Goal: Task Accomplishment & Management: Manage account settings

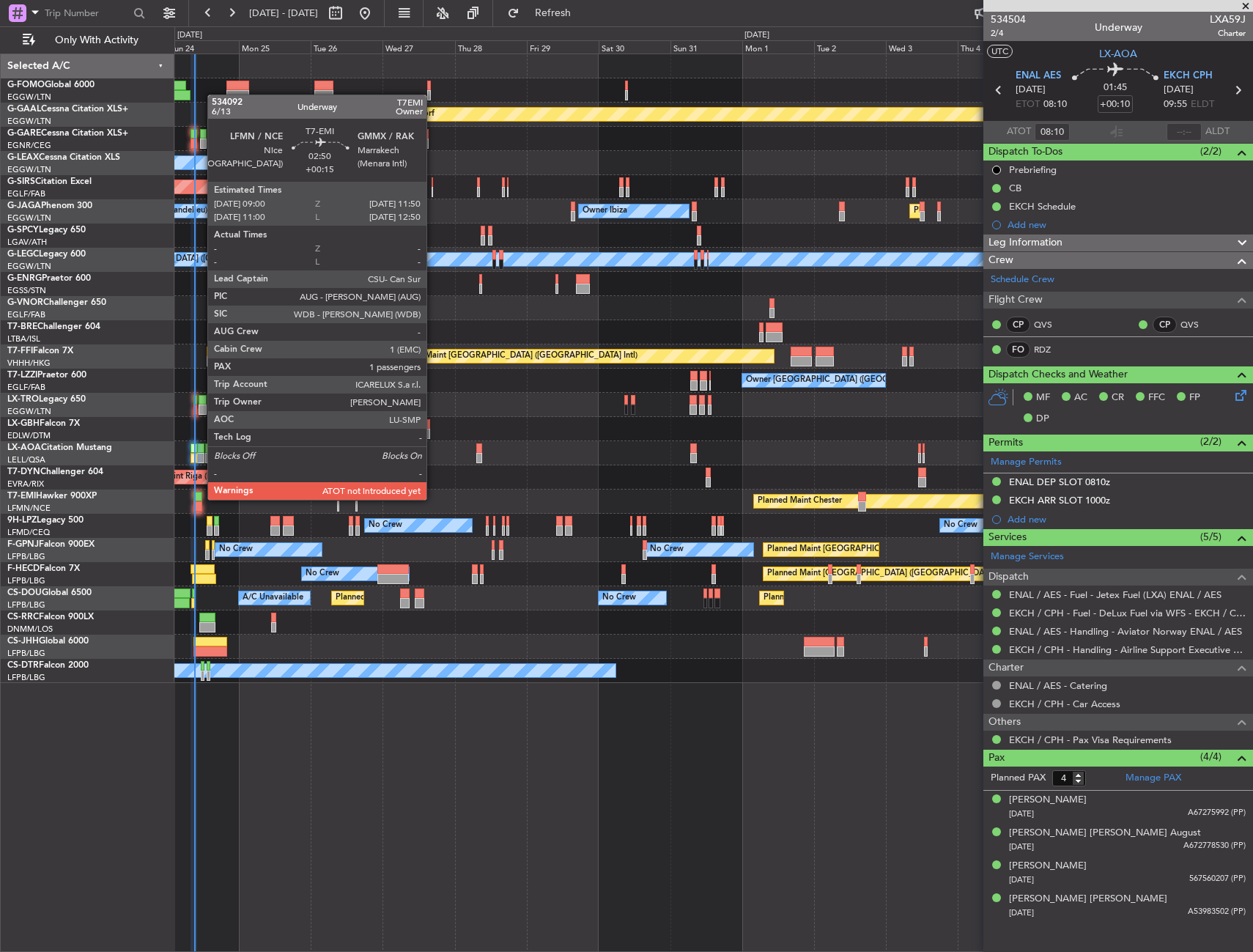
click at [200, 498] on div at bounding box center [198, 496] width 9 height 10
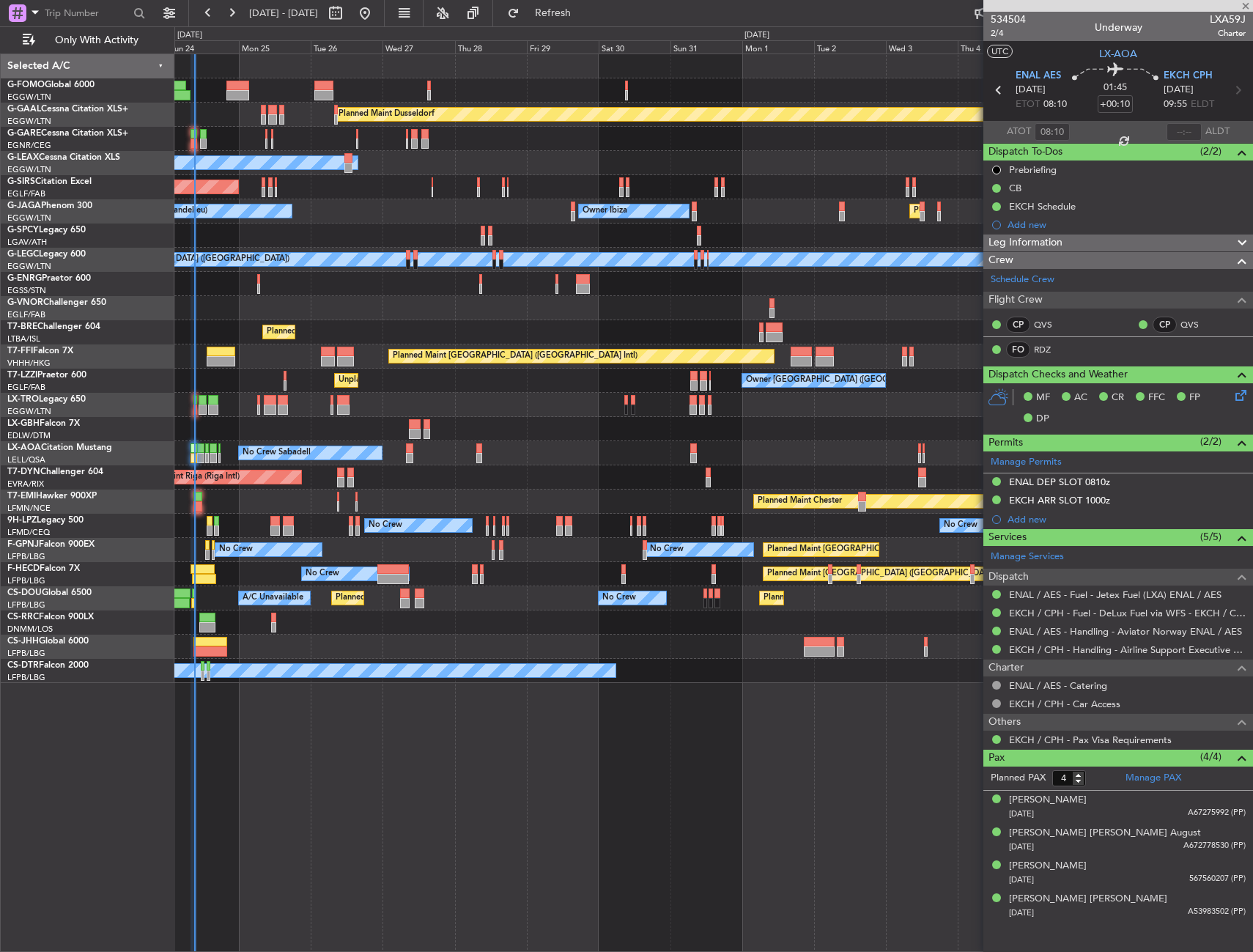
type input "+00:15"
type input "1"
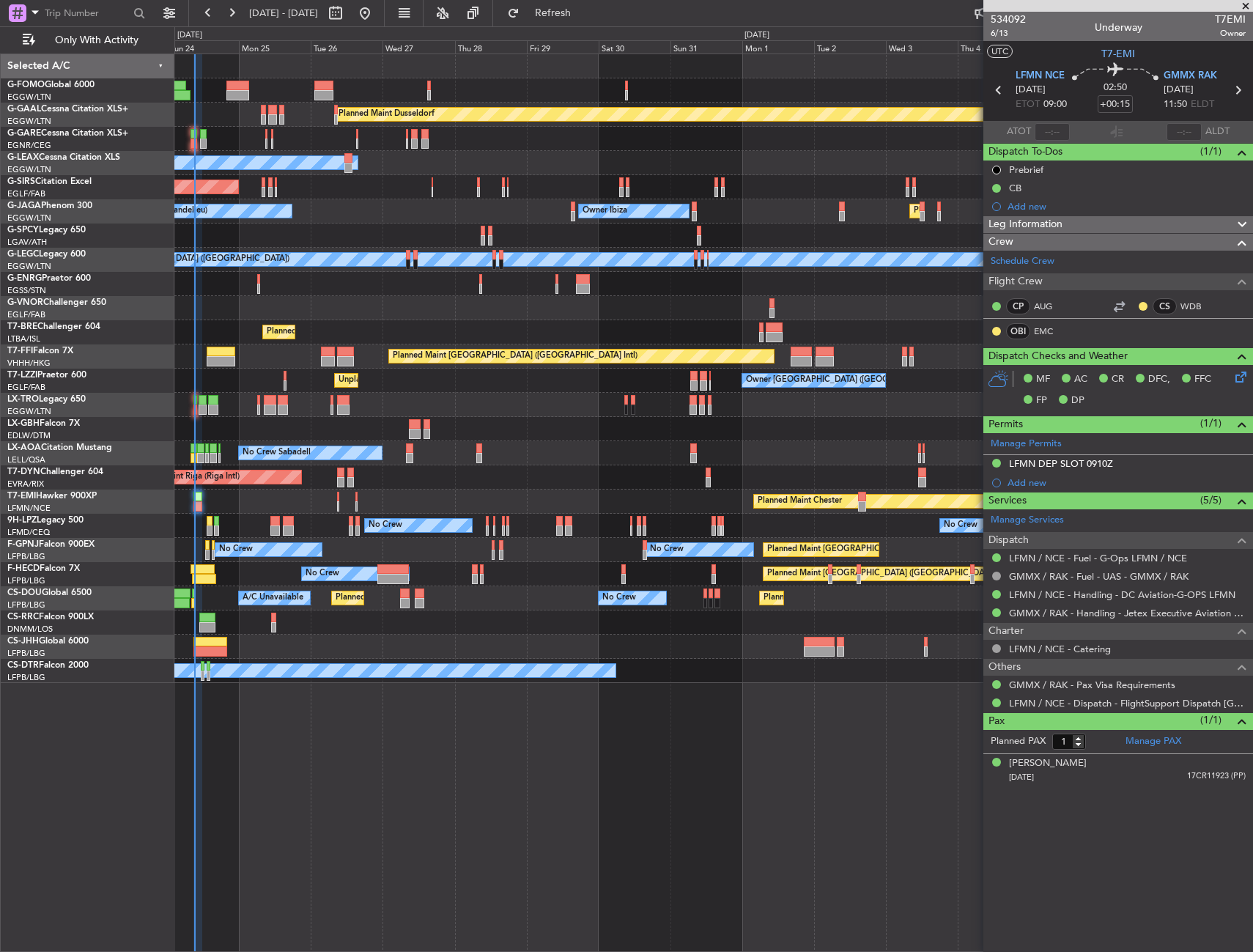
drag, startPoint x: 612, startPoint y: 16, endPoint x: 594, endPoint y: 118, distance: 103.6
click at [584, 16] on span "Refresh" at bounding box center [553, 13] width 62 height 10
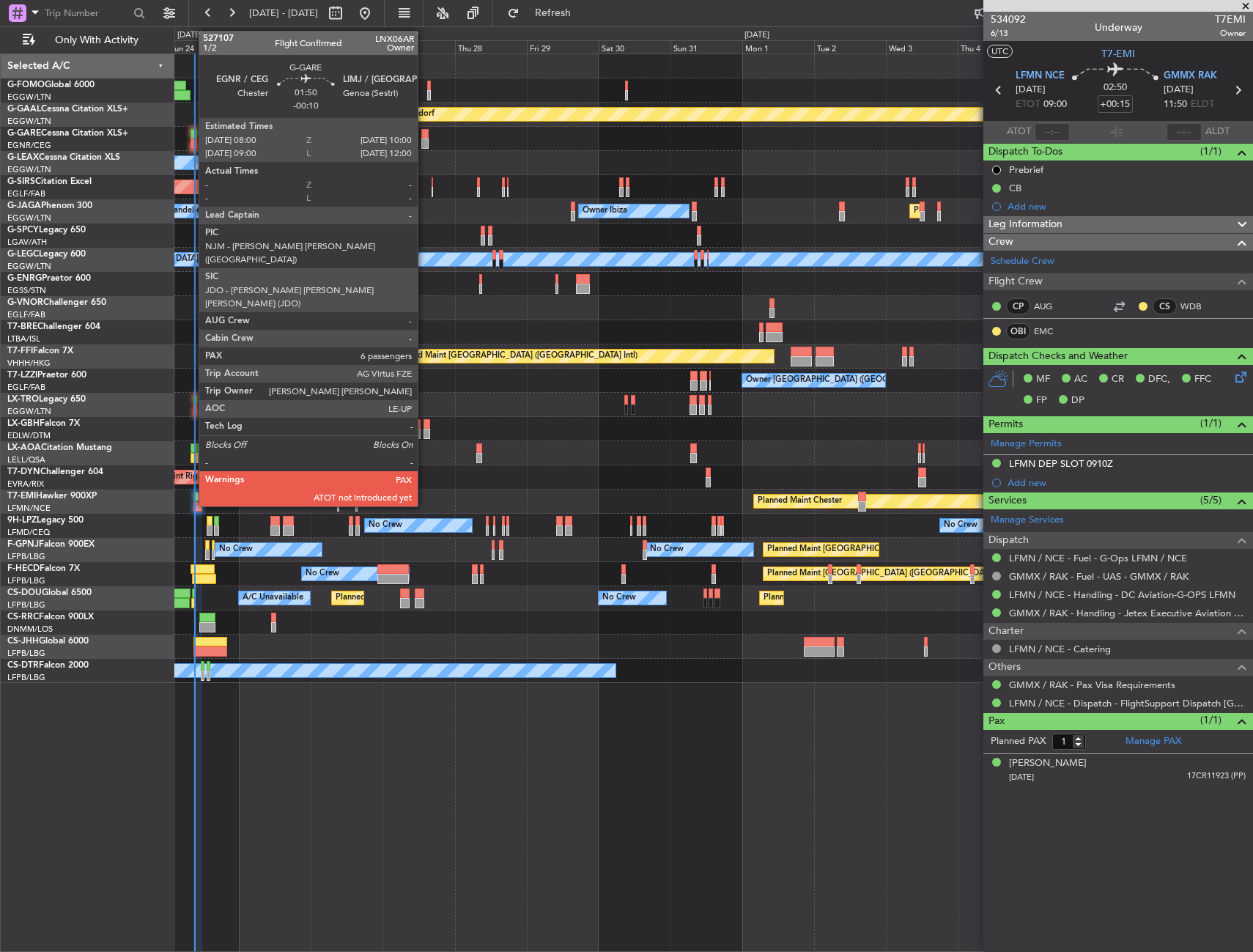
click at [191, 137] on div at bounding box center [194, 134] width 7 height 10
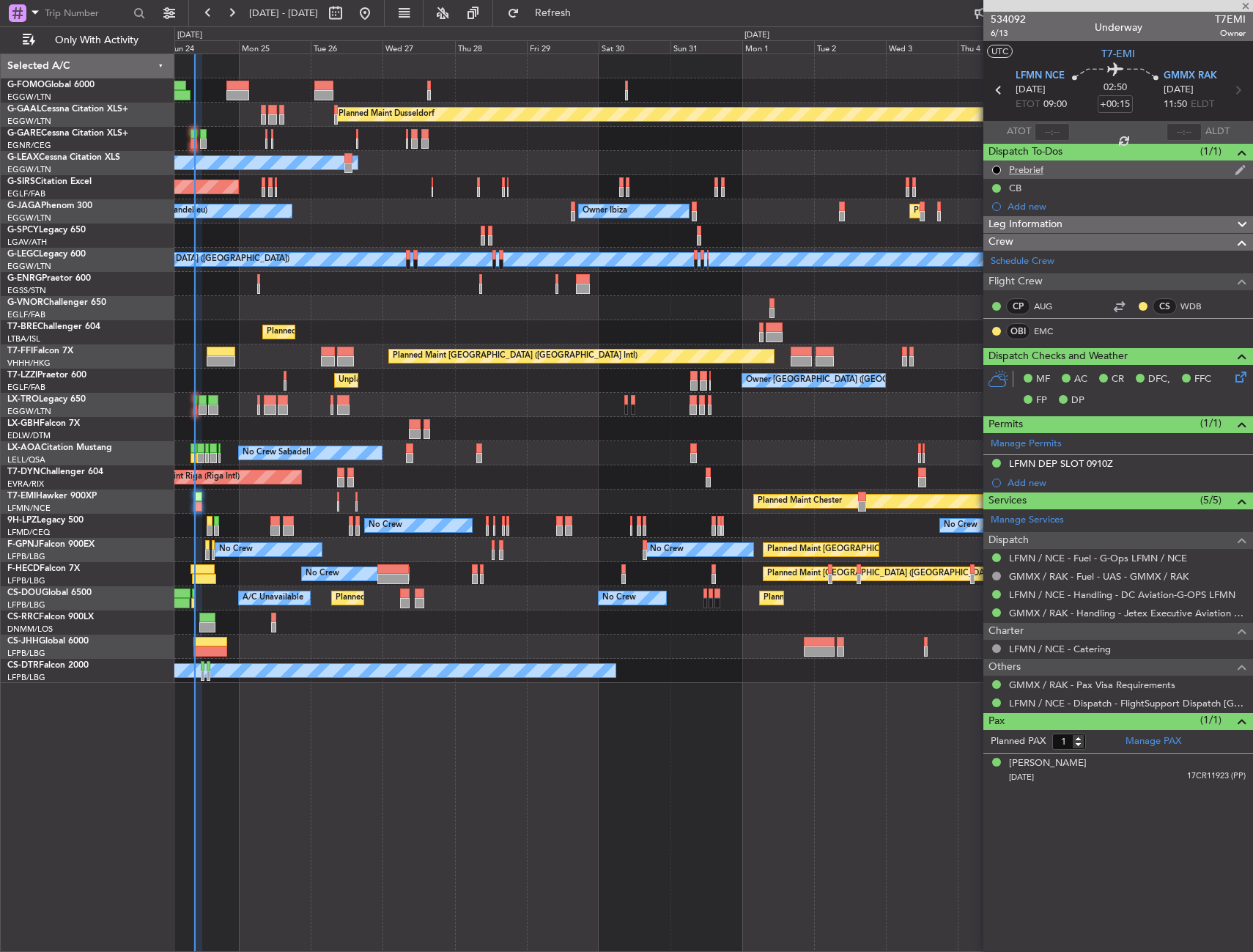
type input "-00:10"
type input "6"
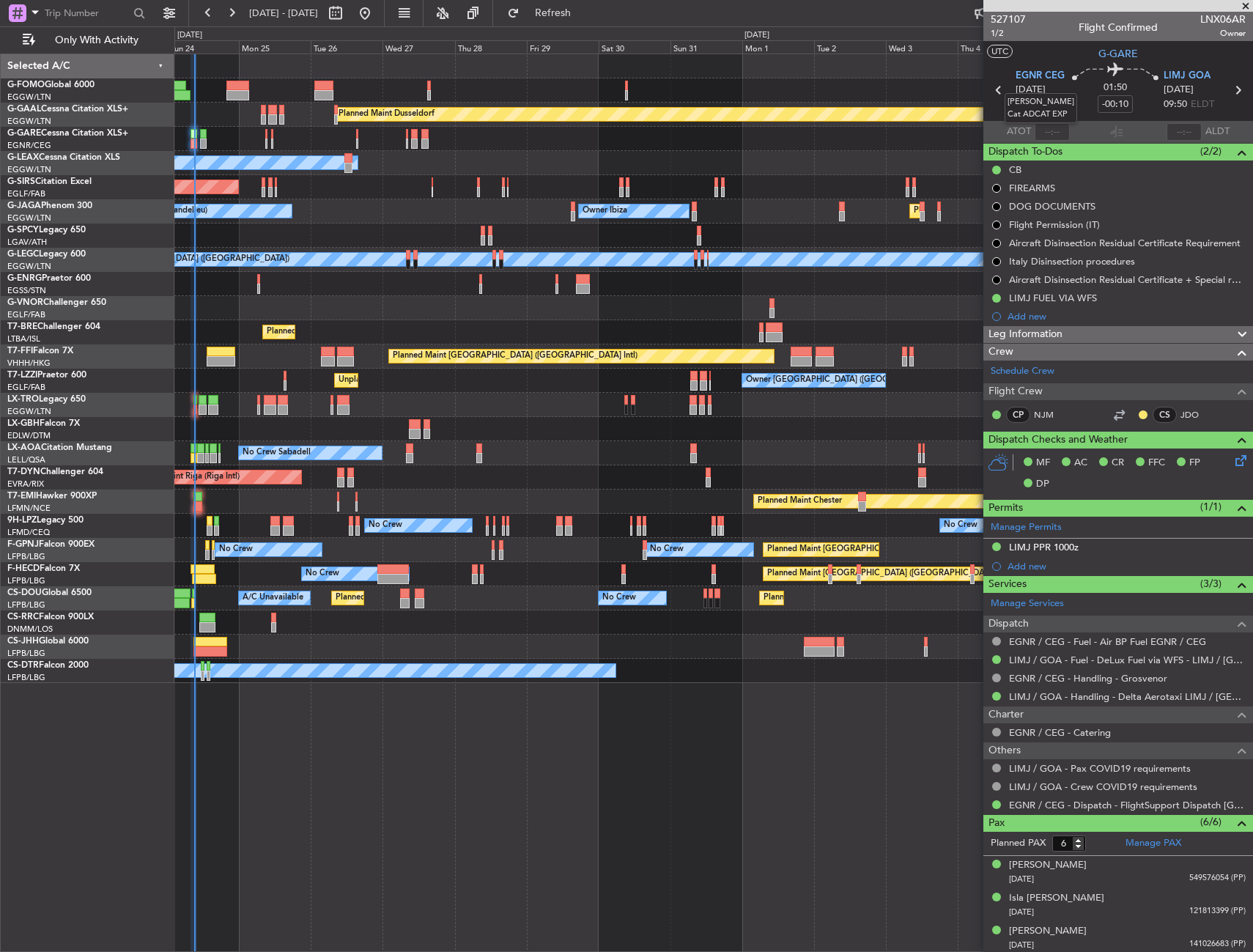
click at [1053, 130] on mat-tooltip-component "[PERSON_NAME] Cat ADCAT EXP" at bounding box center [1040, 107] width 93 height 50
click at [1054, 131] on input "text" at bounding box center [1052, 131] width 35 height 17
click at [1032, 55] on section "UTC G-GARE" at bounding box center [1118, 52] width 270 height 22
type input "08:12"
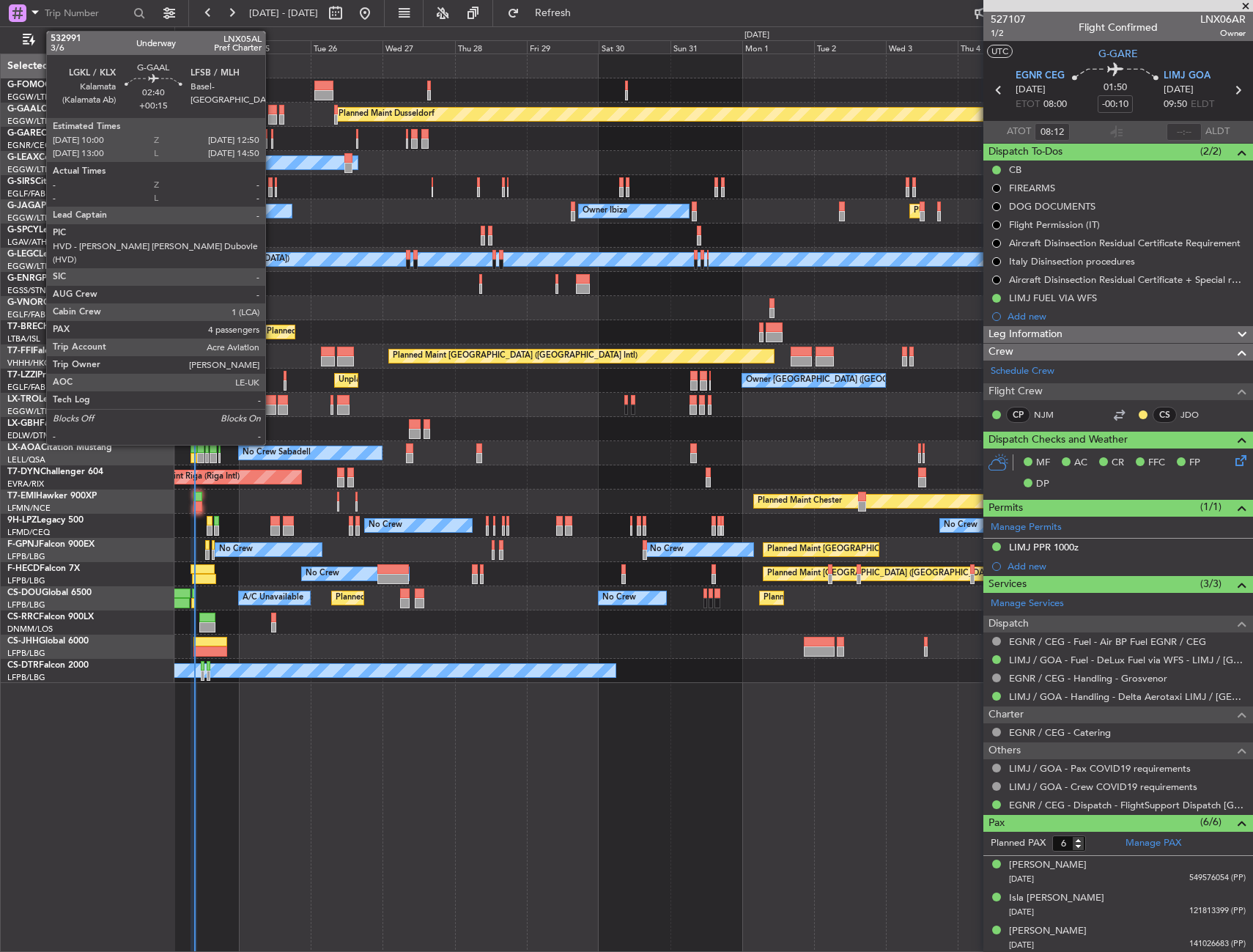
click at [272, 110] on div at bounding box center [272, 110] width 9 height 10
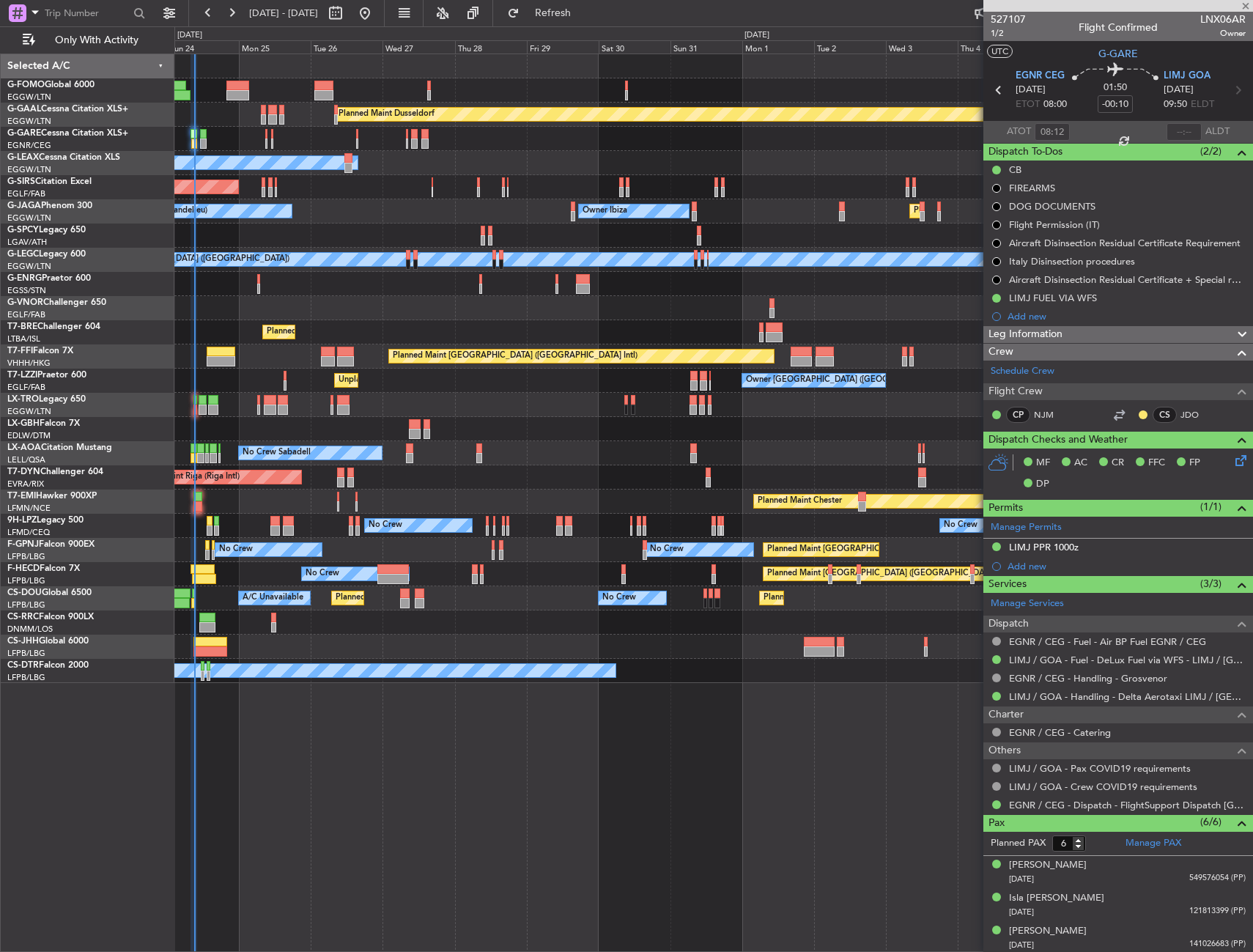
type input "+00:15"
type input "4"
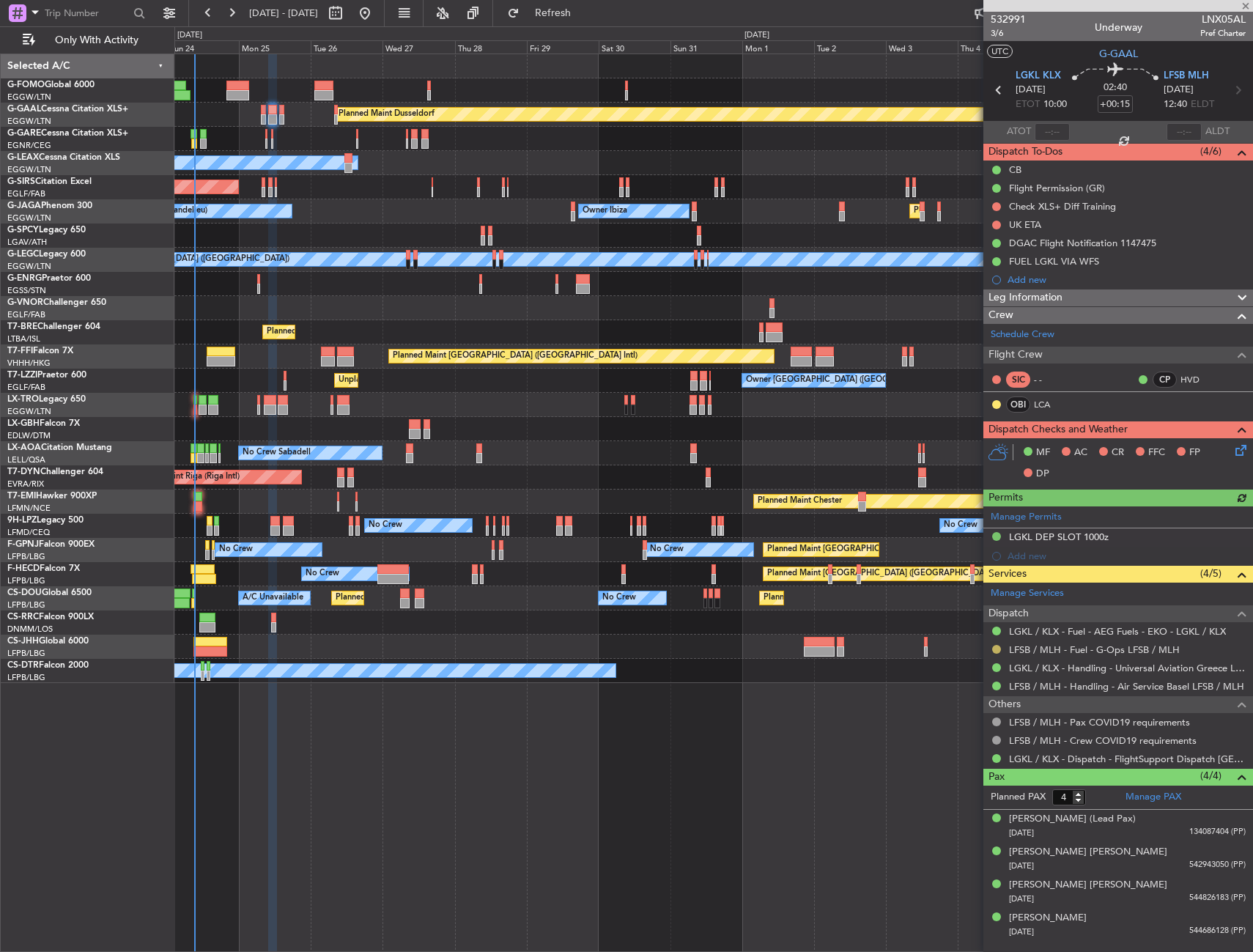
click at [994, 645] on button at bounding box center [997, 649] width 9 height 9
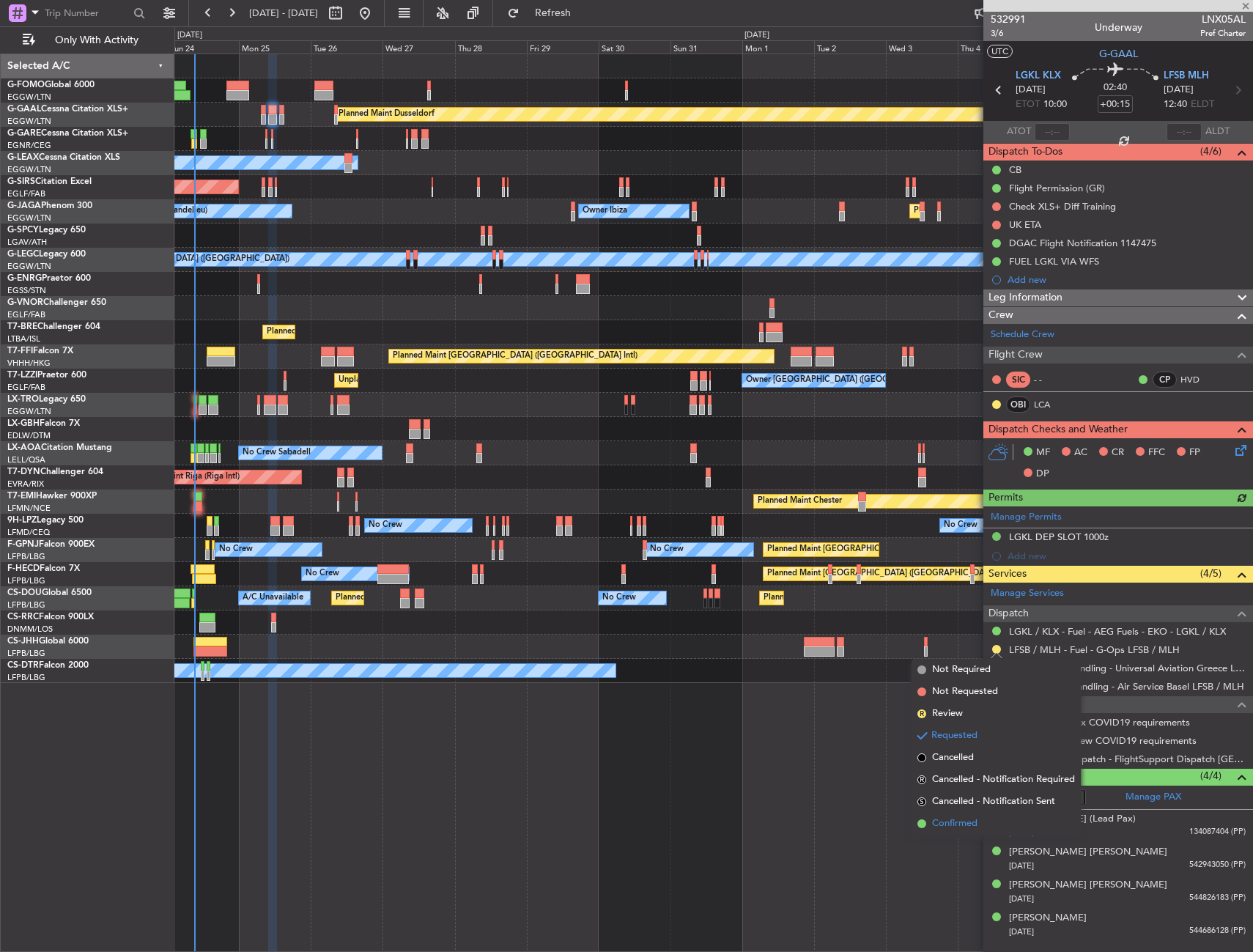
click at [937, 825] on span "Confirmed" at bounding box center [955, 823] width 45 height 15
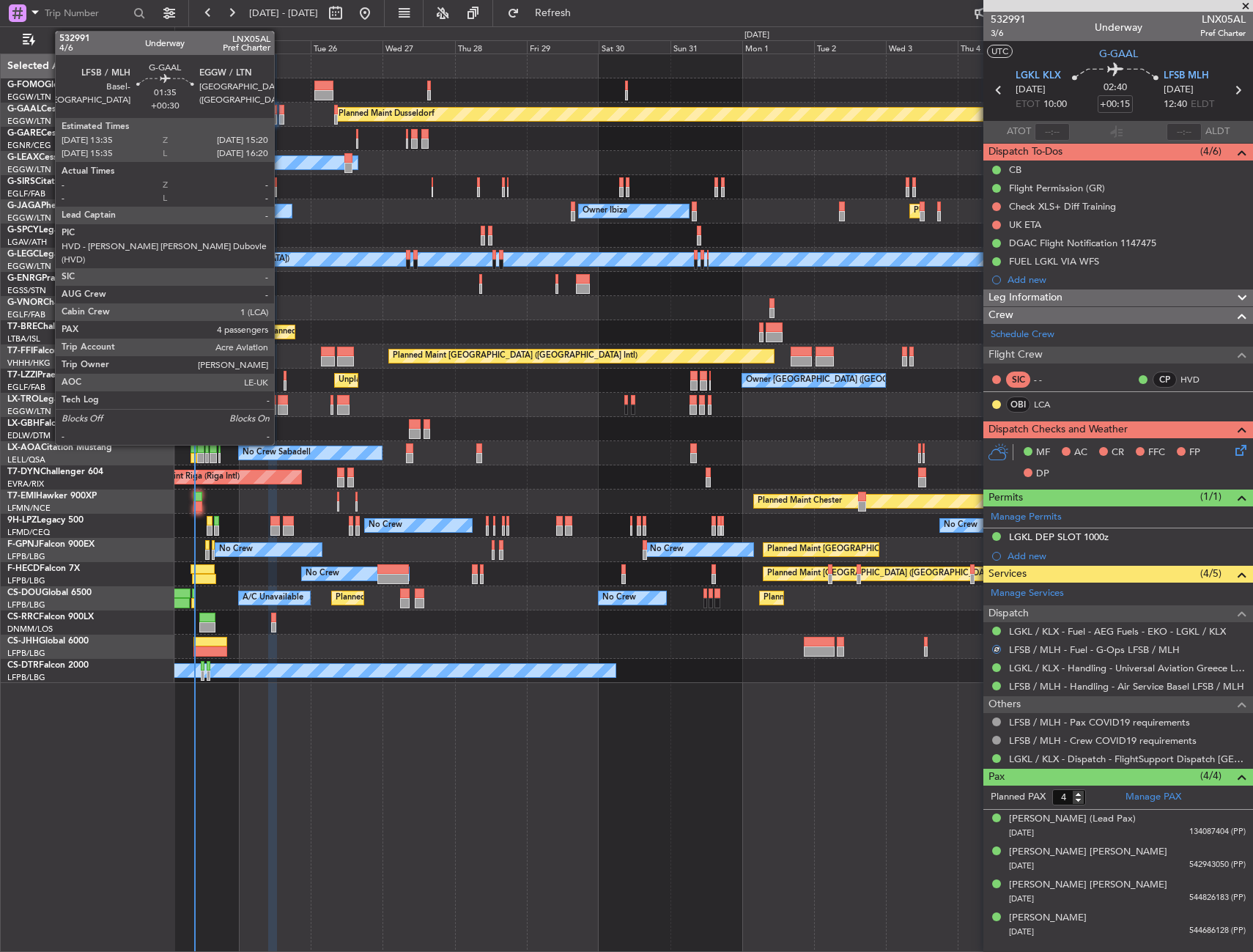
click at [280, 115] on div at bounding box center [282, 120] width 6 height 10
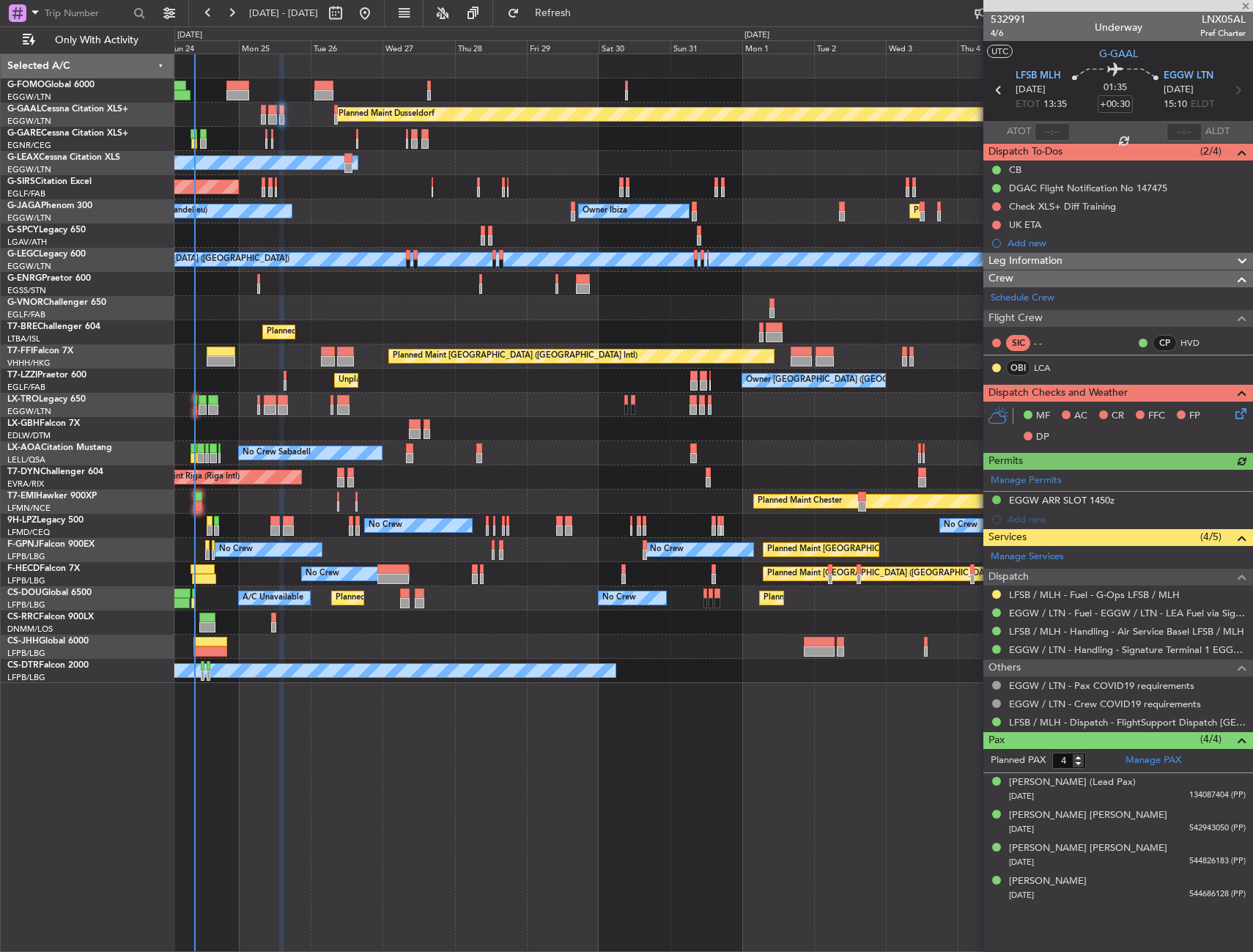
click at [997, 589] on div at bounding box center [997, 594] width 12 height 12
click at [997, 590] on button at bounding box center [997, 594] width 9 height 9
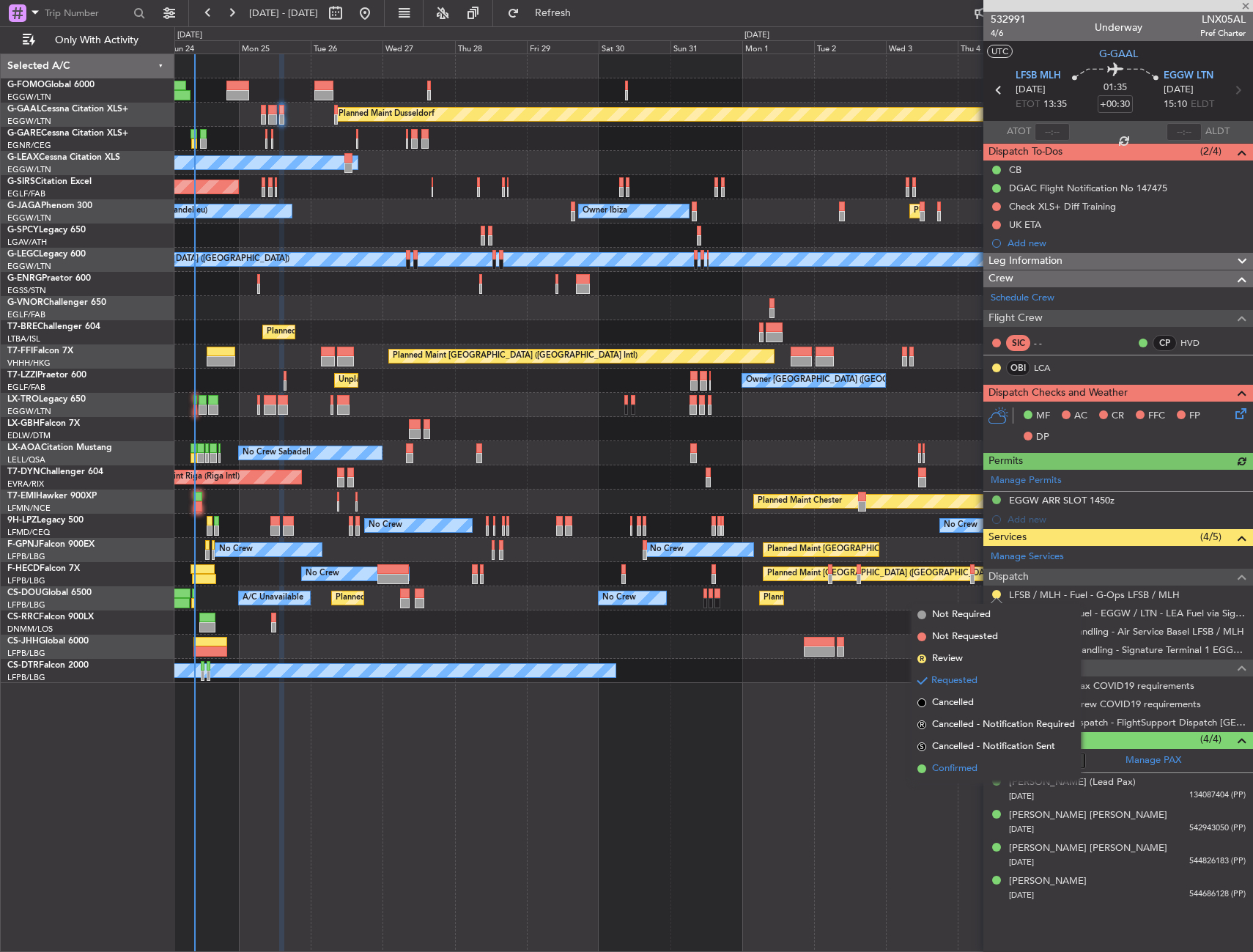
click at [946, 762] on span "Confirmed" at bounding box center [955, 769] width 45 height 15
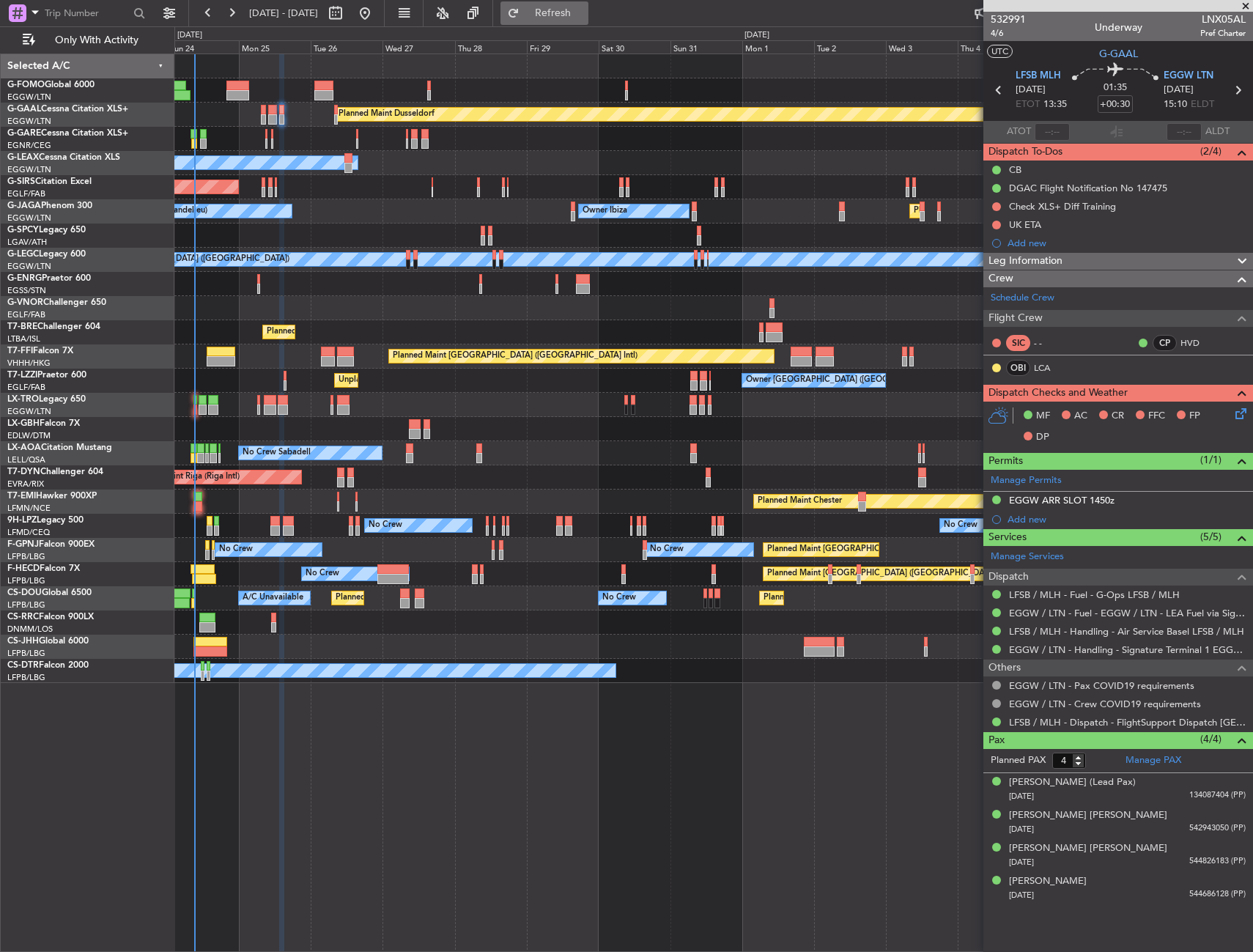
drag, startPoint x: 588, startPoint y: 8, endPoint x: 582, endPoint y: 16, distance: 10.0
click at [584, 8] on span "Refresh" at bounding box center [553, 13] width 62 height 10
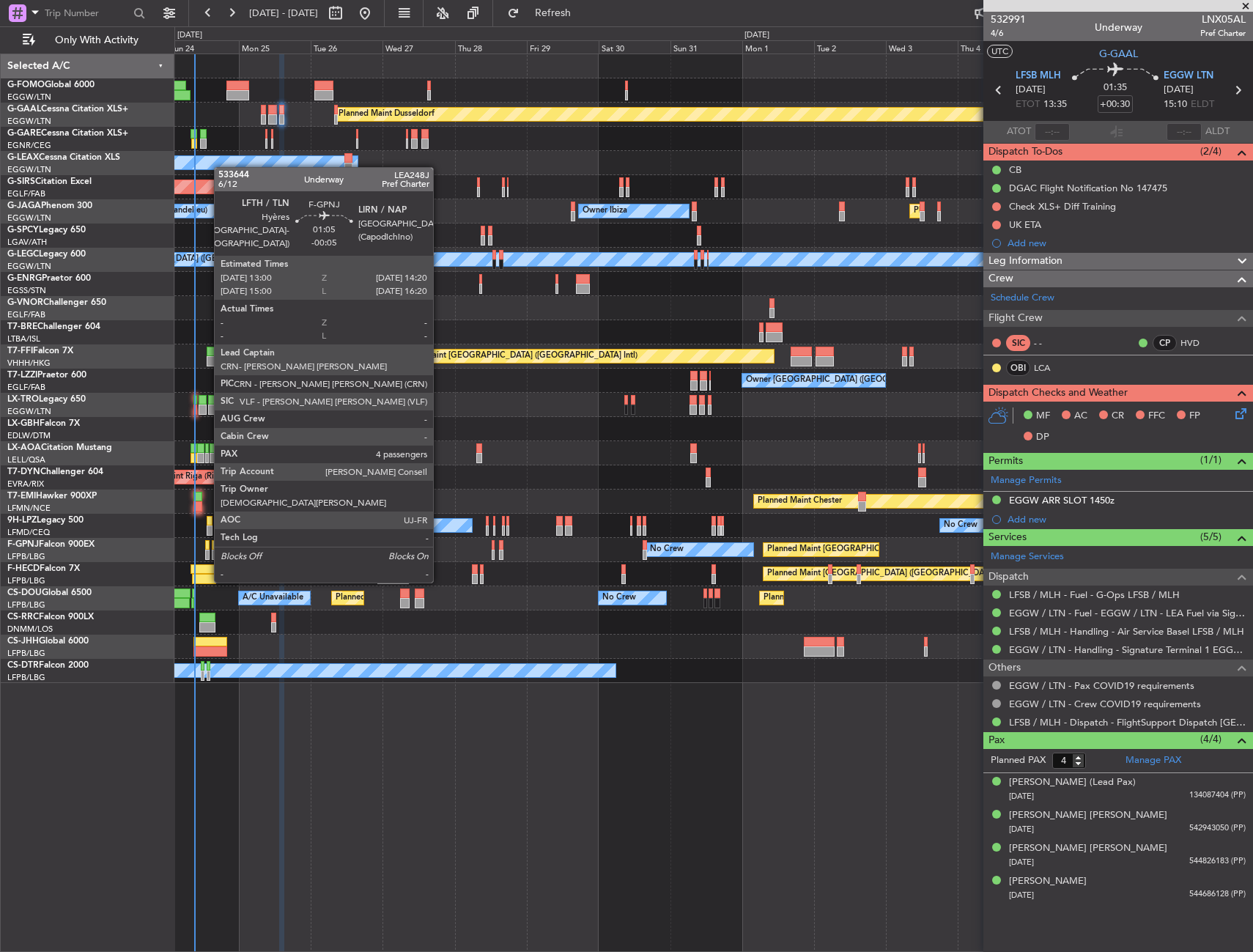
click at [207, 553] on div at bounding box center [207, 555] width 4 height 10
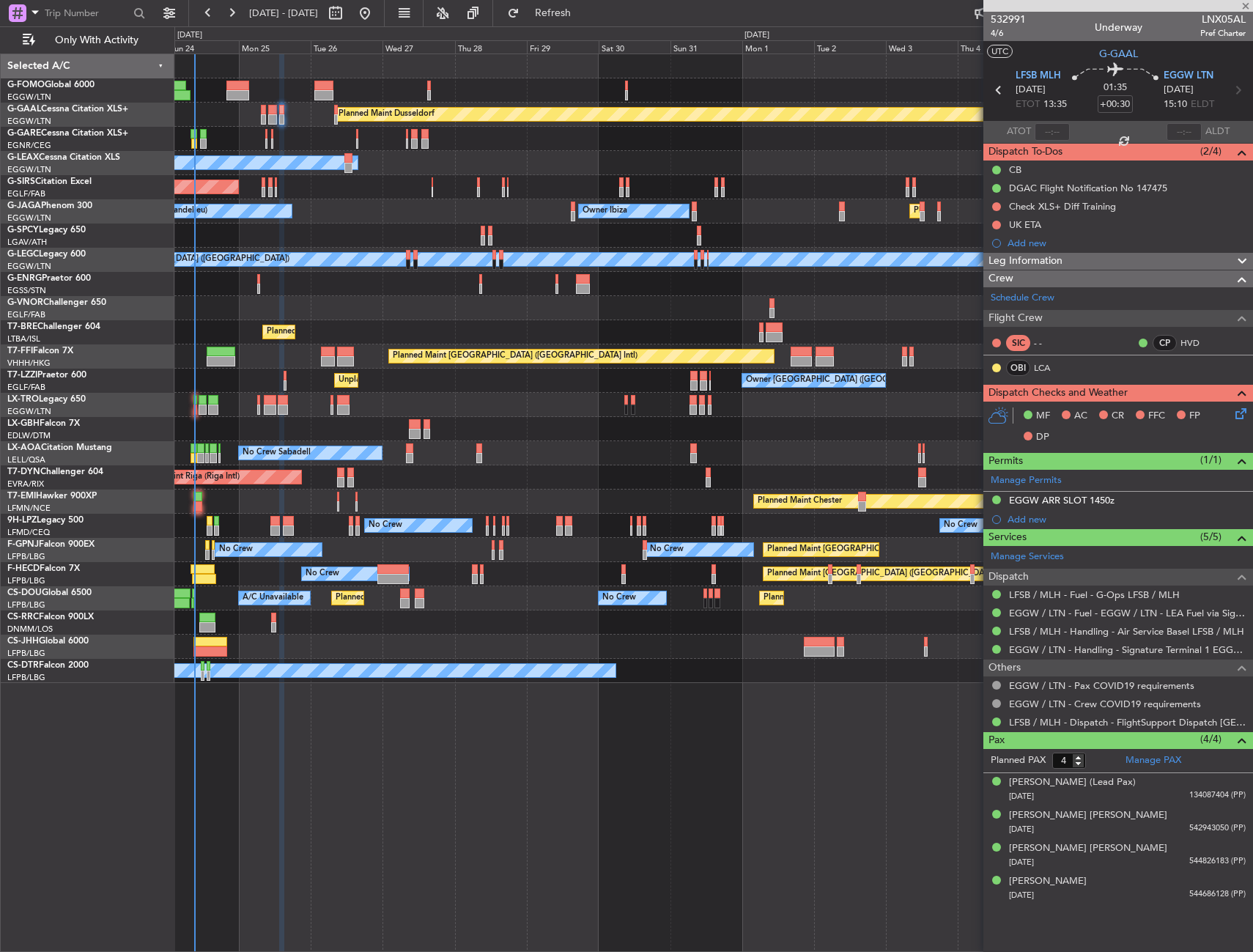
type input "-00:05"
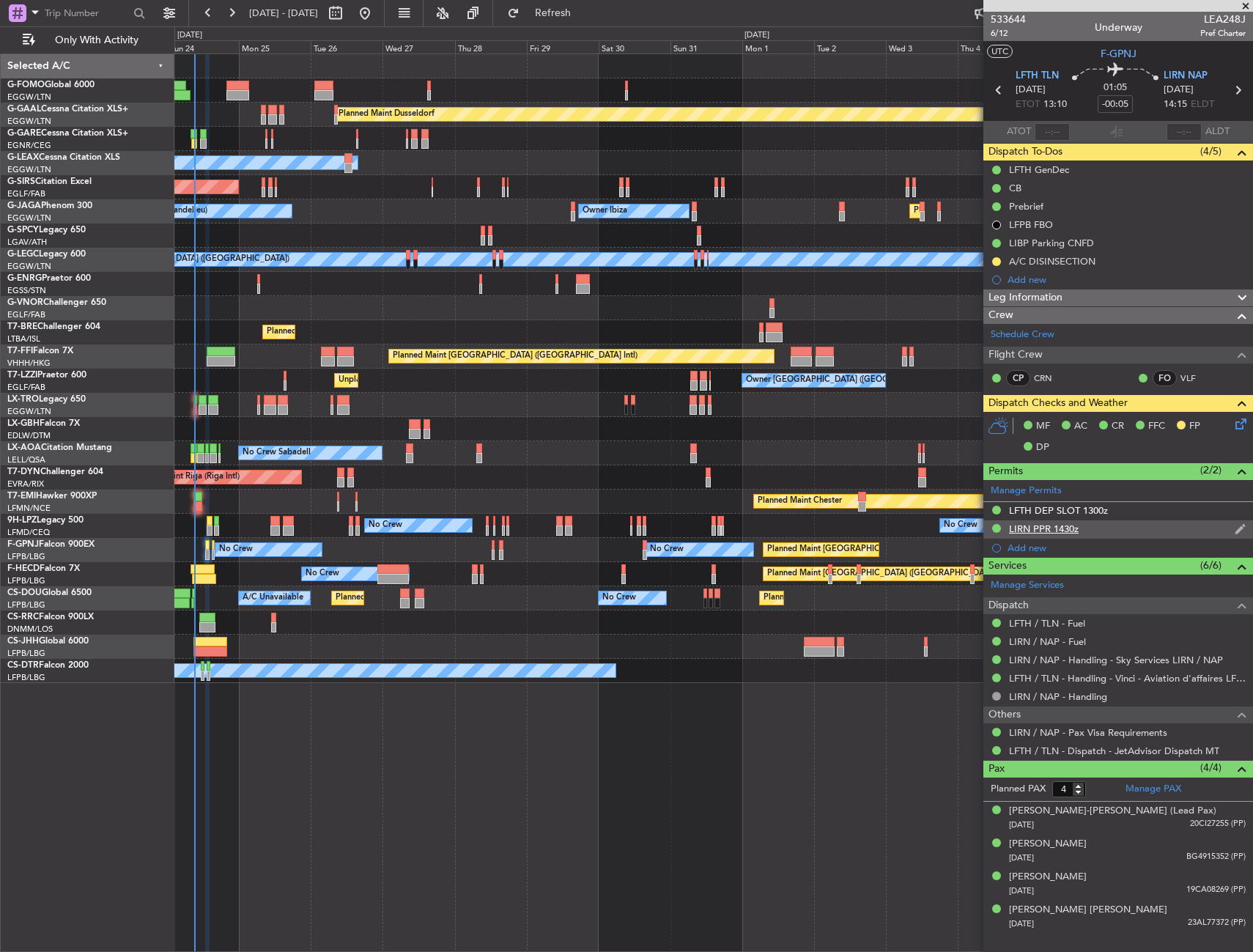
click at [1111, 522] on div "LIRN PPR 1430z" at bounding box center [1118, 529] width 270 height 18
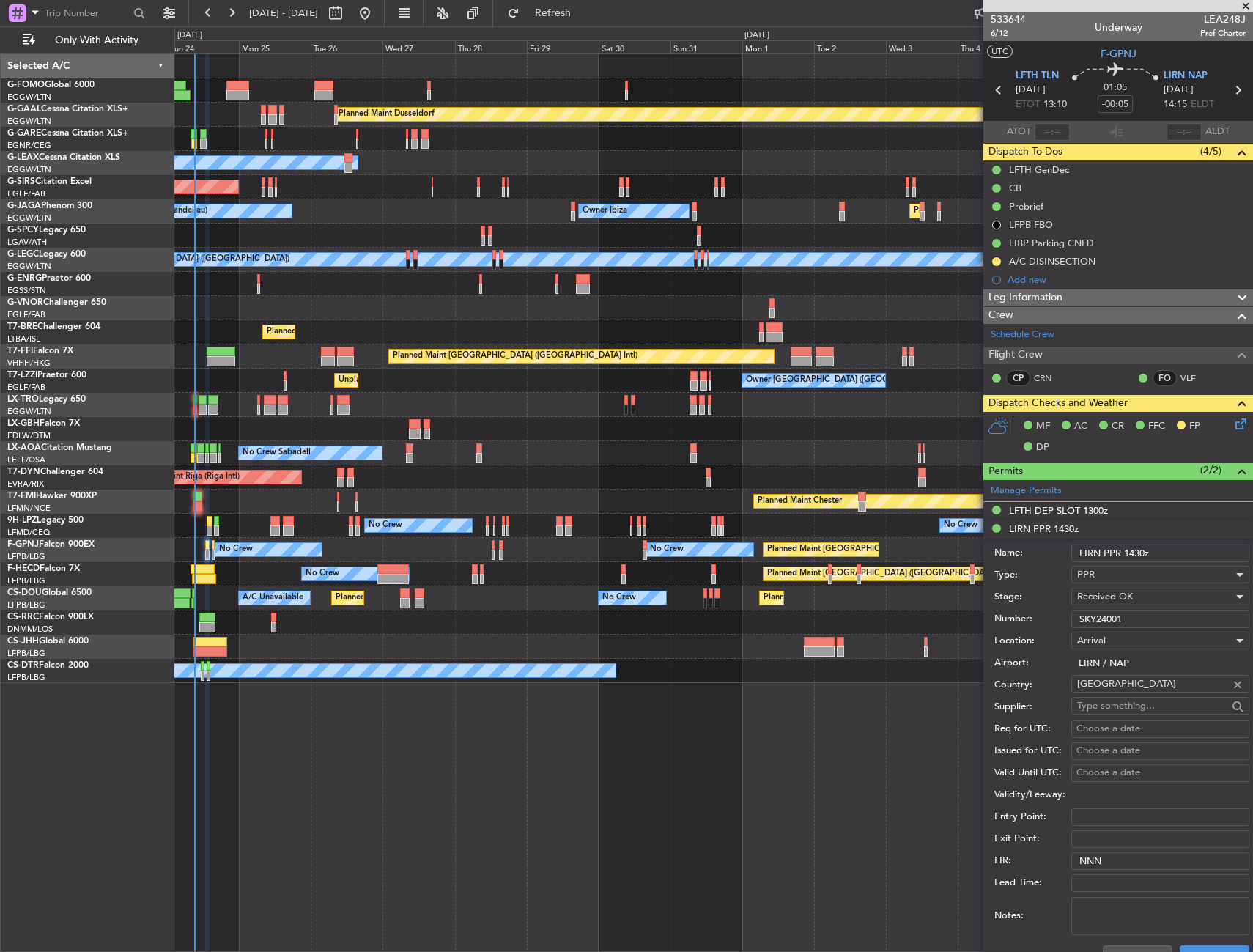
click at [1140, 554] on input "LIRN PPR 1430z" at bounding box center [1161, 552] width 178 height 17
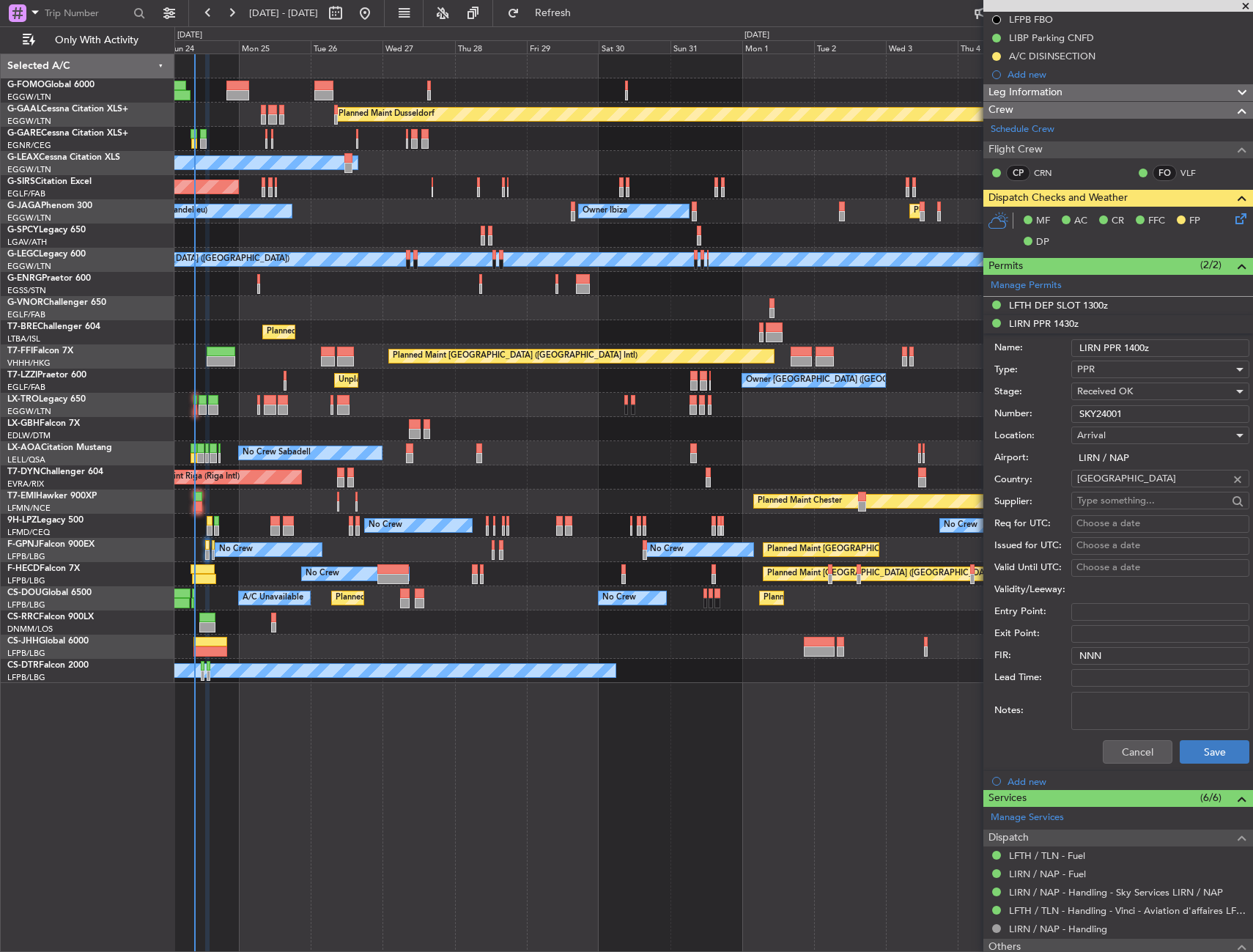
scroll to position [220, 0]
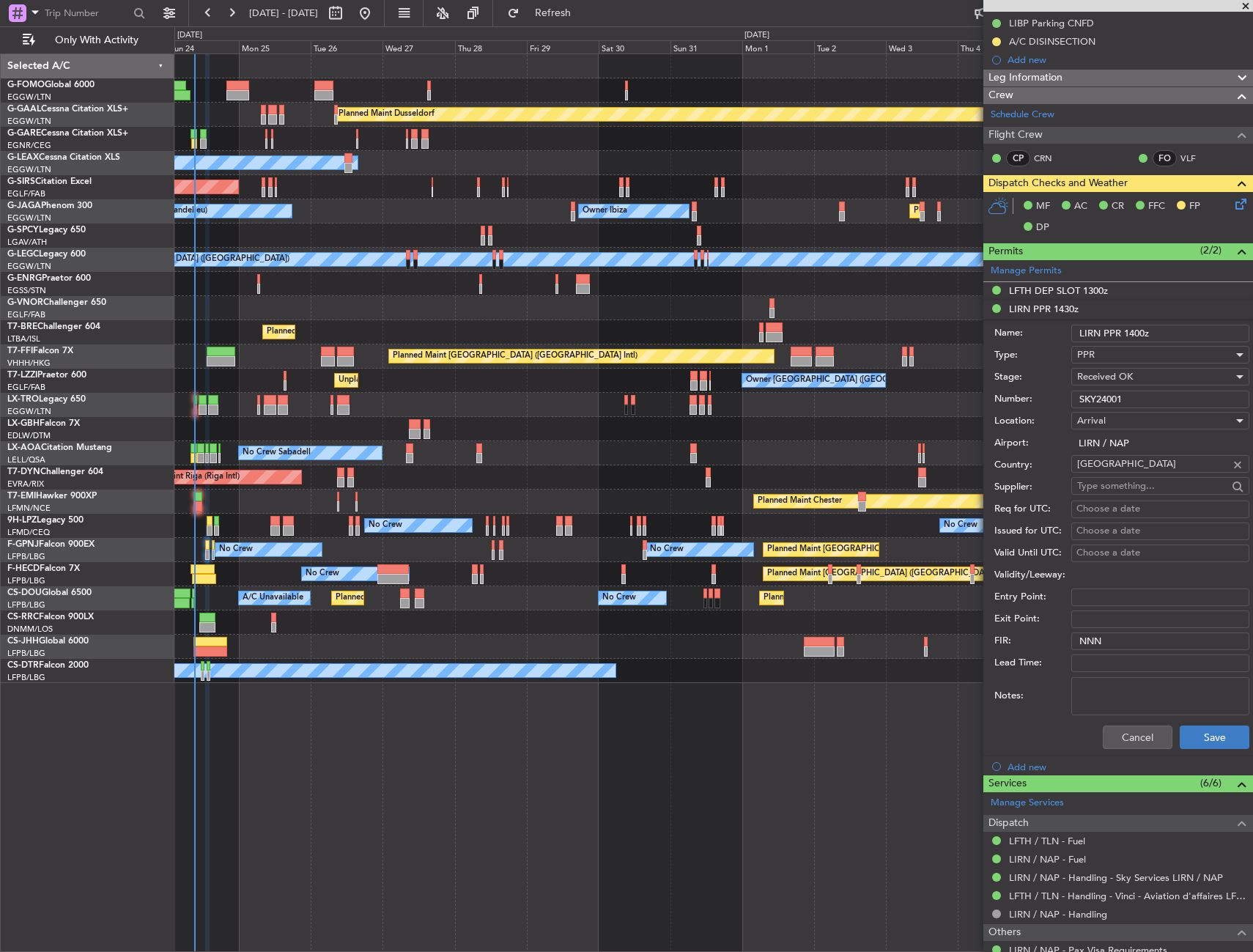
type input "LIRN PPR 1400z"
click at [1188, 742] on button "Save" at bounding box center [1214, 737] width 69 height 23
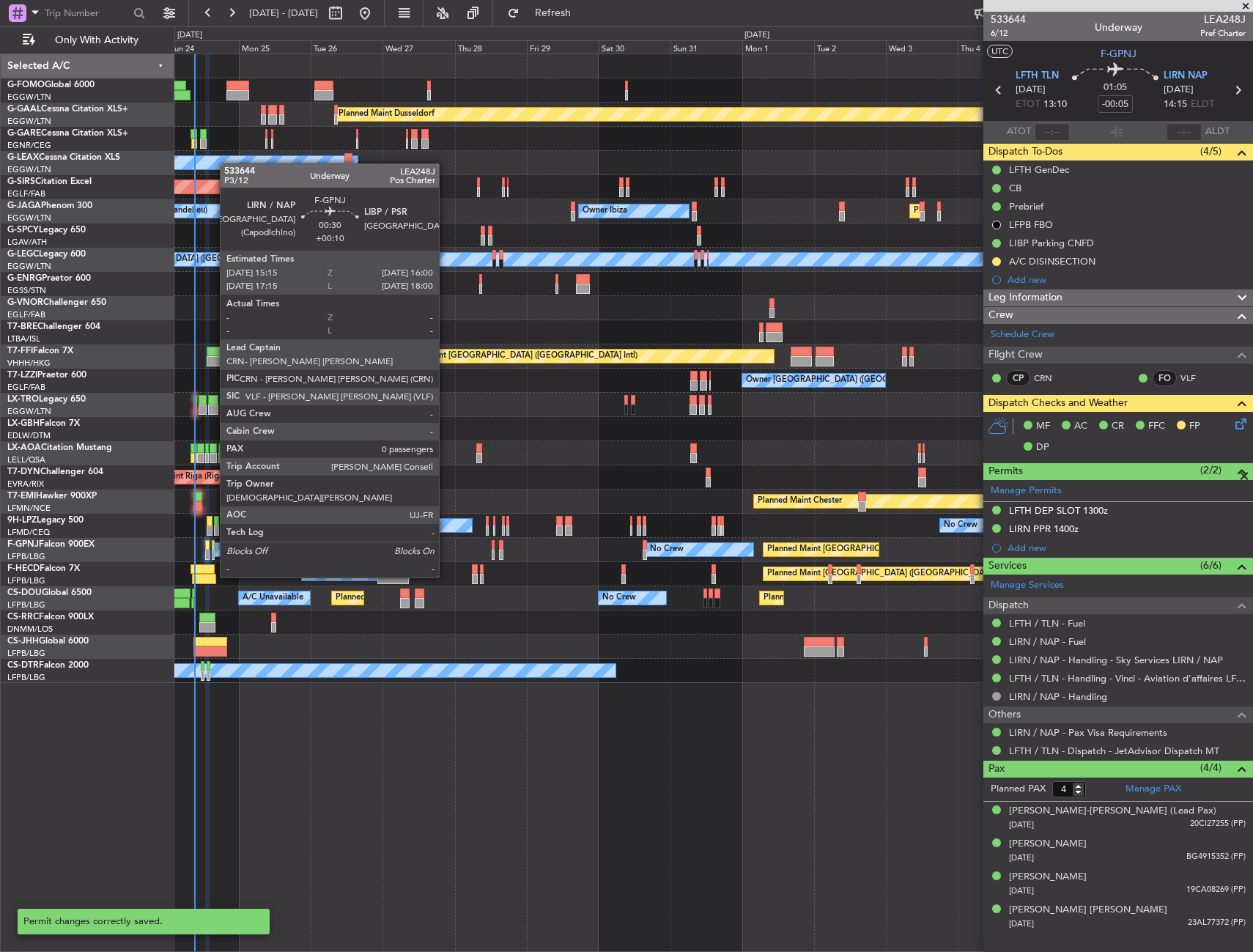
scroll to position [0, 0]
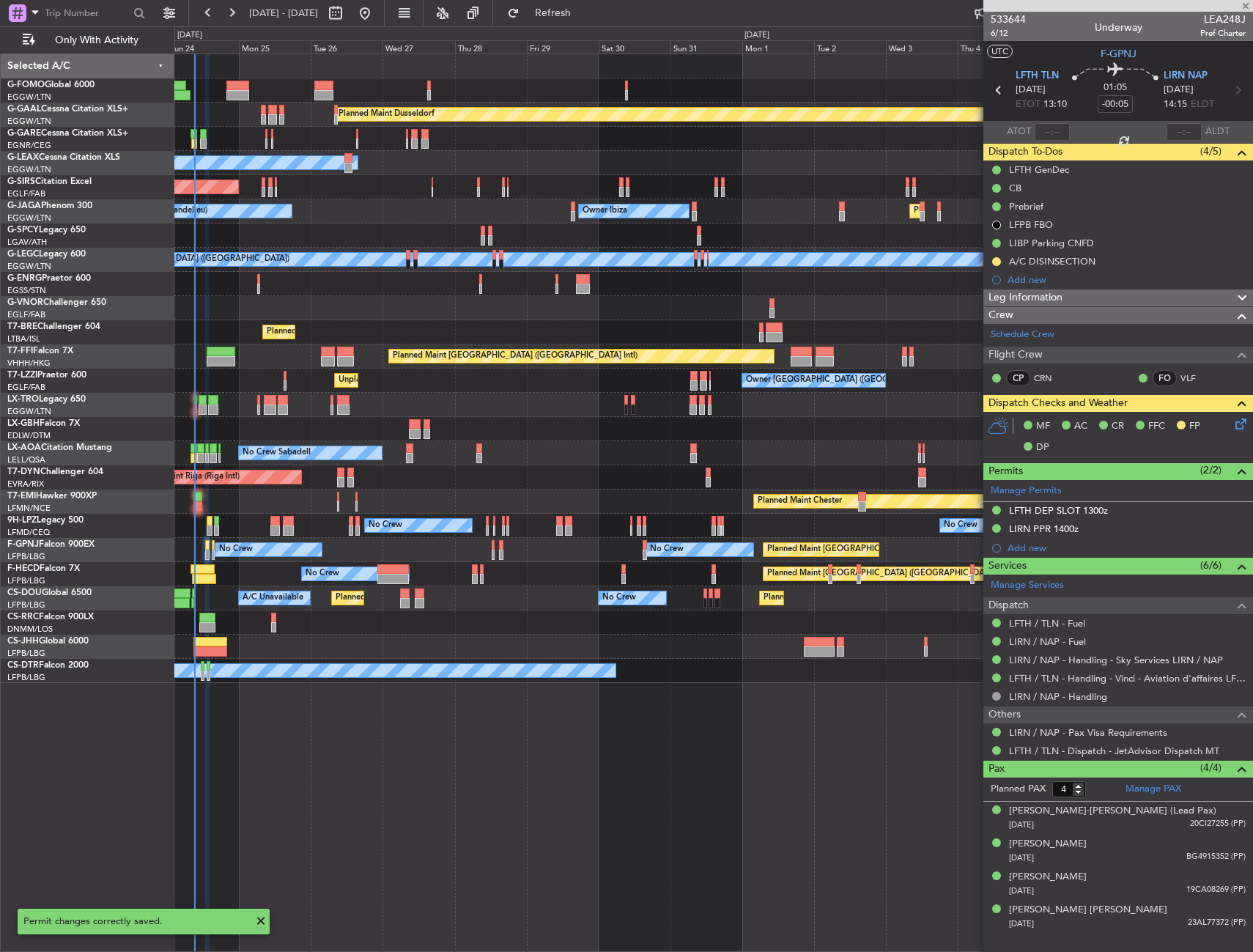
type input "+00:10"
type input "0"
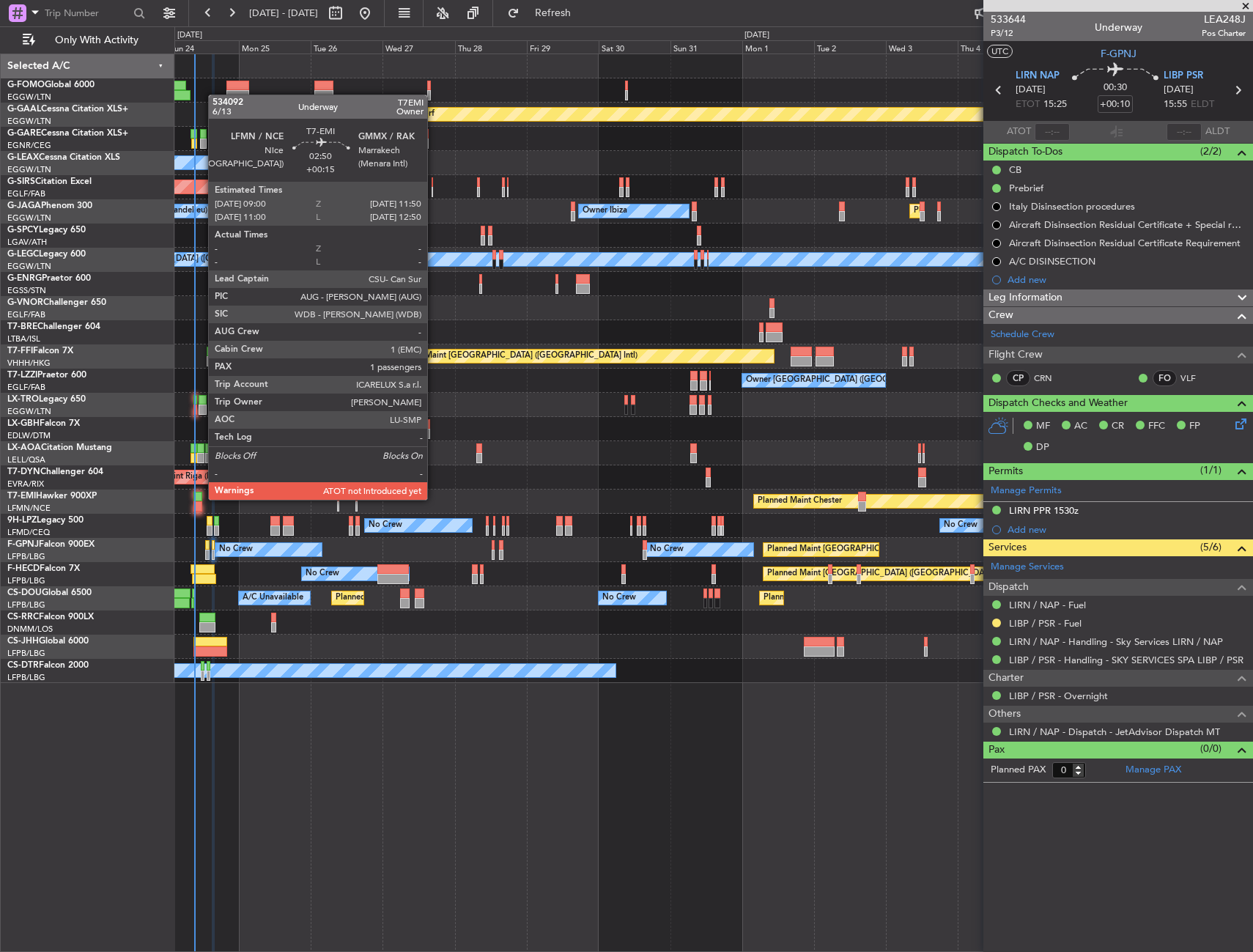
click at [201, 498] on div at bounding box center [198, 496] width 9 height 10
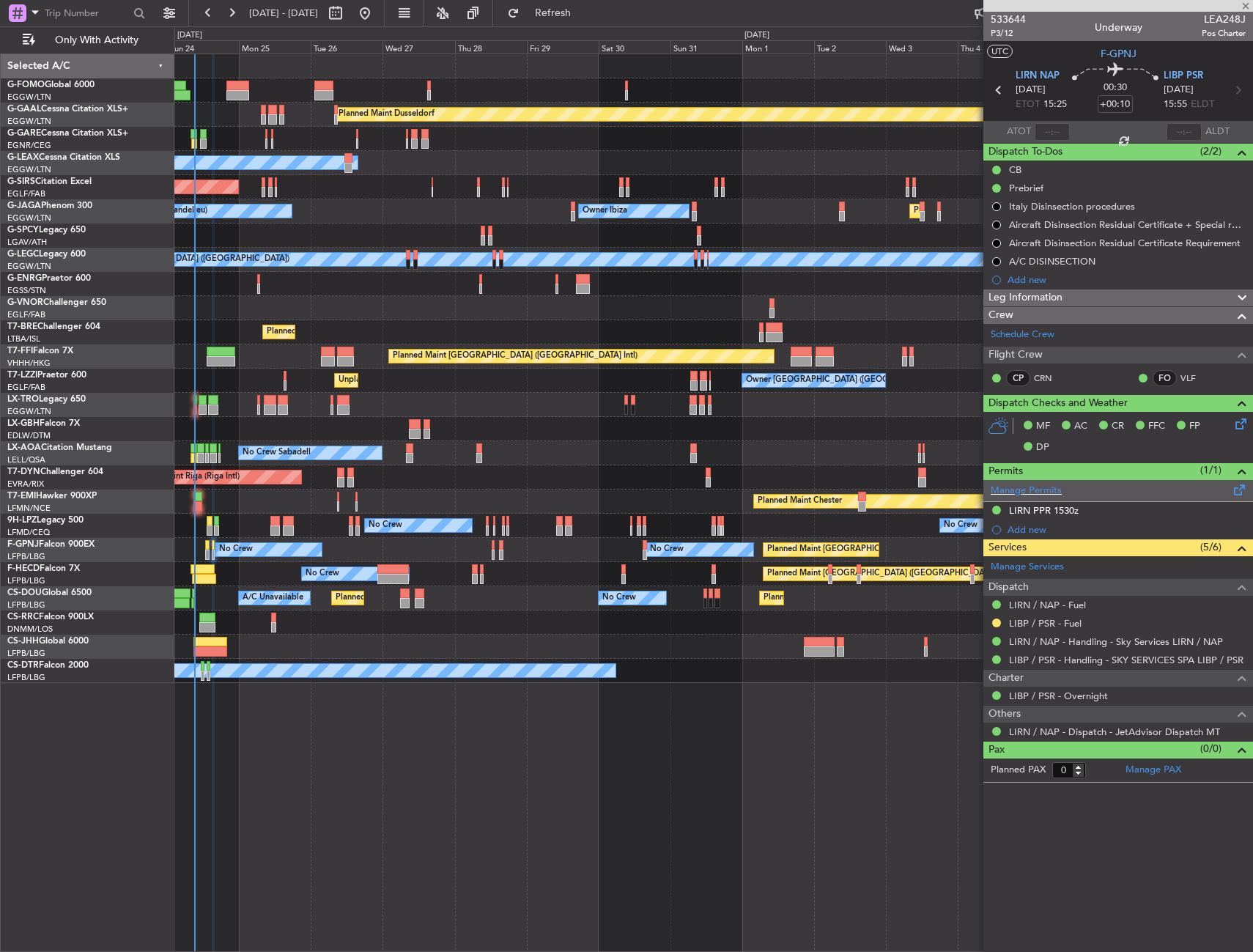
type input "+00:15"
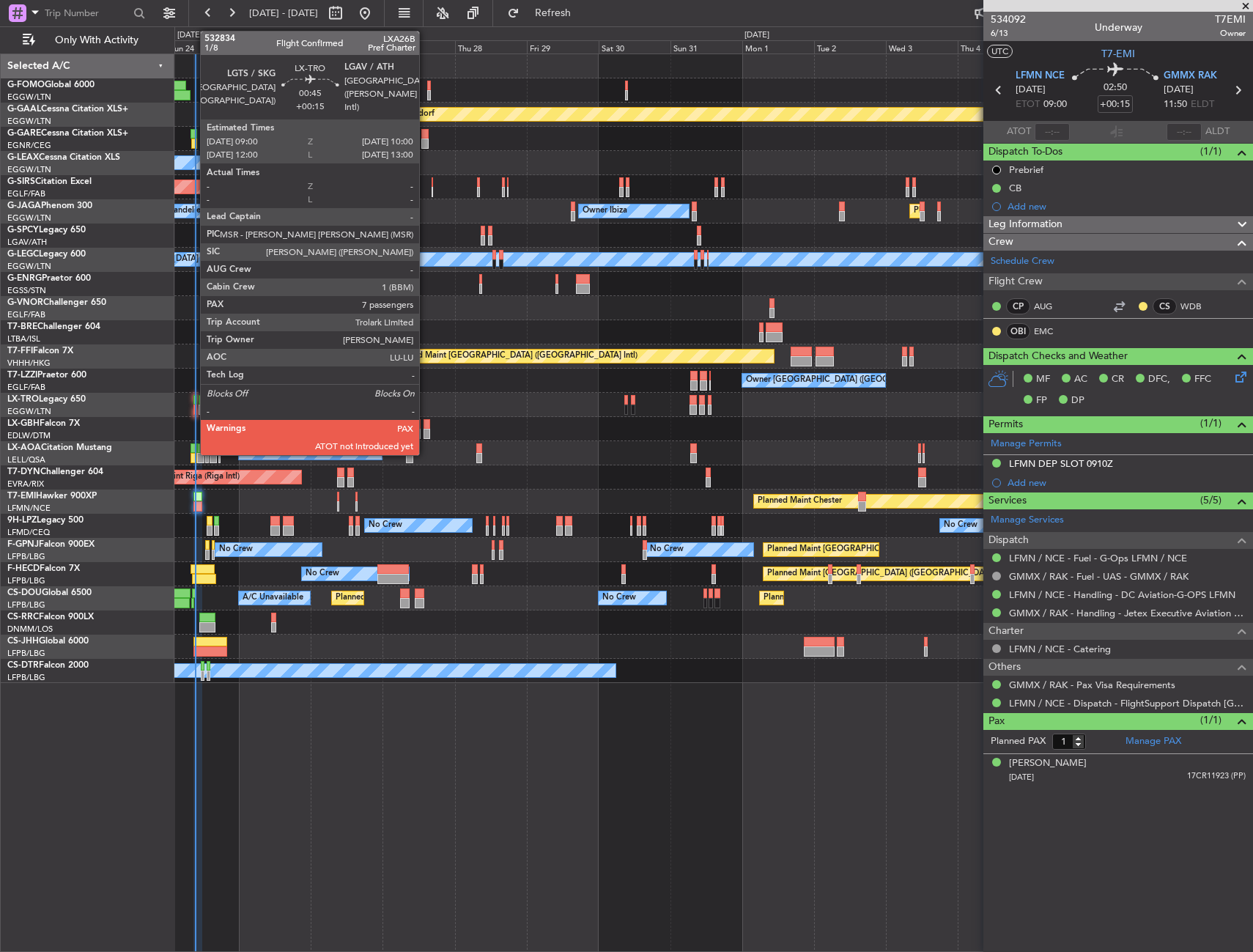
click at [194, 403] on div at bounding box center [195, 400] width 3 height 10
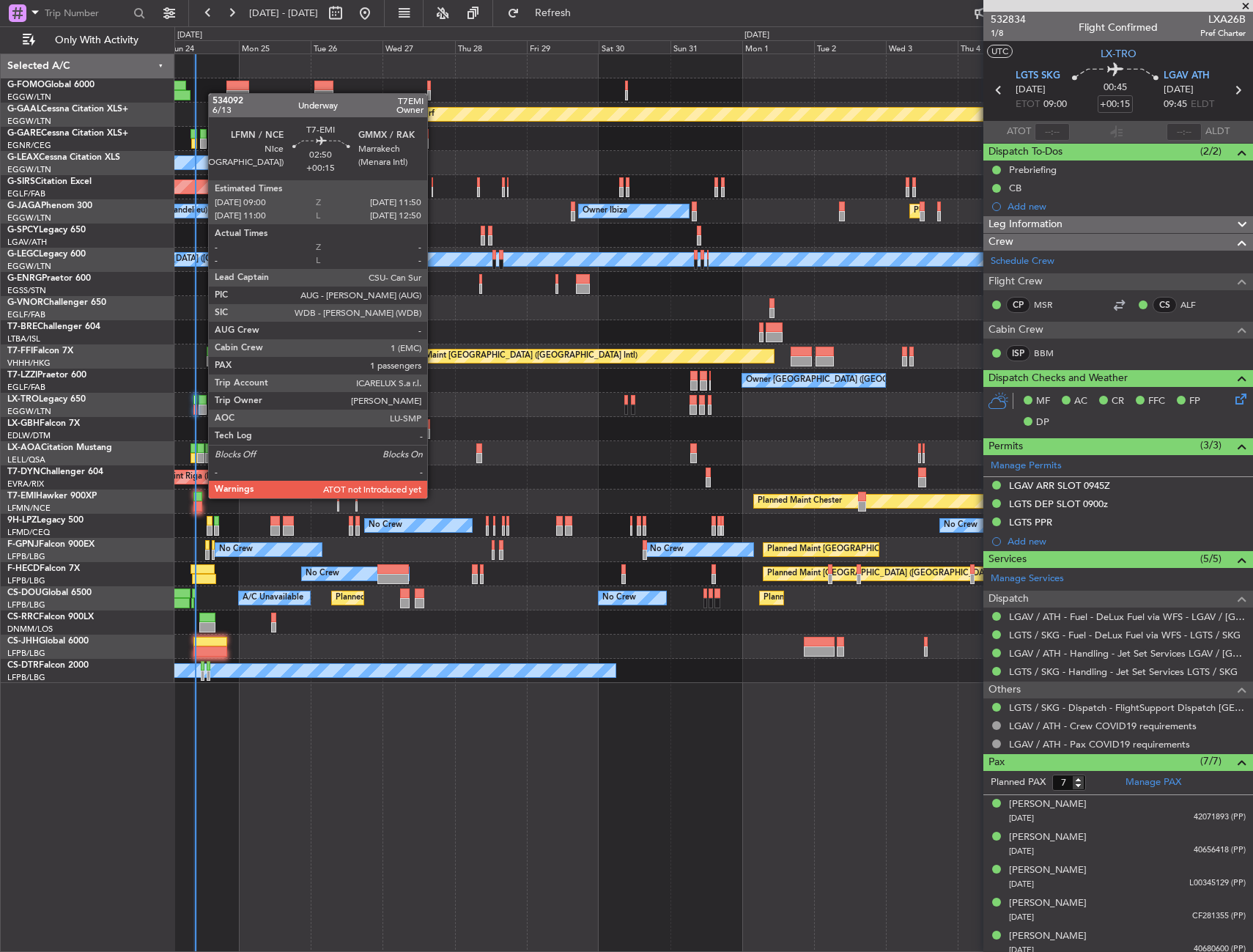
click at [201, 497] on div at bounding box center [198, 496] width 9 height 10
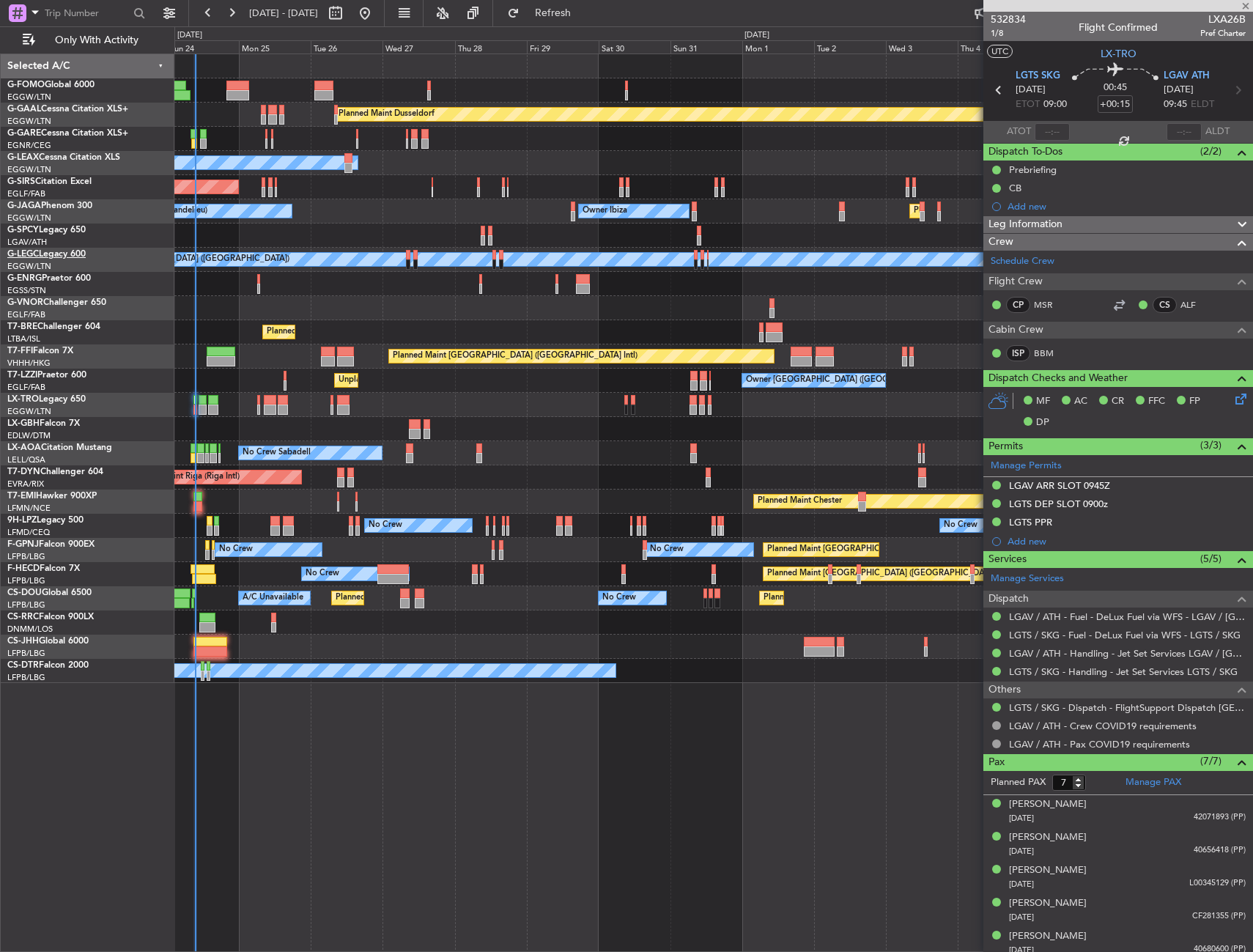
type input "1"
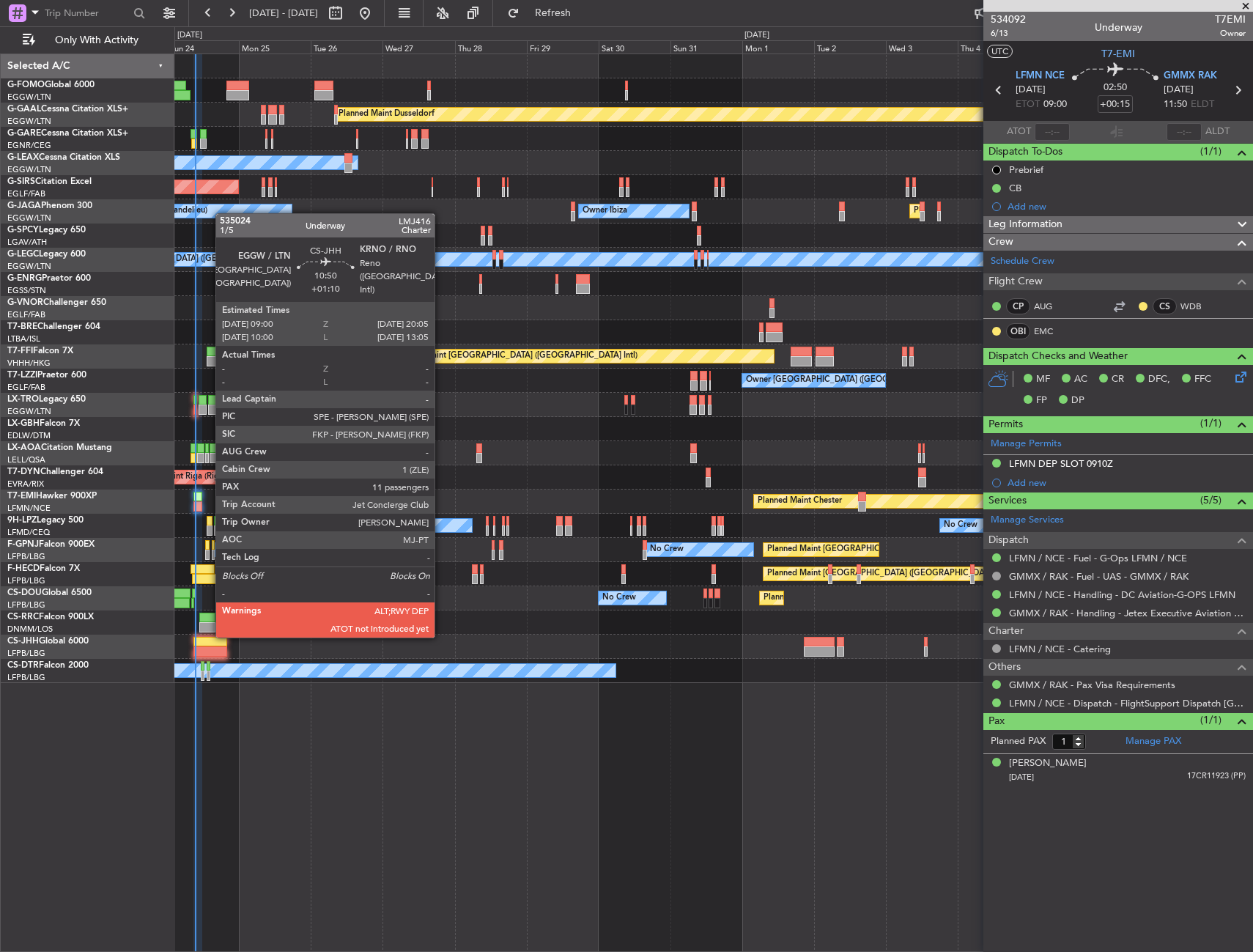
click at [208, 636] on div at bounding box center [210, 641] width 34 height 10
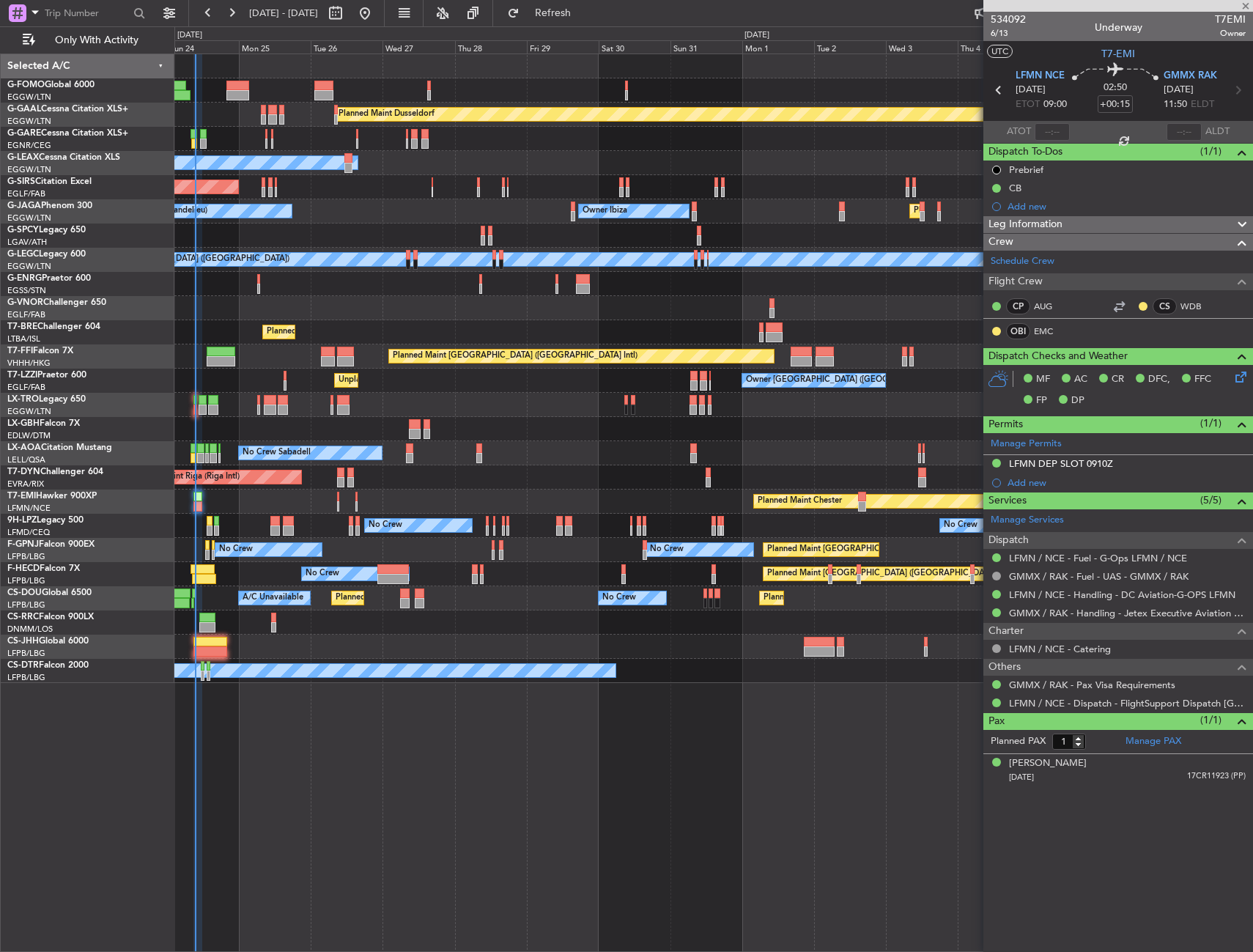
type input "+01:10"
type input "11"
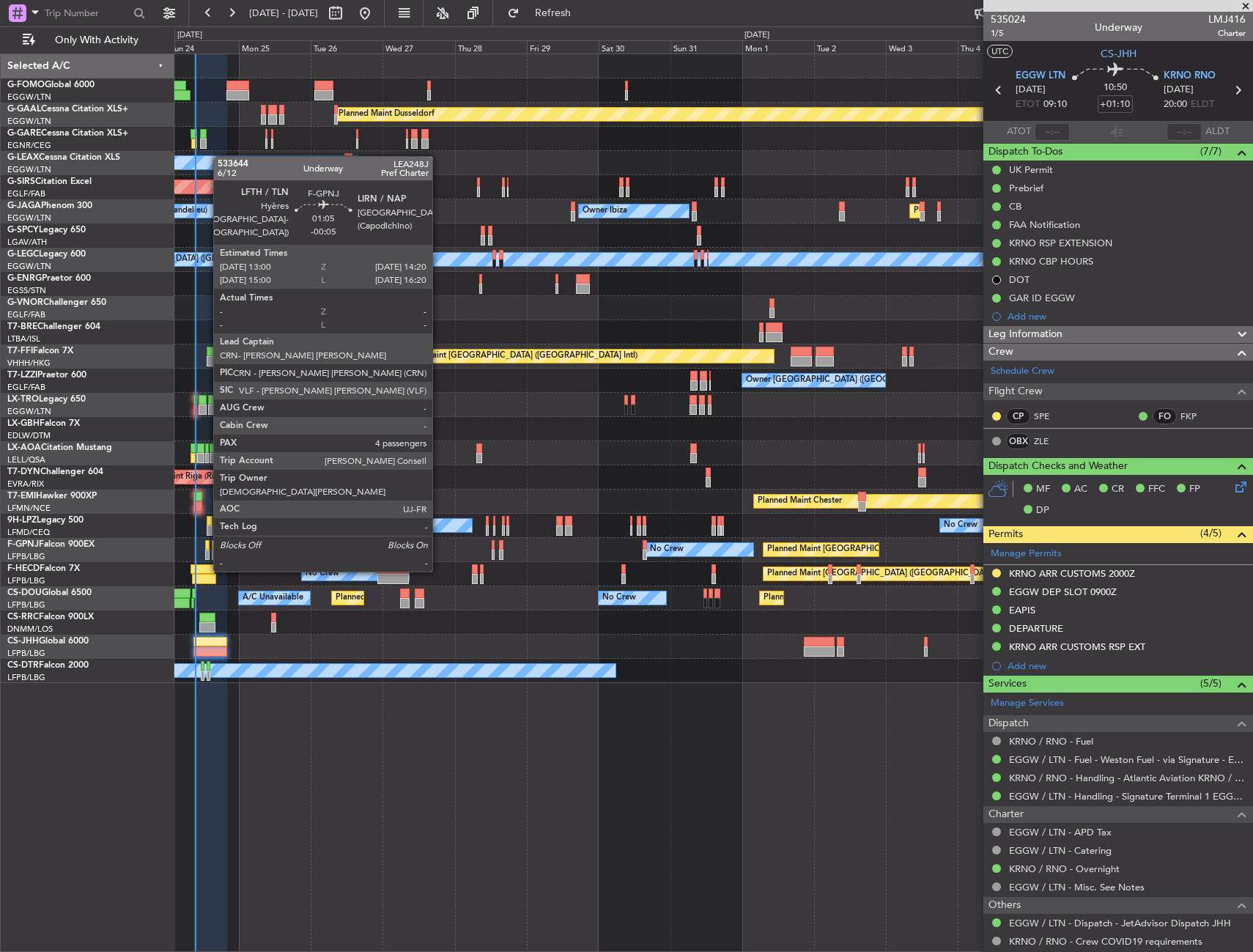
click at [206, 542] on div at bounding box center [207, 545] width 4 height 10
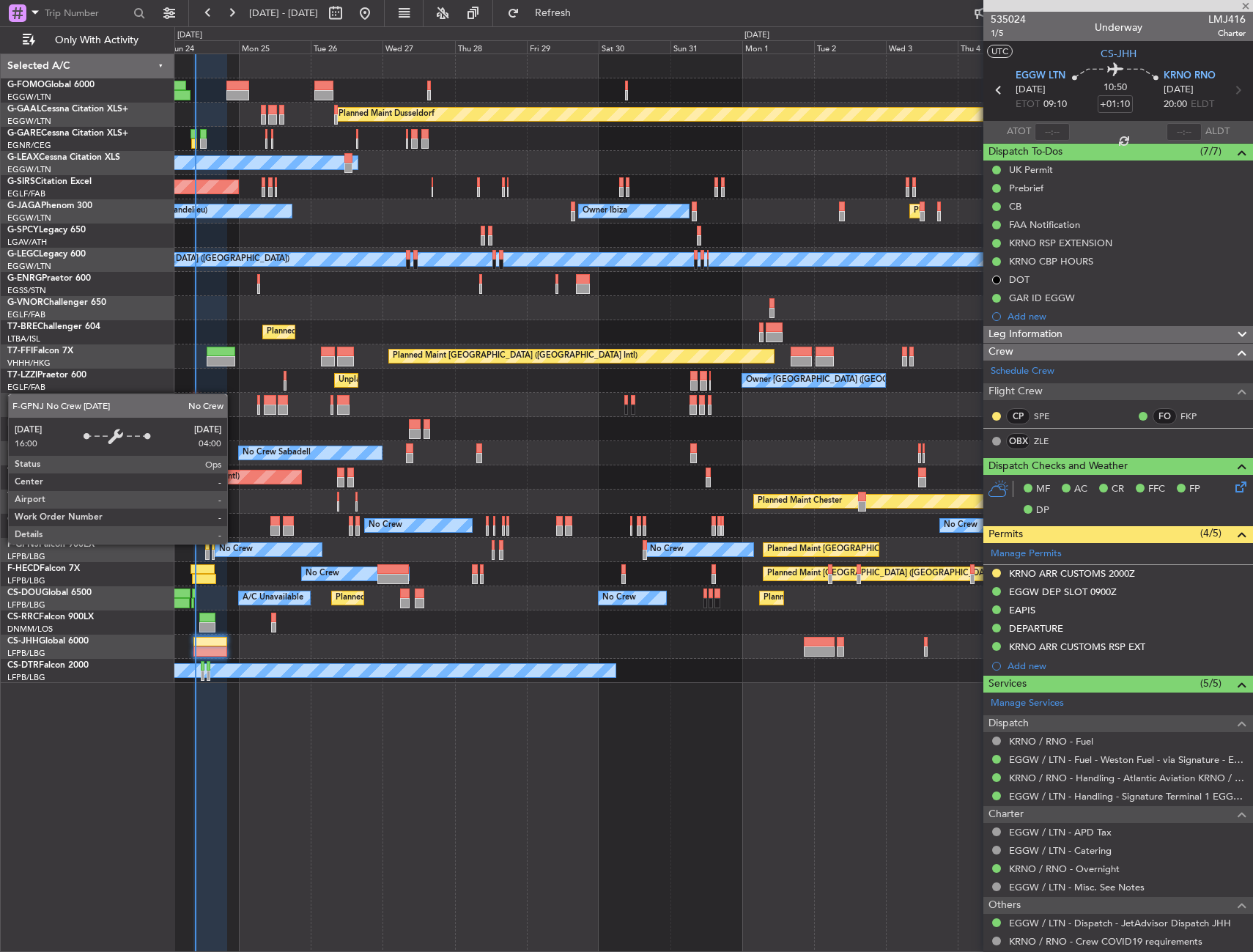
type input "-00:05"
type input "4"
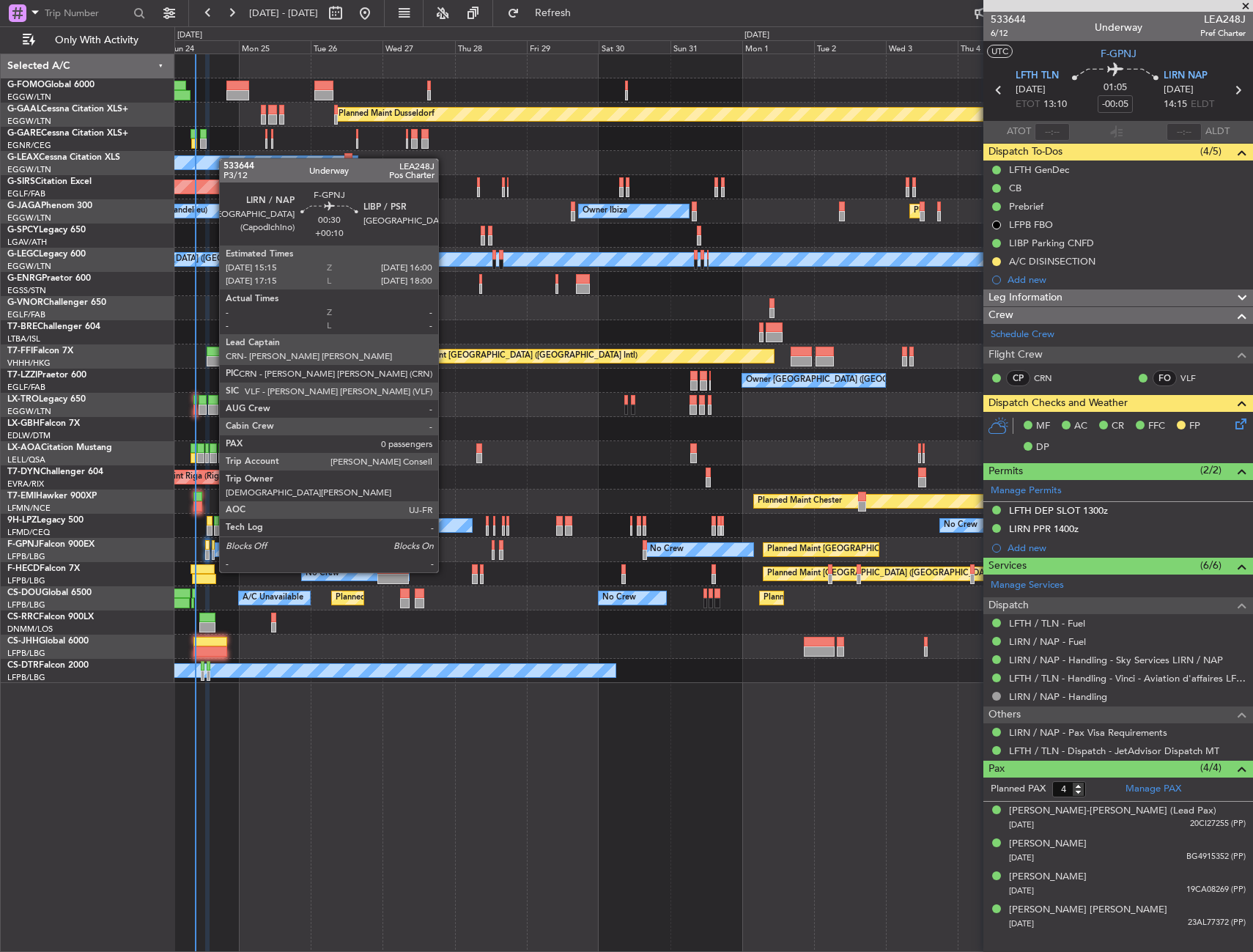
click at [212, 544] on div at bounding box center [214, 545] width 3 height 10
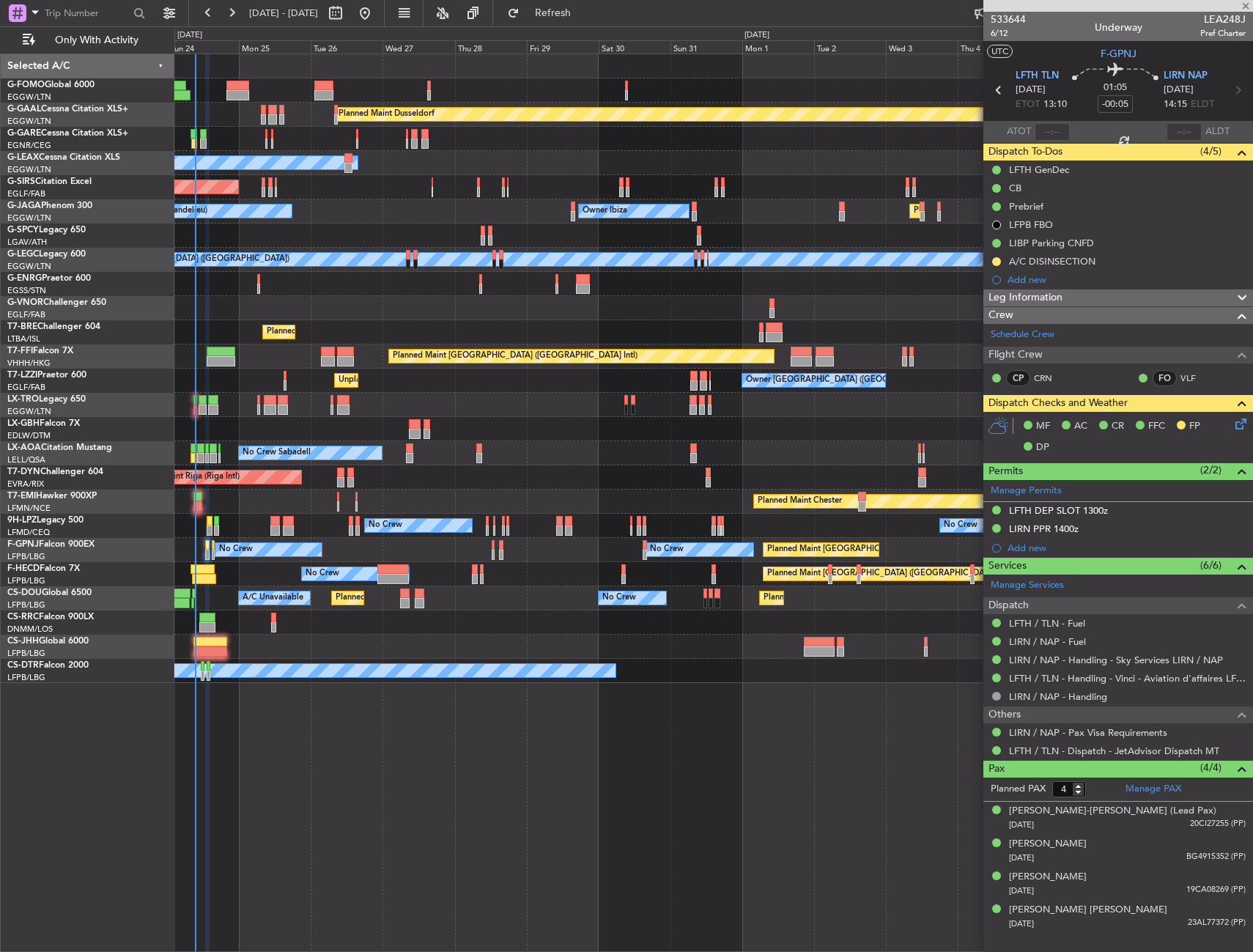
type input "+00:10"
type input "0"
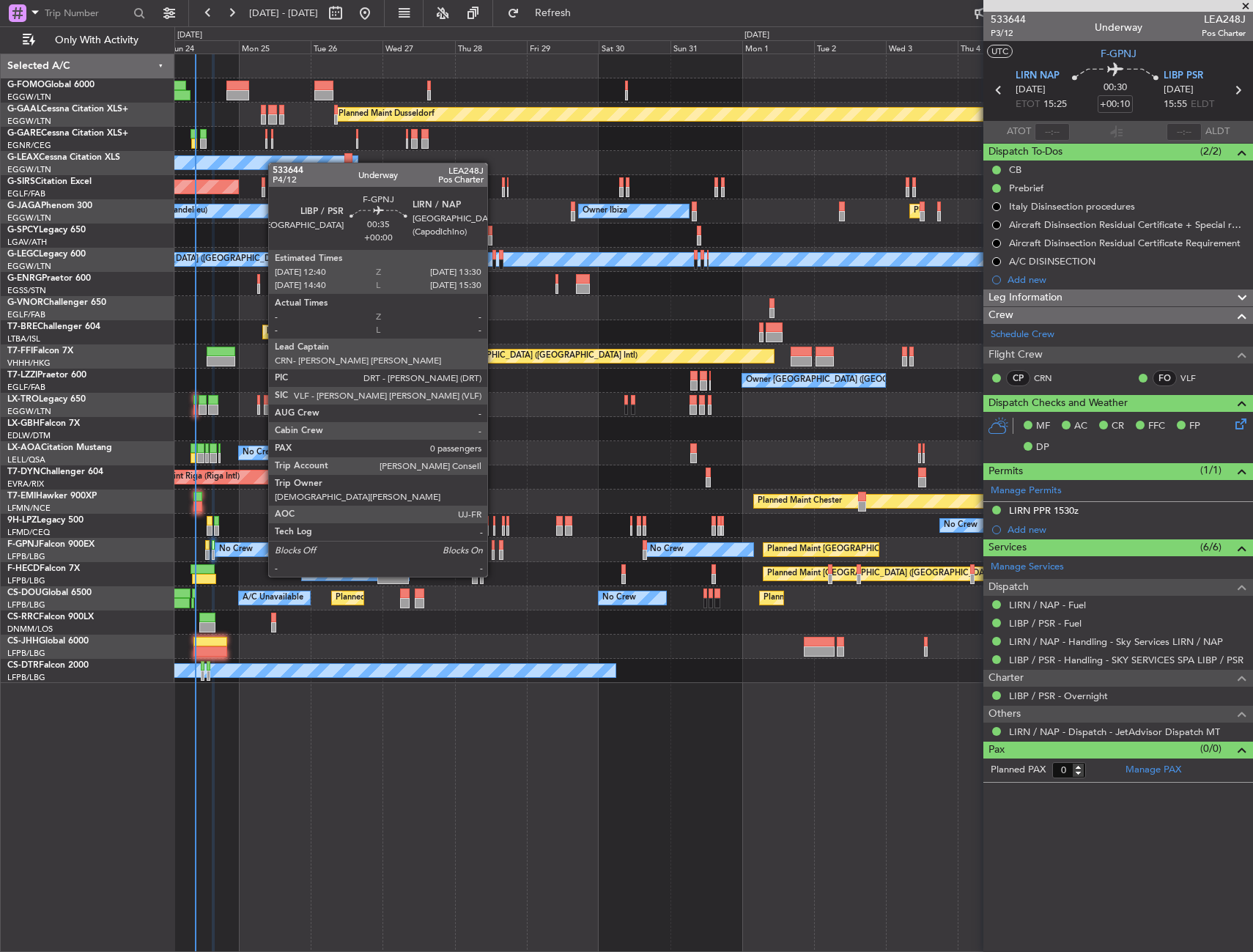
click at [494, 549] on div at bounding box center [493, 545] width 3 height 10
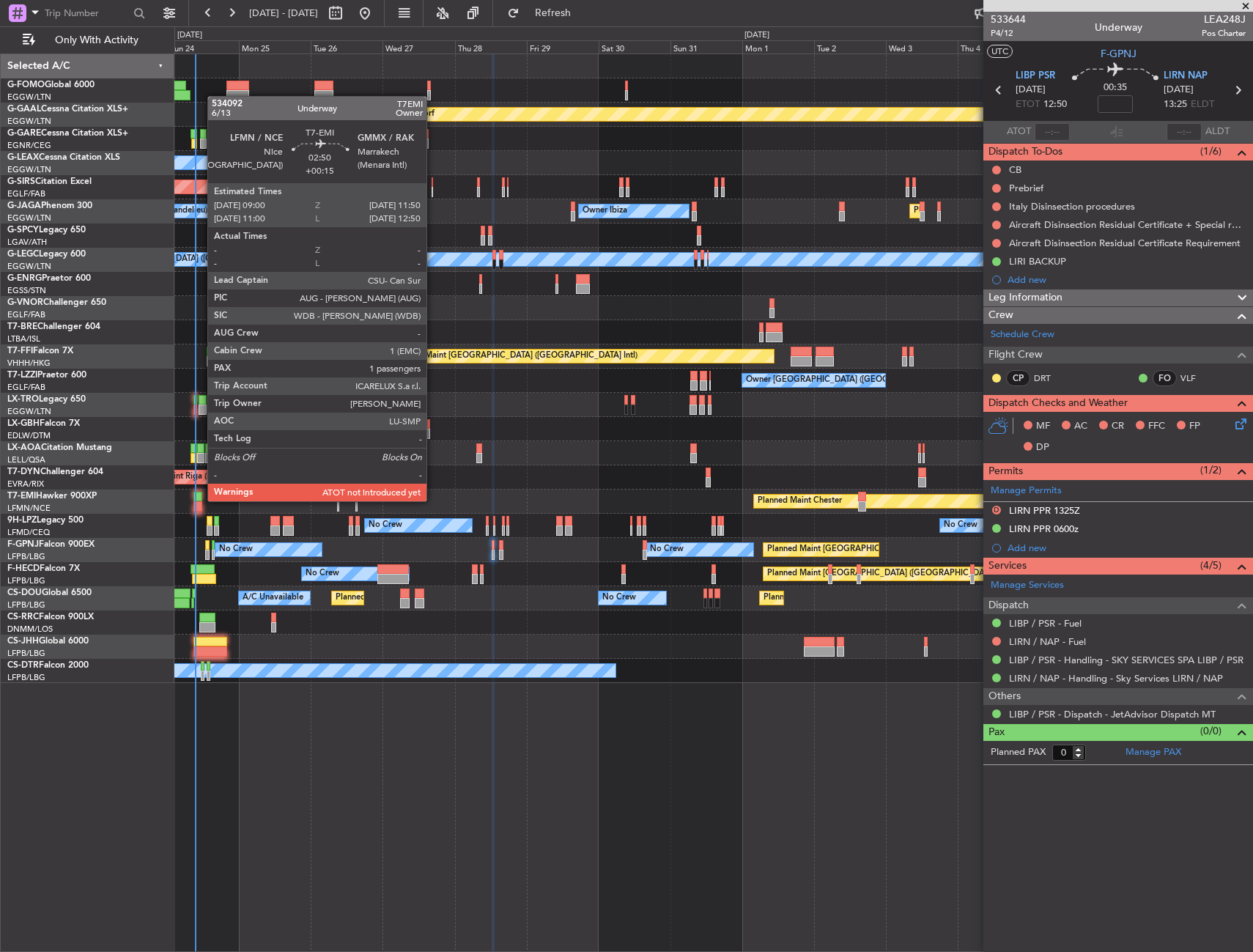
click at [200, 499] on div at bounding box center [198, 496] width 9 height 10
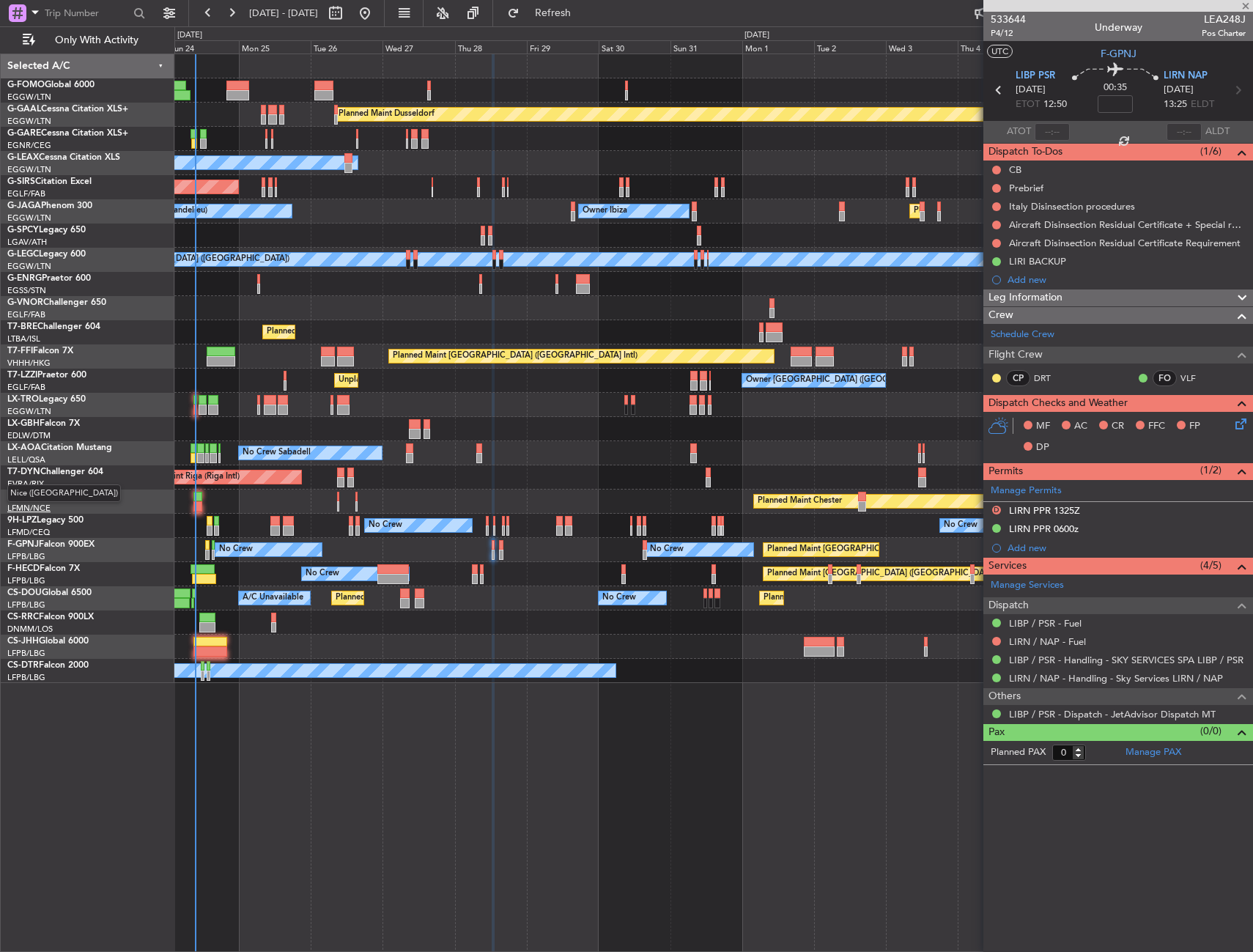
type input "+00:15"
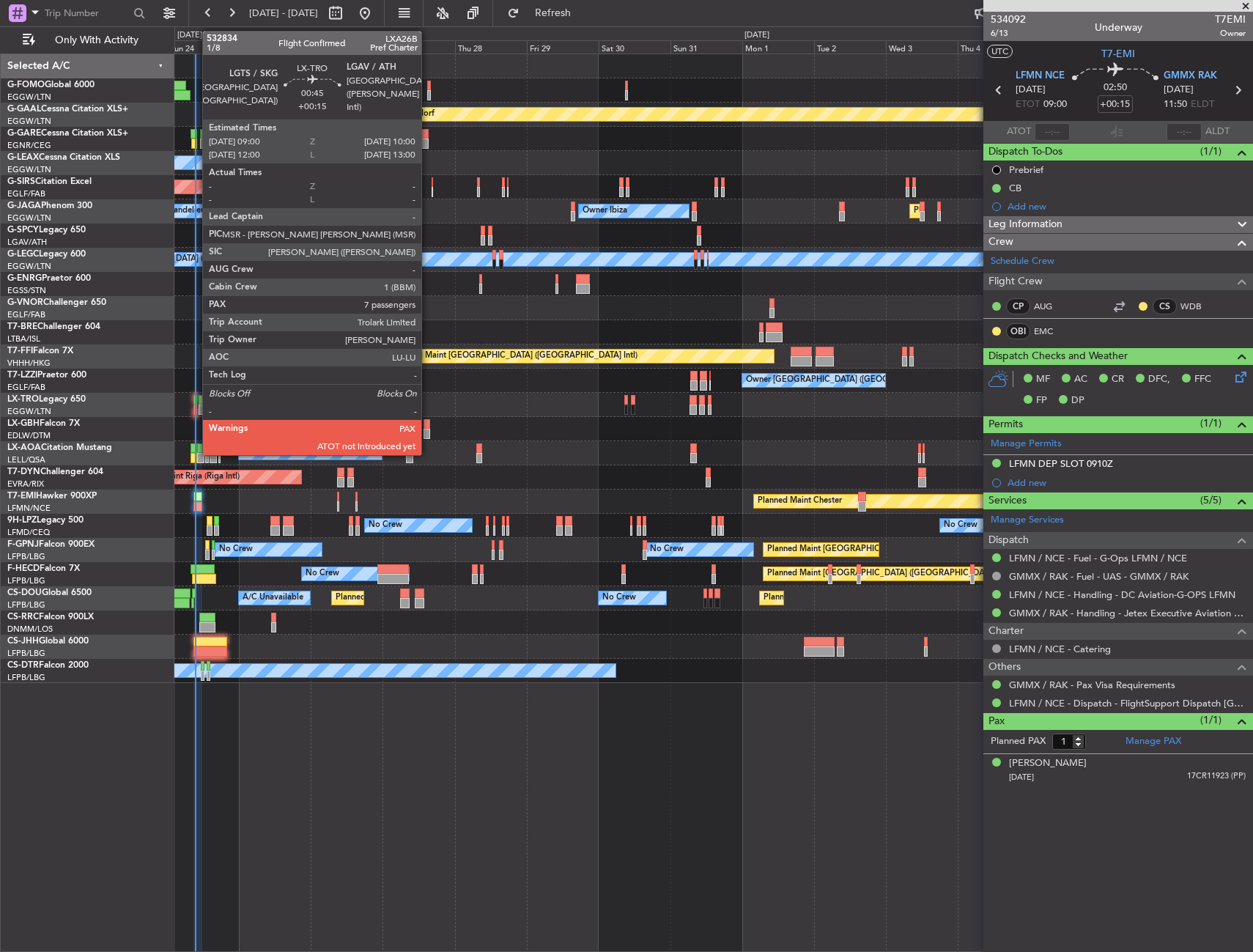
click at [195, 401] on div at bounding box center [195, 400] width 3 height 10
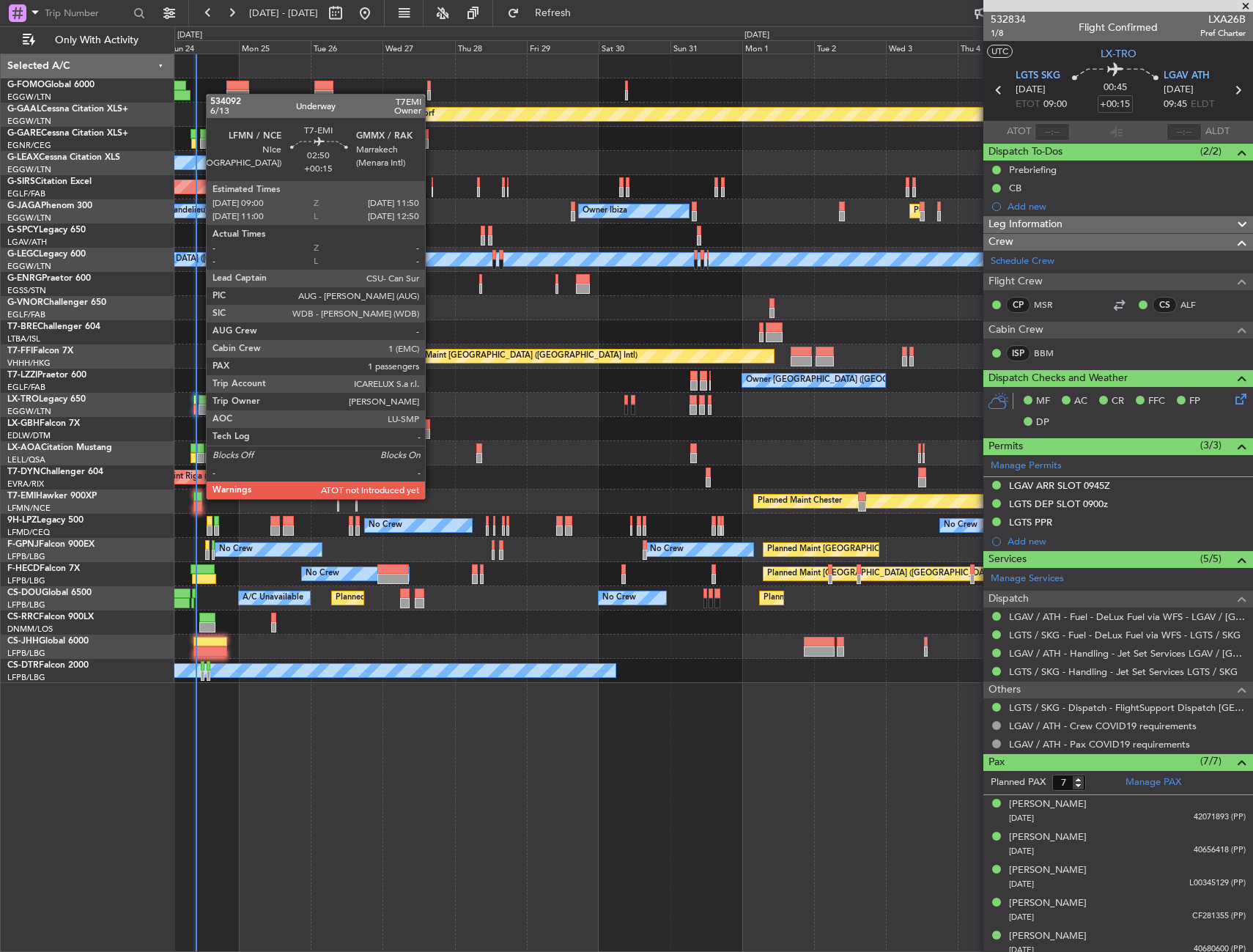
click at [199, 498] on div at bounding box center [198, 496] width 9 height 10
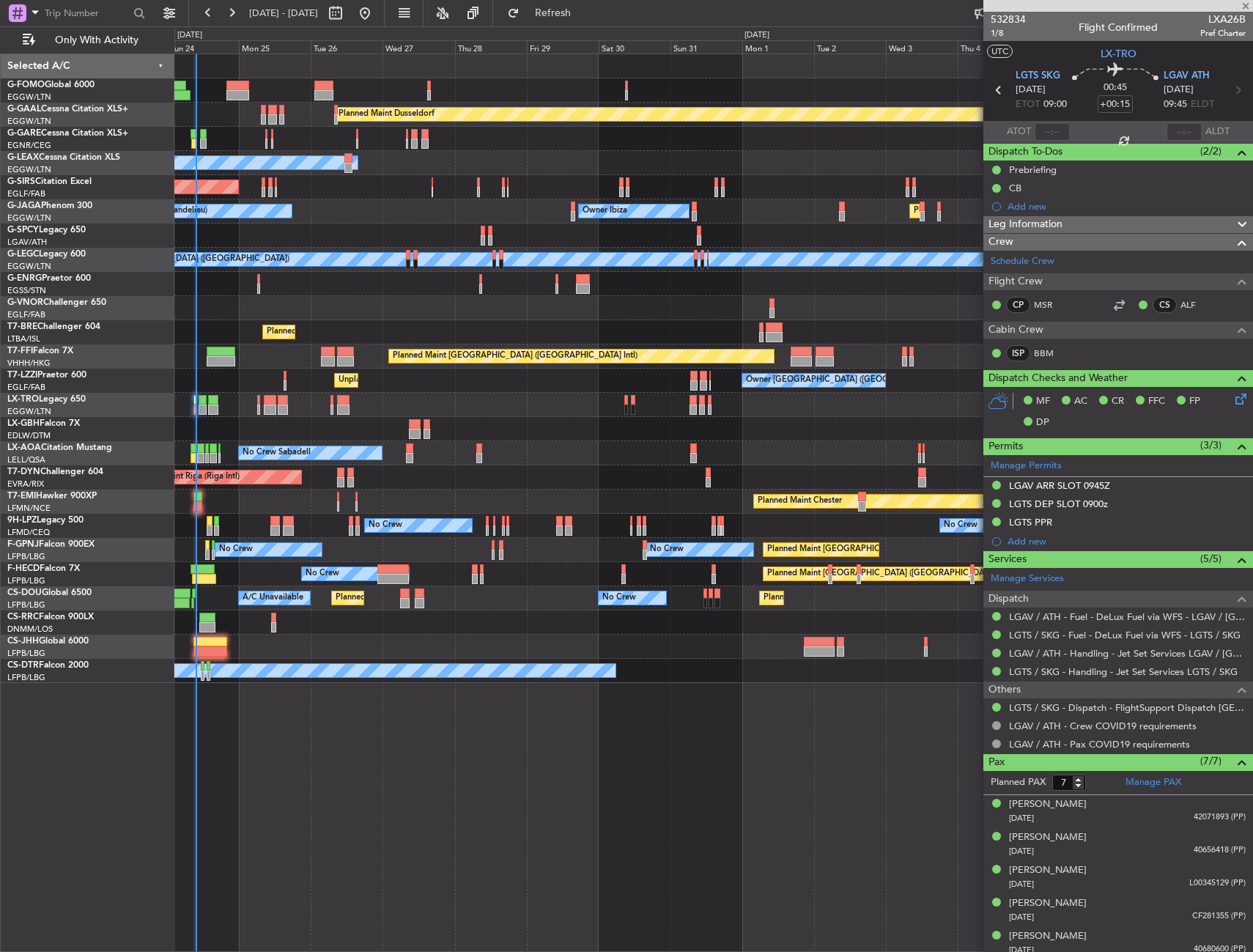
type input "1"
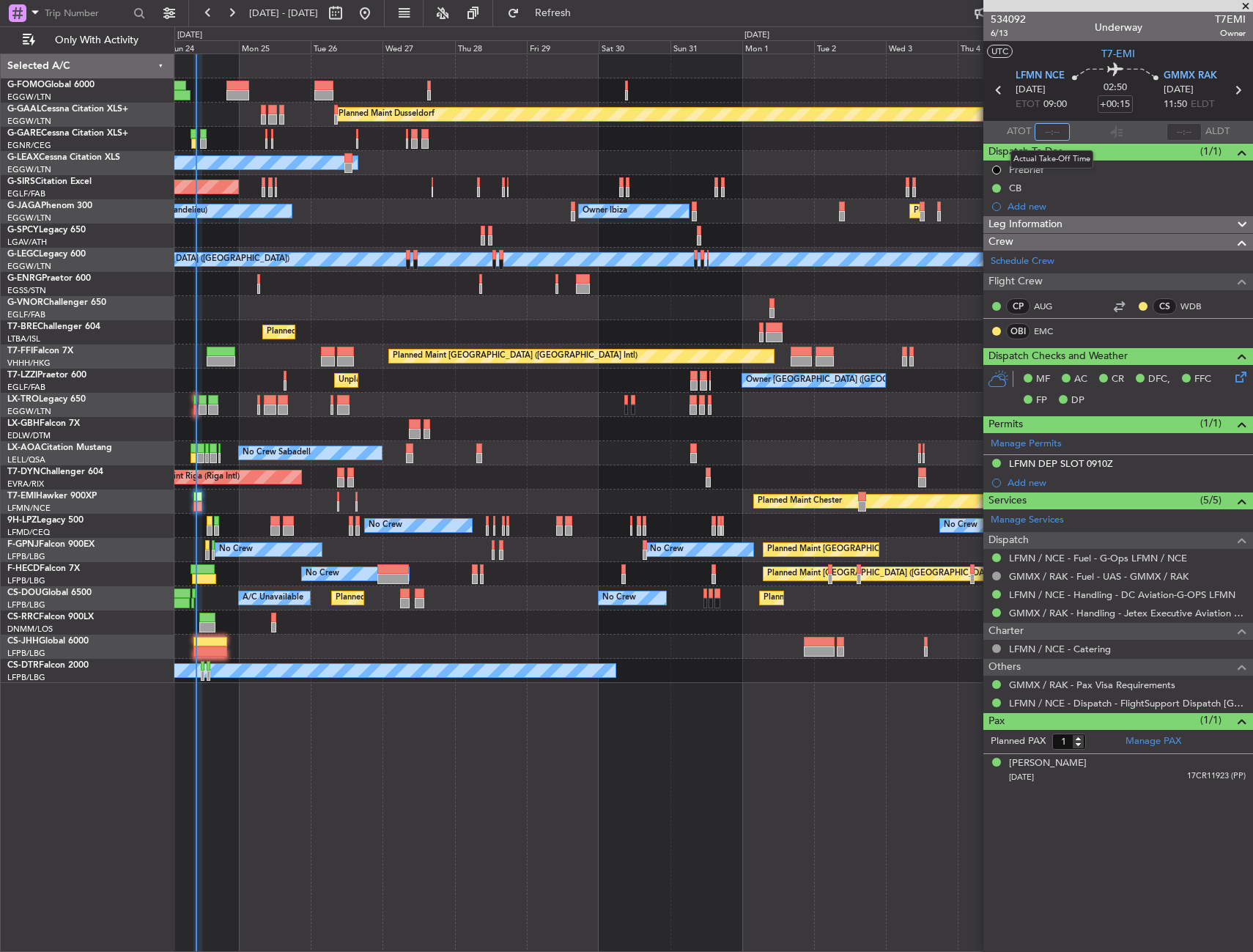
click at [1045, 129] on input "text" at bounding box center [1052, 131] width 35 height 17
type input "09:30"
click at [1072, 58] on section "UTC T7-EMI" at bounding box center [1118, 52] width 270 height 22
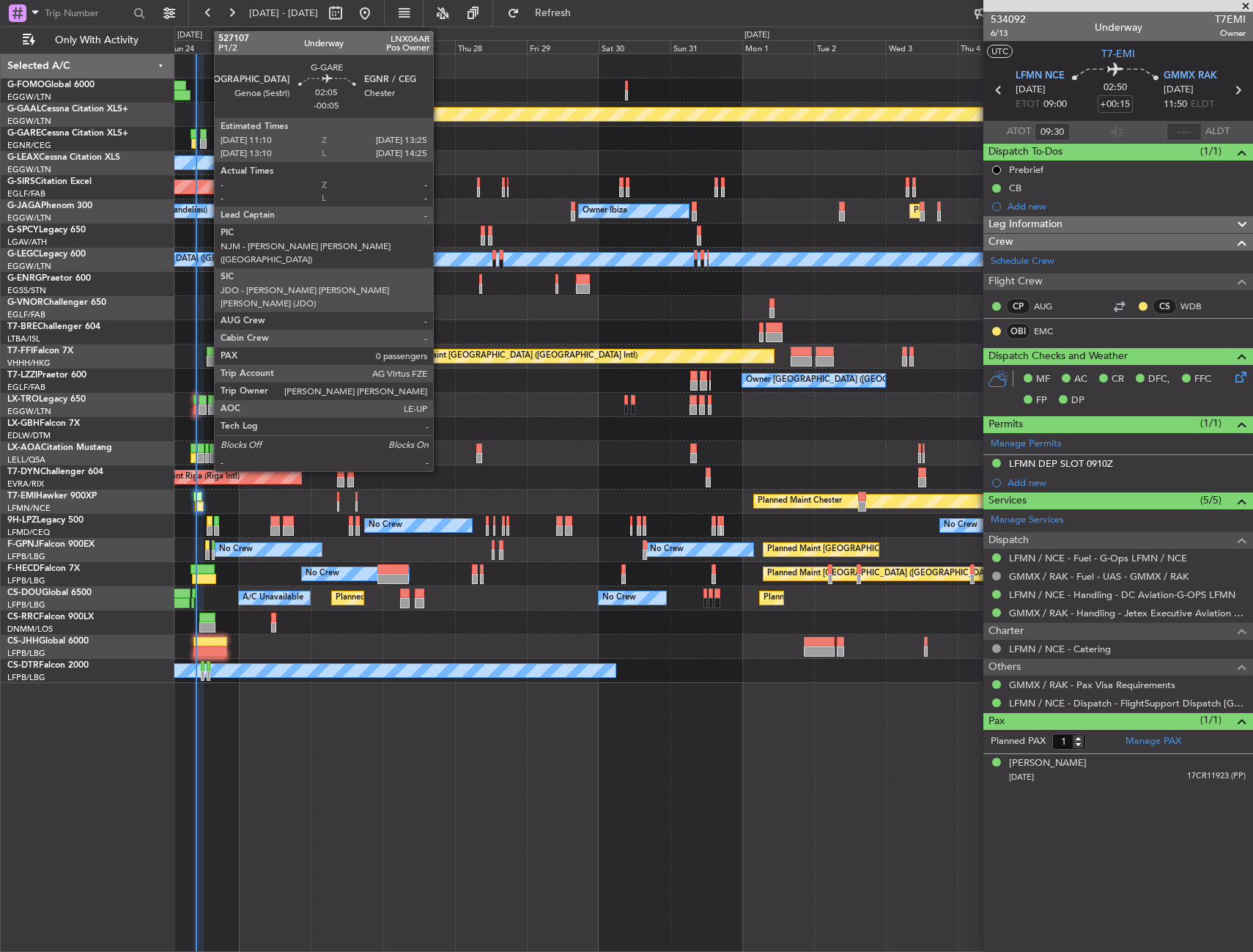
click at [207, 129] on div at bounding box center [204, 134] width 7 height 10
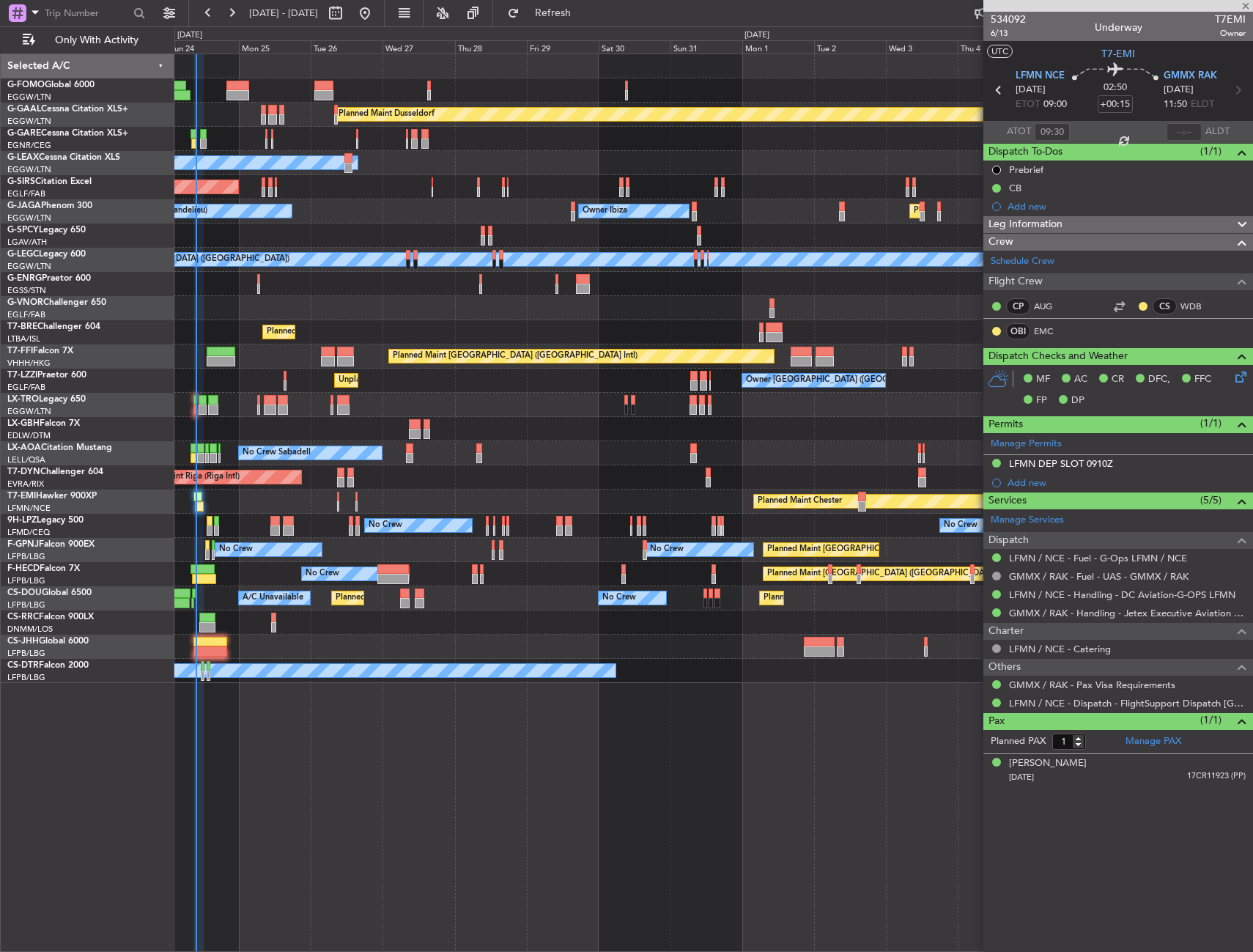
type input "-00:05"
type input "0"
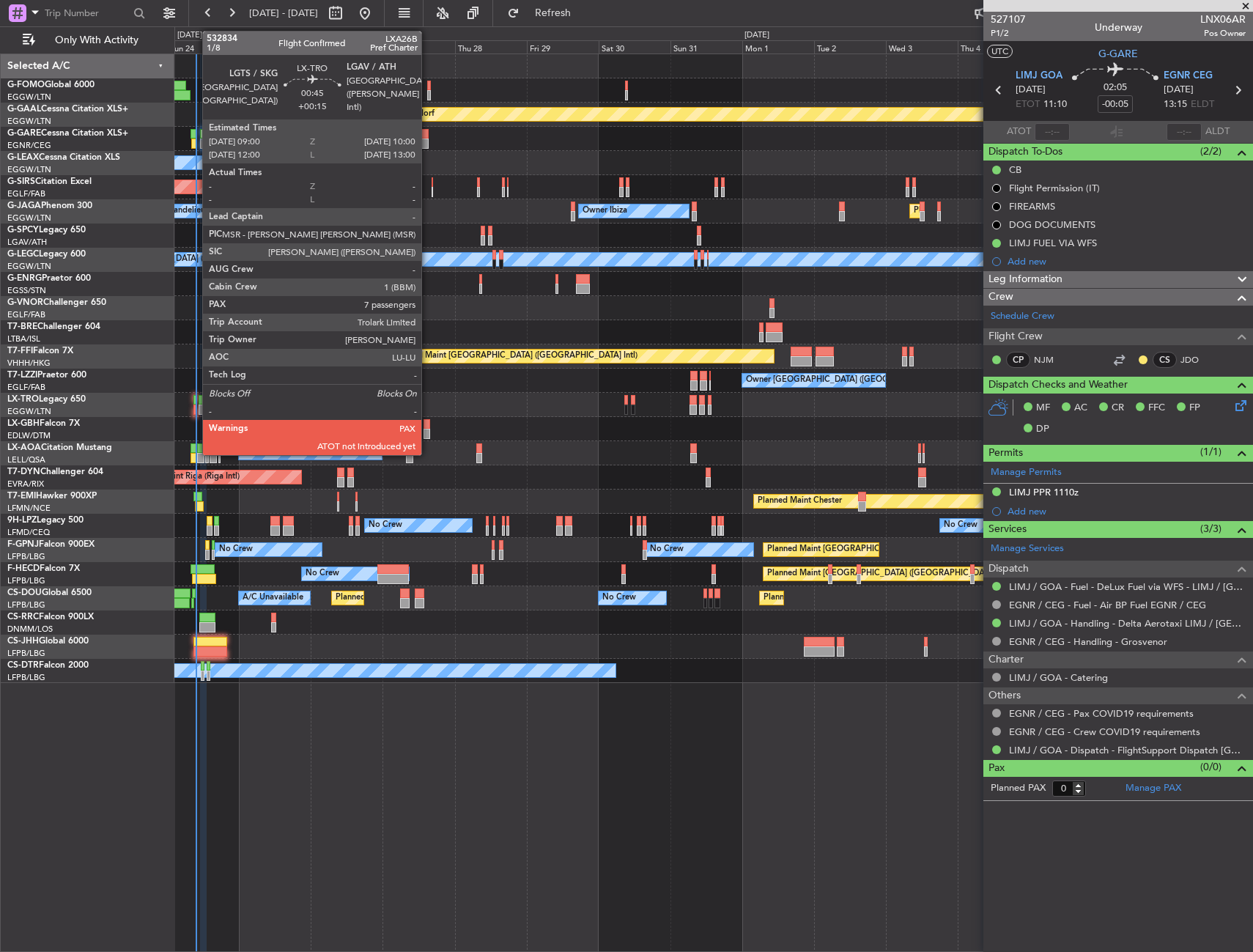
click at [195, 402] on div at bounding box center [195, 400] width 3 height 10
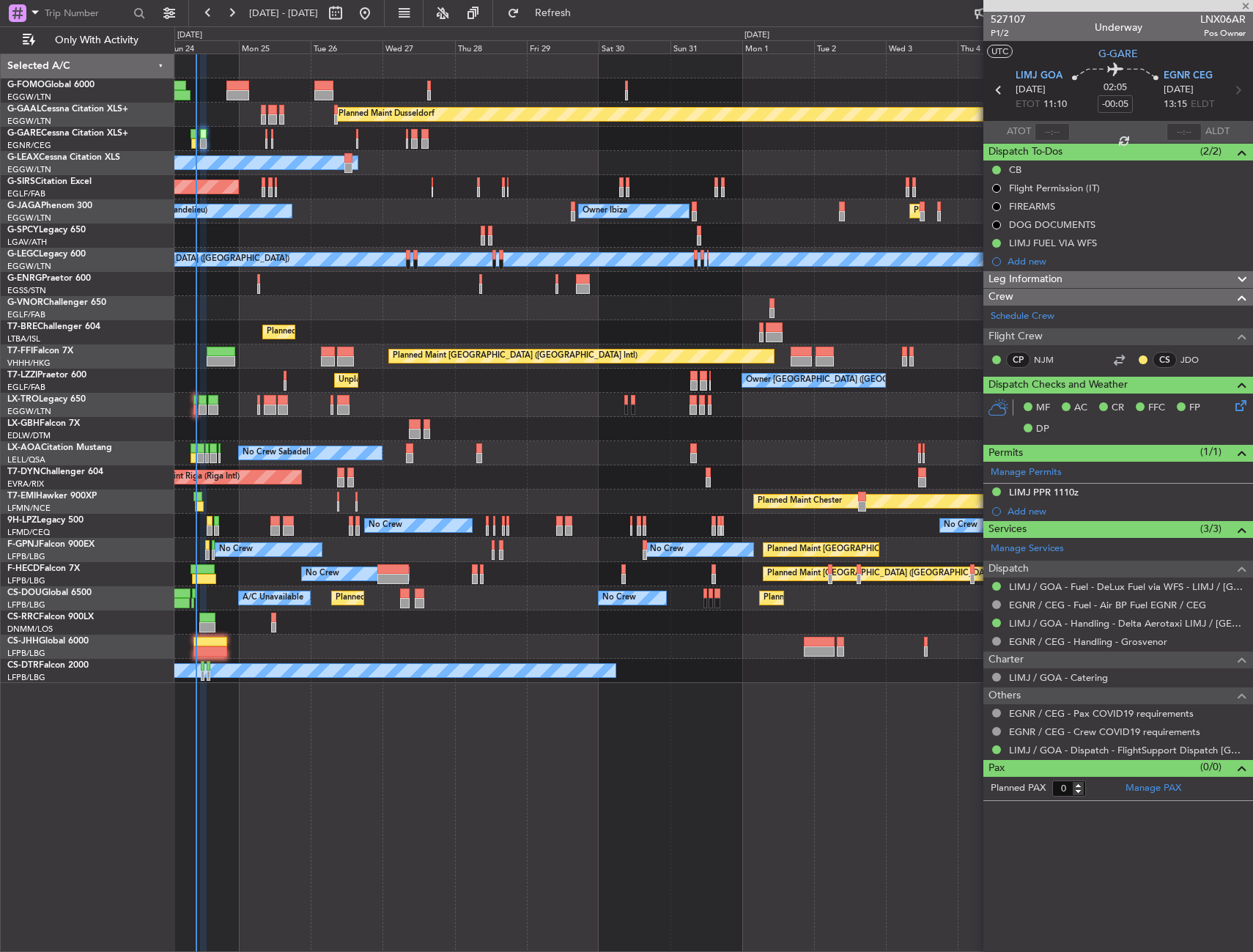
type input "+00:15"
type input "7"
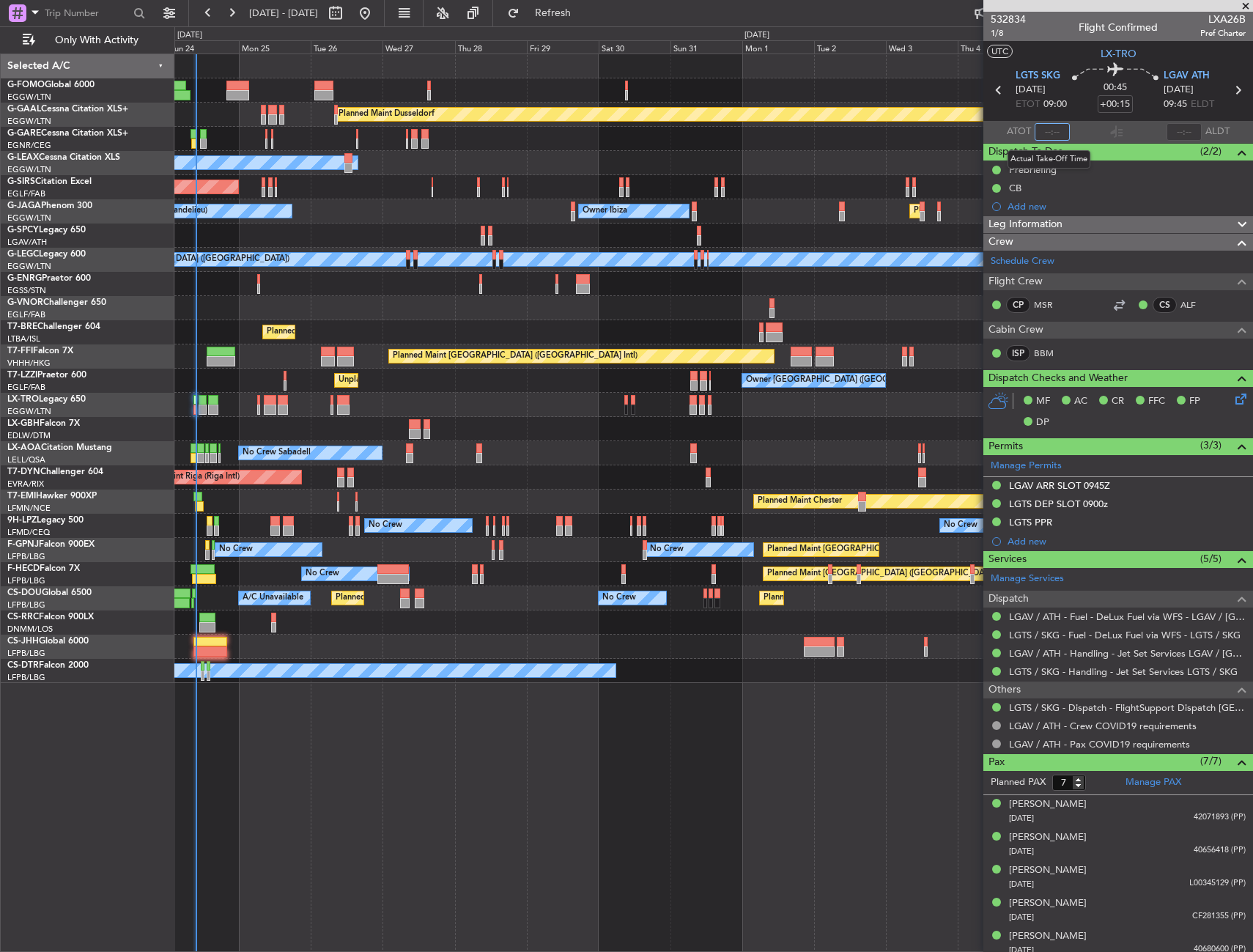
click at [1056, 135] on input "text" at bounding box center [1052, 131] width 35 height 17
click at [1072, 53] on section "UTC LX-TRO" at bounding box center [1118, 52] width 270 height 22
type input "09:33"
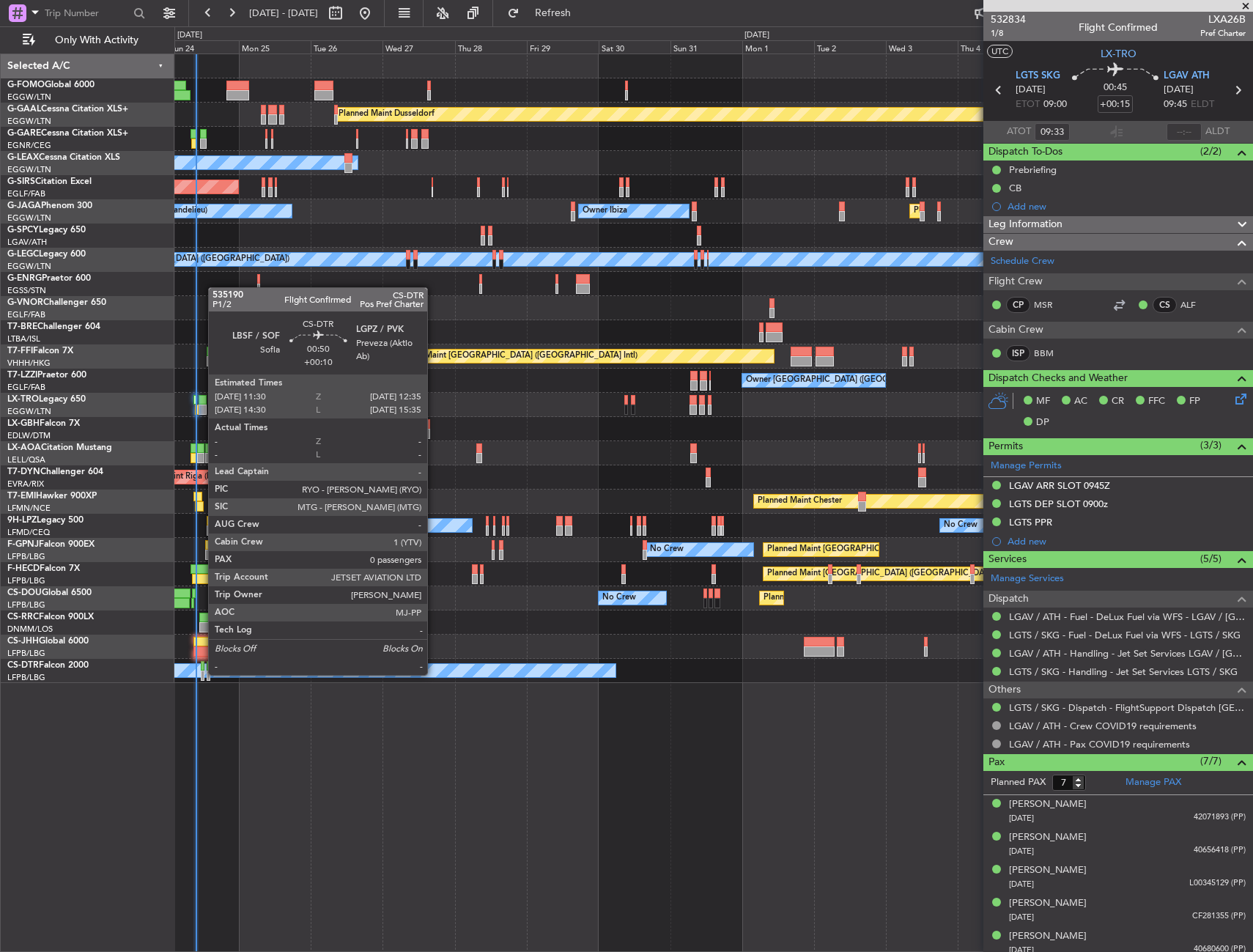
click at [201, 673] on div at bounding box center [203, 675] width 3 height 10
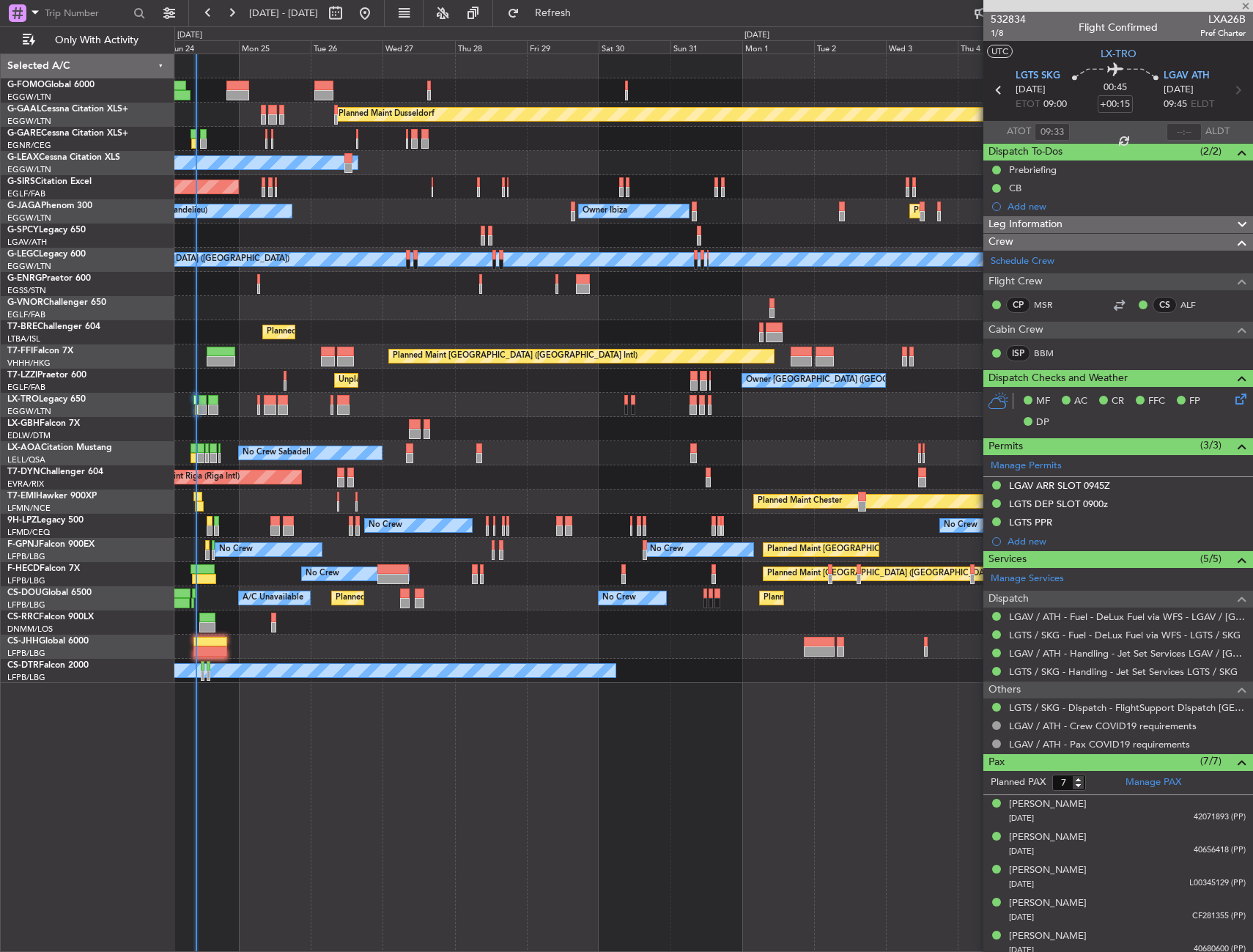
type input "+00:10"
type input "0"
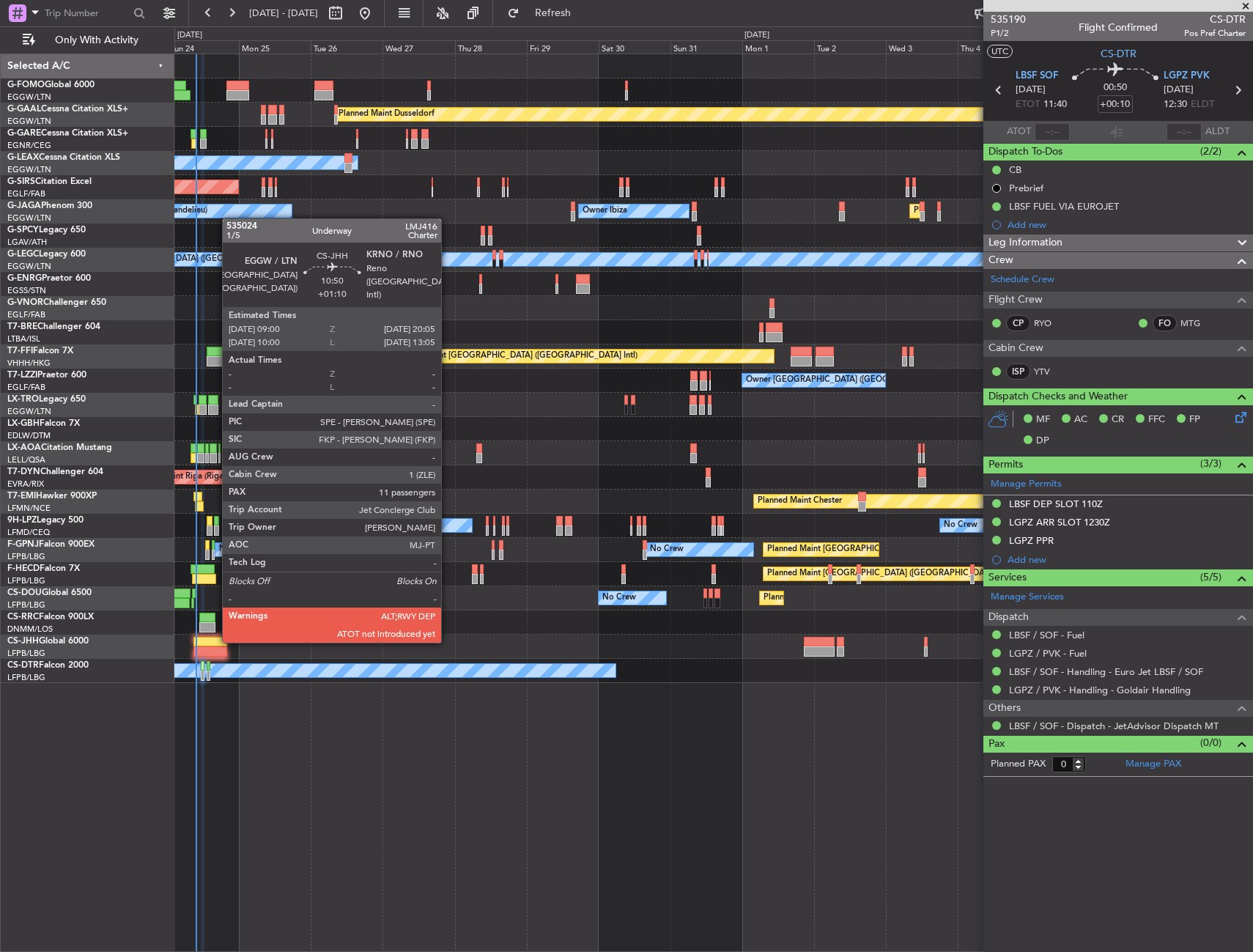
click at [214, 641] on div at bounding box center [210, 641] width 34 height 10
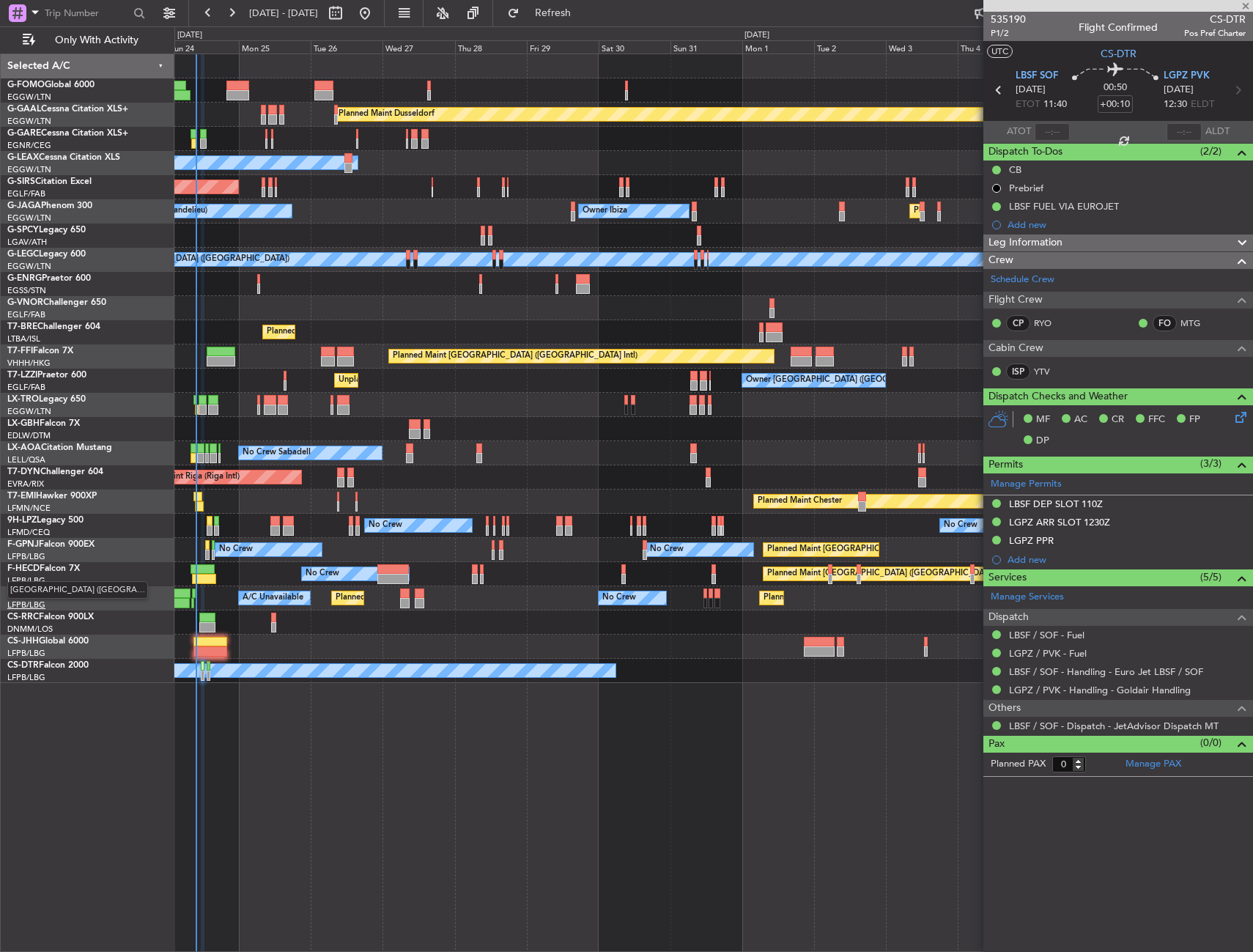
type input "+01:10"
type input "11"
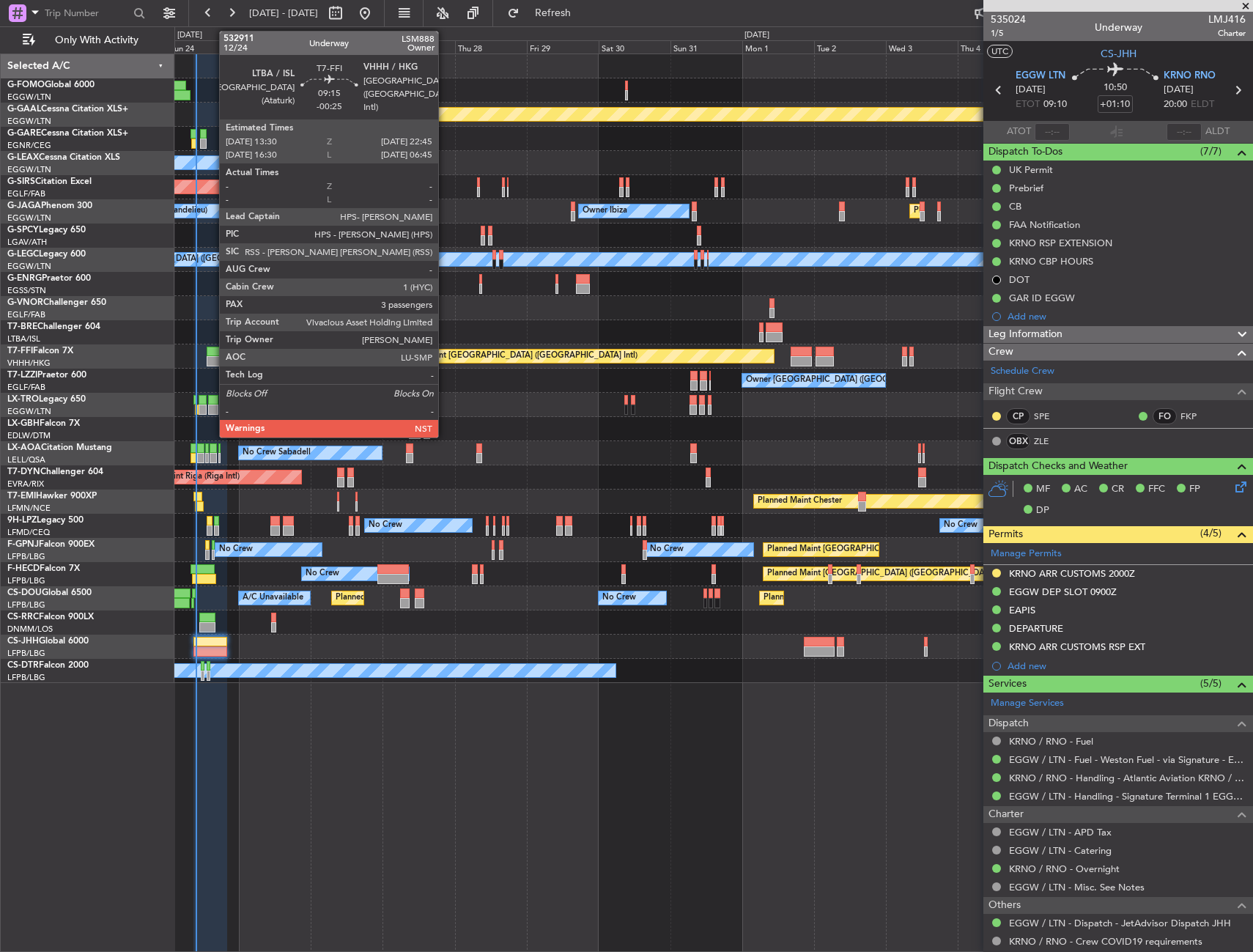
click at [212, 358] on div at bounding box center [221, 361] width 28 height 10
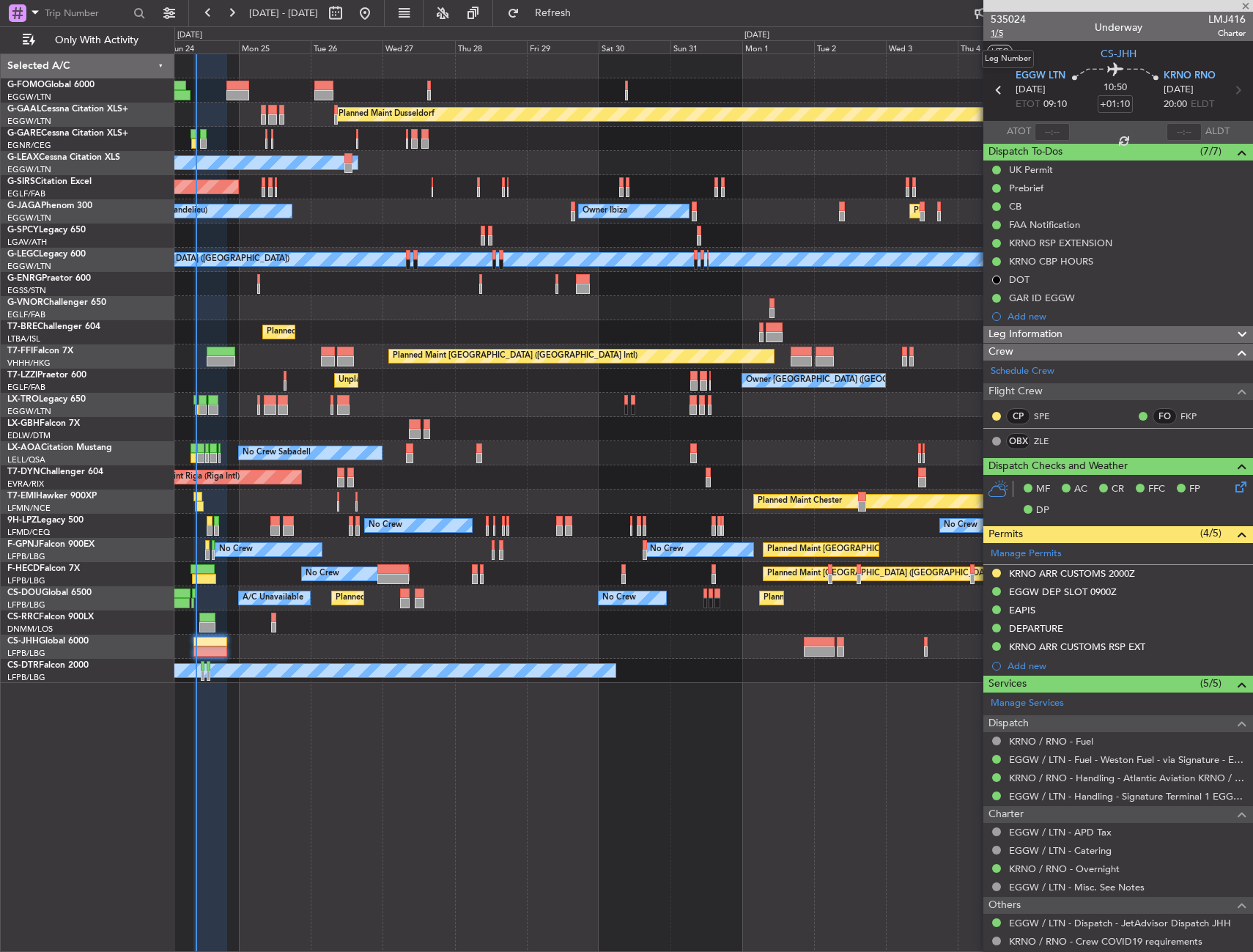
type input "-00:25"
type input "3"
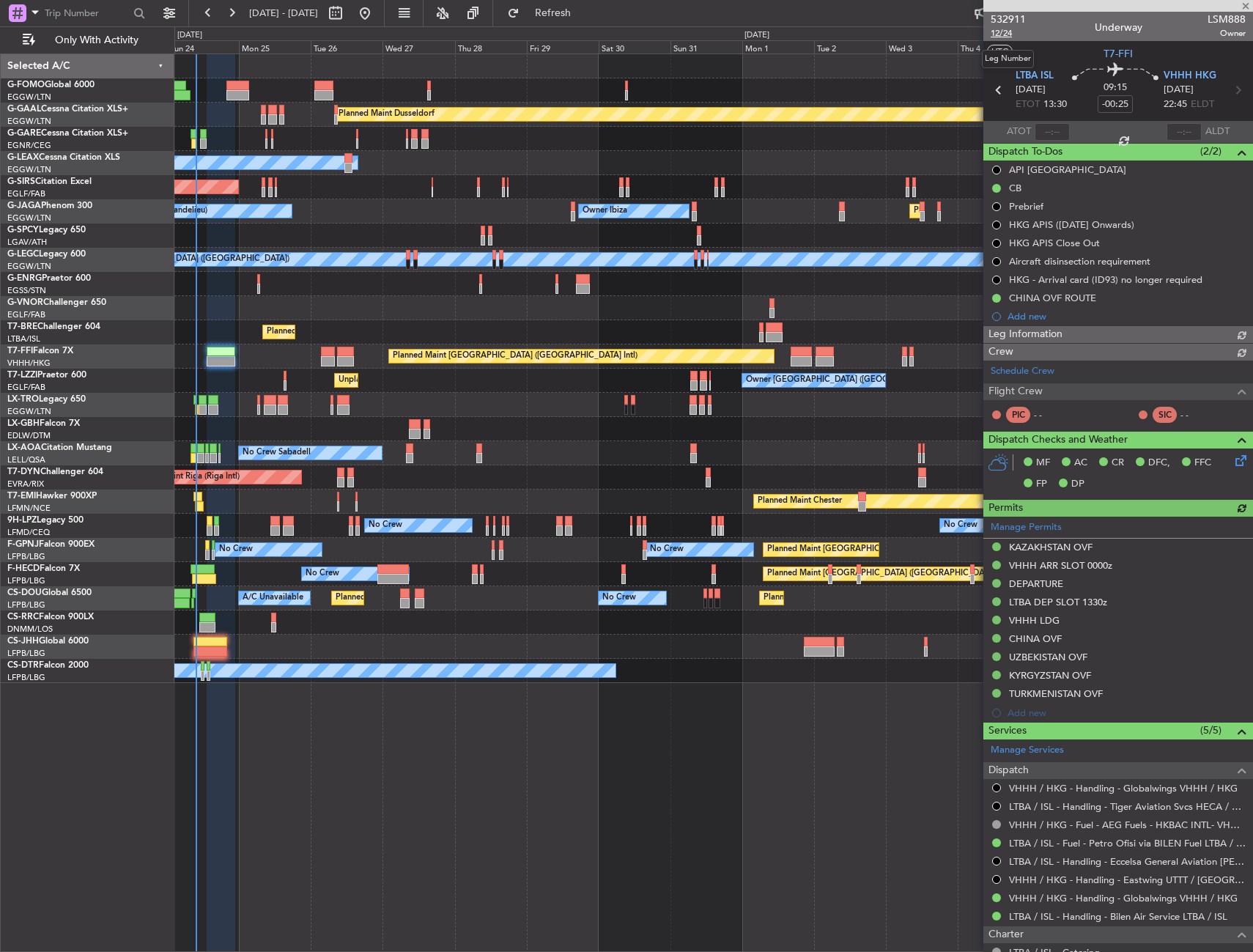
click at [1003, 38] on span "12/24" at bounding box center [1008, 33] width 35 height 12
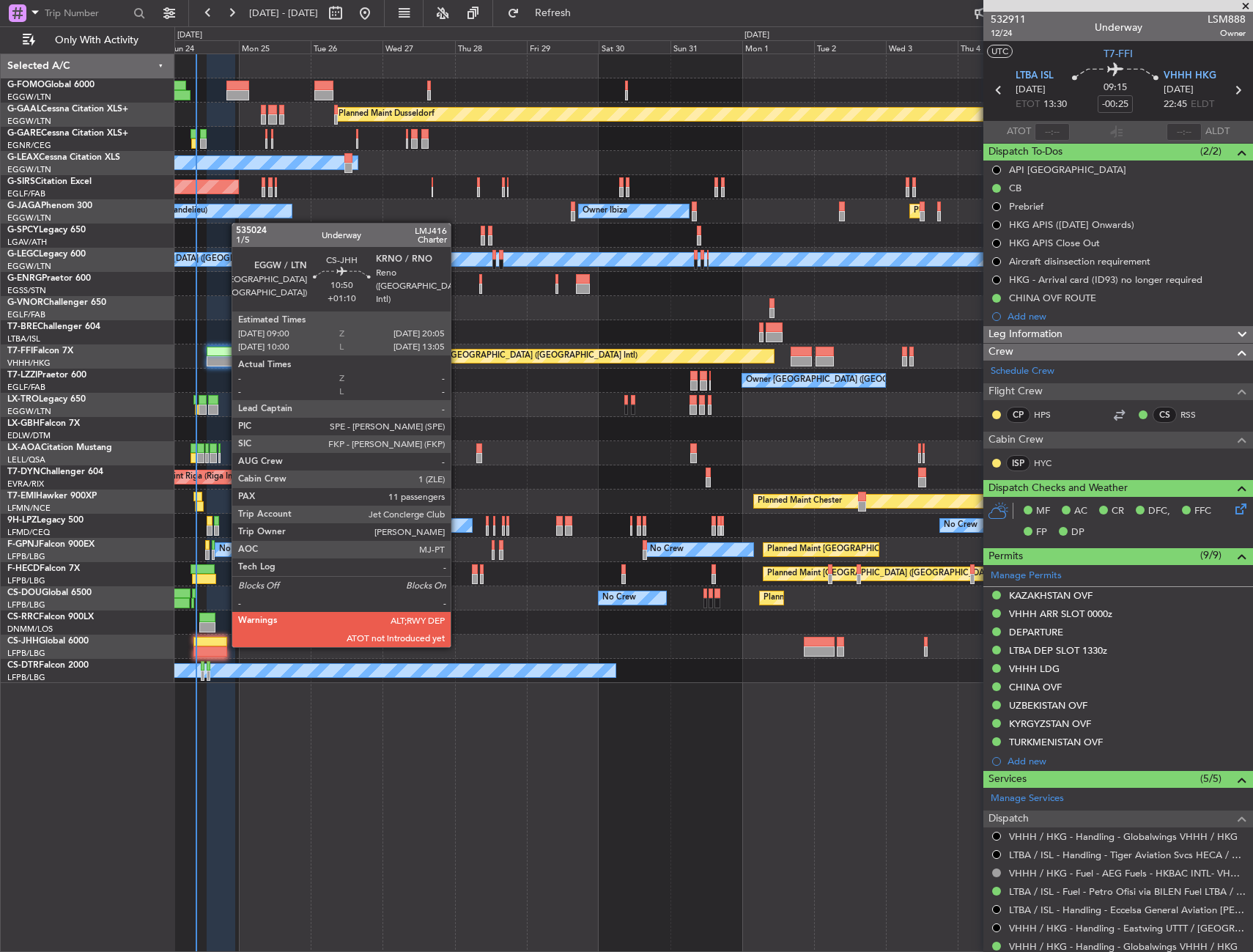
click at [224, 645] on div at bounding box center [210, 641] width 34 height 10
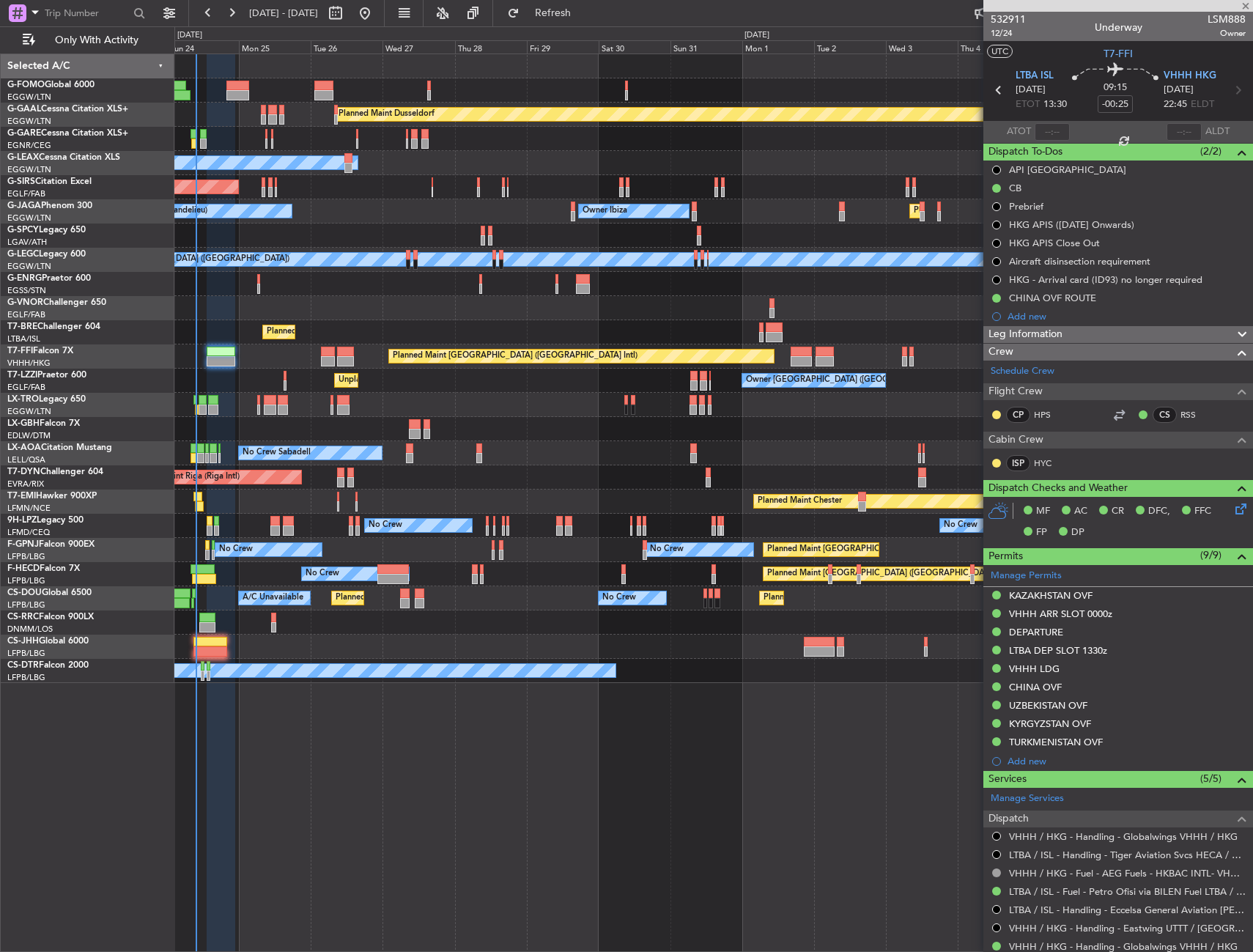
type input "+01:10"
type input "11"
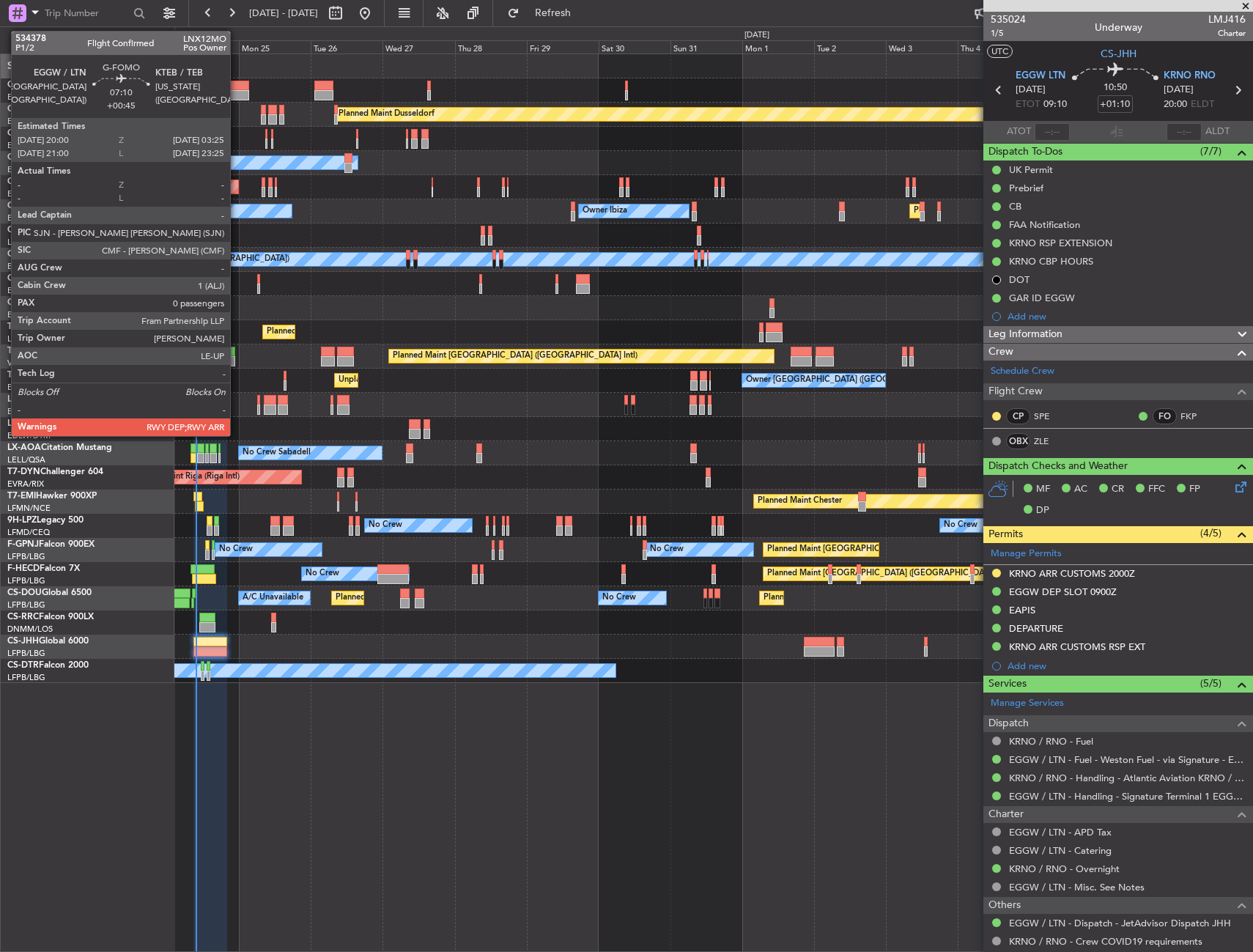
click at [237, 89] on div at bounding box center [238, 86] width 23 height 10
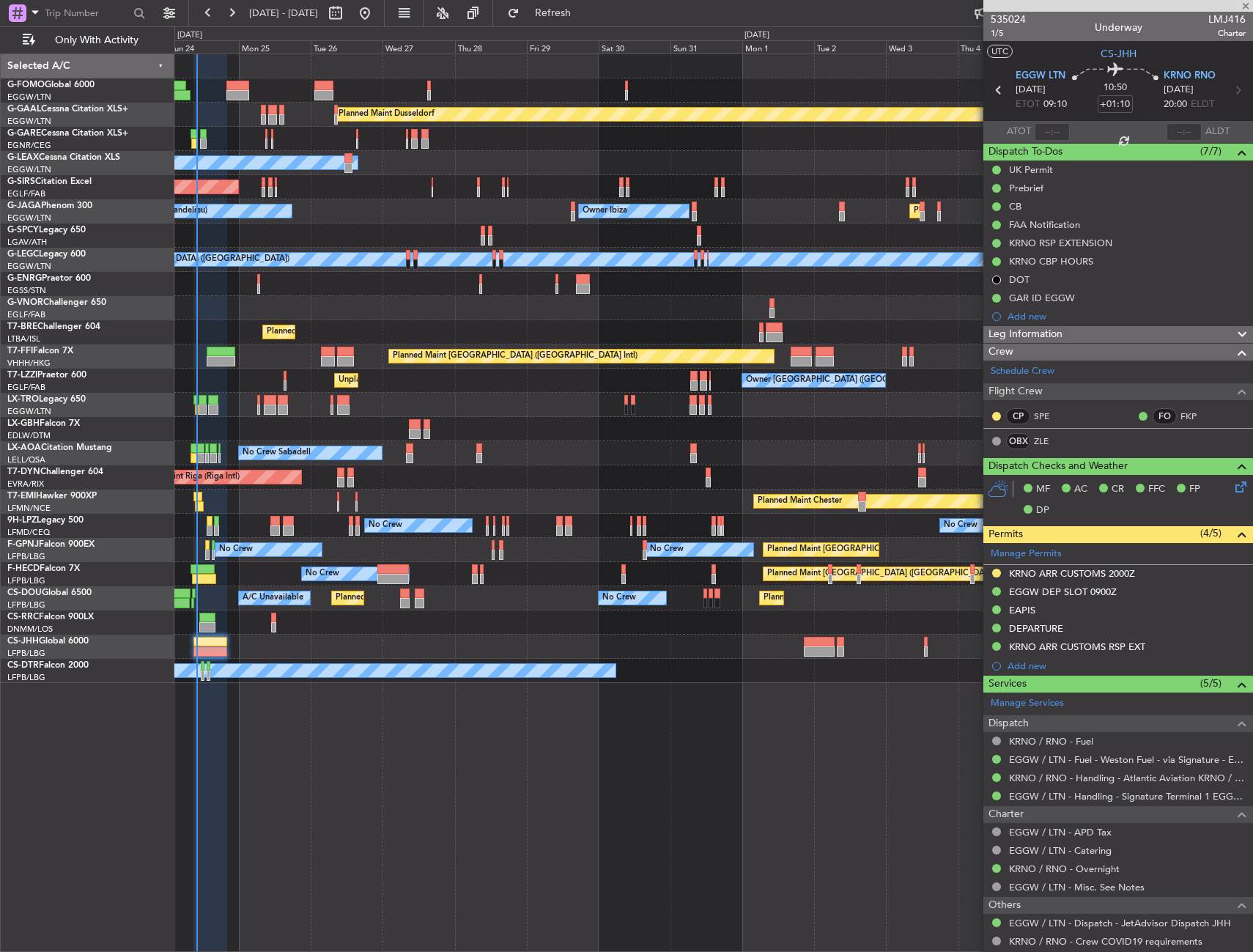
type input "+00:45"
type input "0"
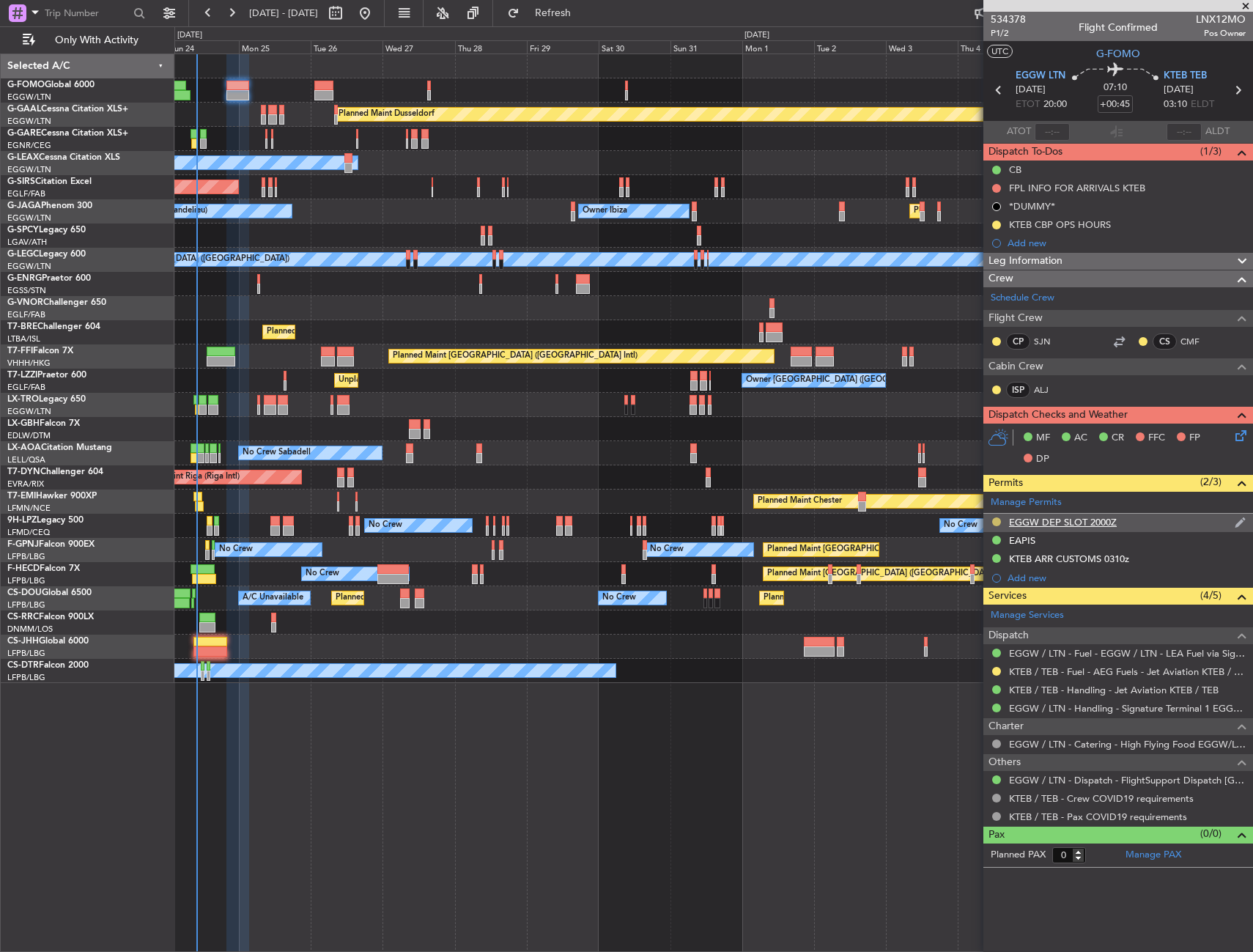
click at [996, 522] on button at bounding box center [997, 522] width 9 height 9
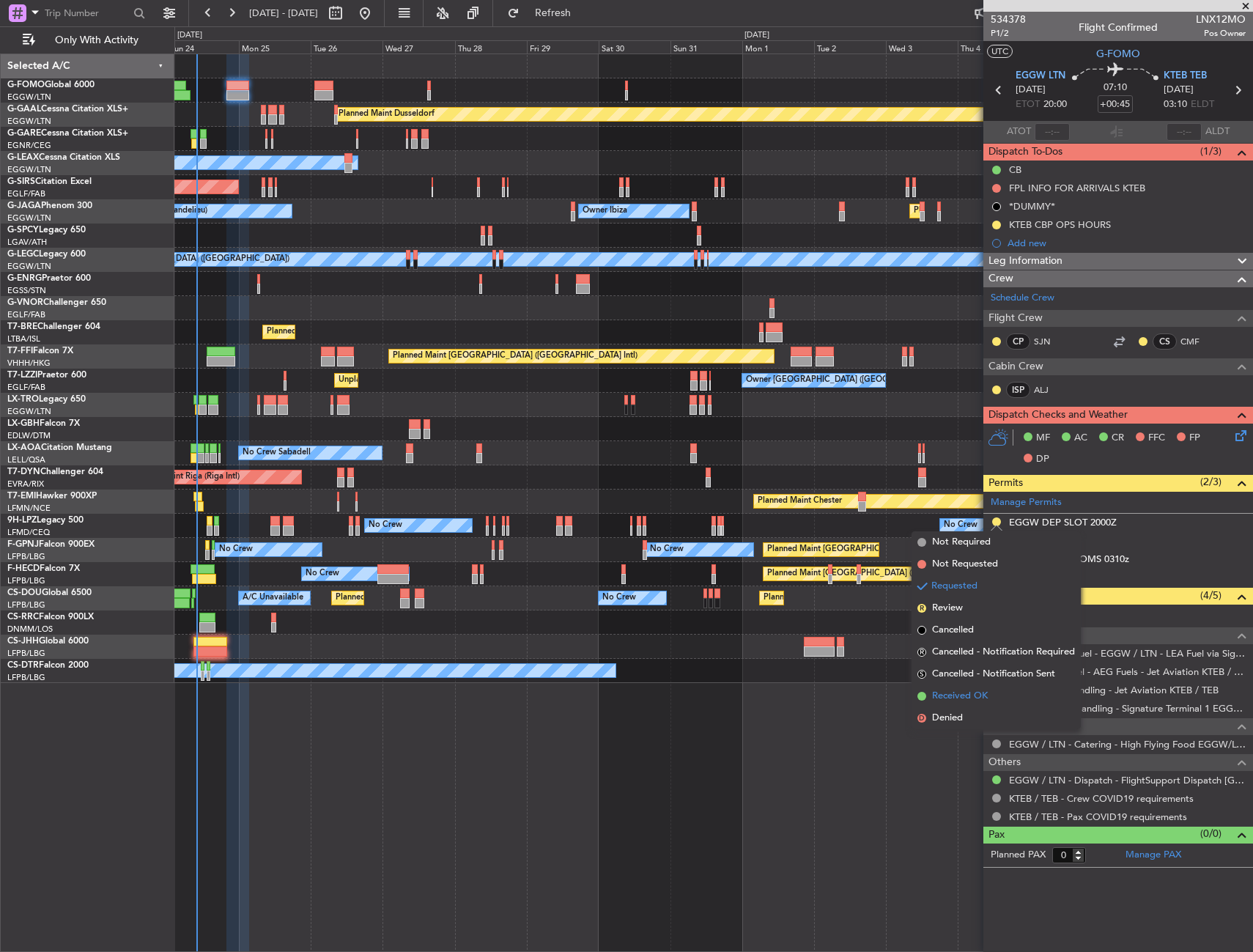
click at [970, 694] on span "Received OK" at bounding box center [960, 696] width 56 height 15
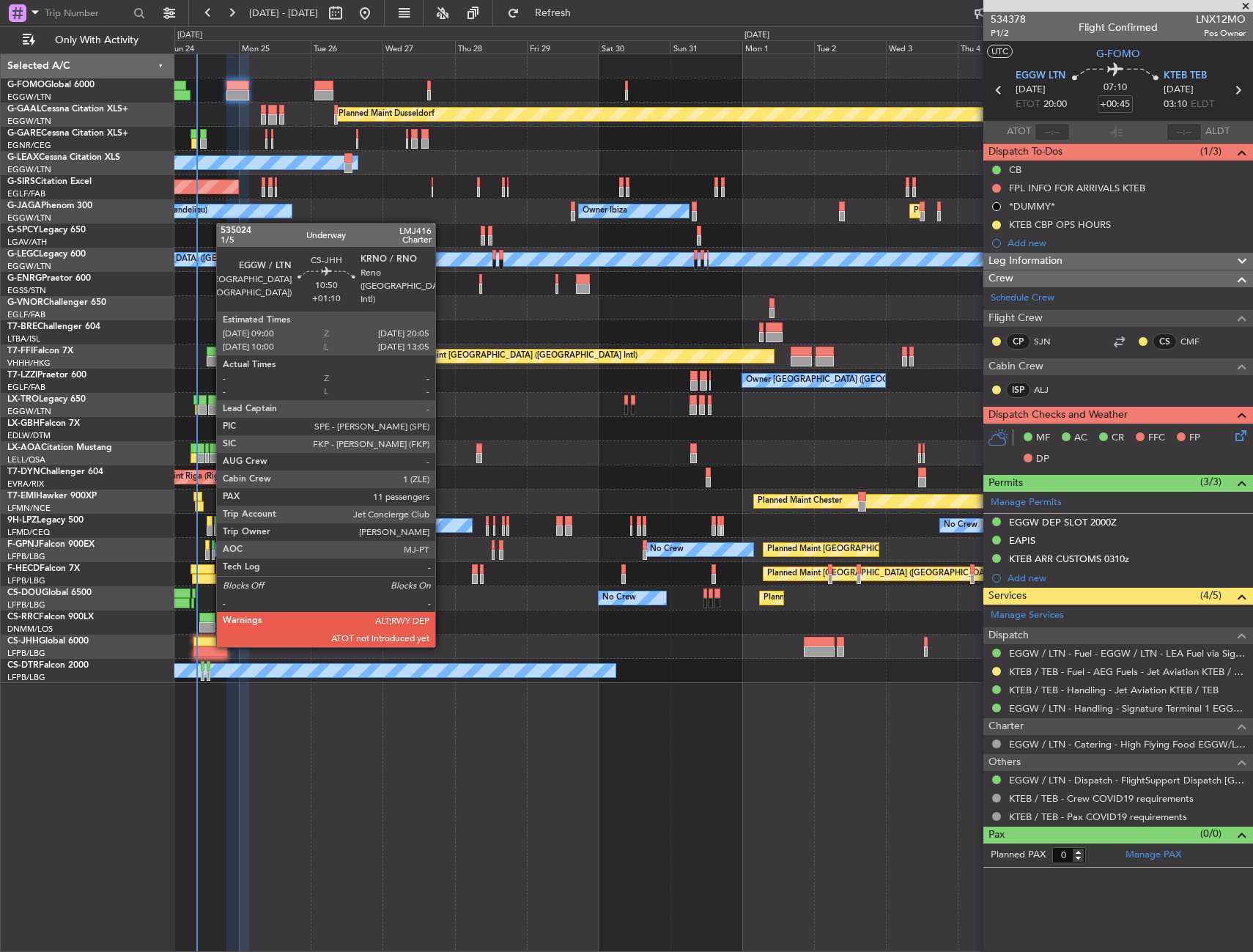
click at [209, 645] on div at bounding box center [210, 641] width 34 height 10
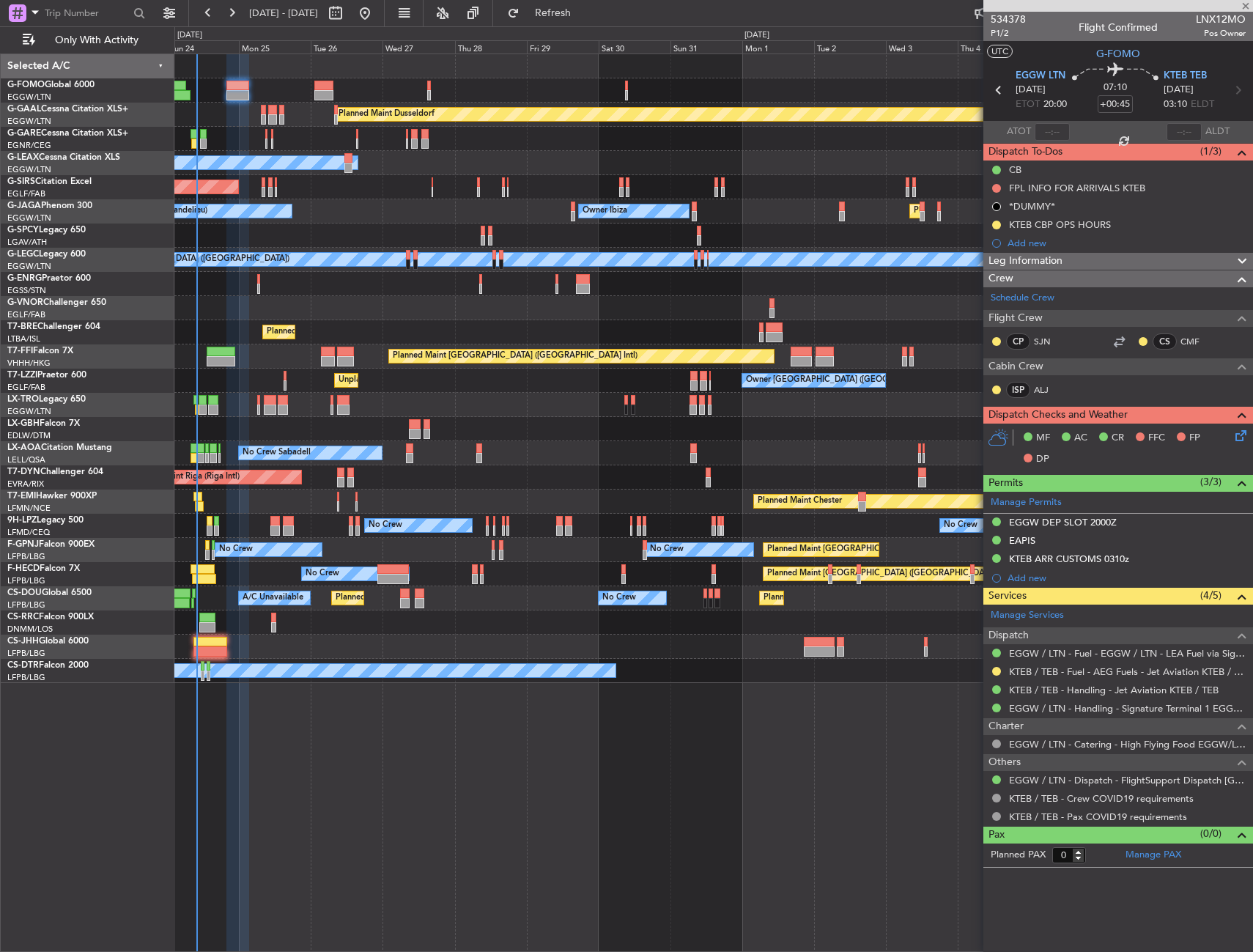
type input "+01:10"
type input "11"
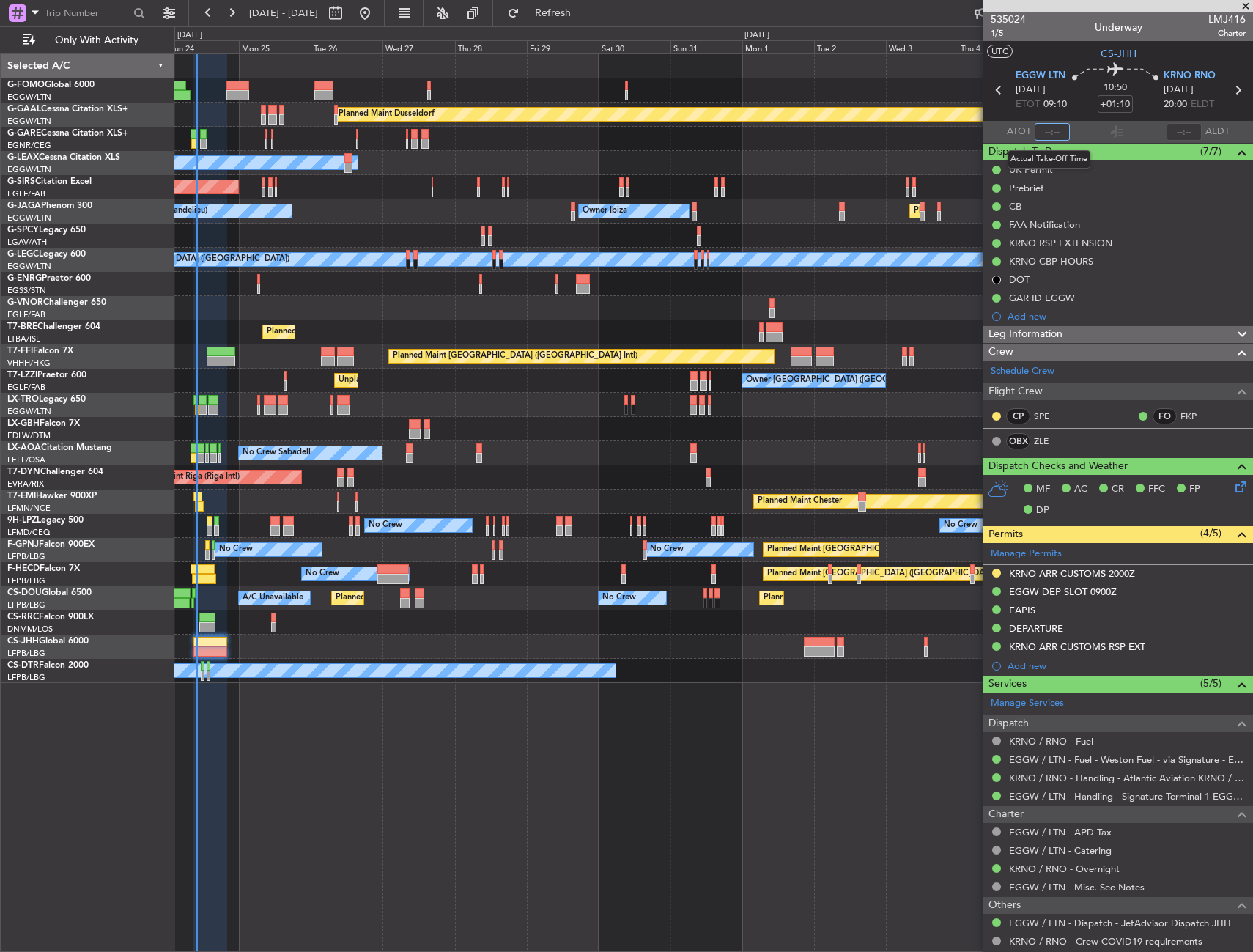
click at [1052, 131] on input "text" at bounding box center [1052, 131] width 35 height 17
click at [1076, 45] on section "UTC CS-JHH" at bounding box center [1118, 52] width 270 height 22
type input "09:53"
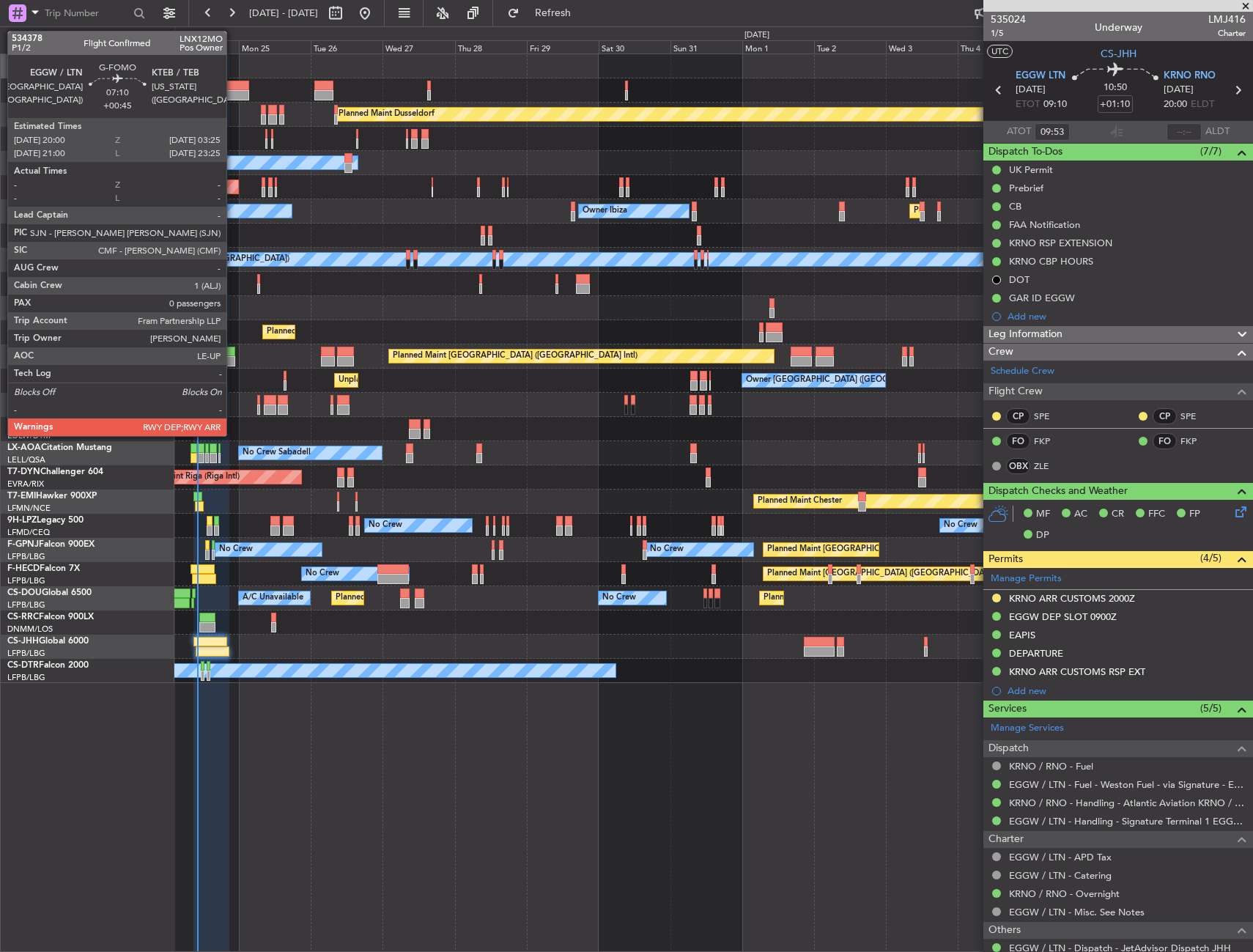
click at [234, 88] on div at bounding box center [238, 86] width 23 height 10
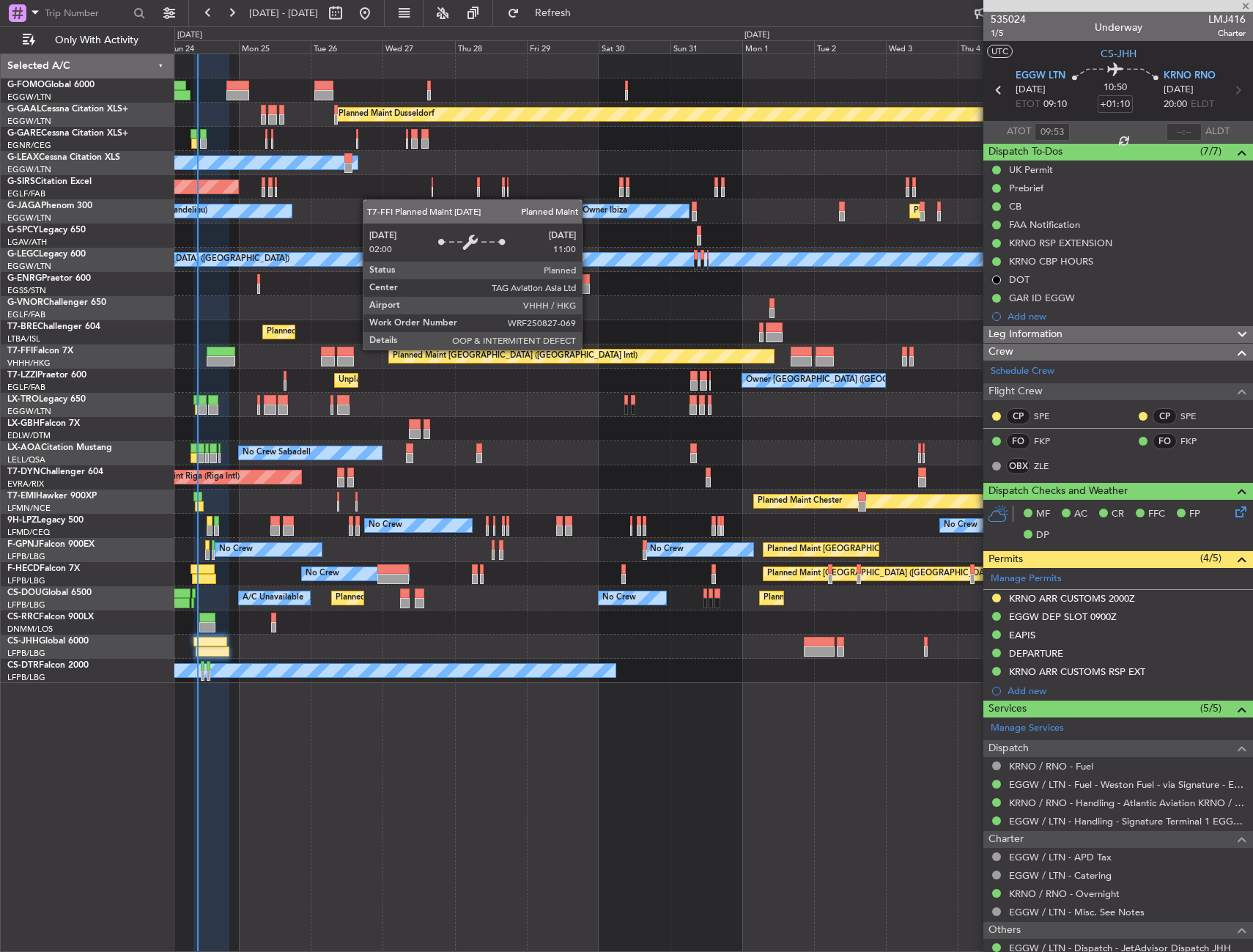
type input "+00:45"
type input "0"
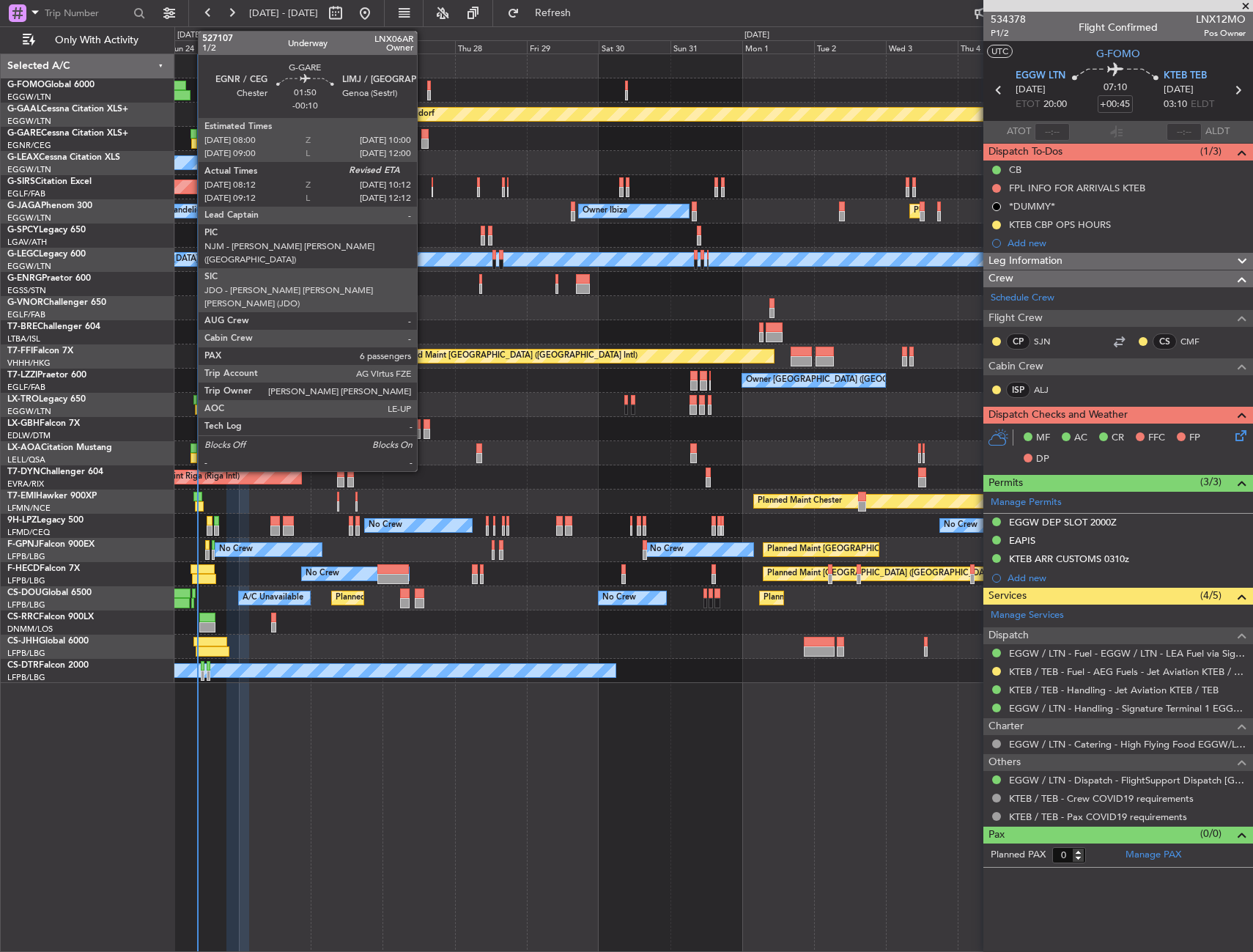
click at [190, 135] on div at bounding box center [194, 134] width 7 height 10
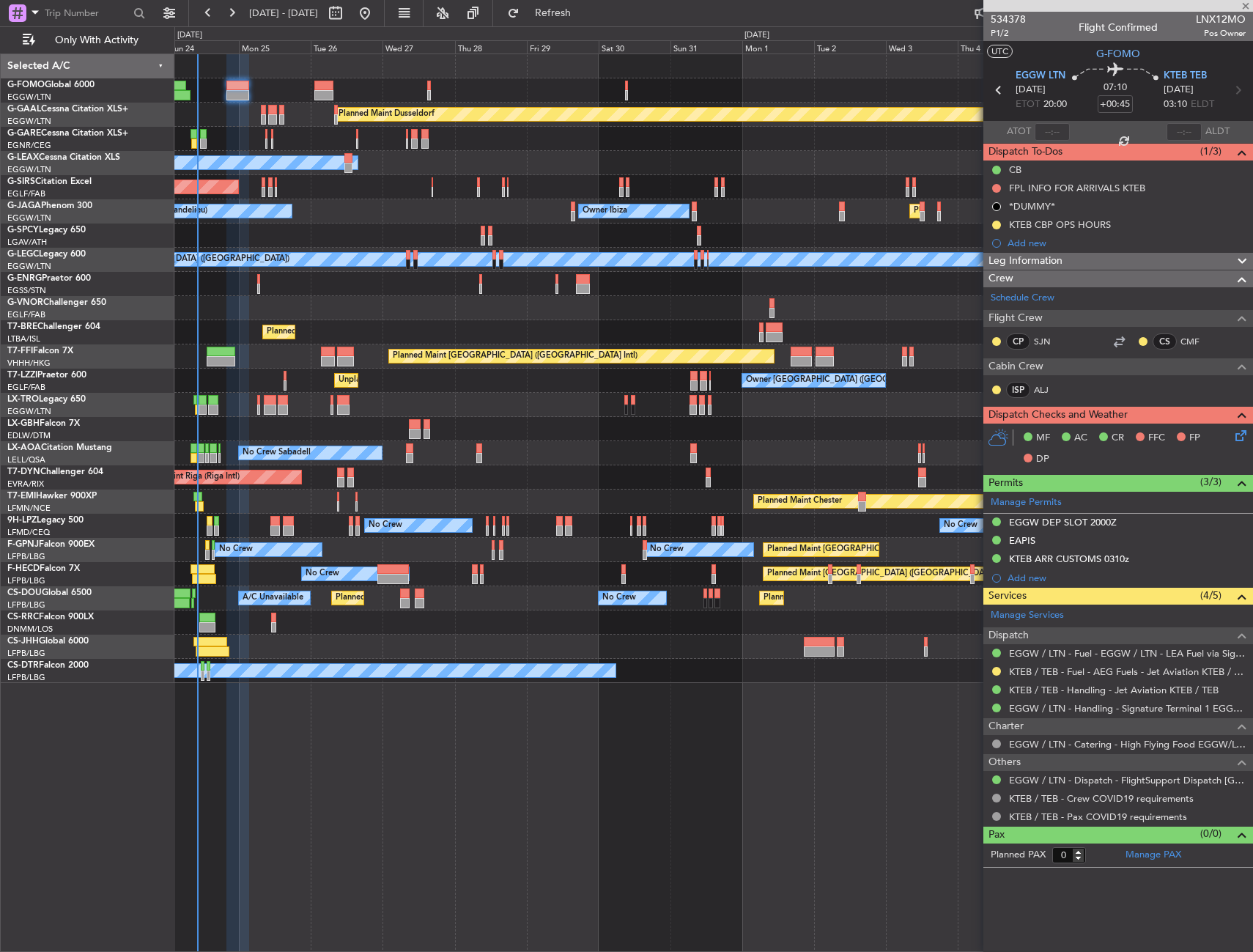
type input "-00:10"
type input "08:12"
type input "6"
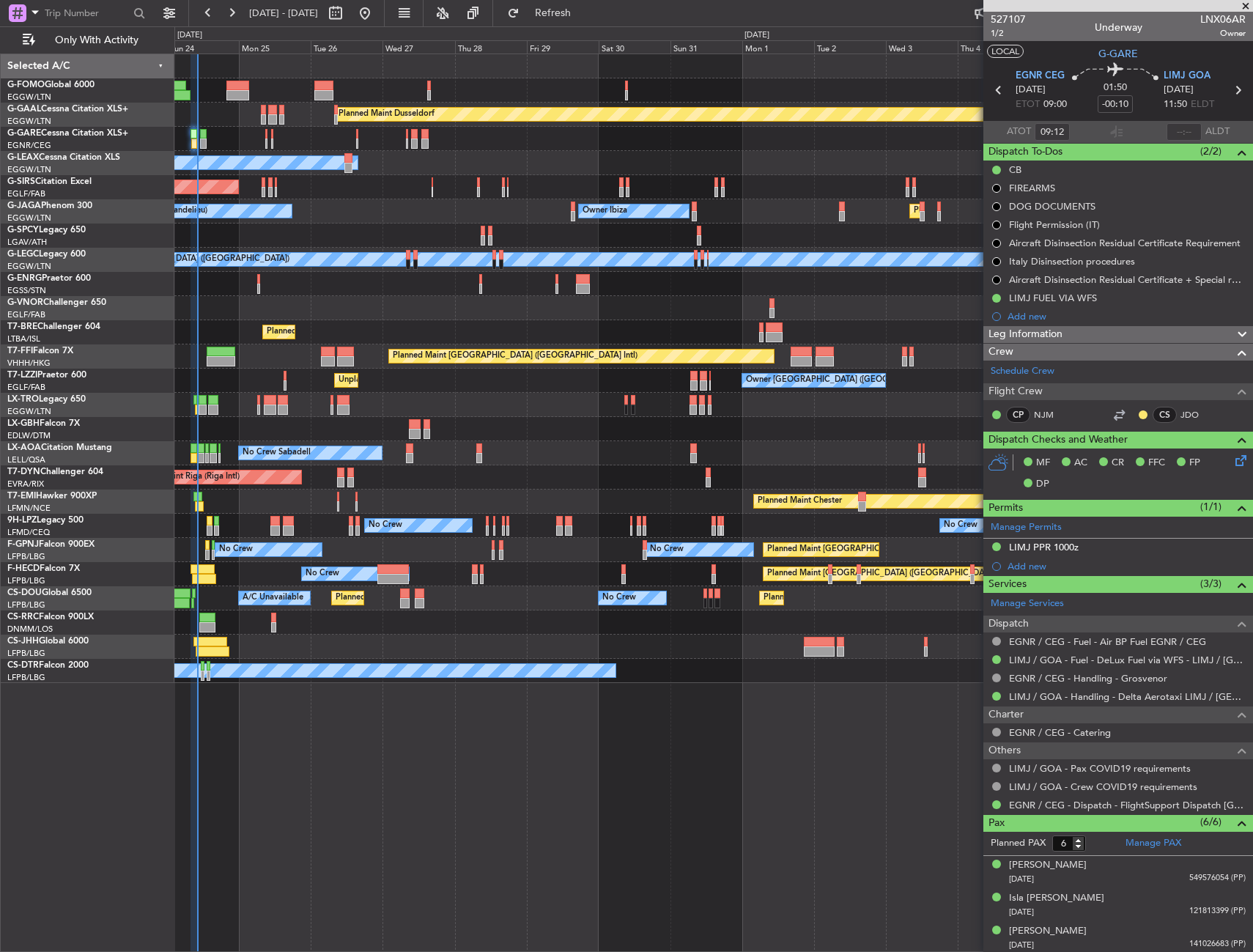
type input "08:12"
click at [1177, 124] on input "text" at bounding box center [1184, 131] width 35 height 17
click at [1166, 49] on section "UTC G-GARE" at bounding box center [1118, 52] width 270 height 22
type input "10:03"
click at [189, 454] on div "No Crew Sabadell No Crew Sabadell" at bounding box center [714, 453] width 1078 height 24
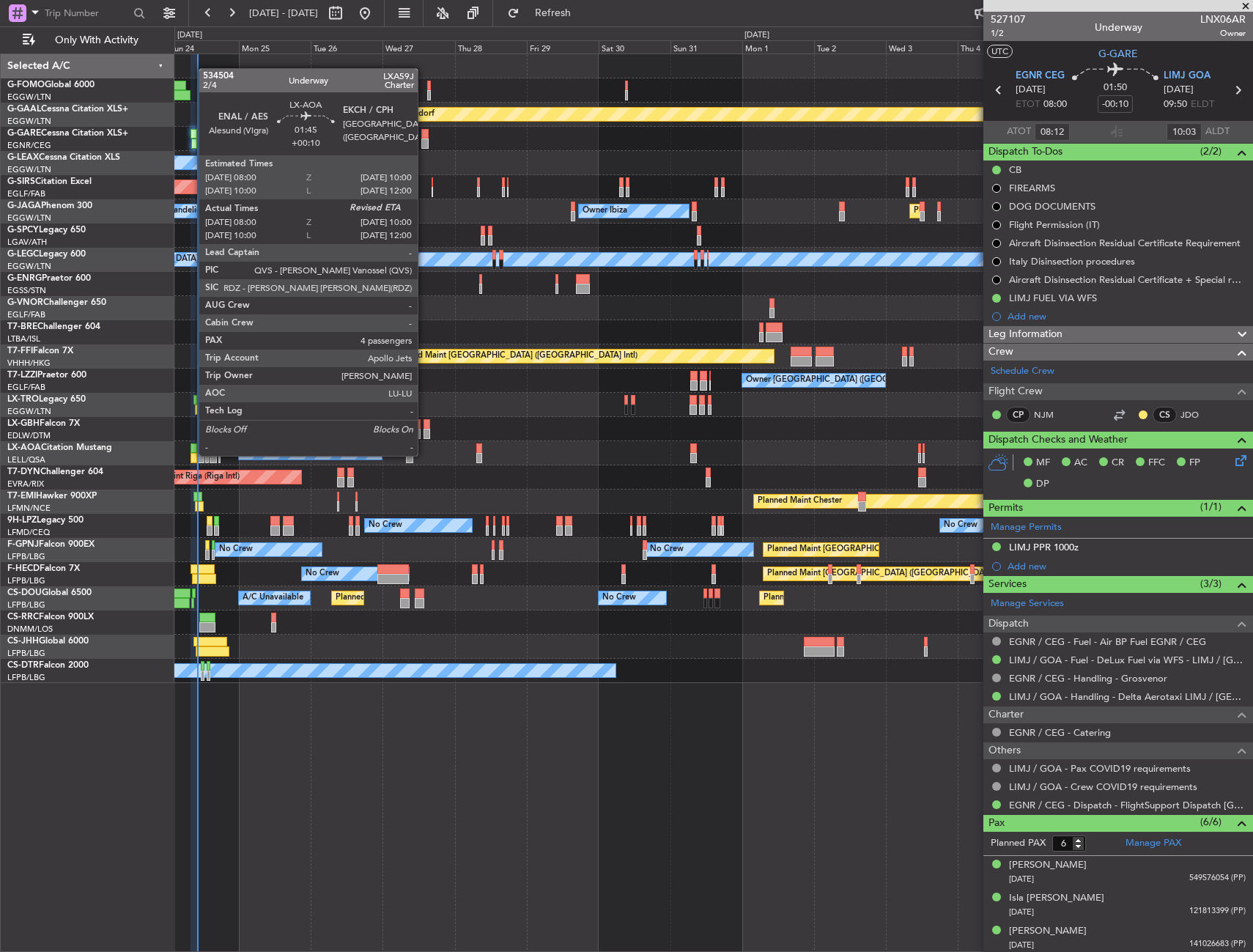
click at [191, 454] on div at bounding box center [194, 457] width 7 height 10
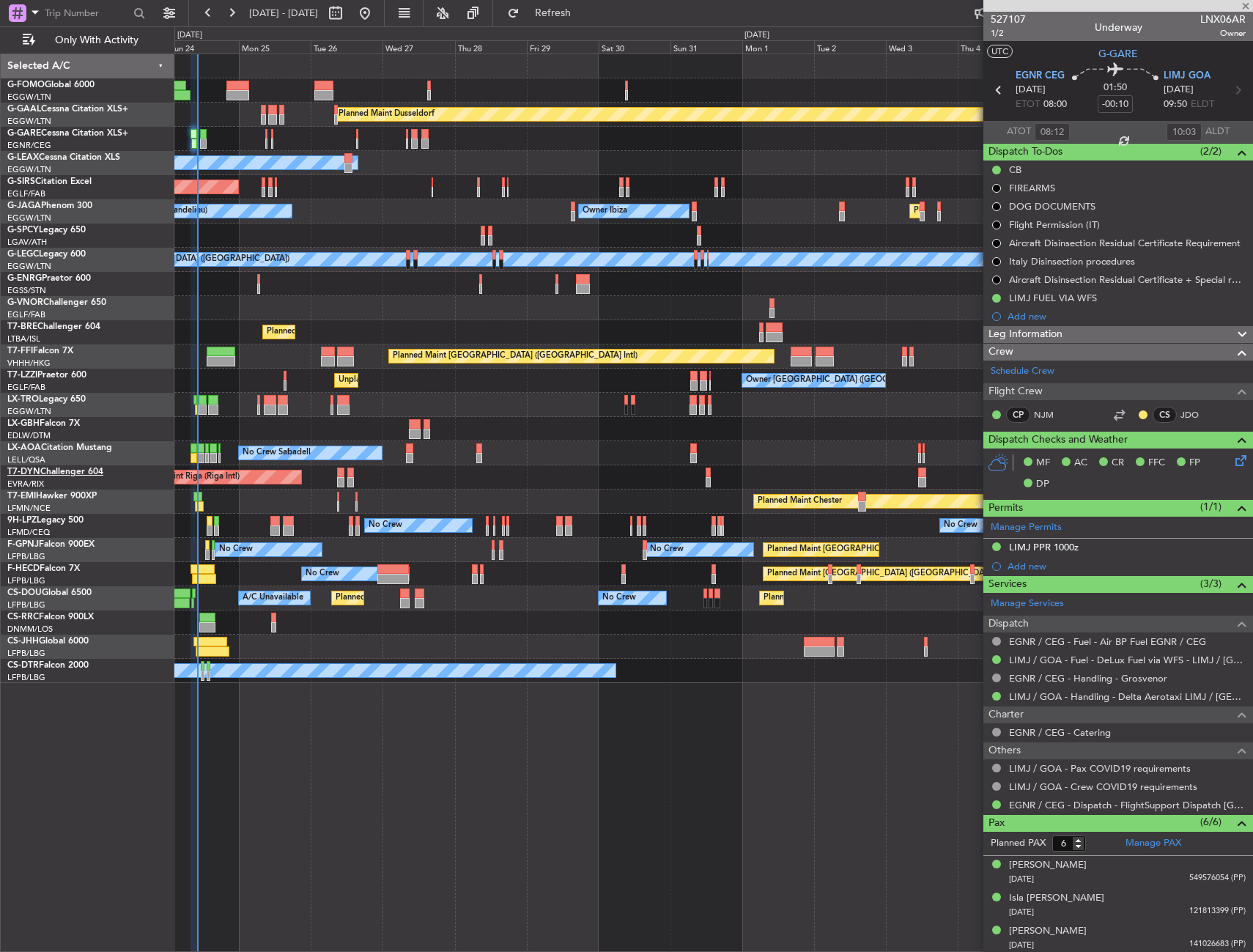
type input "+00:10"
type input "08:10"
type input "4"
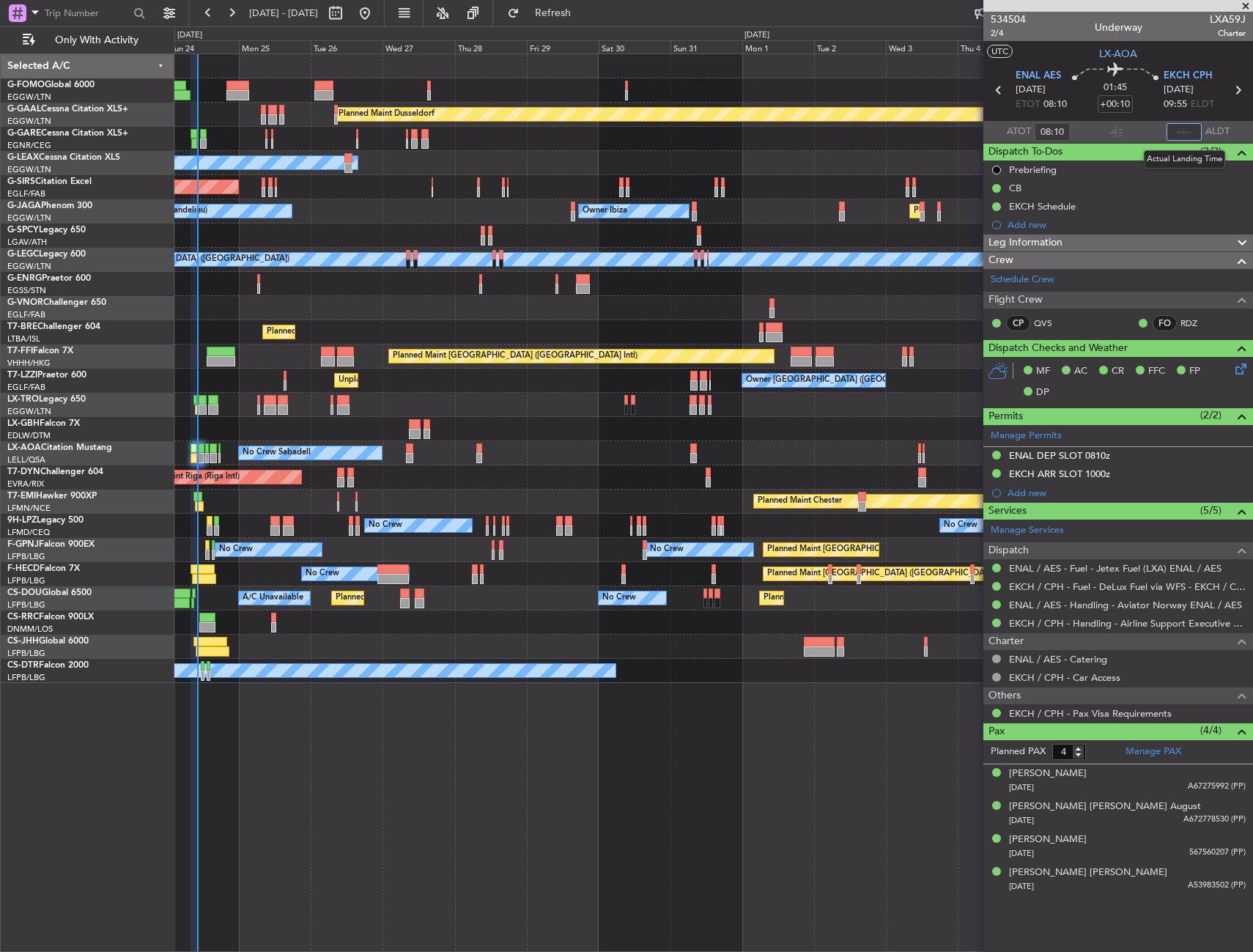
click at [1185, 129] on input "text" at bounding box center [1184, 131] width 35 height 17
click at [1182, 136] on mat-tooltip-component "Estimated Landing Time" at bounding box center [1176, 130] width 115 height 39
click at [1182, 130] on div "Estimated Landing Time" at bounding box center [1177, 131] width 96 height 18
click at [1170, 134] on input "text" at bounding box center [1184, 131] width 35 height 17
click at [1178, 46] on section "UTC LX-AOA" at bounding box center [1118, 52] width 270 height 22
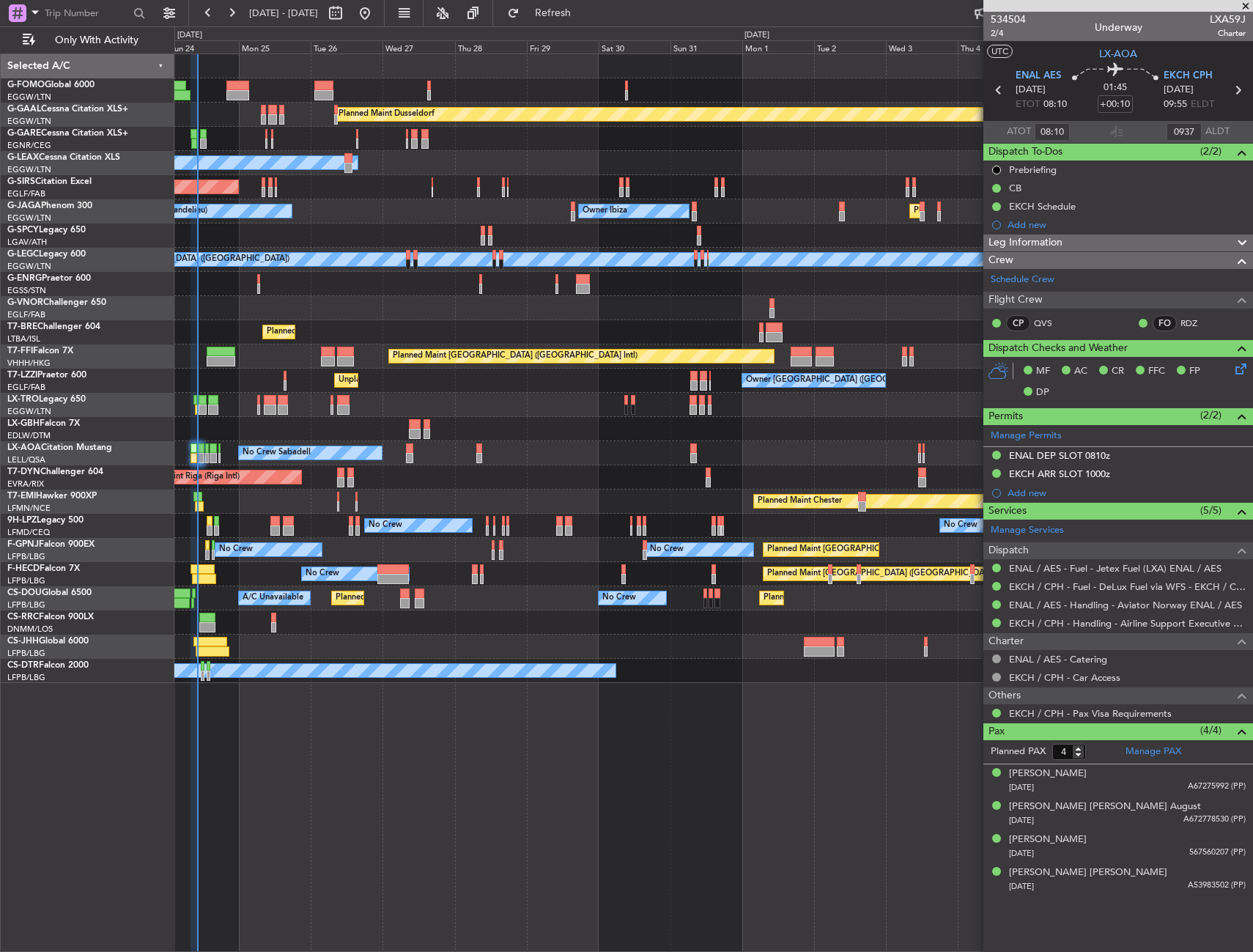
type input "09:37"
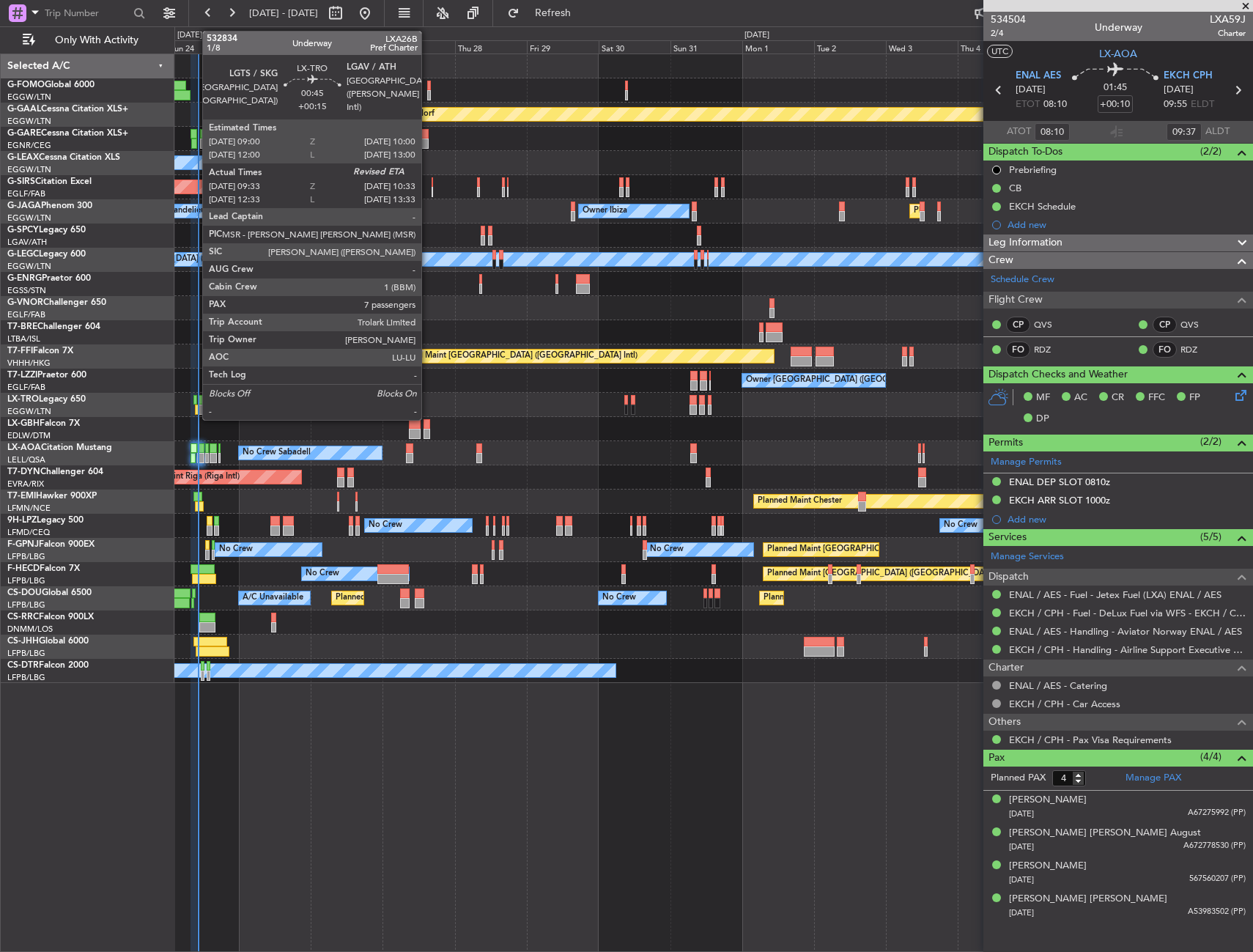
click at [195, 399] on div at bounding box center [195, 400] width 3 height 10
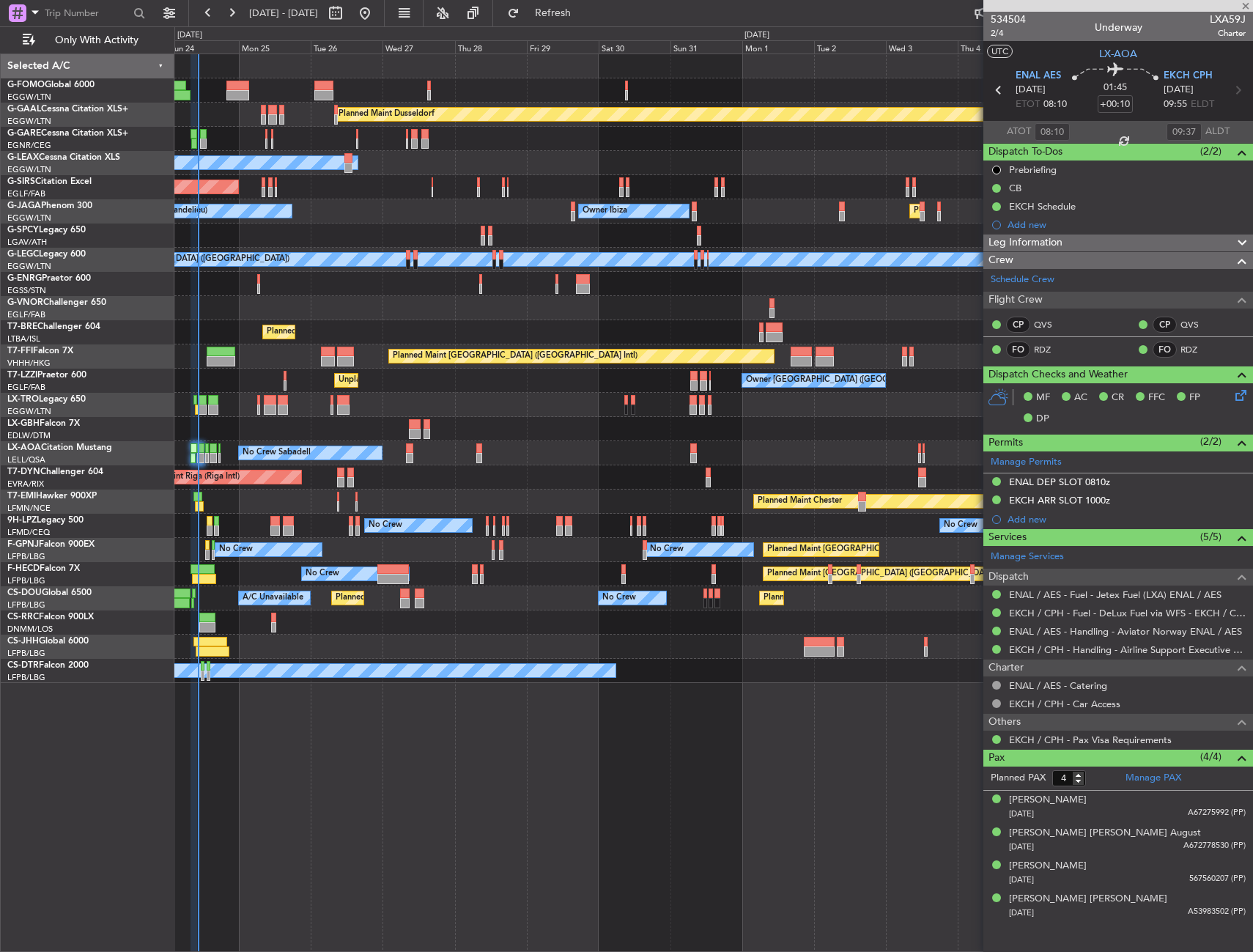
type input "+00:15"
type input "09:33"
type input "7"
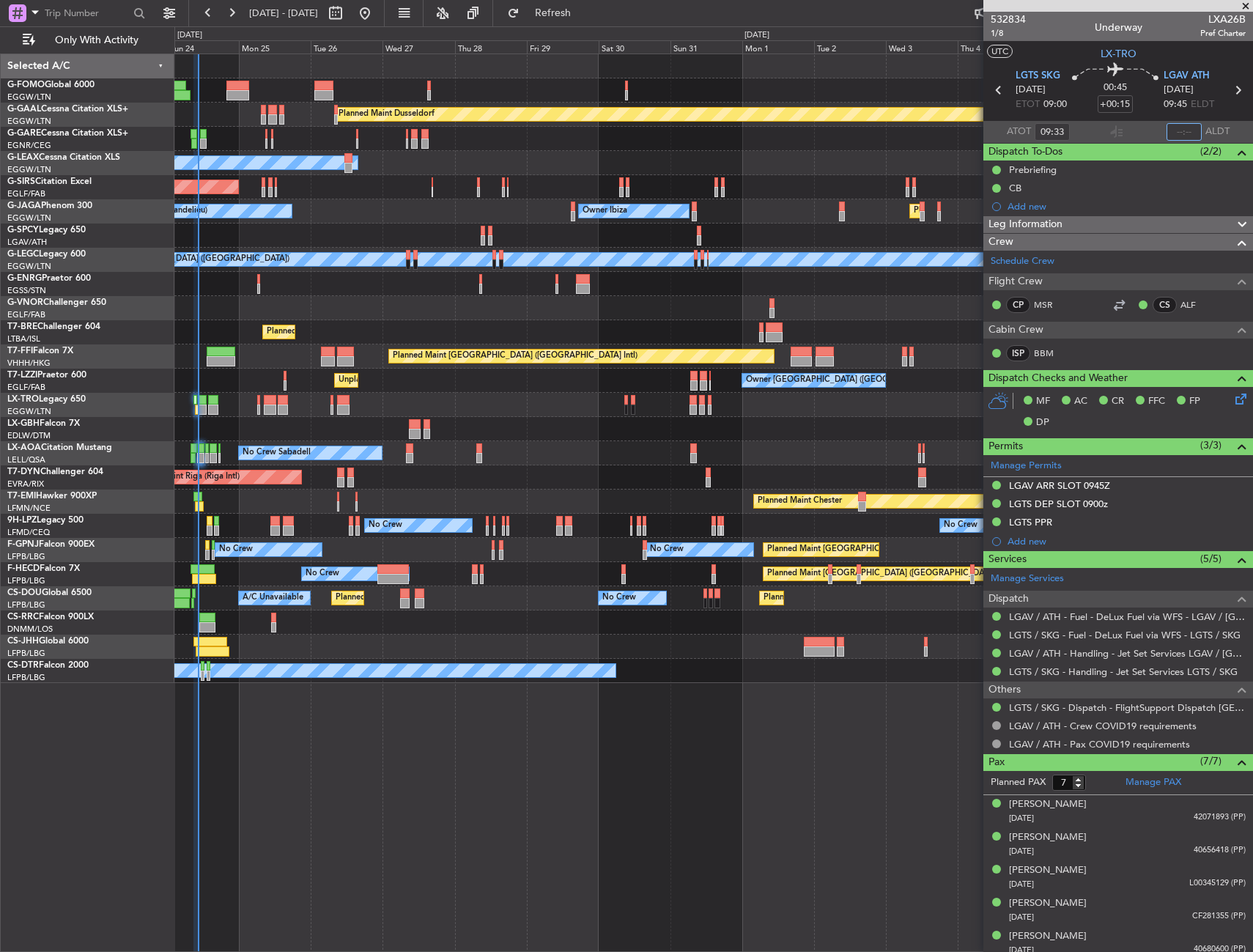
click at [1179, 129] on input "text" at bounding box center [1184, 131] width 35 height 17
click at [1063, 56] on section "UTC LX-TRO" at bounding box center [1118, 52] width 270 height 22
type input "10:14"
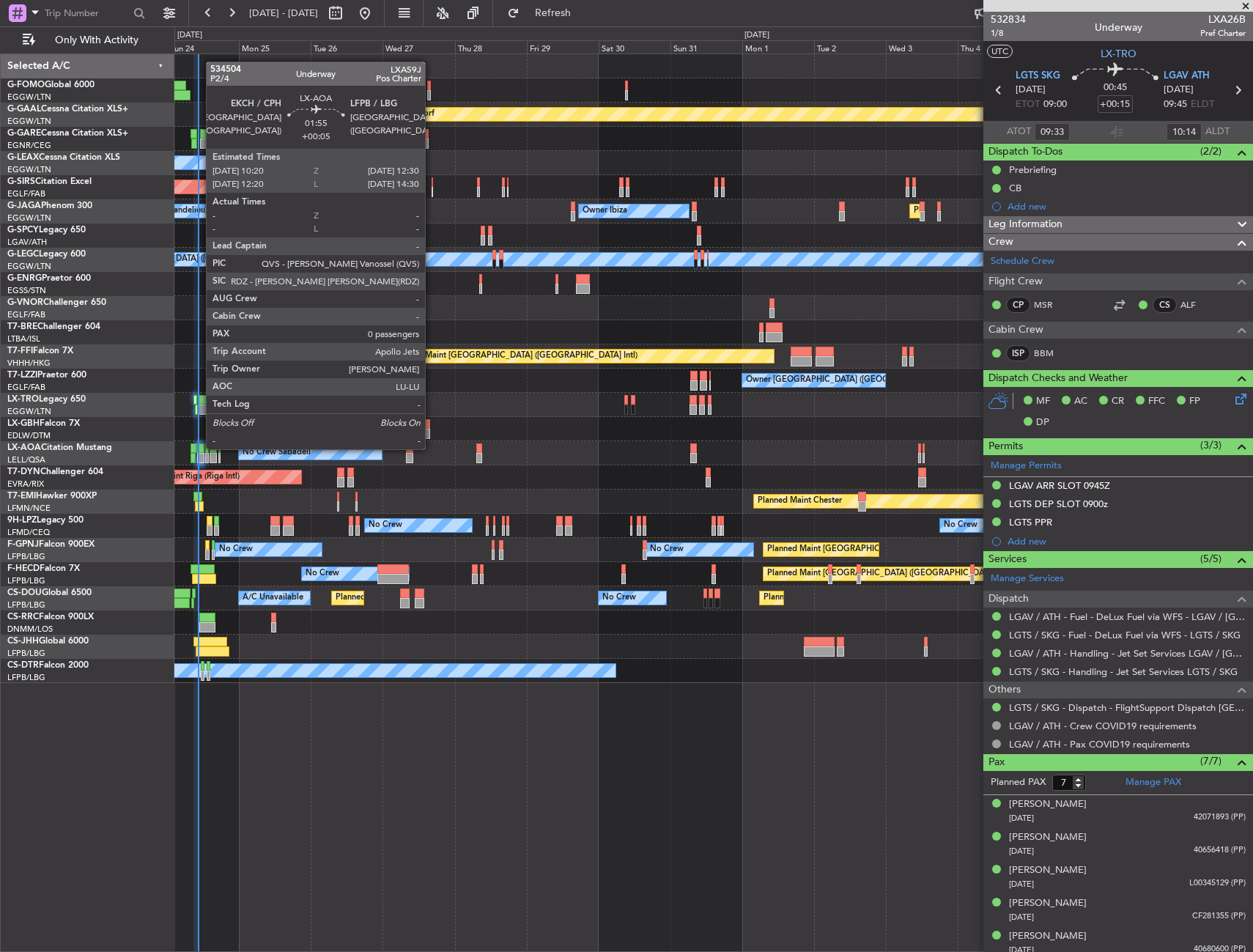
click at [199, 448] on div at bounding box center [200, 448] width 7 height 10
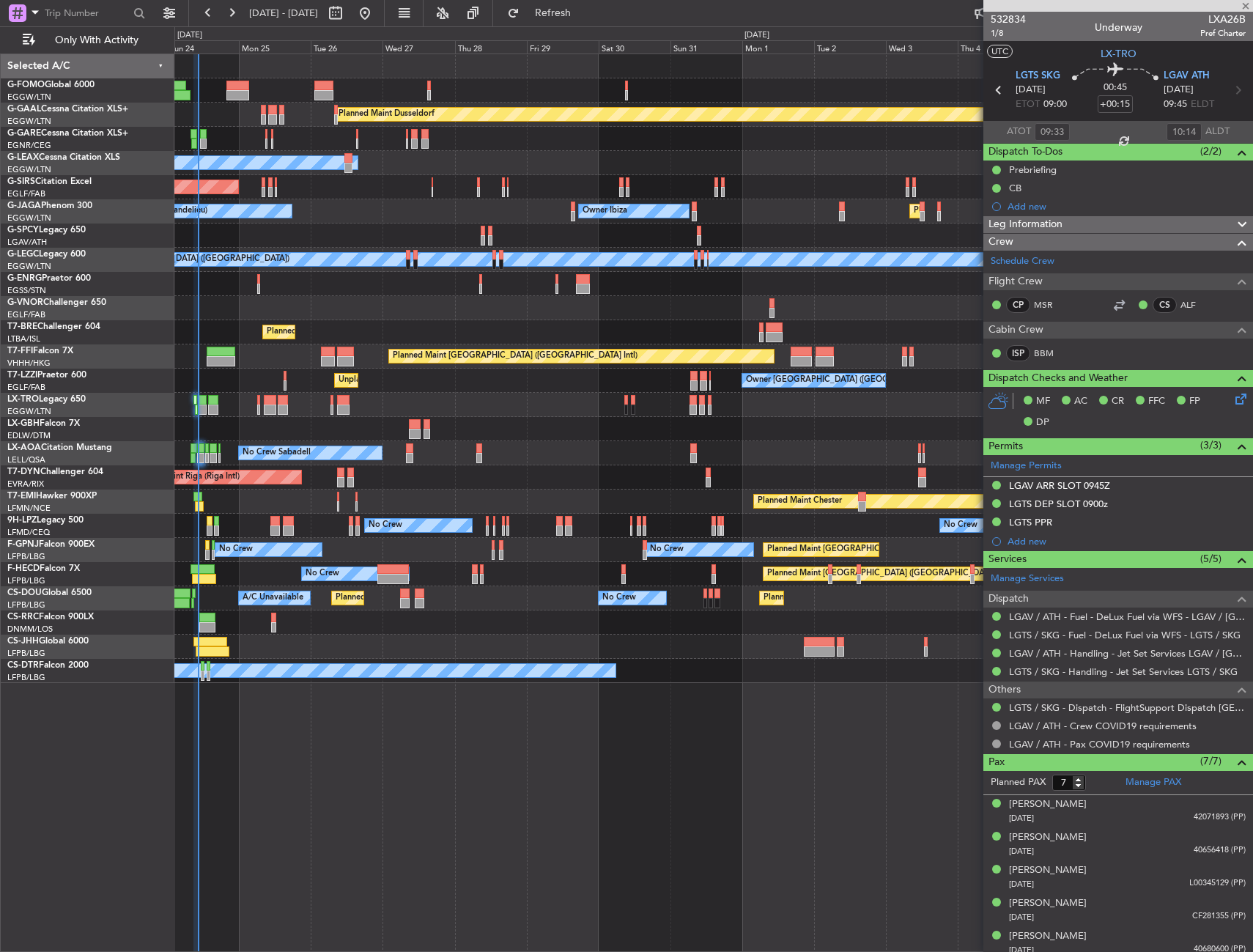
type input "+00:05"
type input "0"
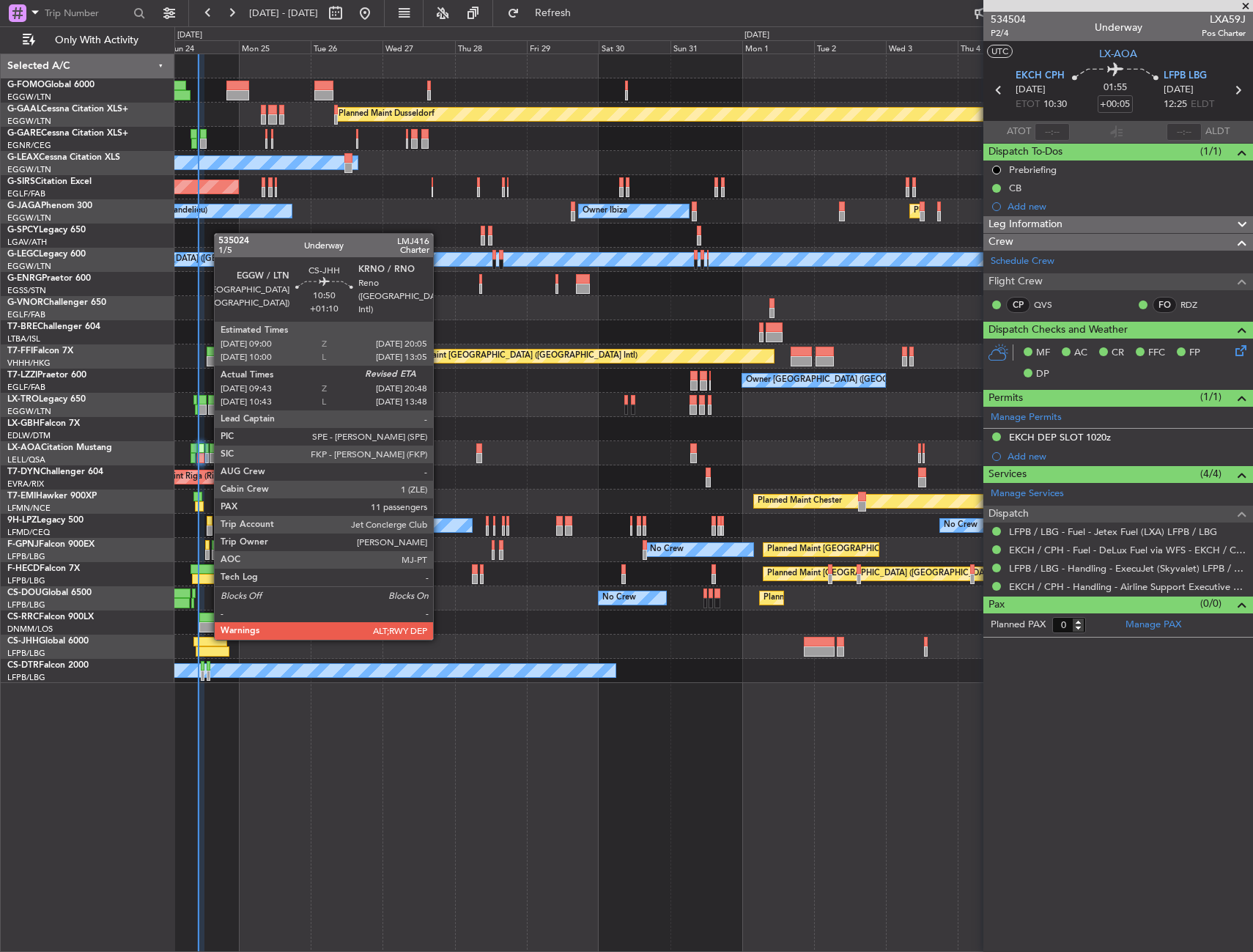
click at [207, 638] on div at bounding box center [210, 641] width 34 height 10
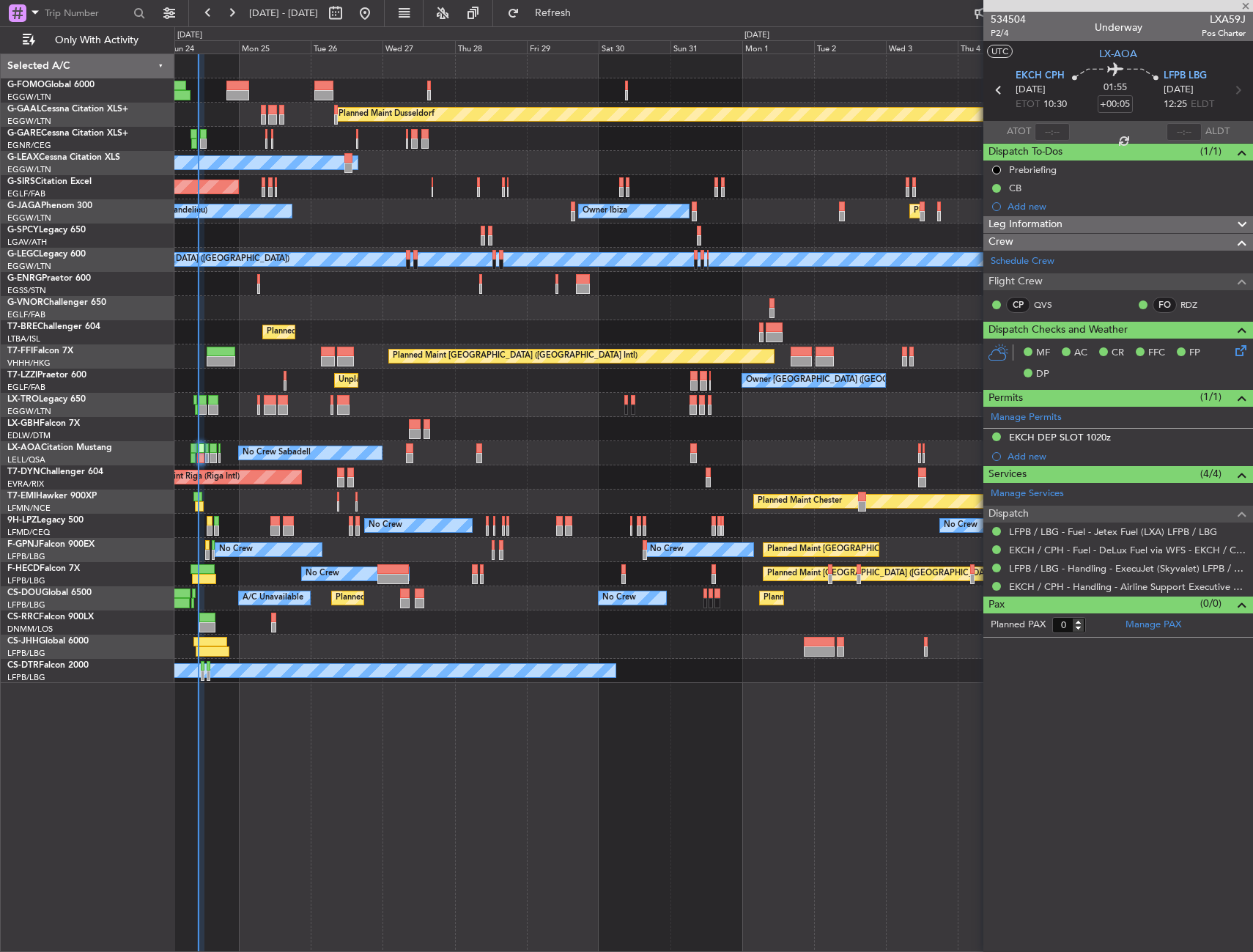
type input "+01:10"
type input "09:53"
type input "11"
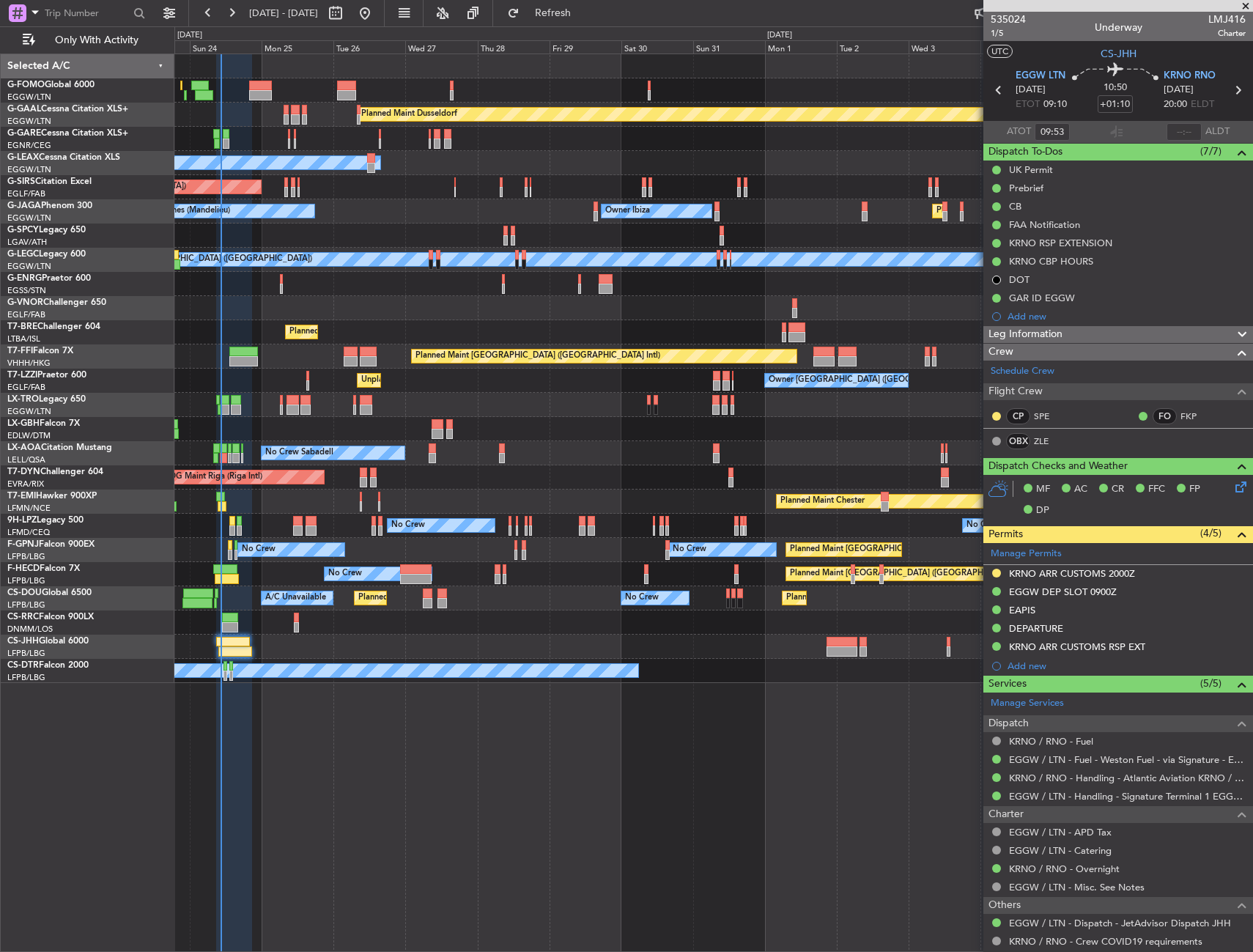
click at [289, 586] on div "Planned Maint Dusseldorf Unplanned Maint Chester Owner Unplanned Maint Oxford (…" at bounding box center [714, 368] width 1078 height 629
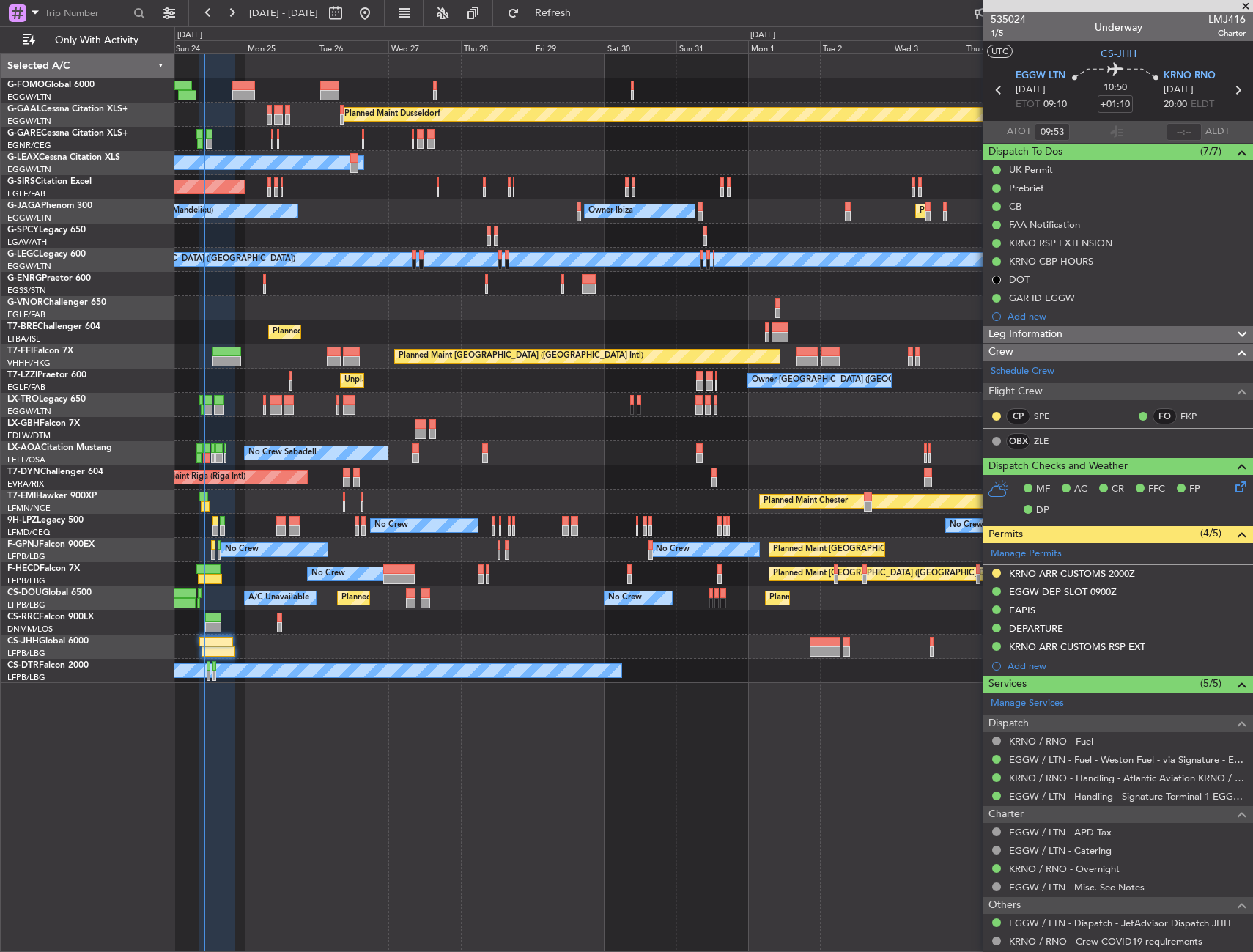
click at [269, 589] on div "Planned Maint Paris (Le Bourget) Planned Maint Paris (Le Bourget) No Crew A/C U…" at bounding box center [714, 598] width 1078 height 24
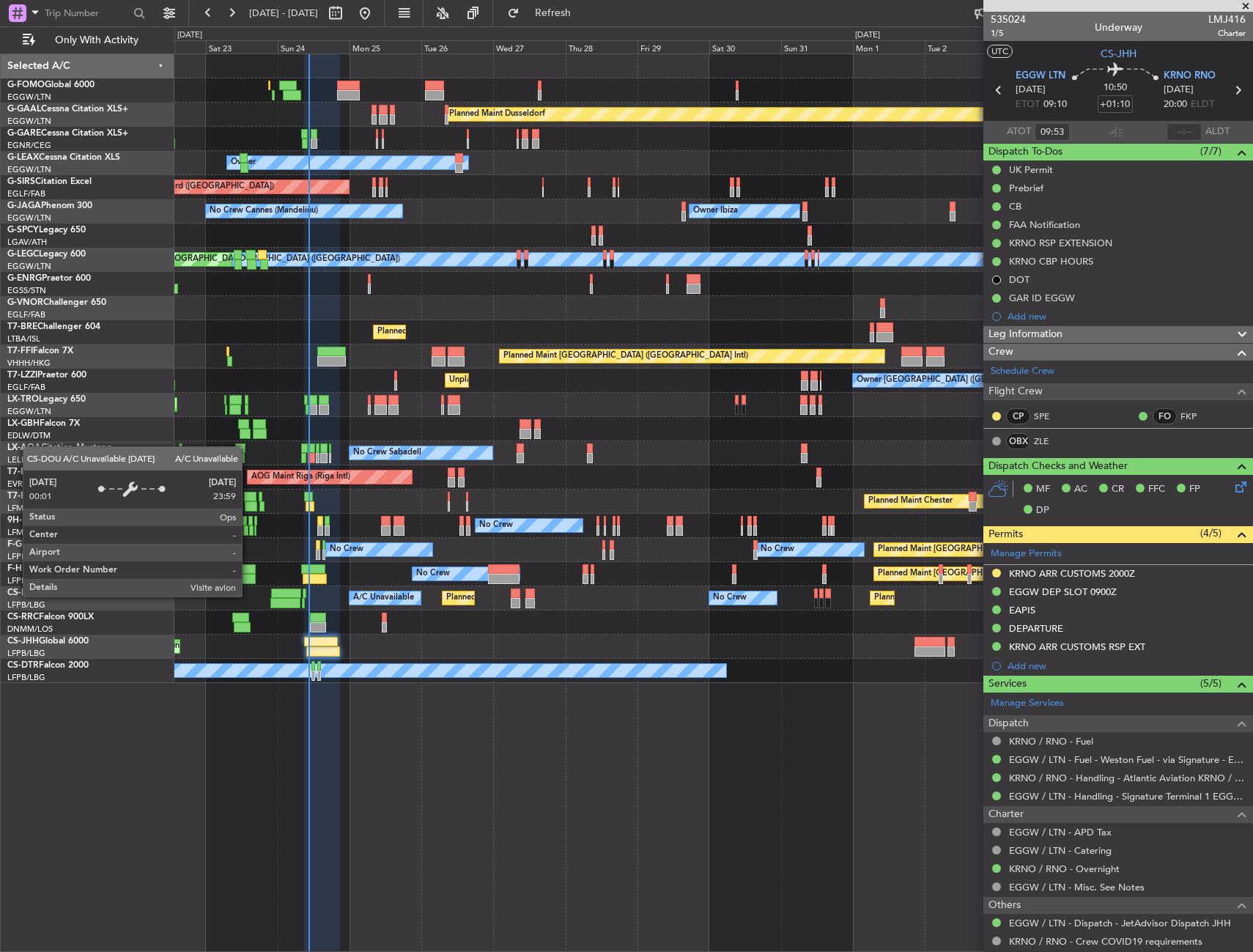
click at [353, 594] on div "A/C Unavailable" at bounding box center [383, 598] width 61 height 22
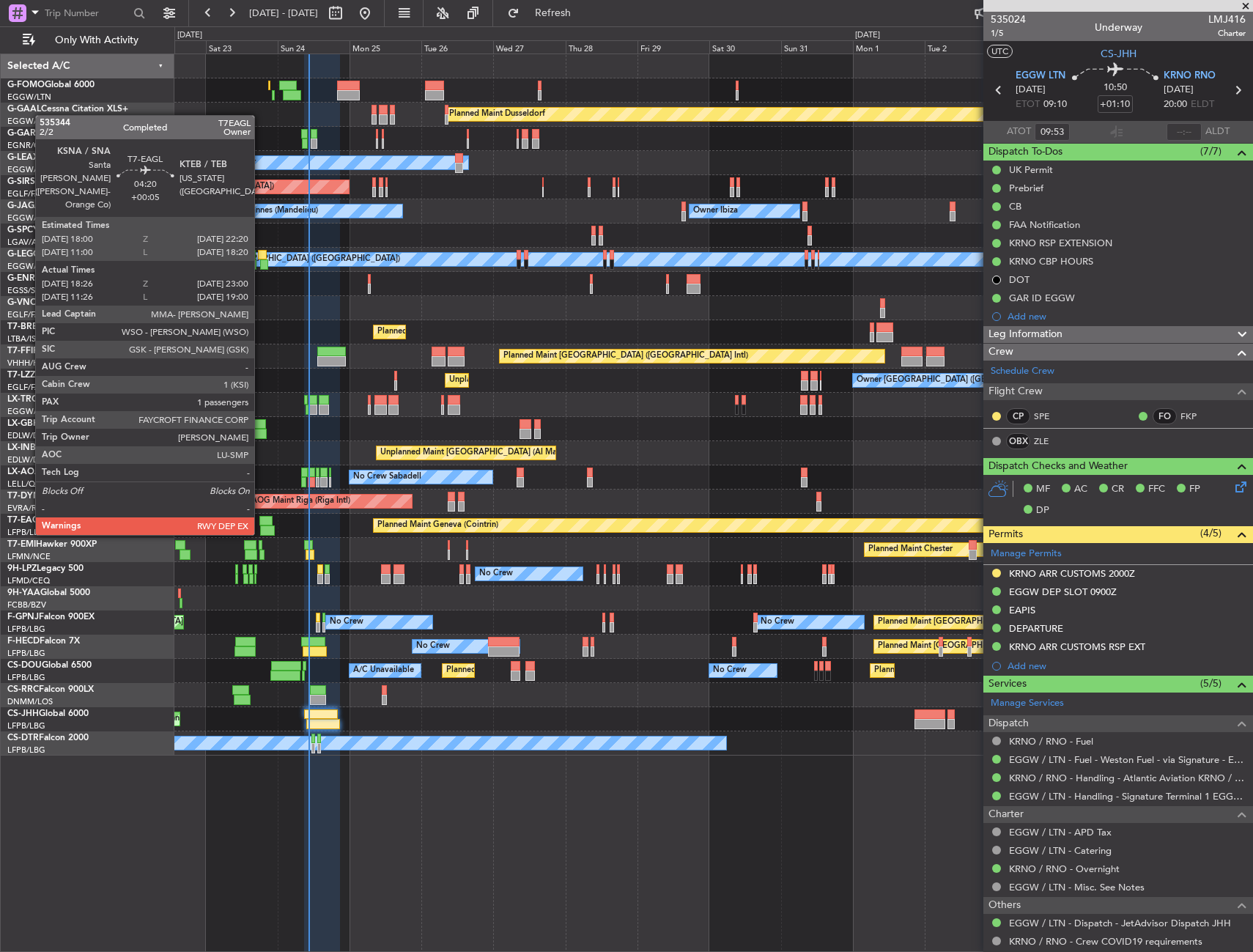
click at [260, 520] on div at bounding box center [266, 521] width 13 height 10
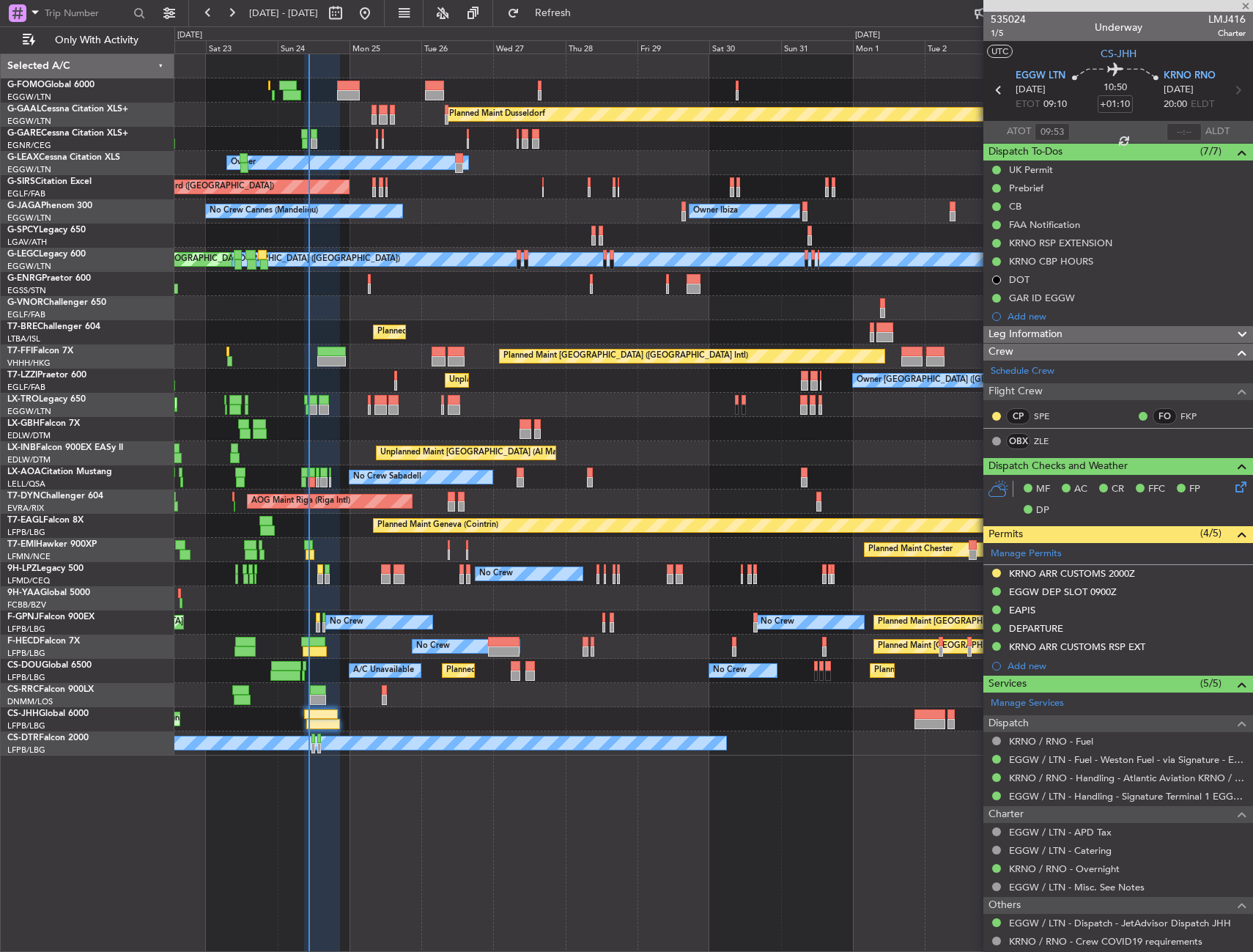
type input "+00:05"
type input "18:26"
type input "23:00"
type input "1"
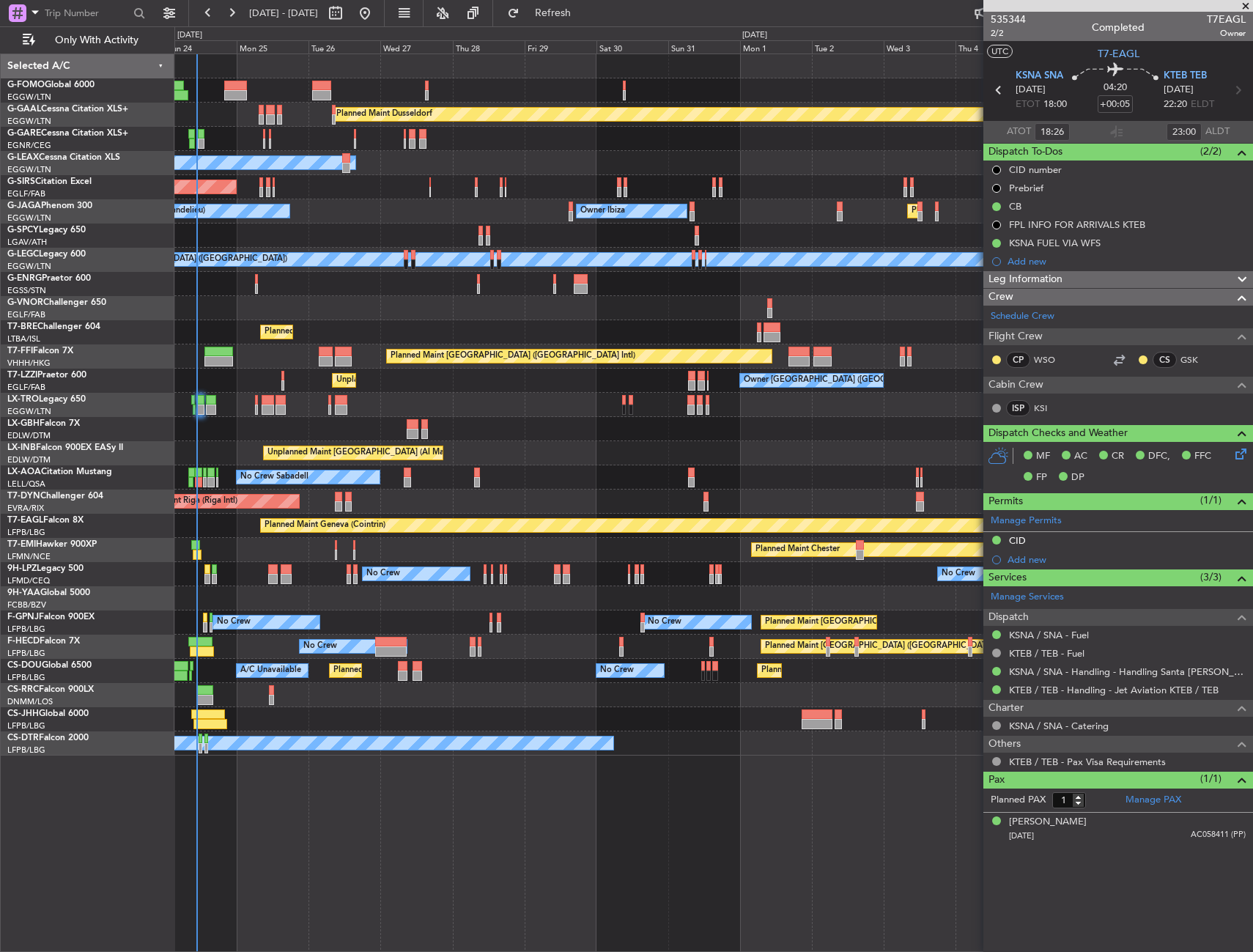
click at [317, 307] on div "Planned Maint Dusseldorf Unplanned Maint Chester Owner Unplanned Maint Oxford (…" at bounding box center [714, 405] width 1078 height 701
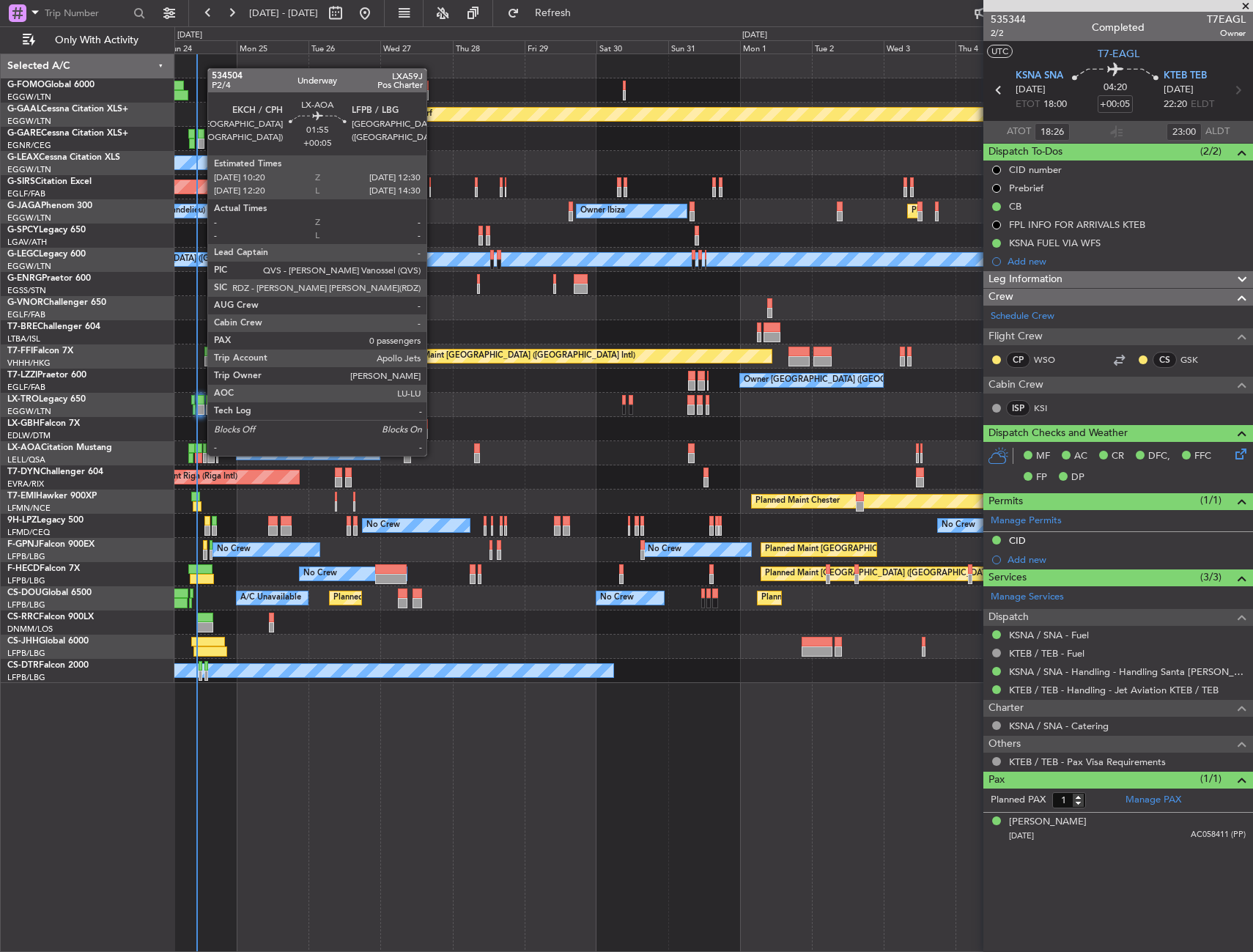
click at [200, 454] on div at bounding box center [198, 457] width 7 height 10
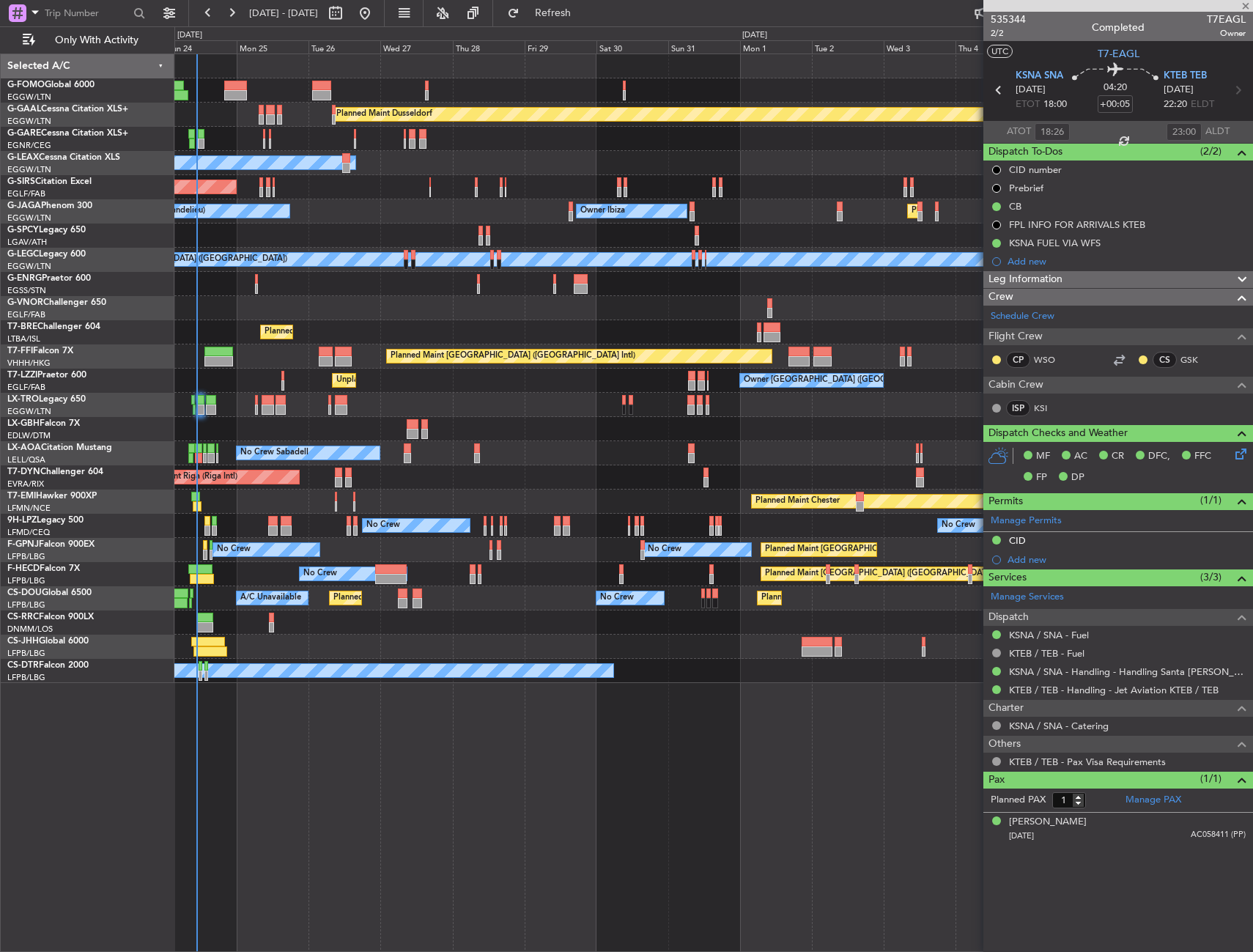
type input "0"
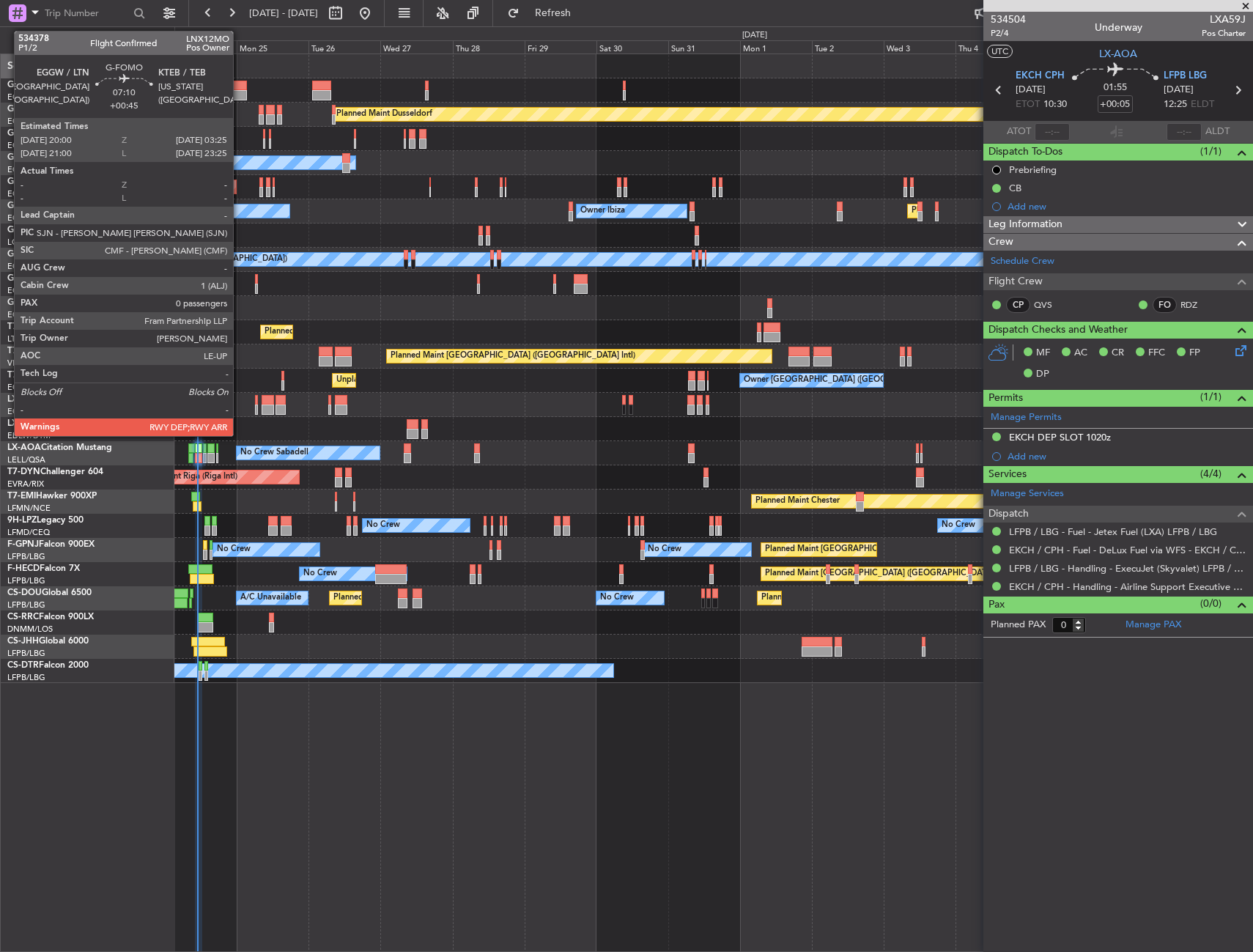
click at [240, 84] on div at bounding box center [236, 86] width 23 height 10
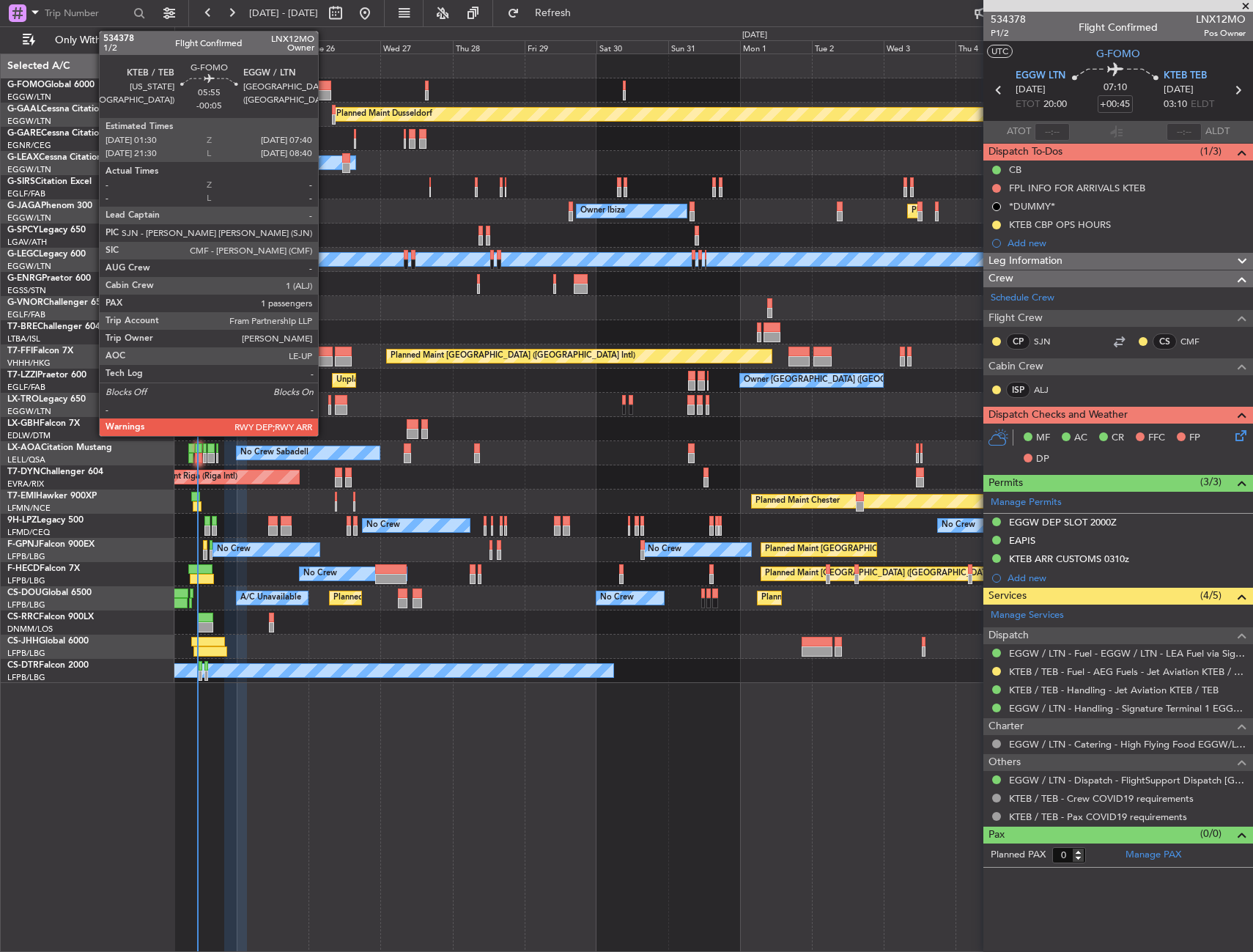
click at [320, 88] on div at bounding box center [321, 86] width 19 height 10
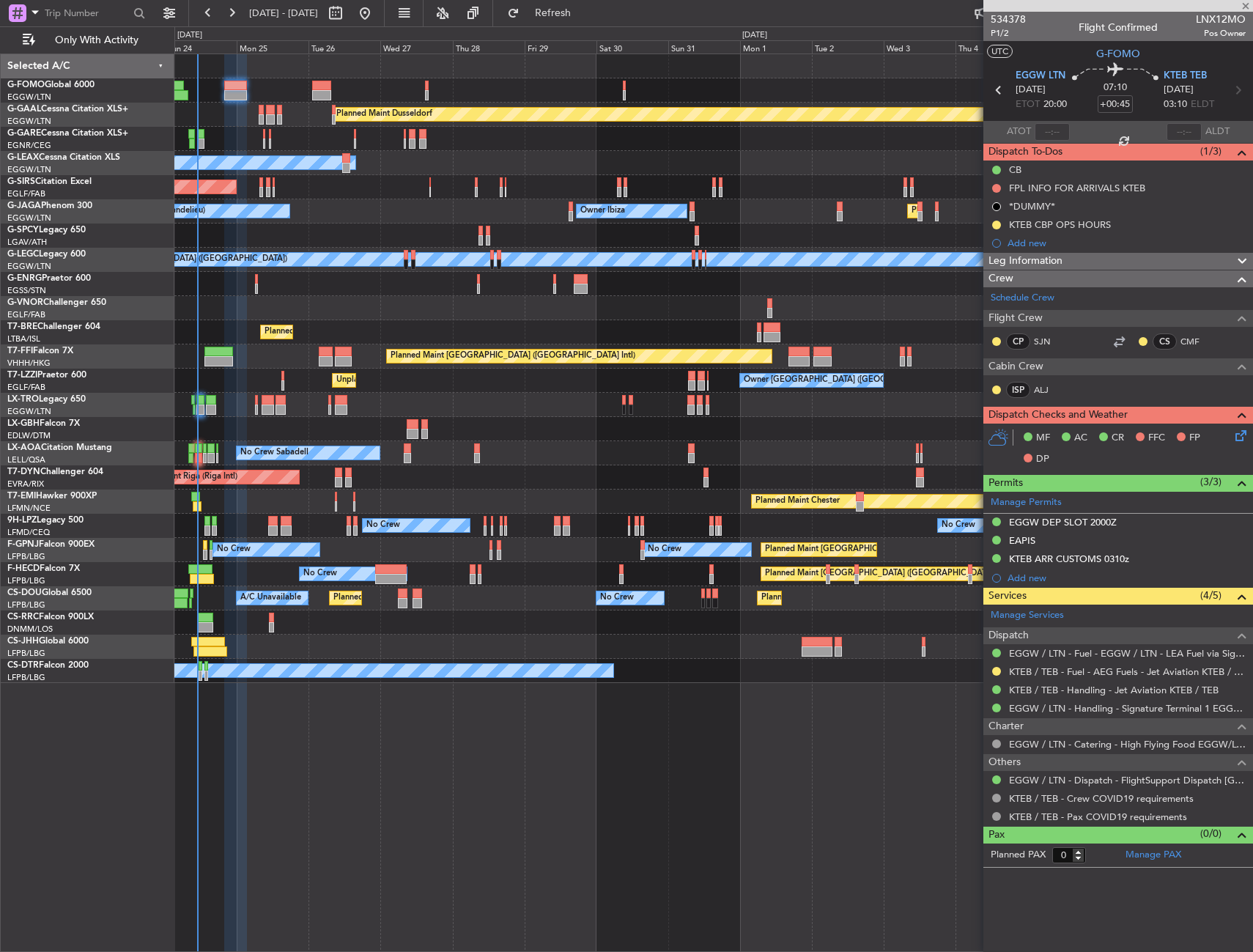
type input "-00:05"
type input "1"
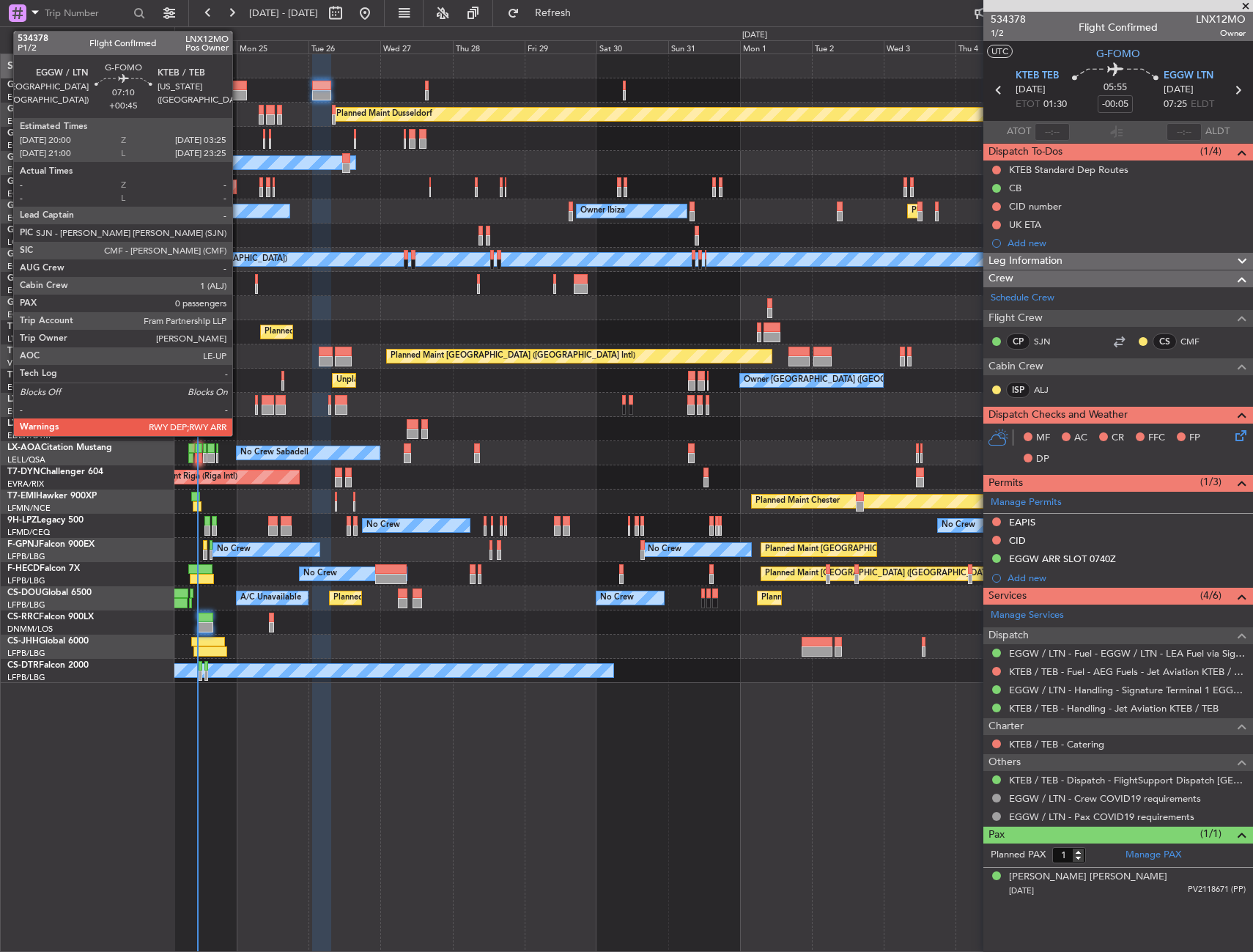
click at [239, 89] on div at bounding box center [236, 86] width 23 height 10
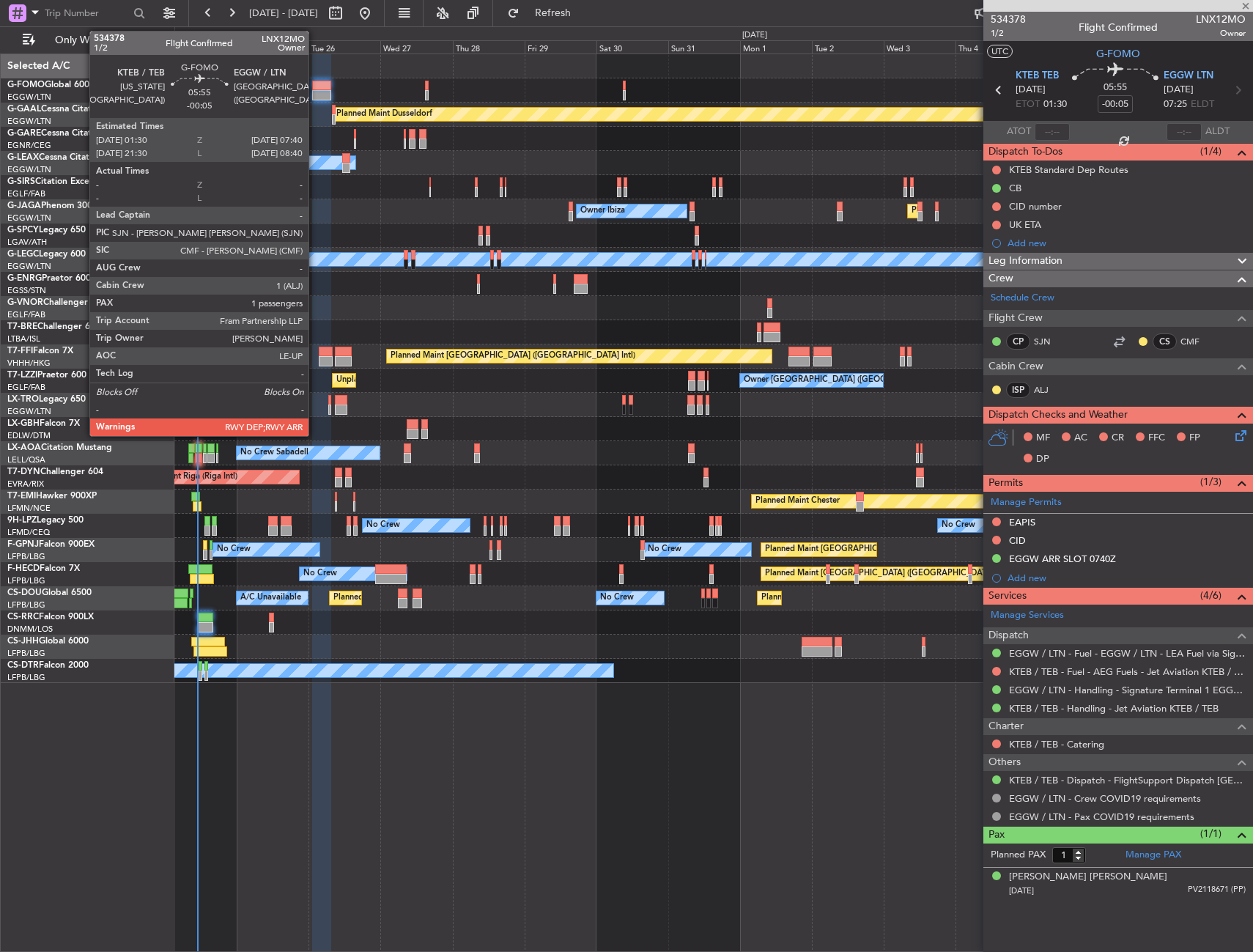
type input "+00:45"
type input "0"
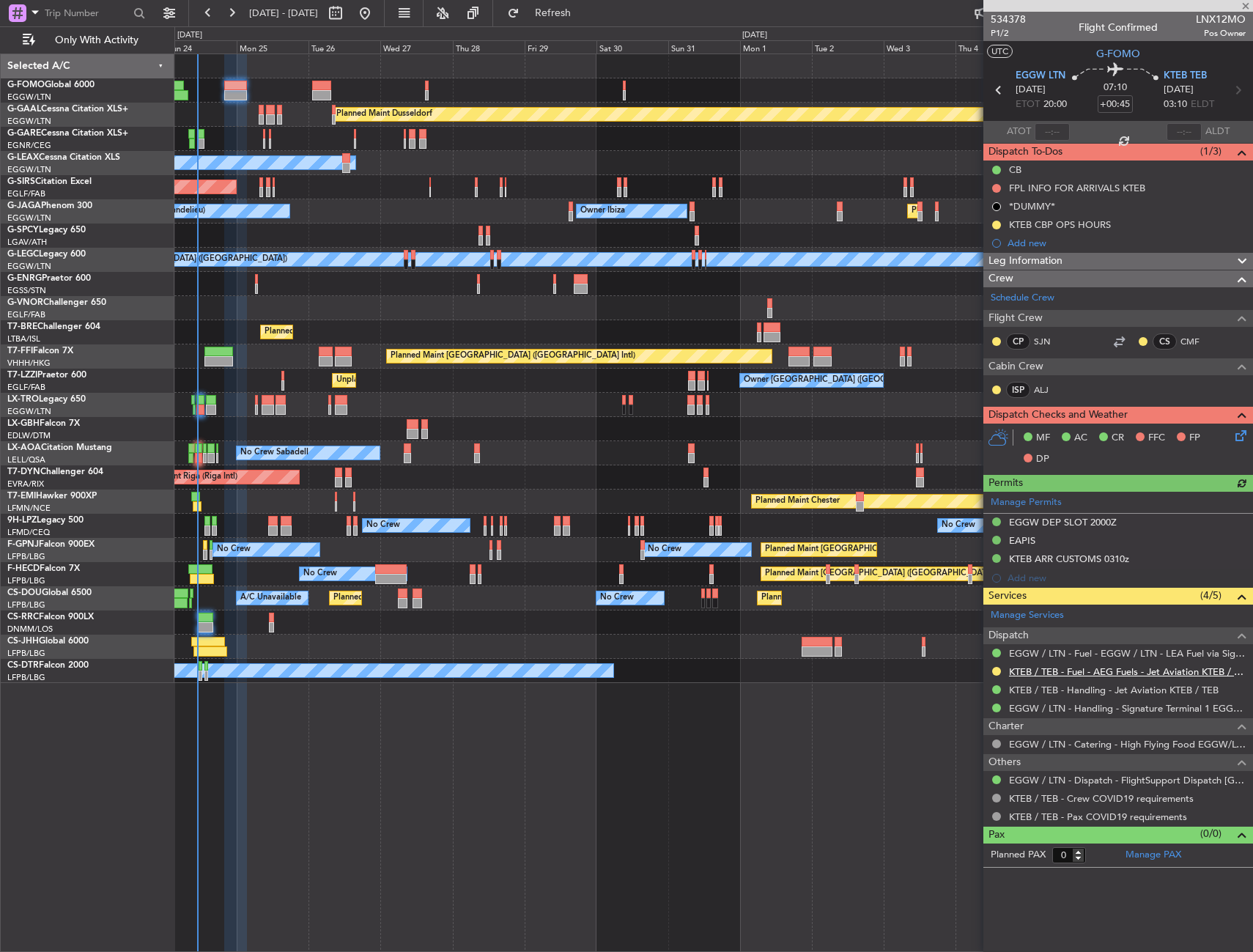
click at [1041, 668] on link "KTEB / TEB - Fuel - AEG Fuels - Jet Aviation KTEB / TEB" at bounding box center [1127, 671] width 237 height 12
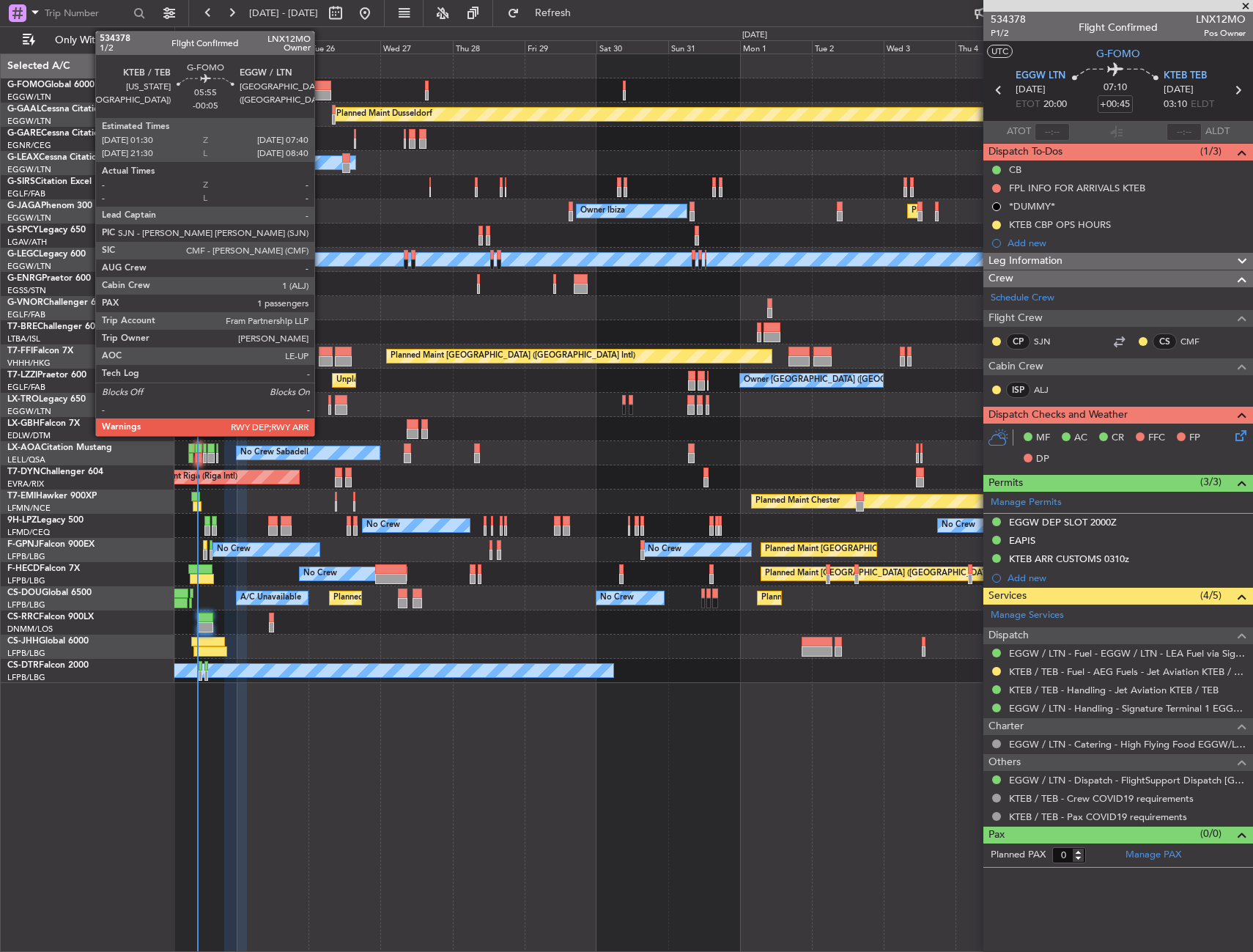
click at [321, 84] on div at bounding box center [321, 86] width 19 height 10
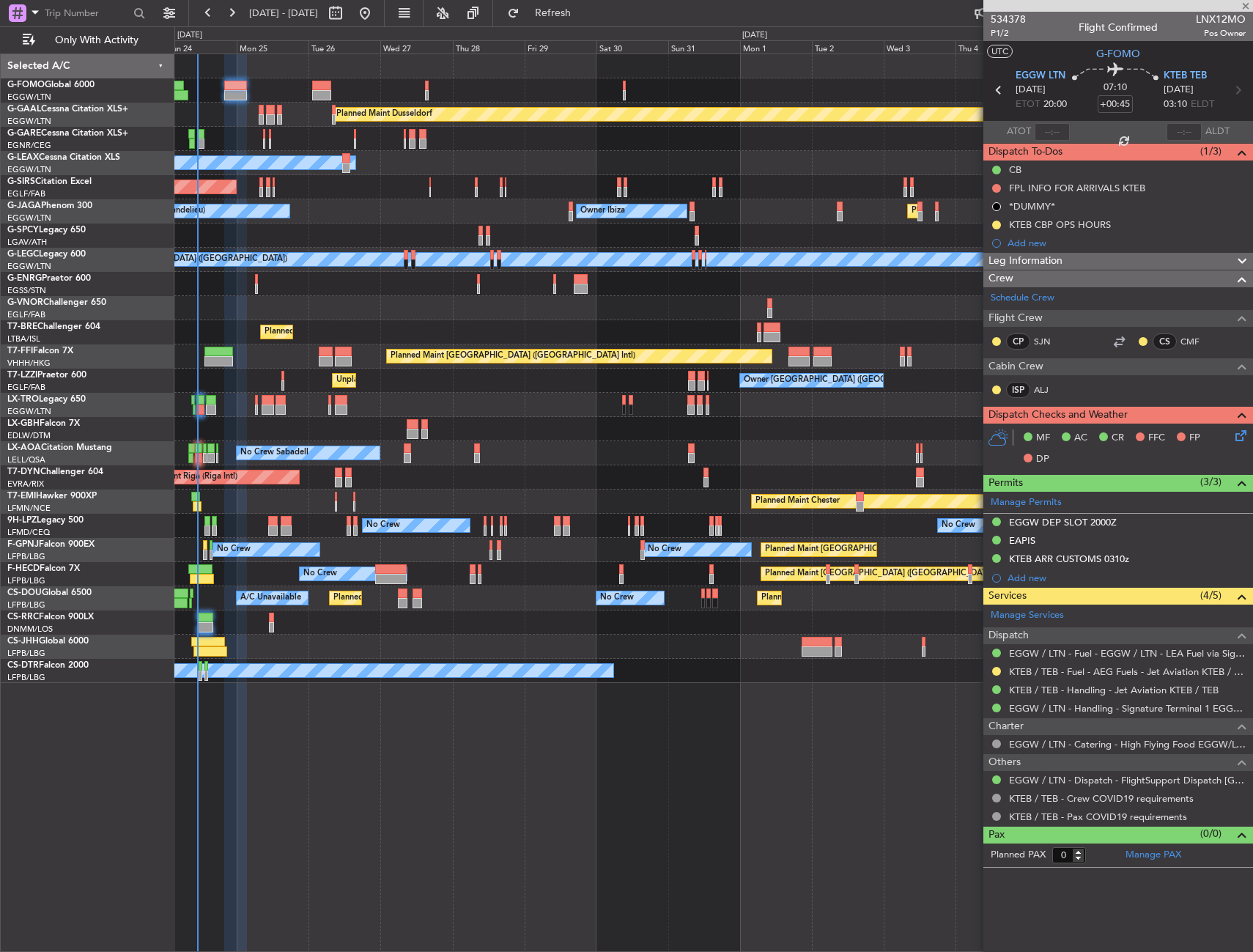
type input "-00:05"
type input "1"
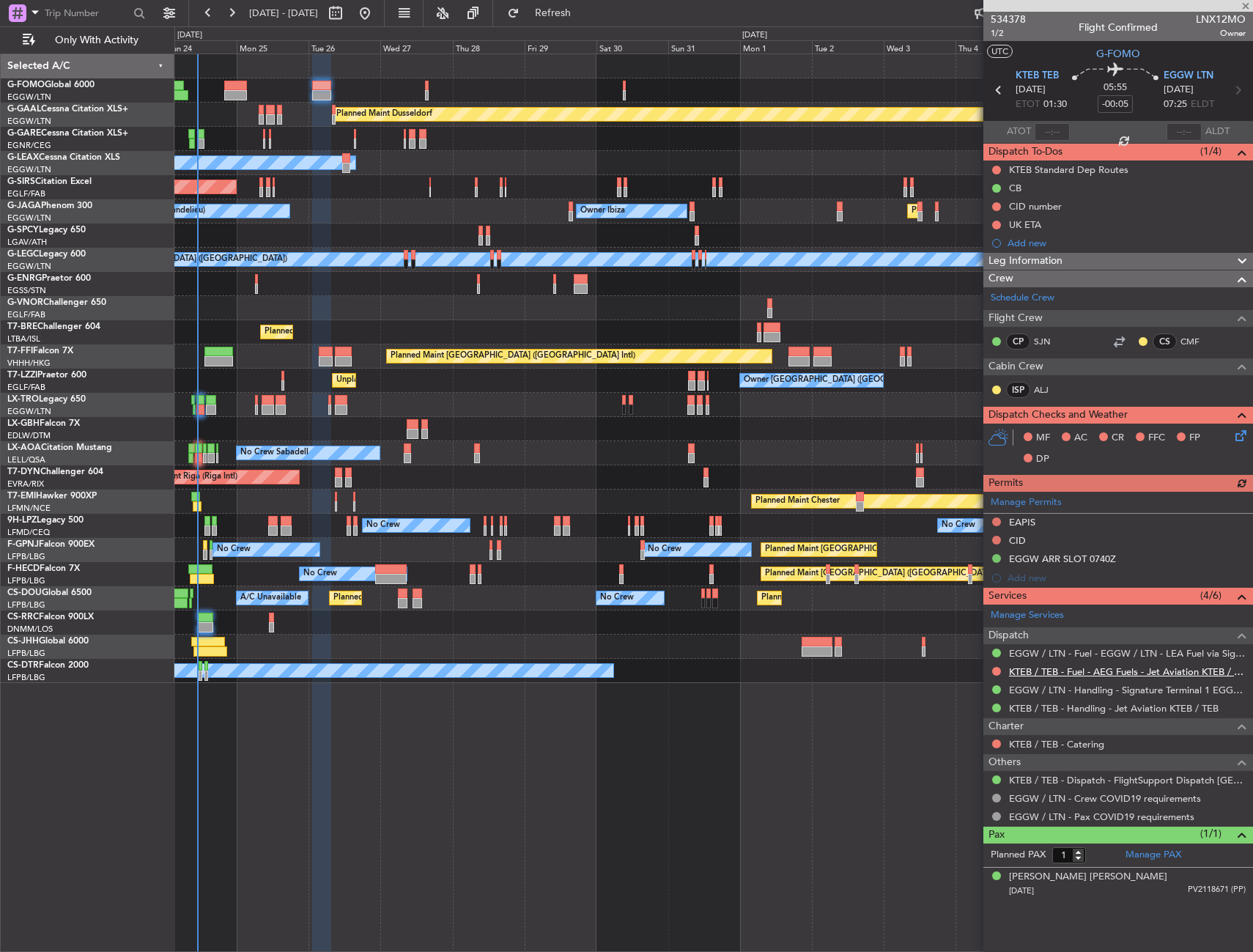
click at [1022, 671] on link "KTEB / TEB - Fuel - AEG Fuels - Jet Aviation KTEB / TEB" at bounding box center [1127, 671] width 237 height 12
click at [584, 16] on span "Refresh" at bounding box center [553, 13] width 62 height 10
click at [991, 673] on div at bounding box center [997, 671] width 12 height 12
click at [993, 672] on button at bounding box center [997, 671] width 9 height 9
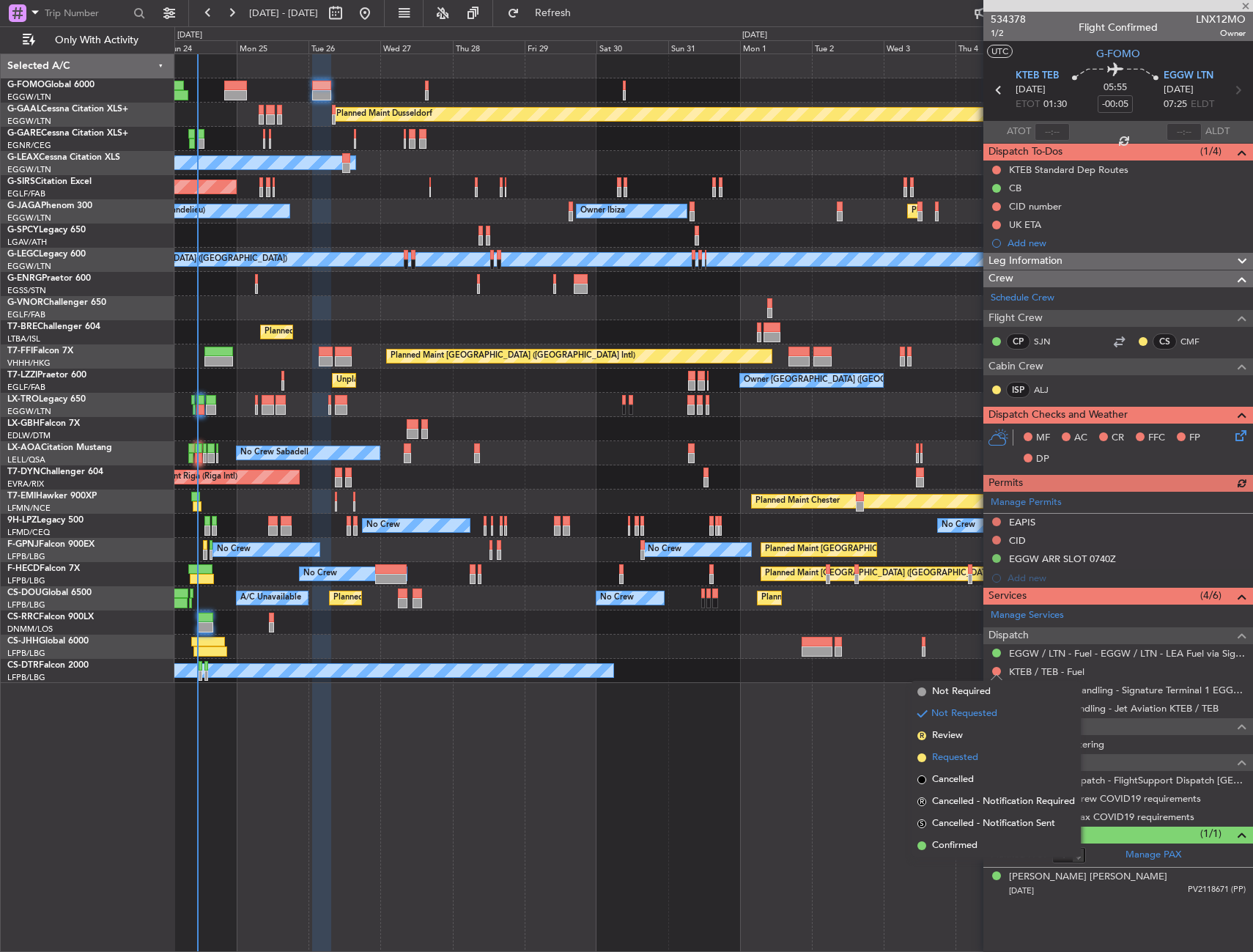
click at [960, 757] on span "Requested" at bounding box center [955, 757] width 46 height 15
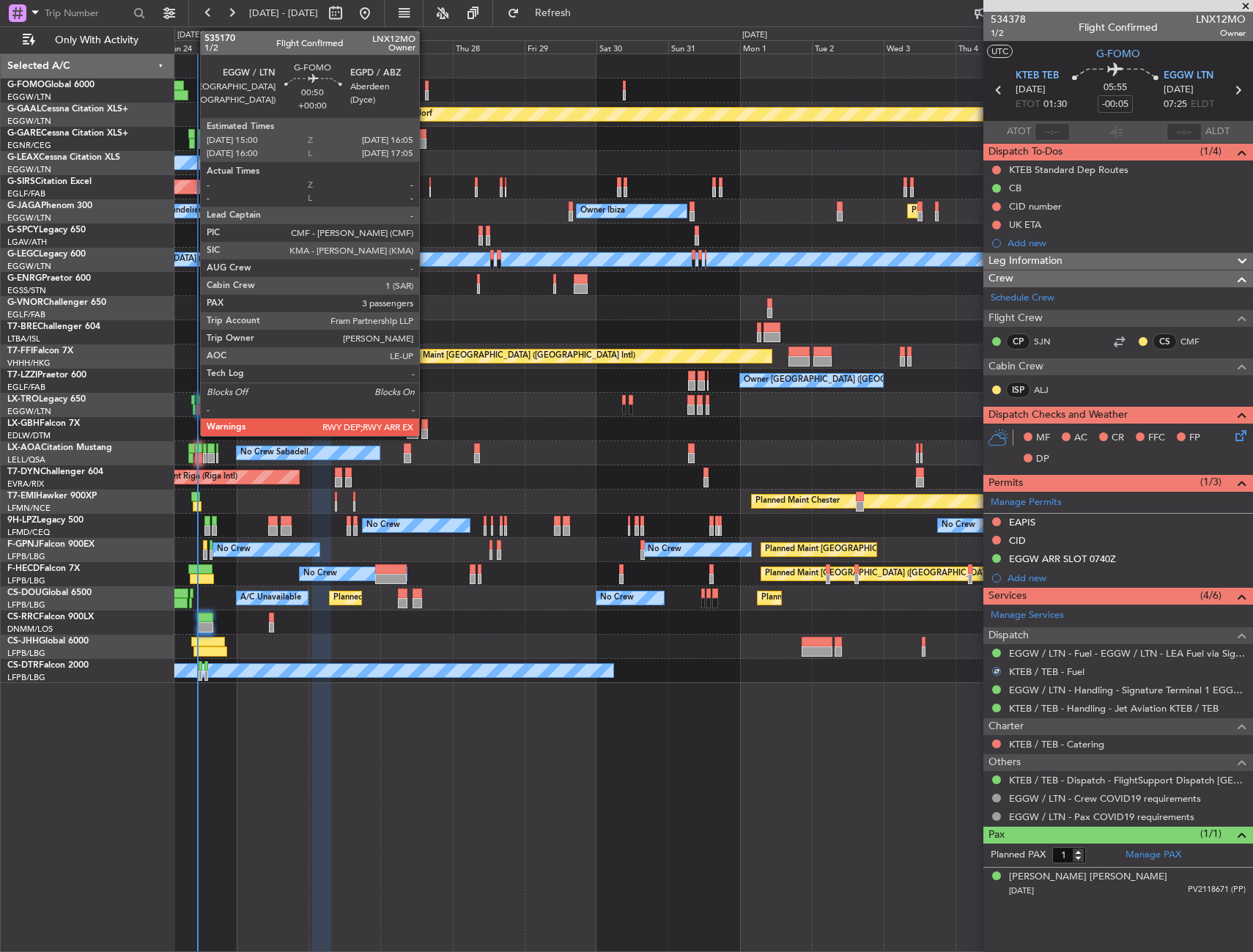
click at [425, 87] on div at bounding box center [427, 86] width 3 height 10
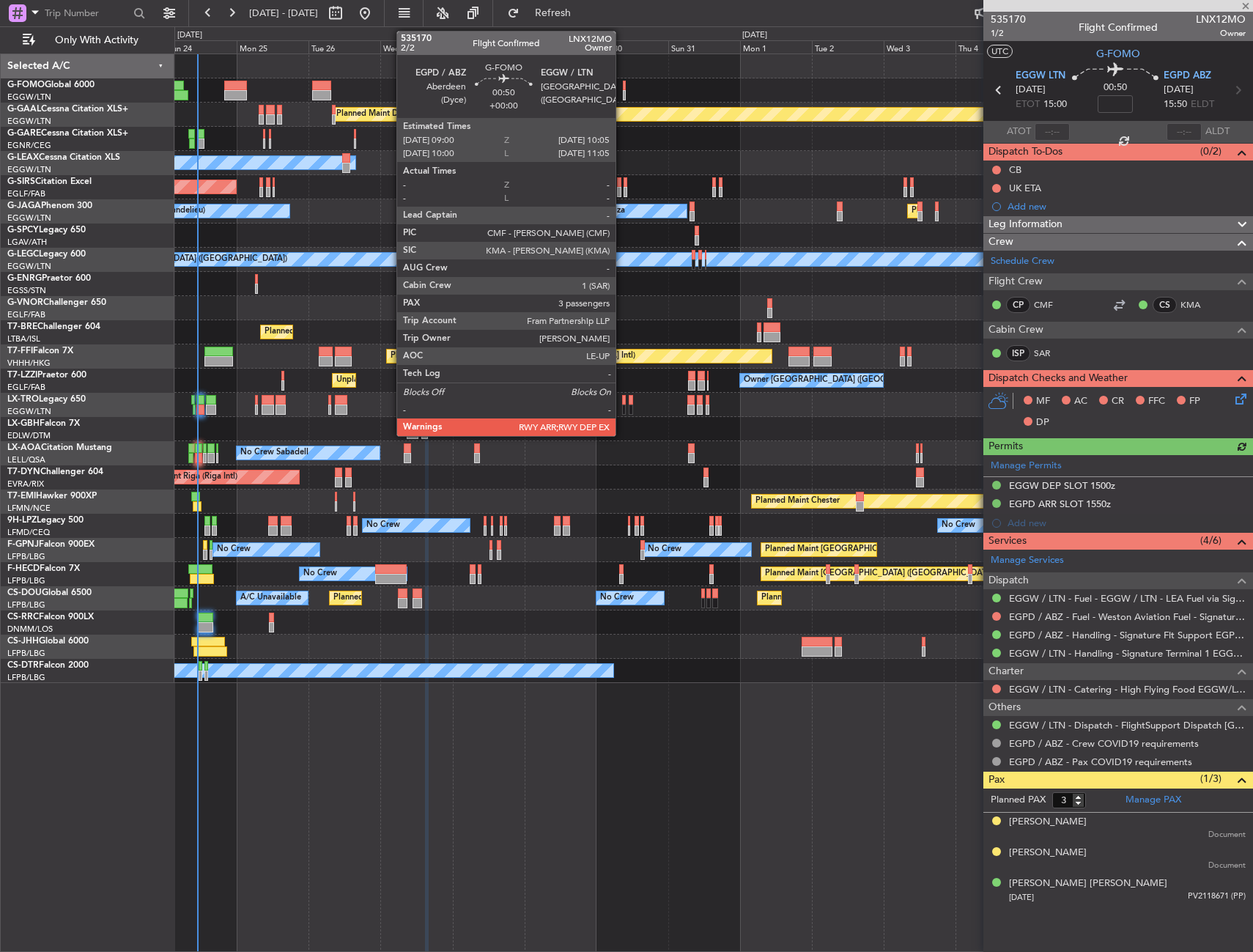
click at [623, 87] on div at bounding box center [625, 86] width 3 height 10
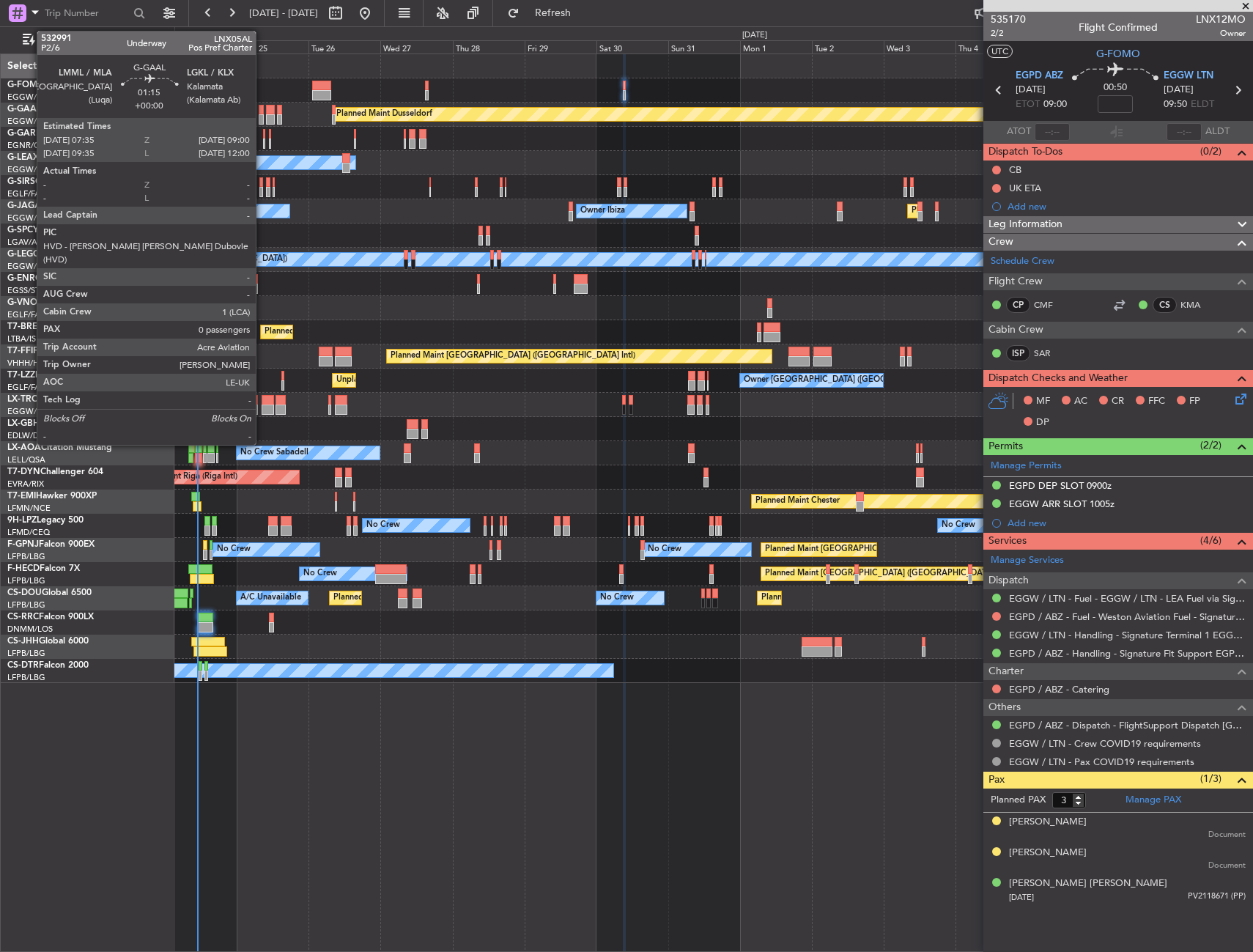
click at [262, 115] on div at bounding box center [260, 120] width 4 height 10
type input "0"
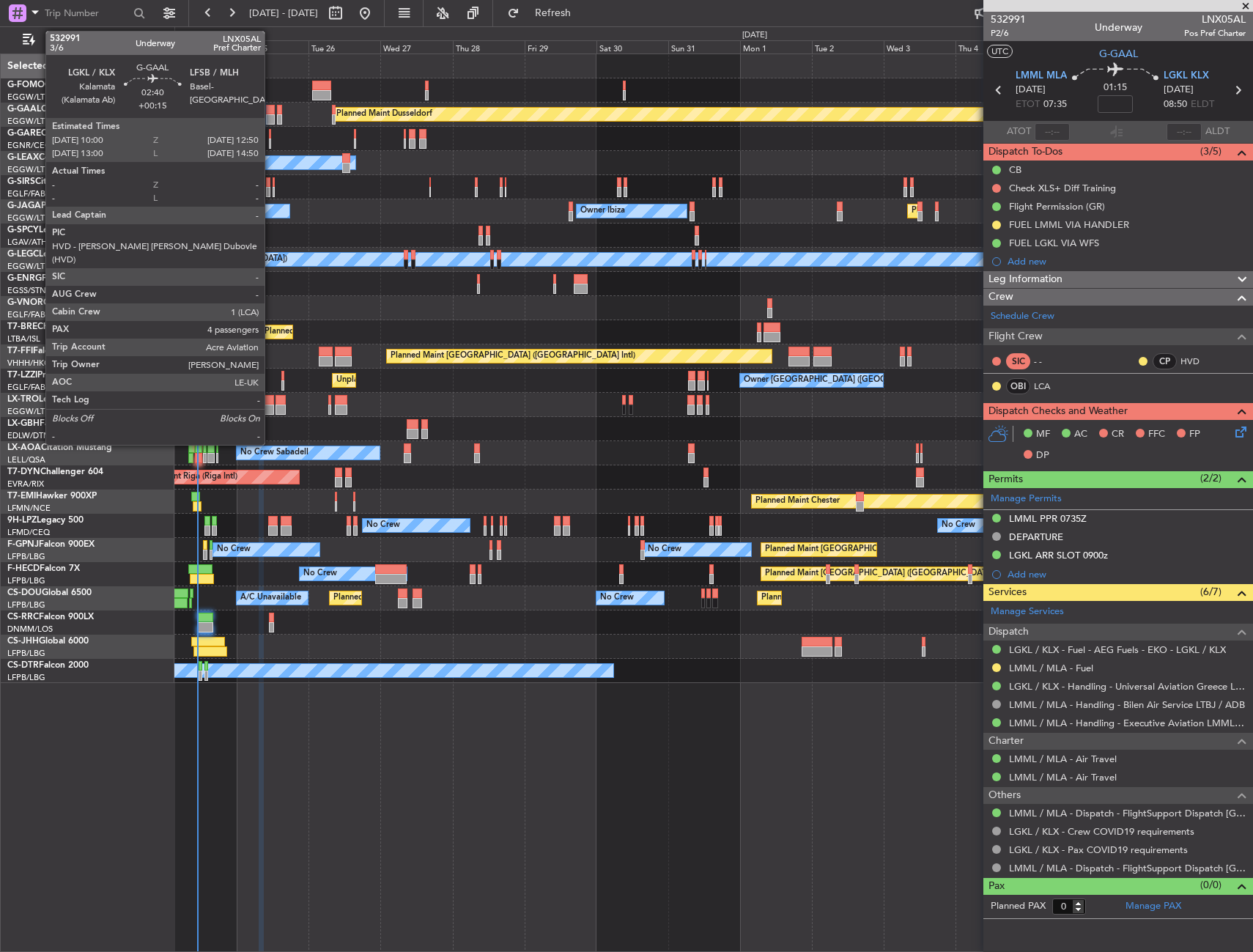
click at [271, 117] on div at bounding box center [270, 120] width 9 height 10
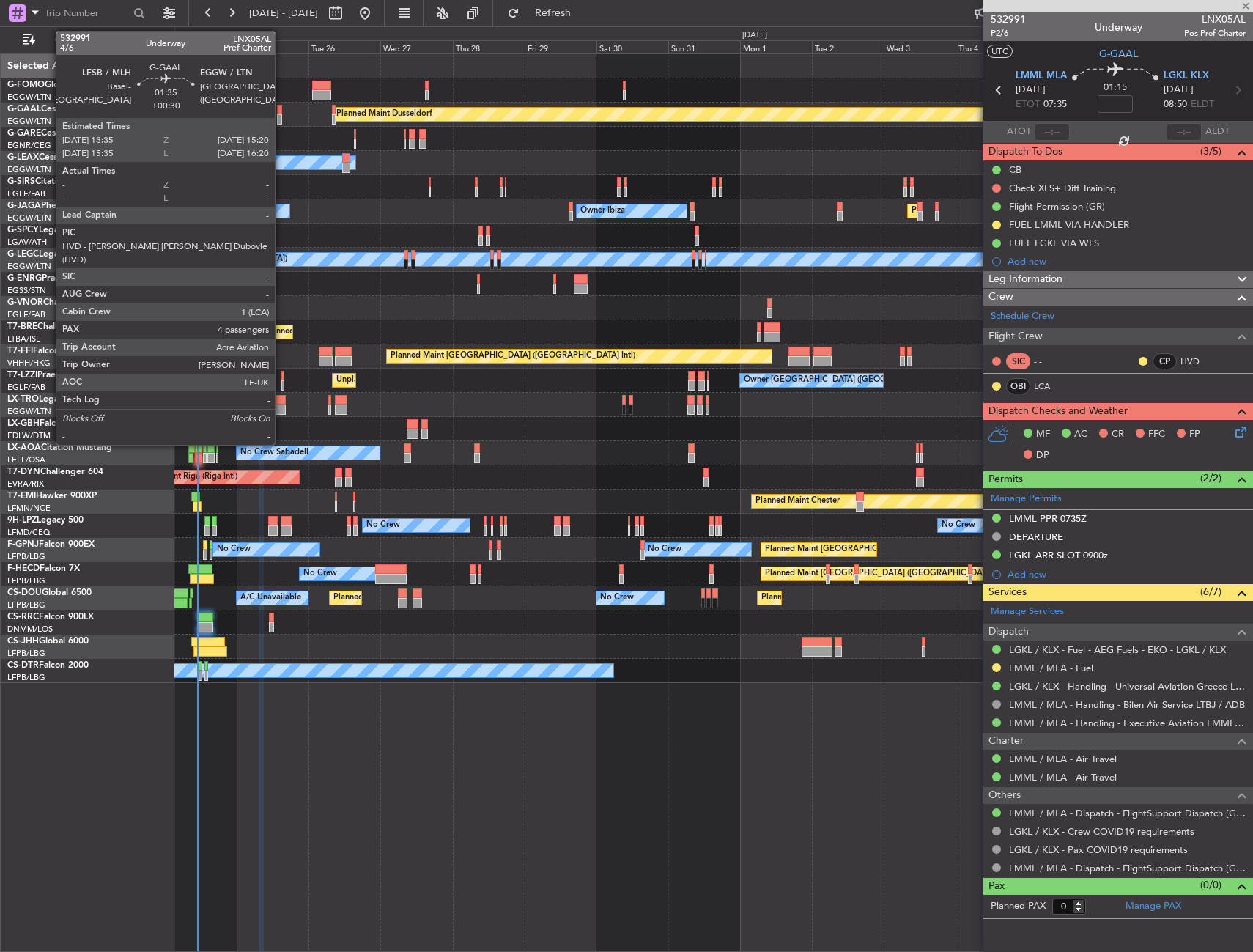
type input "+00:15"
type input "4"
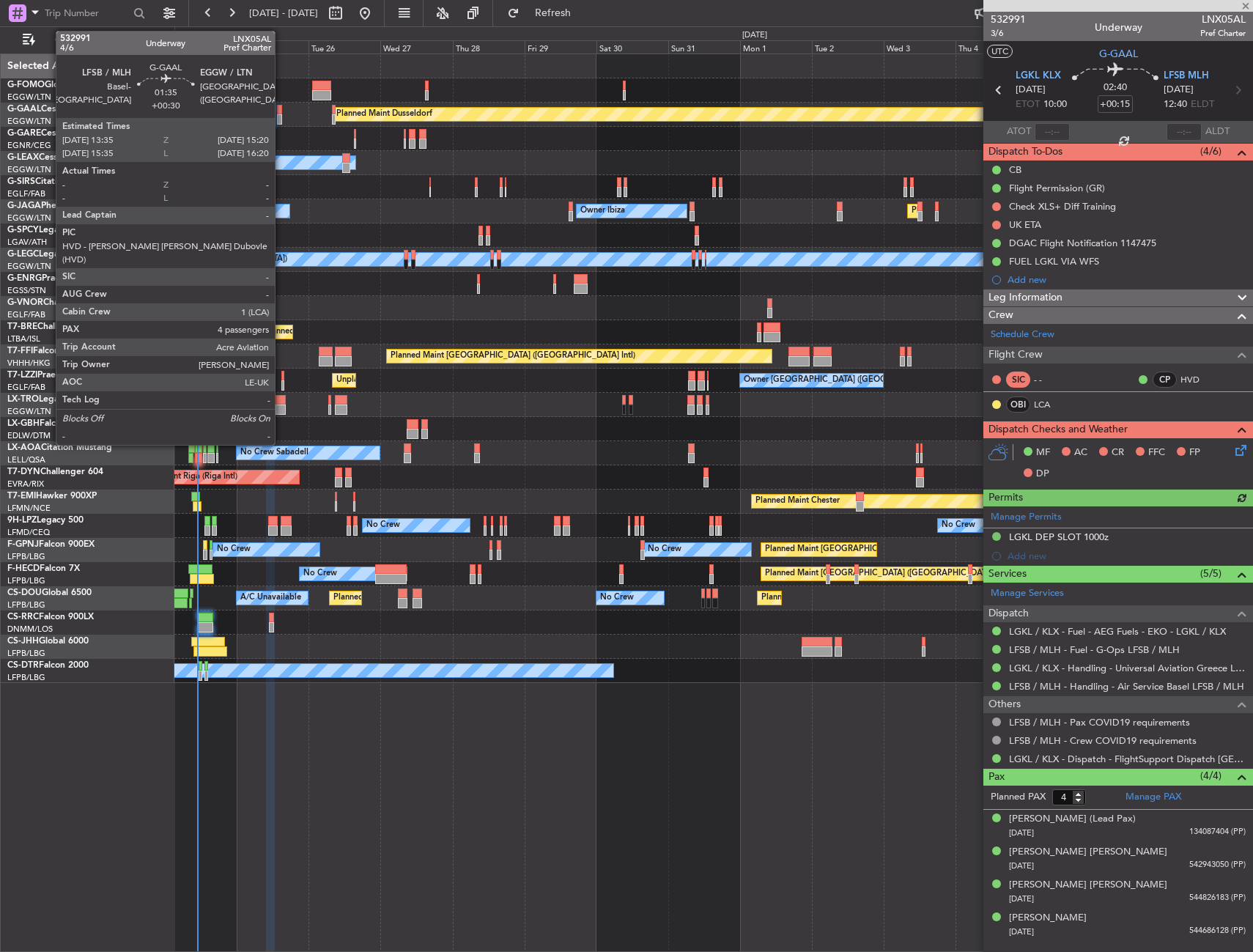
click at [281, 115] on div at bounding box center [279, 120] width 6 height 10
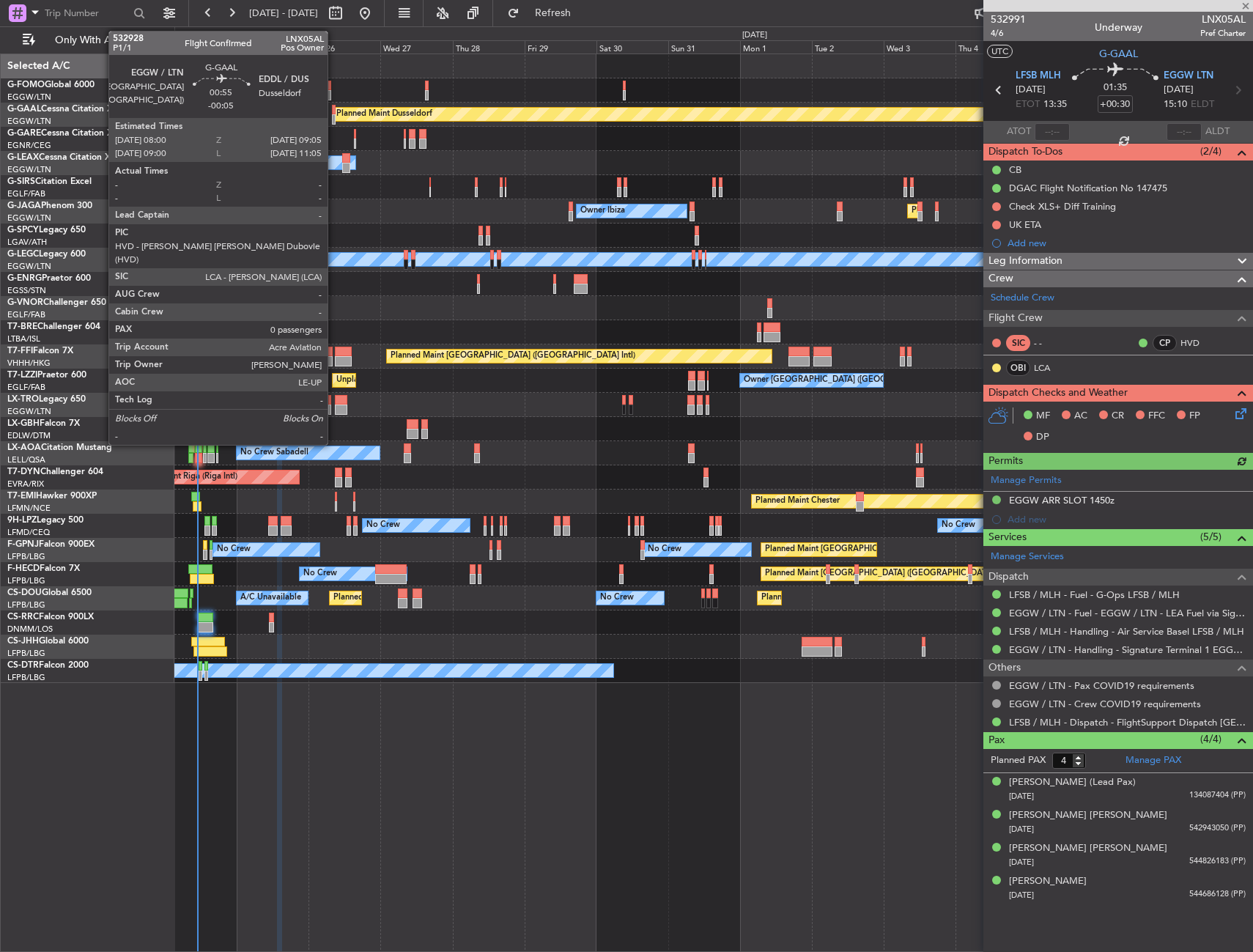
click at [334, 112] on div at bounding box center [334, 110] width 3 height 10
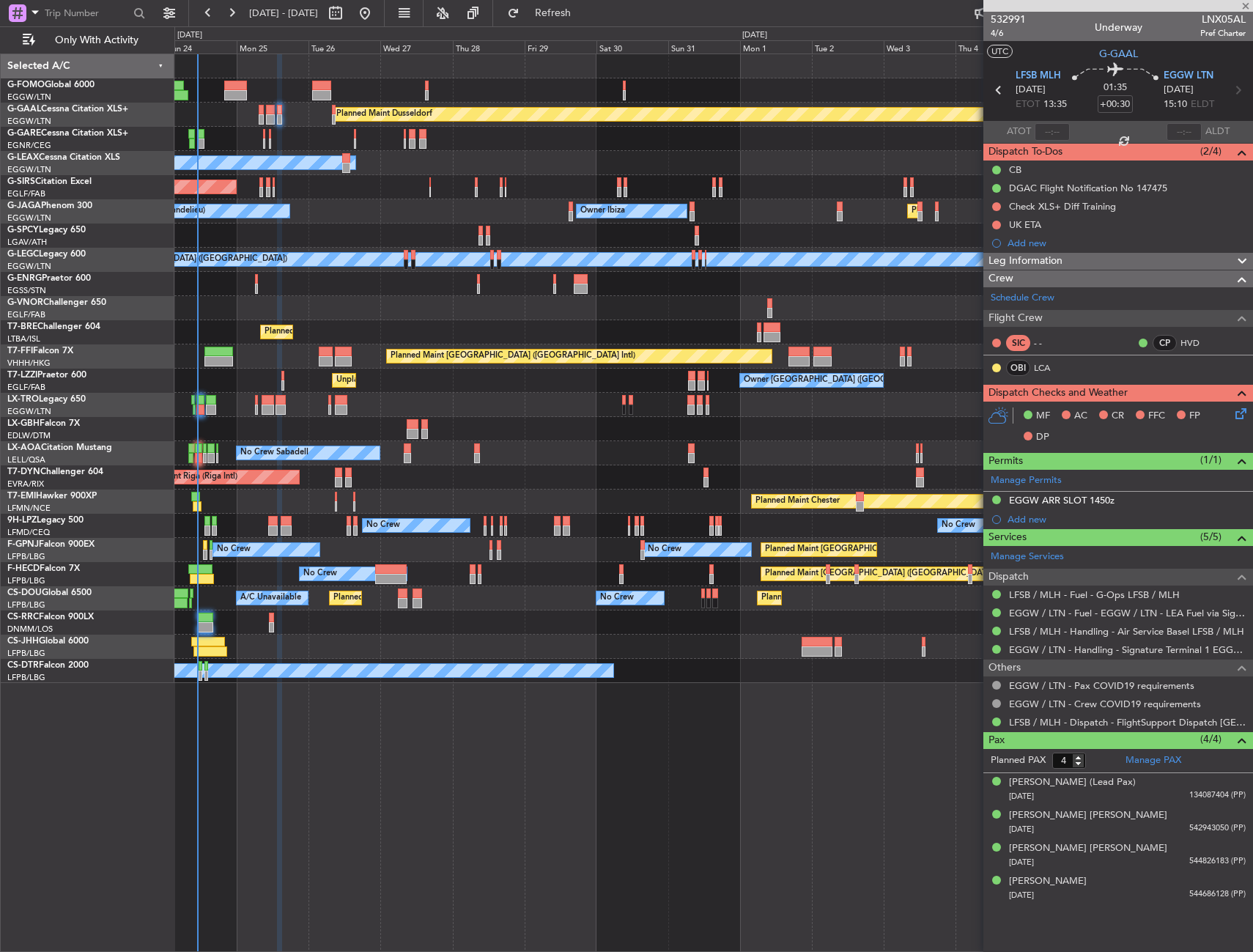
type input "-00:05"
type input "0"
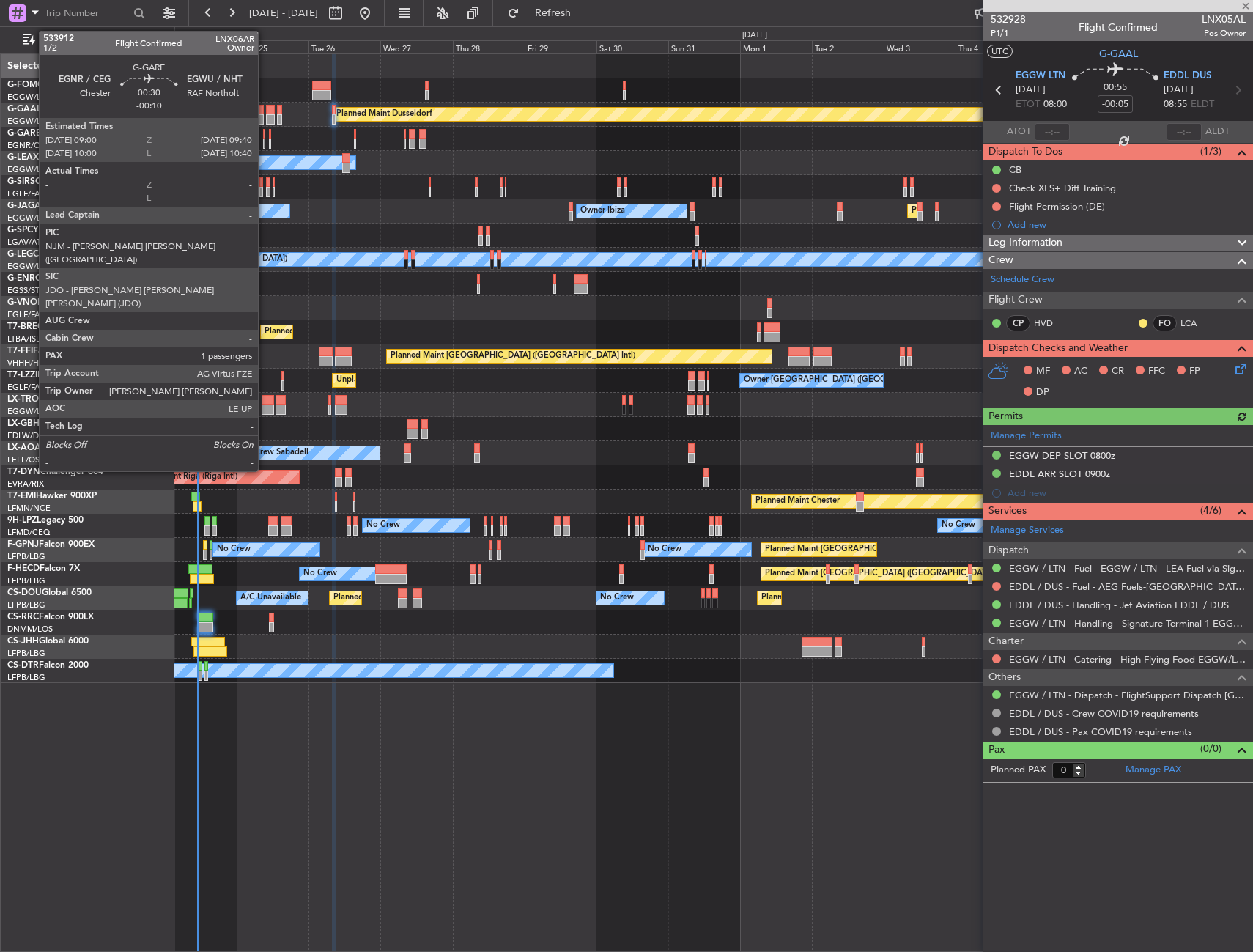
click at [265, 135] on div at bounding box center [264, 134] width 2 height 10
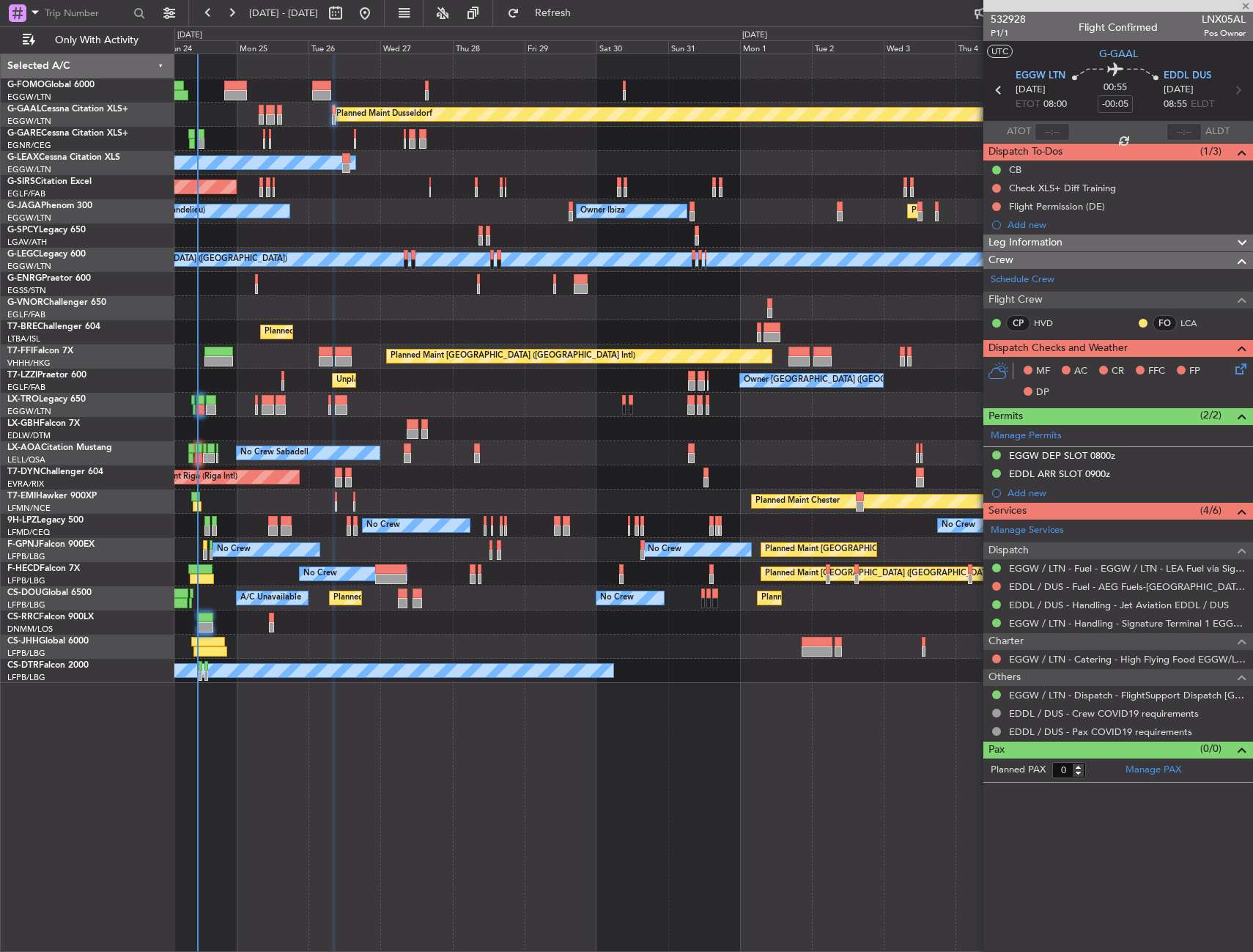
type input "-00:10"
type input "1"
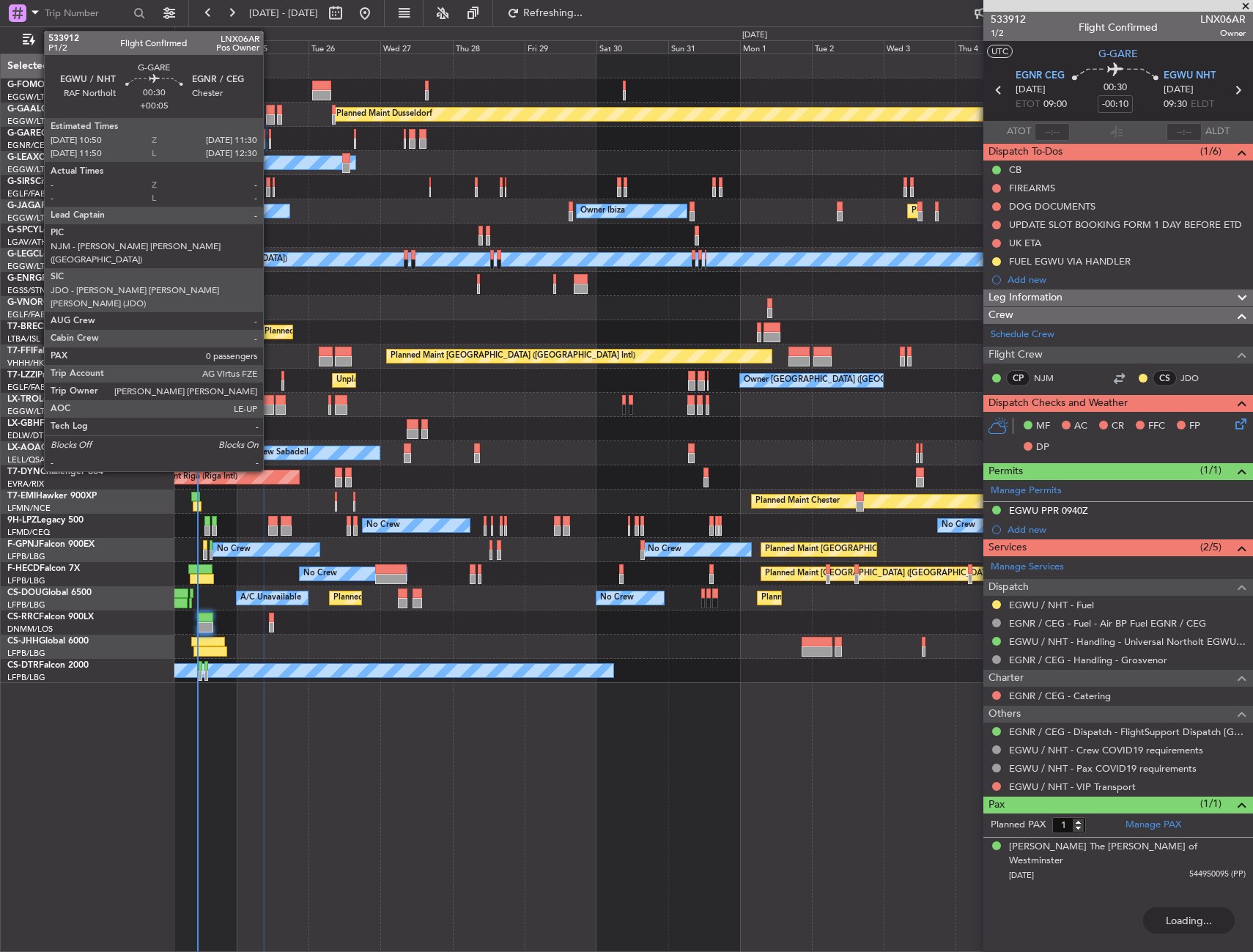
click at [270, 143] on div at bounding box center [270, 143] width 2 height 10
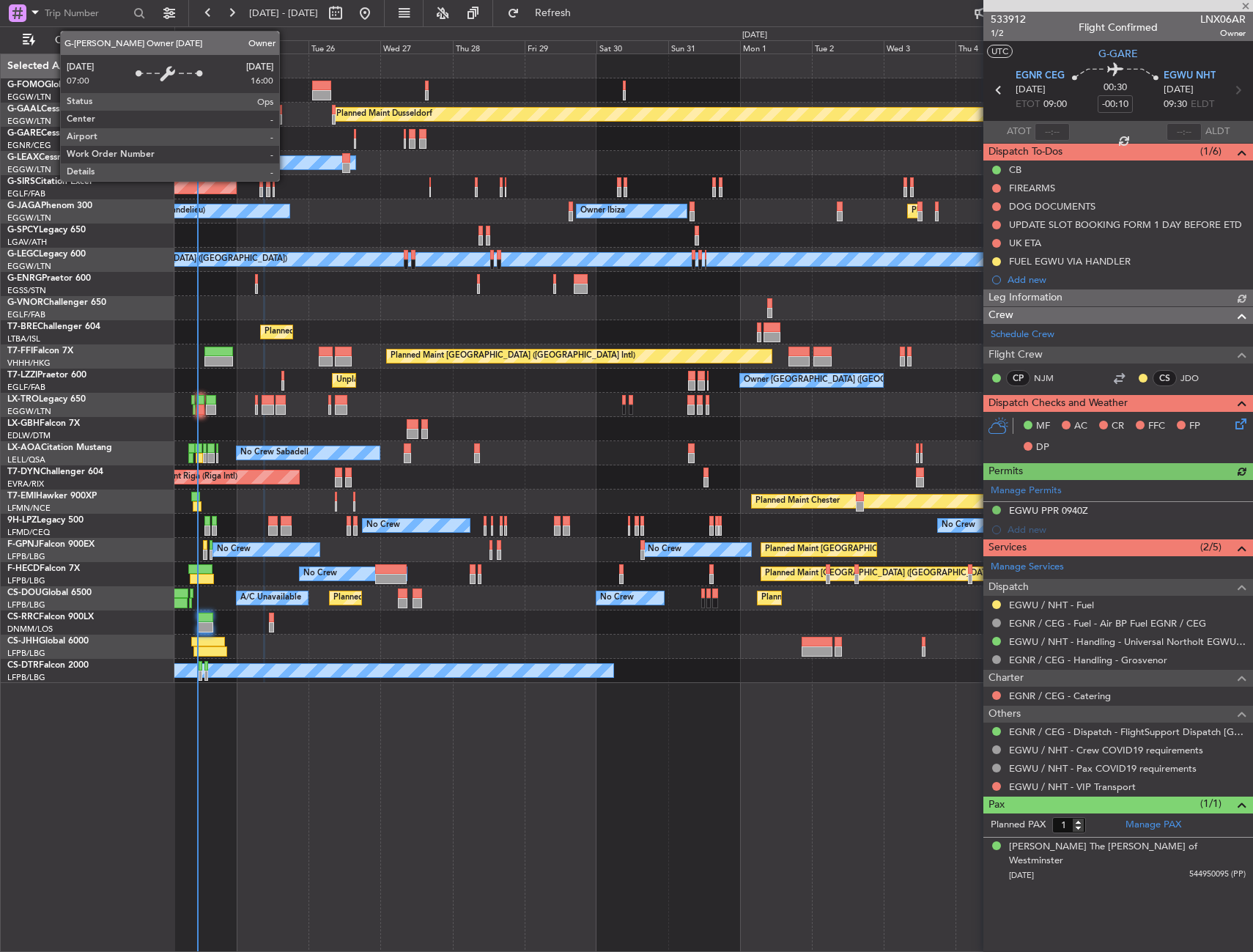
type input "+00:05"
type input "0"
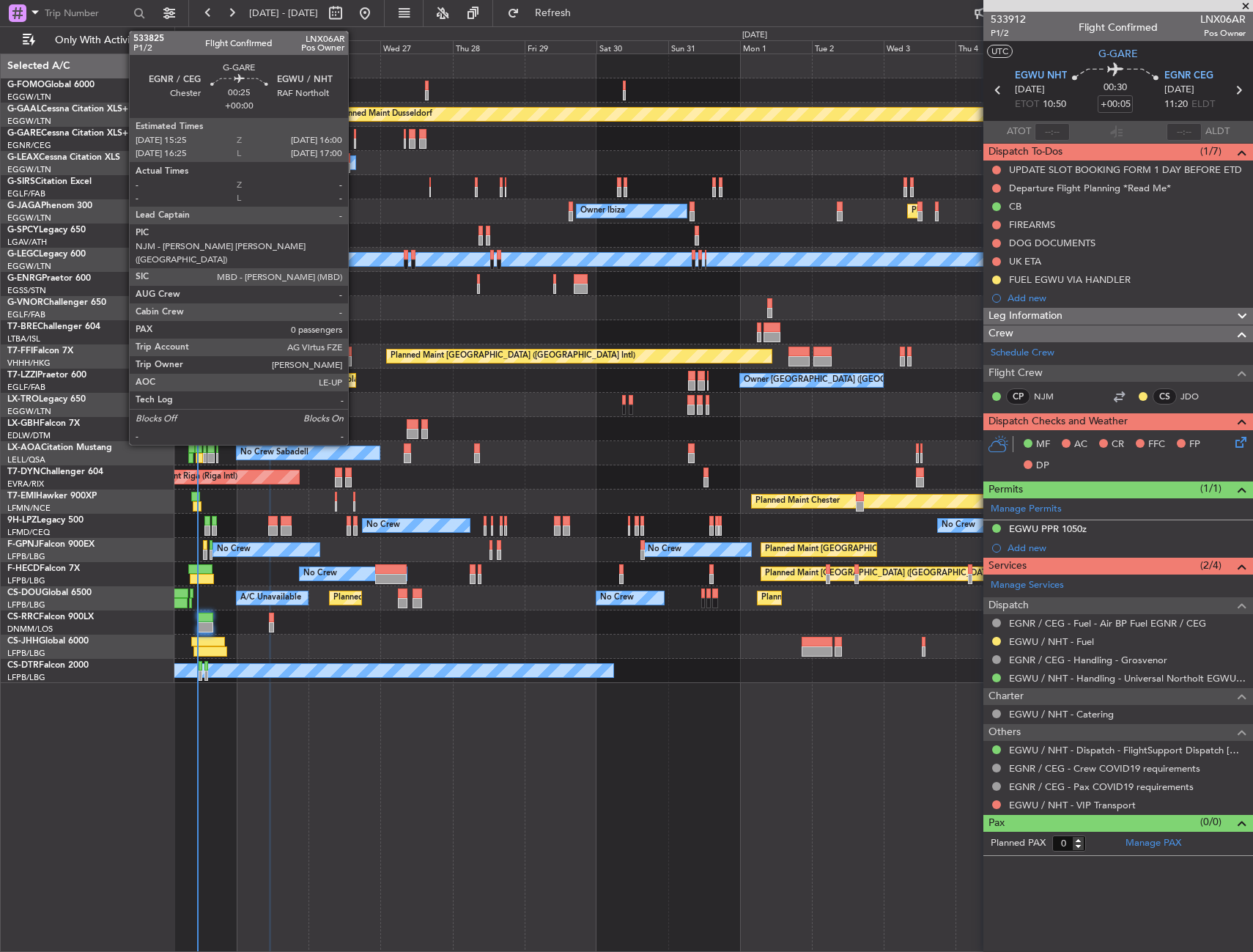
click at [354, 140] on div at bounding box center [354, 143] width 2 height 10
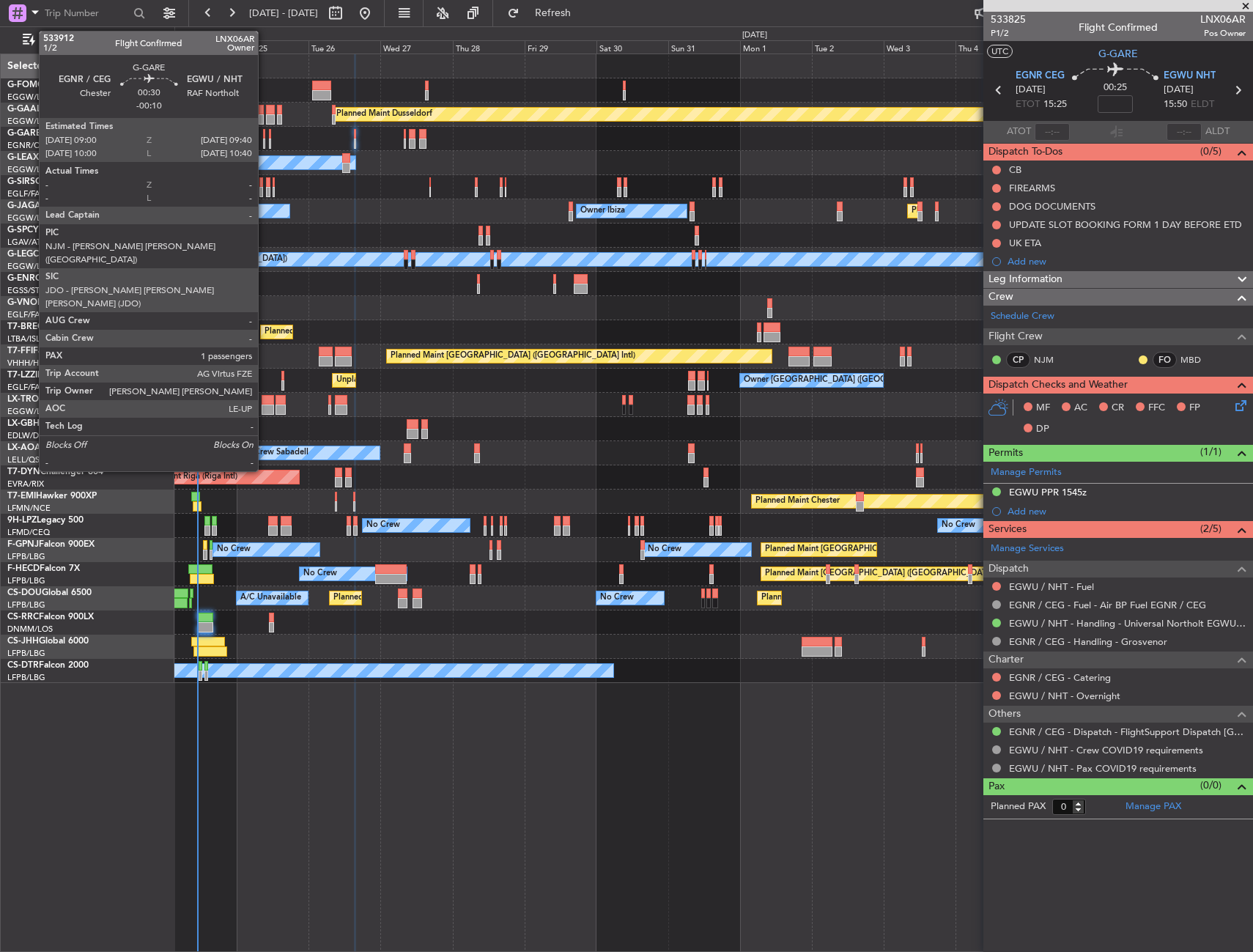
click at [265, 132] on div at bounding box center [264, 134] width 2 height 10
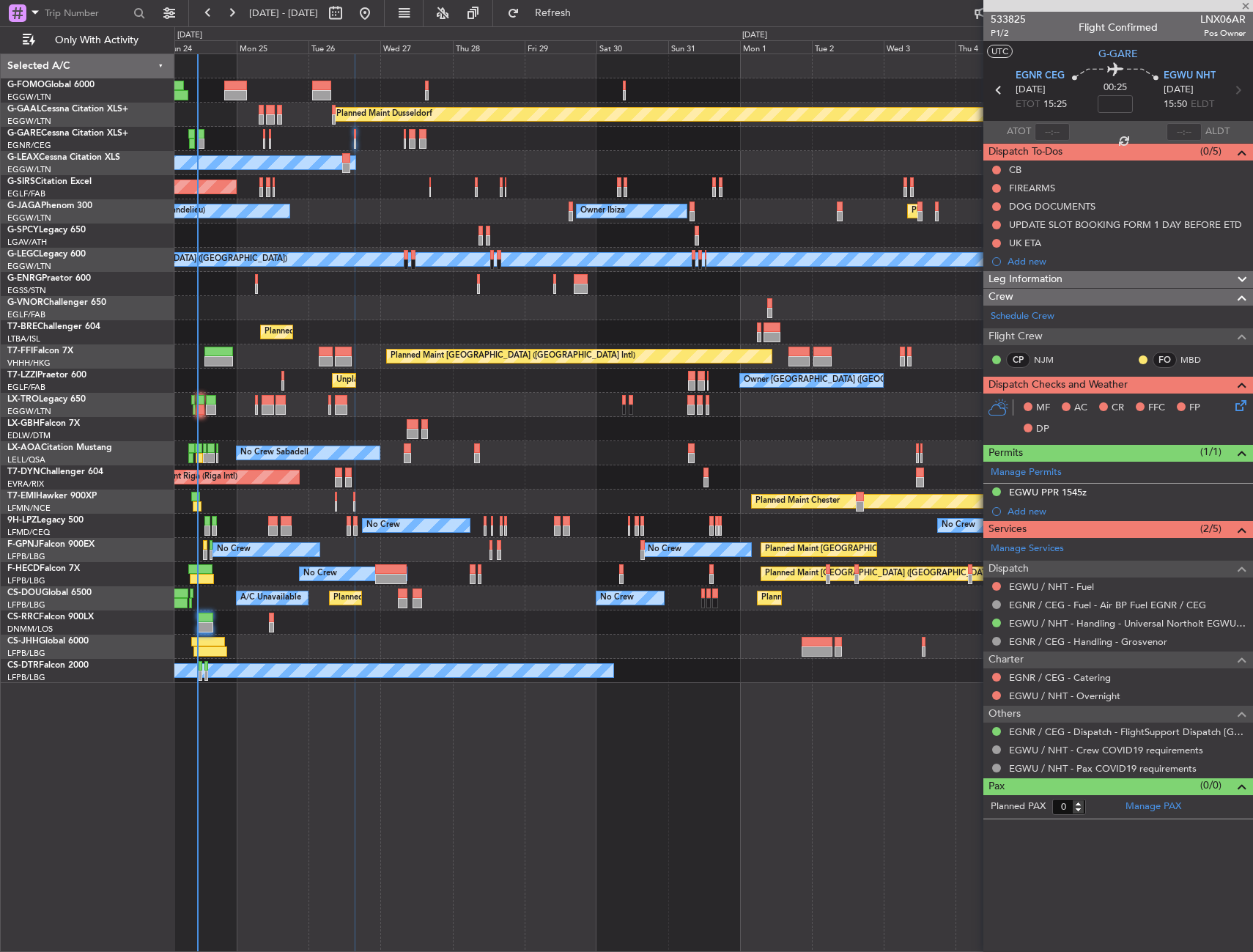
type input "-00:10"
type input "1"
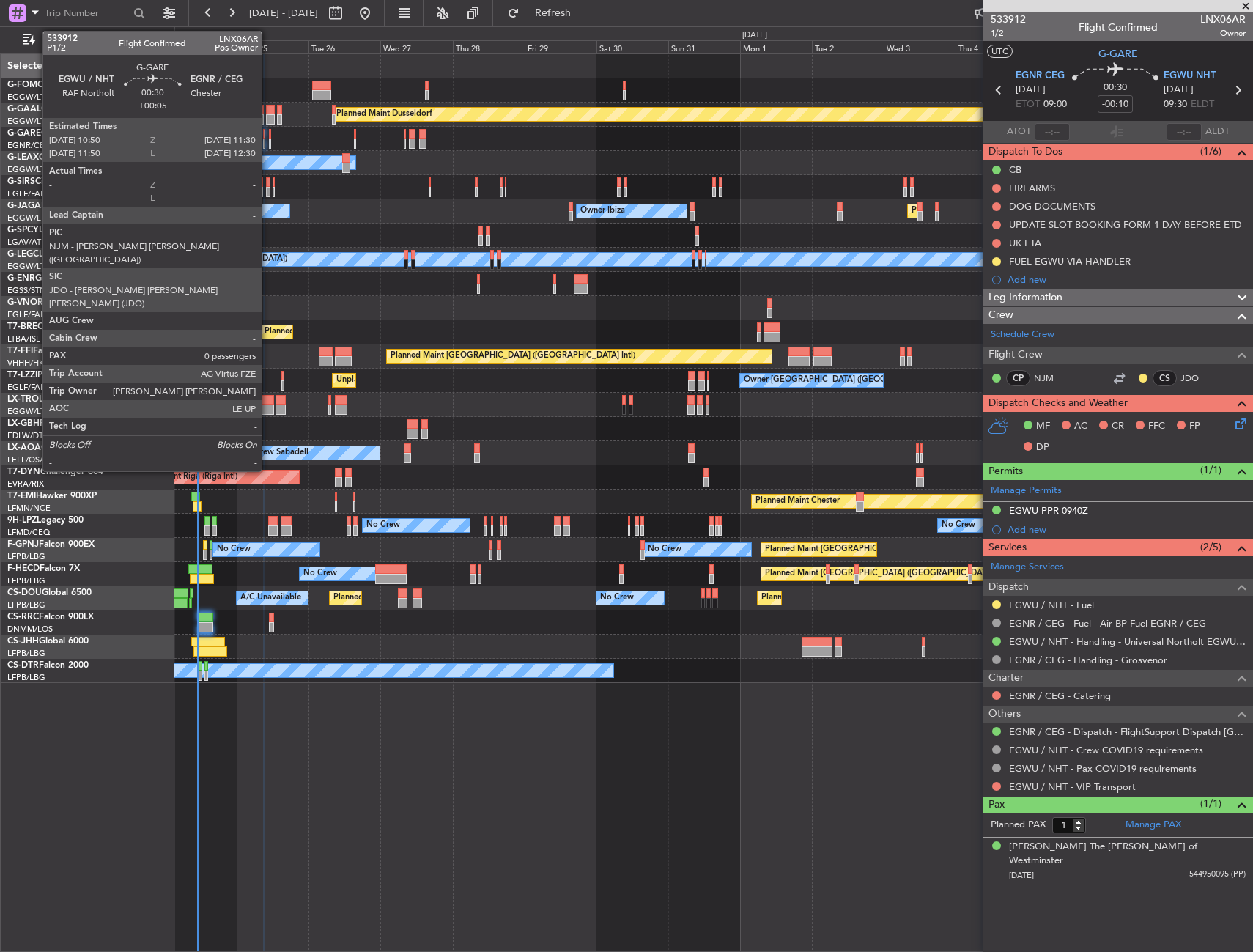
click at [269, 146] on div at bounding box center [270, 143] width 2 height 10
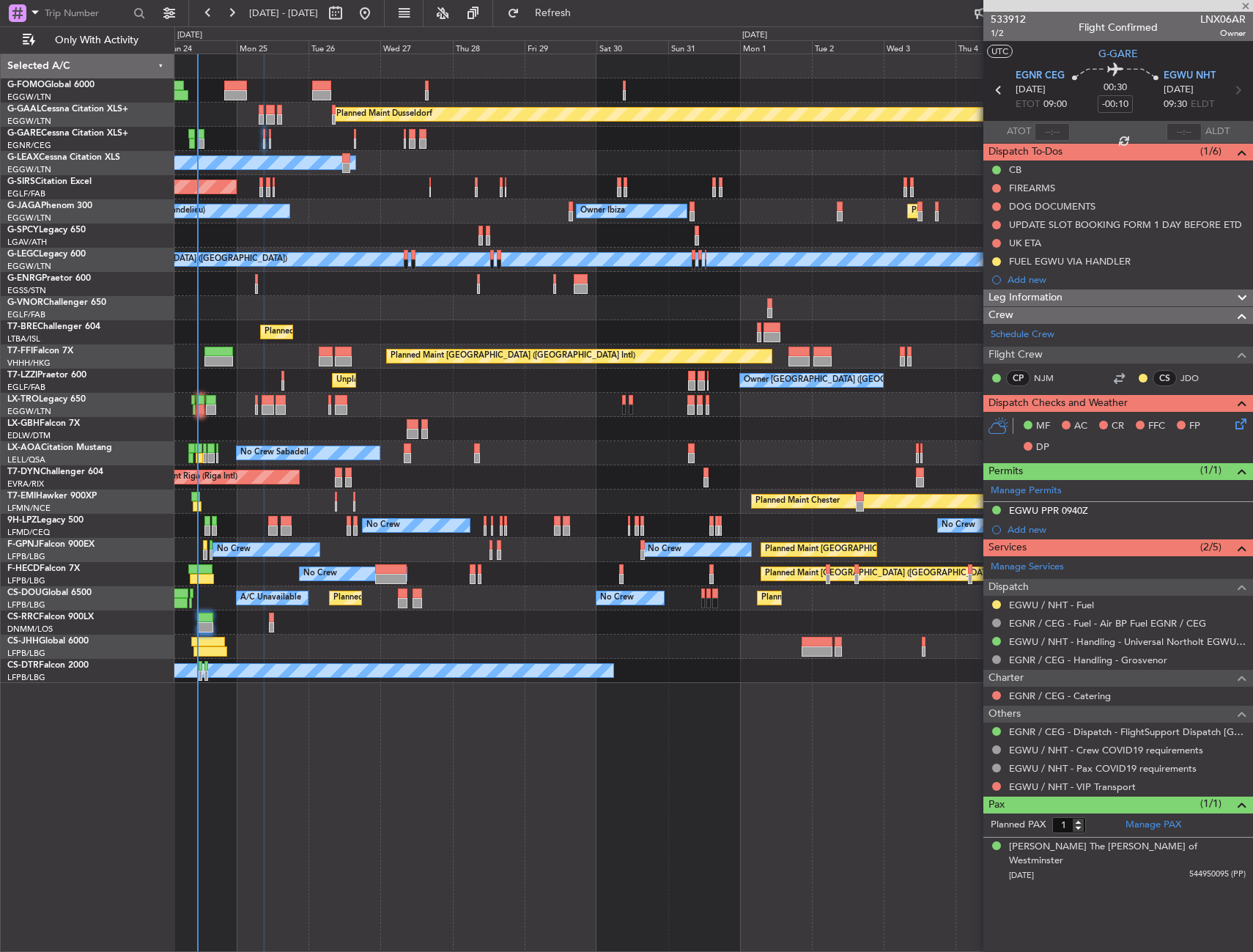
type input "+00:05"
type input "0"
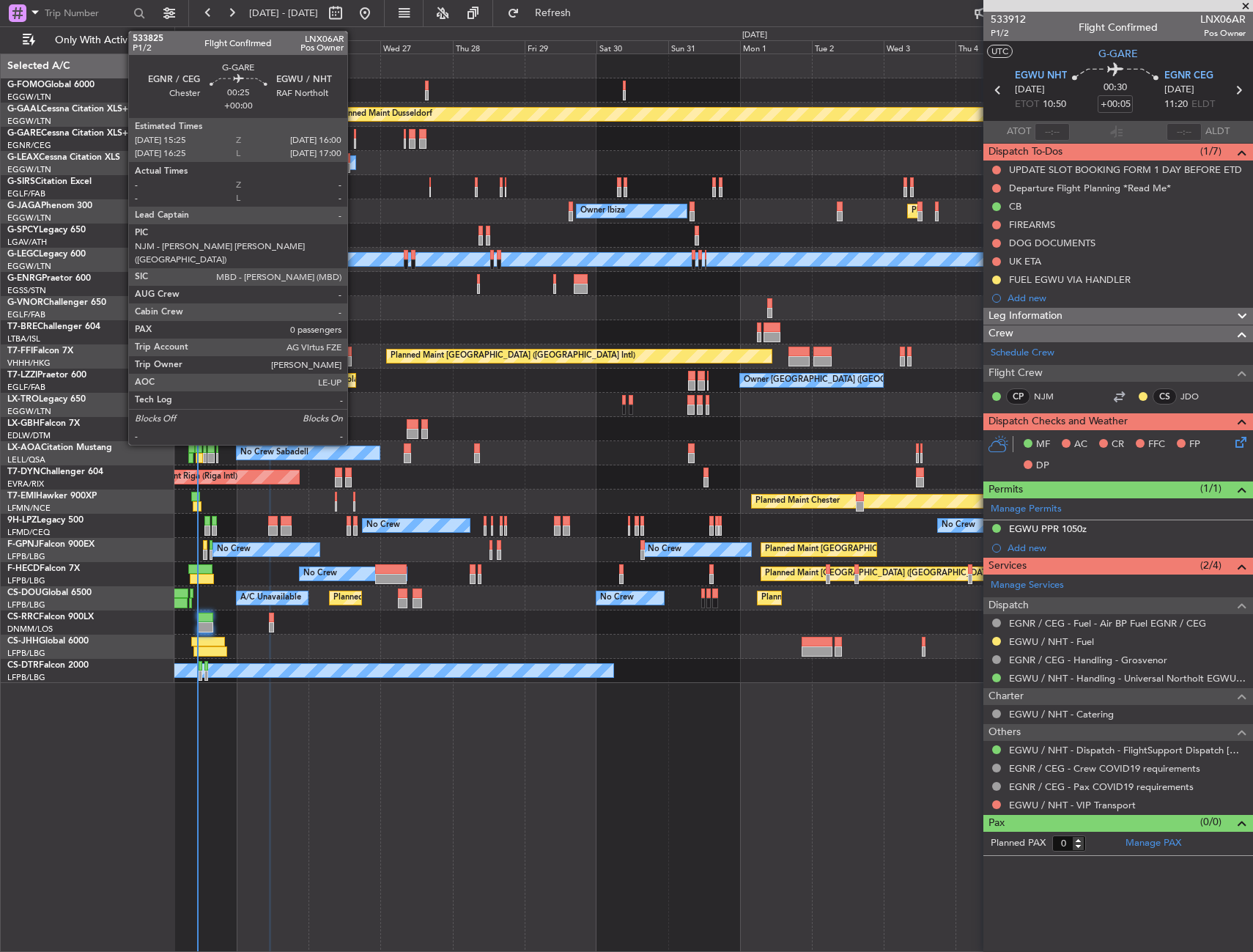
click at [354, 138] on div at bounding box center [354, 134] width 2 height 10
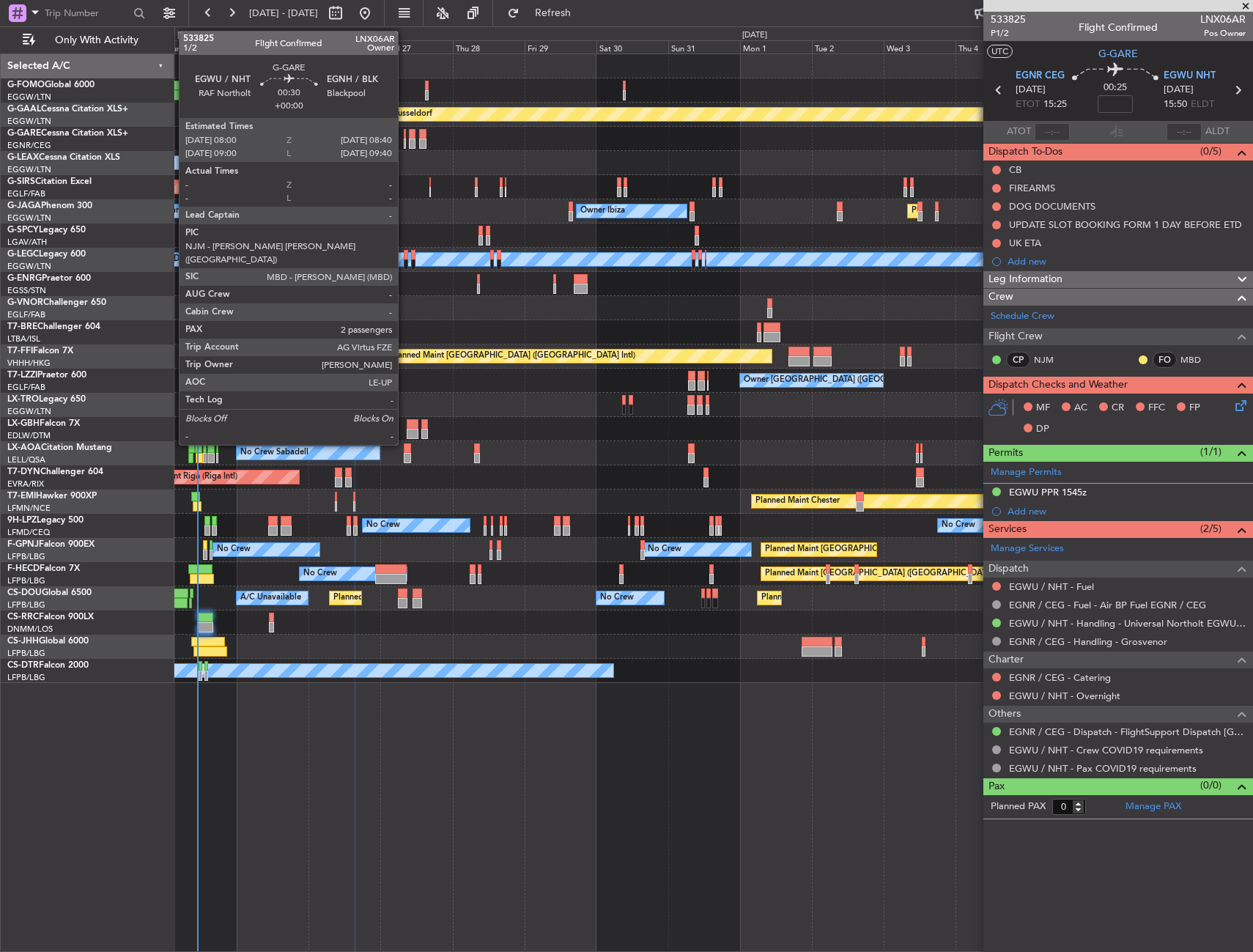
click at [405, 136] on div at bounding box center [405, 134] width 2 height 10
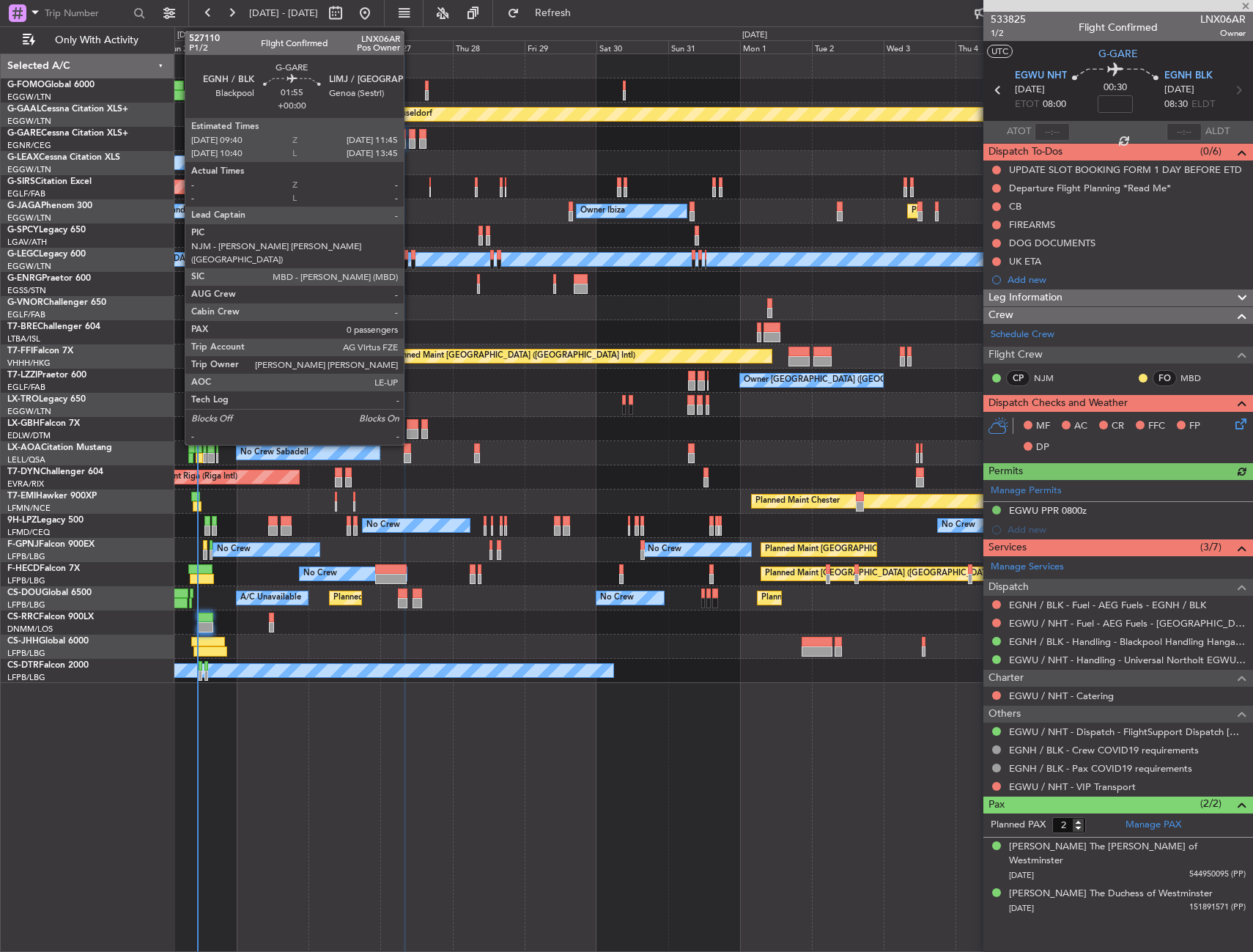
click at [411, 140] on div at bounding box center [412, 143] width 7 height 10
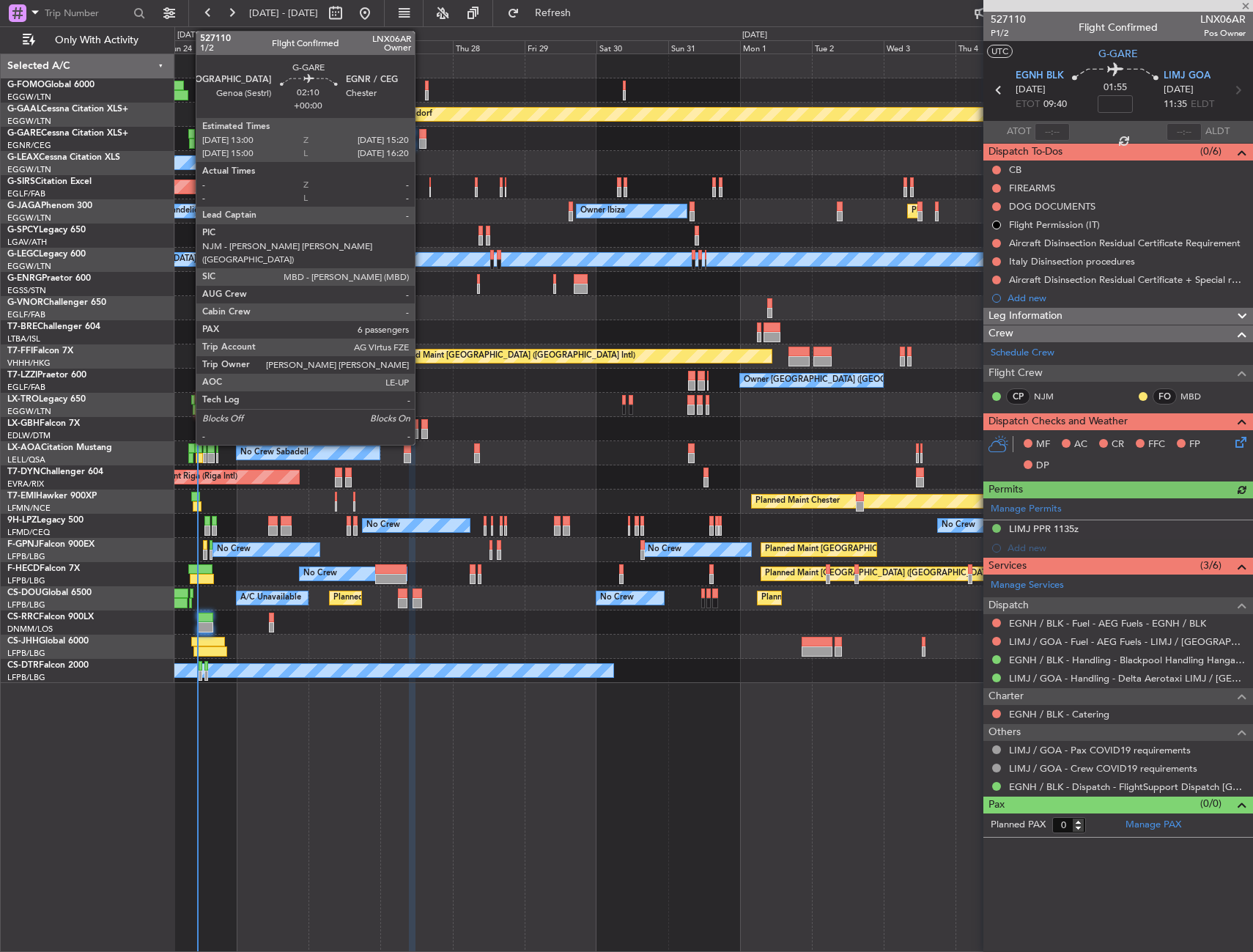
click at [421, 140] on div at bounding box center [422, 143] width 7 height 10
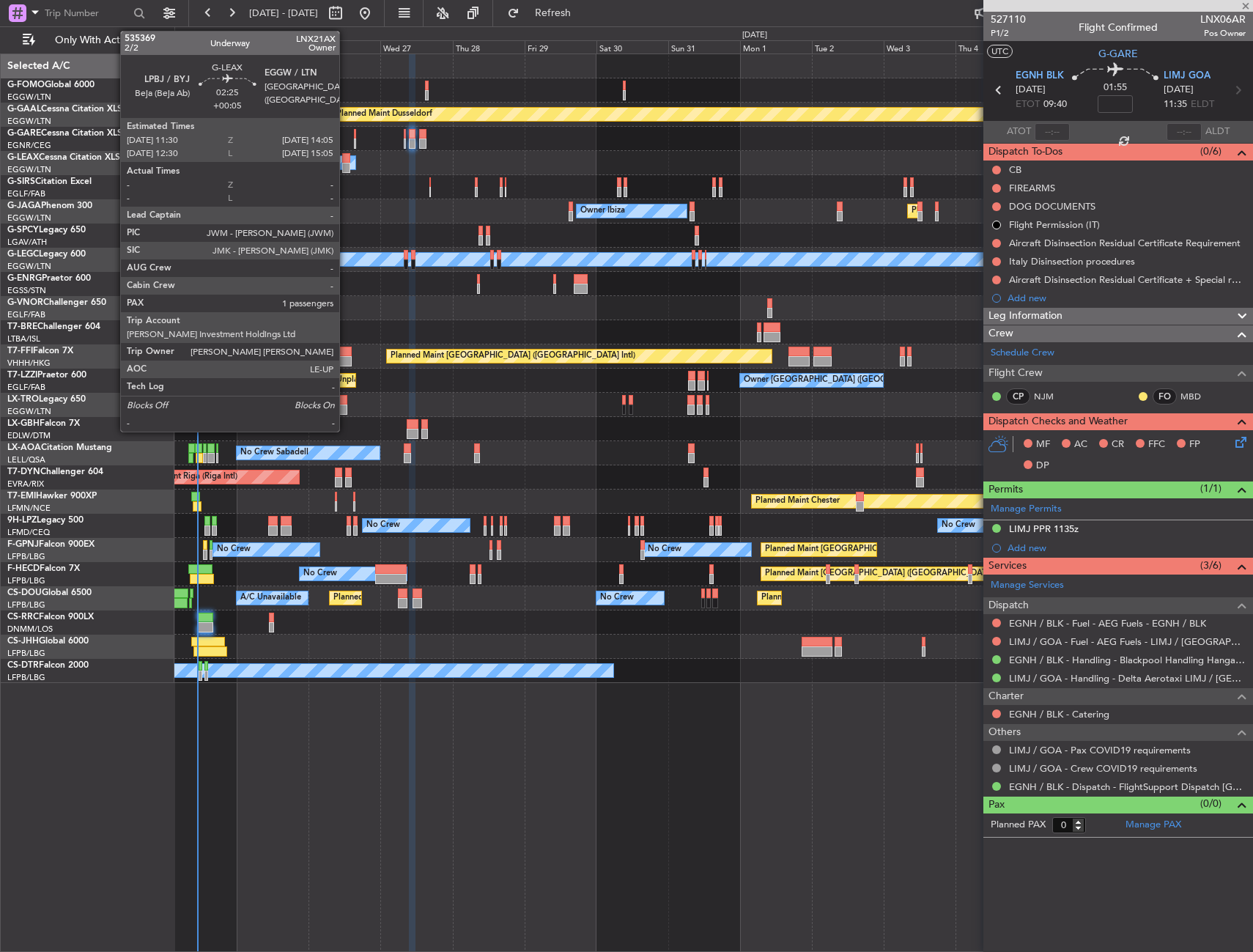
type input "6"
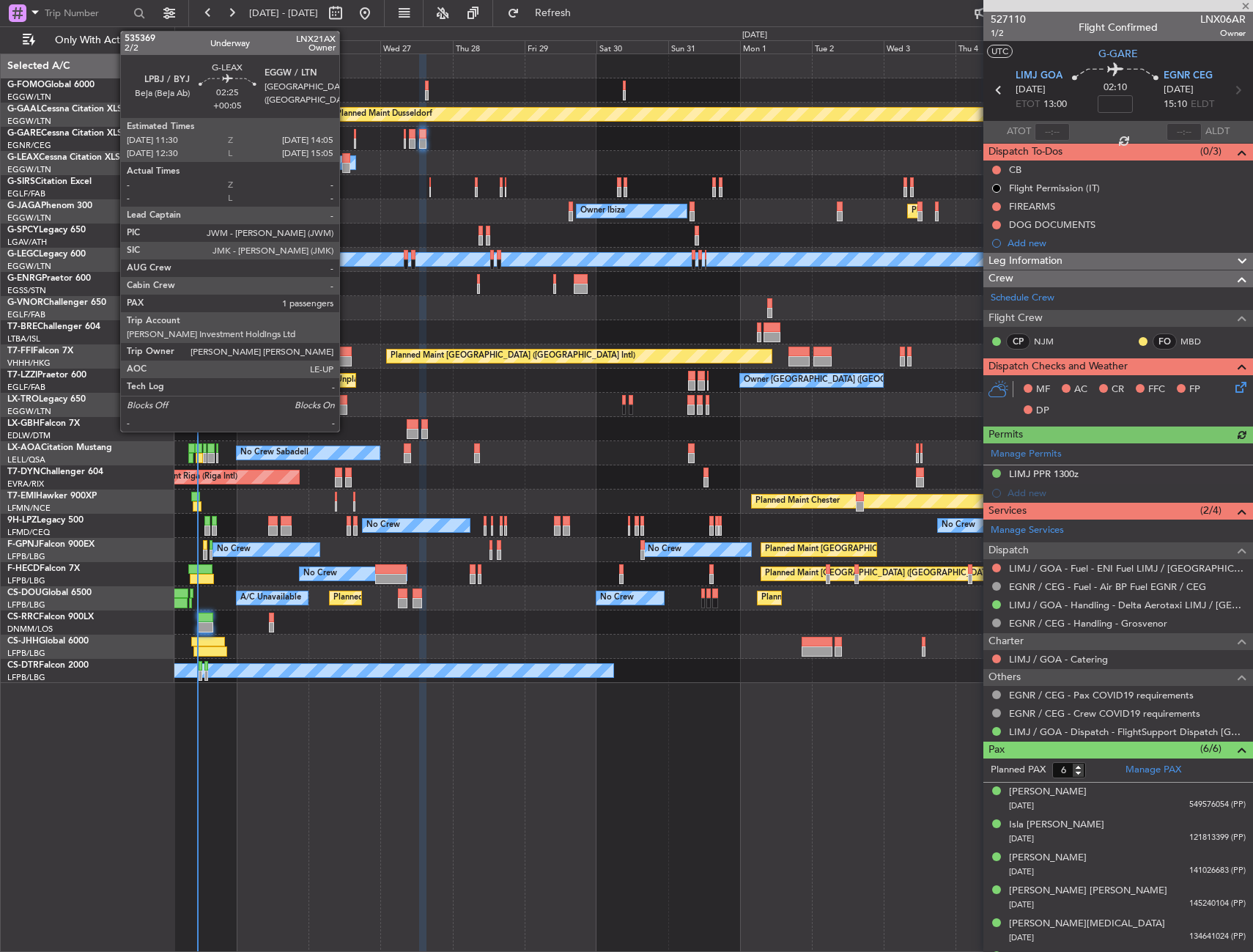
click at [346, 162] on div at bounding box center [346, 167] width 8 height 10
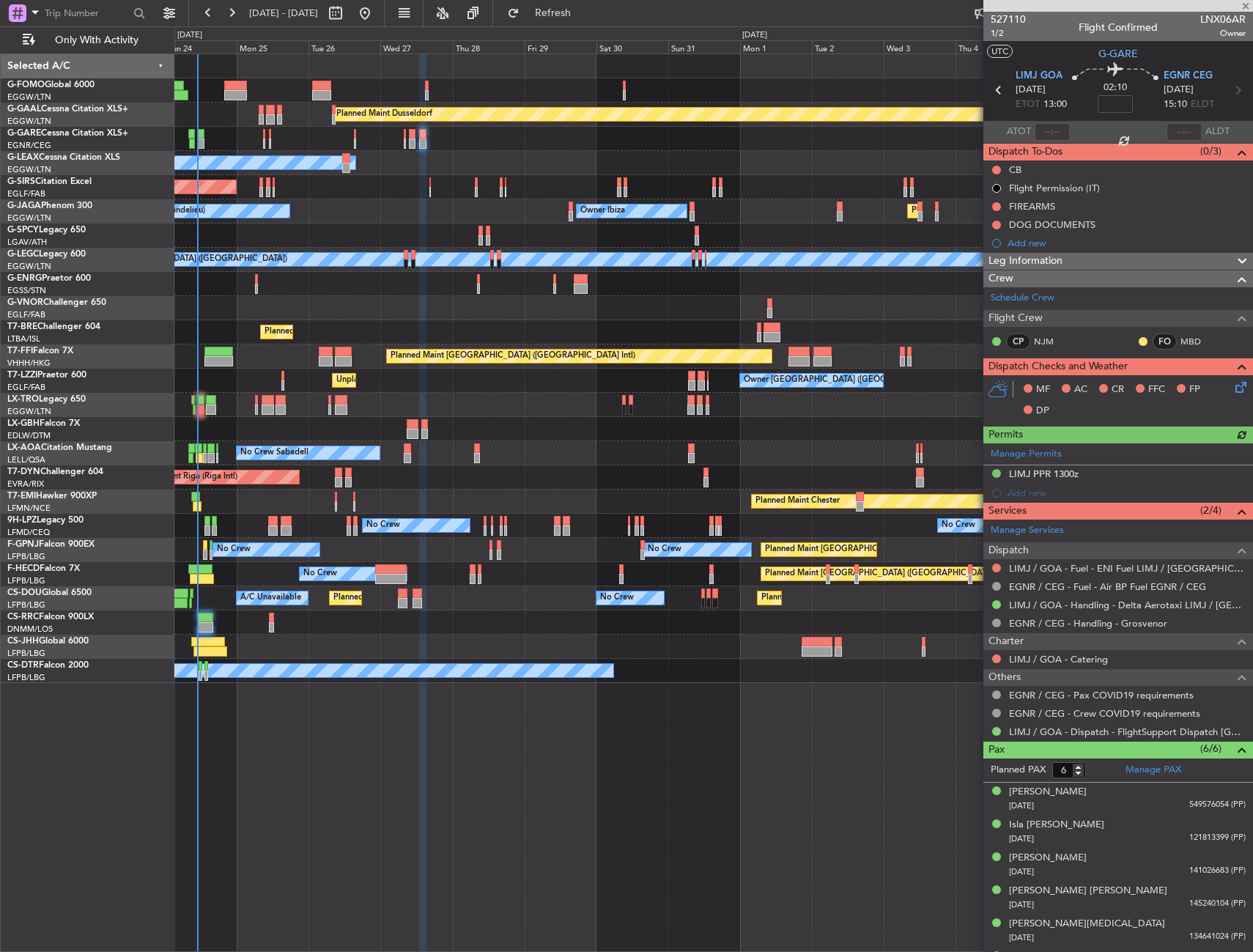
type input "+00:05"
type input "1"
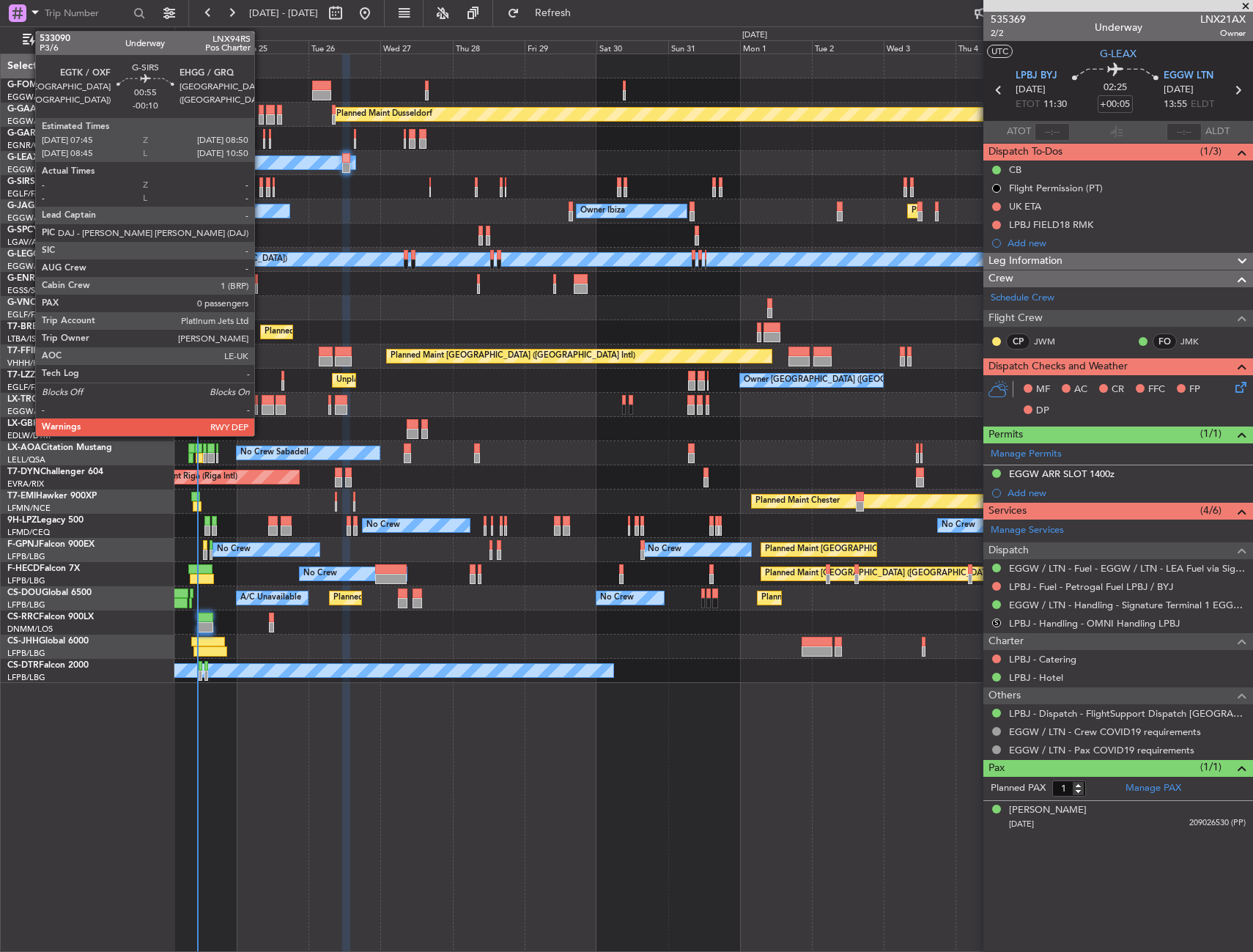
click at [260, 185] on div at bounding box center [261, 182] width 3 height 10
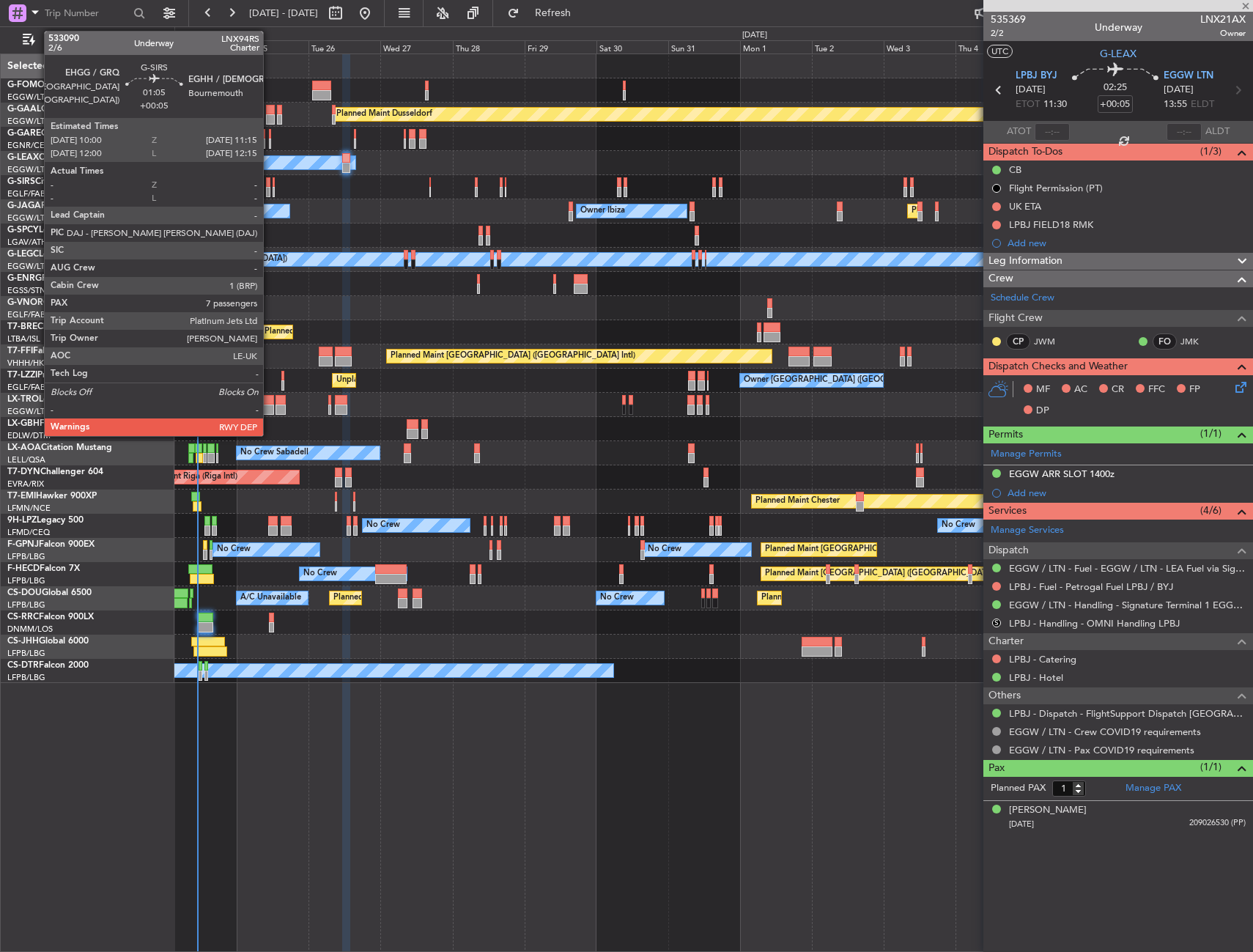
type input "-00:10"
type input "0"
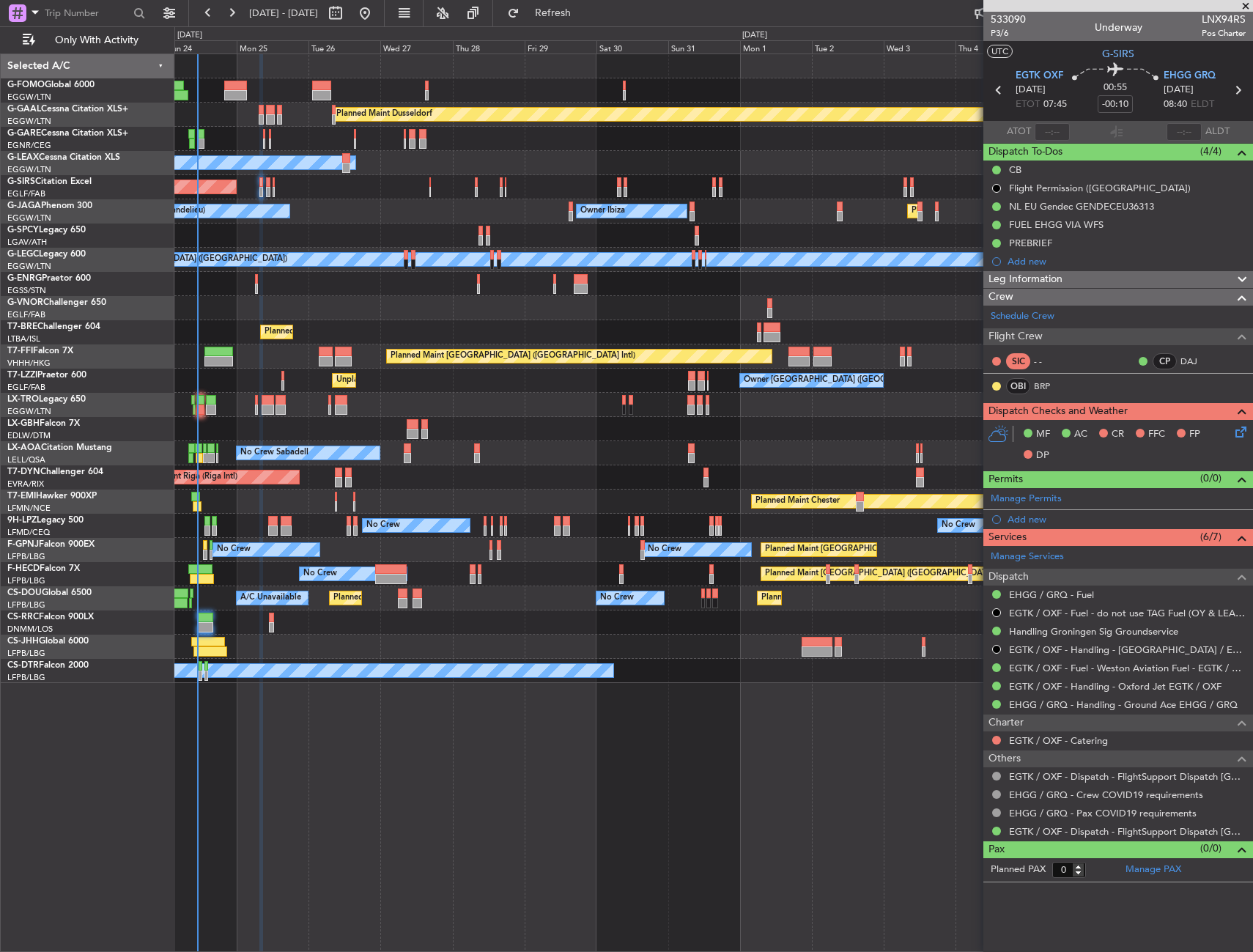
click at [265, 189] on div "Unplanned Maint Oxford ([GEOGRAPHIC_DATA])" at bounding box center [714, 186] width 1078 height 24
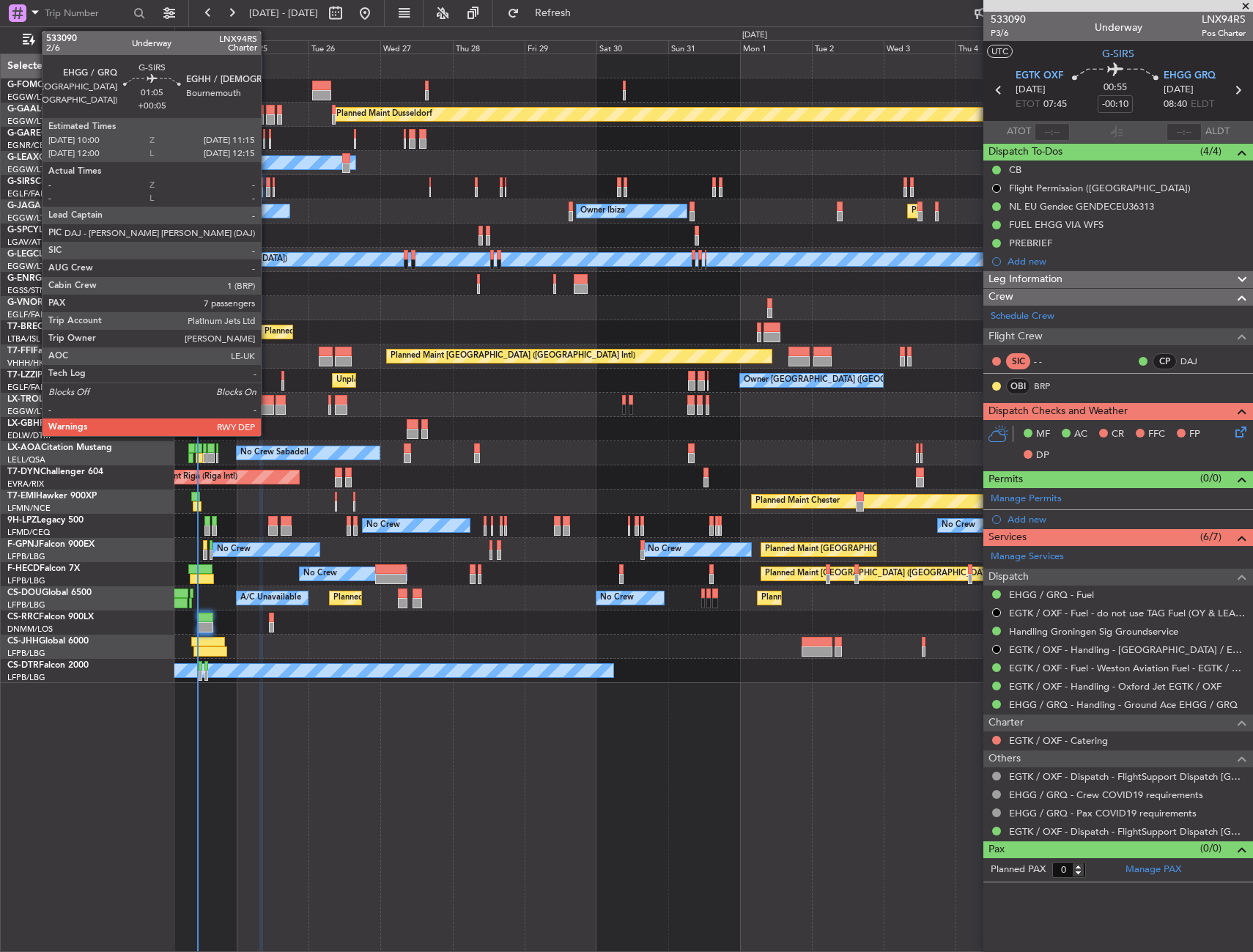
click at [267, 189] on div at bounding box center [268, 192] width 4 height 10
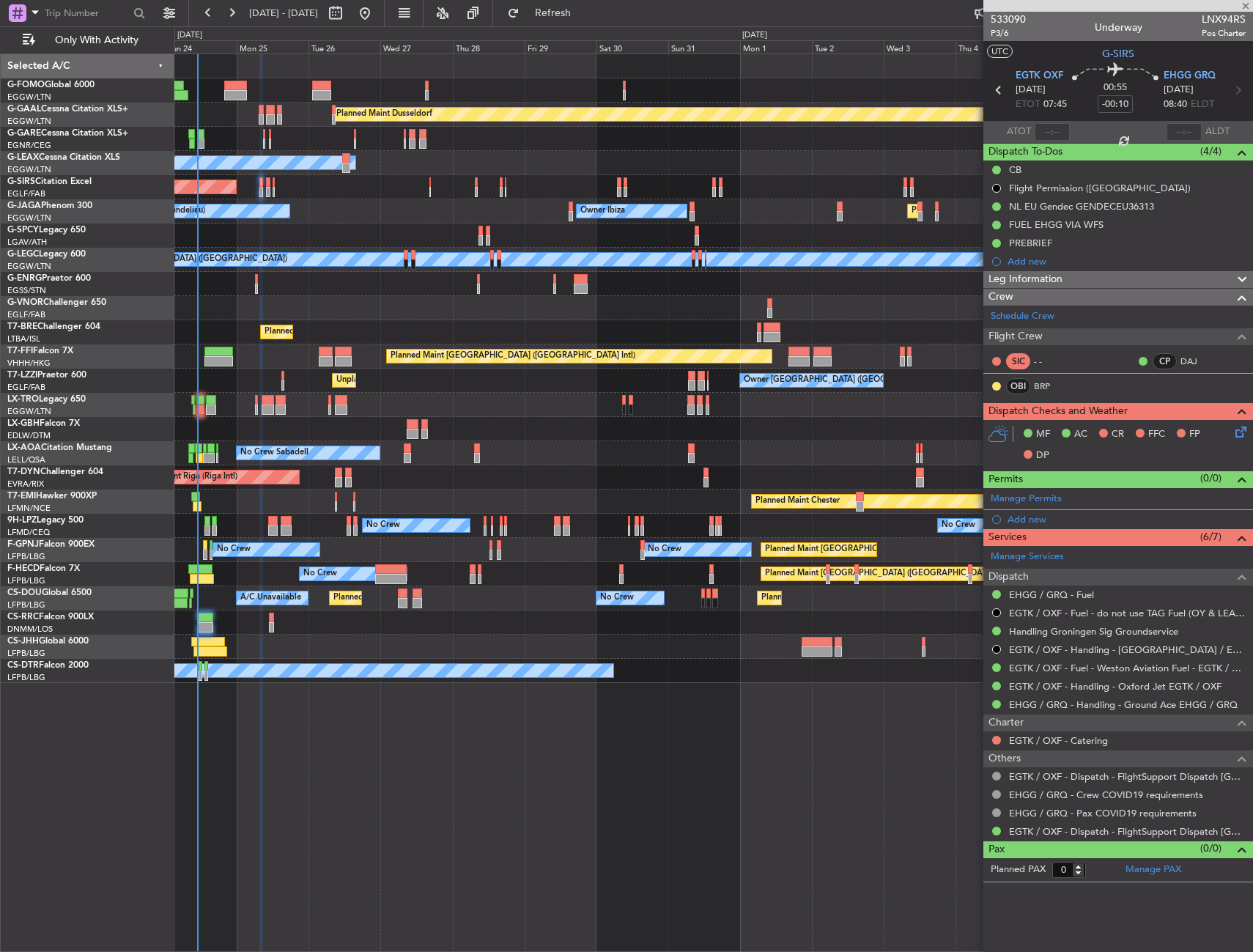
type input "+00:05"
type input "7"
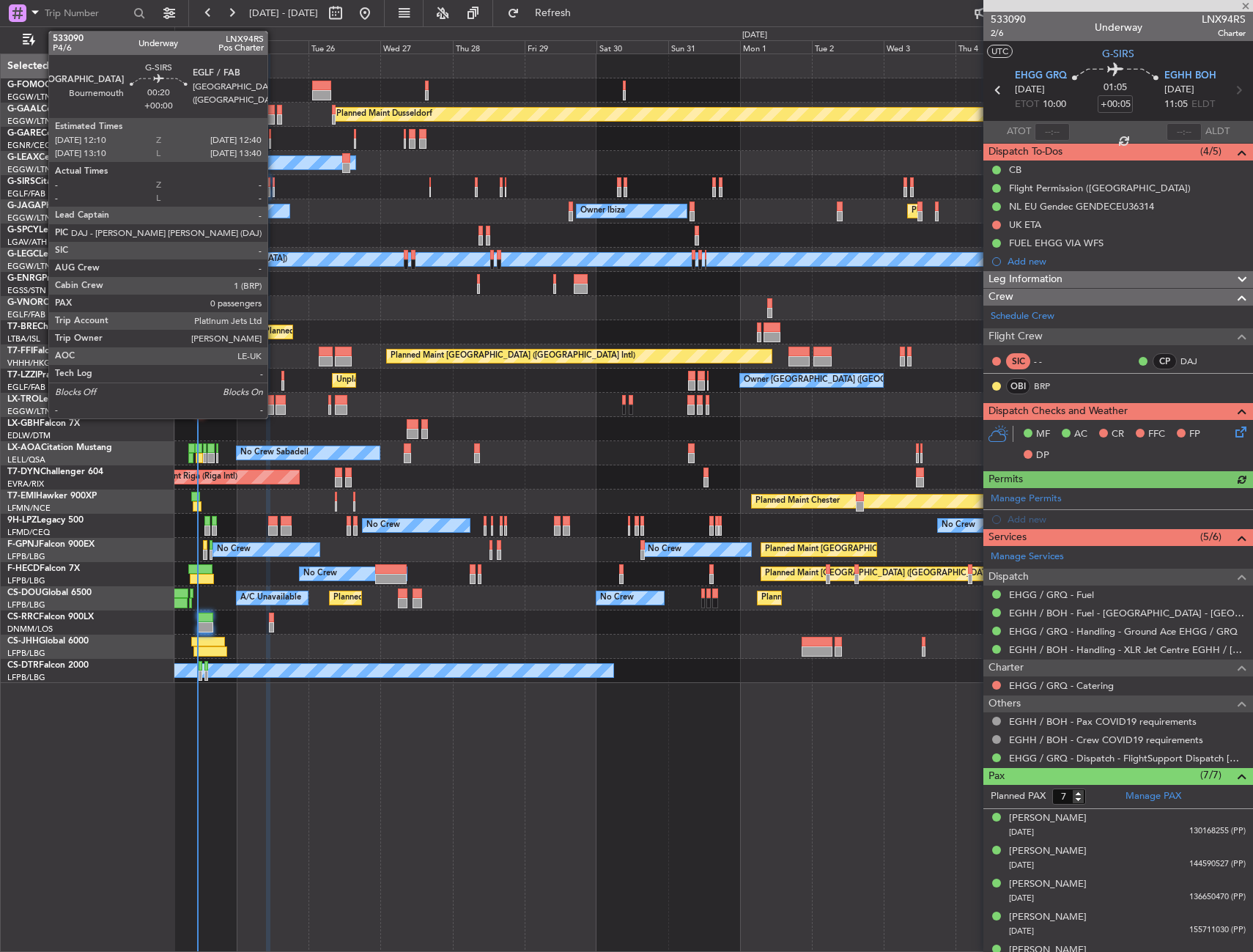
click at [274, 186] on div at bounding box center [274, 182] width 2 height 10
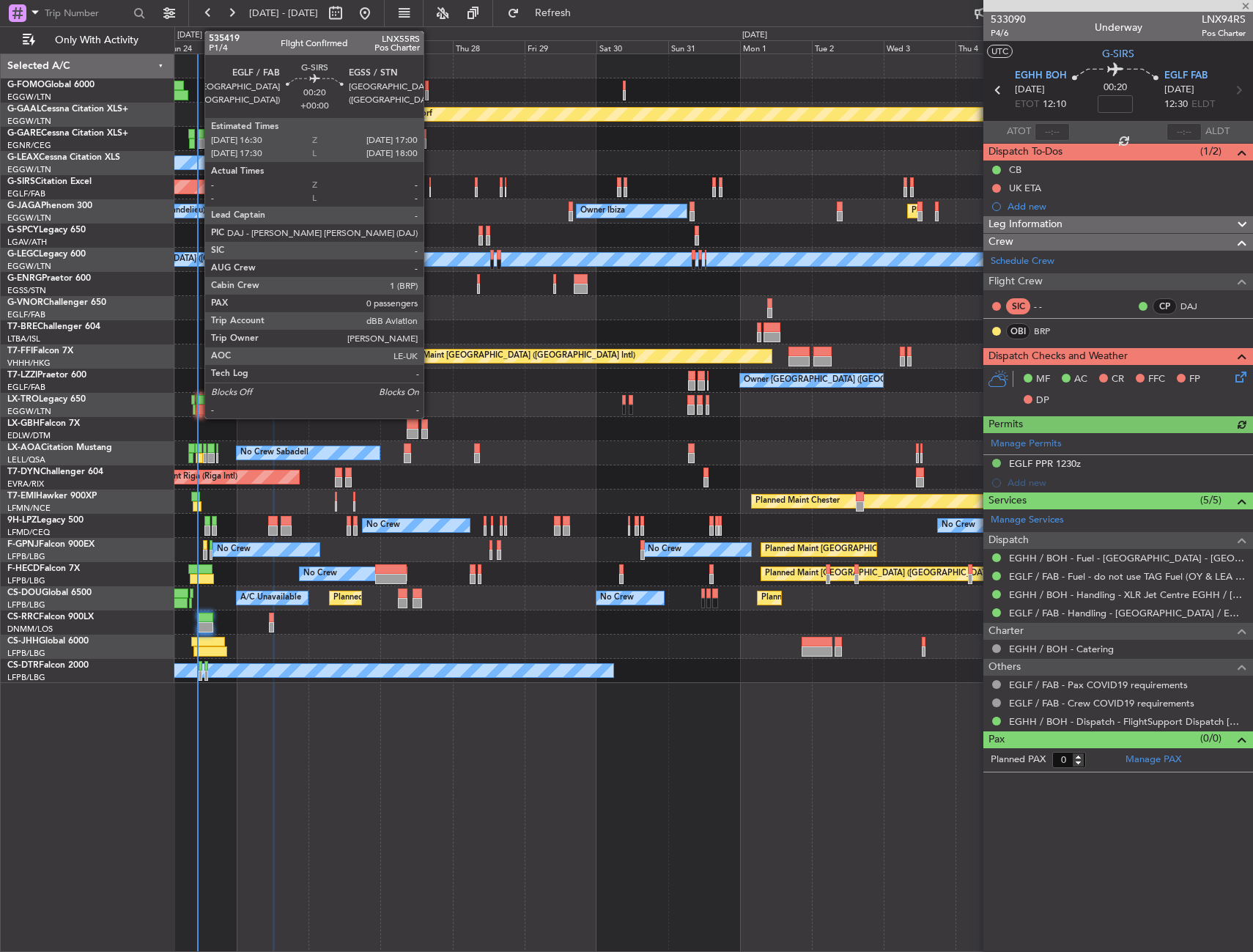
click at [430, 185] on div at bounding box center [430, 182] width 2 height 10
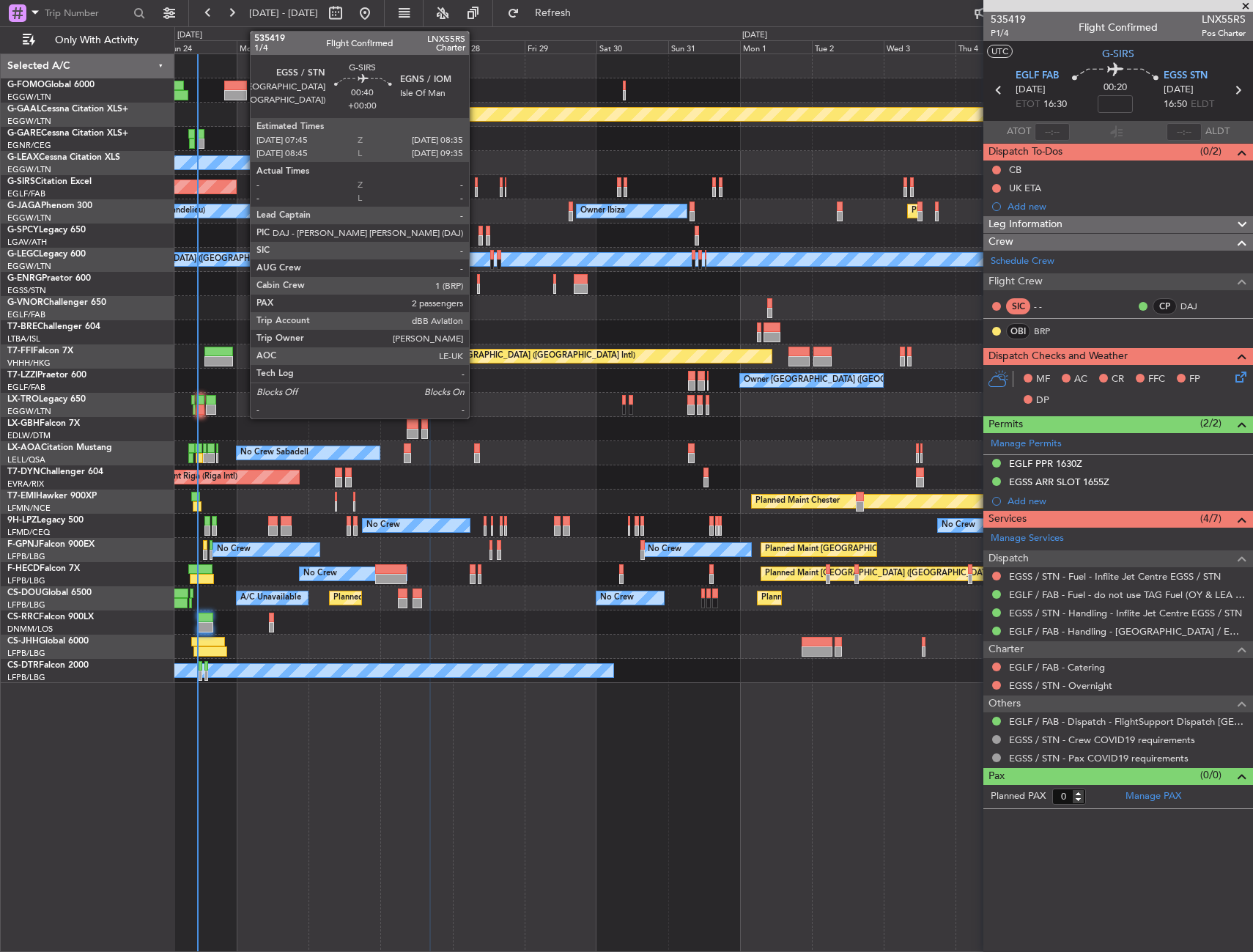
click at [476, 190] on div at bounding box center [476, 192] width 3 height 10
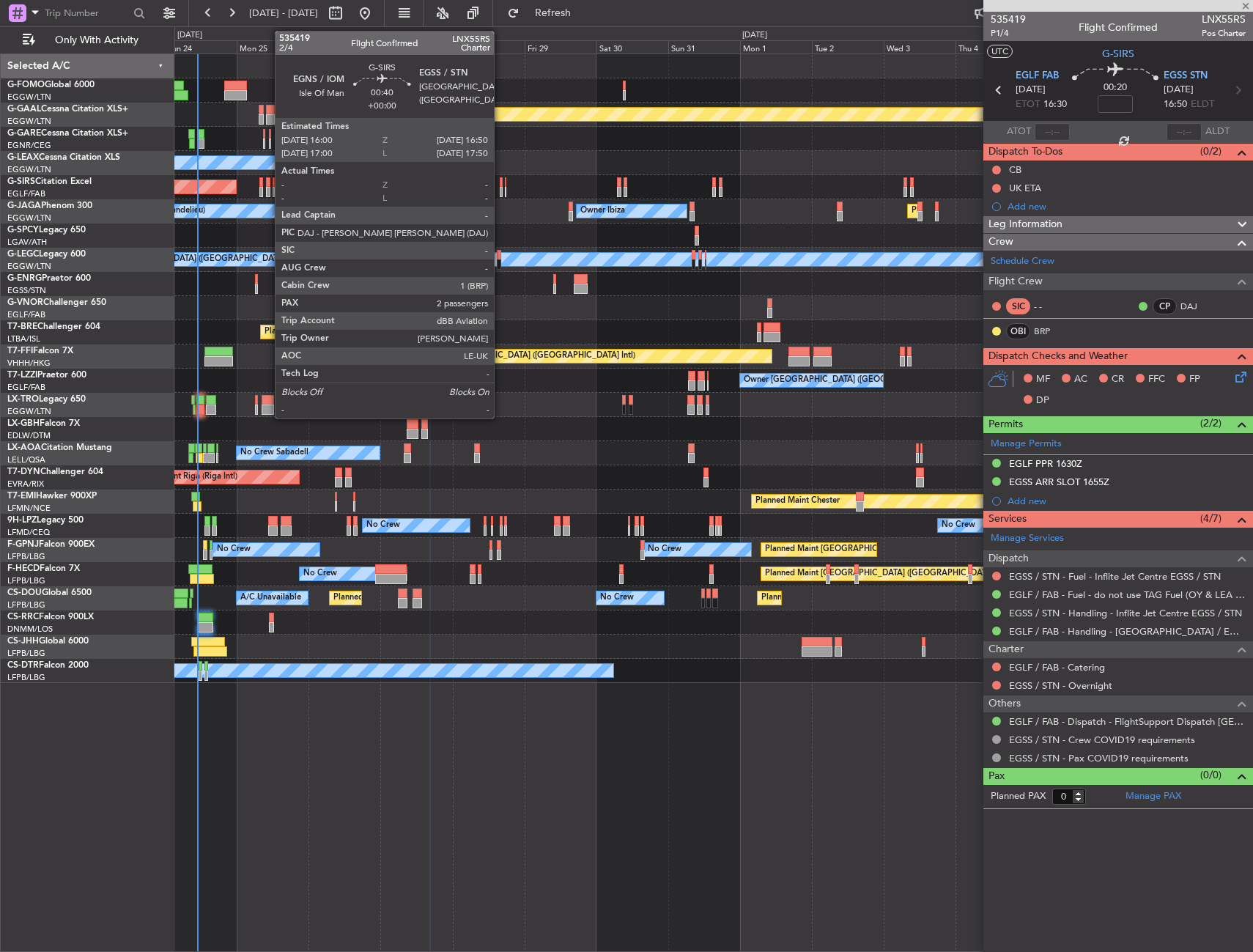
type input "2"
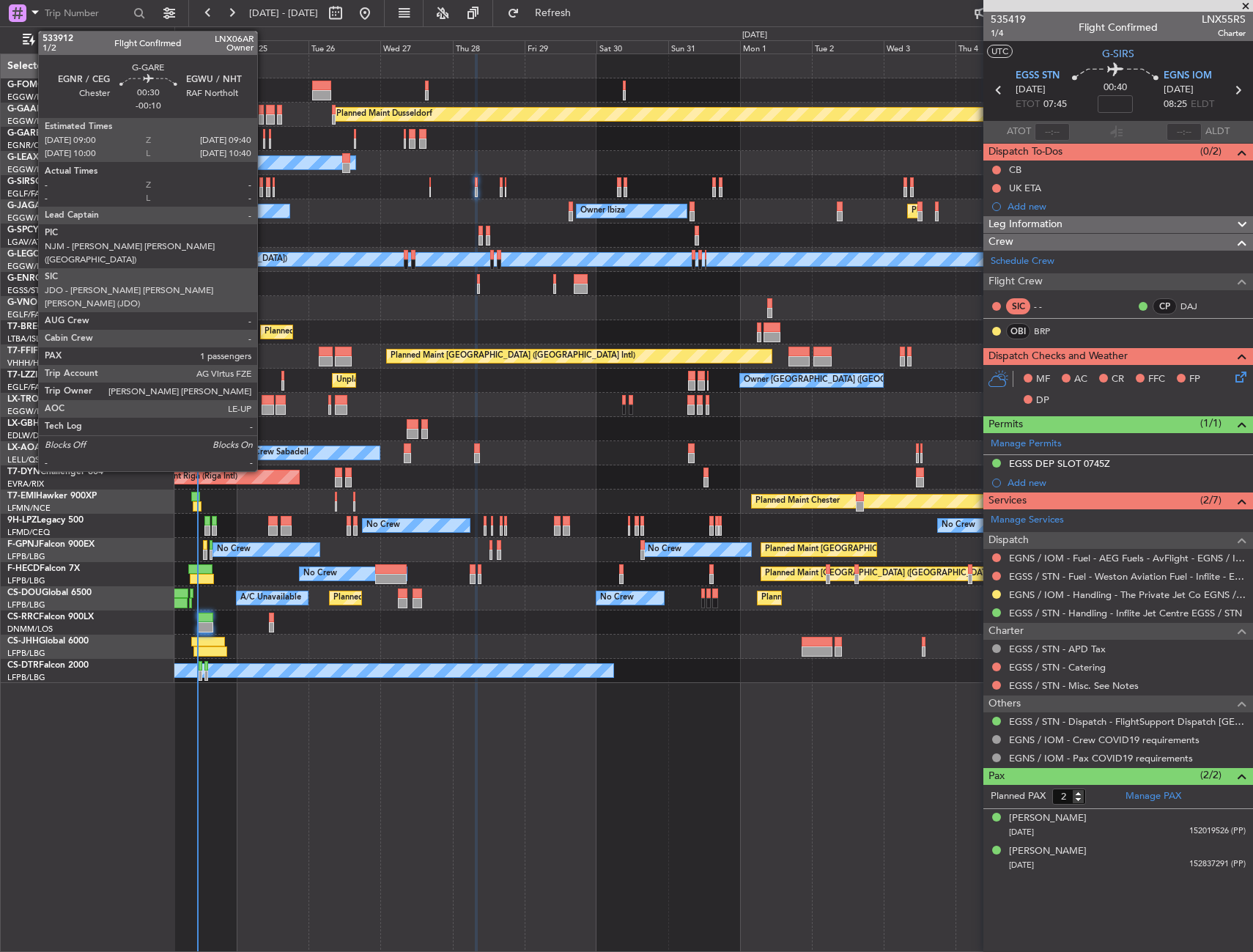
click at [264, 139] on div at bounding box center [264, 143] width 2 height 10
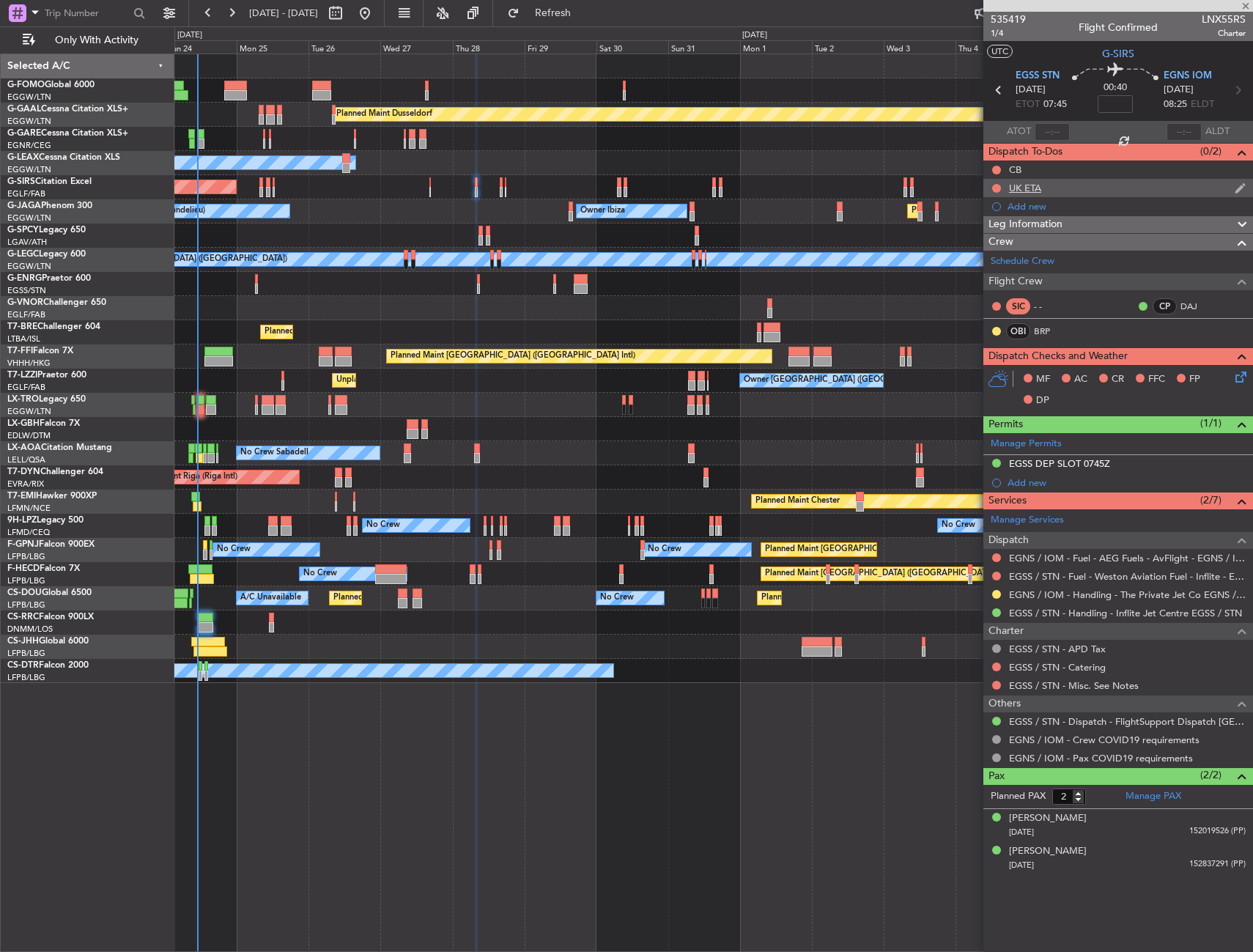
type input "-00:10"
type input "1"
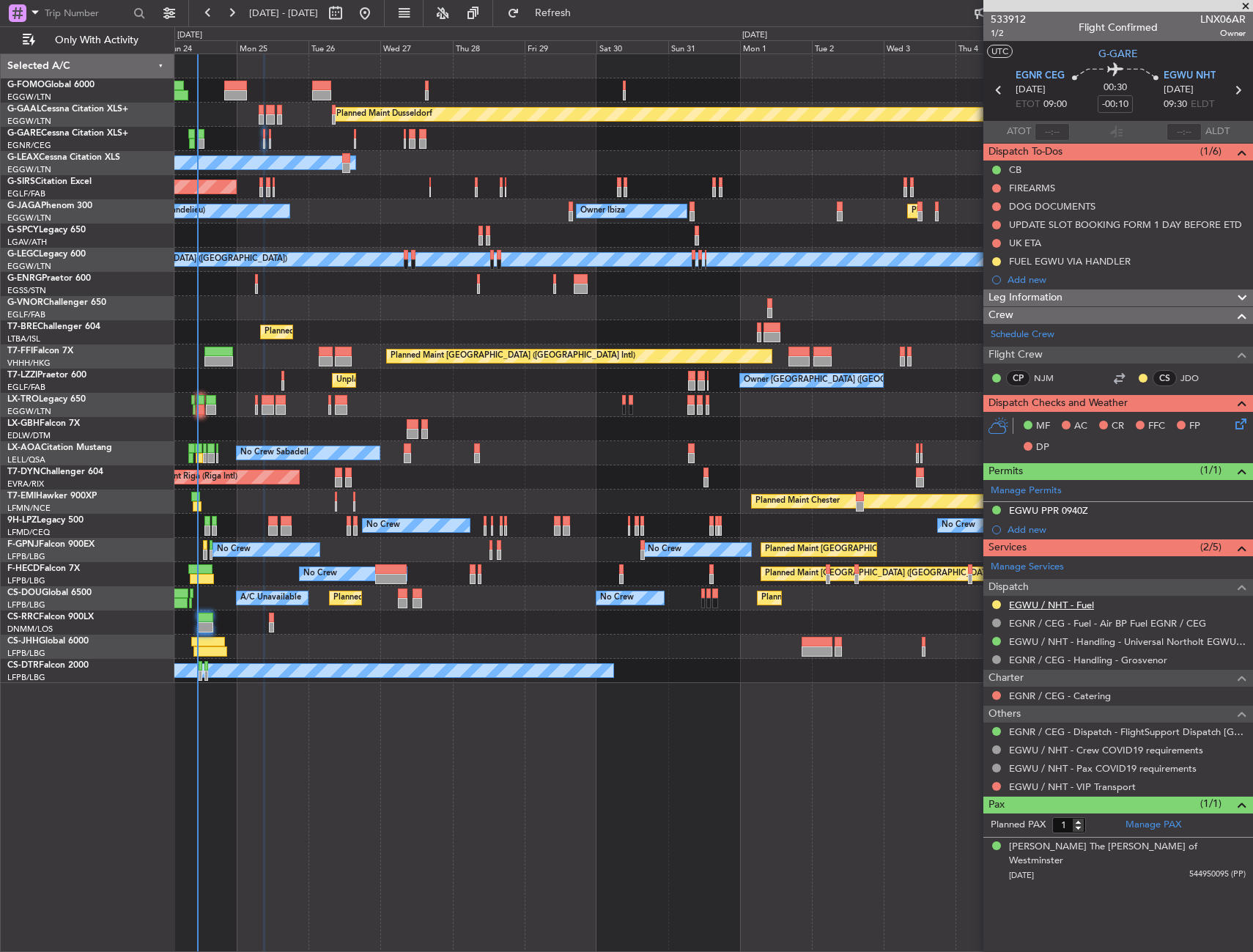
click at [1023, 607] on link "EGWU / NHT - Fuel" at bounding box center [1051, 604] width 85 height 12
click at [1154, 262] on div "FUEL EGWU VIA HANDLER" at bounding box center [1118, 261] width 270 height 18
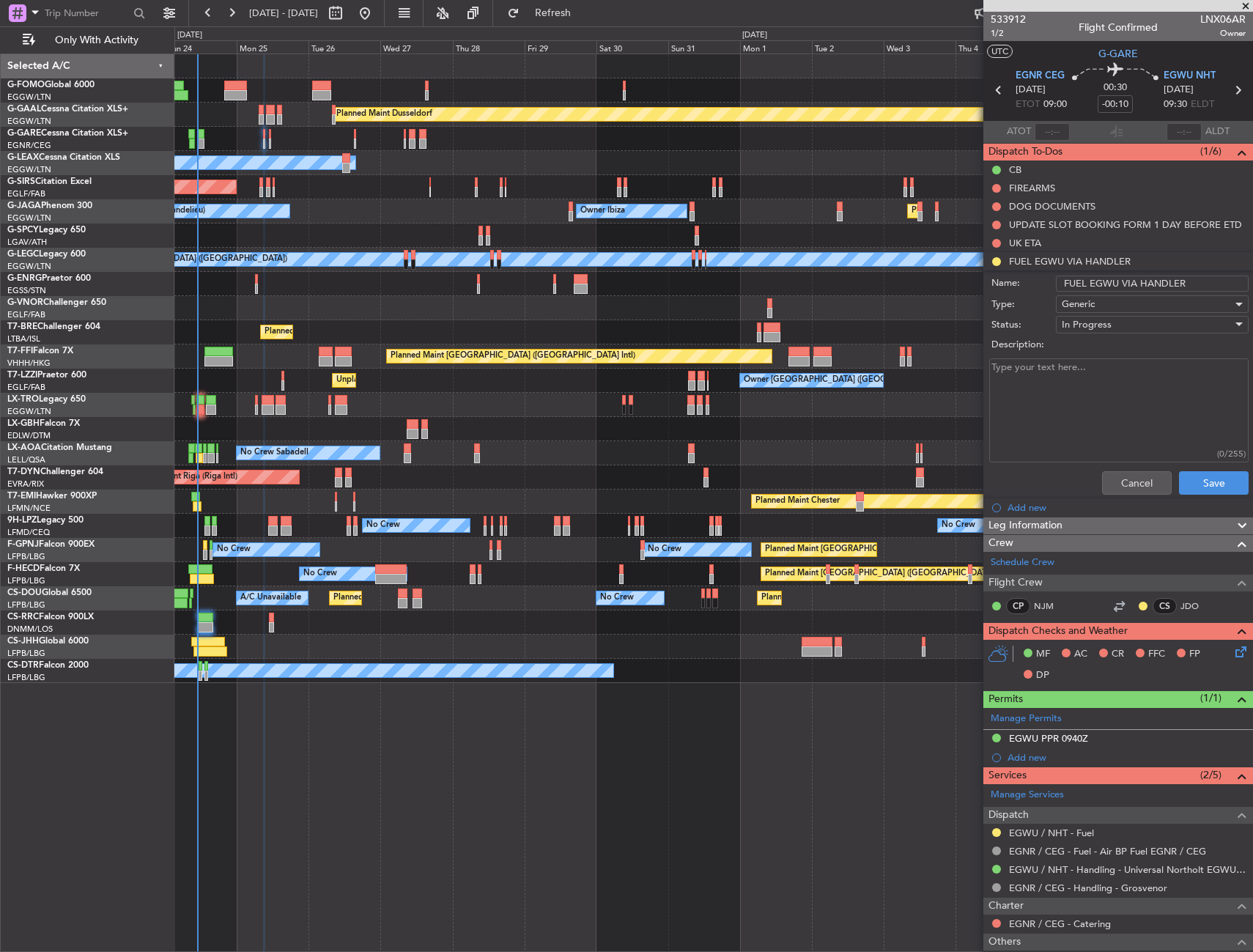
drag, startPoint x: 1186, startPoint y: 284, endPoint x: 1137, endPoint y: 293, distance: 49.8
click at [1137, 293] on form "Name: FUEL EGWU VIA HANDLER Type: Generic Status: In Progress Description: (0/2…" at bounding box center [1118, 387] width 284 height 227
type input "FUEL EGWU VIA WFS"
click at [1189, 471] on button "Save" at bounding box center [1213, 483] width 69 height 23
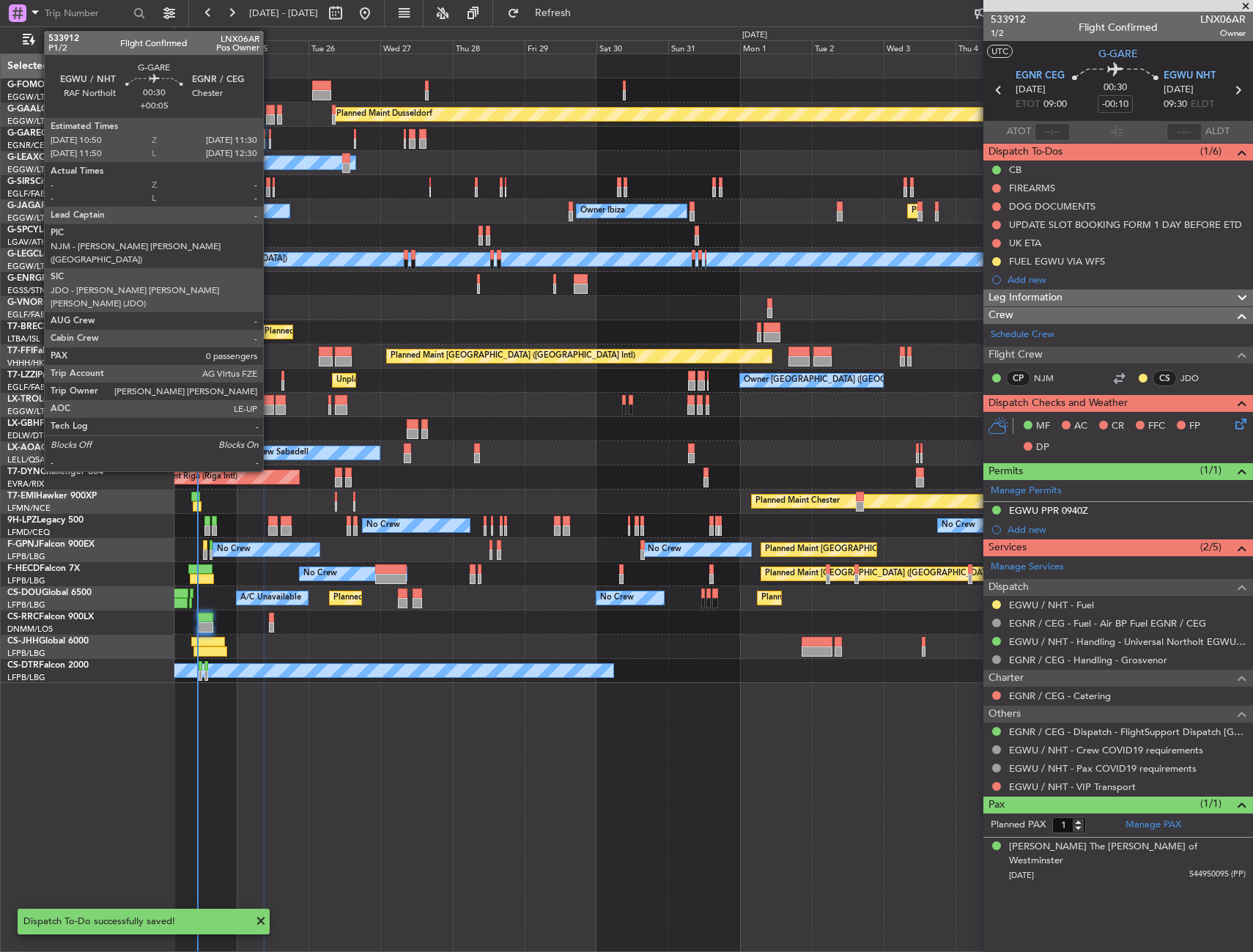
click at [270, 133] on div at bounding box center [270, 134] width 2 height 10
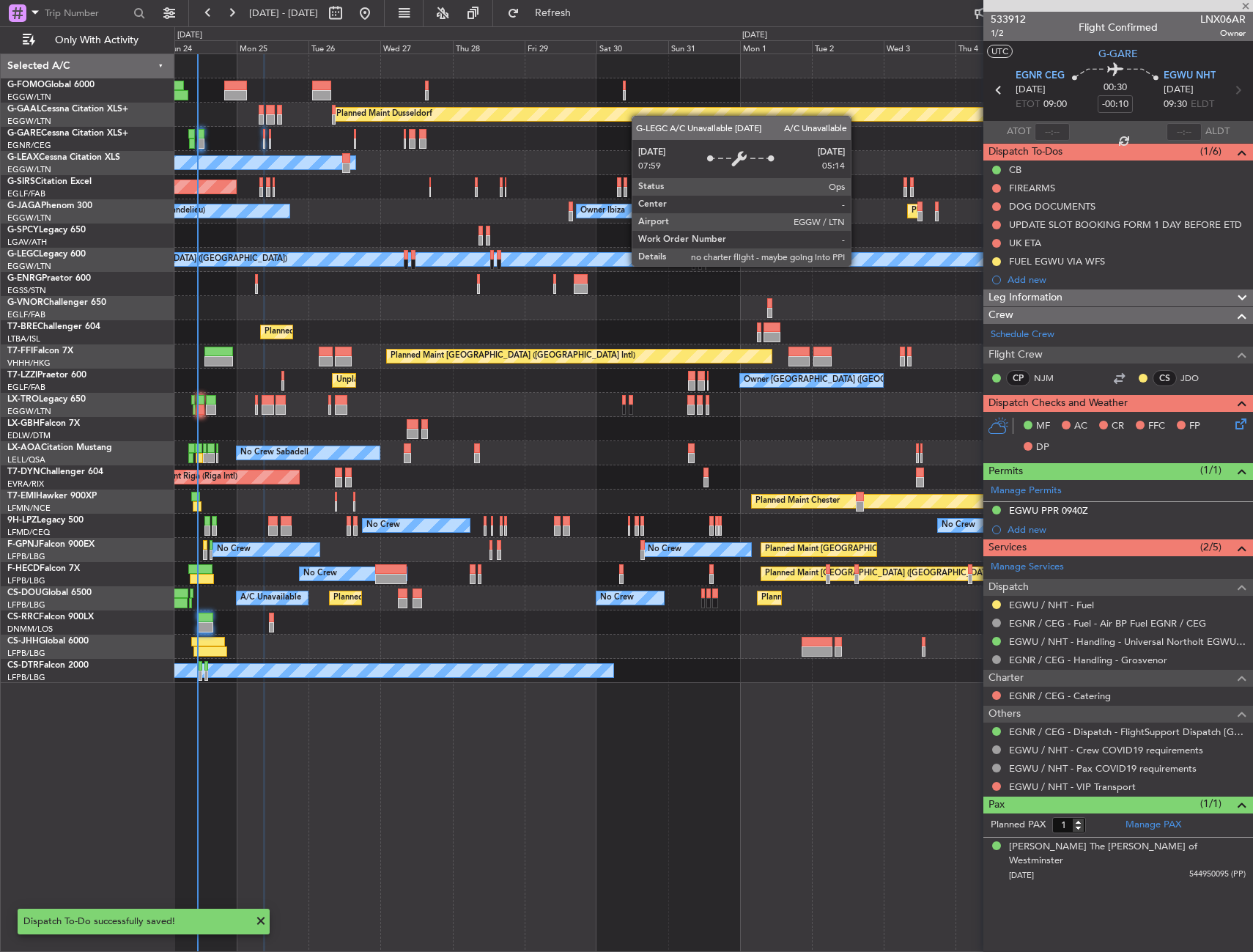
type input "+00:05"
type input "0"
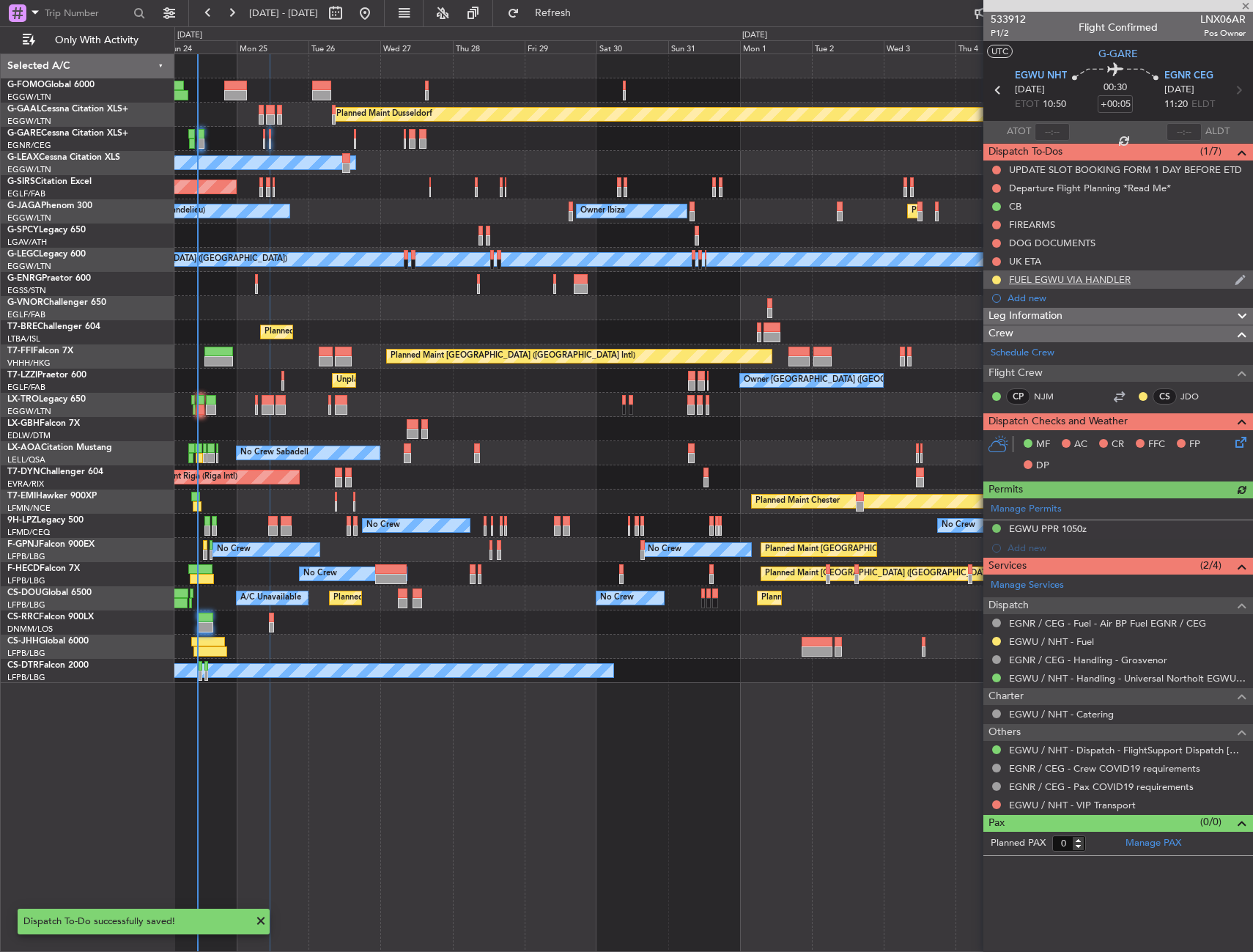
click at [1142, 282] on div "FUEL EGWU VIA HANDLER" at bounding box center [1118, 279] width 270 height 18
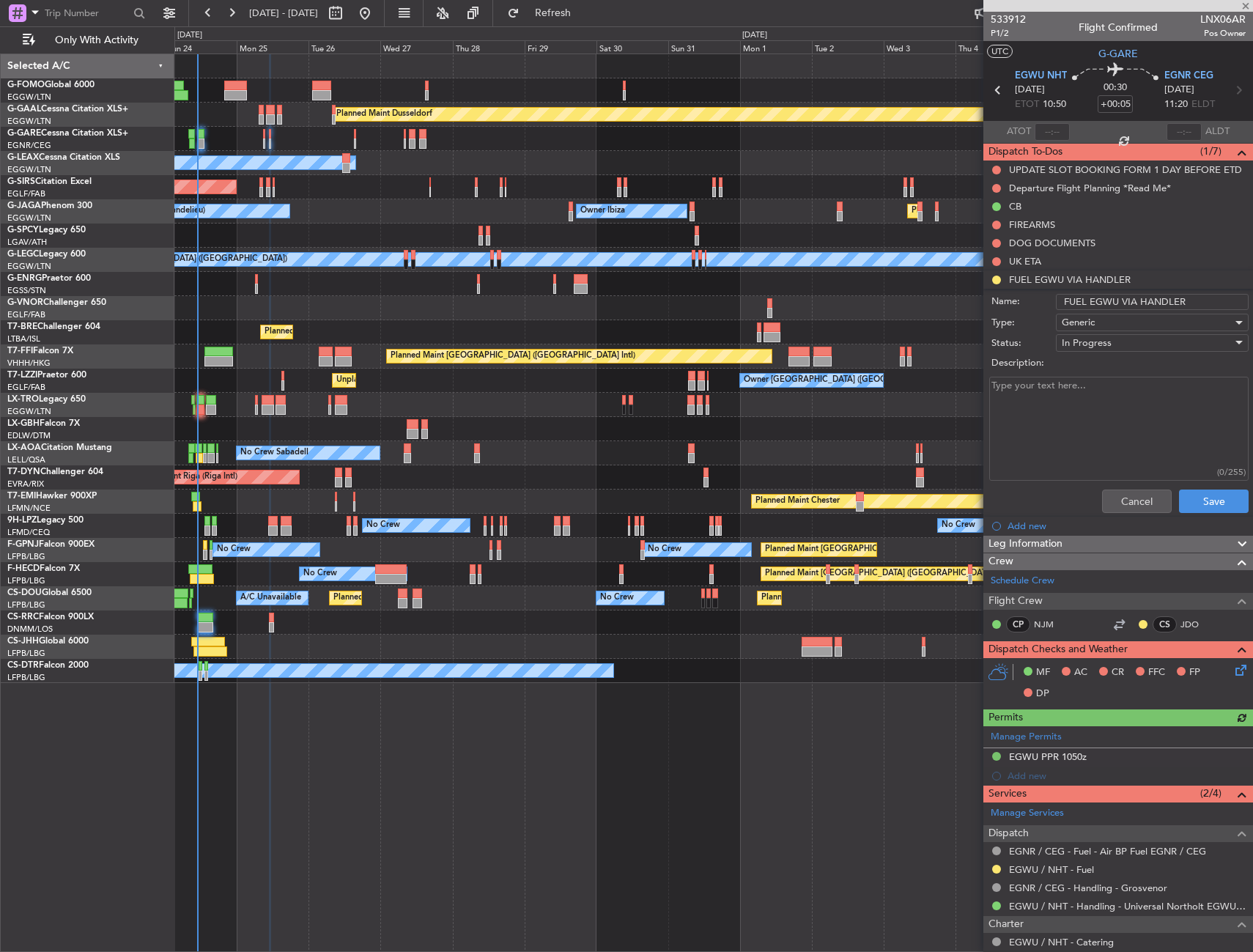
drag, startPoint x: 1183, startPoint y: 302, endPoint x: 1136, endPoint y: 307, distance: 47.3
click at [1136, 307] on input "FUEL EGWU VIA HANDLER" at bounding box center [1152, 302] width 193 height 16
type input "FUEL EGWU VIA WFS"
click at [1192, 502] on button "Save" at bounding box center [1213, 501] width 69 height 23
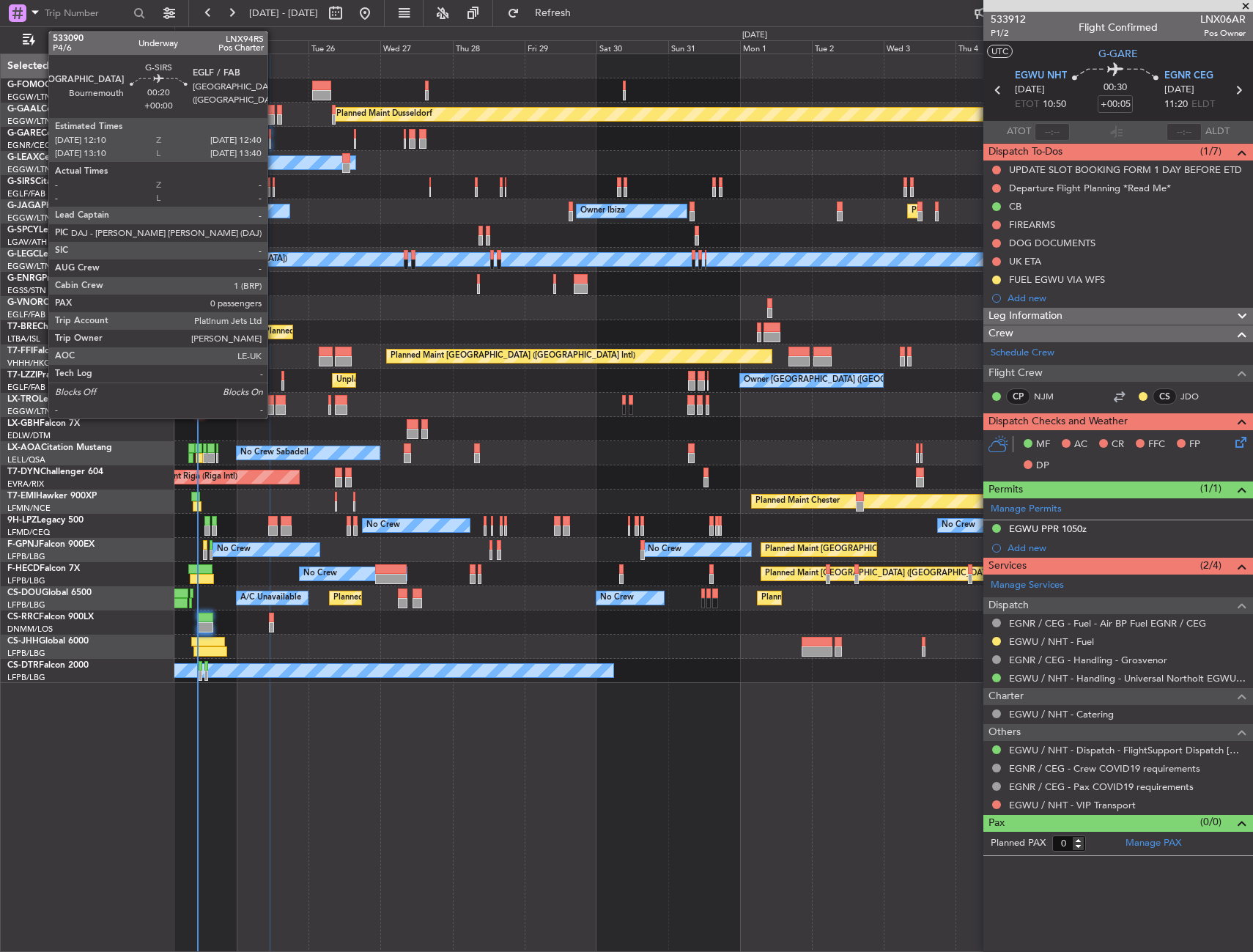
click at [274, 185] on div at bounding box center [274, 182] width 2 height 10
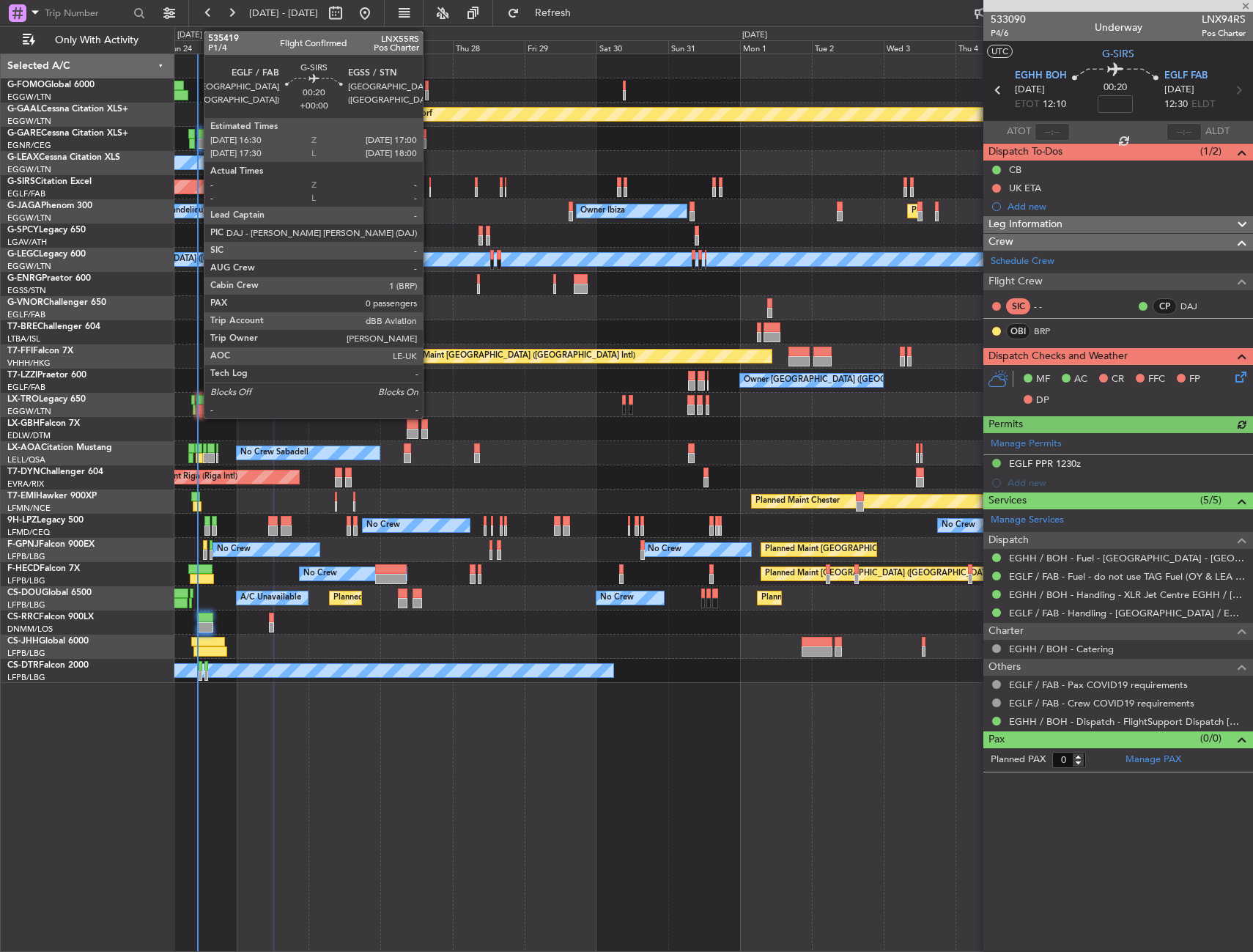
click at [429, 185] on div at bounding box center [430, 182] width 2 height 10
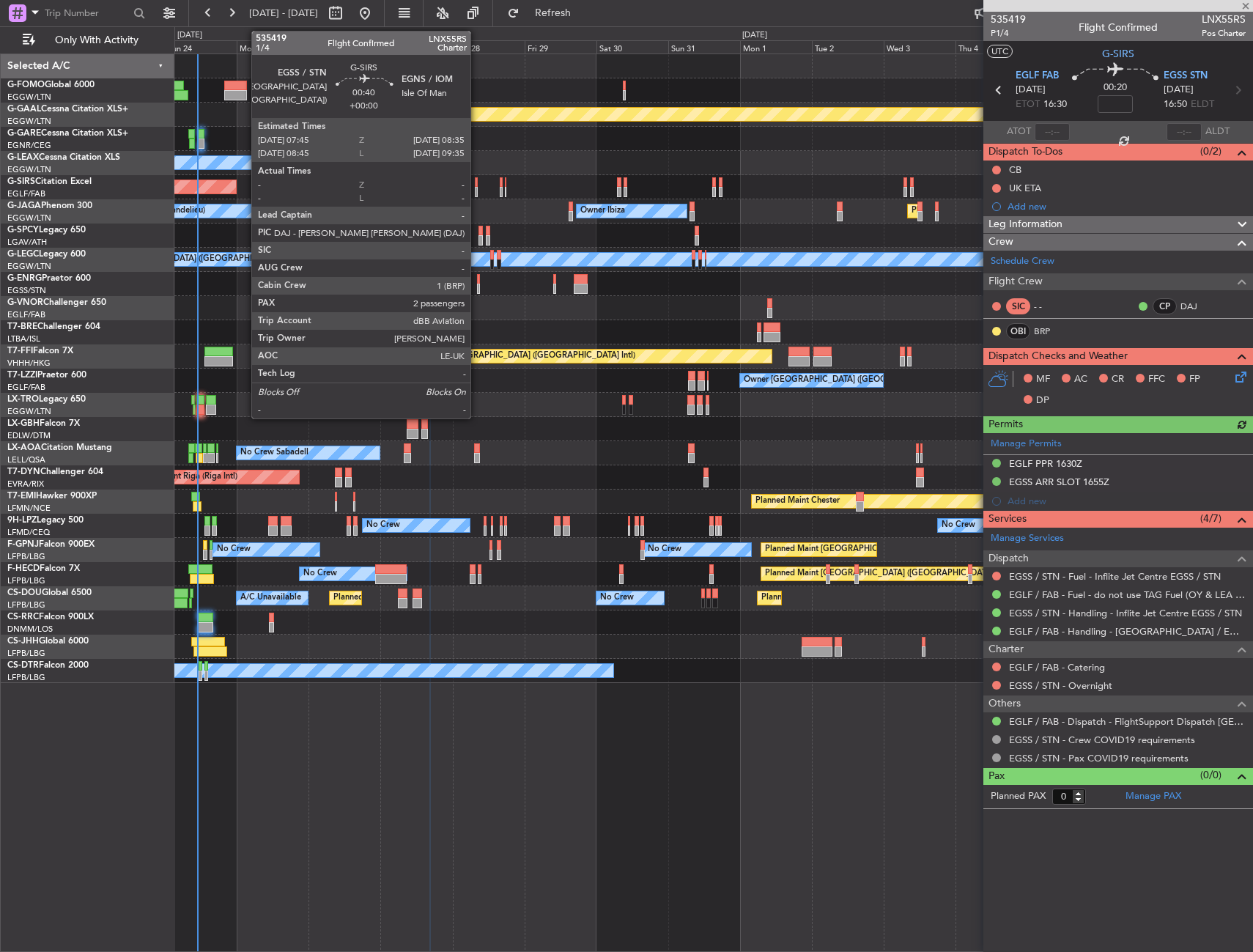
click at [477, 185] on div at bounding box center [476, 182] width 3 height 10
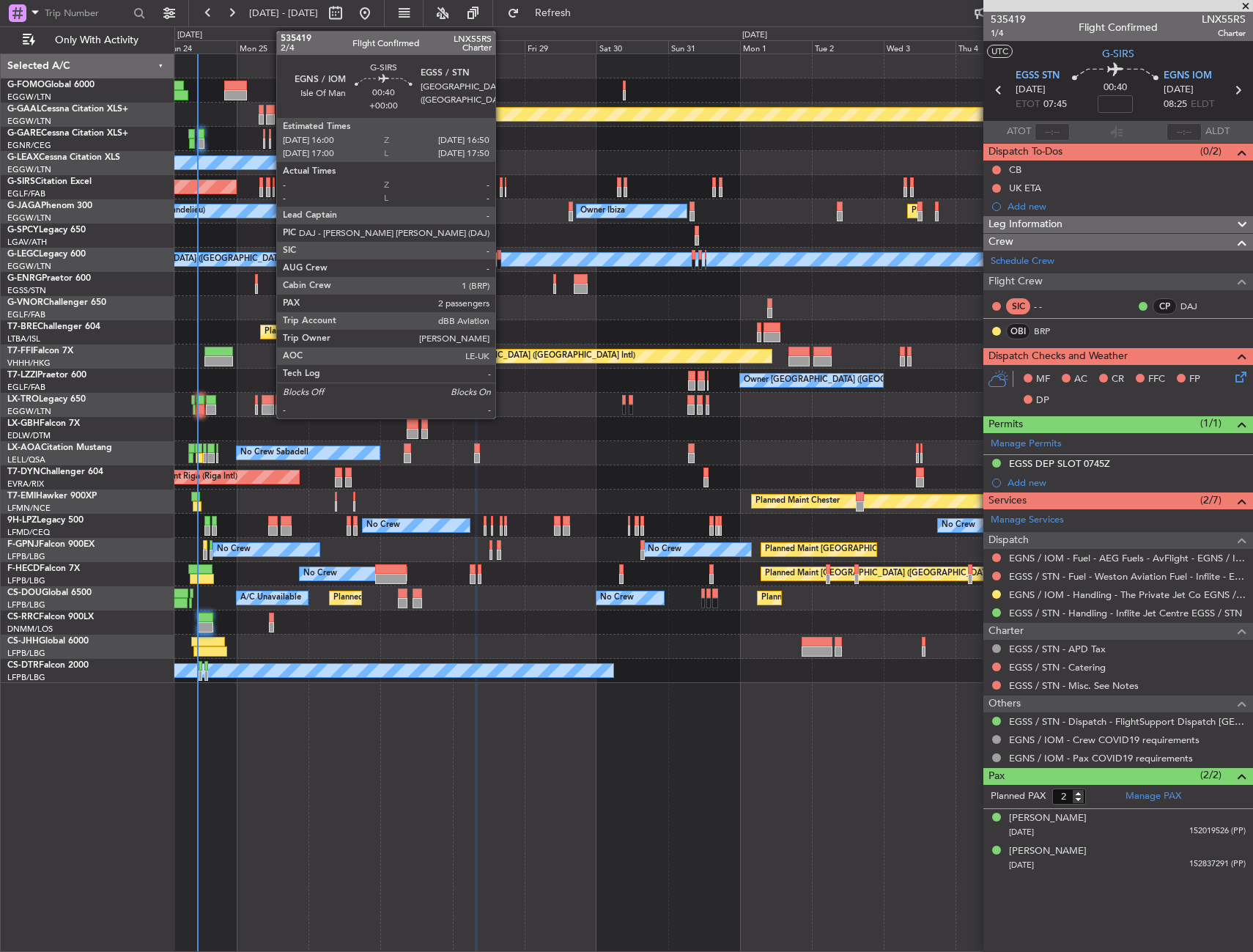
click at [502, 182] on div at bounding box center [501, 182] width 3 height 10
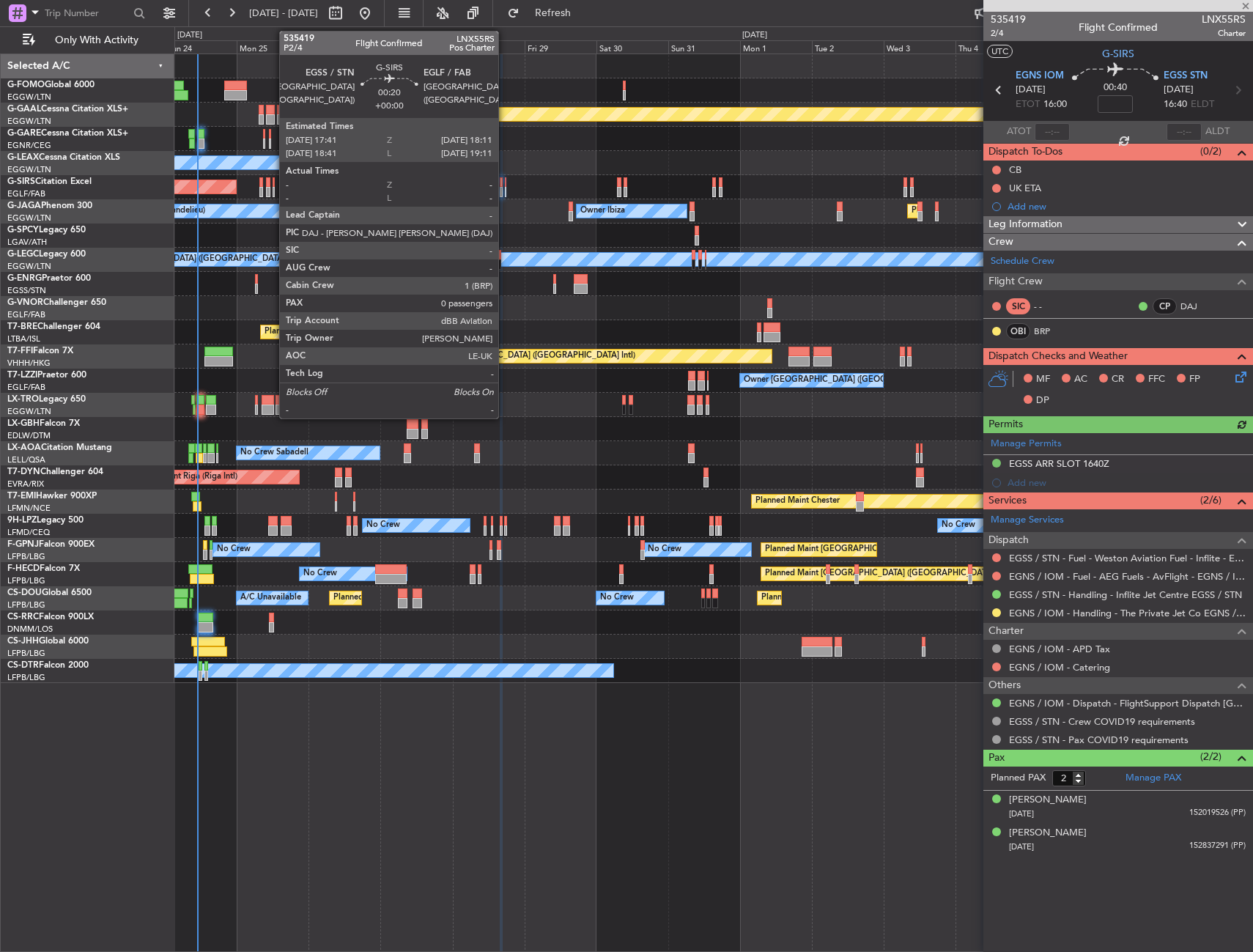
click at [504, 185] on div at bounding box center [505, 182] width 2 height 10
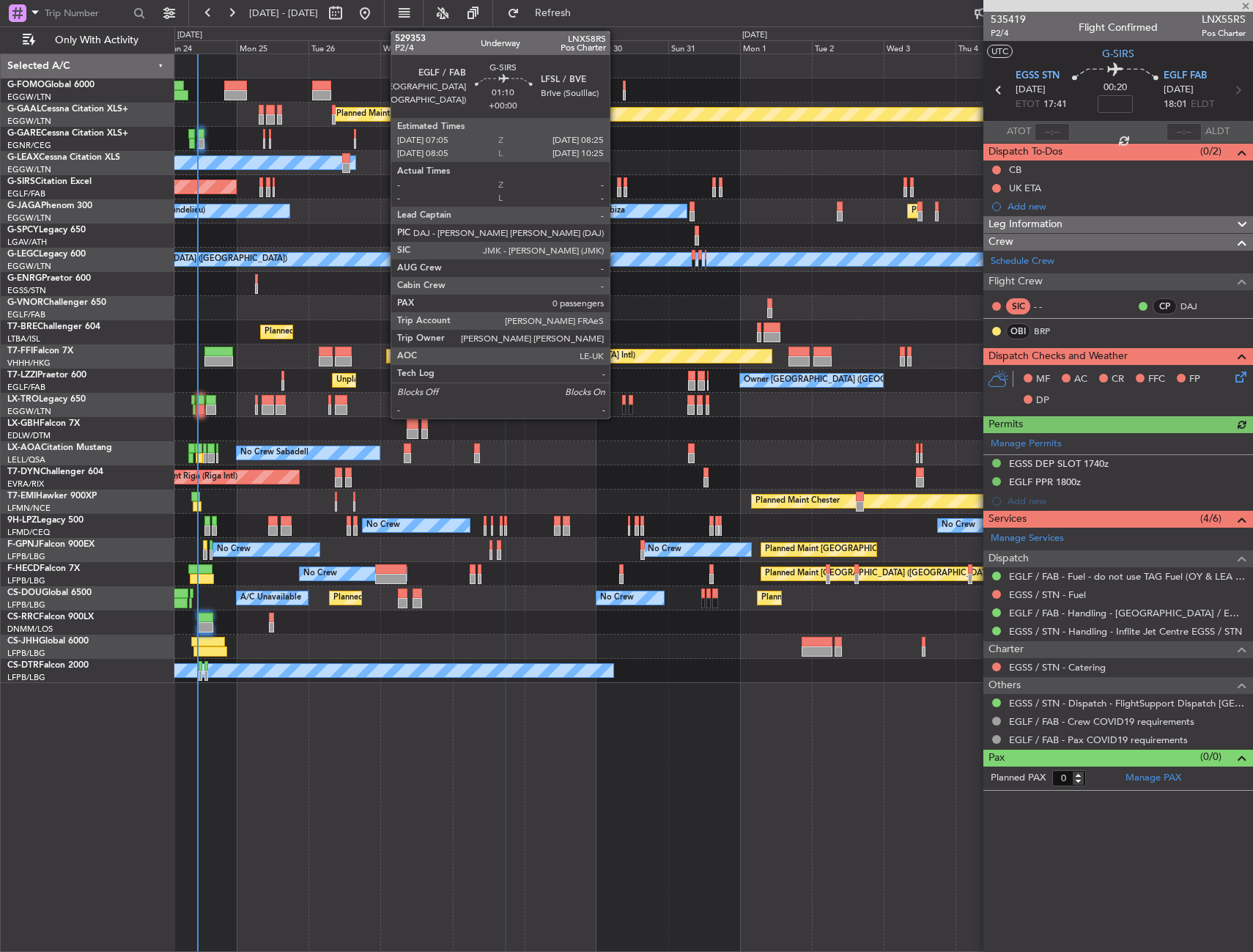
click at [617, 182] on div at bounding box center [618, 182] width 4 height 10
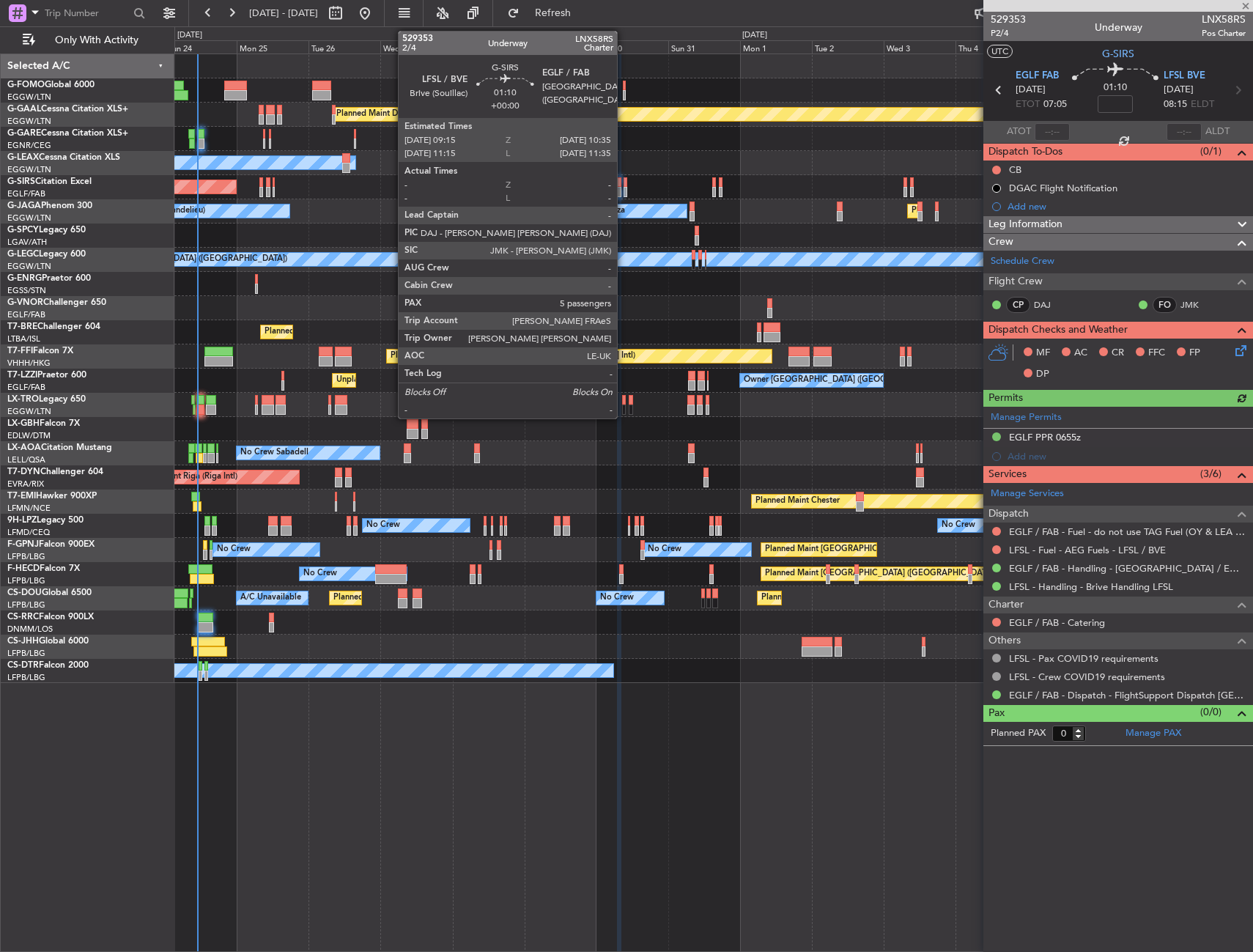
click at [623, 186] on div at bounding box center [625, 182] width 4 height 10
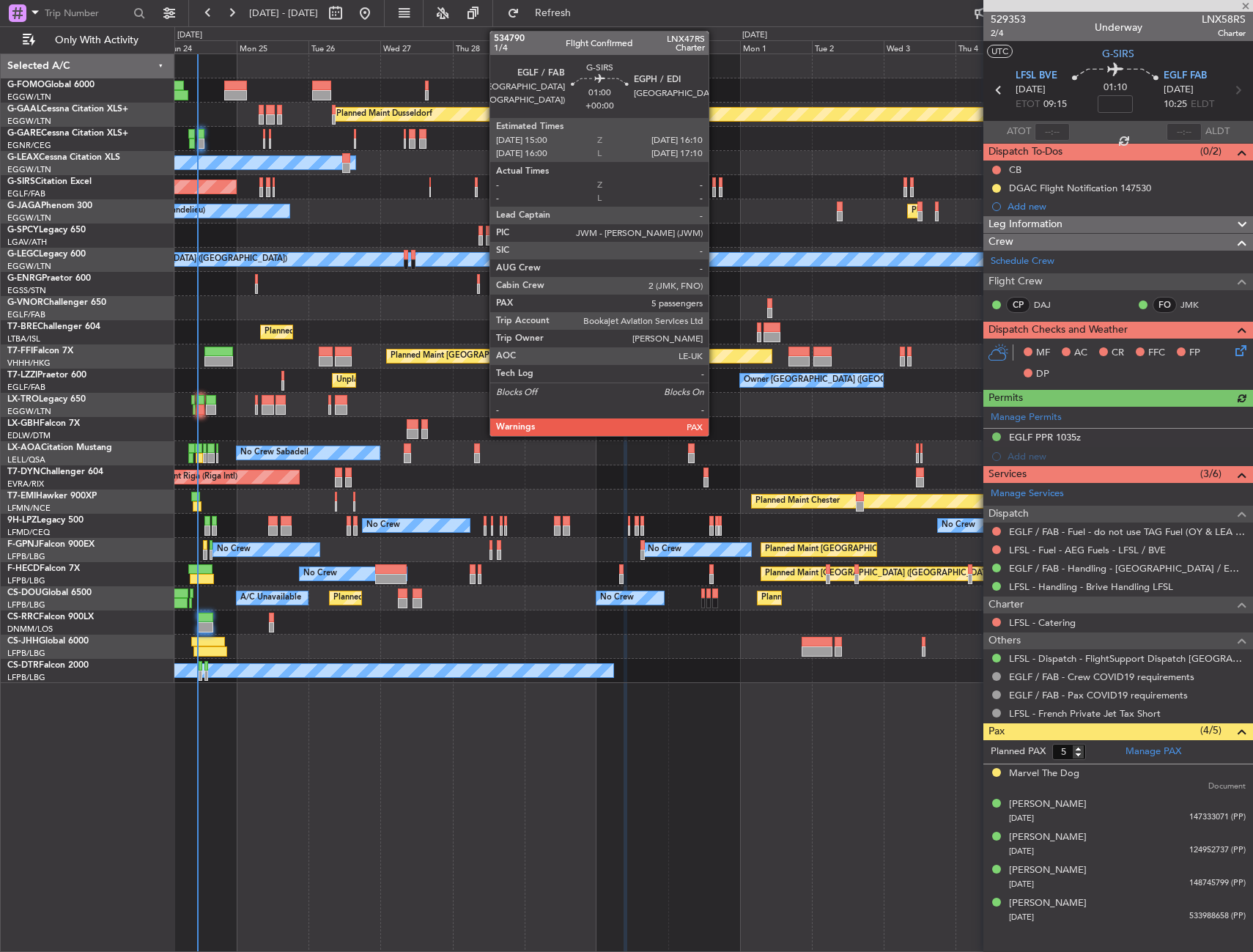
click at [716, 182] on div at bounding box center [714, 182] width 3 height 10
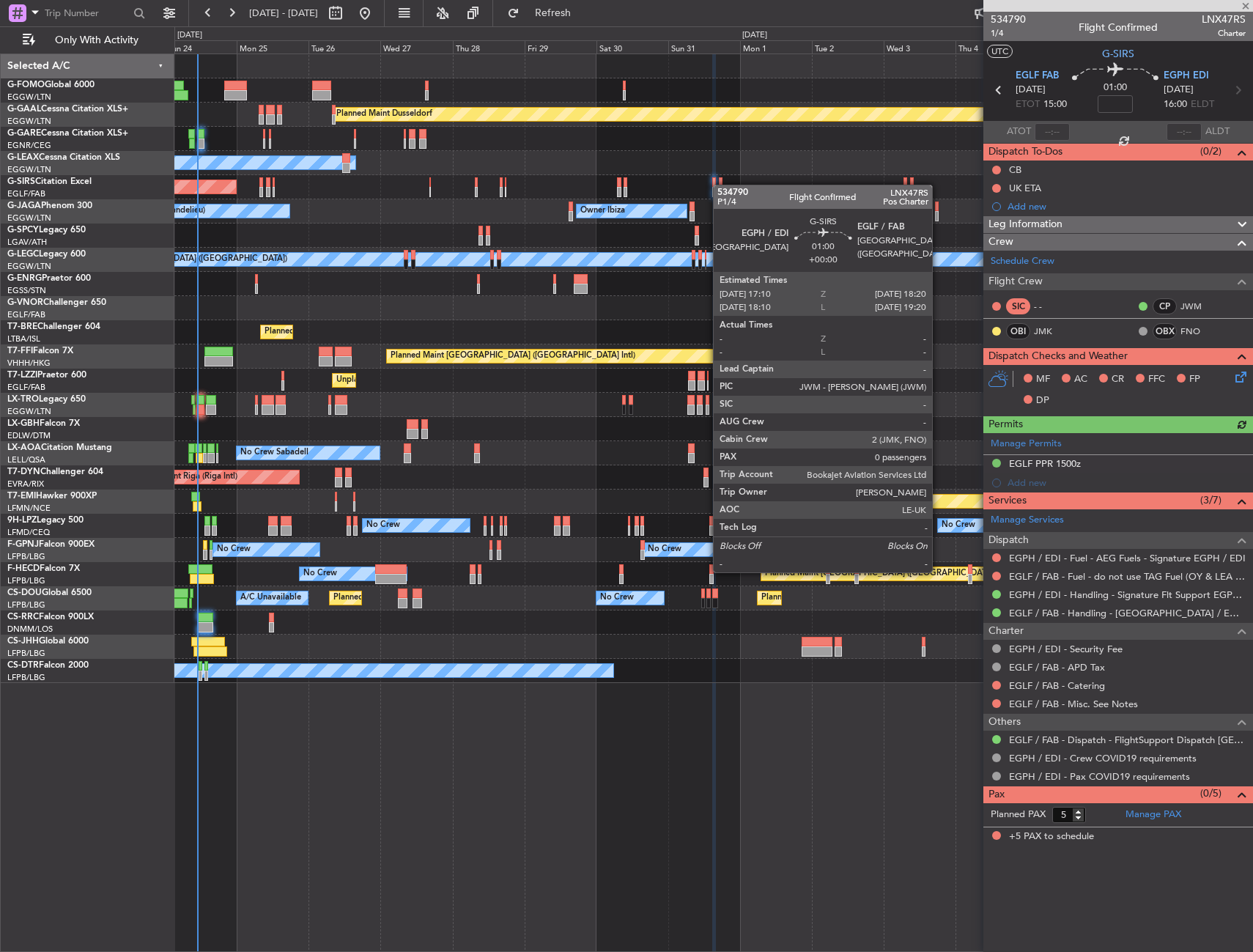
click at [720, 185] on div at bounding box center [720, 182] width 3 height 10
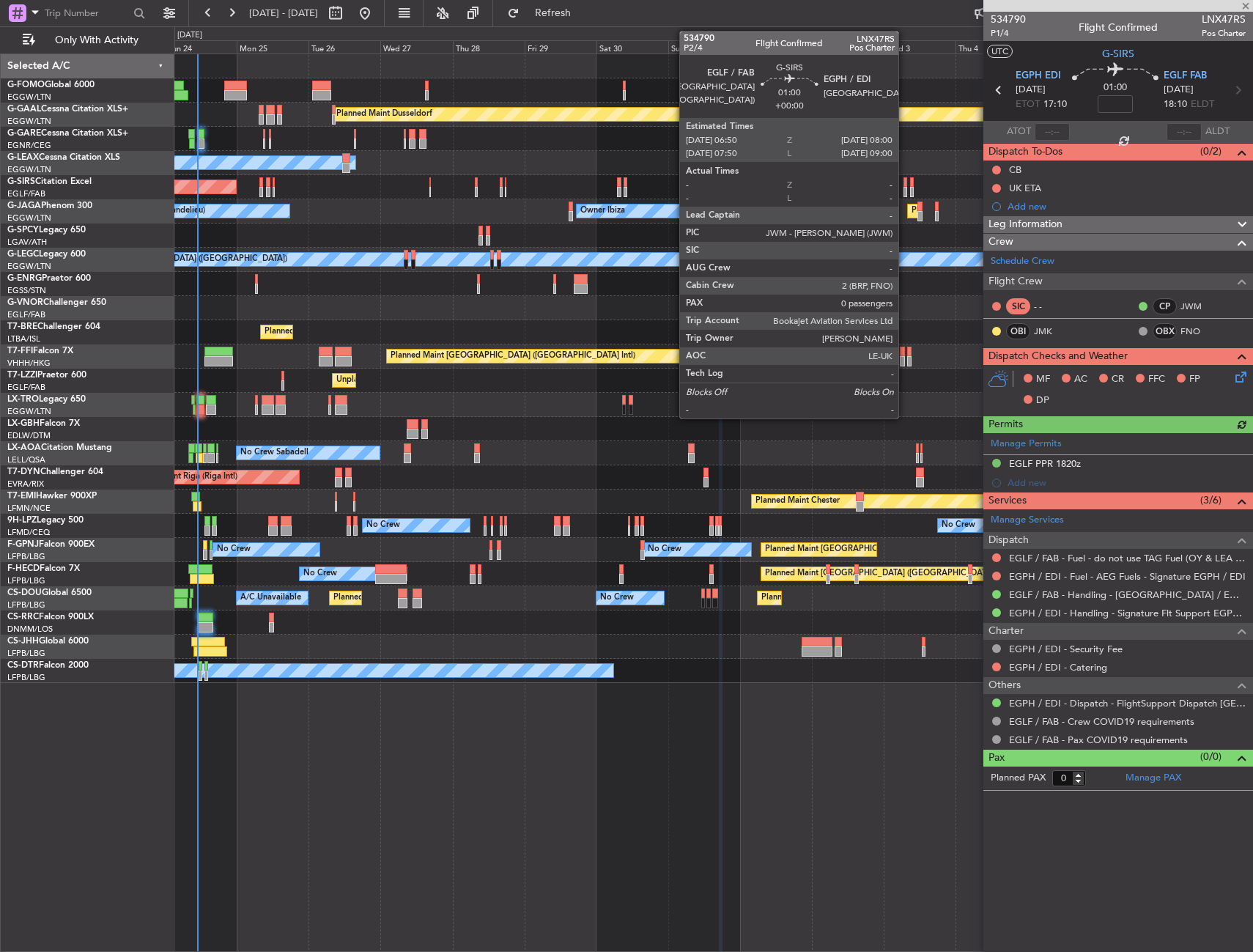
click at [905, 185] on div at bounding box center [905, 182] width 3 height 10
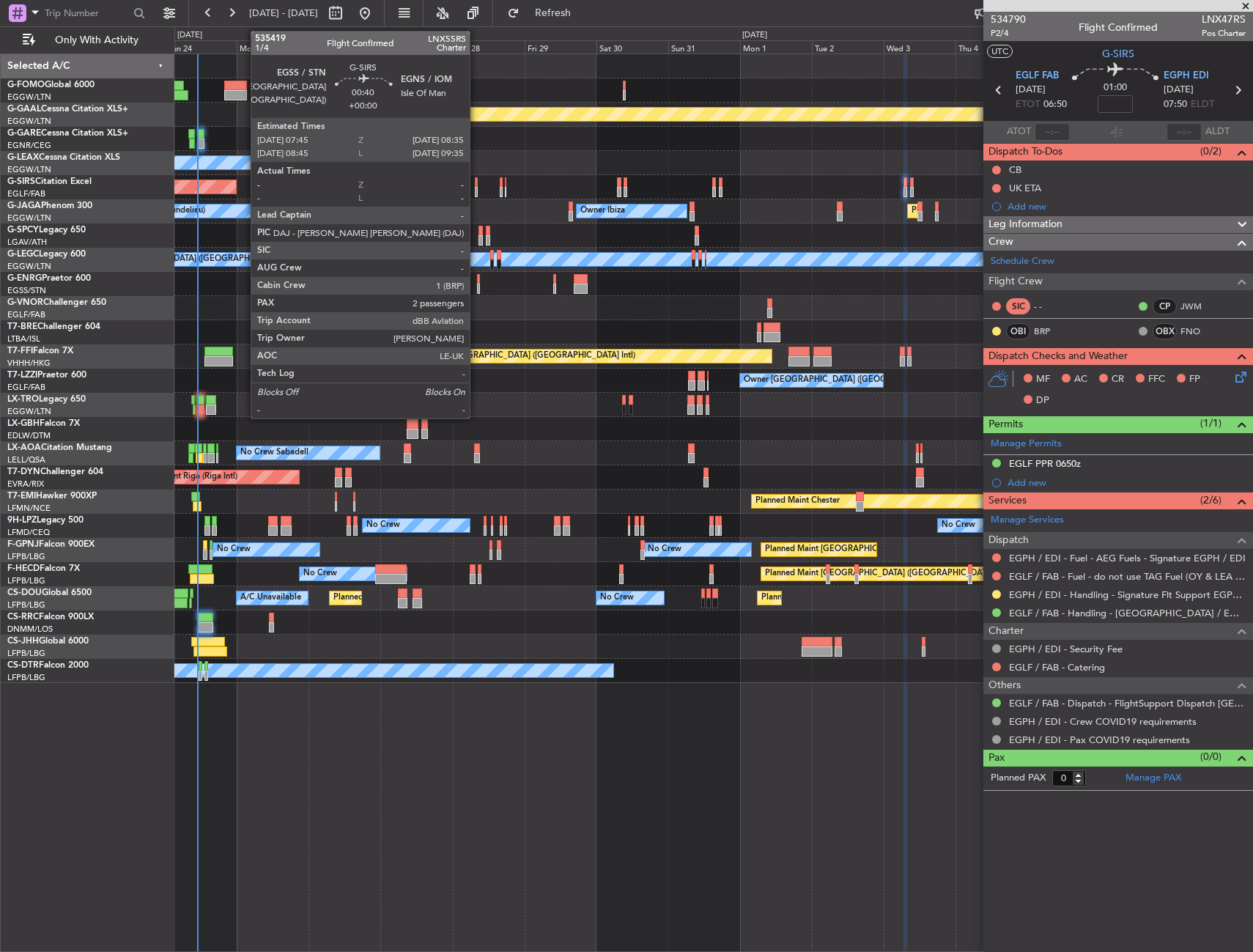
click at [476, 185] on div at bounding box center [476, 182] width 3 height 10
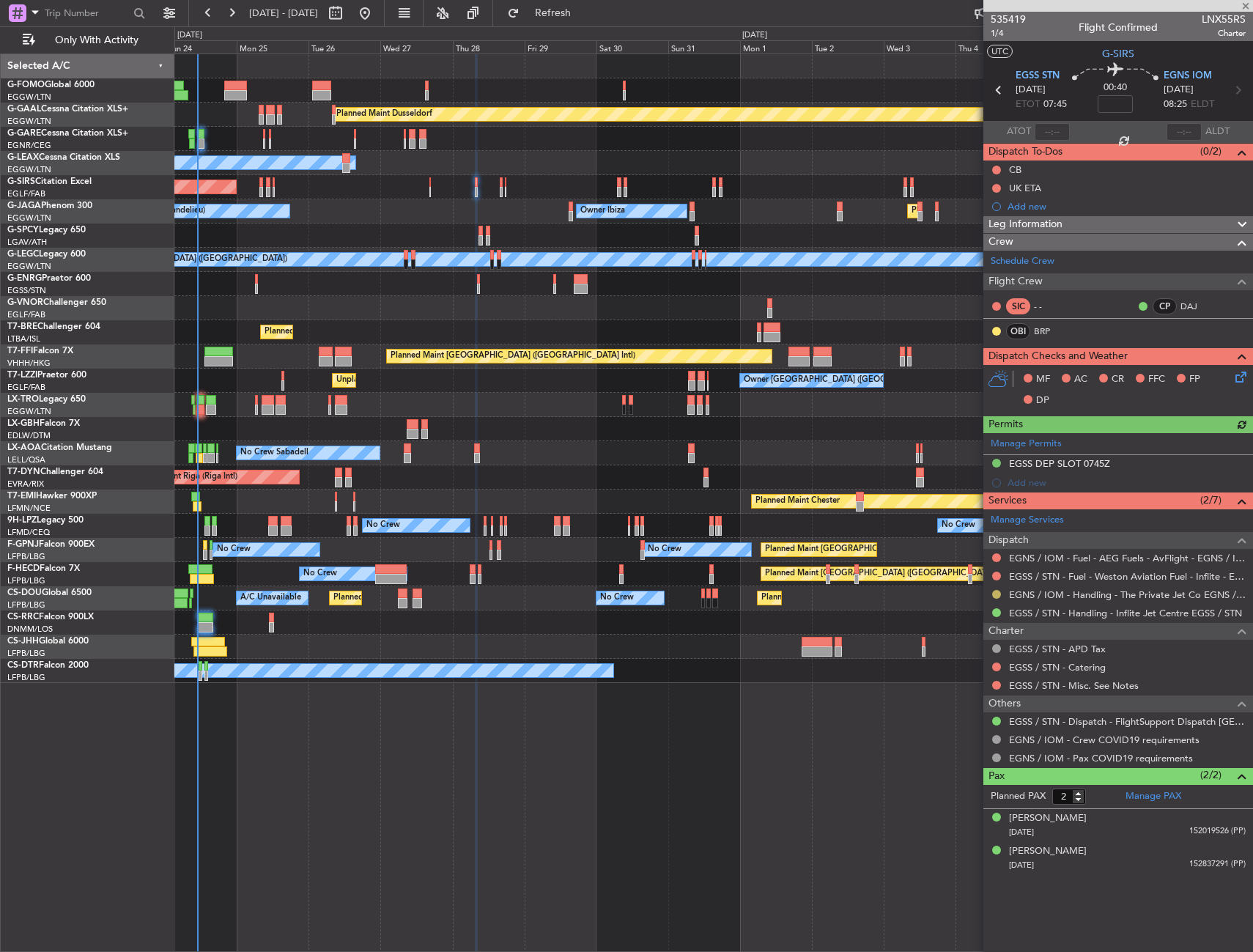
click at [997, 590] on button at bounding box center [997, 594] width 9 height 9
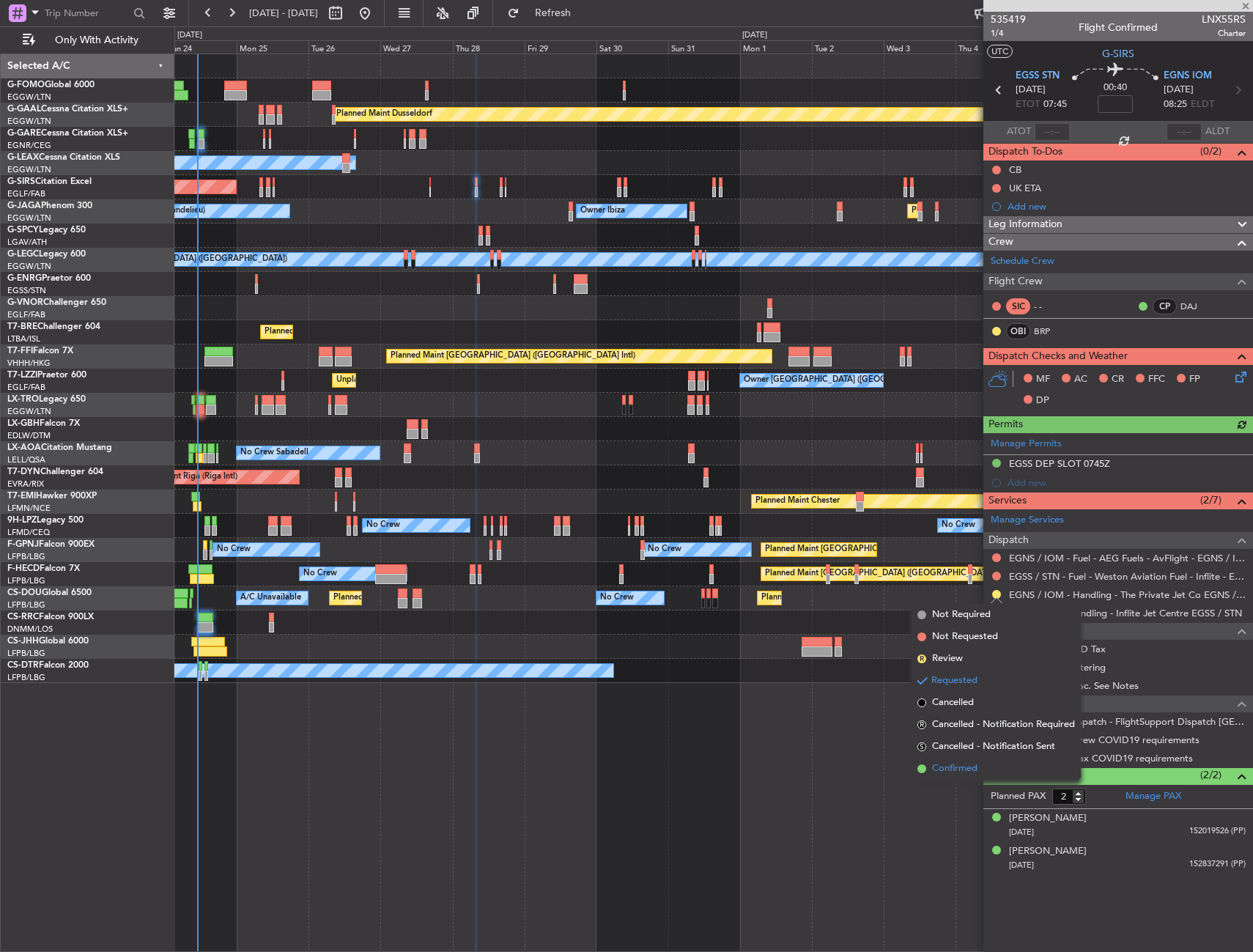
click at [951, 771] on span "Confirmed" at bounding box center [955, 769] width 45 height 15
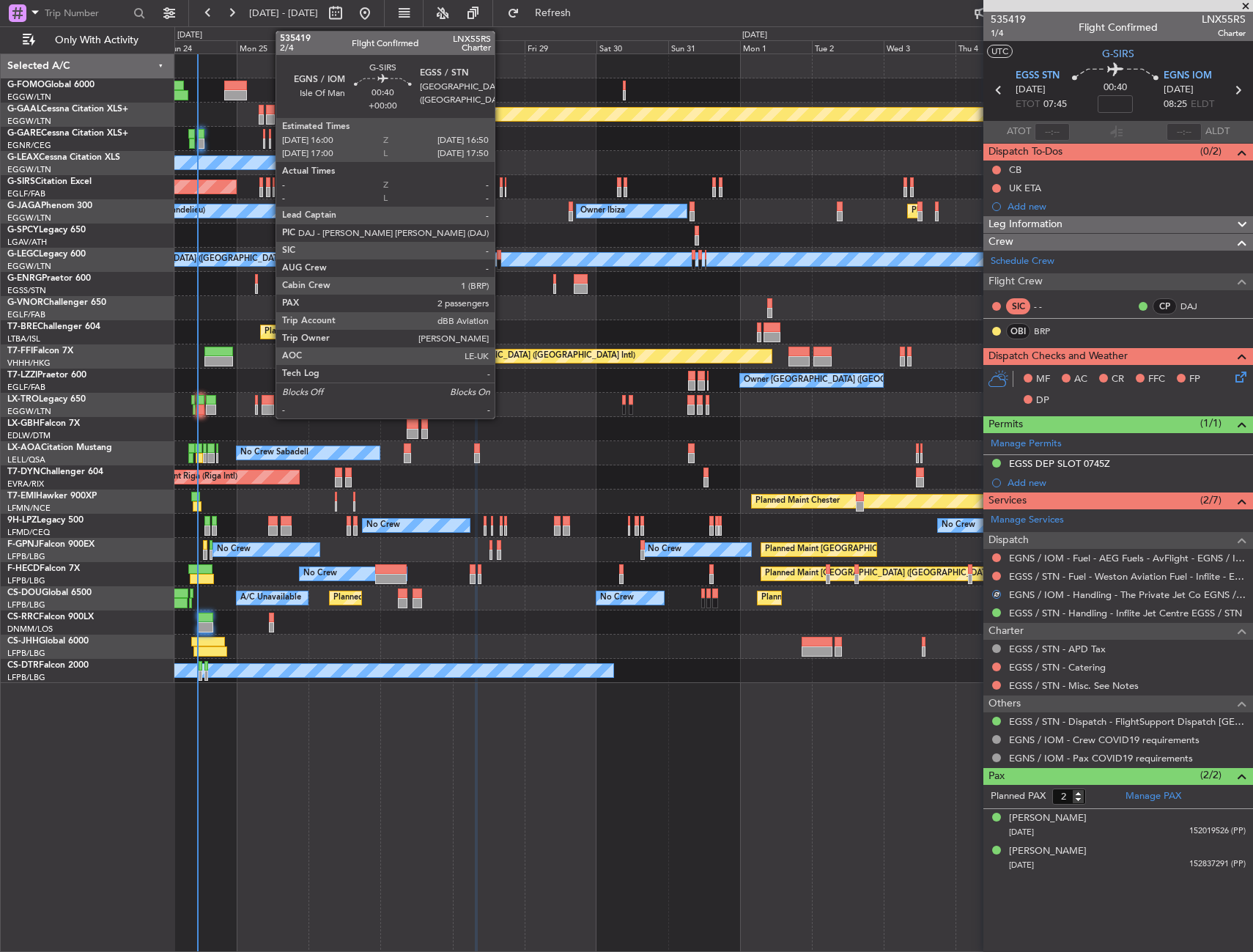
click at [501, 182] on div at bounding box center [501, 182] width 3 height 10
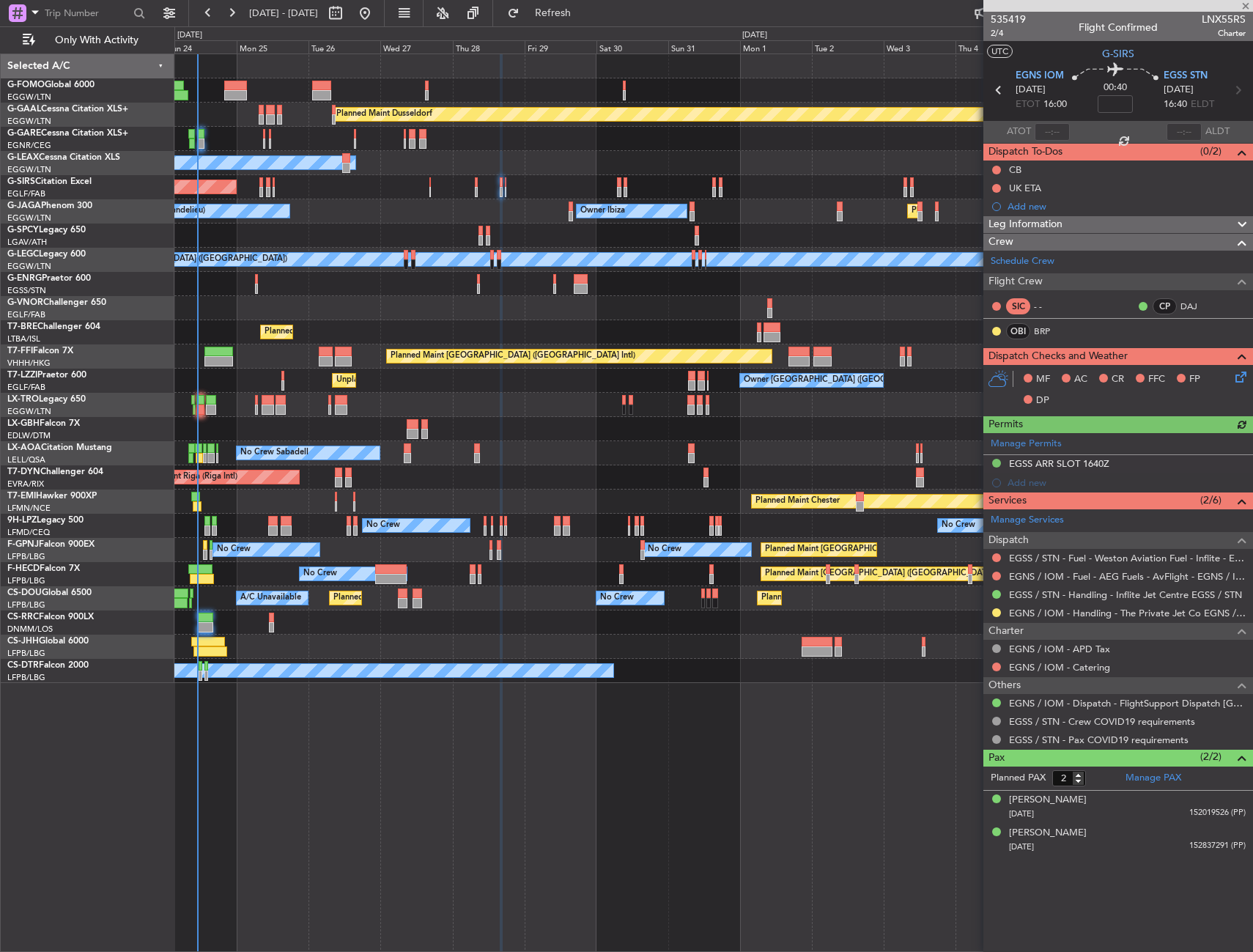
click at [997, 607] on div at bounding box center [997, 612] width 12 height 12
click at [994, 611] on button at bounding box center [997, 612] width 9 height 9
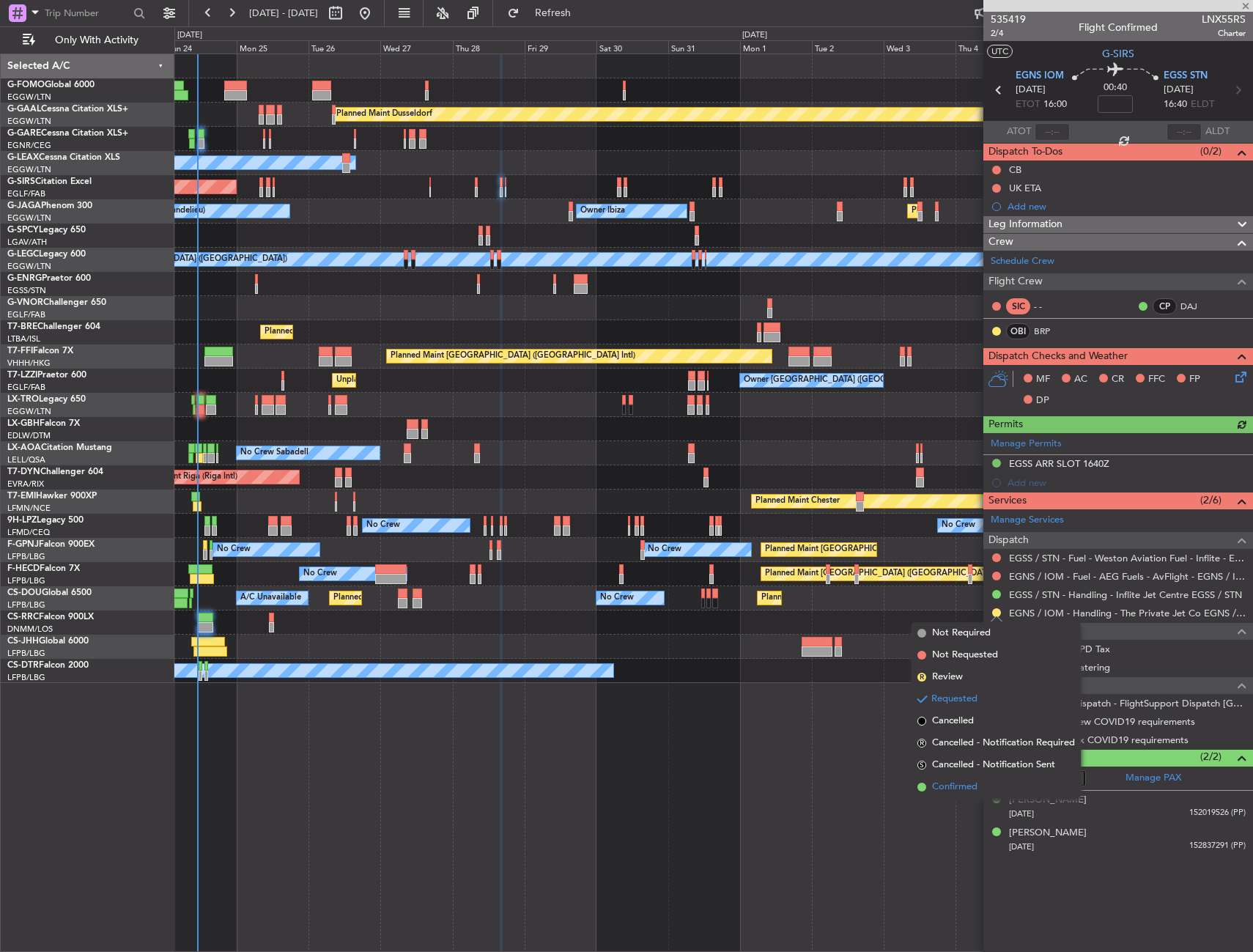
click at [976, 788] on span "Confirmed" at bounding box center [955, 787] width 45 height 15
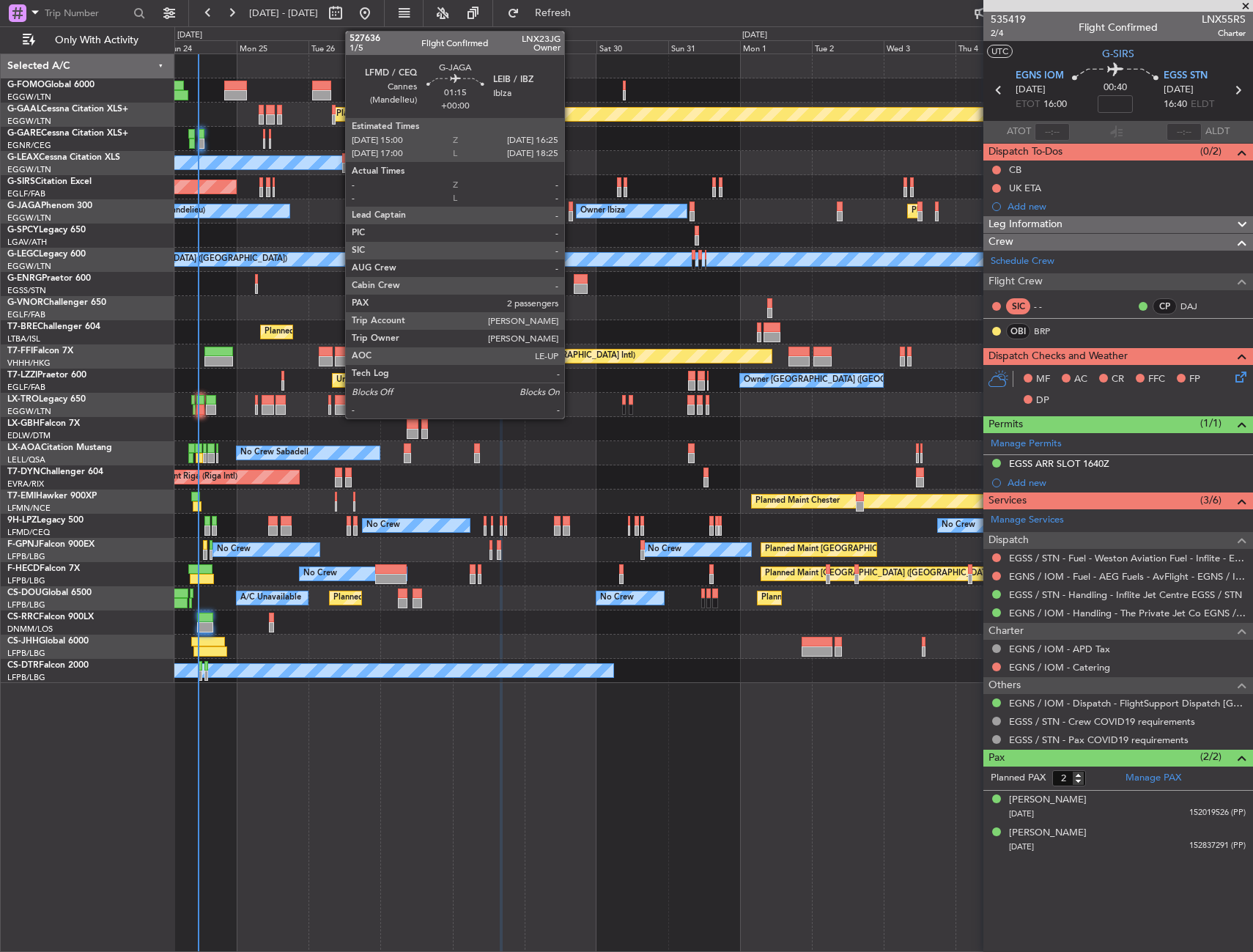
click at [570, 213] on div at bounding box center [570, 216] width 4 height 10
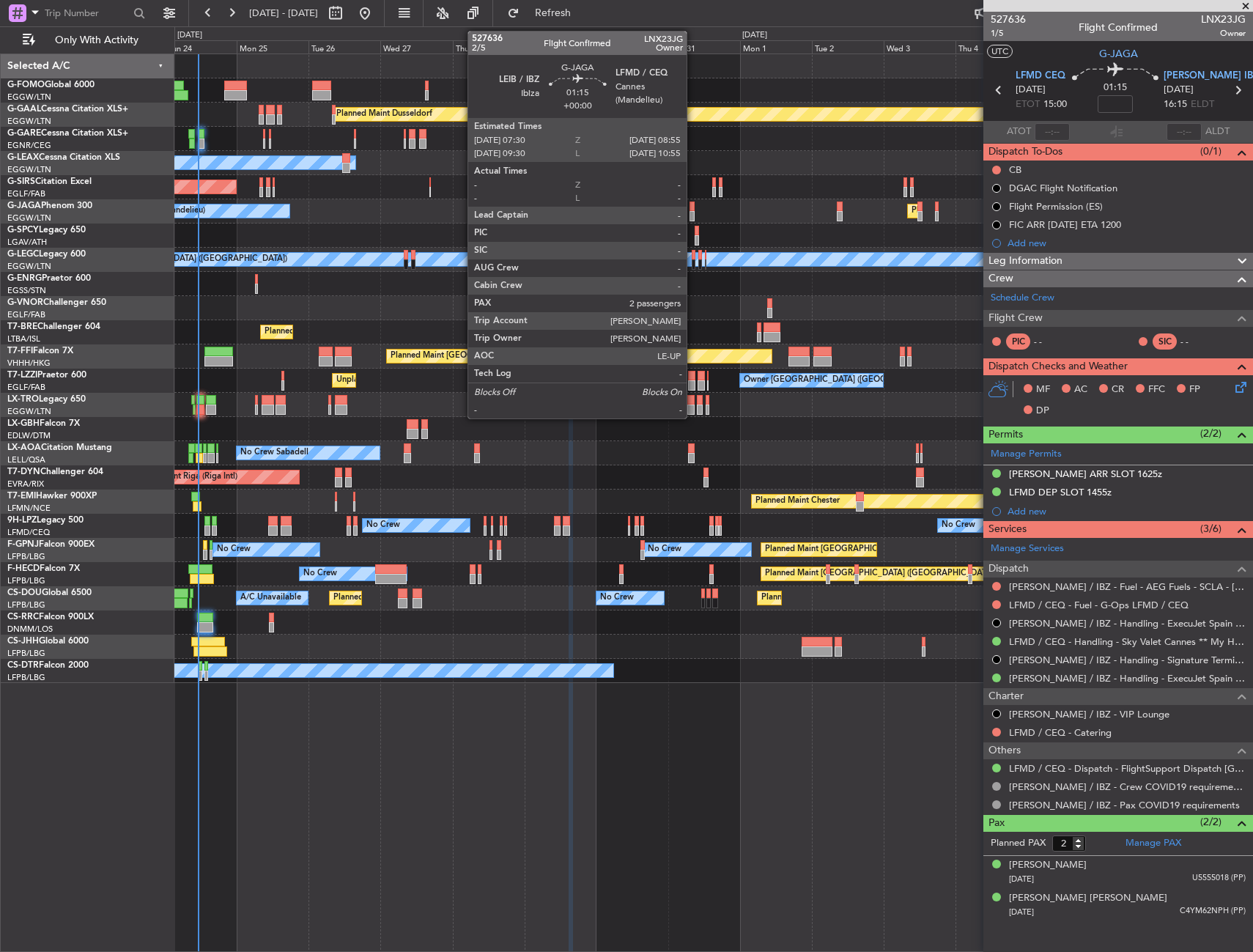
click at [693, 213] on div at bounding box center [691, 216] width 4 height 10
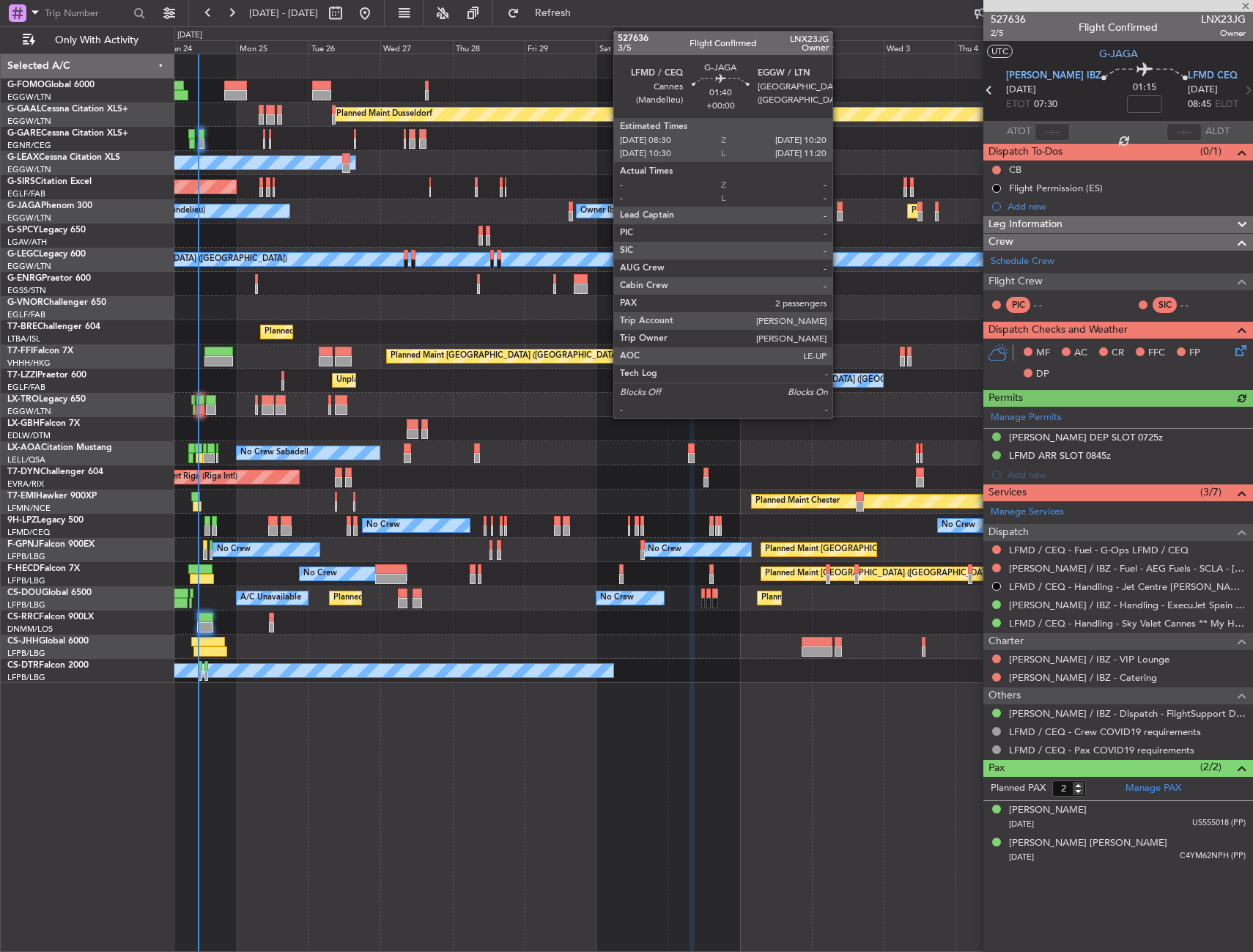
click at [839, 208] on div at bounding box center [839, 206] width 6 height 10
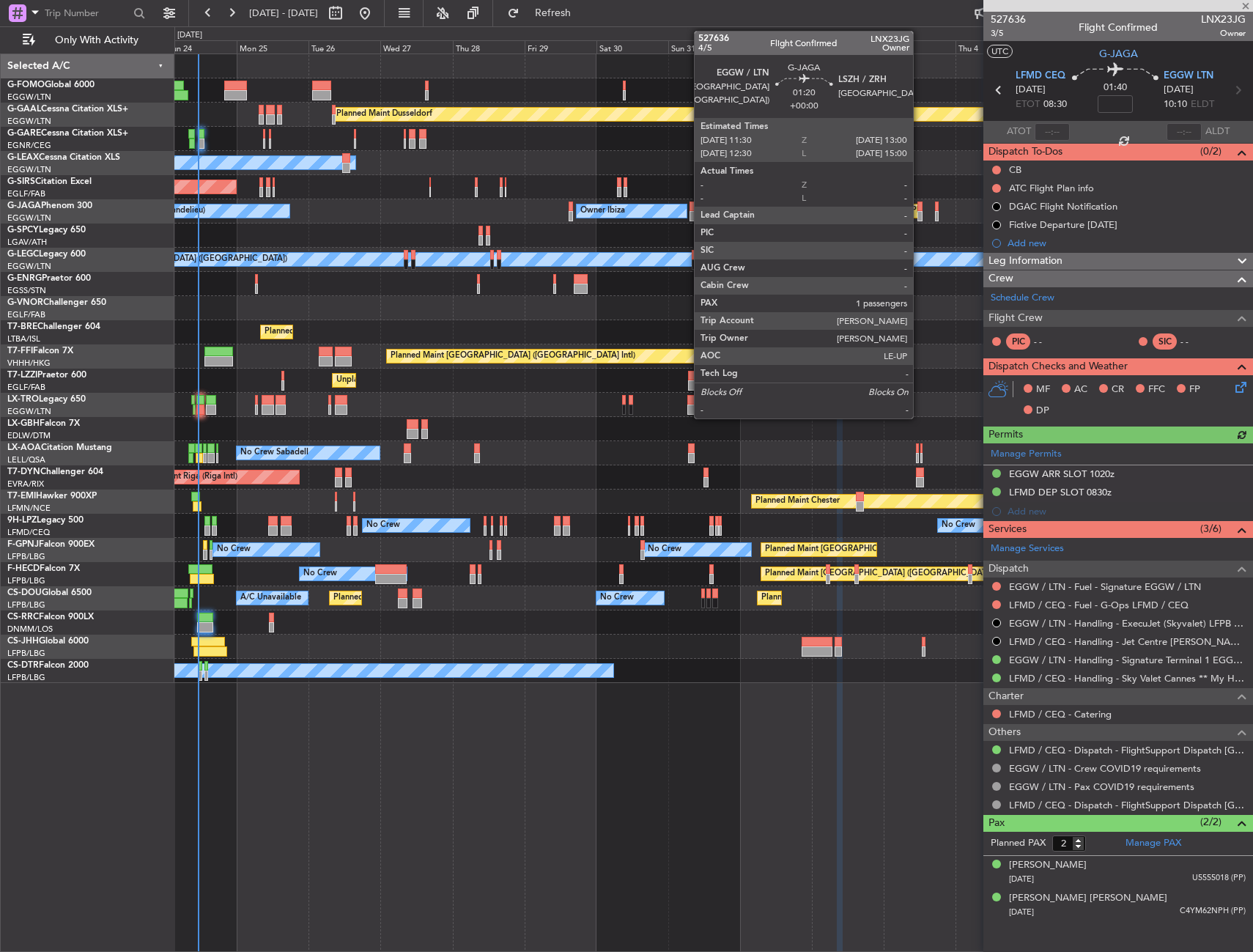
click at [920, 208] on div at bounding box center [920, 206] width 5 height 10
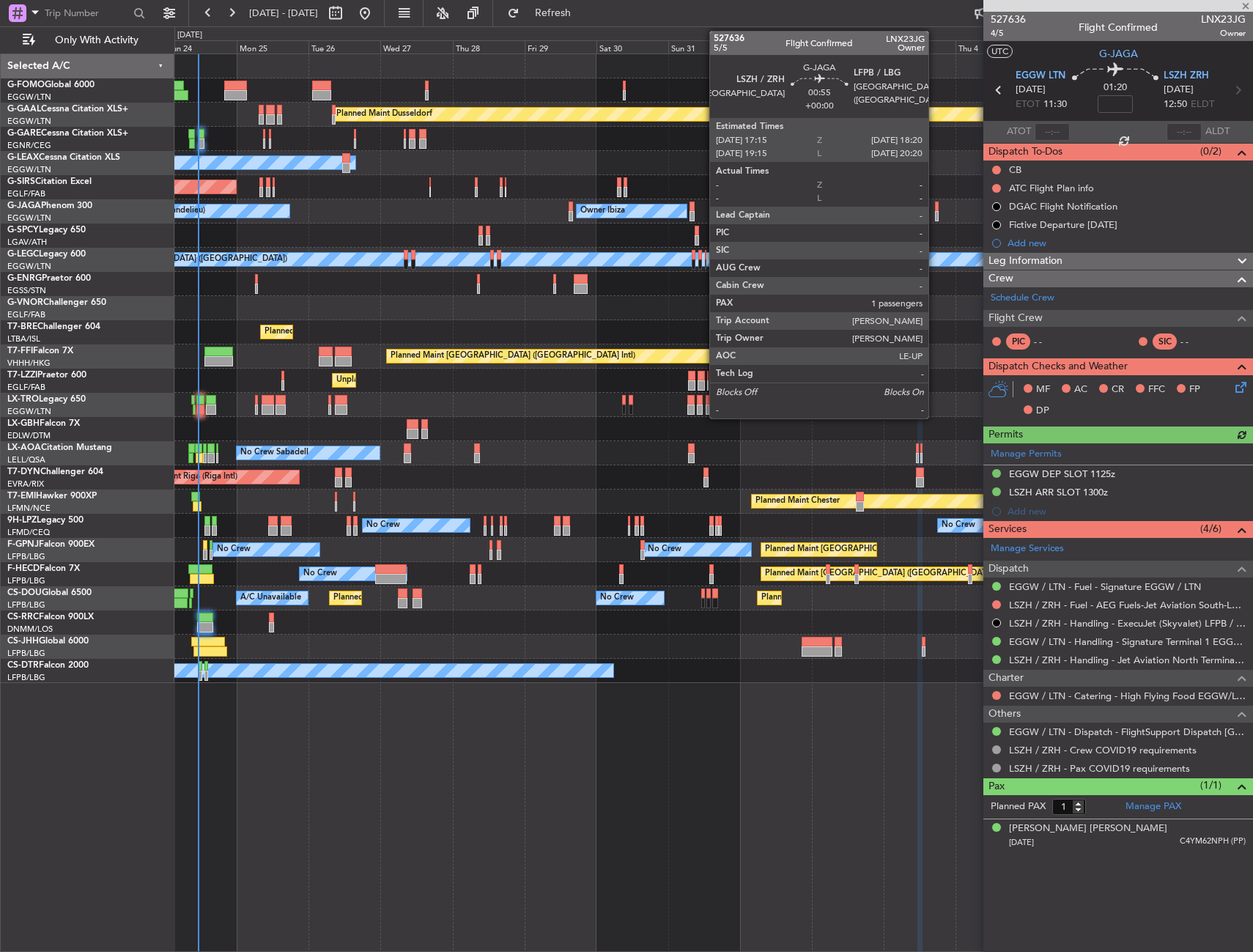
click at [935, 210] on div at bounding box center [936, 206] width 3 height 10
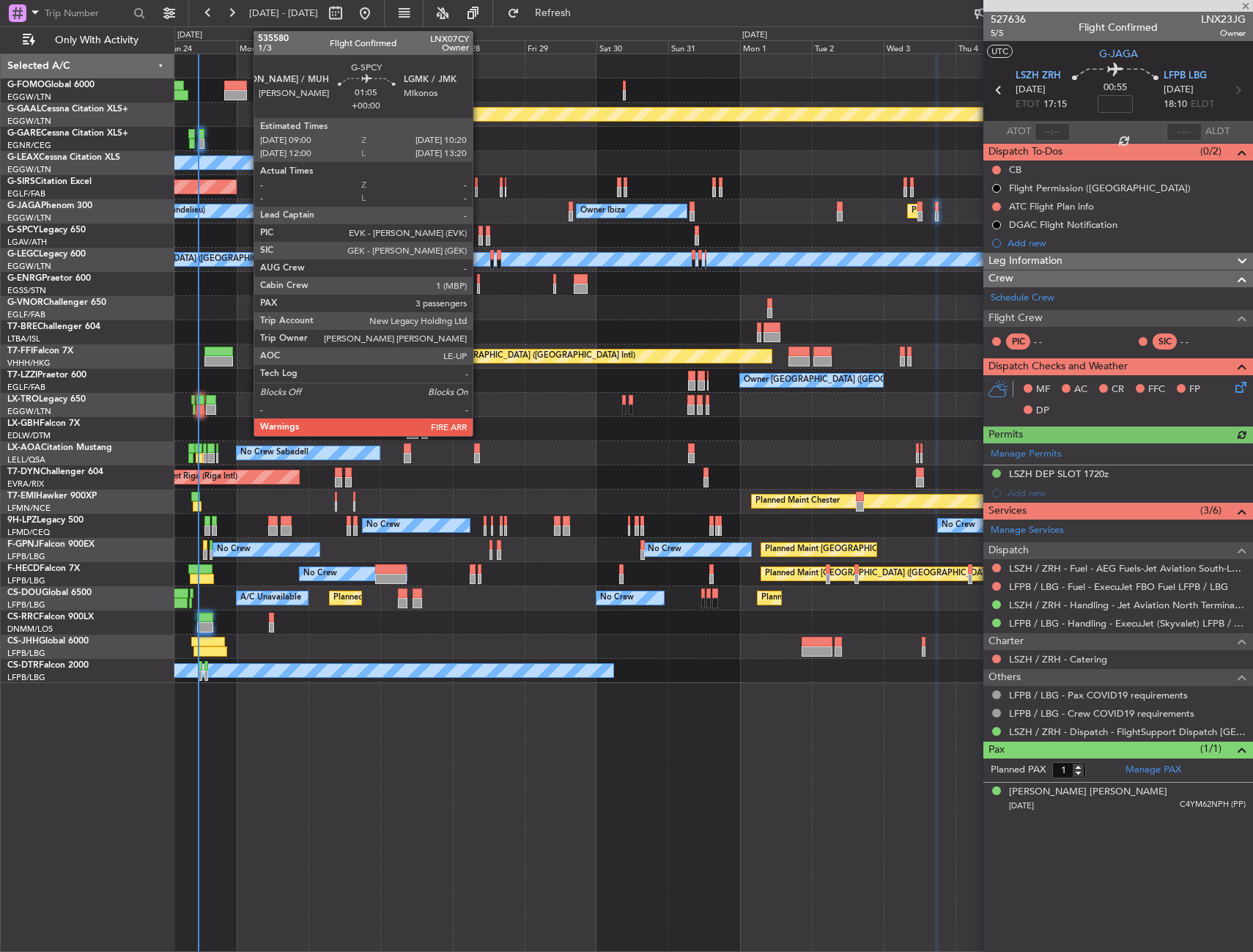
click at [479, 232] on div at bounding box center [480, 231] width 4 height 10
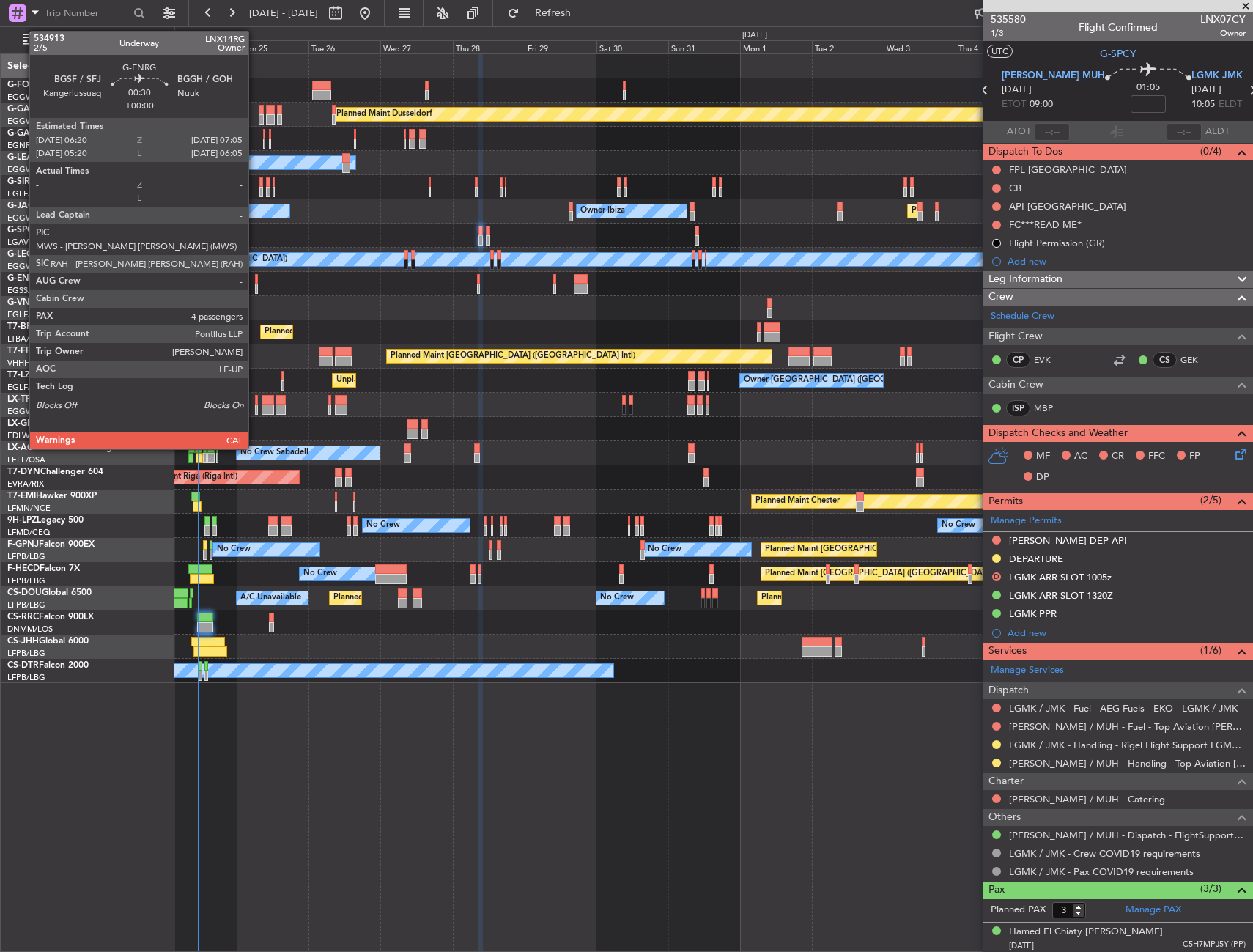
click at [256, 282] on div at bounding box center [256, 279] width 3 height 10
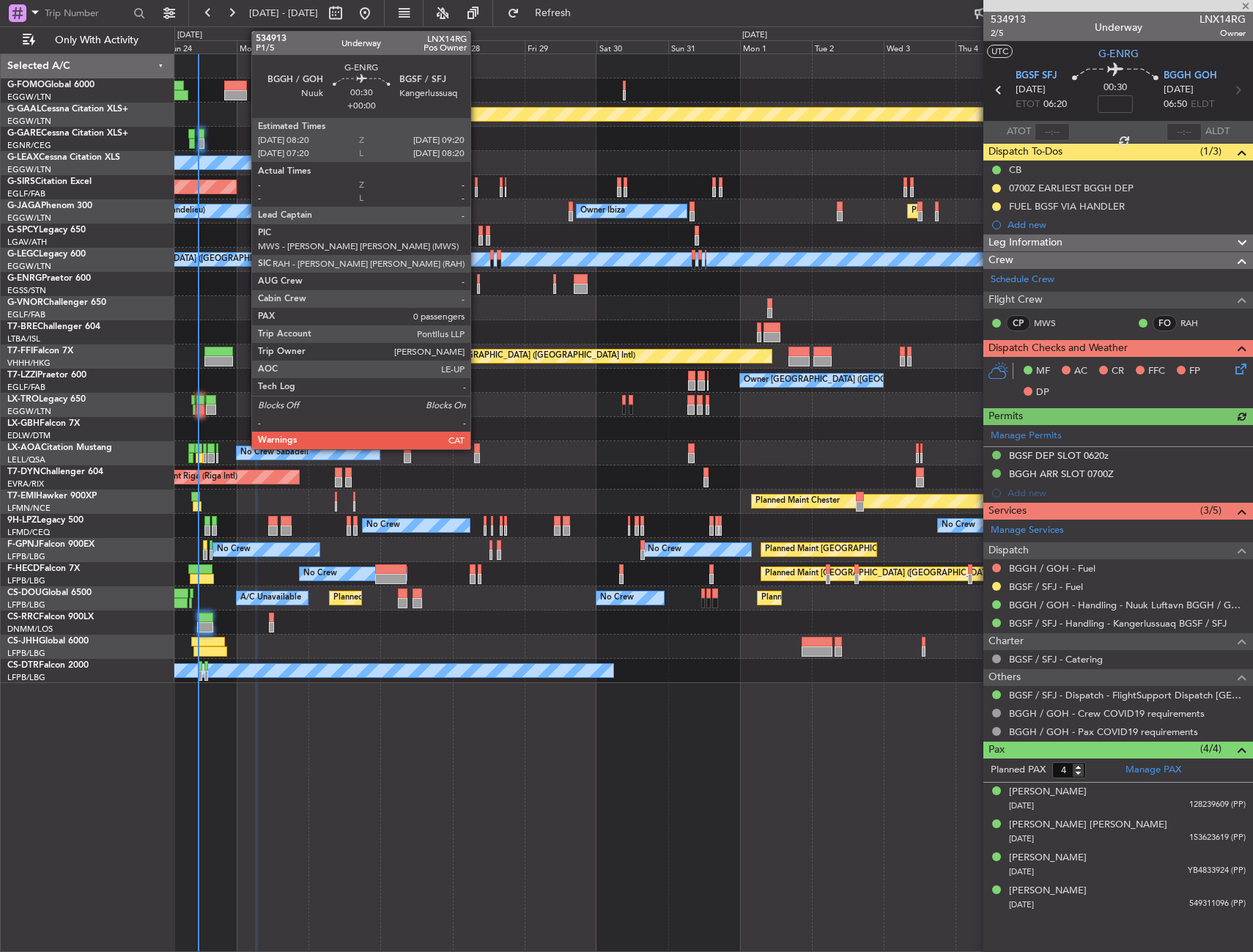
click at [477, 282] on div at bounding box center [479, 279] width 3 height 10
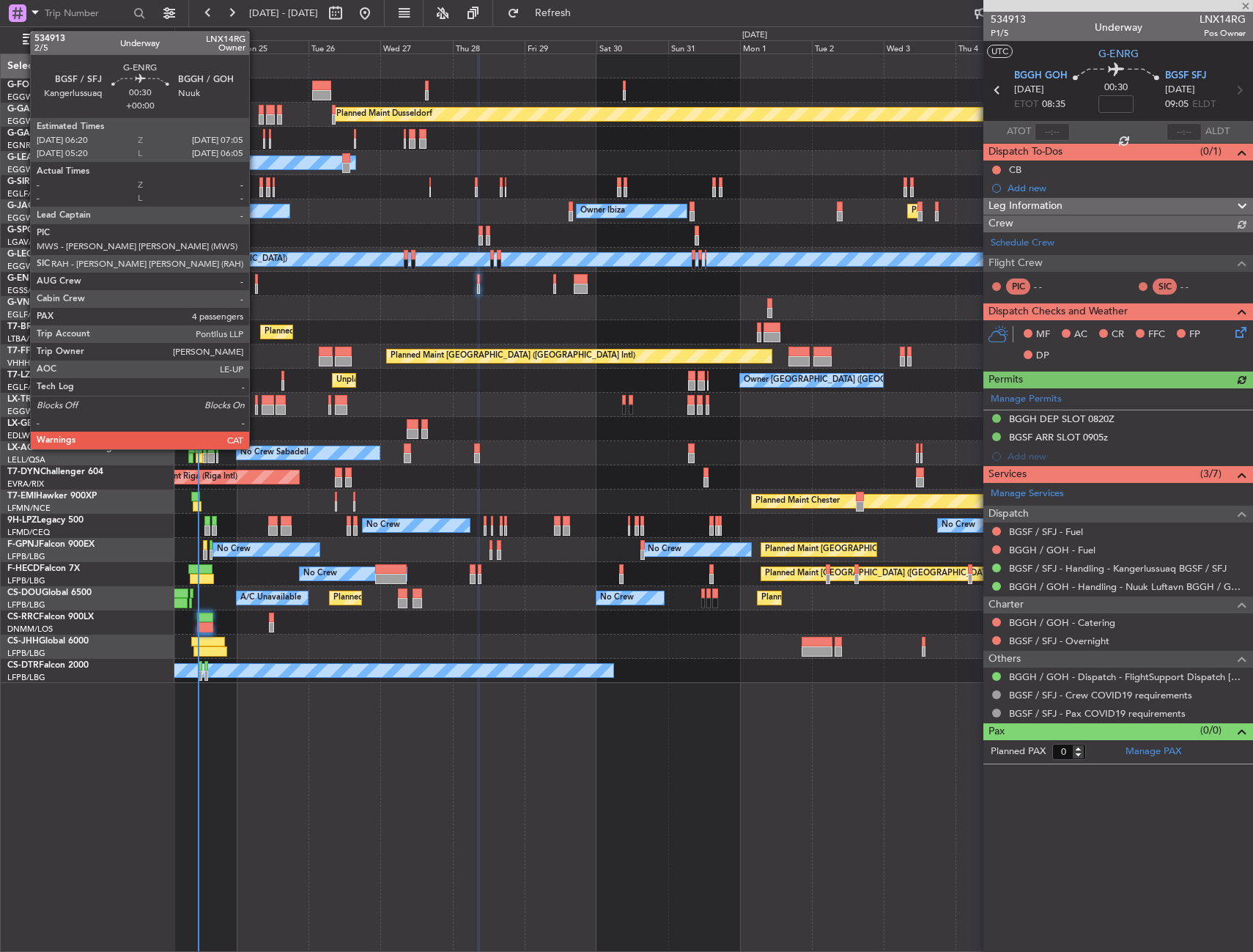
click at [256, 285] on div at bounding box center [256, 288] width 3 height 10
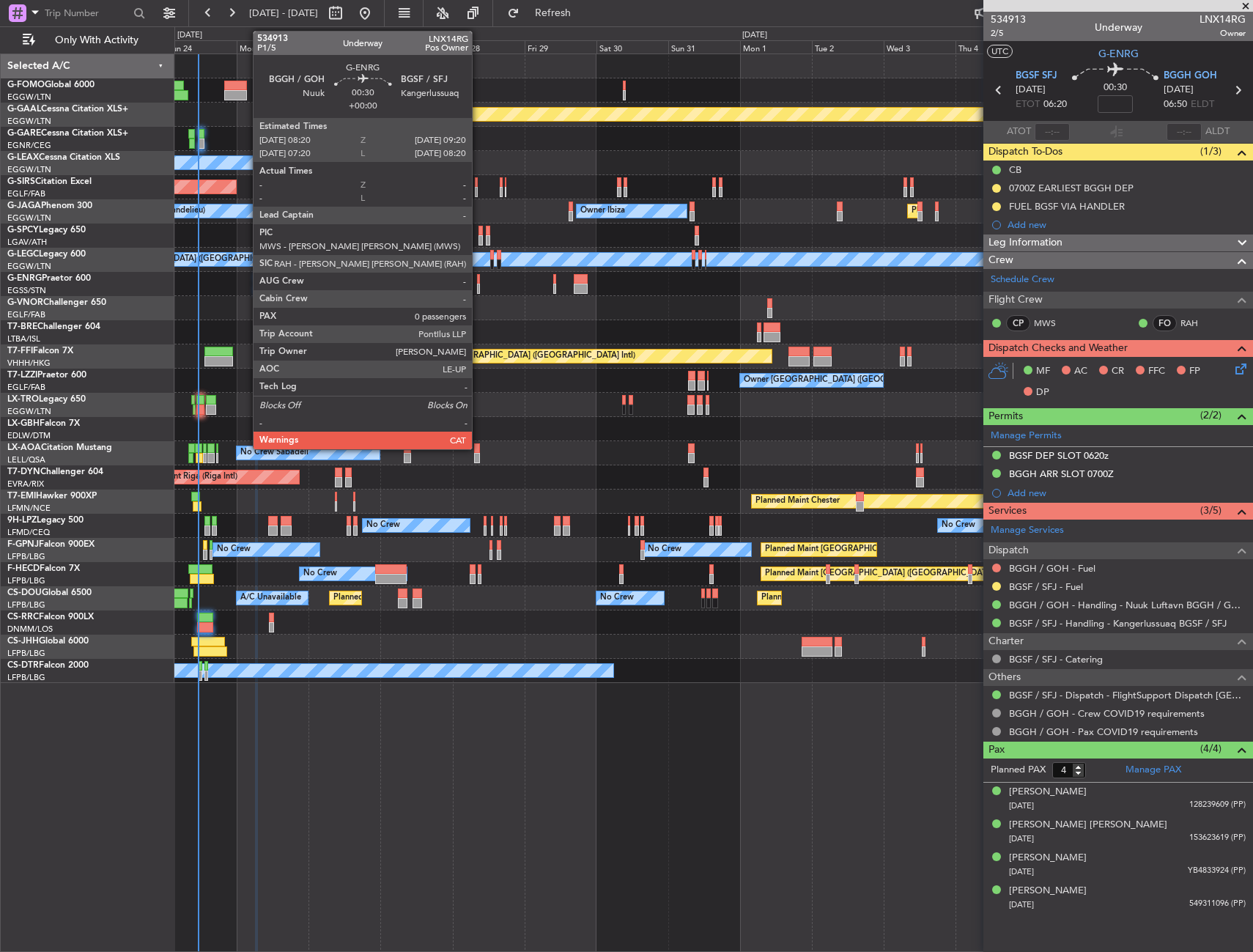
click at [478, 280] on div at bounding box center [479, 279] width 3 height 10
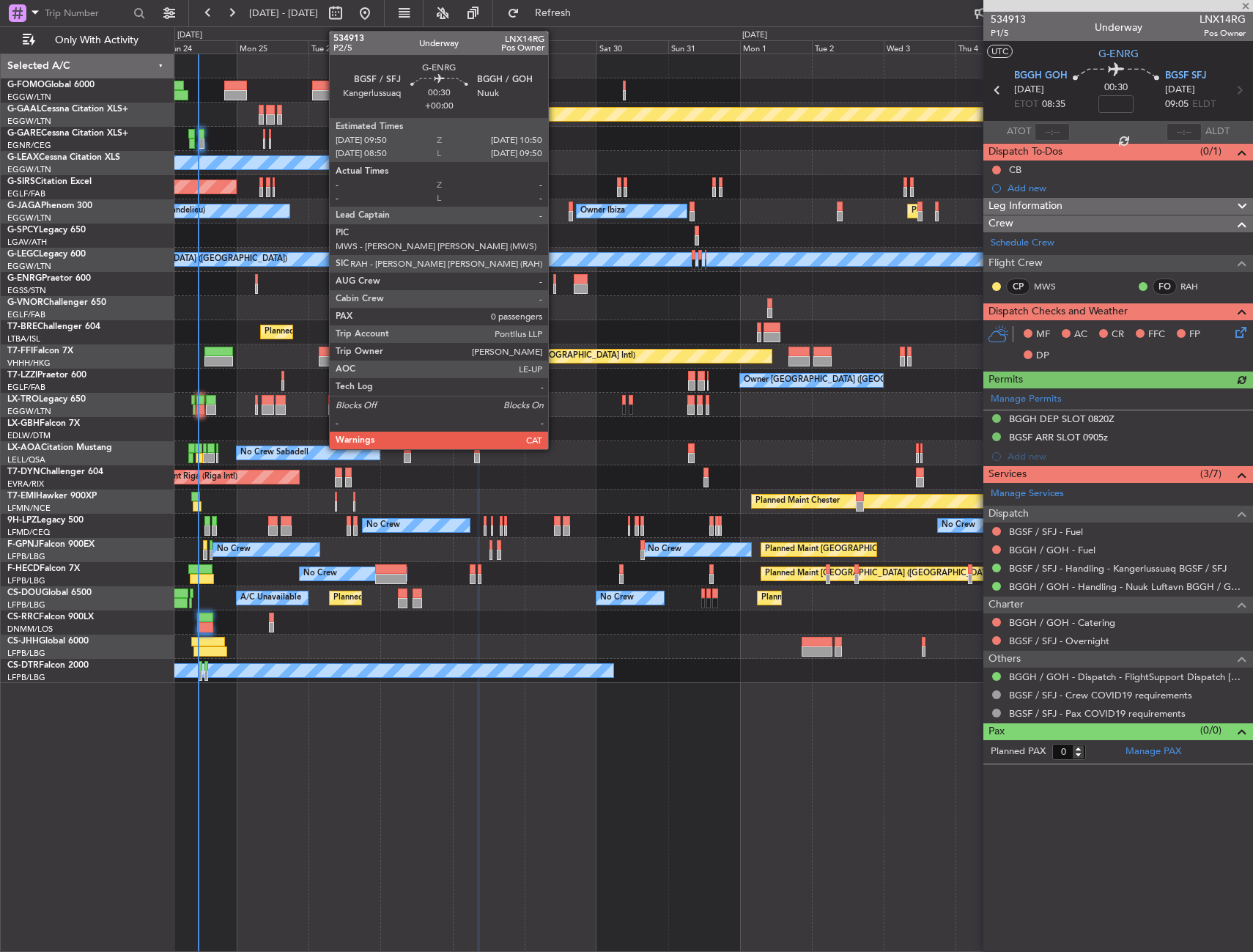
click at [555, 282] on div at bounding box center [555, 279] width 3 height 10
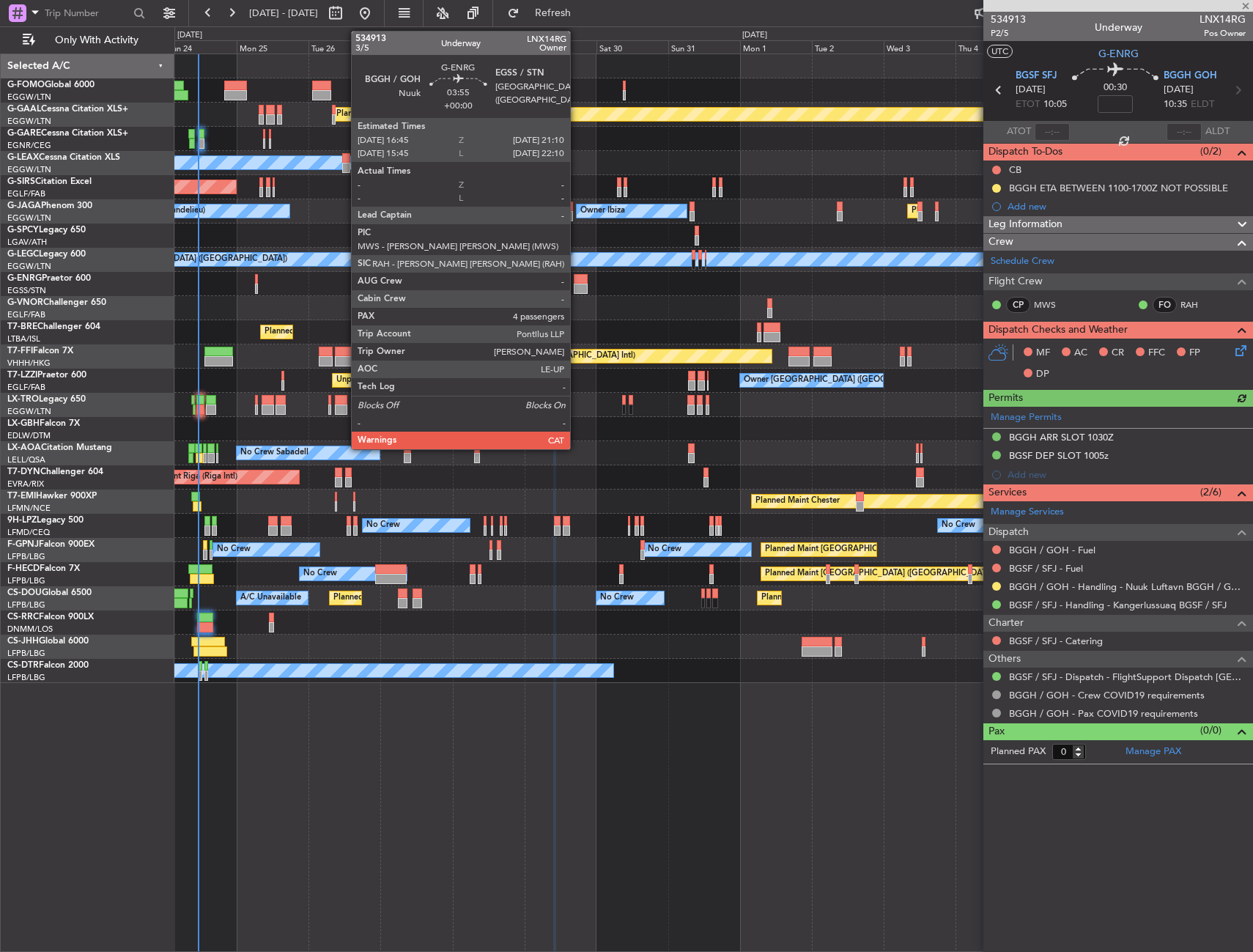
click at [577, 280] on div at bounding box center [580, 279] width 14 height 10
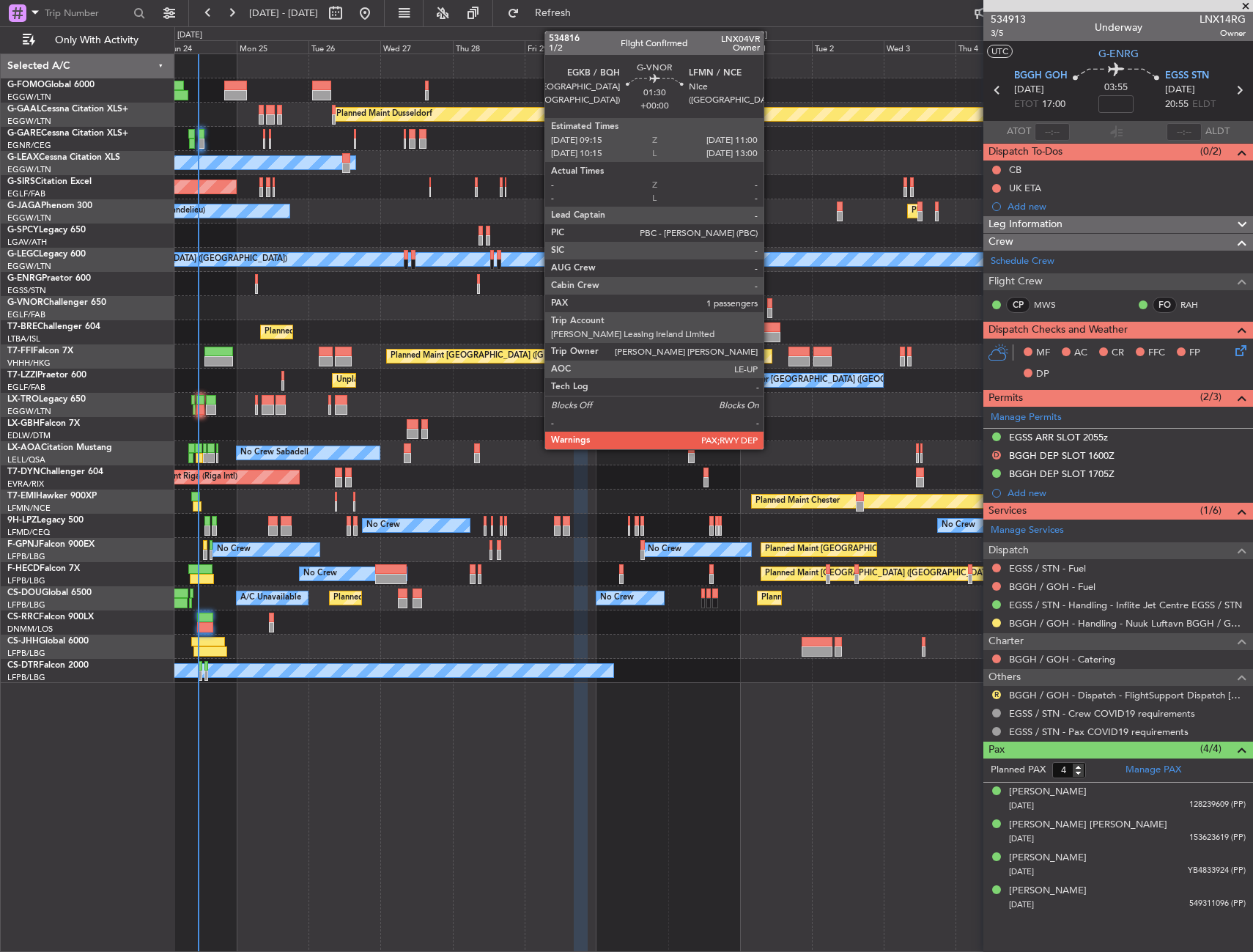
click at [770, 309] on div at bounding box center [770, 312] width 6 height 10
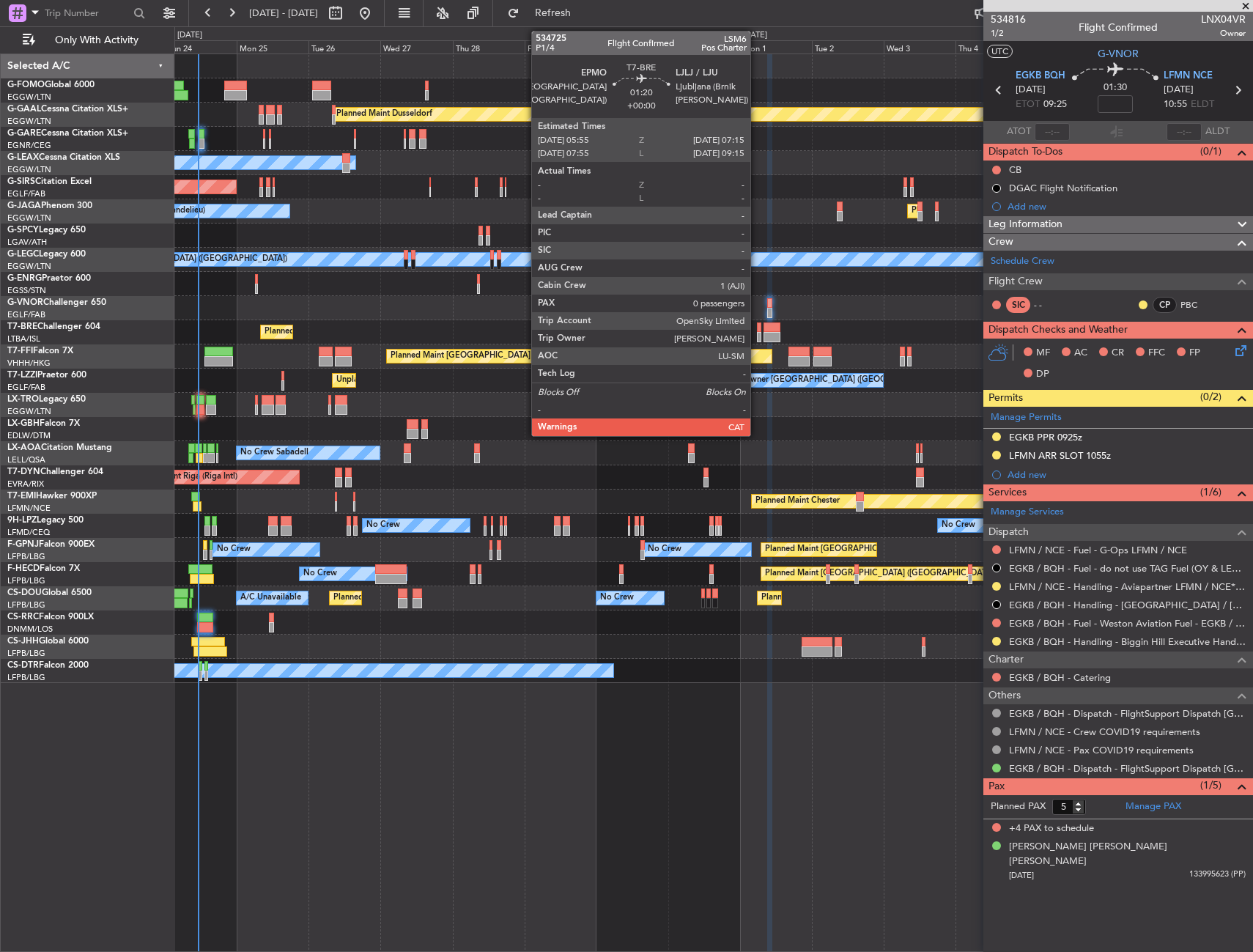
click at [758, 331] on div at bounding box center [758, 327] width 4 height 10
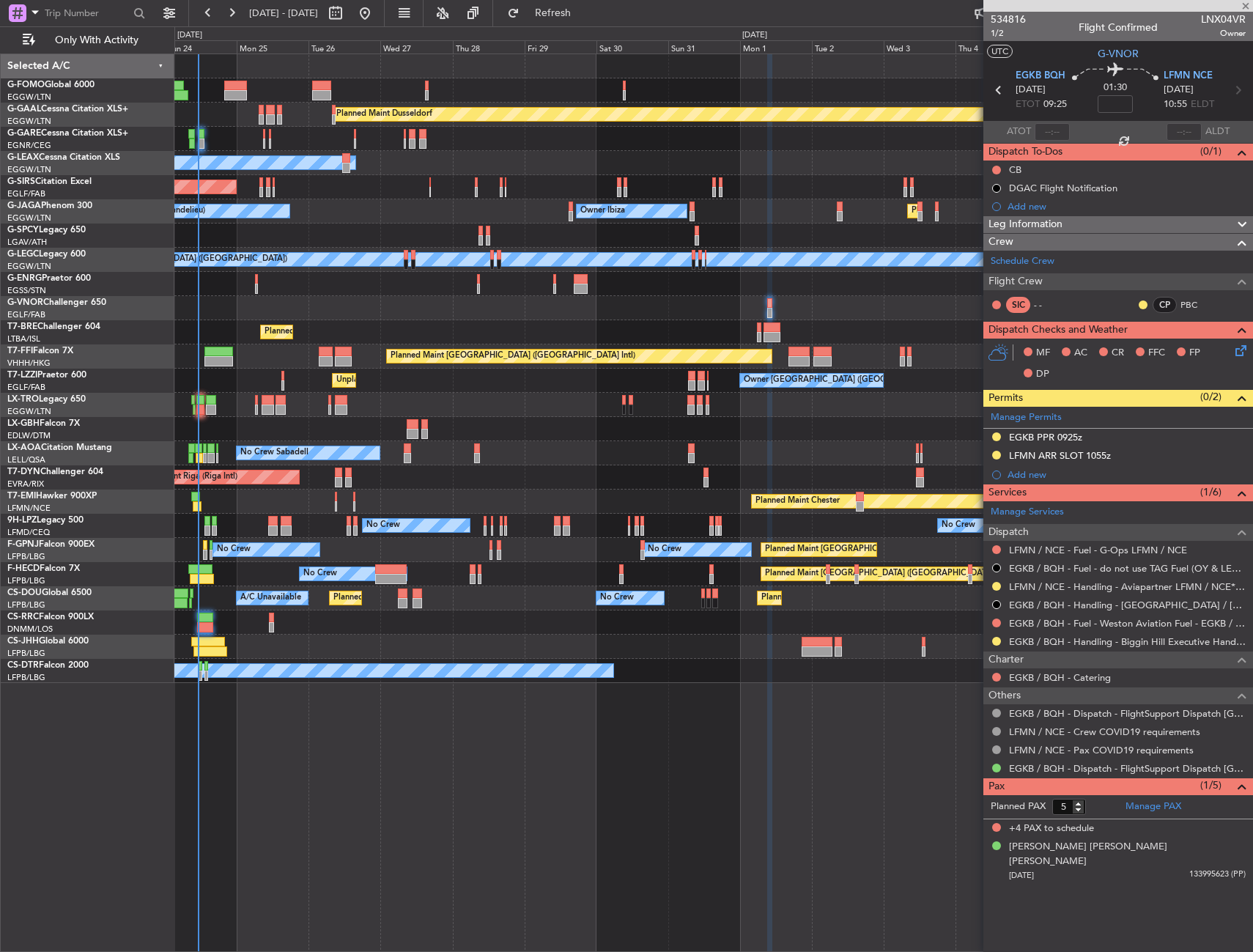
type input "0"
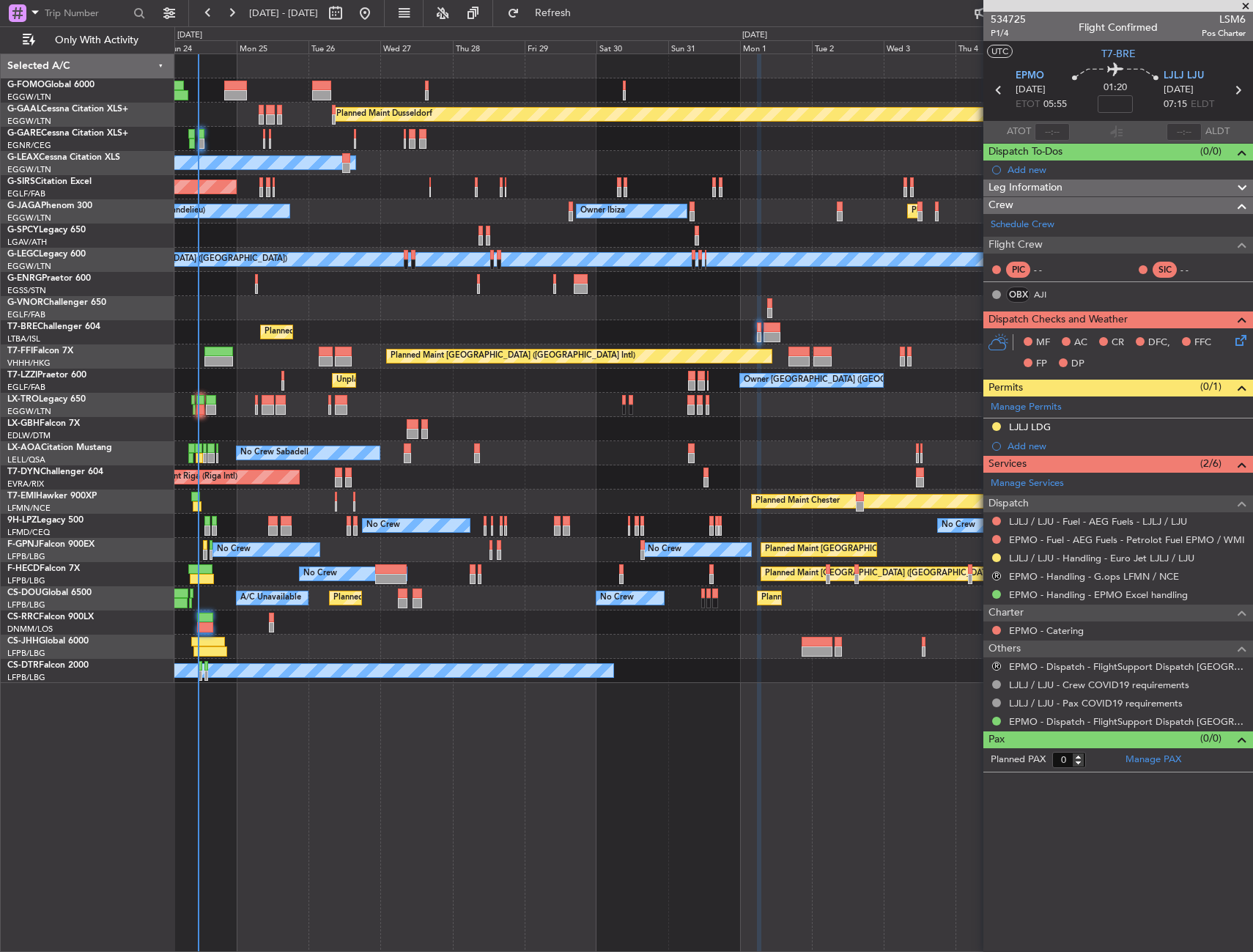
click at [770, 324] on div at bounding box center [772, 327] width 17 height 10
type input "-00:20"
type input "6"
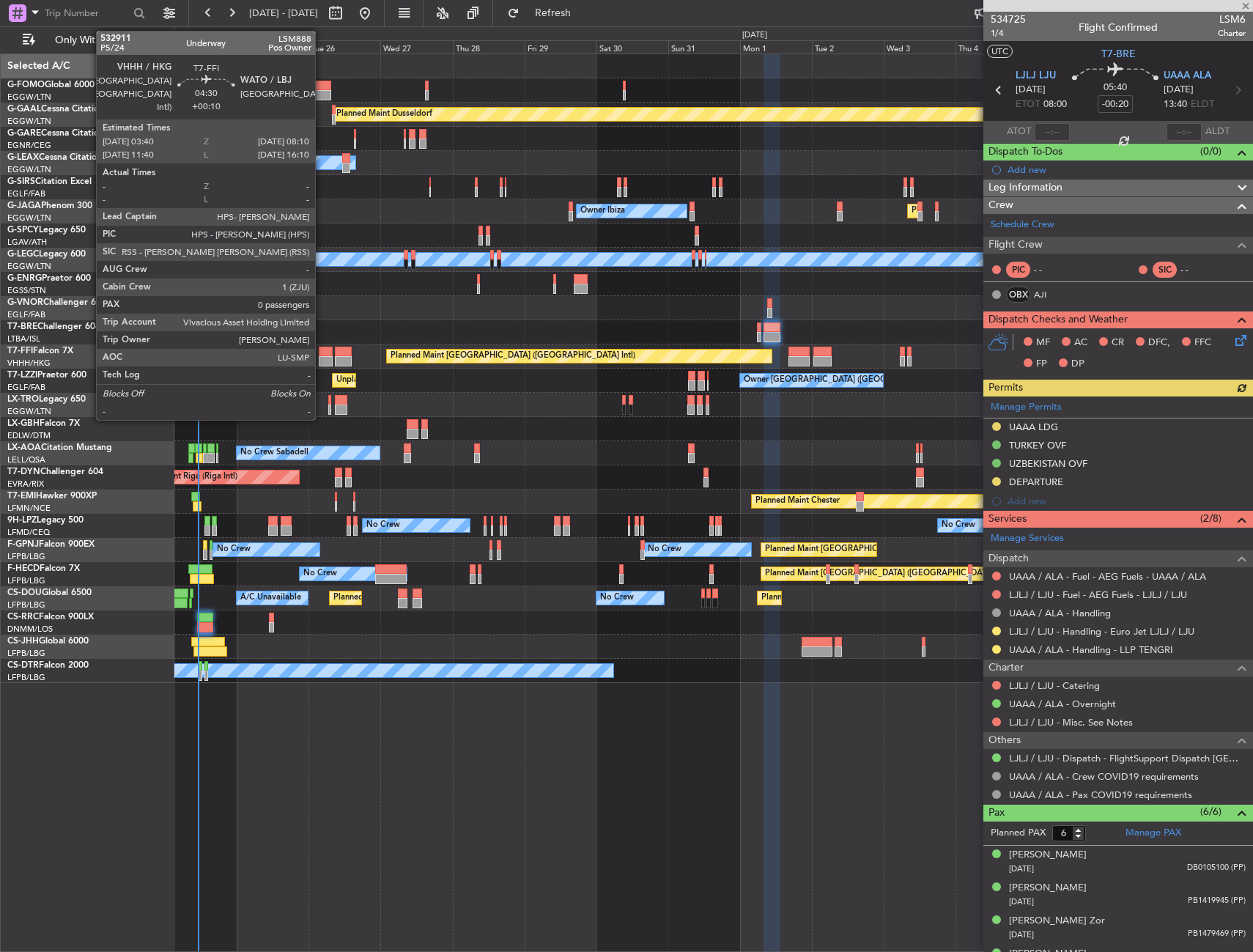
click at [321, 354] on div at bounding box center [326, 351] width 14 height 10
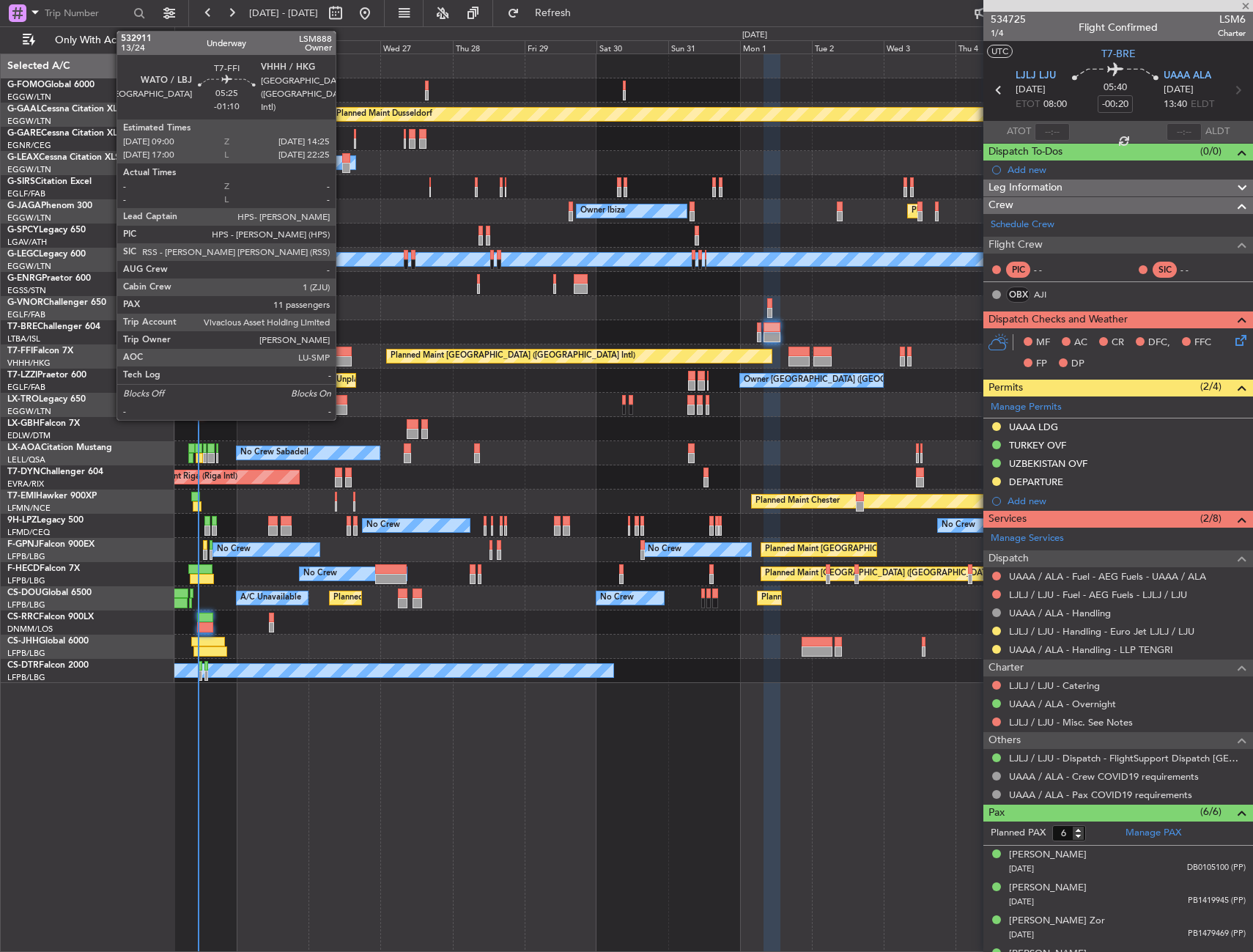
type input "+00:10"
type input "0"
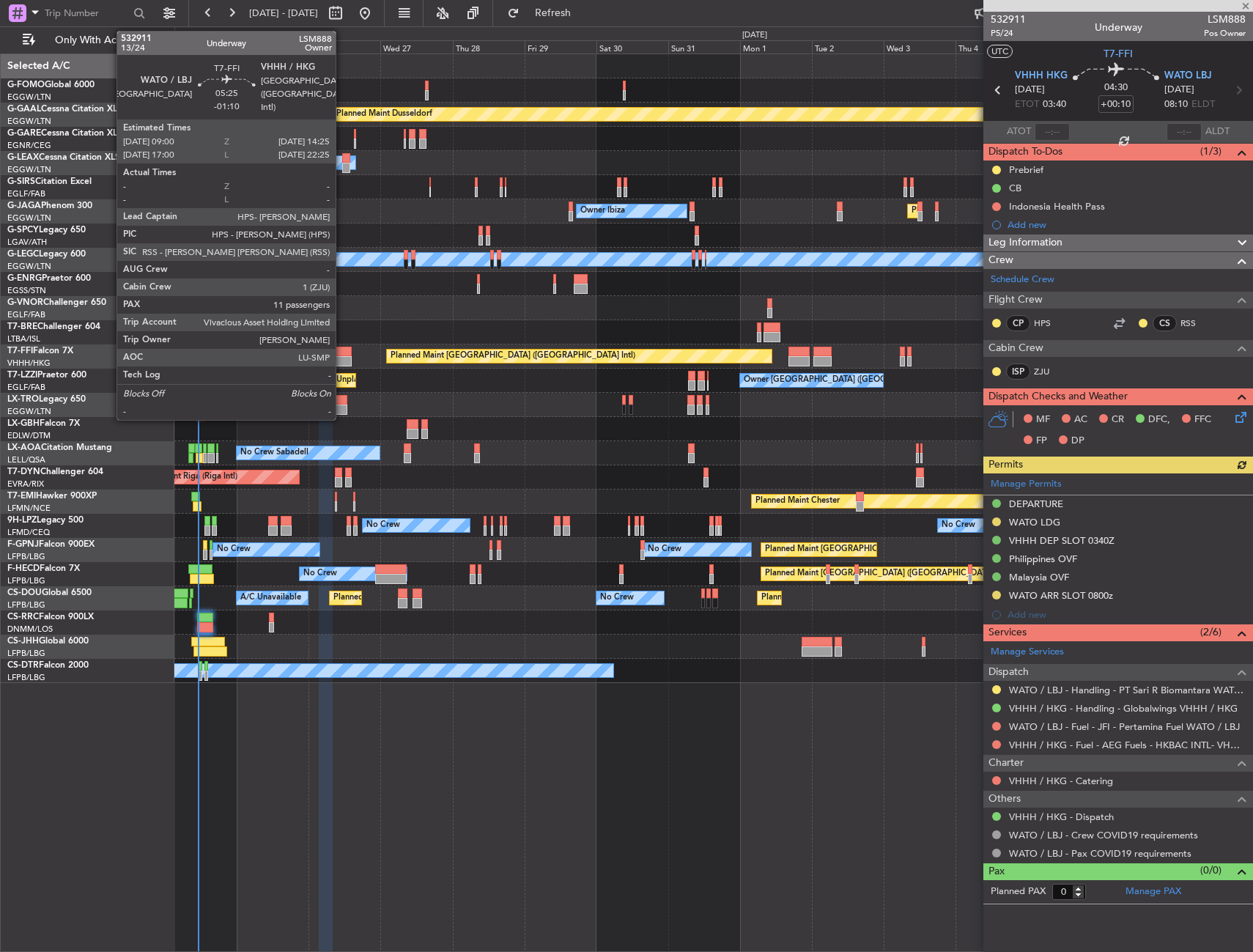
click at [342, 354] on div at bounding box center [343, 351] width 16 height 10
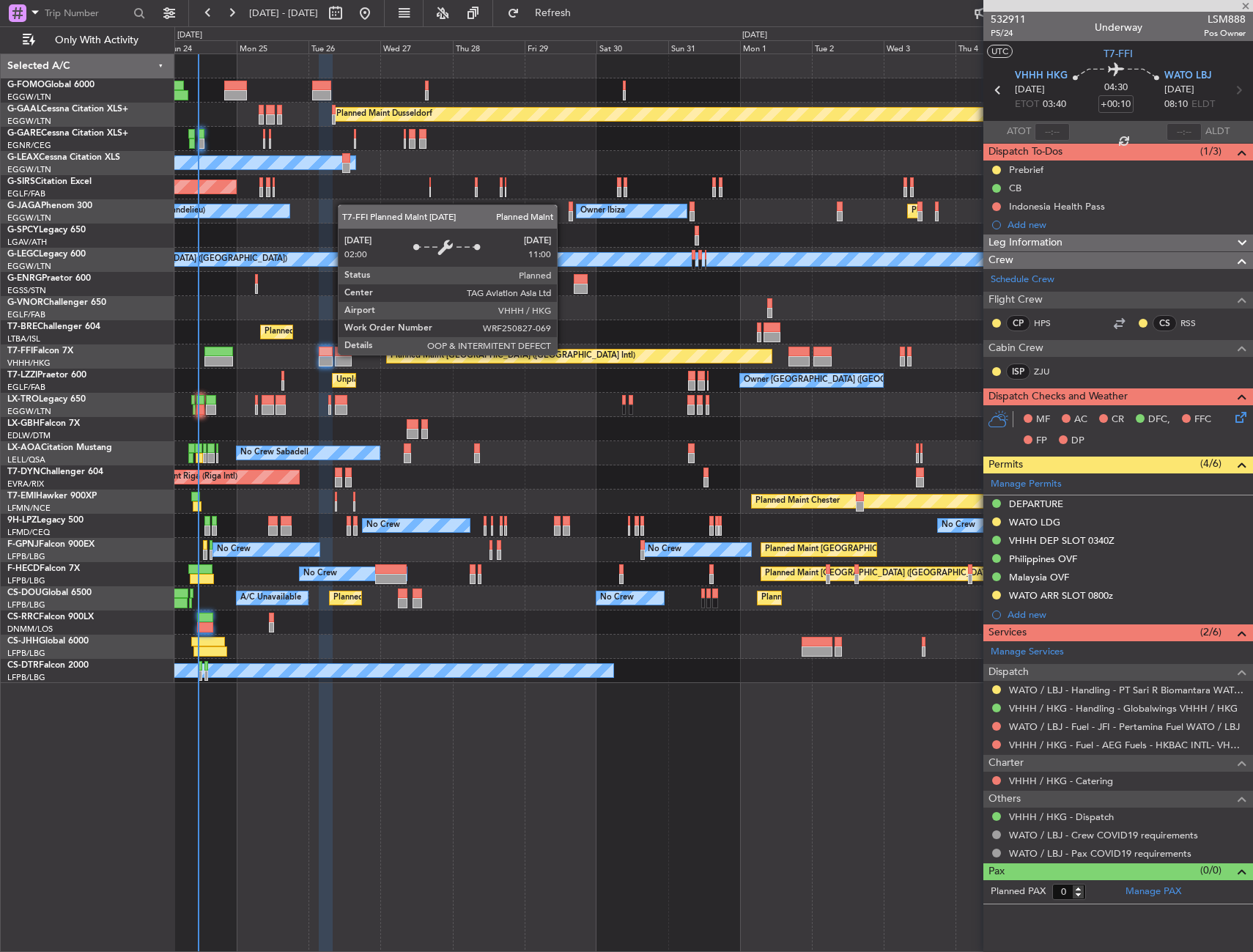
type input "-01:10"
type input "11"
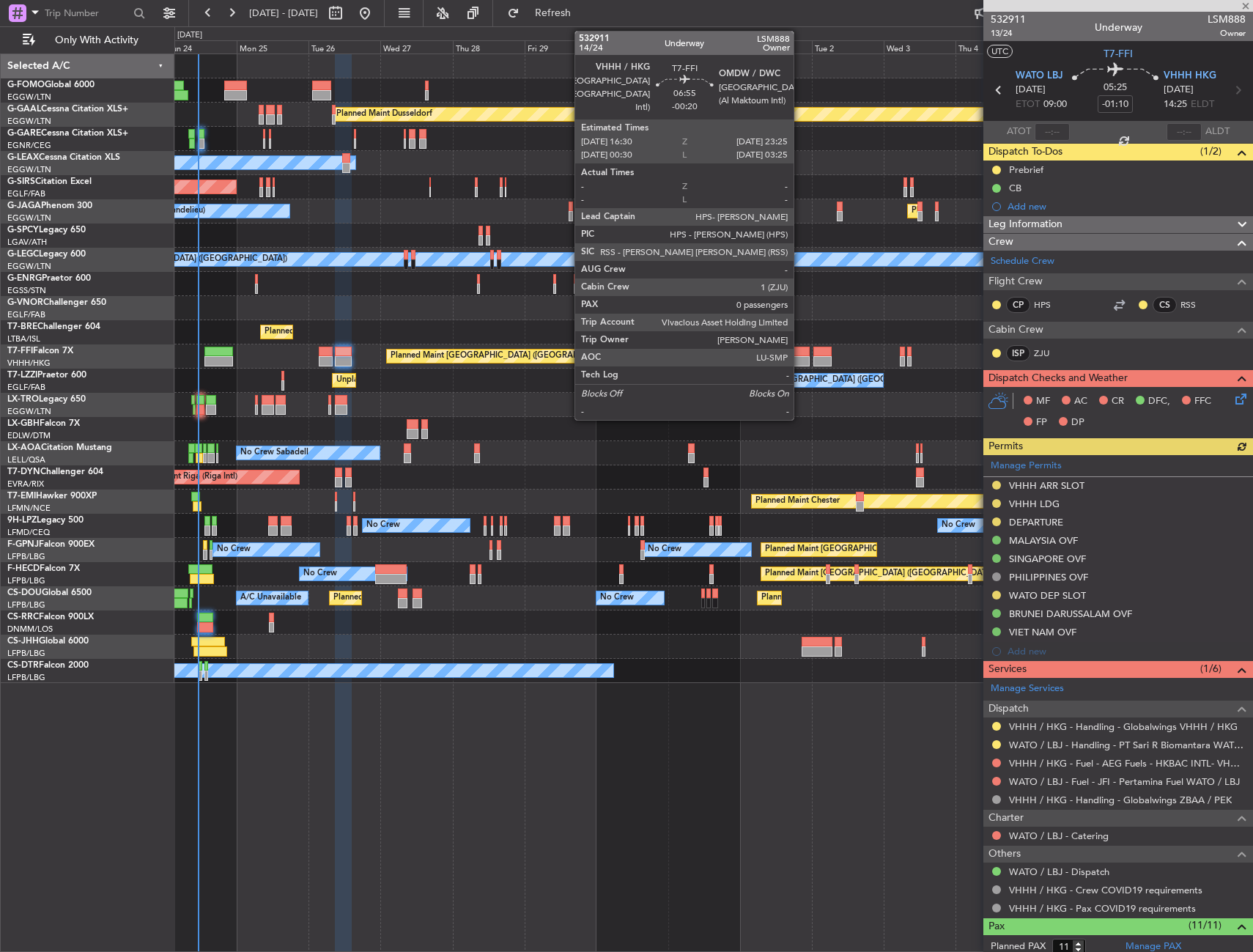
click at [800, 357] on div at bounding box center [799, 361] width 21 height 10
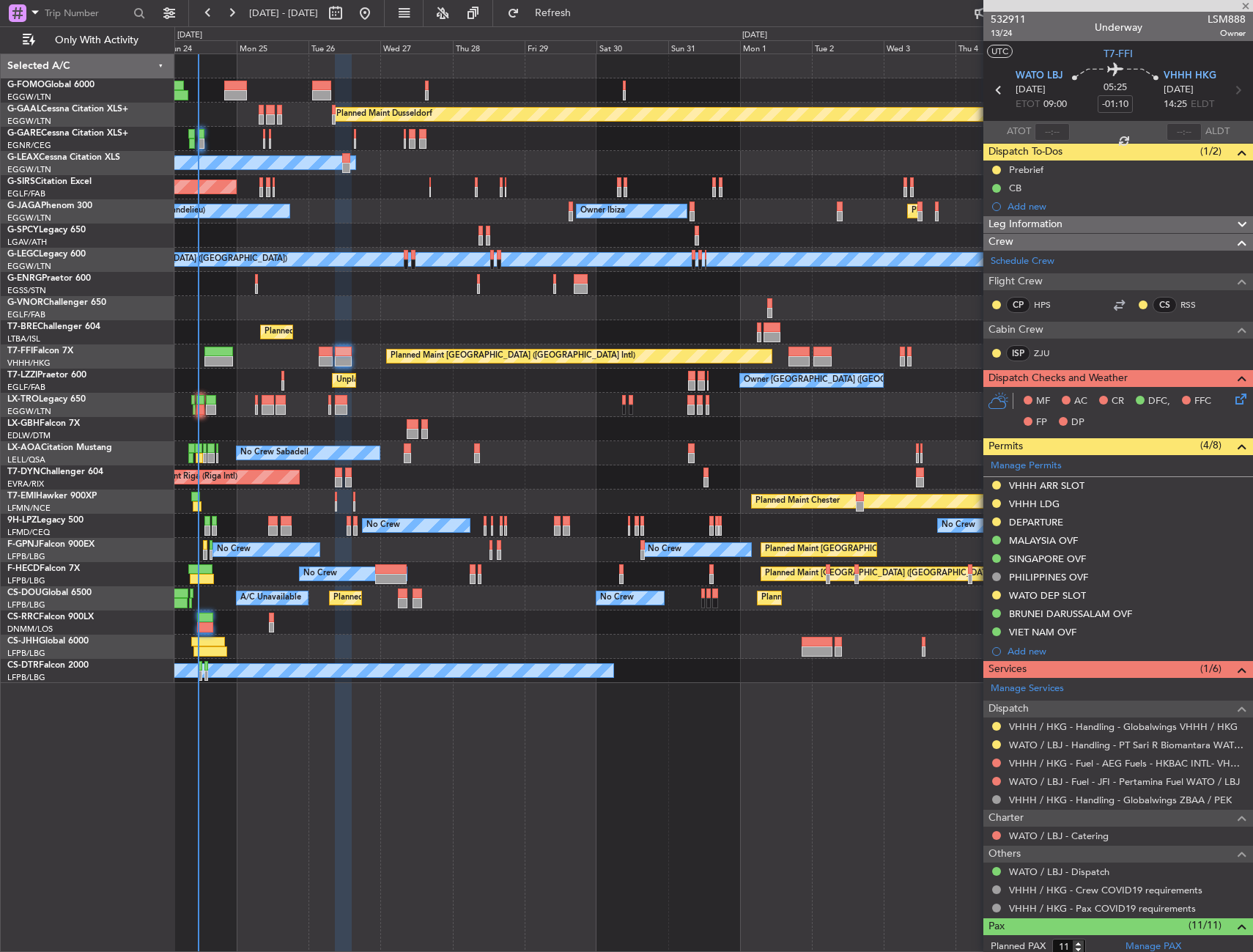
type input "-00:20"
type input "0"
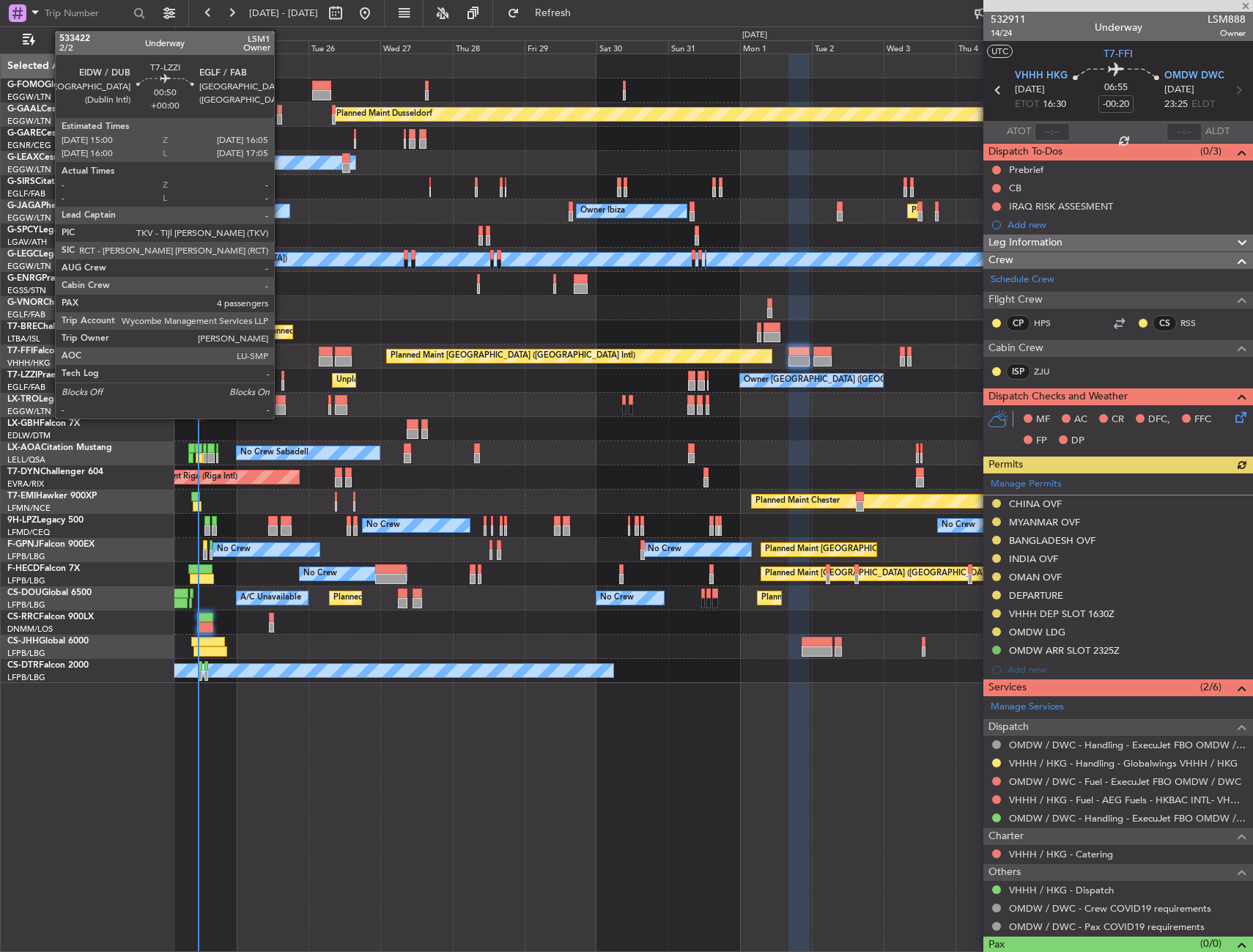
click at [281, 382] on div at bounding box center [283, 385] width 3 height 10
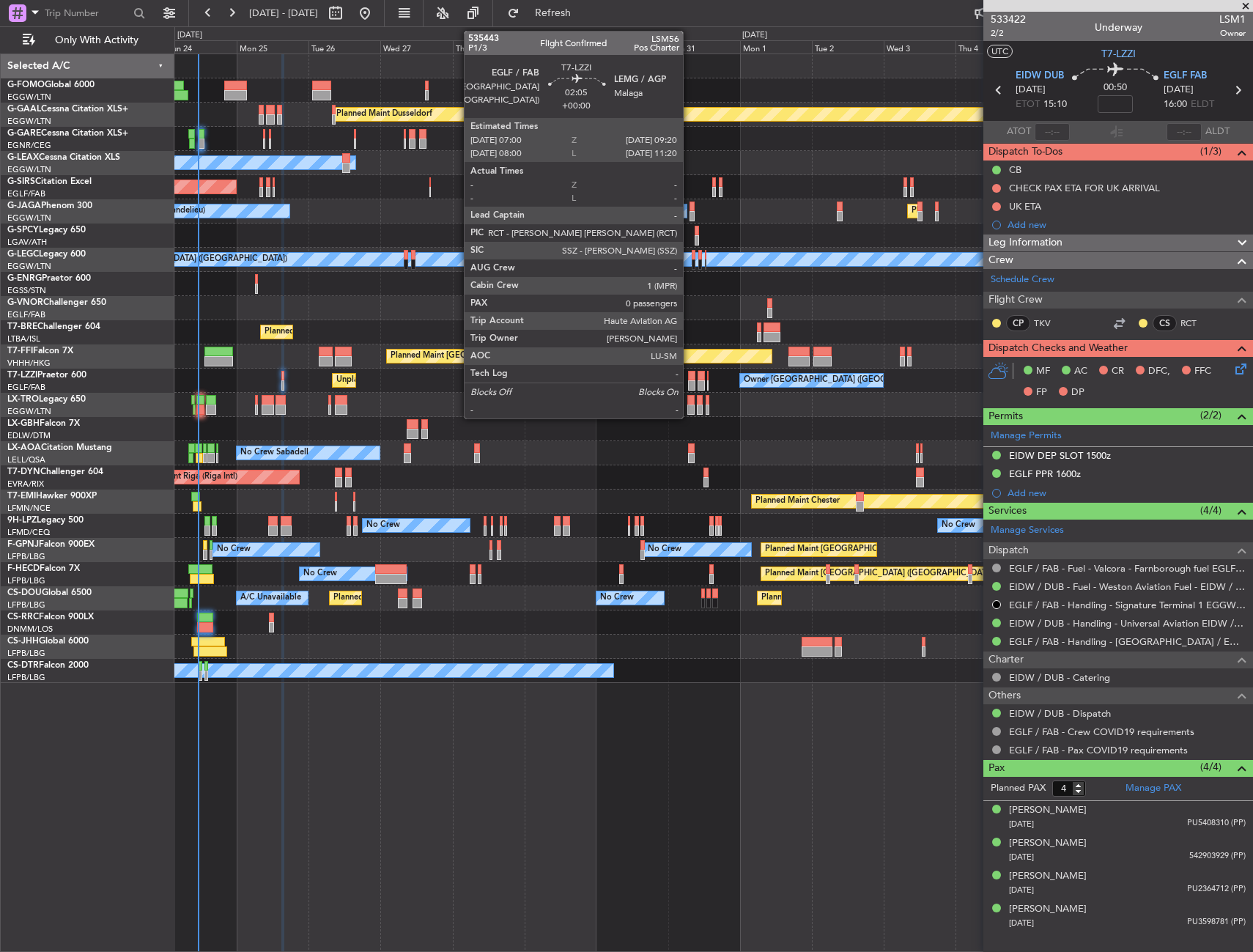
click at [689, 374] on div at bounding box center [692, 376] width 7 height 10
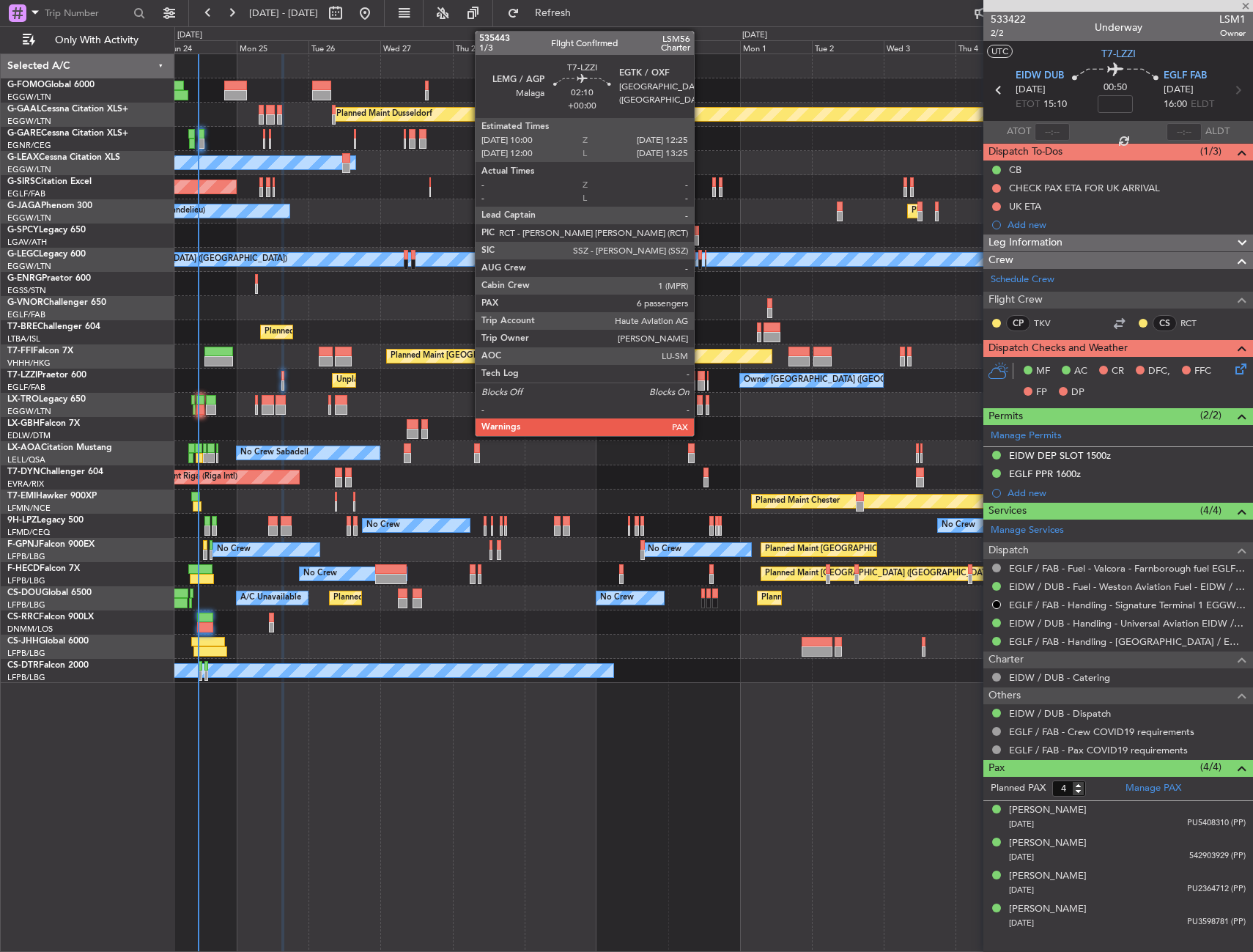
type input "0"
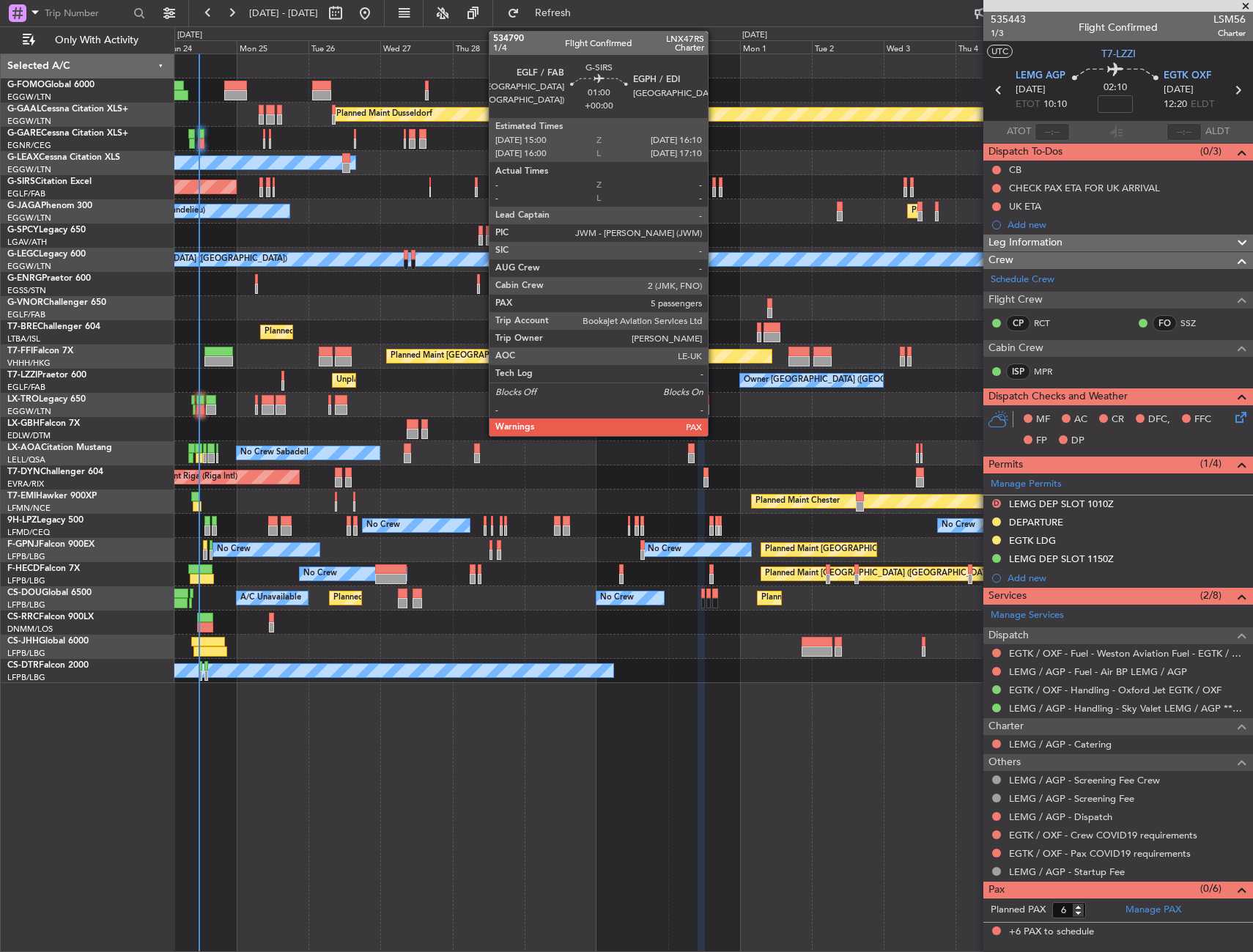
click at [715, 178] on div at bounding box center [714, 182] width 3 height 10
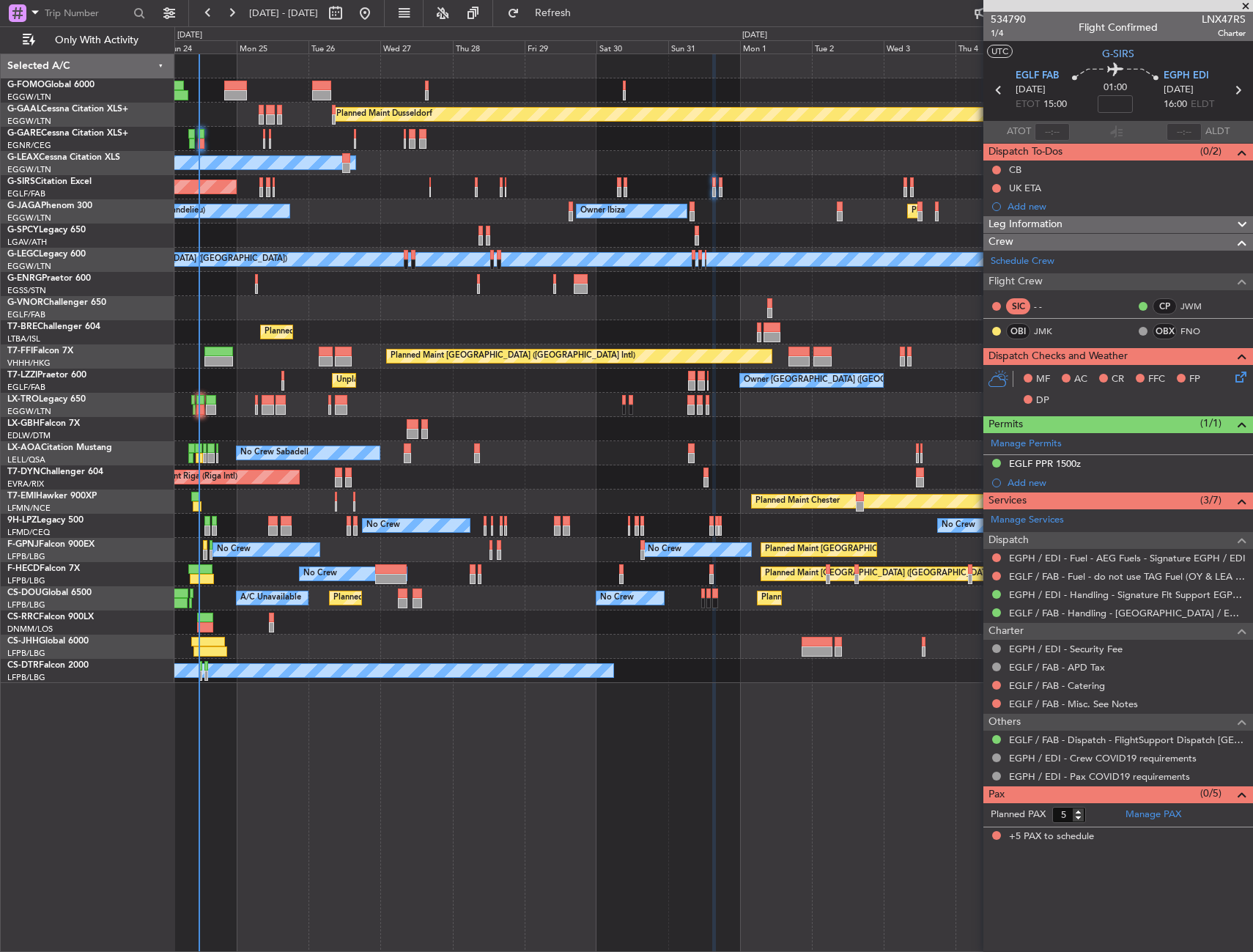
click at [718, 185] on div "Unplanned Maint Oxford ([GEOGRAPHIC_DATA])" at bounding box center [714, 186] width 1078 height 24
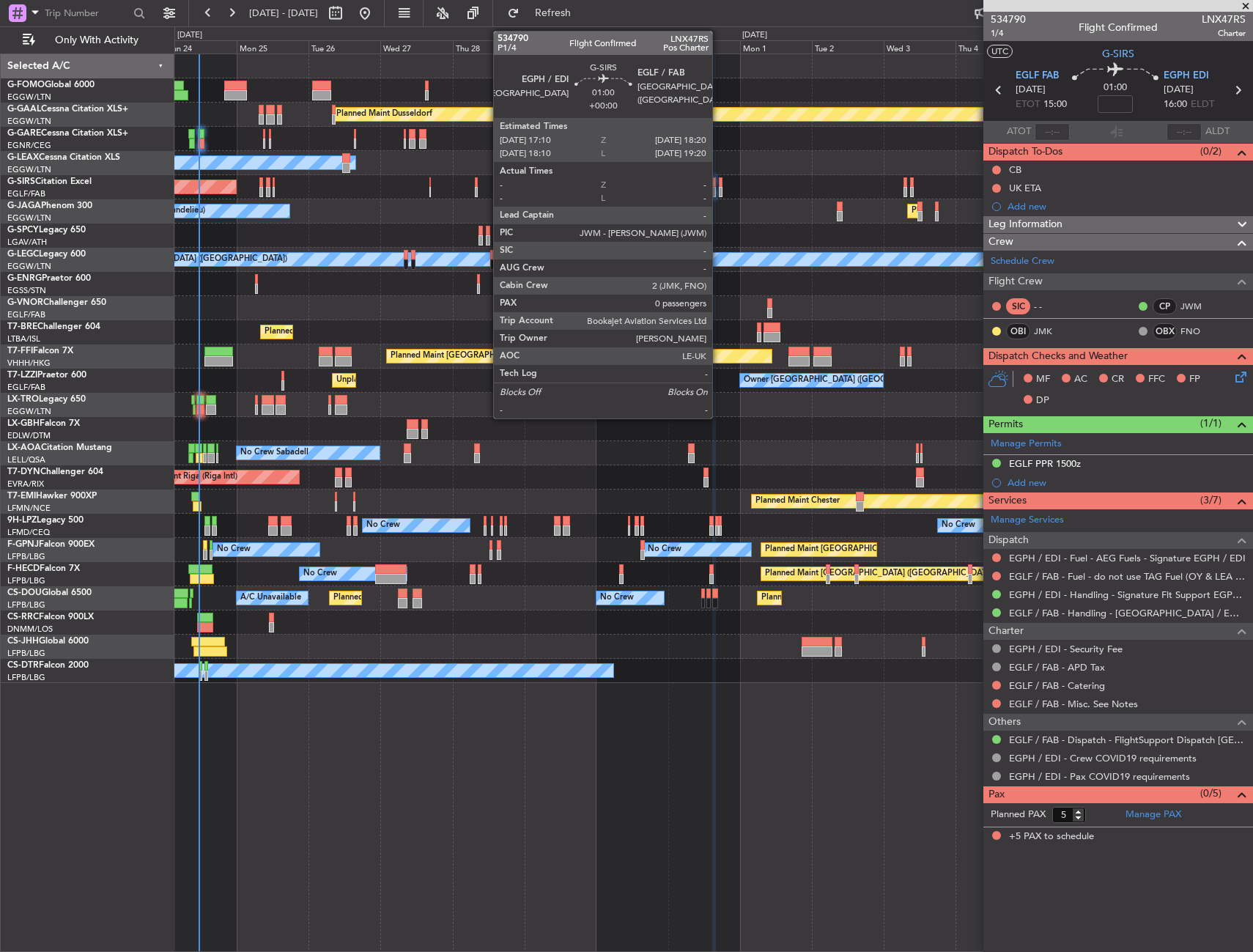
click at [719, 188] on div at bounding box center [720, 192] width 3 height 10
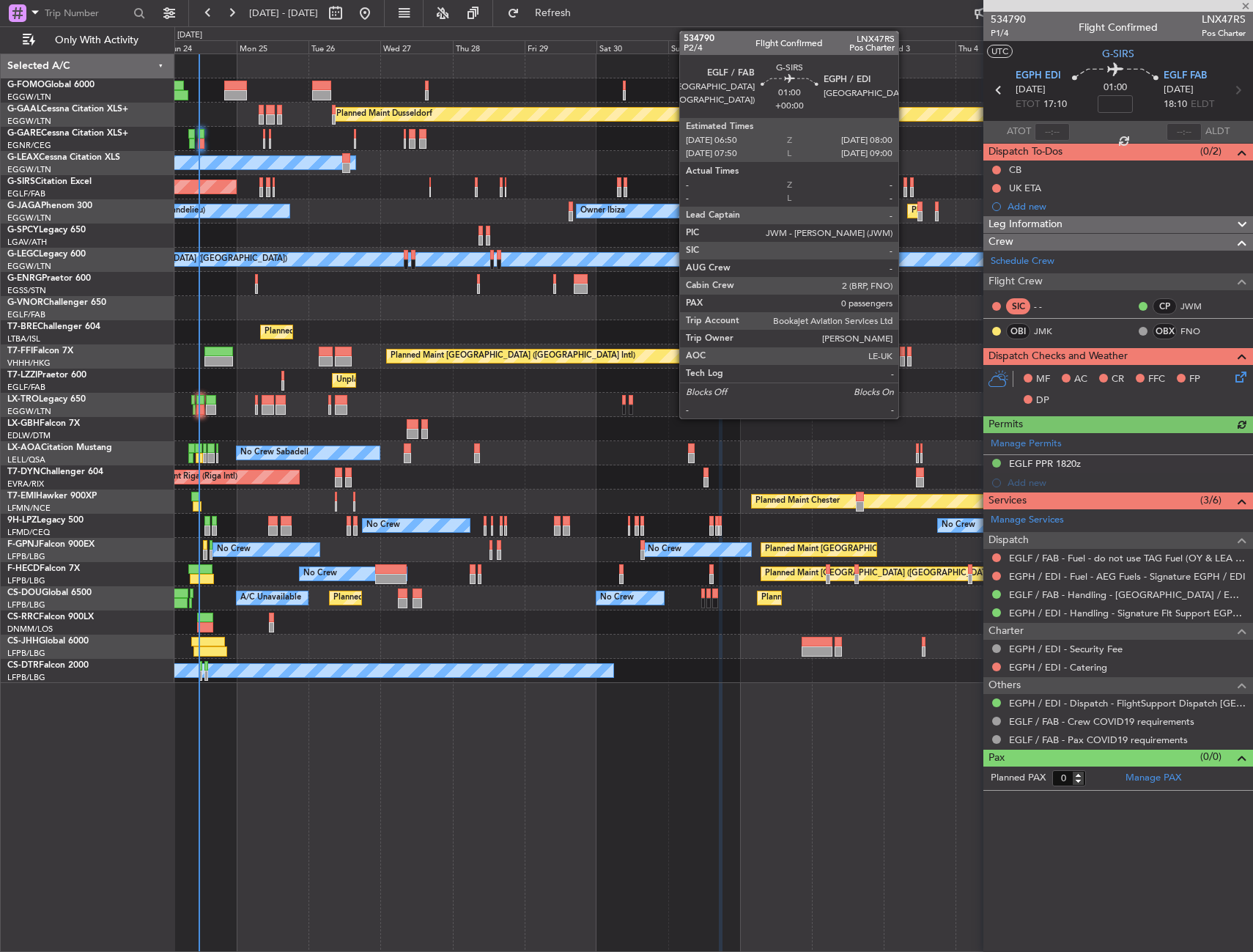
click at [905, 179] on div at bounding box center [905, 182] width 3 height 10
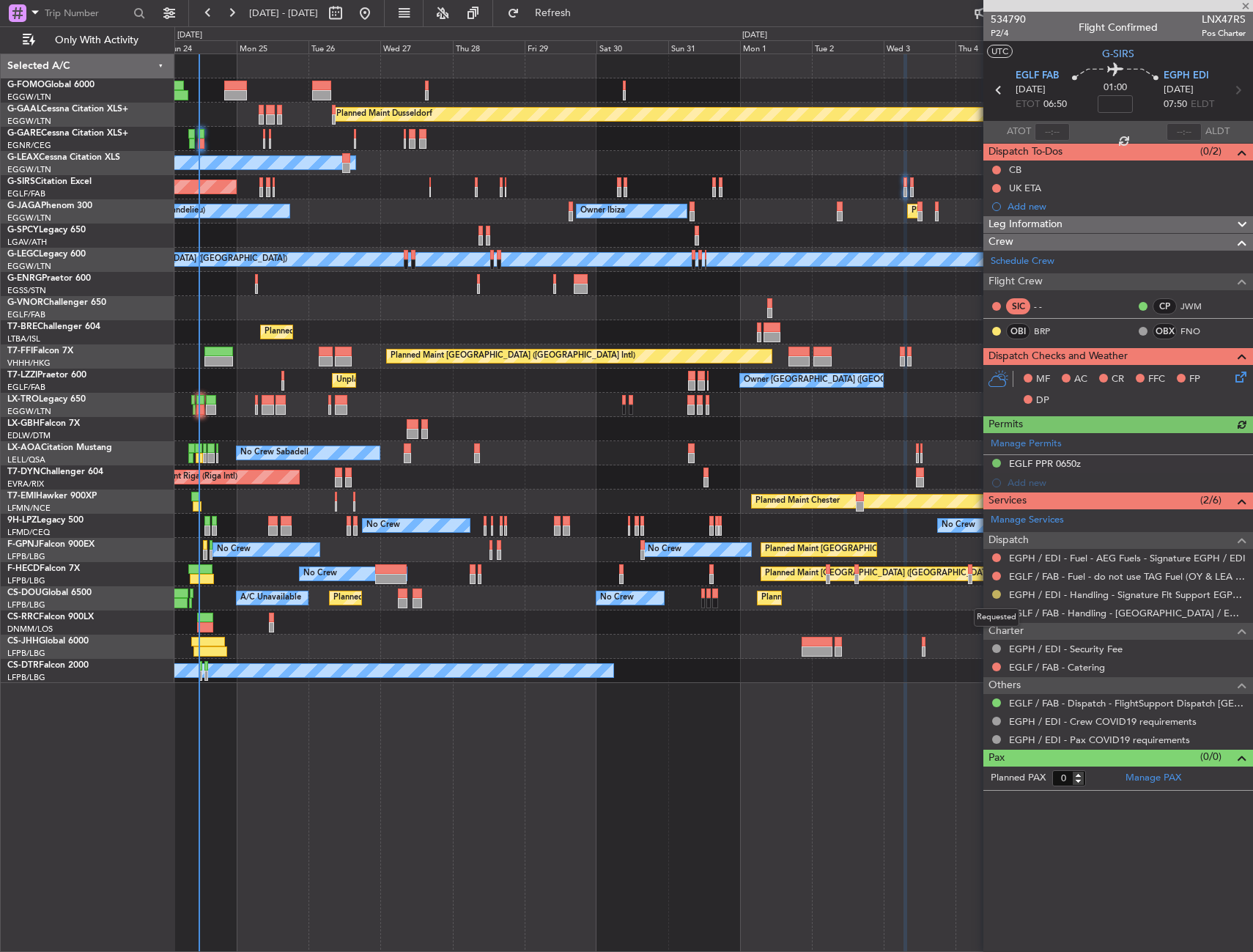
click at [996, 594] on button at bounding box center [997, 594] width 9 height 9
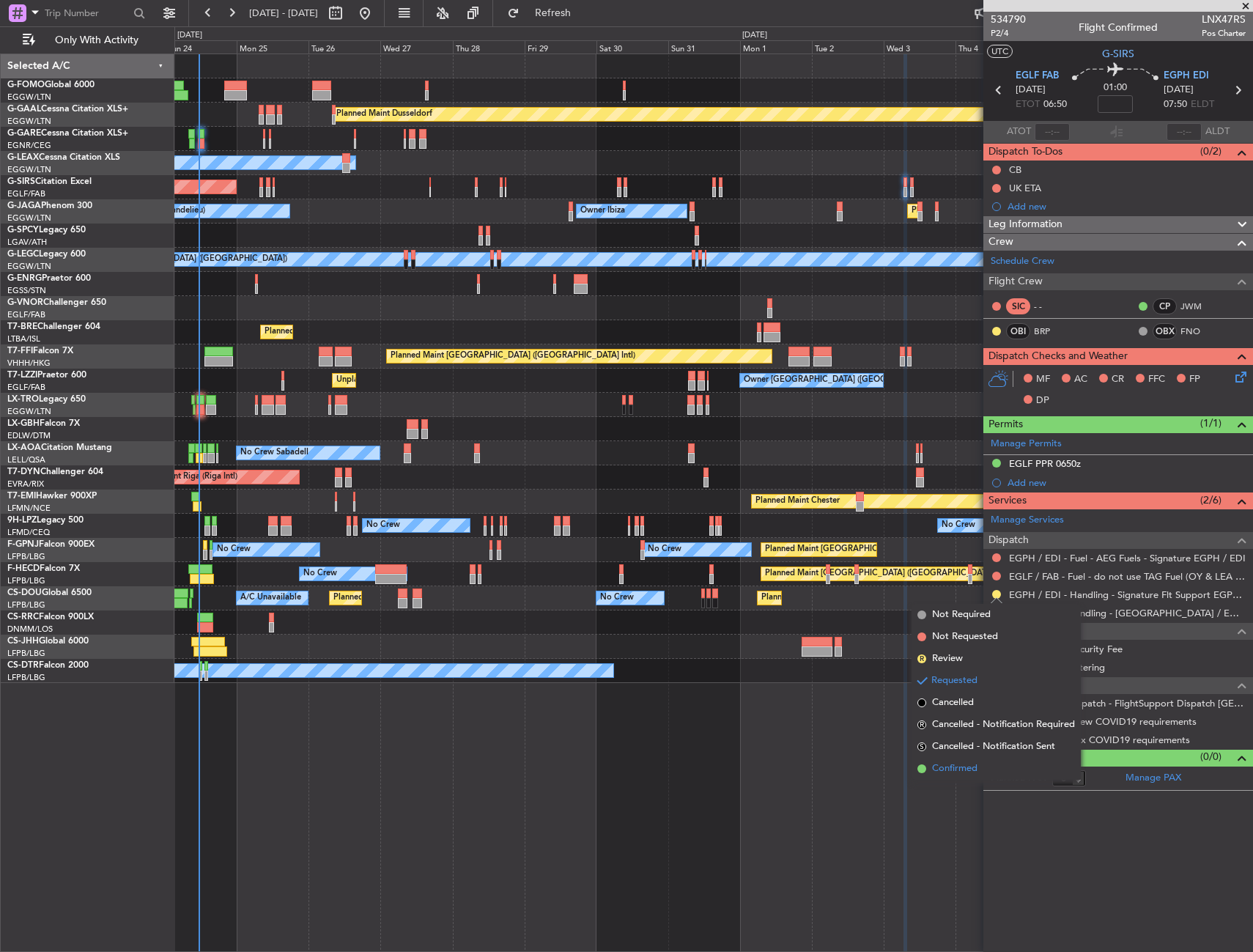
click at [953, 768] on span "Confirmed" at bounding box center [955, 769] width 45 height 15
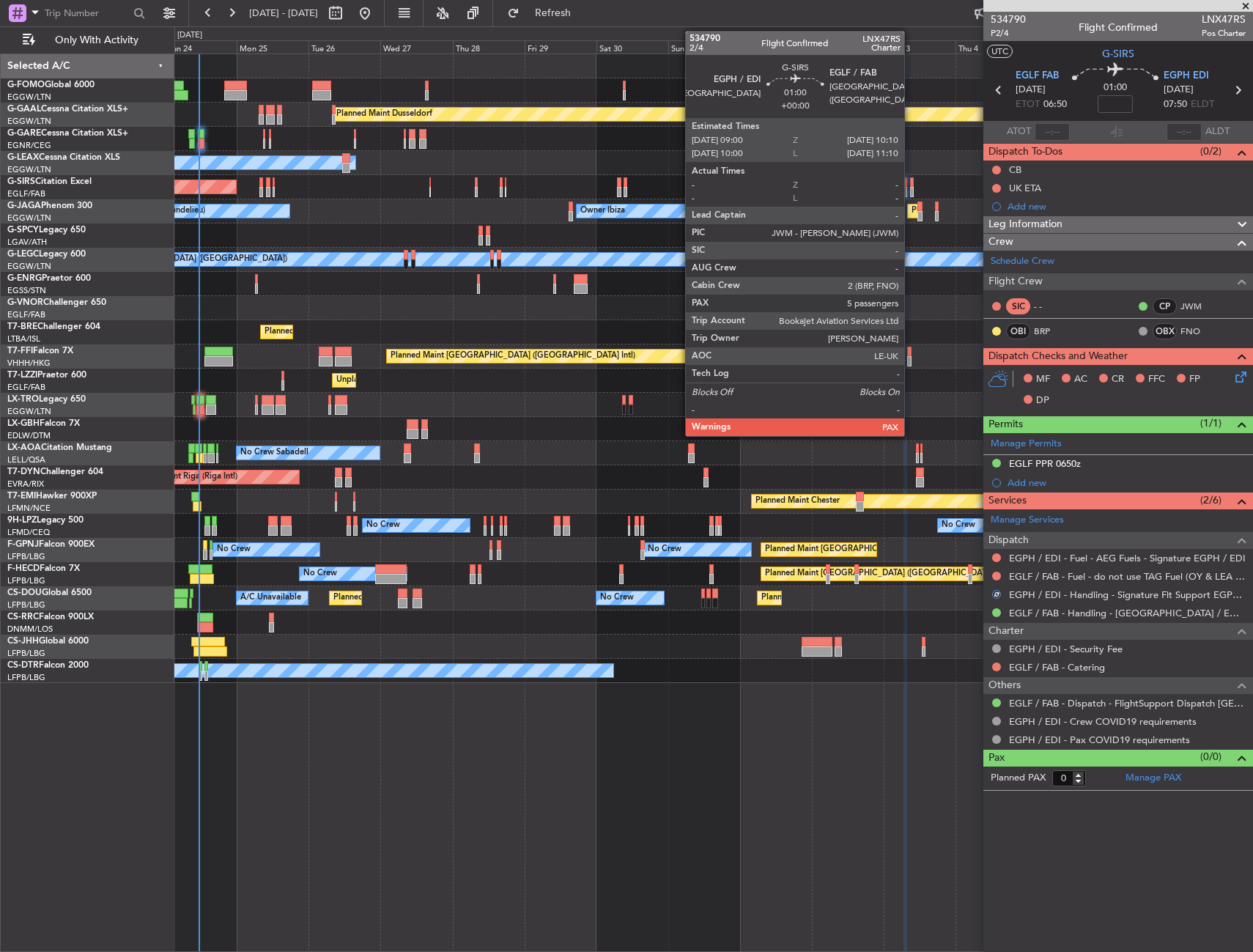
click at [911, 186] on div at bounding box center [912, 182] width 3 height 10
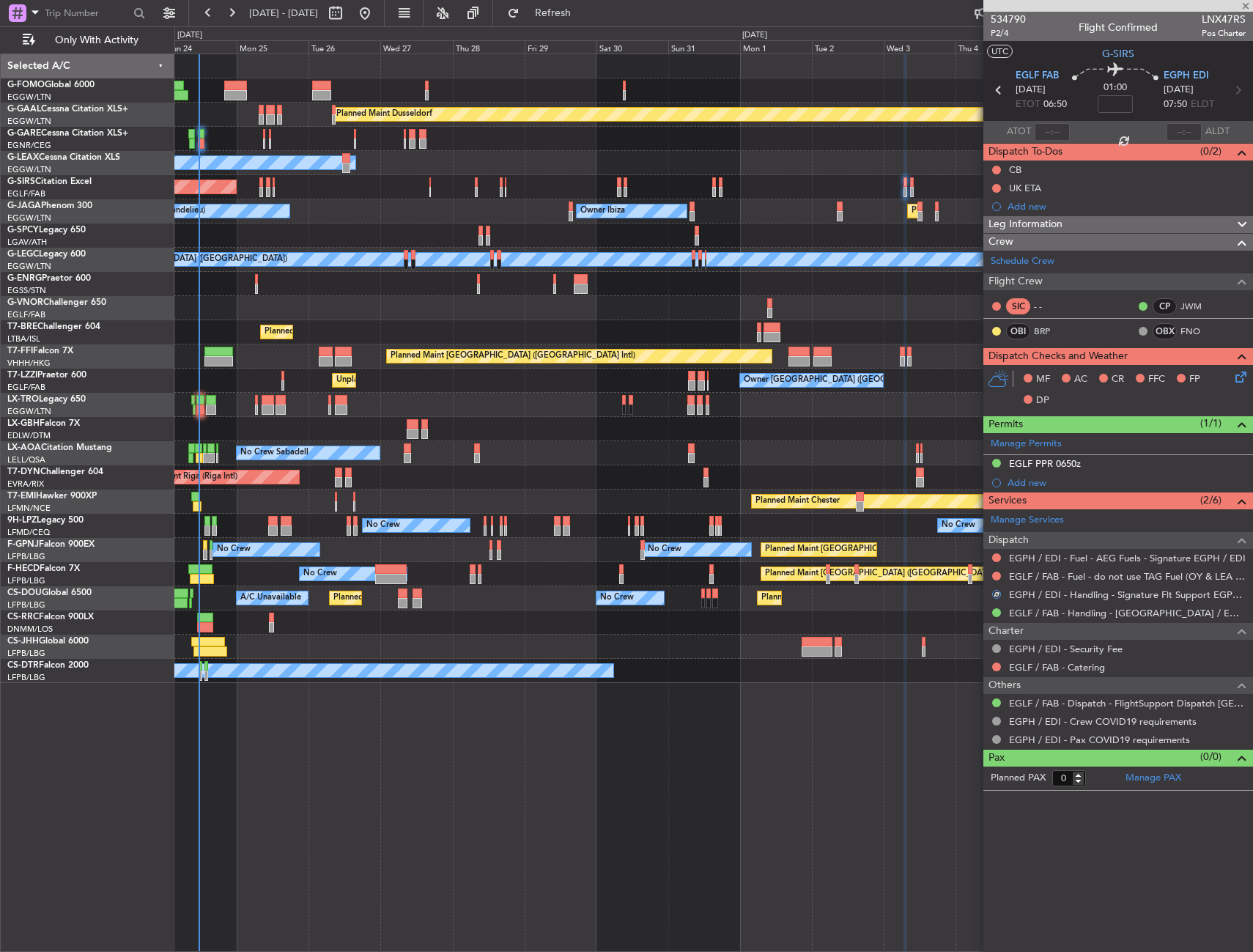
type input "5"
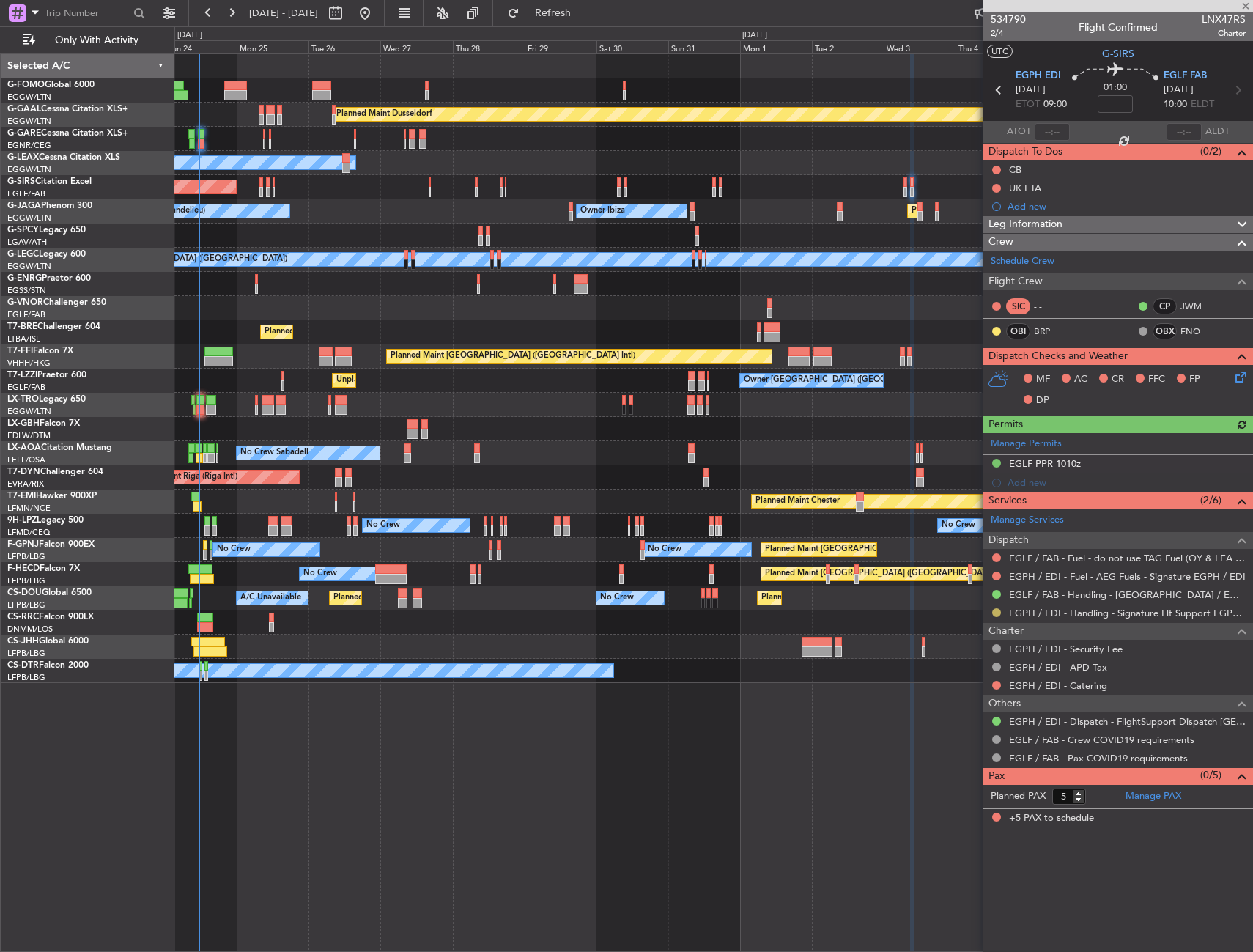
click at [997, 612] on button at bounding box center [997, 612] width 9 height 9
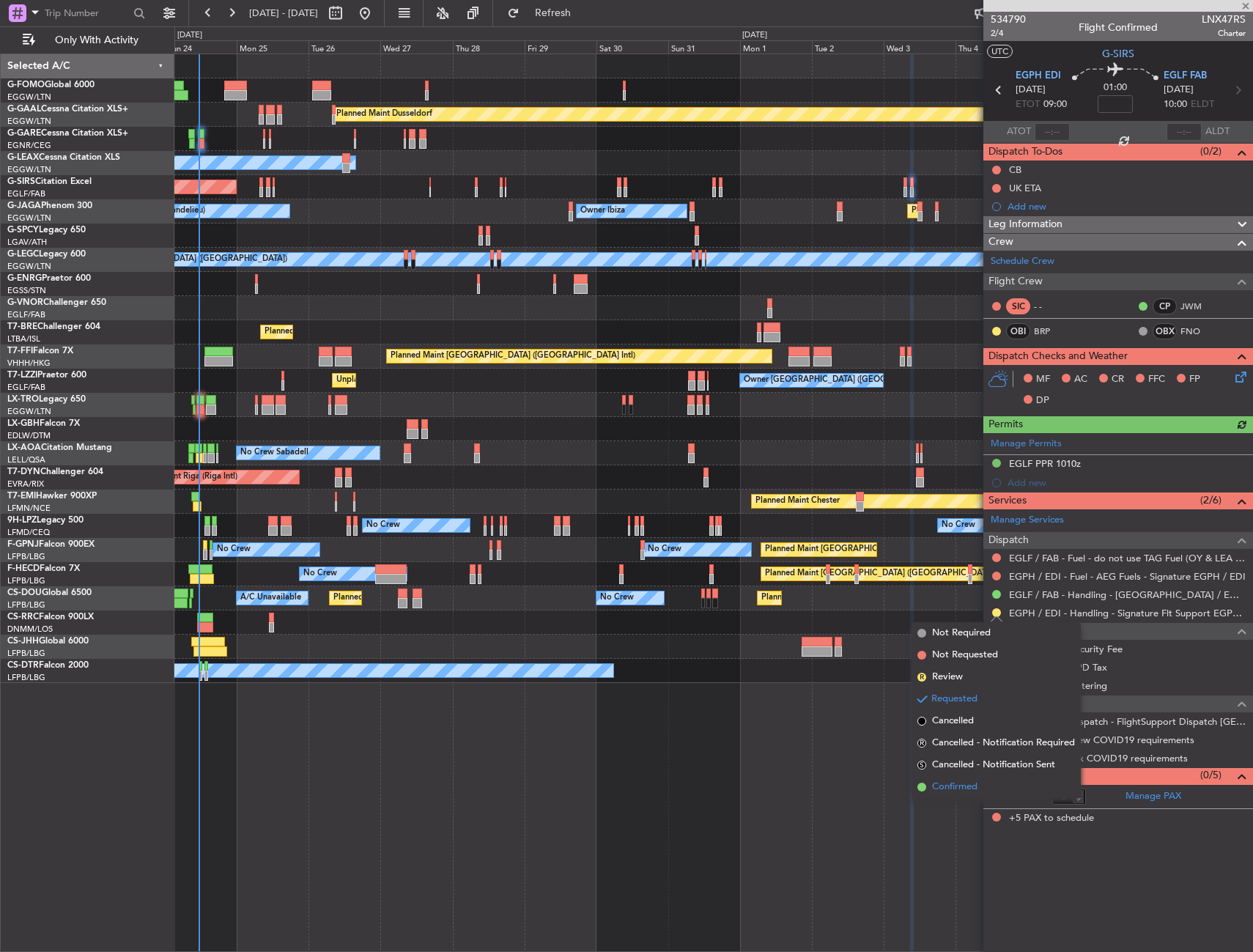
click at [955, 788] on span "Confirmed" at bounding box center [955, 787] width 45 height 15
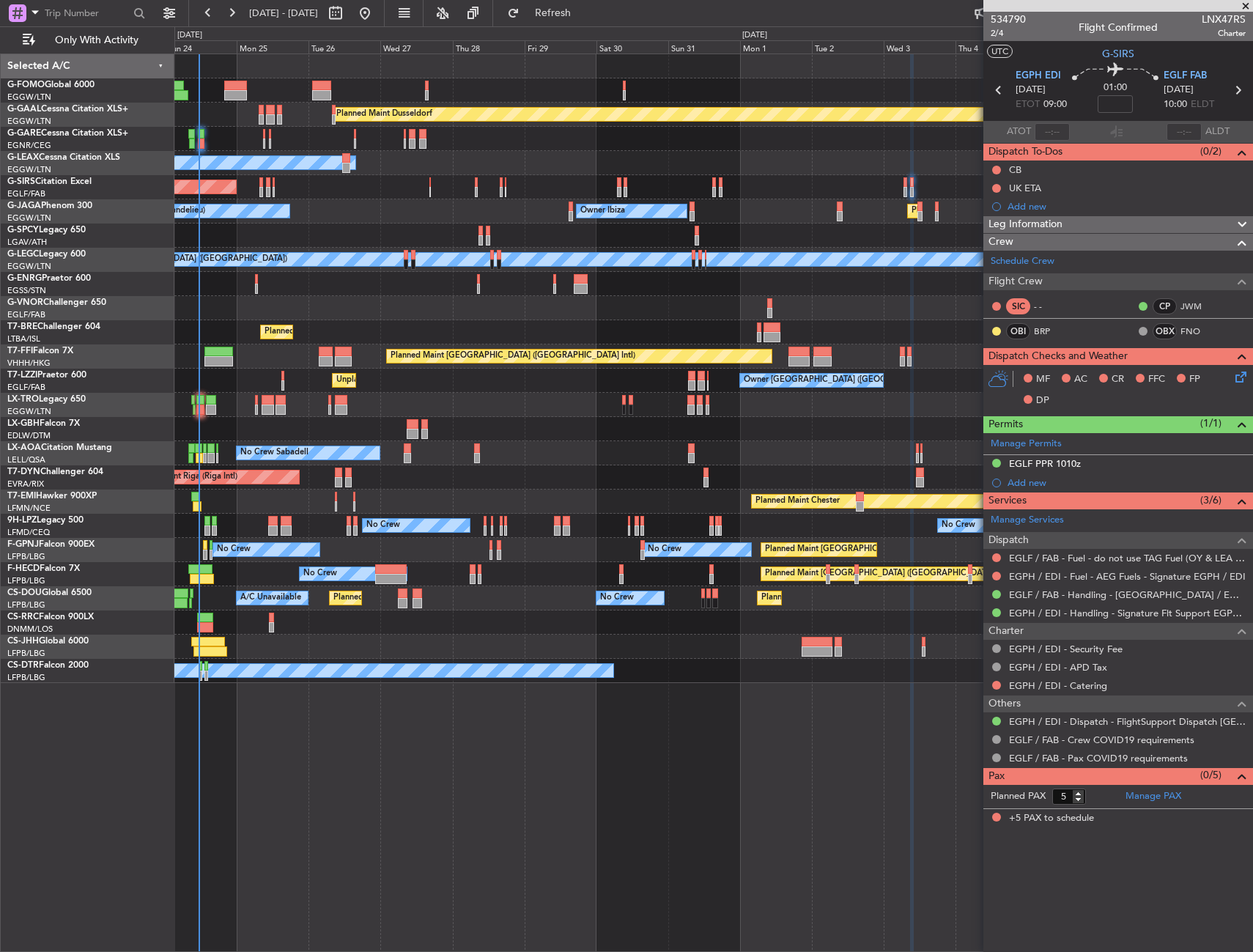
click at [340, 380] on div "Unplanned Maint London (Farnborough) Owner London (Farnborough) Owner Owner" at bounding box center [714, 380] width 1078 height 24
click at [323, 382] on div "Unplanned Maint London (Farnborough) Owner London (Farnborough) Owner Owner" at bounding box center [714, 380] width 1078 height 24
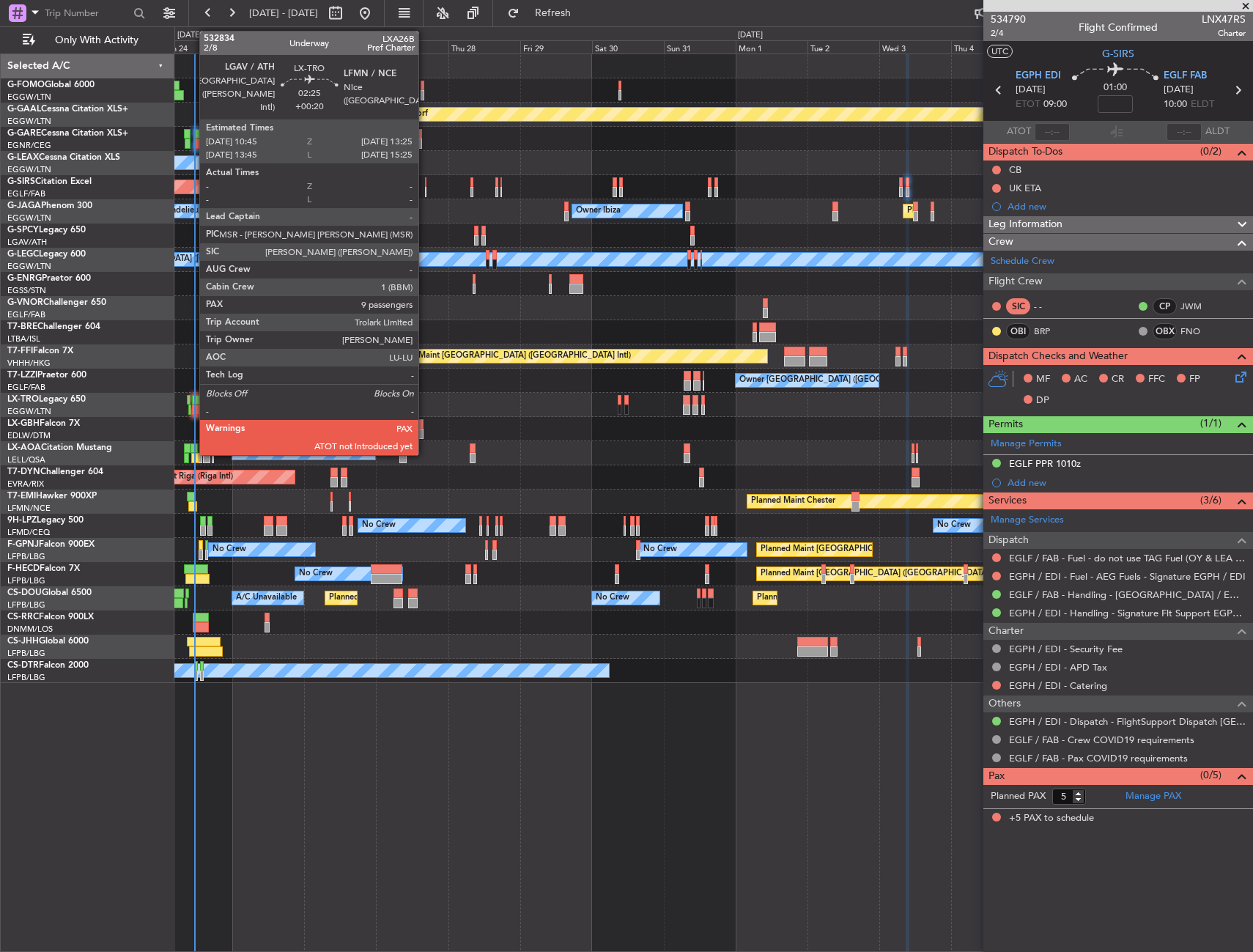
click at [192, 410] on div at bounding box center [196, 410] width 8 height 10
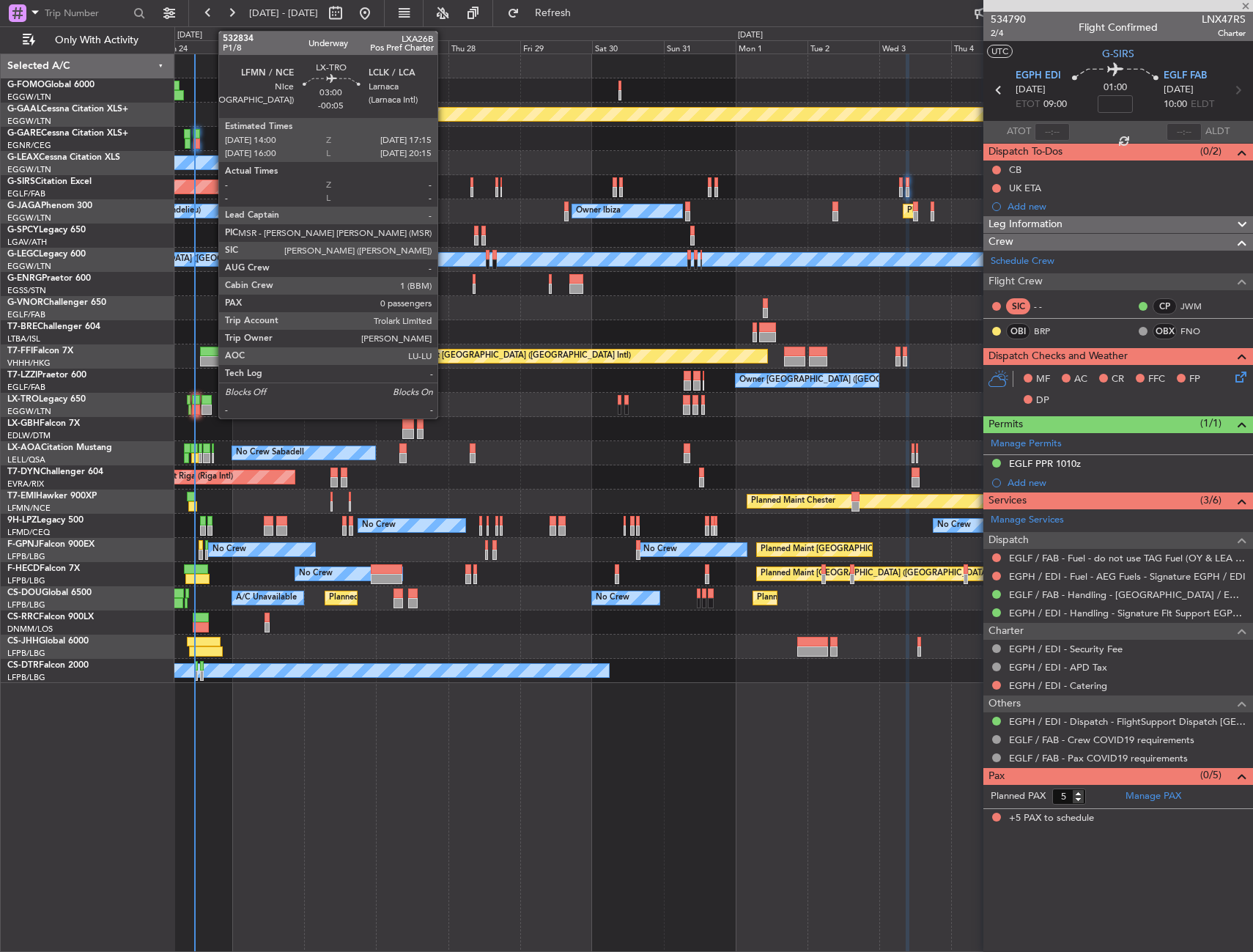
type input "+00:20"
type input "9"
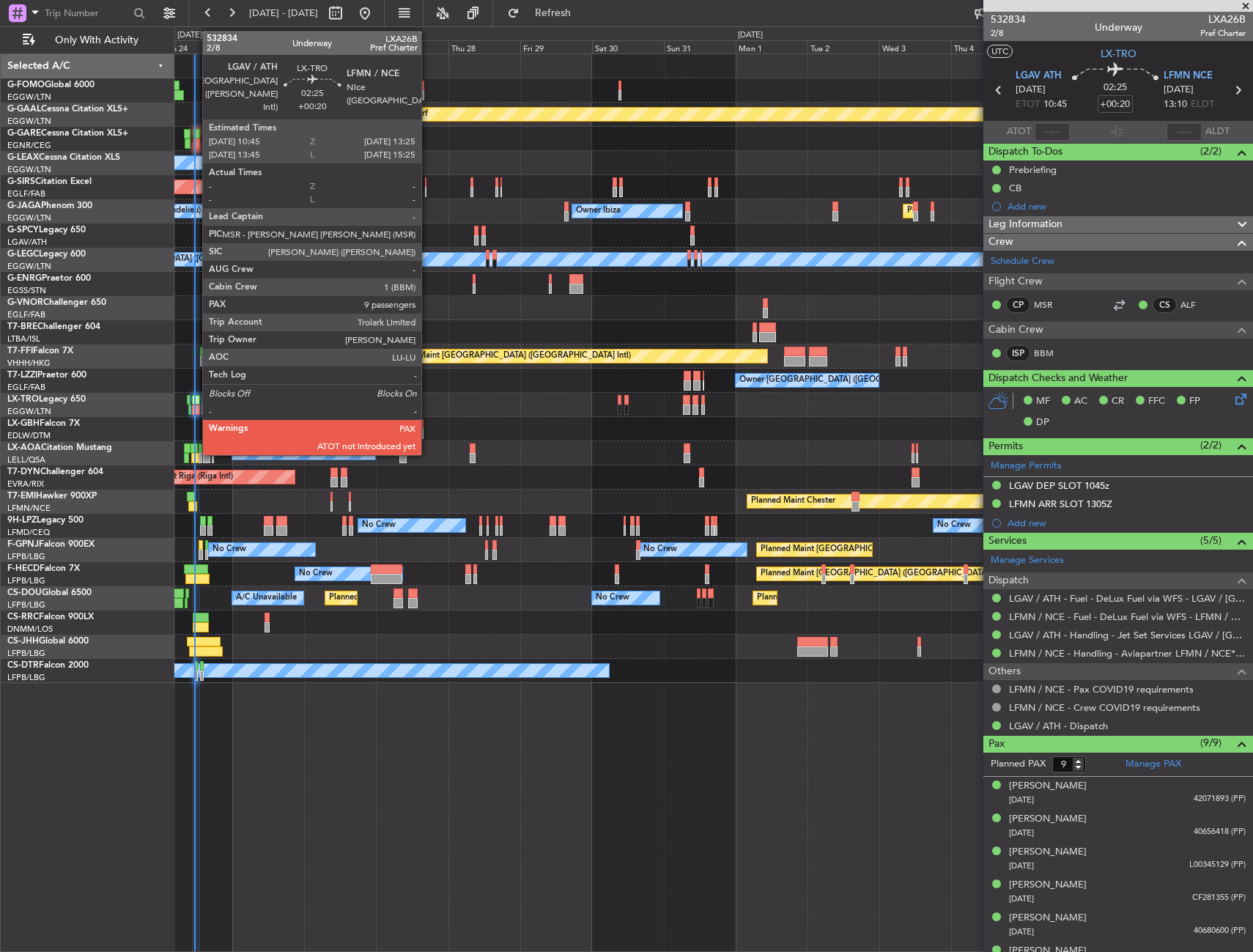
click at [195, 401] on div at bounding box center [196, 400] width 8 height 10
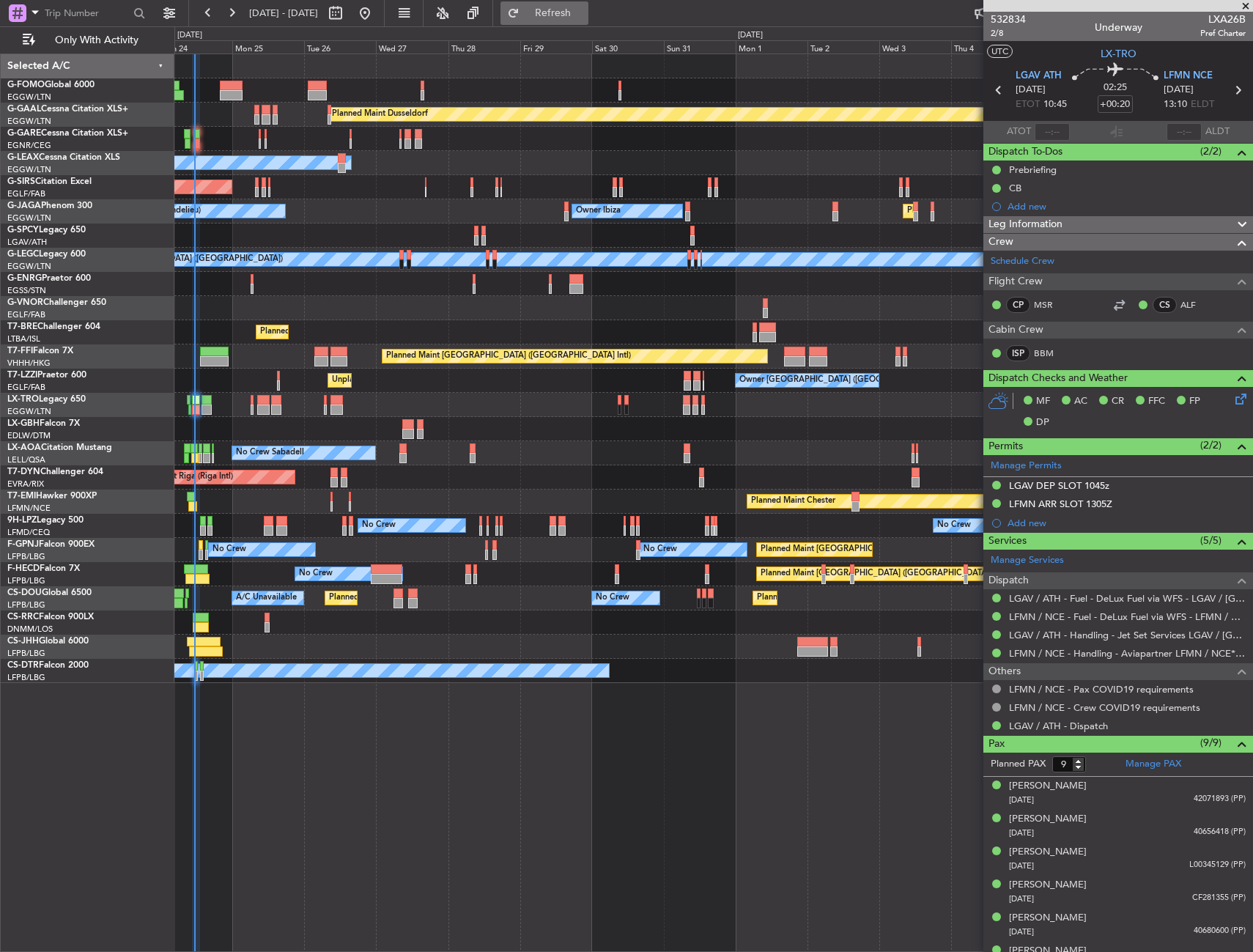
click at [570, 12] on span "Refresh" at bounding box center [553, 13] width 62 height 10
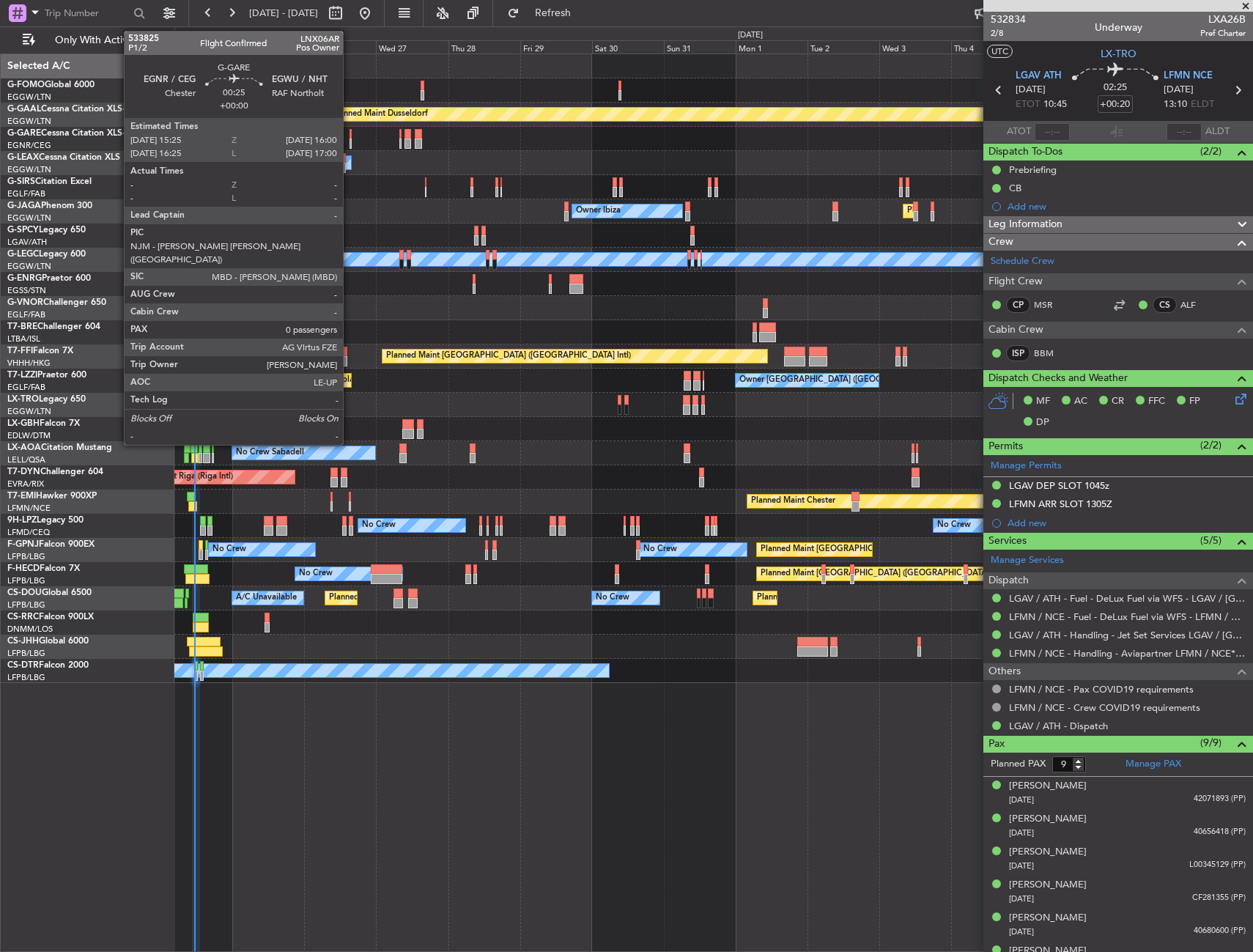
click at [350, 133] on div at bounding box center [350, 134] width 2 height 10
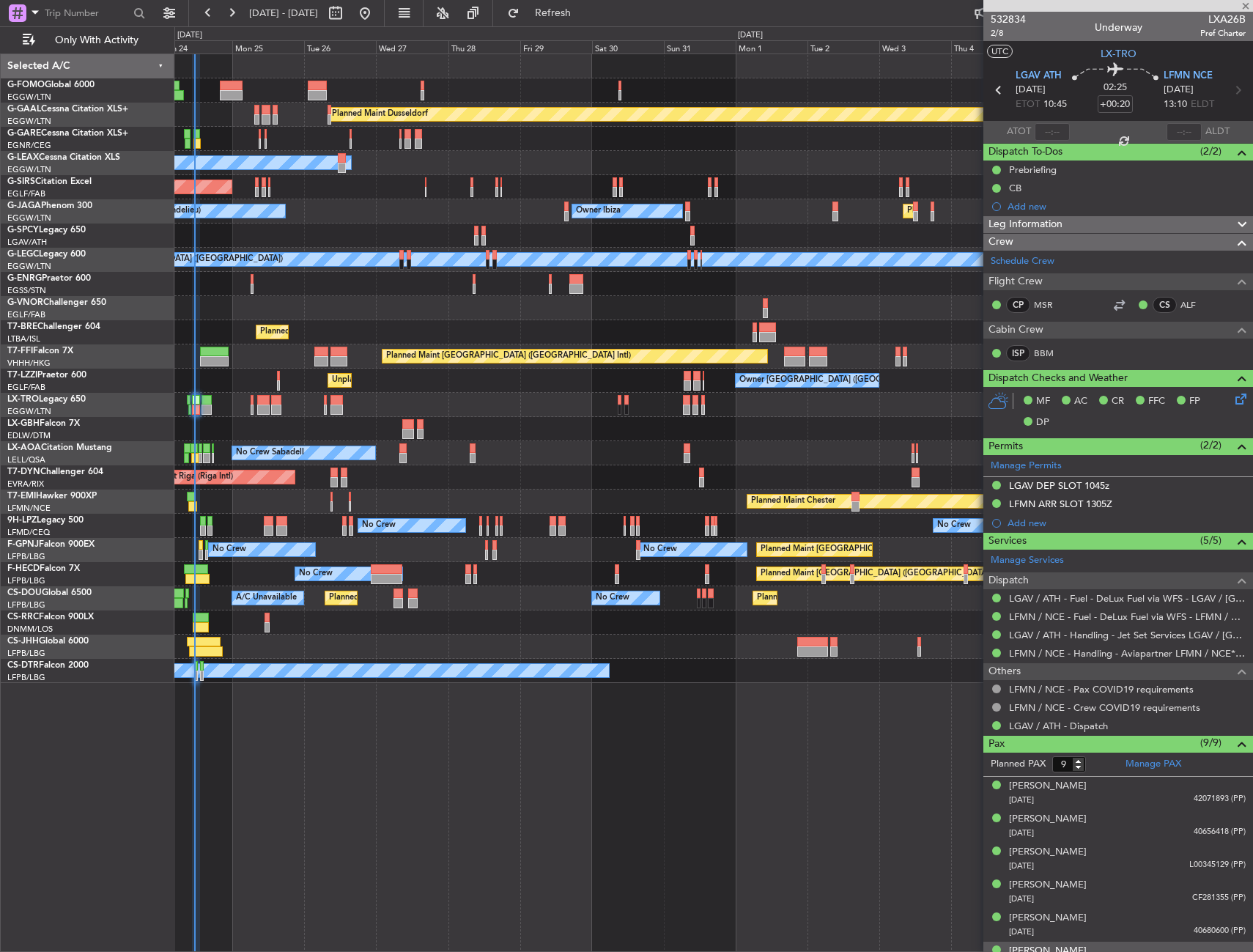
type input "0"
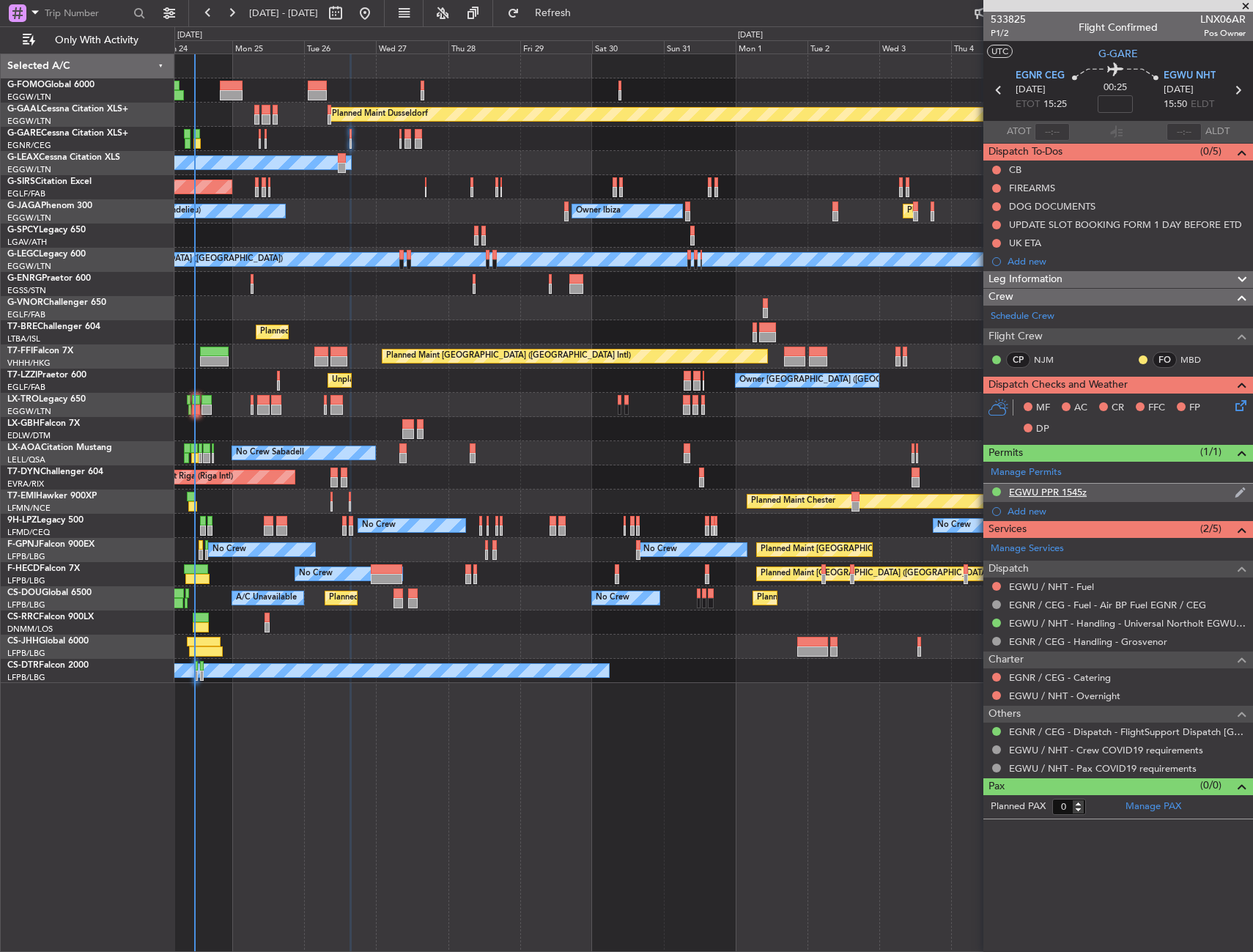
click at [1146, 494] on div "EGWU PPR 1545z" at bounding box center [1118, 493] width 270 height 18
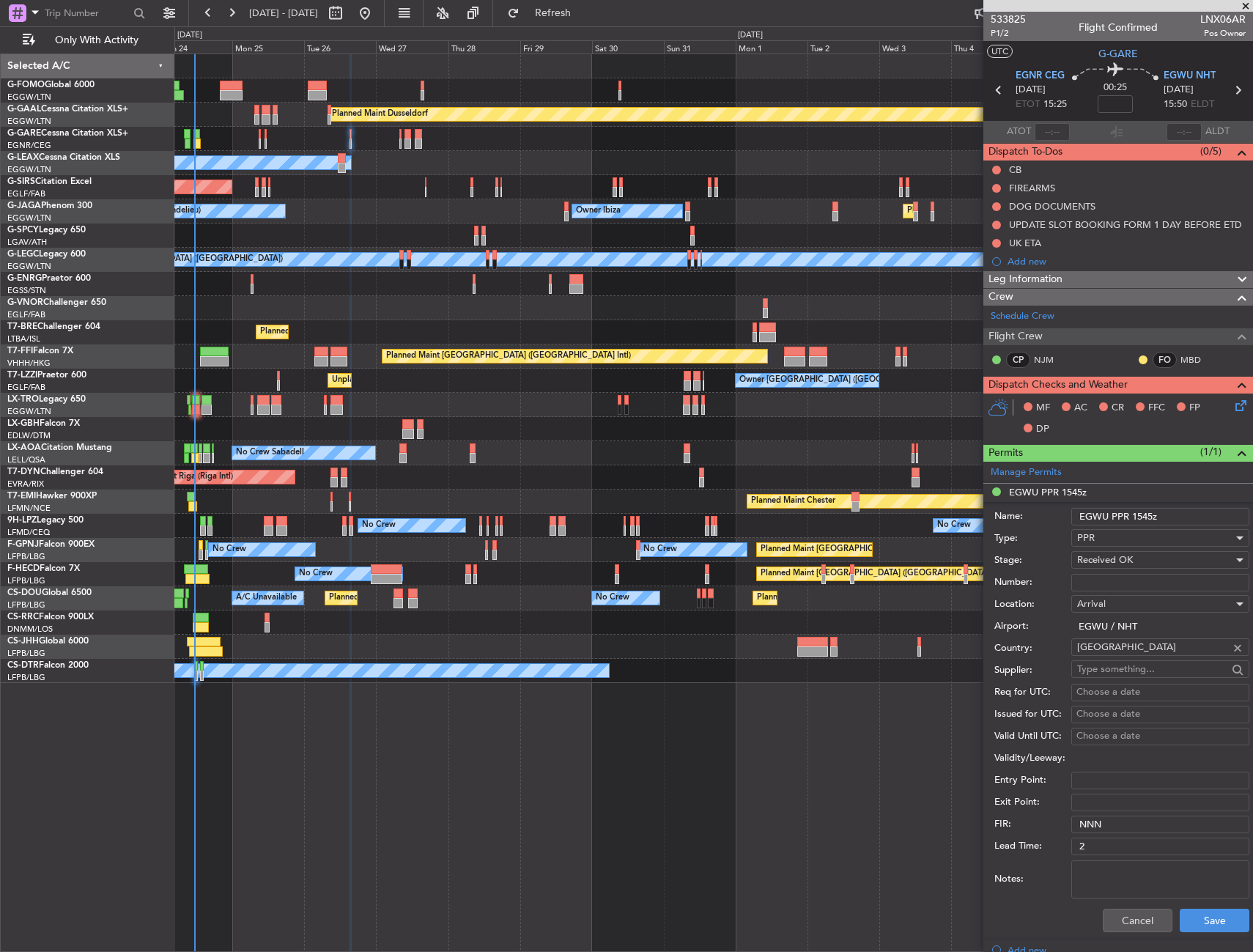
click at [1112, 586] on input "Number:" at bounding box center [1161, 582] width 178 height 17
paste input "NHT-214831"
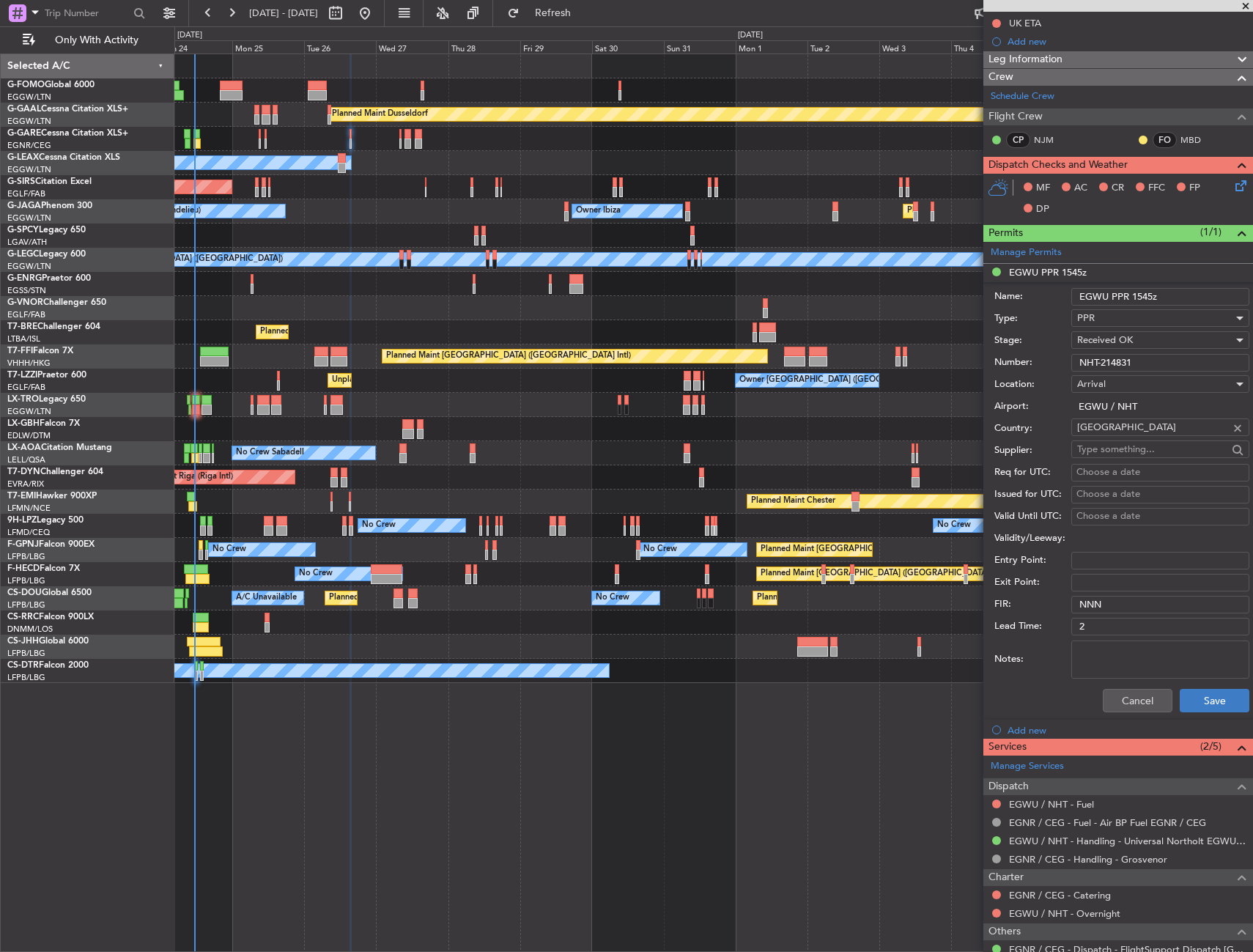
type input "NHT-214831"
click at [1199, 708] on button "Save" at bounding box center [1214, 701] width 69 height 23
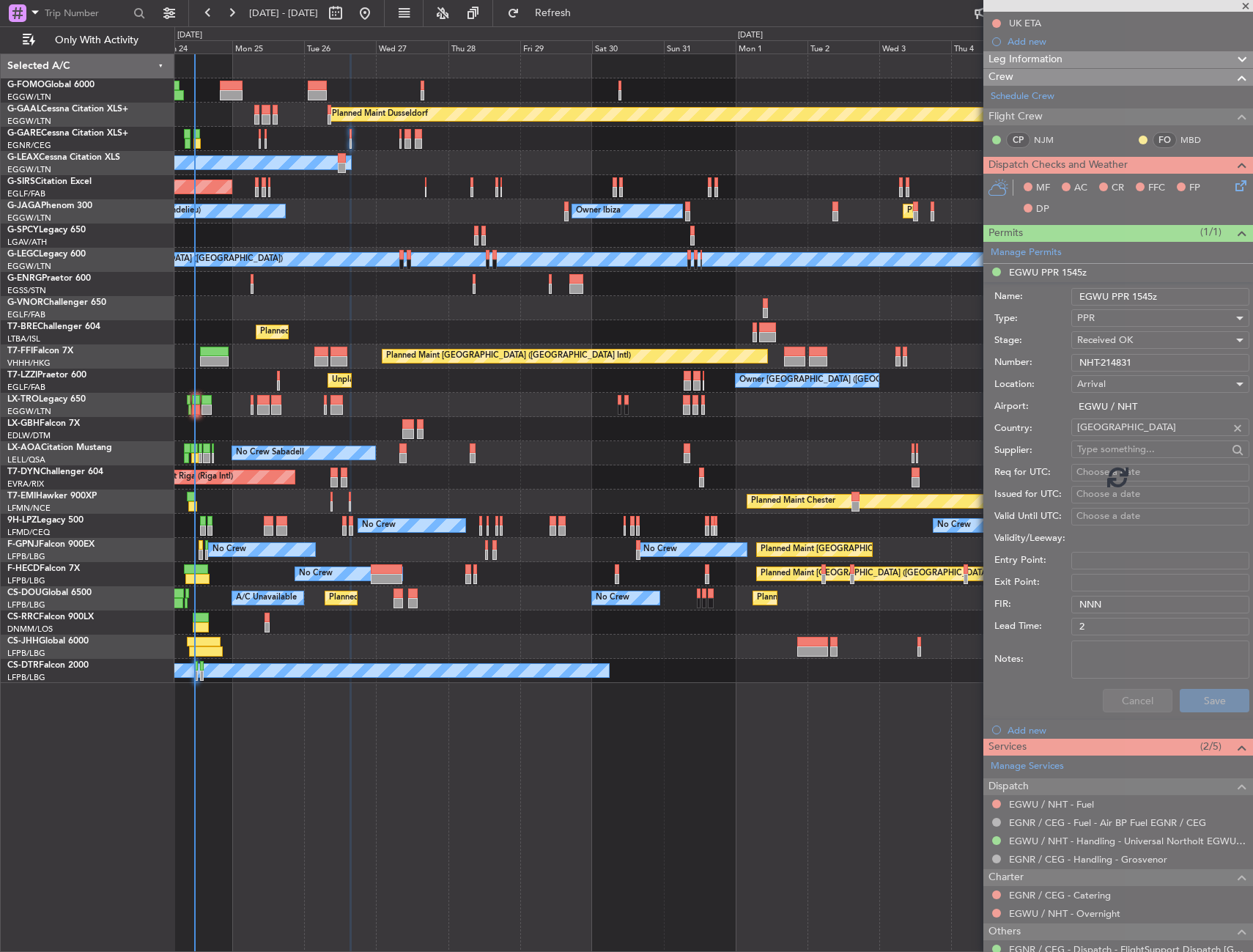
scroll to position [0, 0]
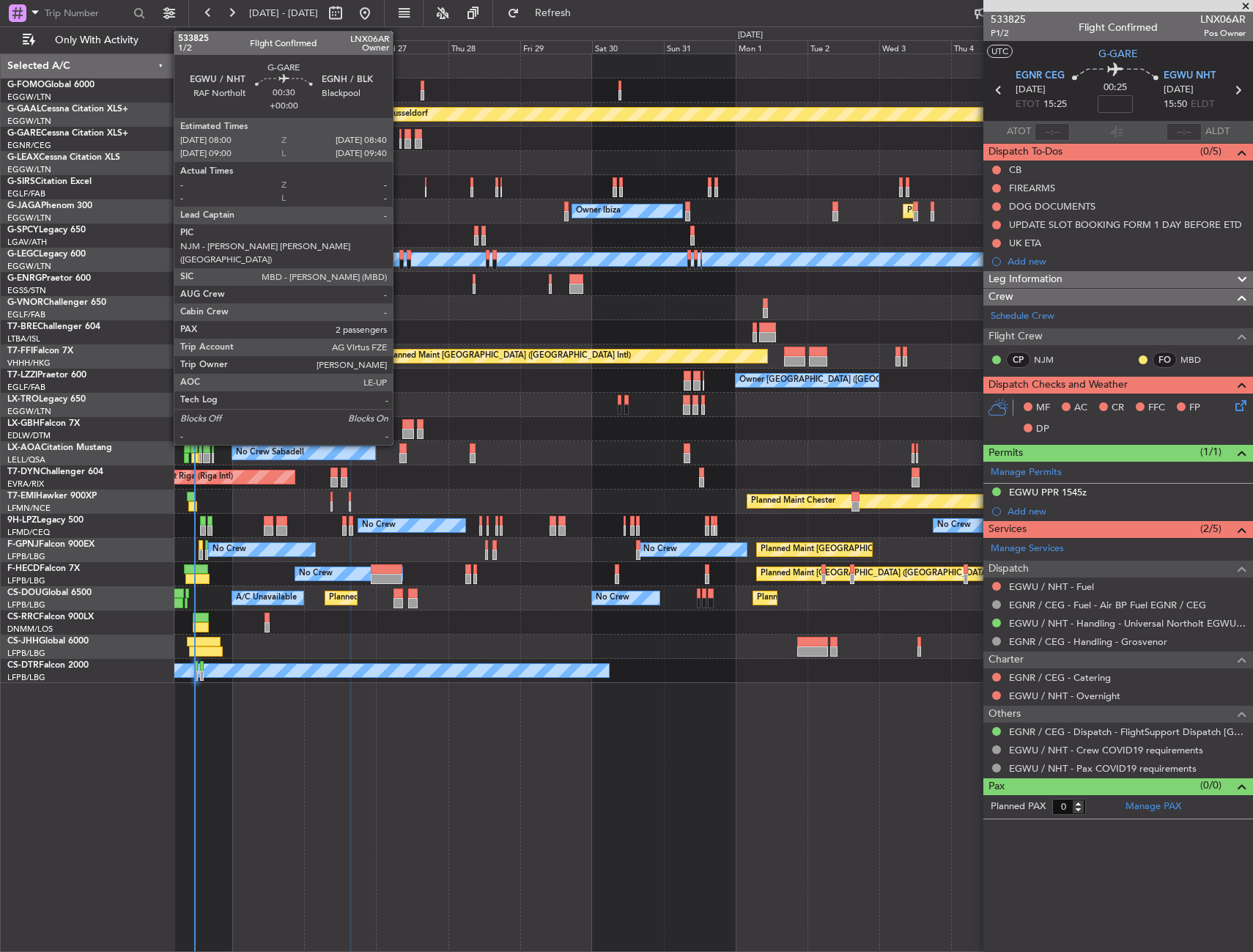
click at [399, 143] on div at bounding box center [400, 143] width 2 height 10
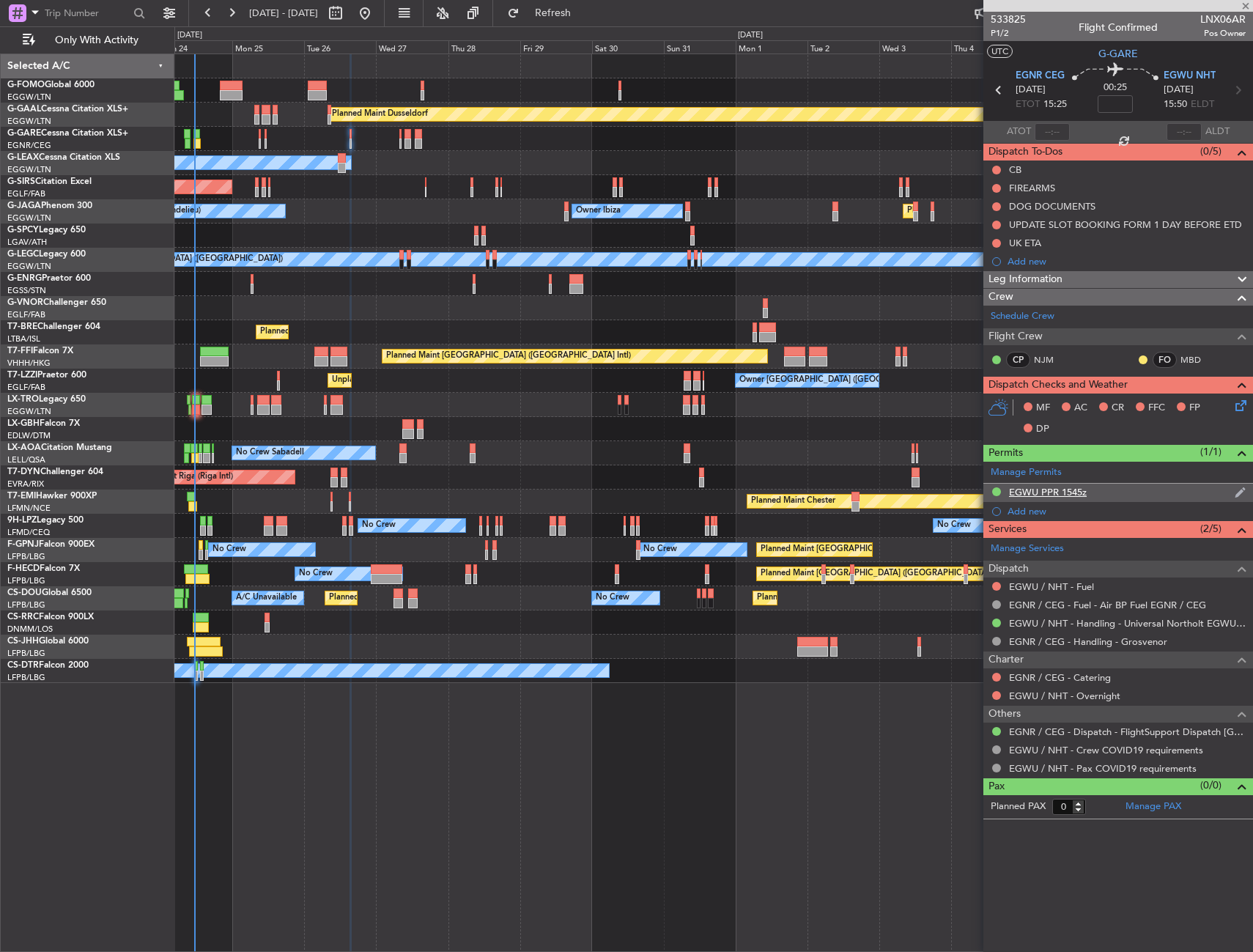
type input "2"
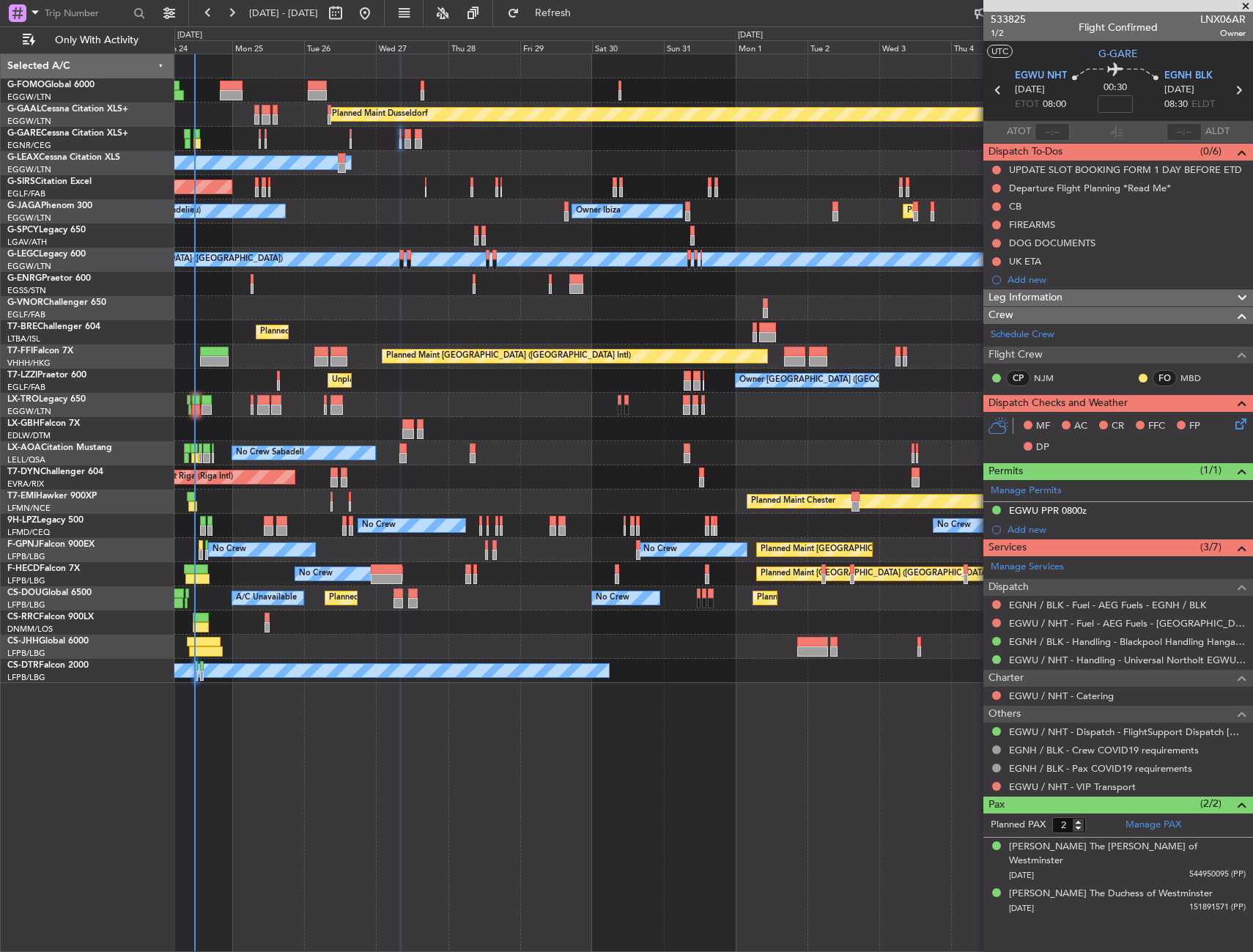
click at [1163, 520] on div "Add new" at bounding box center [1118, 529] width 270 height 18
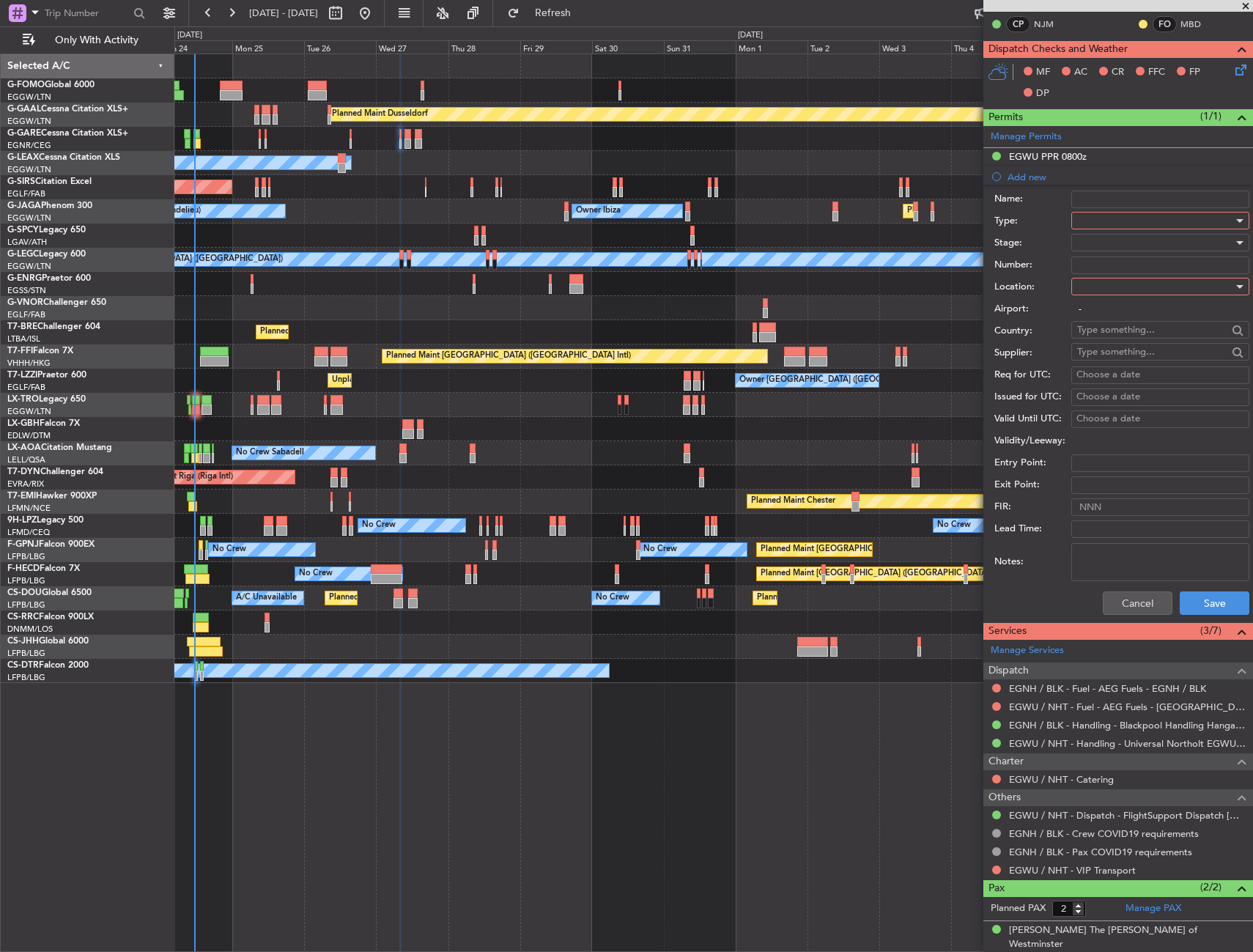
scroll to position [388, 0]
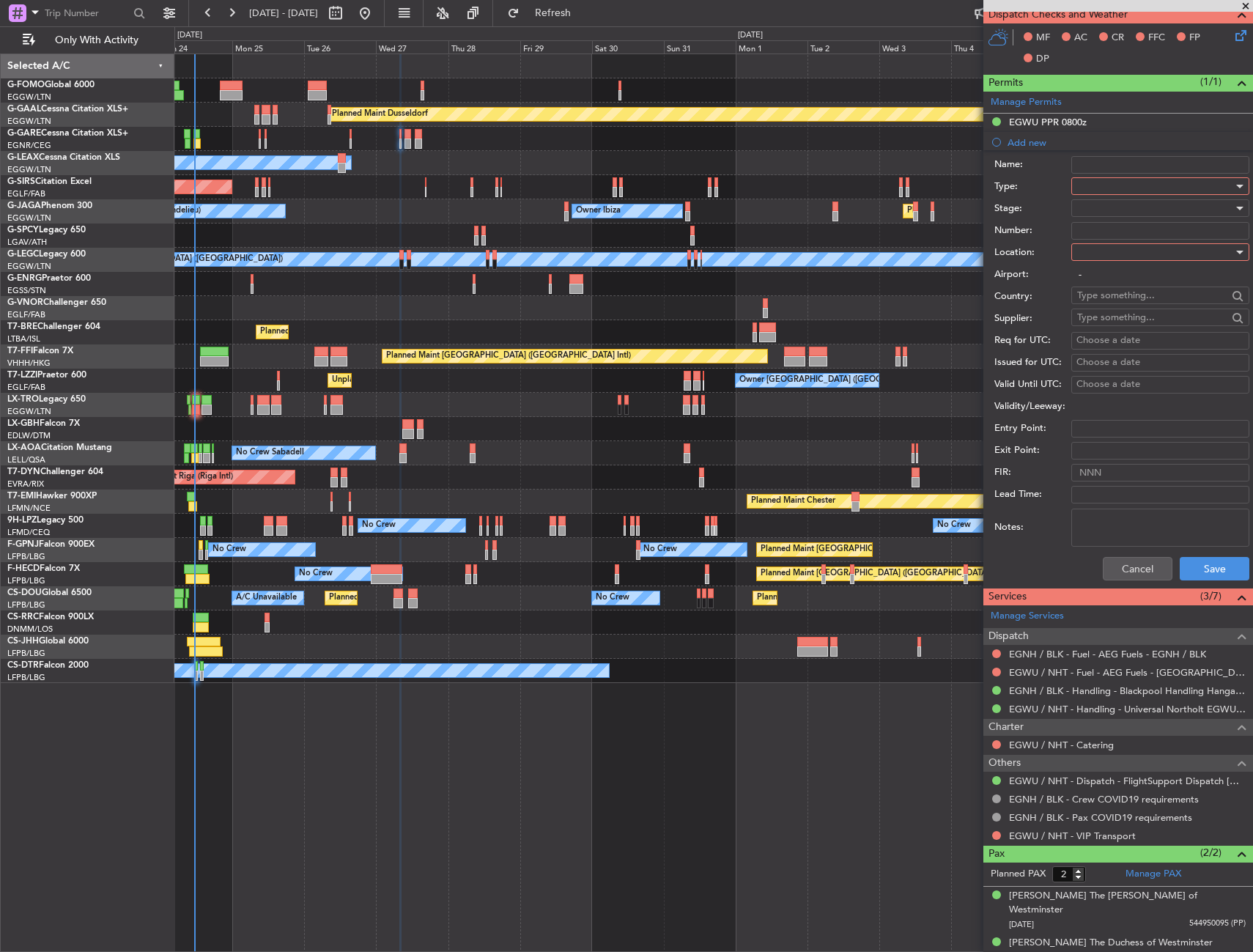
click at [1120, 550] on div "Cancel Save" at bounding box center [1121, 569] width 255 height 38
click at [1124, 564] on button "Cancel" at bounding box center [1138, 569] width 69 height 23
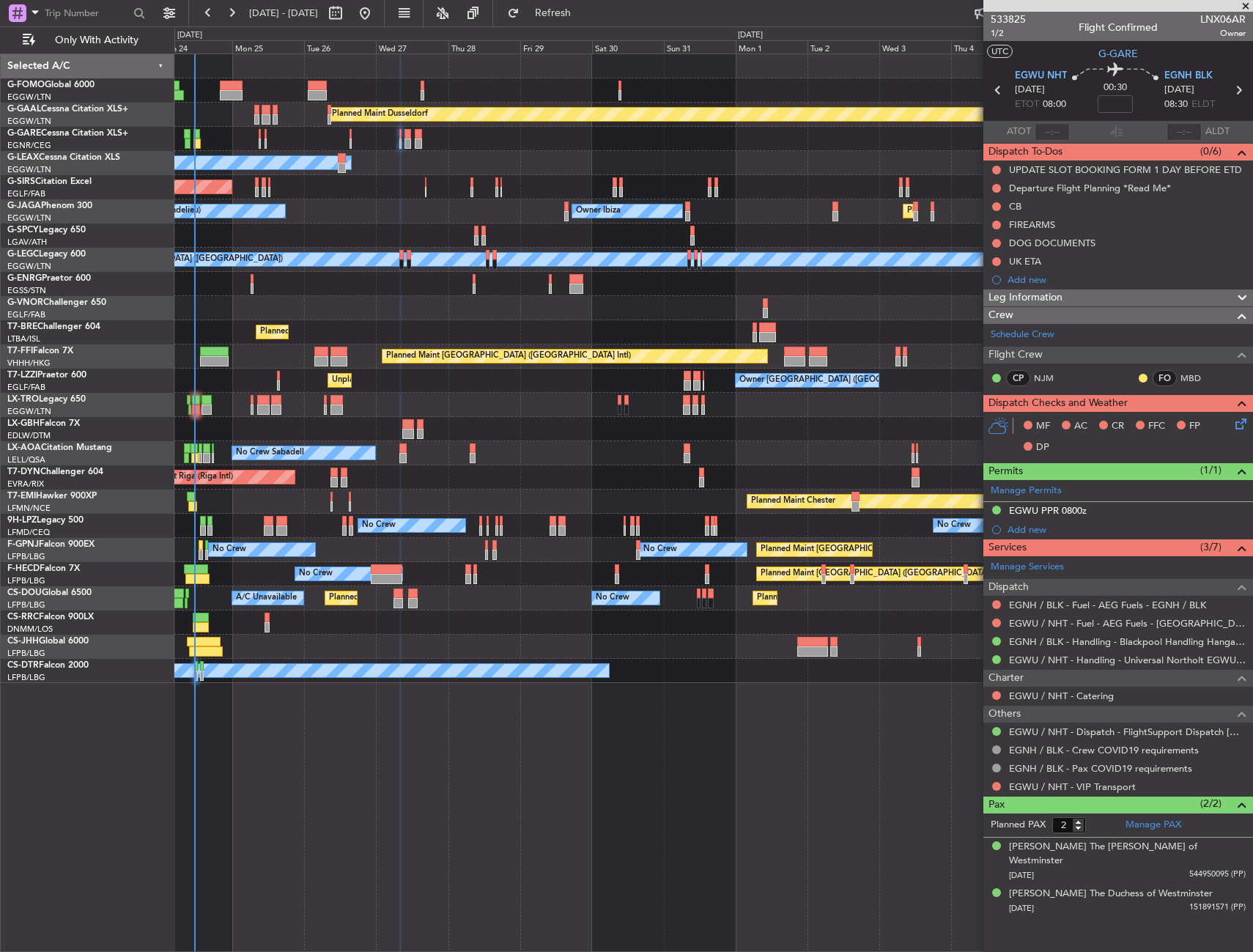
scroll to position [0, 0]
click at [1124, 511] on div "EGWU PPR 0800z" at bounding box center [1118, 511] width 270 height 18
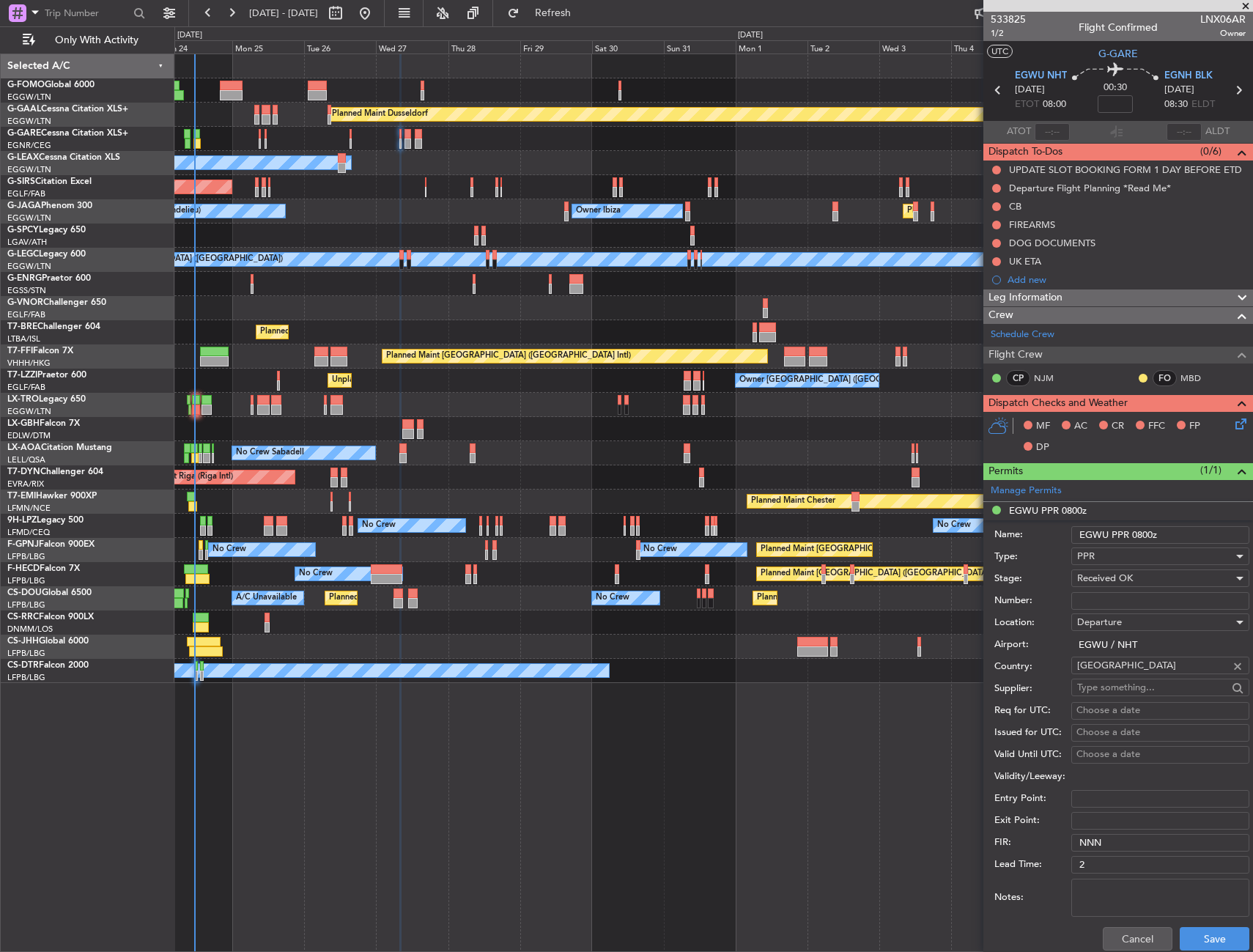
click at [1146, 534] on input "EGWU PPR 0800z" at bounding box center [1161, 534] width 178 height 17
type input "EGWU PPR 0810z"
click at [1123, 603] on input "Number:" at bounding box center [1161, 600] width 178 height 17
paste input "NHT-214831"
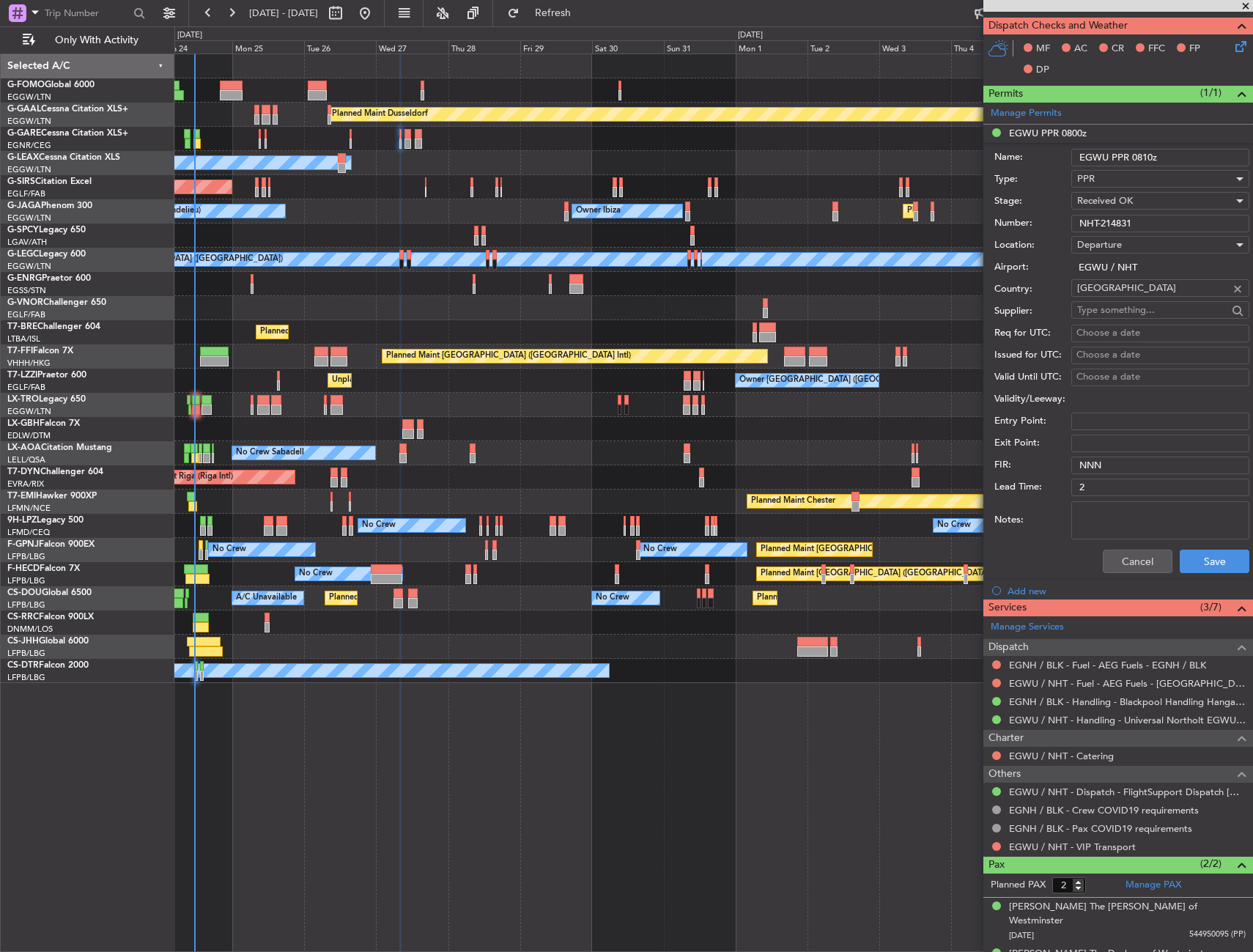
scroll to position [388, 0]
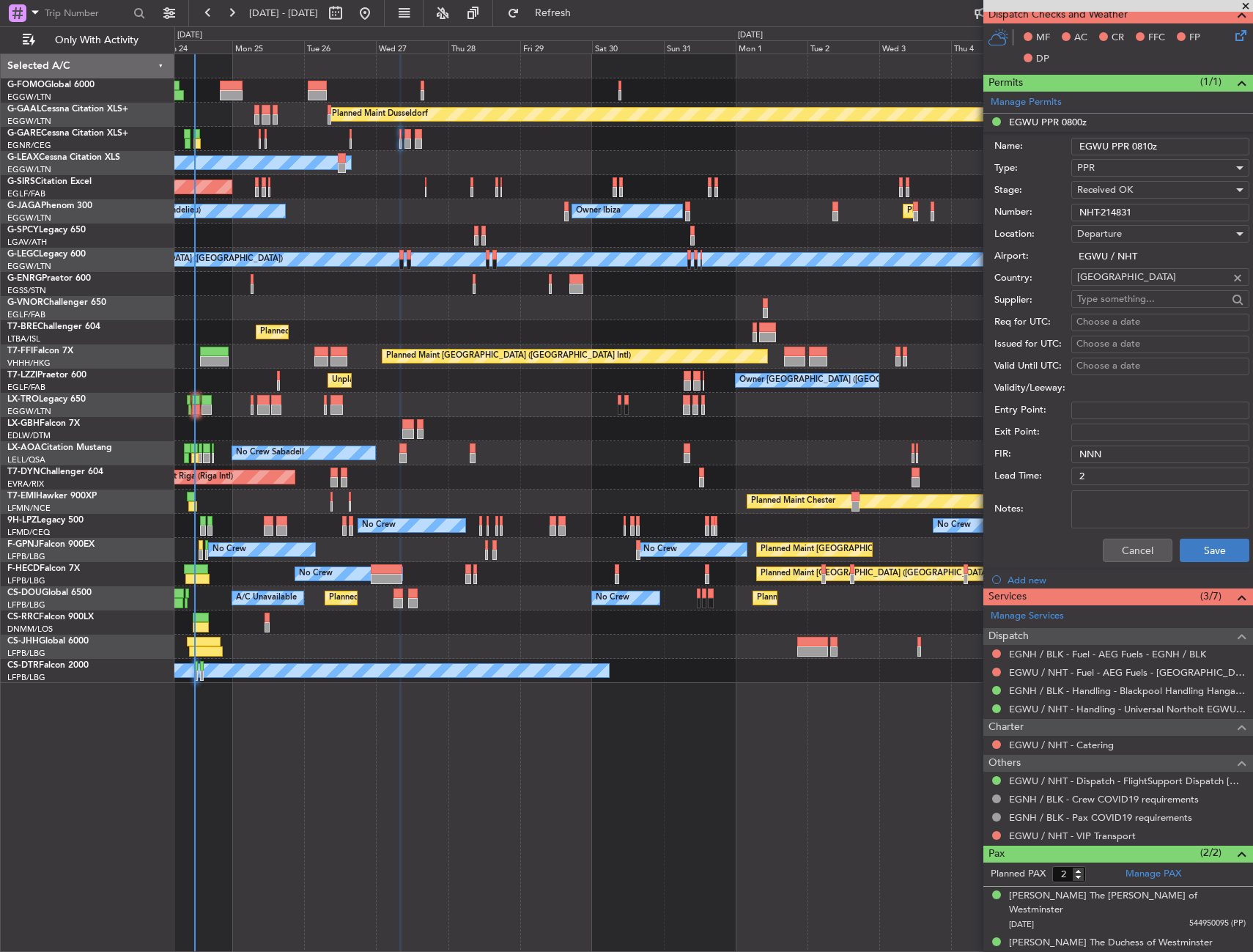
type input "NHT-214831"
click at [1193, 551] on button "Save" at bounding box center [1214, 550] width 69 height 23
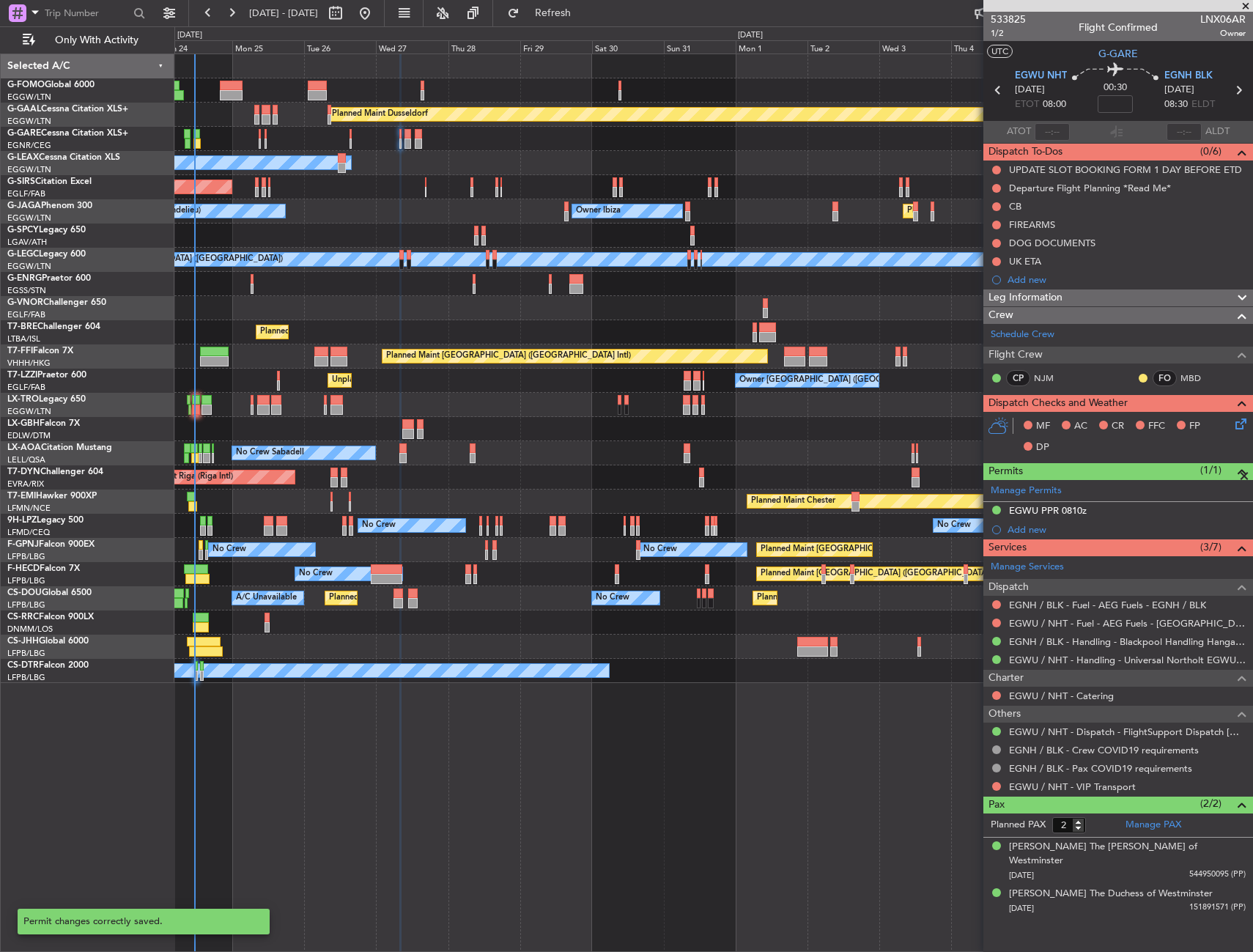
scroll to position [0, 0]
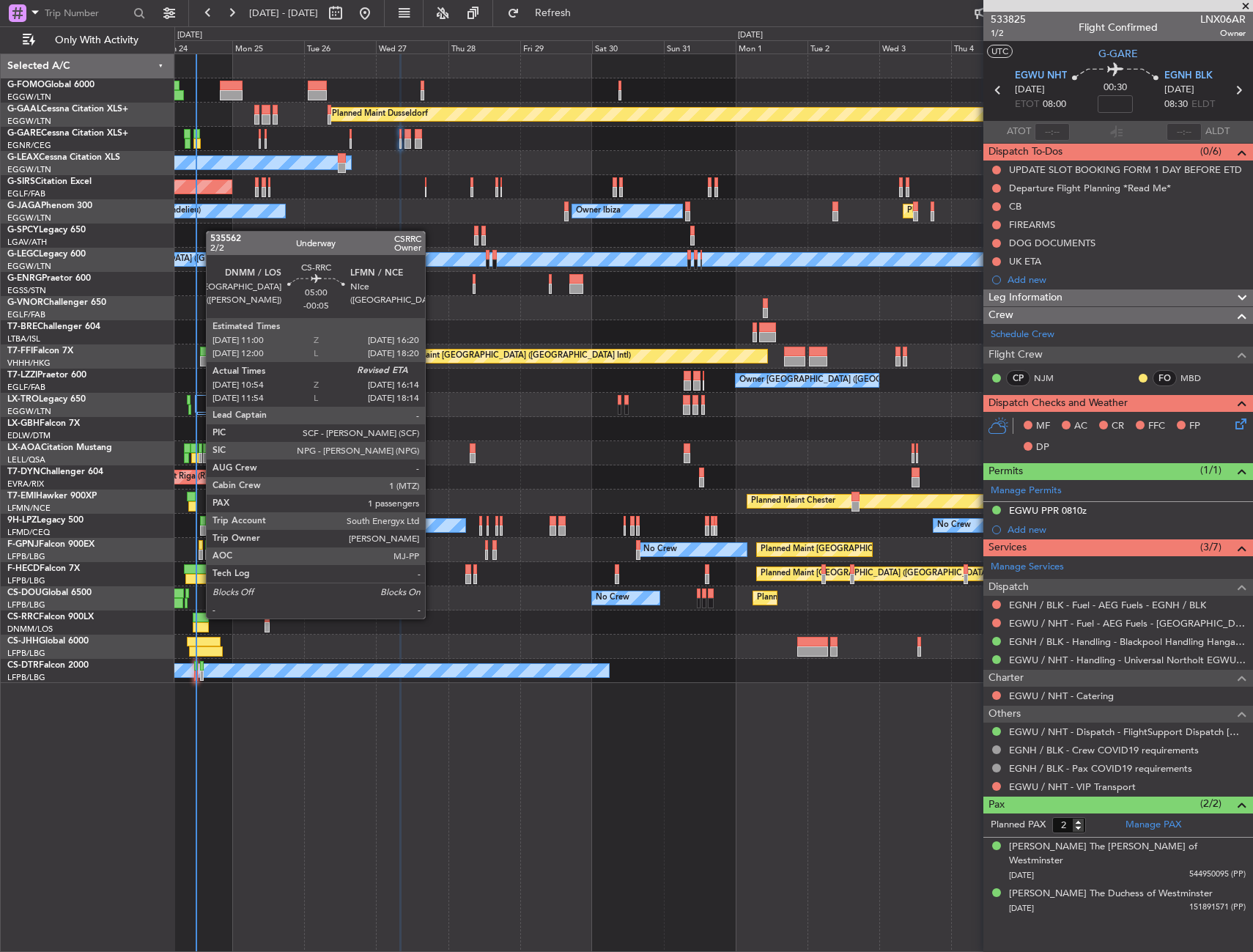
click at [199, 617] on div at bounding box center [201, 617] width 16 height 10
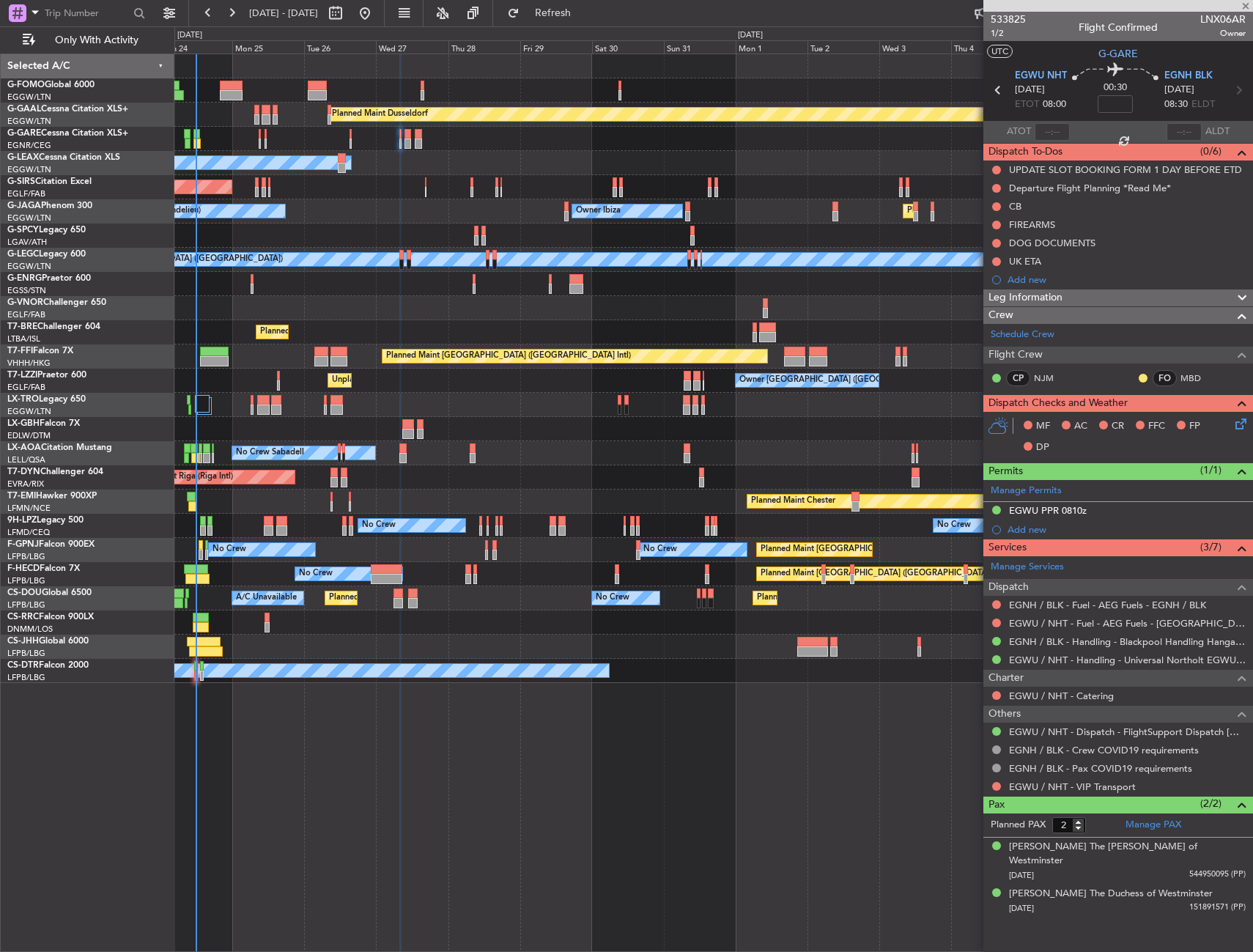
type input "-00:05"
type input "11:09"
type input "1"
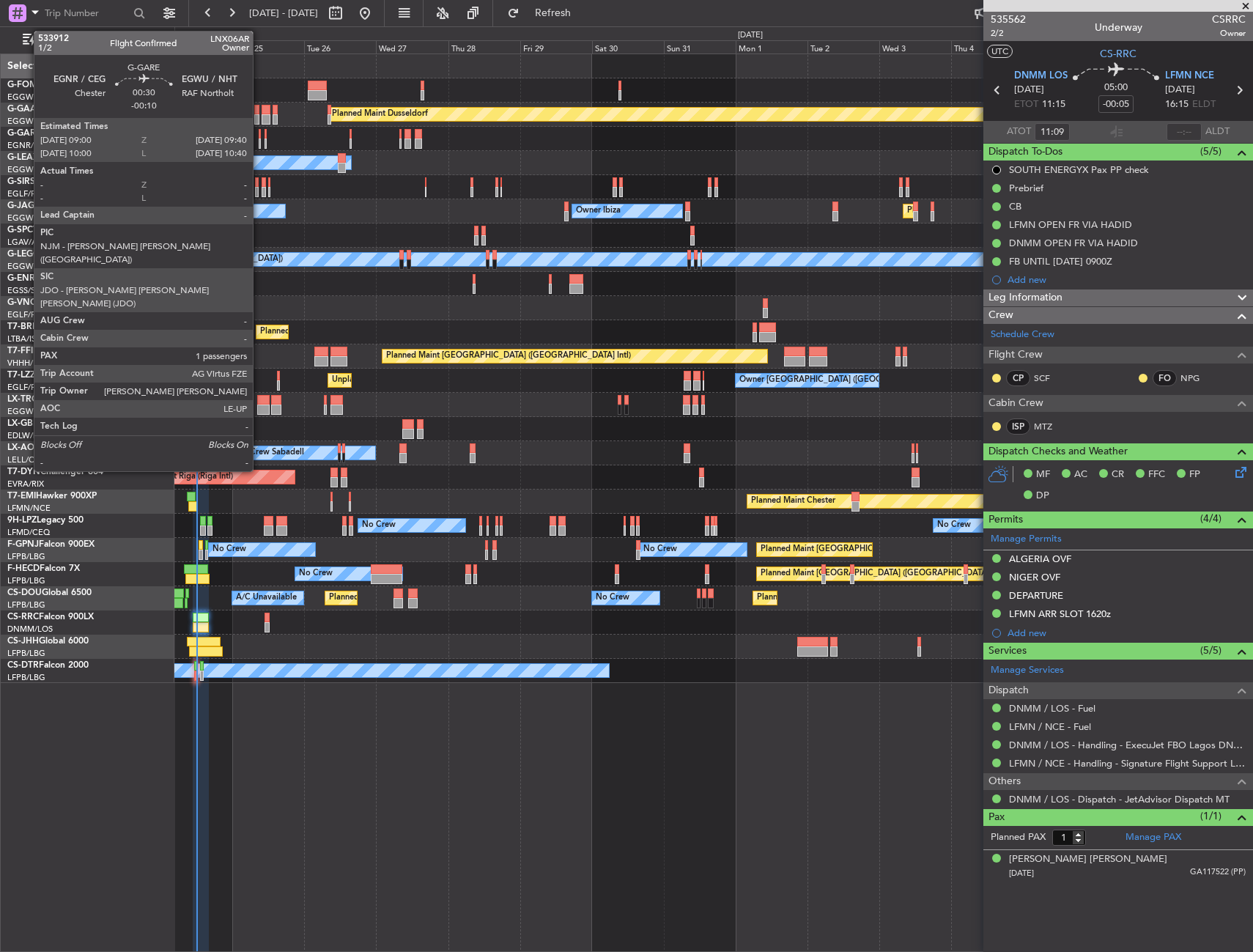
click at [260, 131] on div at bounding box center [260, 134] width 2 height 10
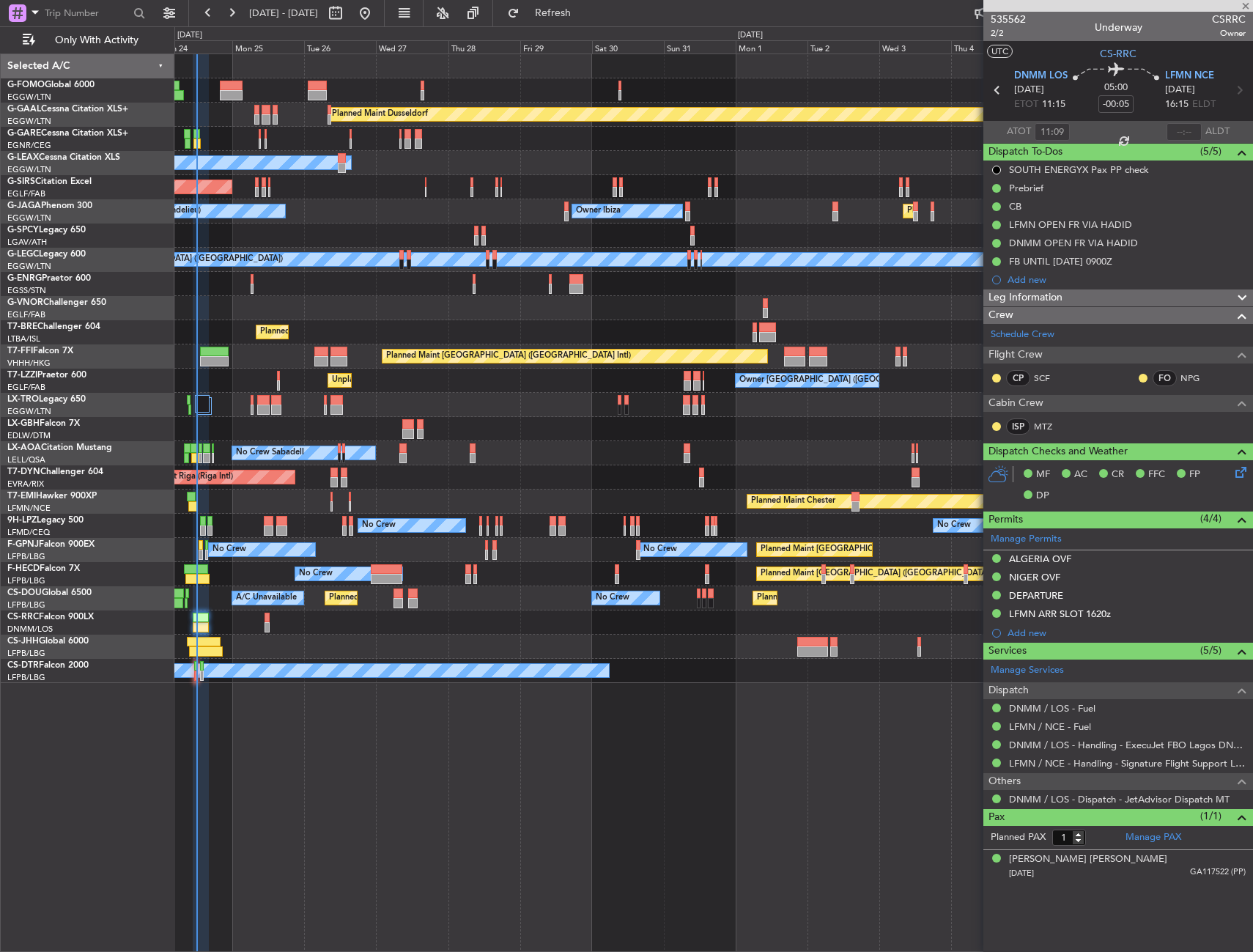
type input "-00:10"
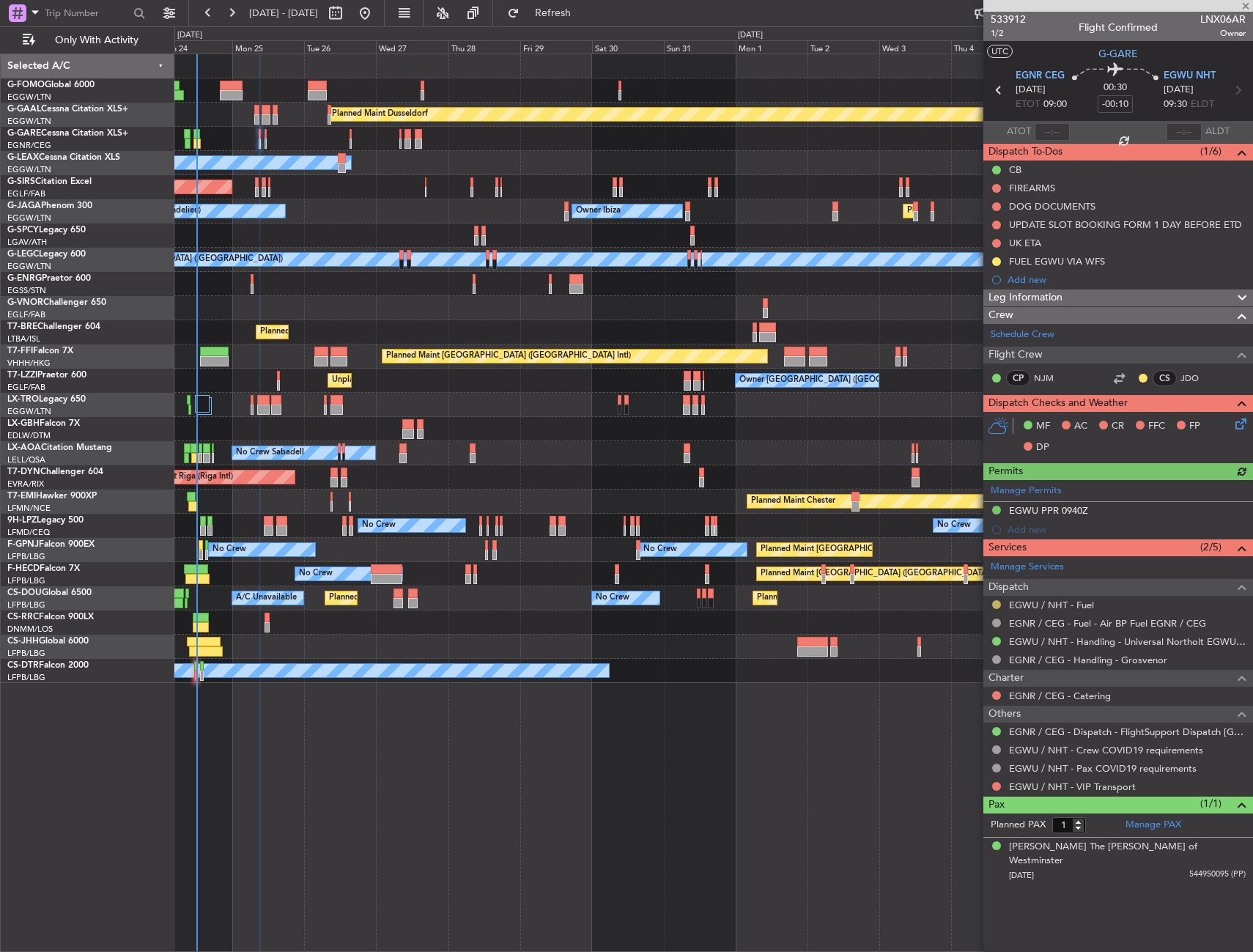
click at [999, 603] on button at bounding box center [997, 604] width 9 height 9
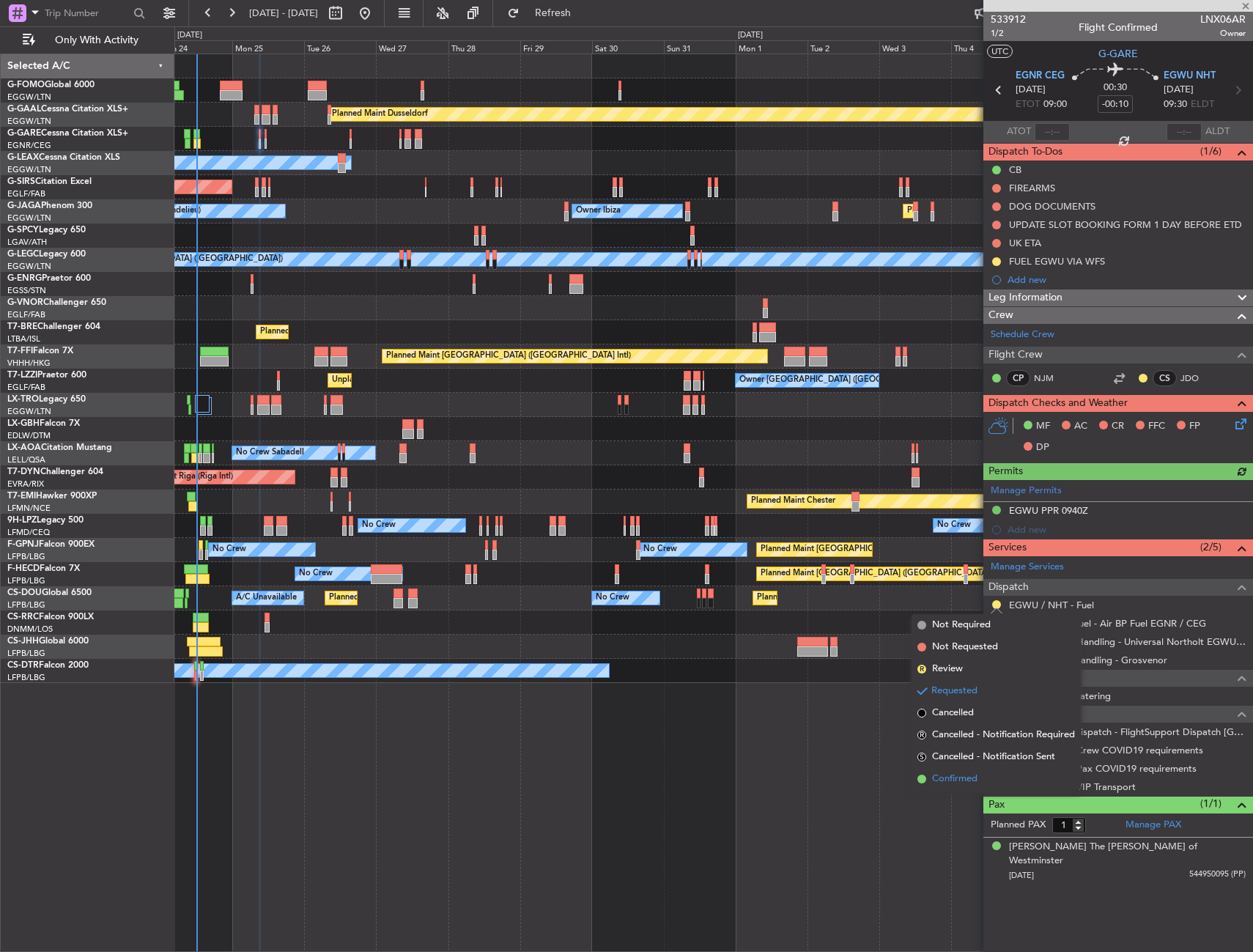
click at [970, 784] on span "Confirmed" at bounding box center [955, 779] width 45 height 15
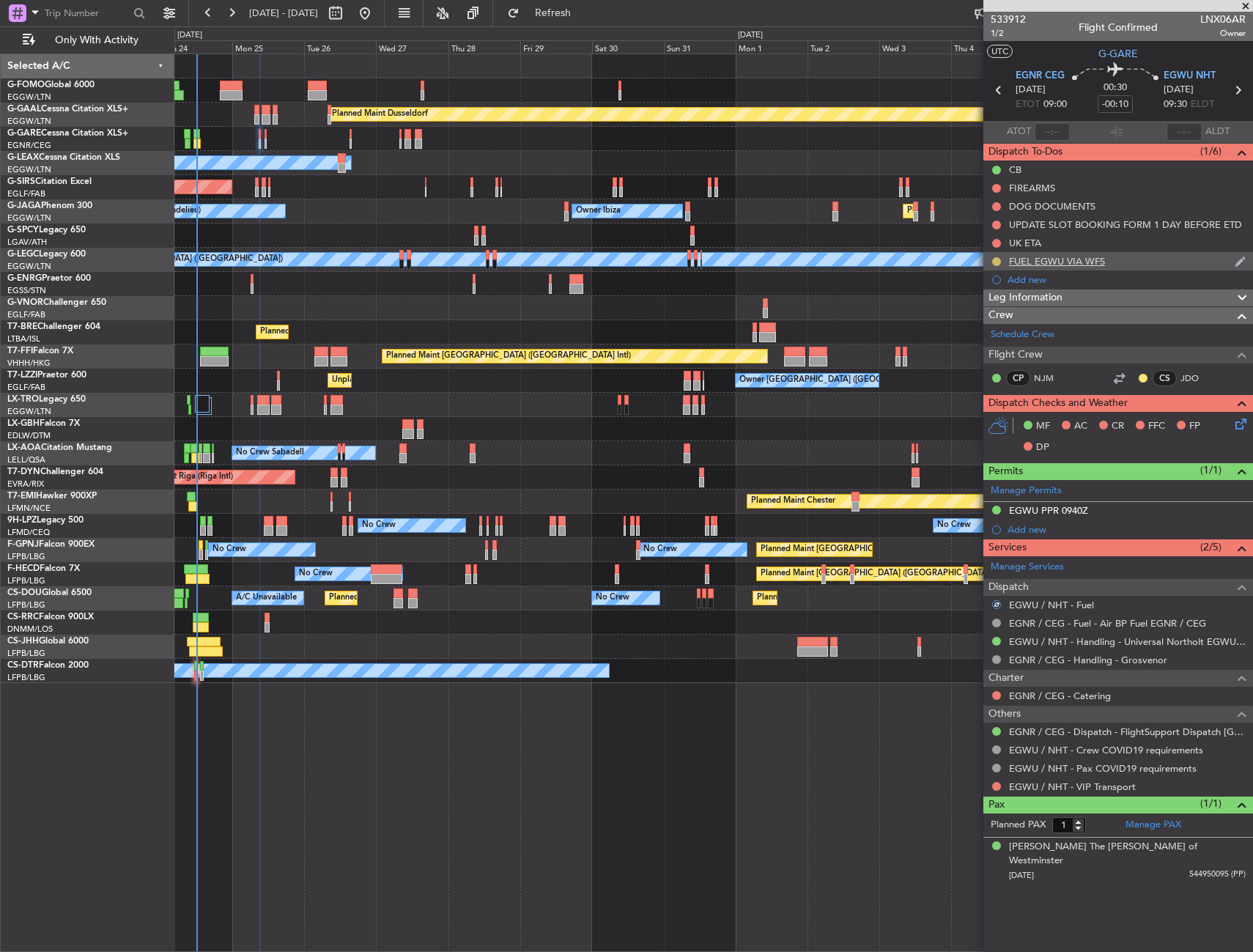
click at [996, 260] on button at bounding box center [997, 261] width 9 height 9
click at [978, 335] on li "Completed" at bounding box center [997, 326] width 78 height 22
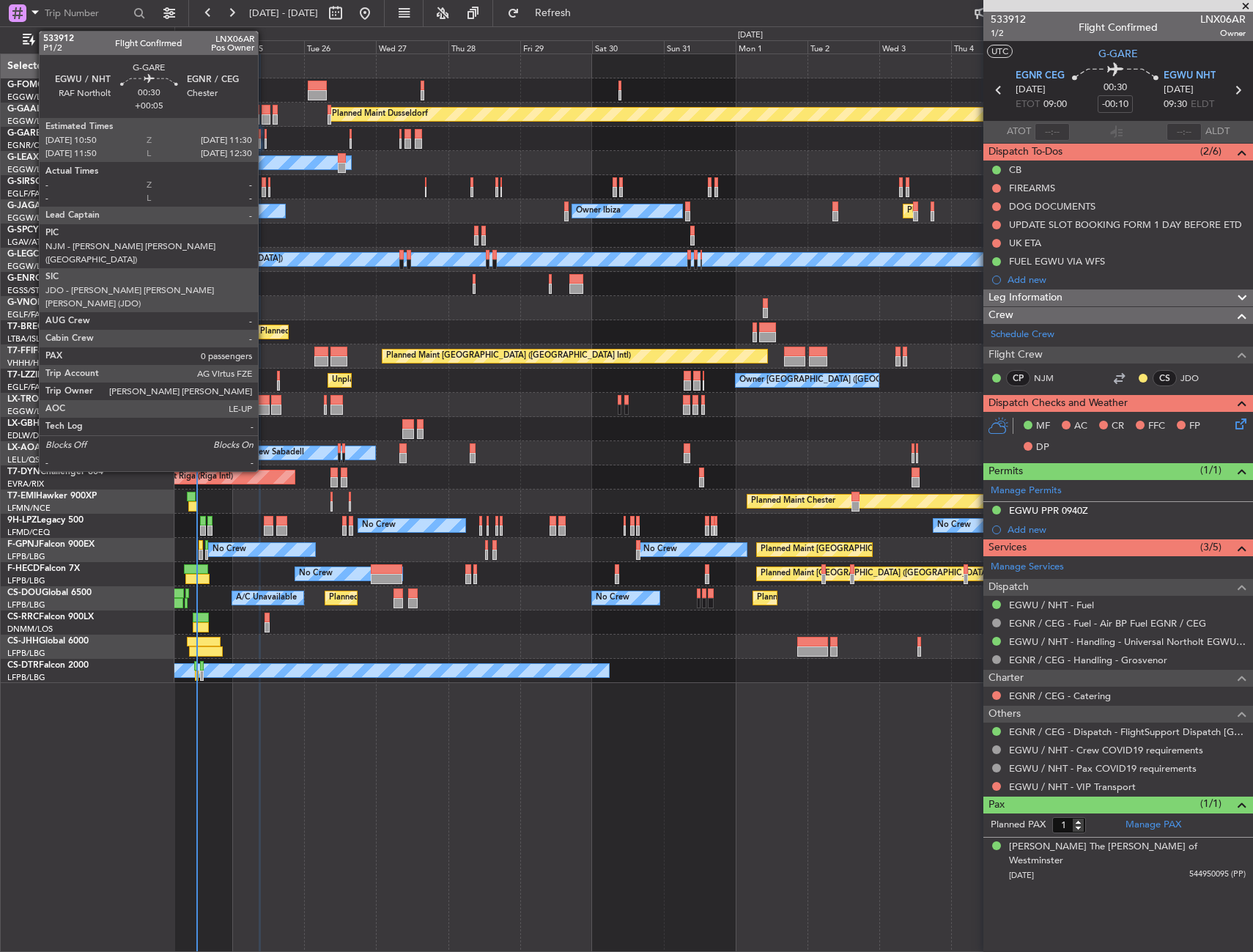
click at [265, 135] on div at bounding box center [265, 134] width 2 height 10
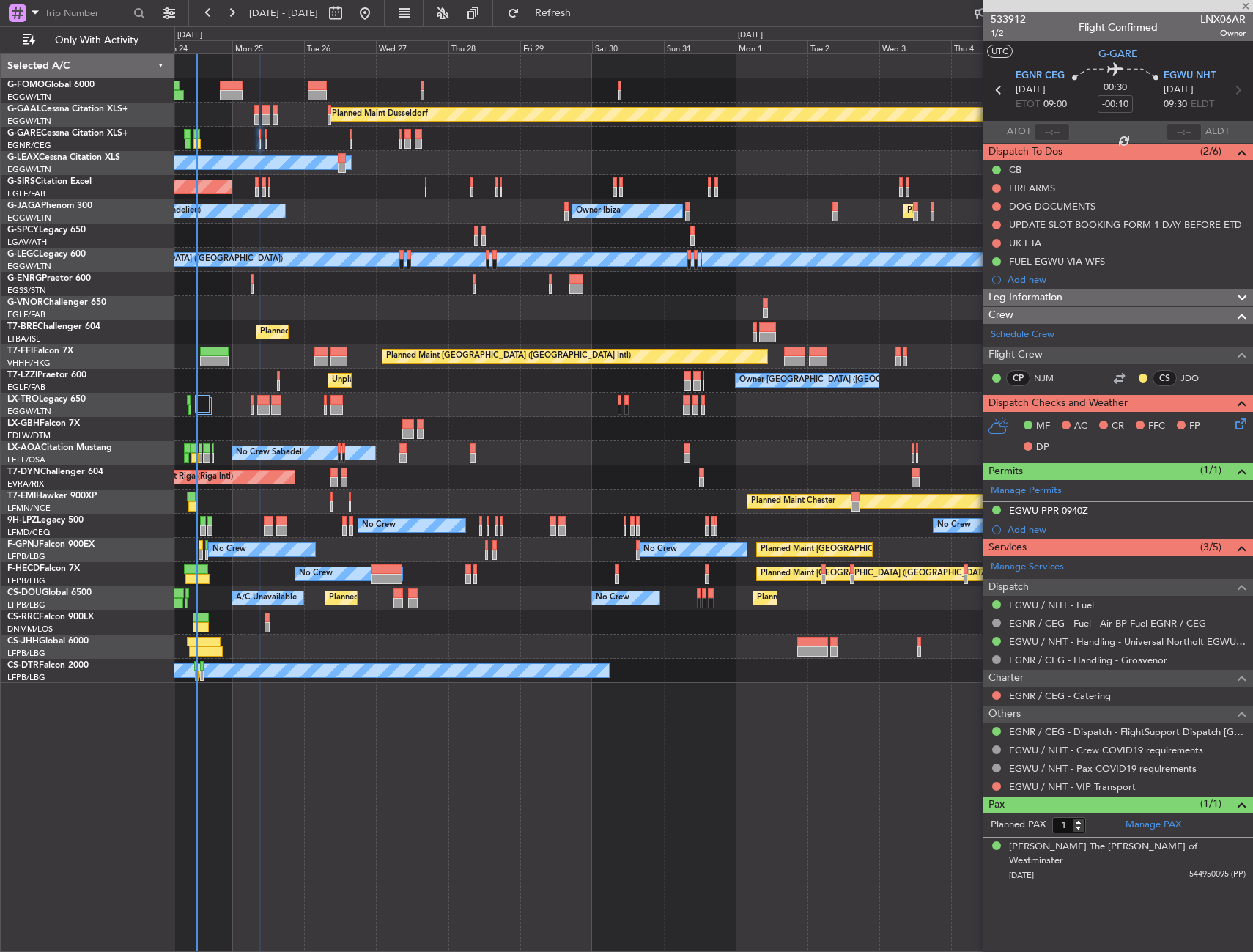
type input "+00:05"
type input "0"
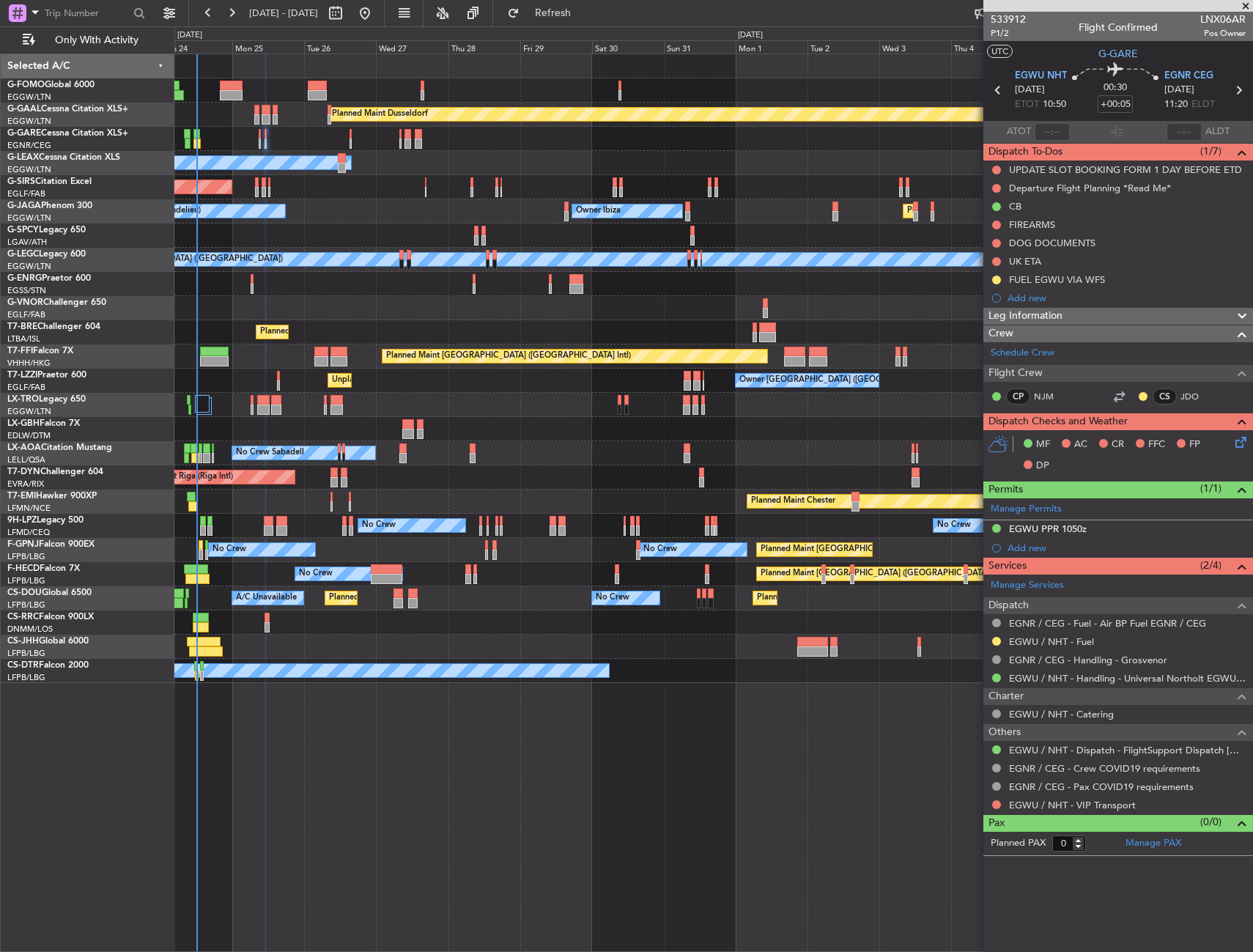
drag, startPoint x: 994, startPoint y: 639, endPoint x: 986, endPoint y: 668, distance: 30.1
click at [994, 639] on button at bounding box center [997, 640] width 9 height 9
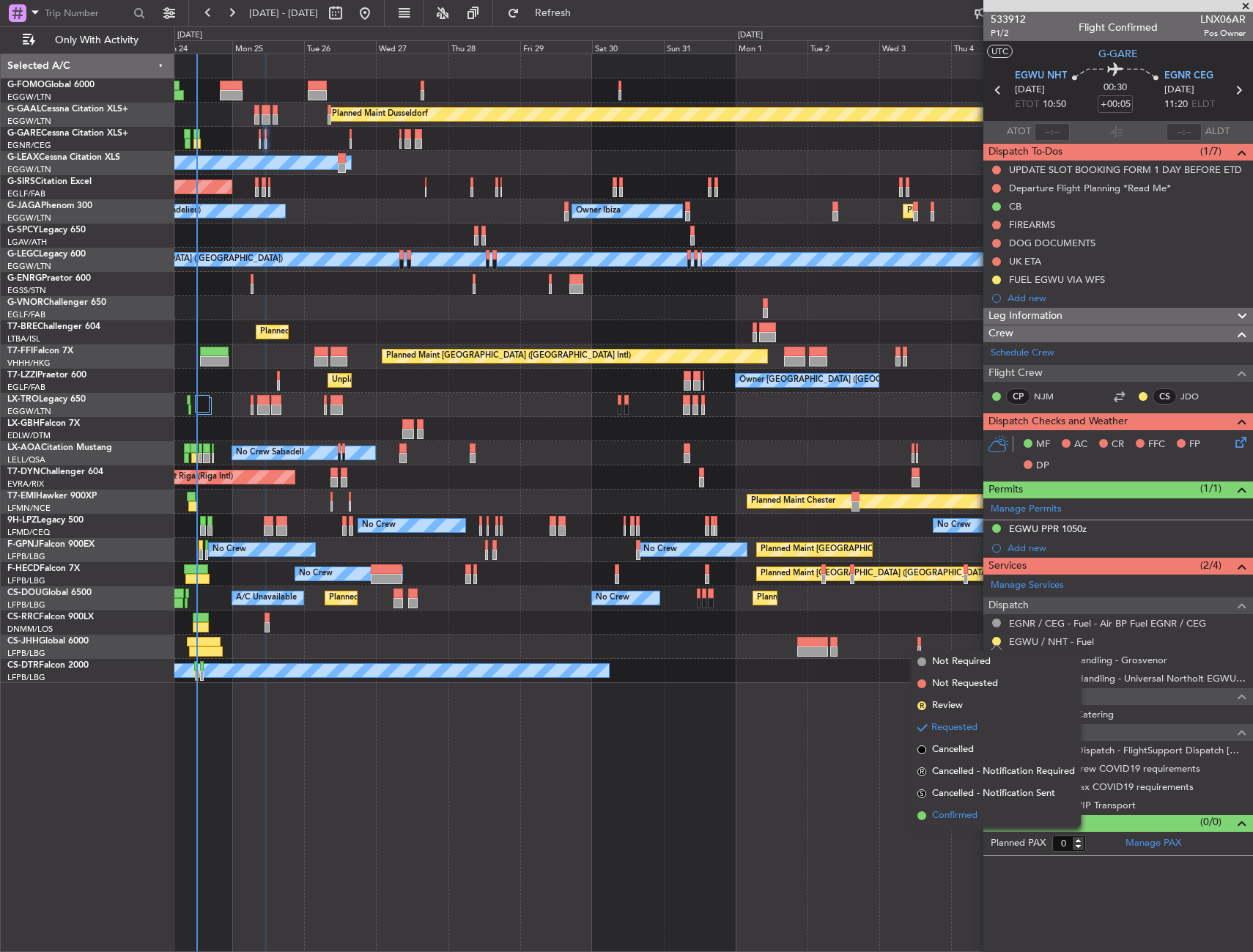
click at [974, 809] on span "Confirmed" at bounding box center [955, 815] width 45 height 15
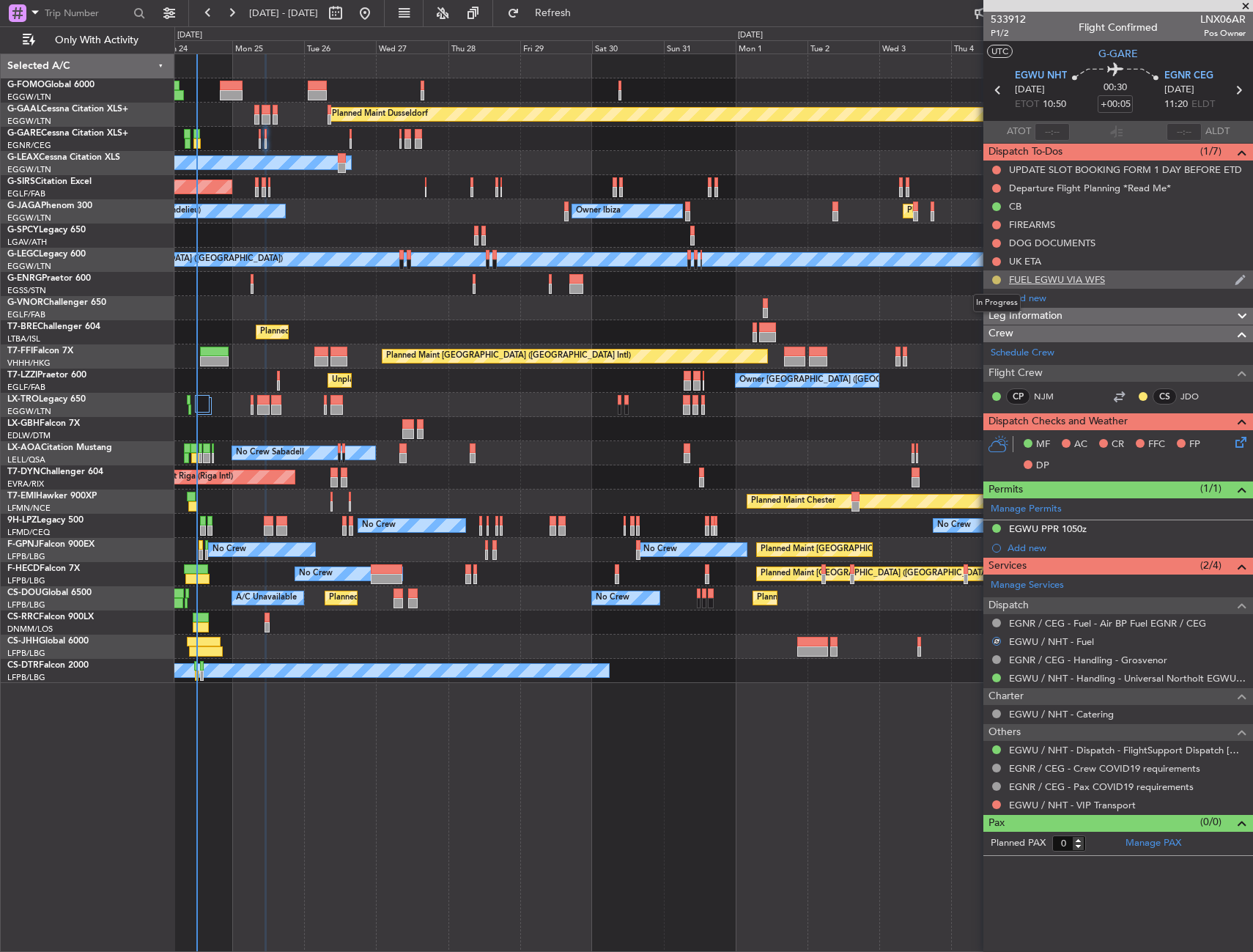
click at [998, 279] on button at bounding box center [997, 279] width 9 height 9
drag, startPoint x: 982, startPoint y: 349, endPoint x: 939, endPoint y: 401, distance: 67.5
click at [982, 349] on span "Completed" at bounding box center [1002, 345] width 49 height 15
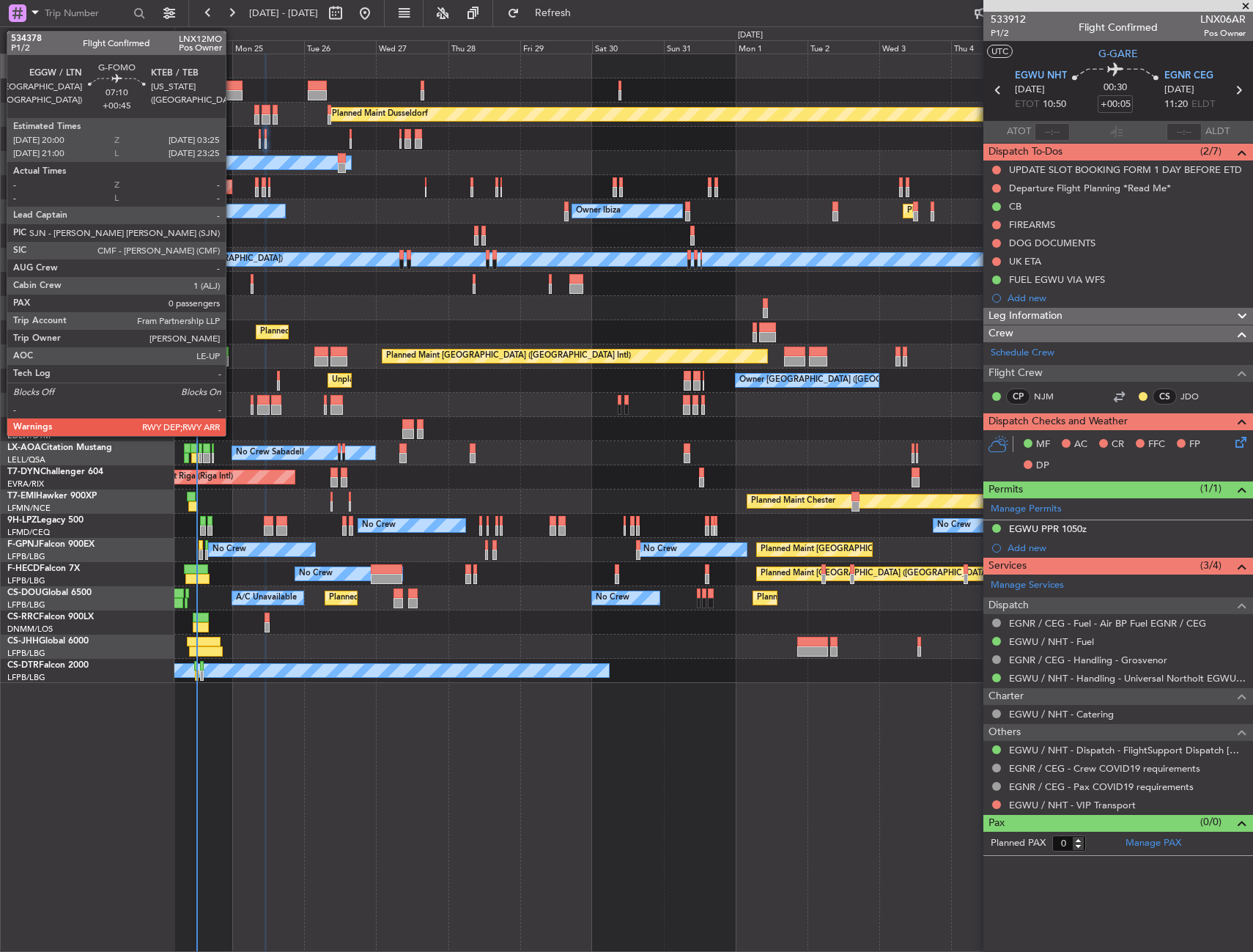
click at [232, 90] on div at bounding box center [232, 95] width 23 height 10
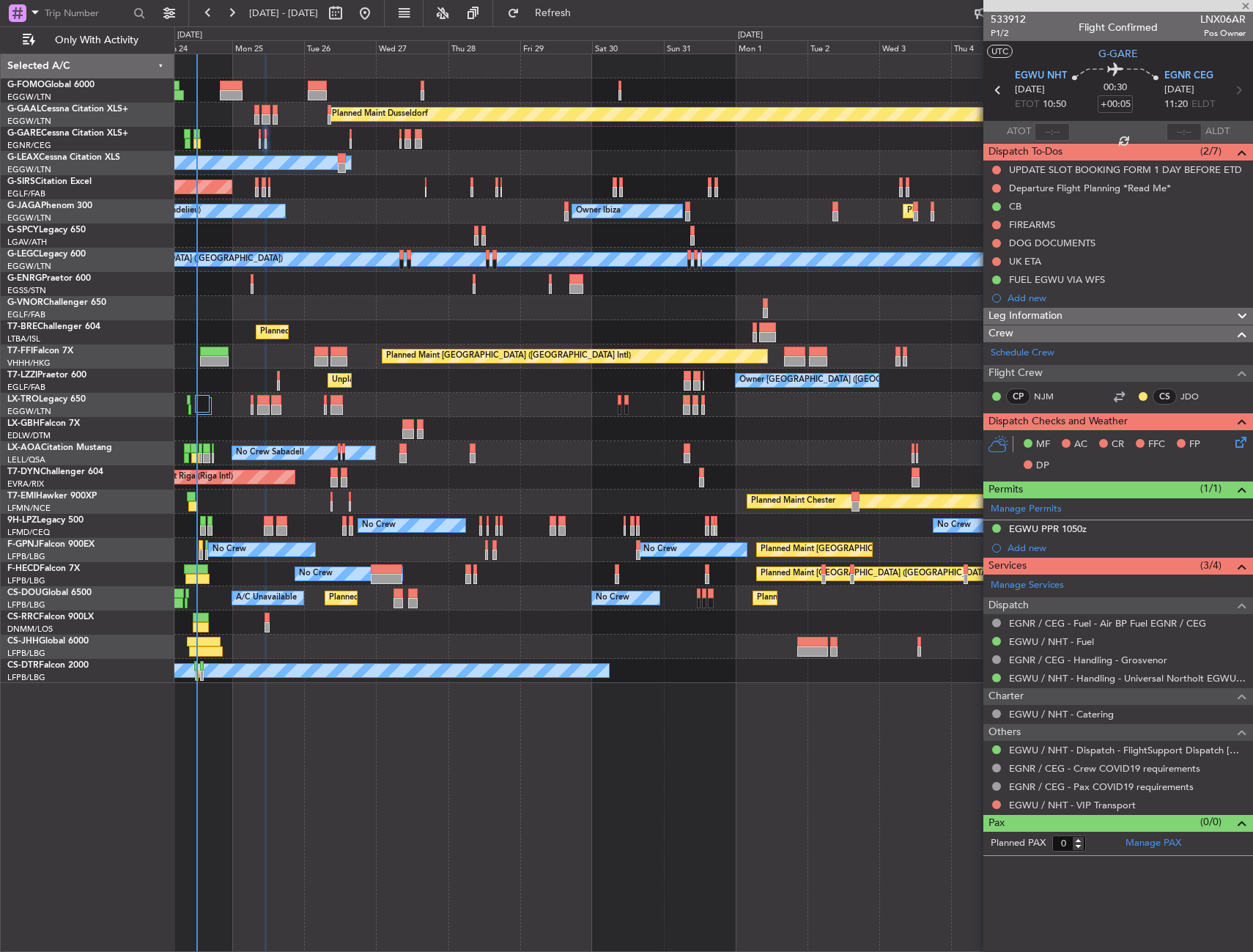
type input "+00:45"
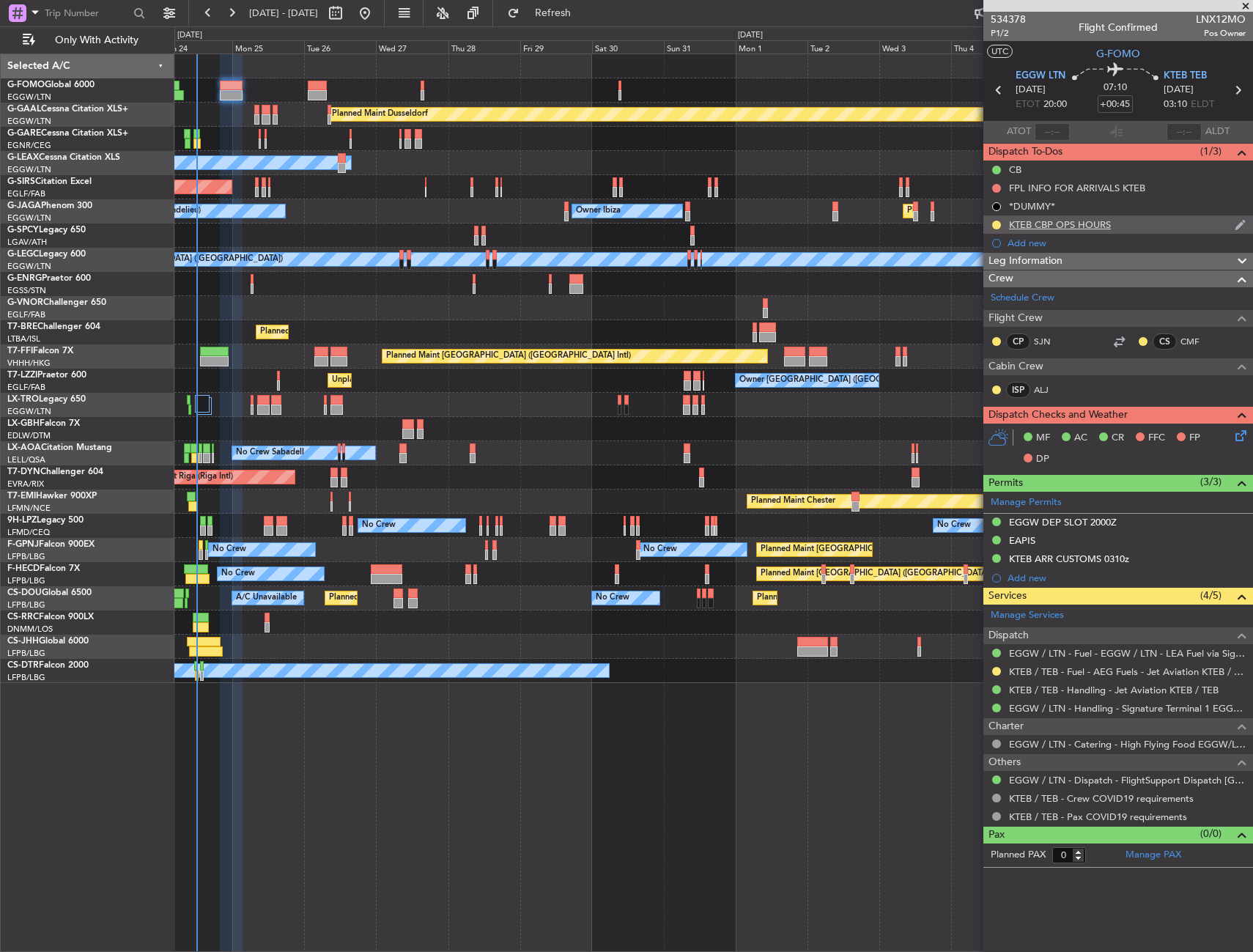
click at [1144, 229] on div "KTEB CBP OPS HOURS" at bounding box center [1118, 224] width 270 height 18
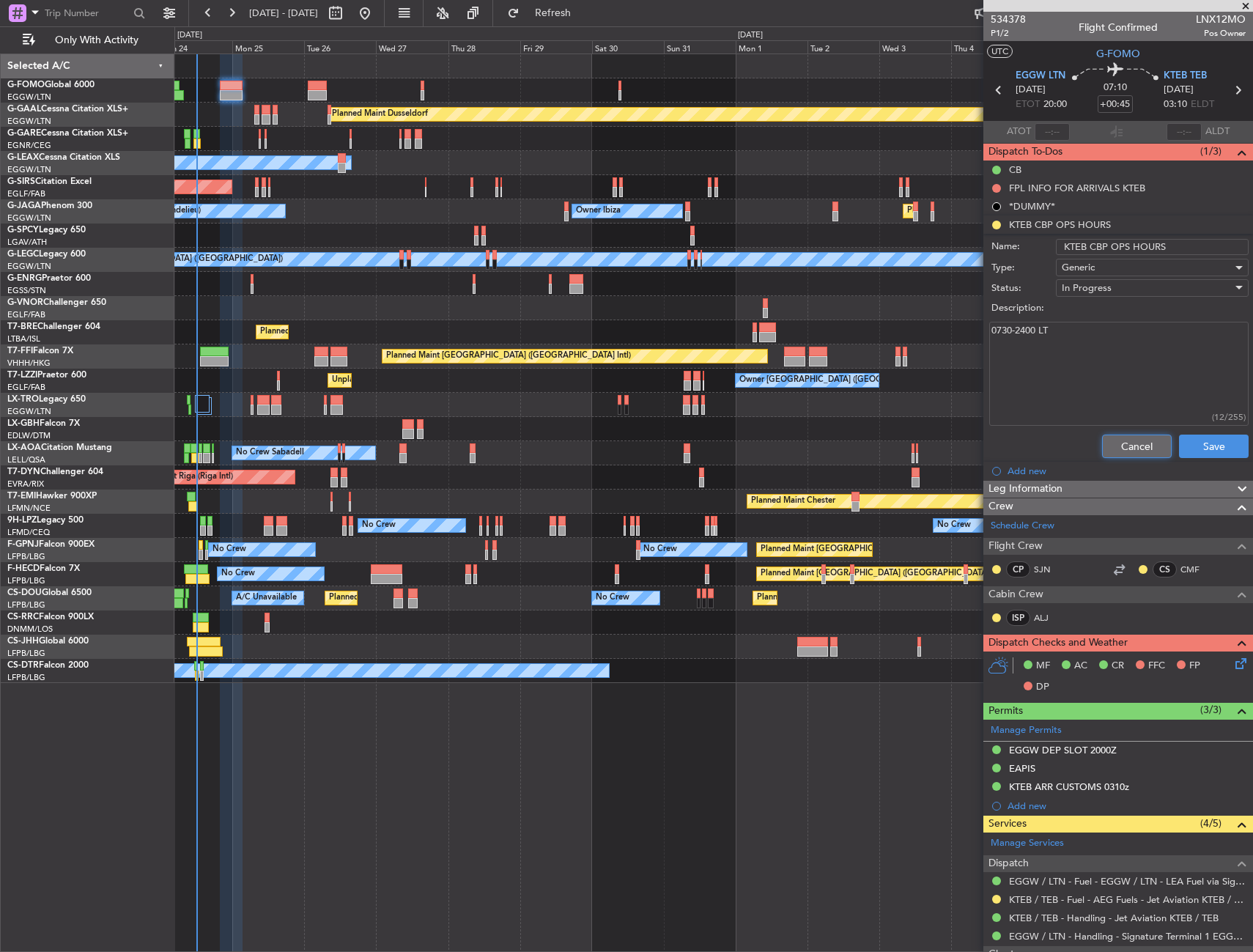
click at [1124, 441] on button "Cancel" at bounding box center [1137, 446] width 69 height 23
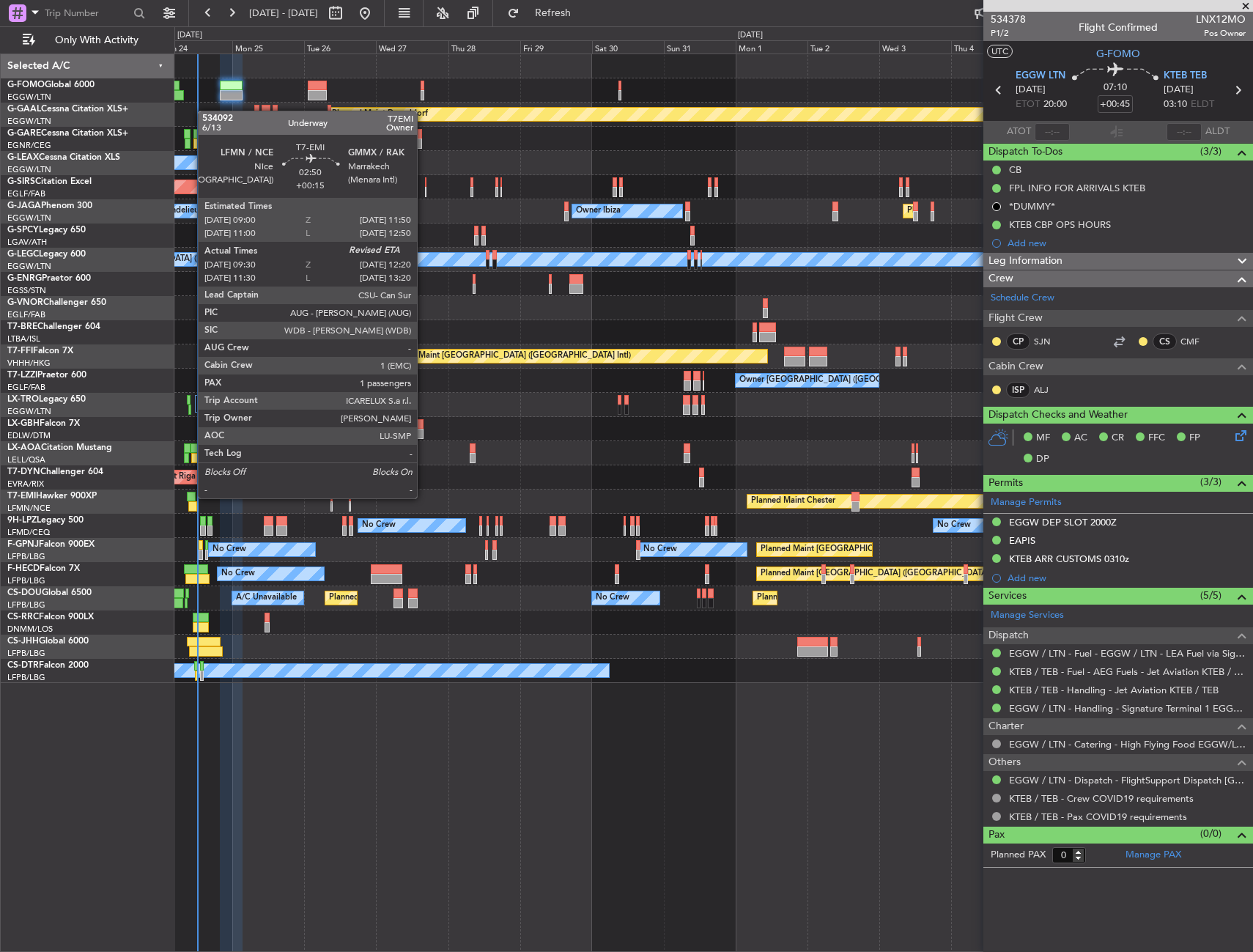
click at [190, 497] on div at bounding box center [191, 496] width 9 height 10
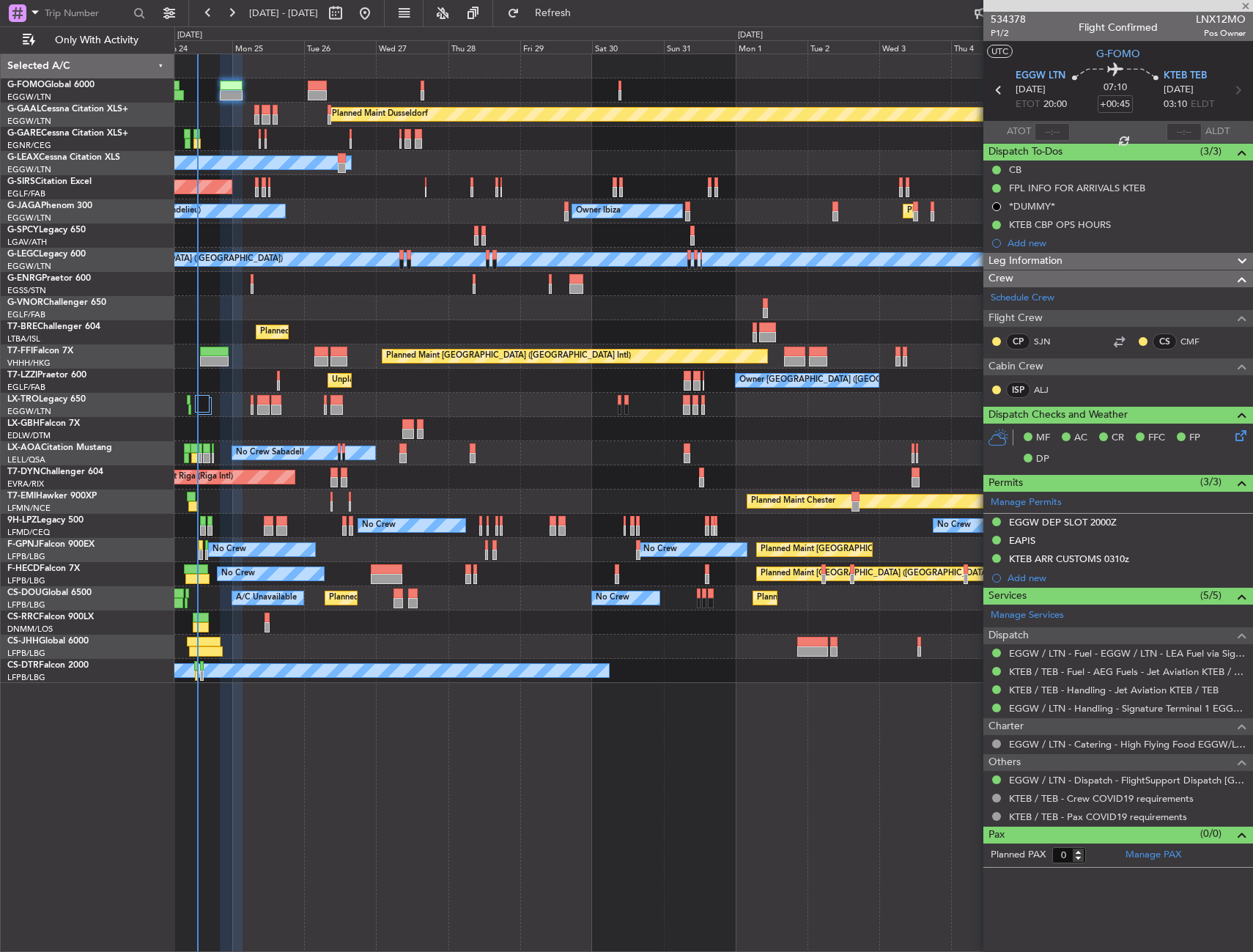
type input "+00:15"
type input "09:30"
type input "1"
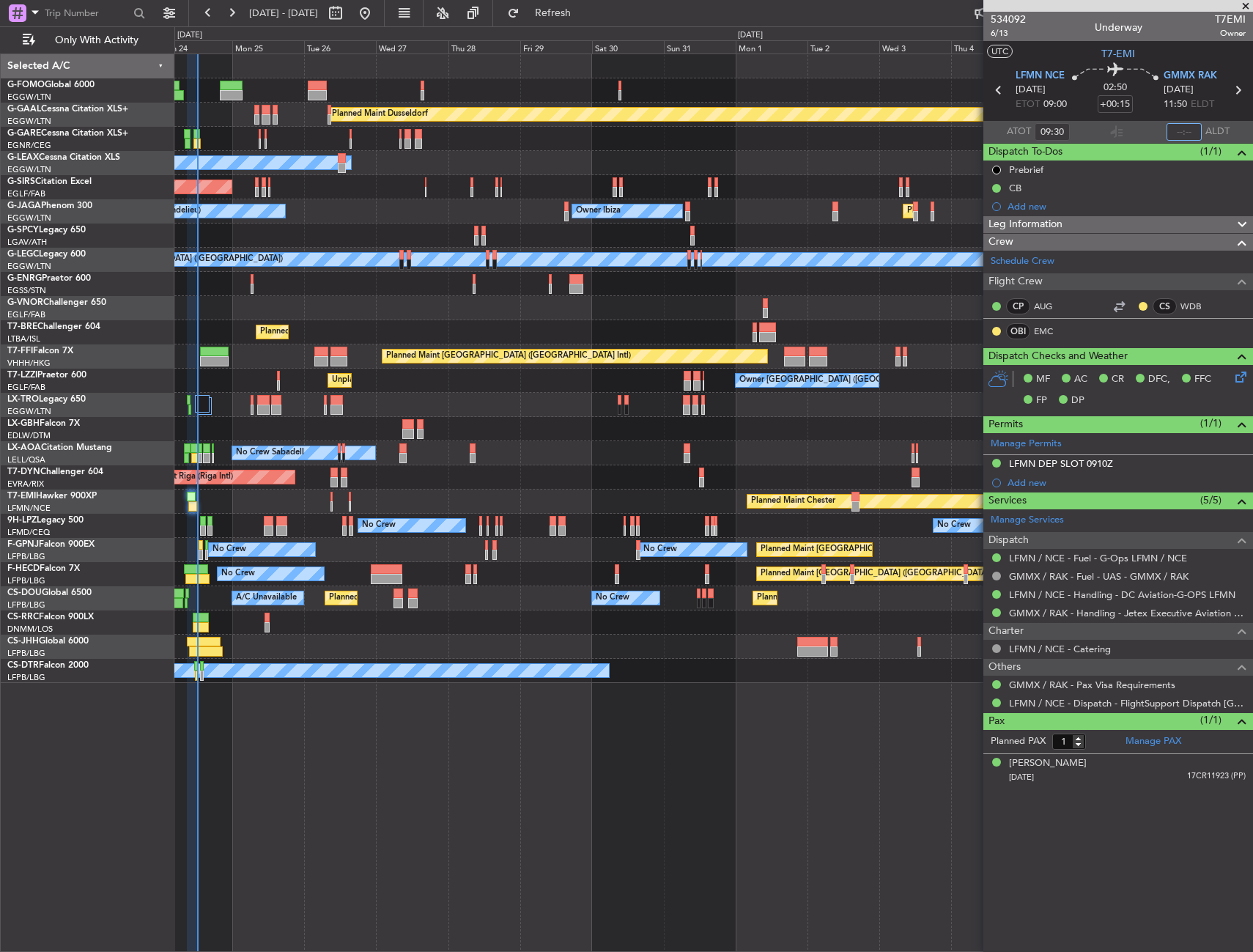
click at [1191, 130] on input "text" at bounding box center [1184, 131] width 35 height 17
click at [1168, 36] on div "534092 6/13 Underway T7EMI Owner" at bounding box center [1118, 26] width 270 height 30
type input "12:14"
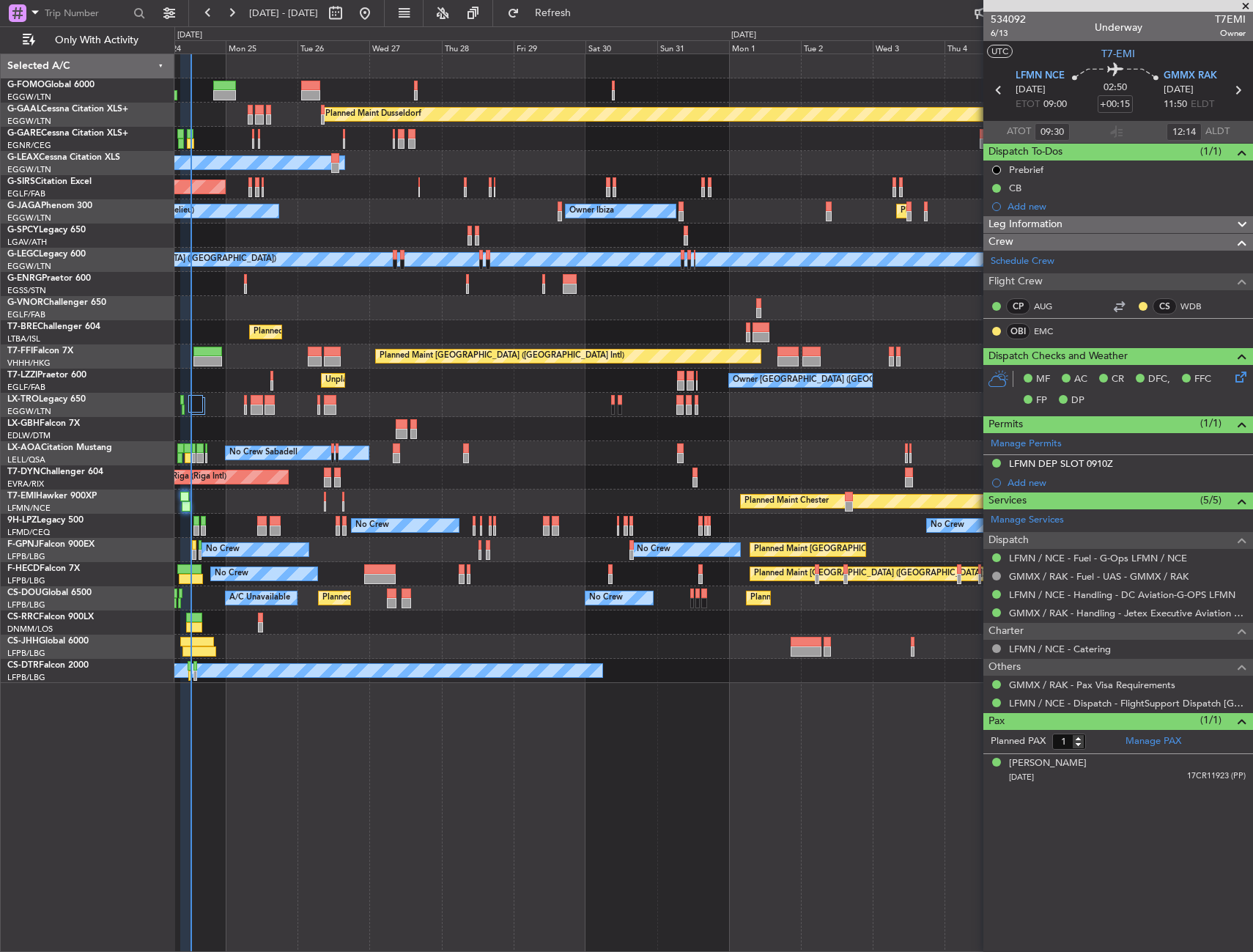
click at [413, 323] on div "Planned Maint Warsaw ([GEOGRAPHIC_DATA])" at bounding box center [714, 331] width 1078 height 24
click at [418, 323] on div "Planned Maint Warsaw ([GEOGRAPHIC_DATA])" at bounding box center [714, 331] width 1078 height 24
click at [413, 323] on div "Planned Maint Warsaw ([GEOGRAPHIC_DATA])" at bounding box center [714, 331] width 1078 height 24
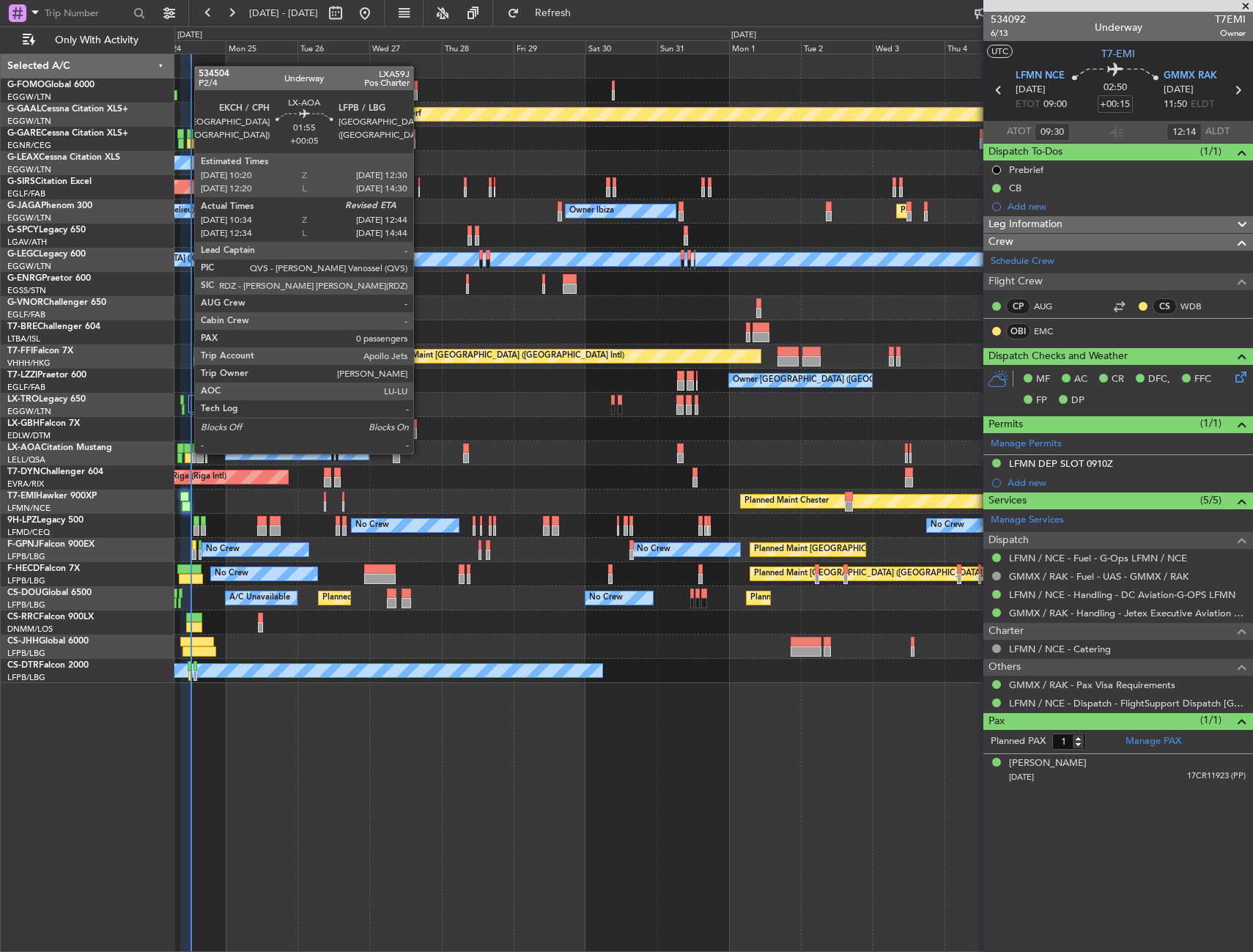
click at [187, 452] on div at bounding box center [187, 448] width 7 height 10
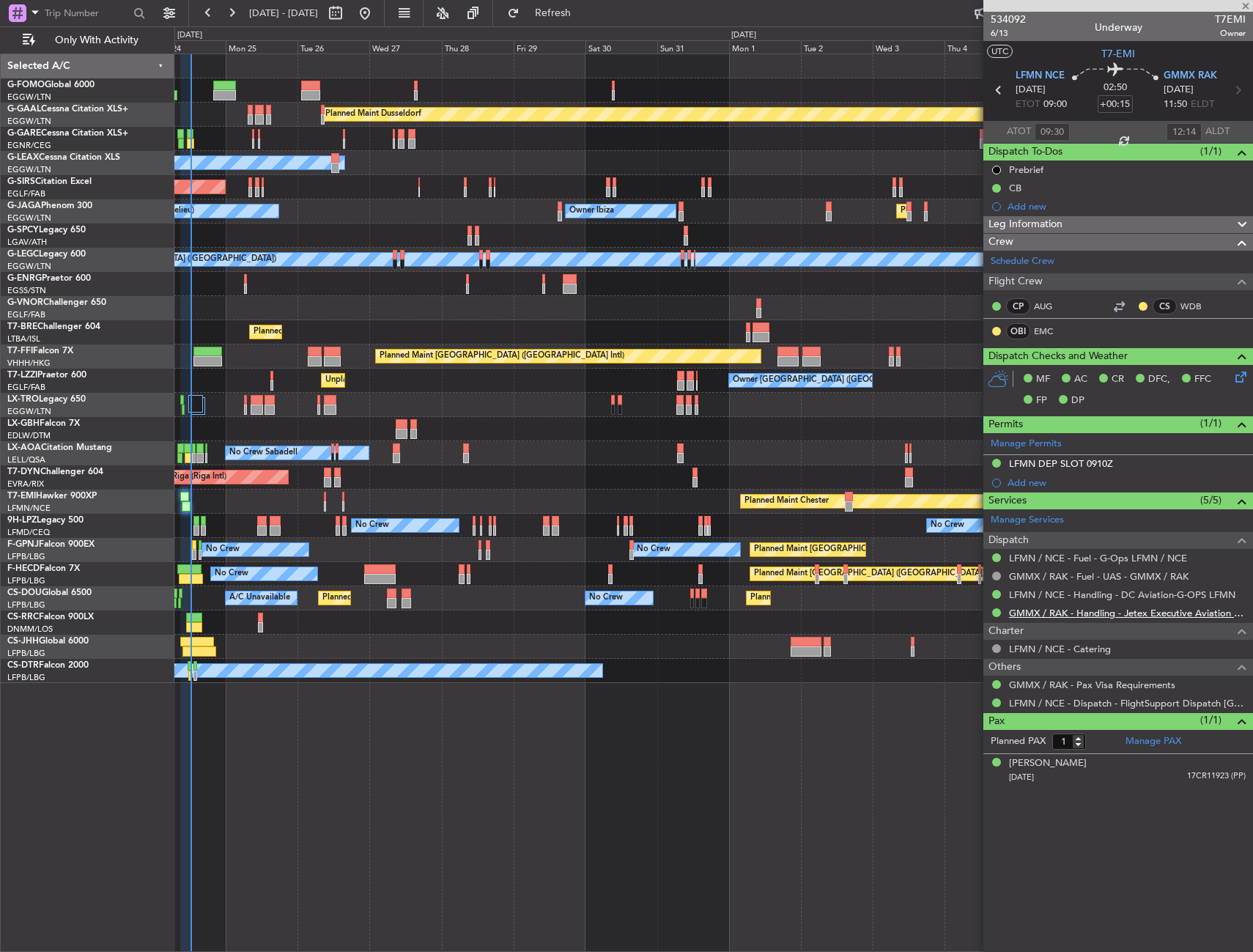
type input "+00:05"
type input "10:44"
type input "0"
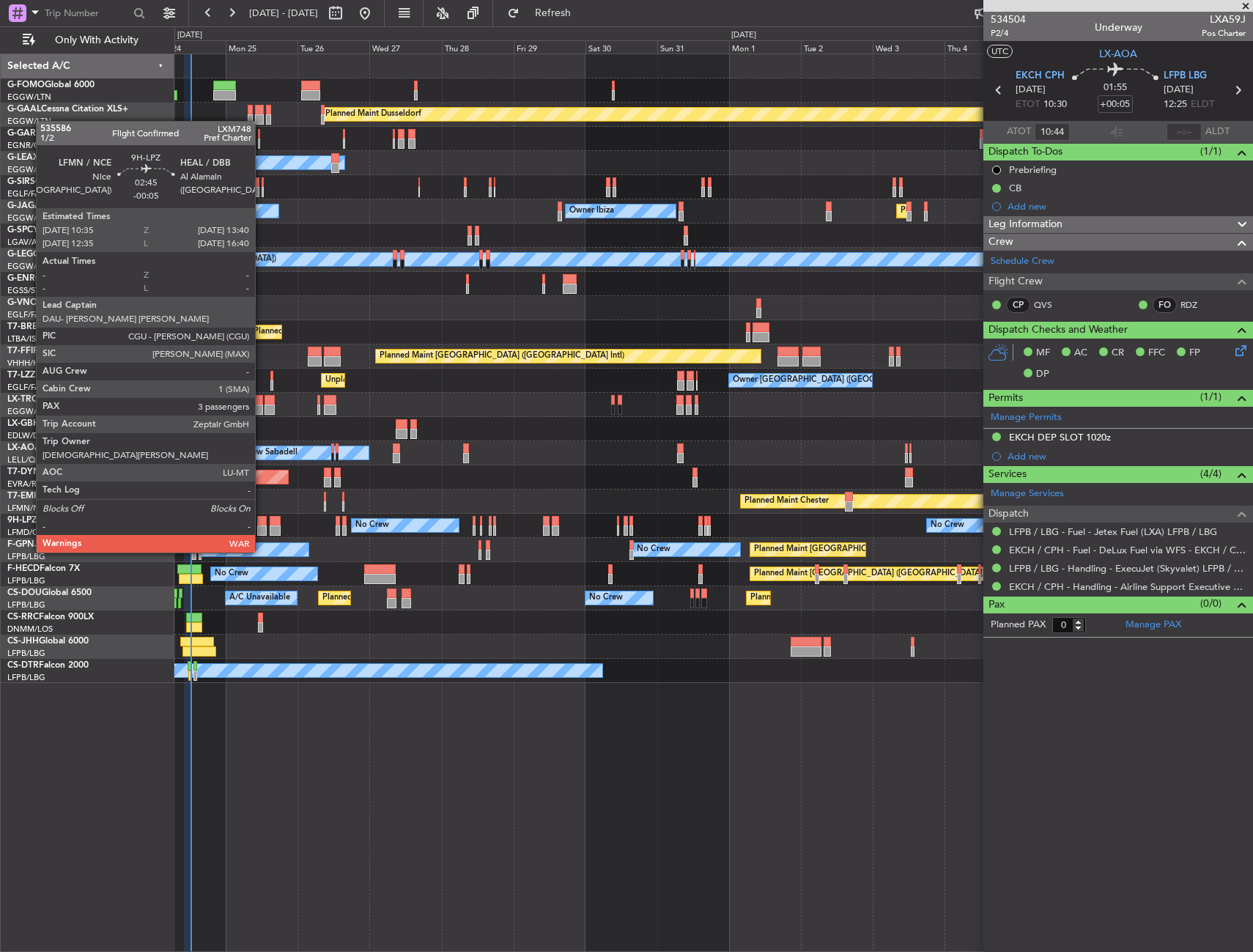
click at [261, 524] on div at bounding box center [262, 521] width 10 height 10
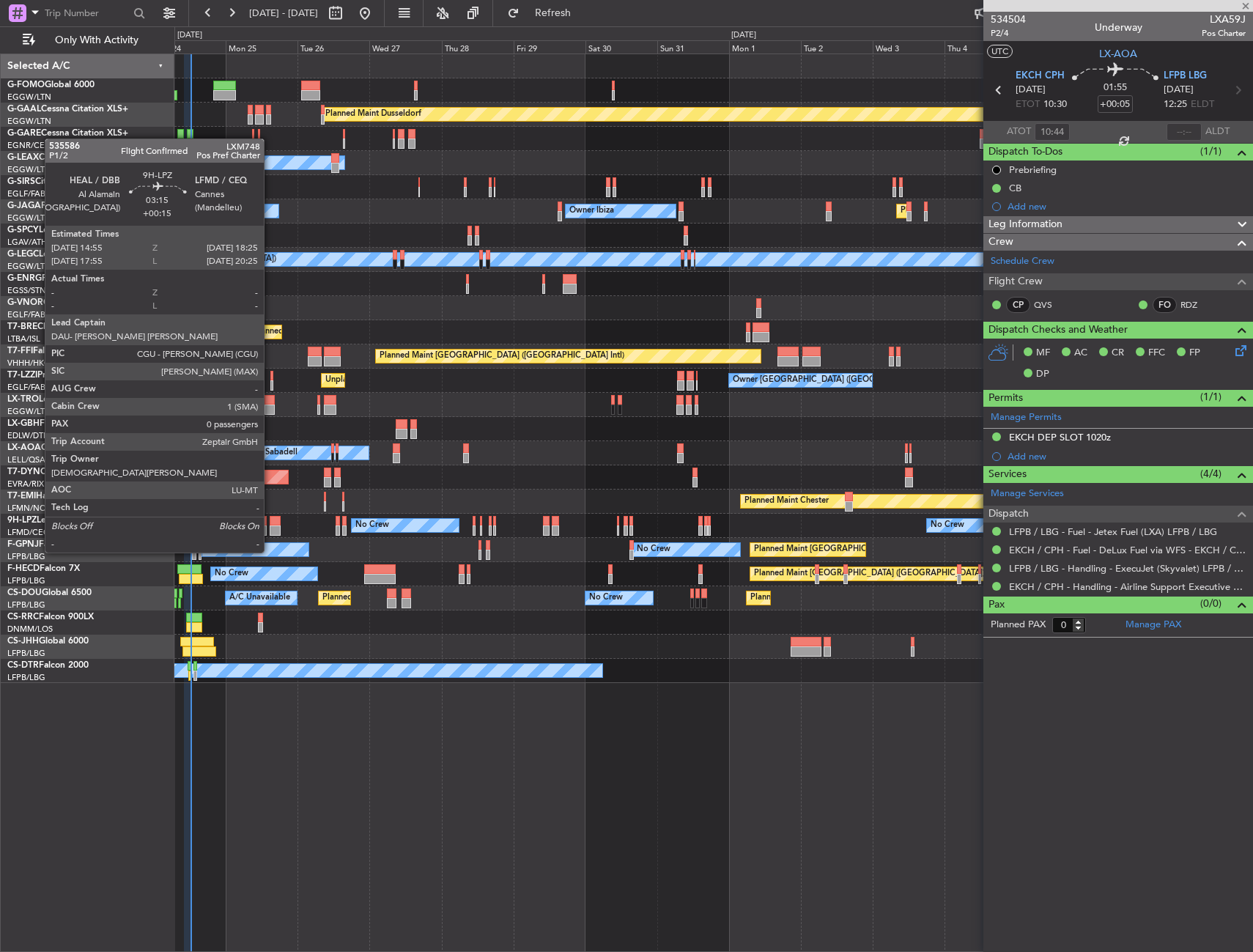
type input "-00:05"
type input "3"
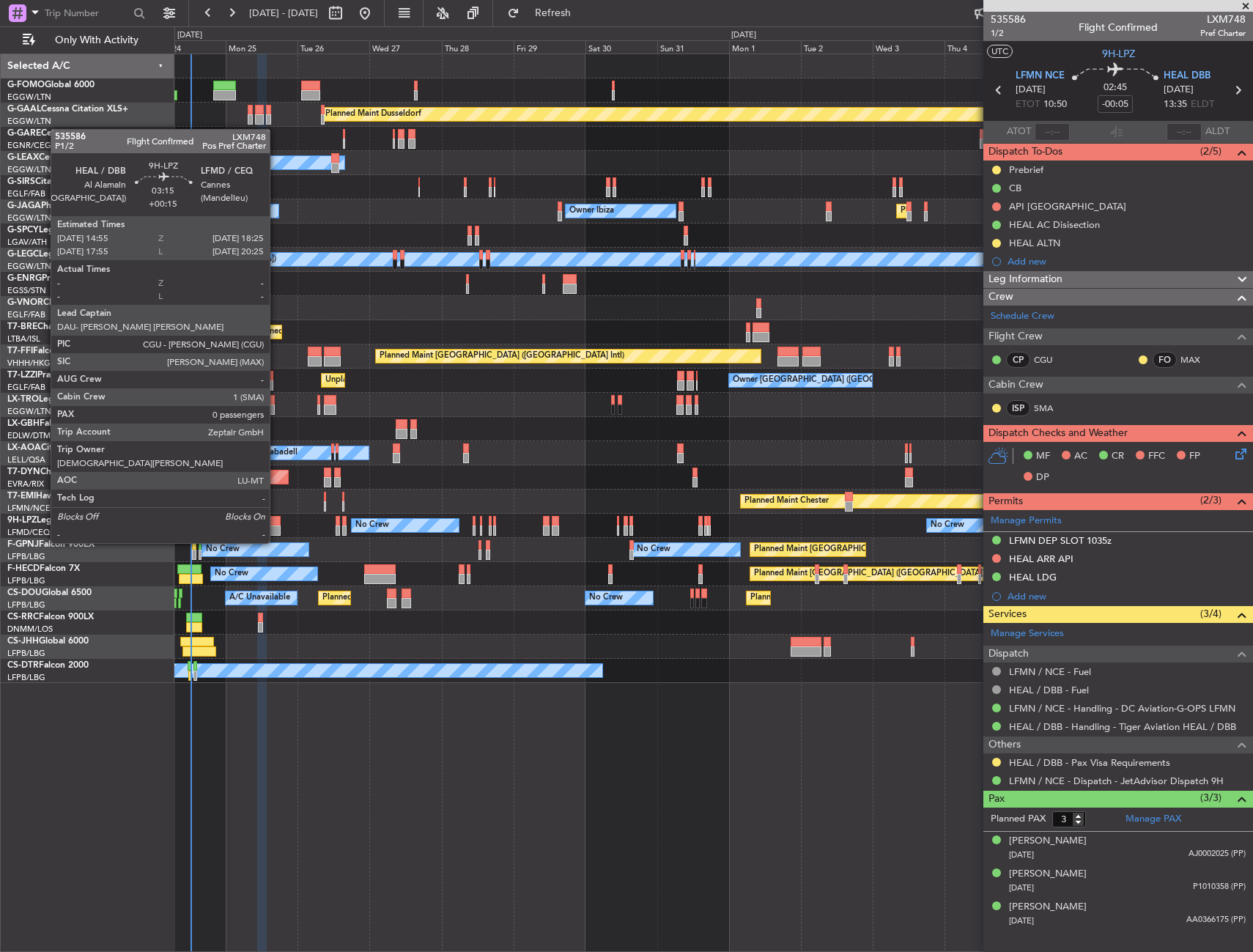
click at [276, 516] on div at bounding box center [275, 521] width 11 height 10
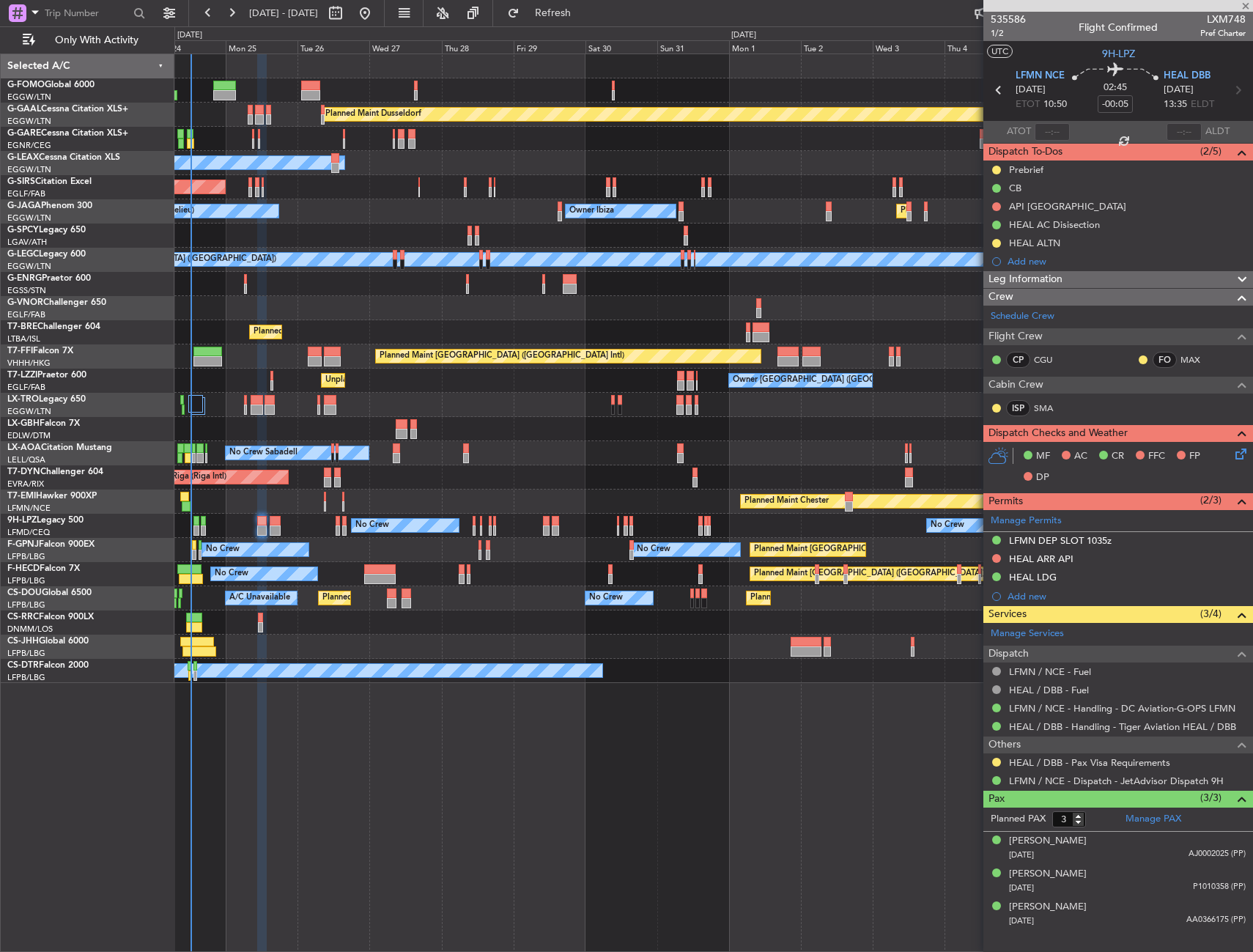
type input "+00:15"
type input "0"
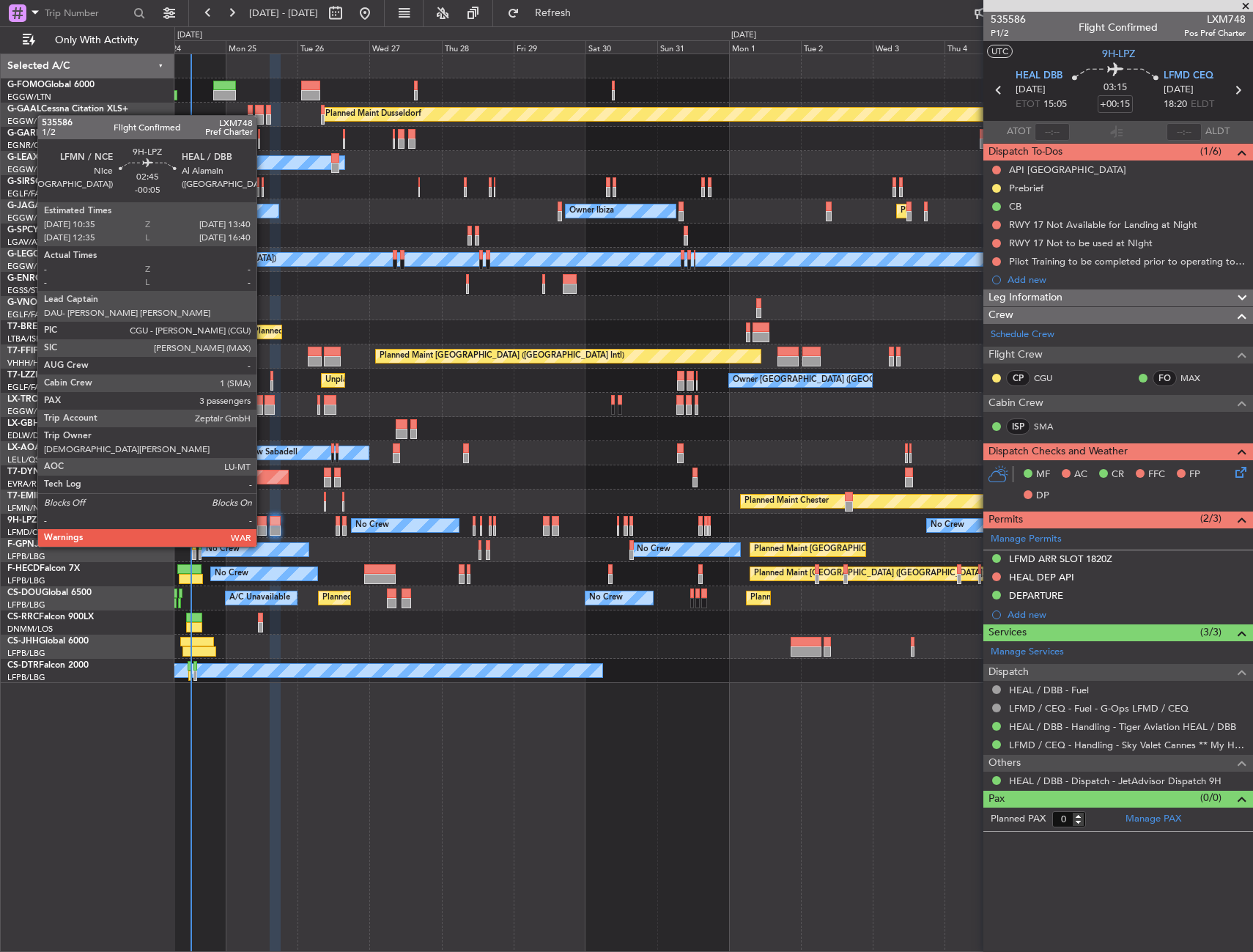
click at [263, 518] on div at bounding box center [262, 521] width 10 height 10
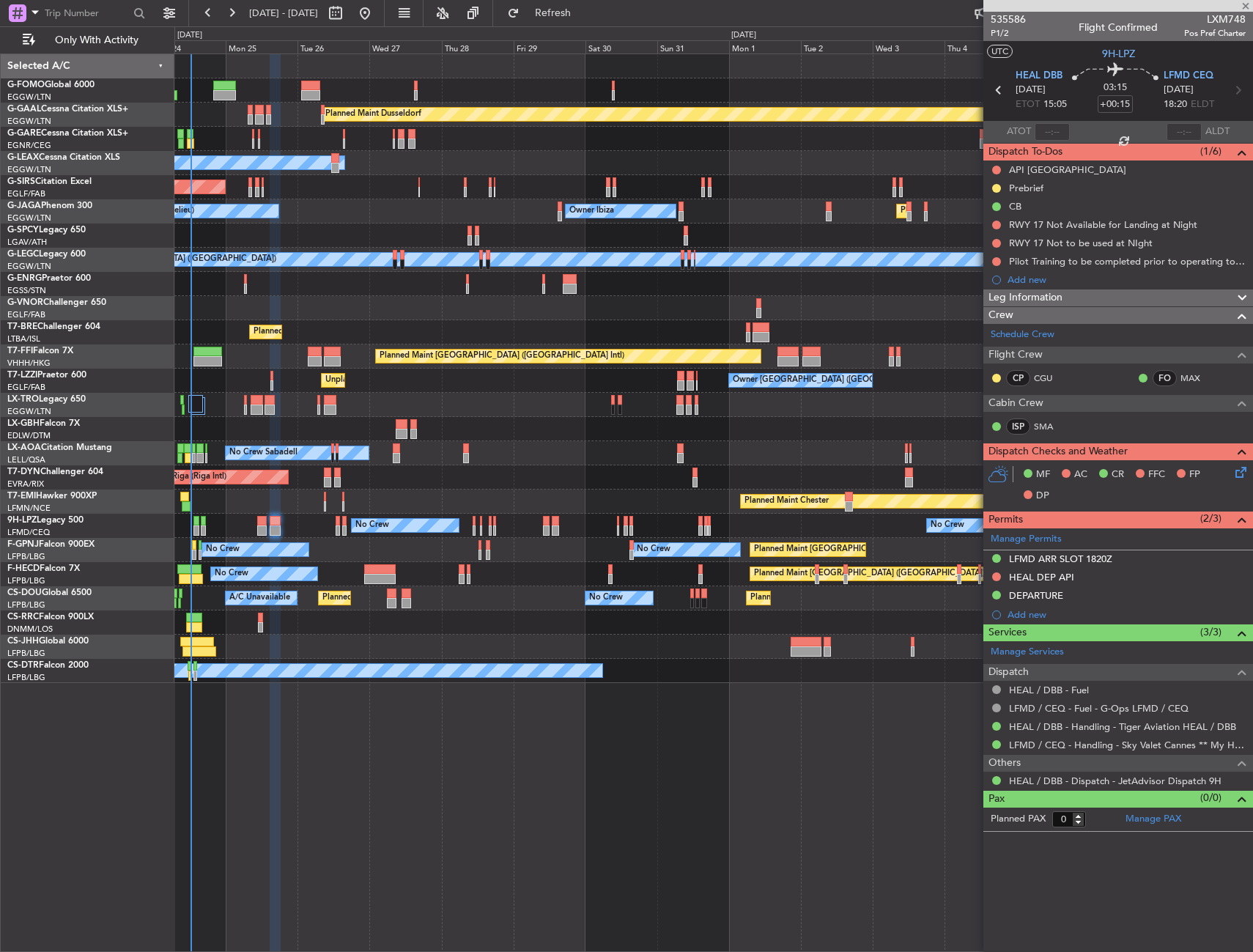
type input "-00:05"
type input "3"
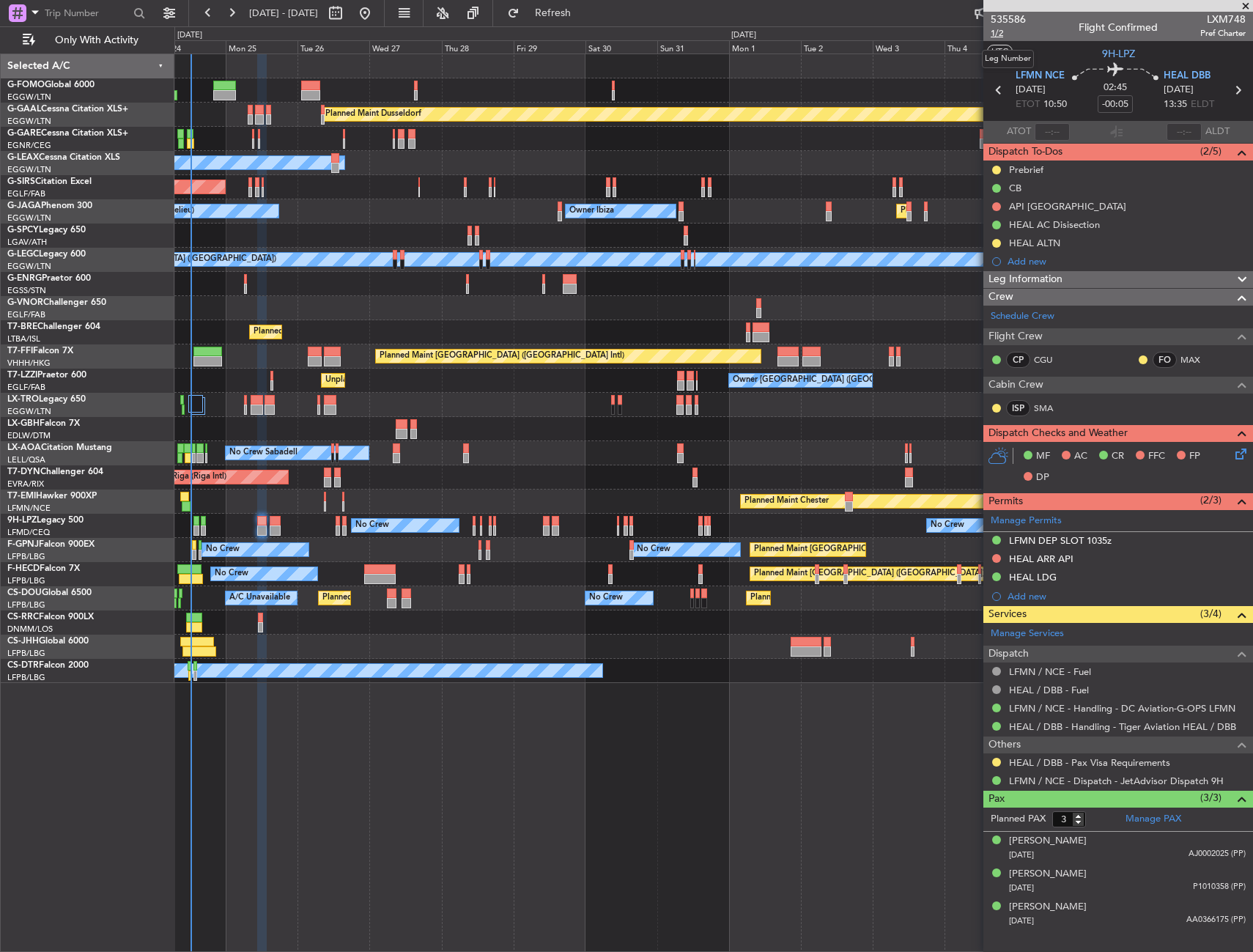
click at [1002, 33] on span "1/2" at bounding box center [1008, 33] width 35 height 12
click at [501, 329] on div "Planned Maint Warsaw ([GEOGRAPHIC_DATA])" at bounding box center [714, 331] width 1078 height 24
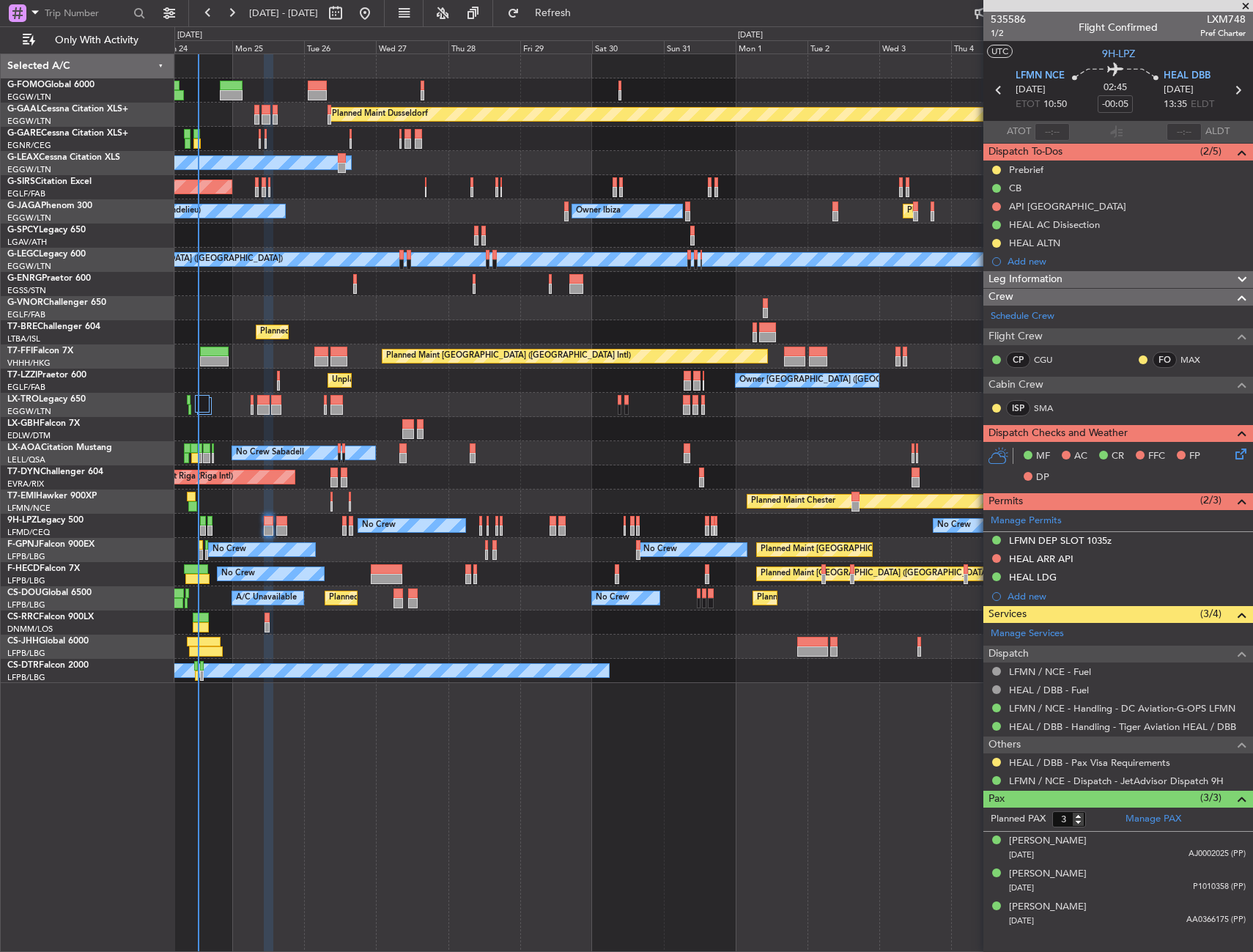
click at [518, 329] on div "Planned Maint Warsaw ([GEOGRAPHIC_DATA])" at bounding box center [714, 331] width 1078 height 24
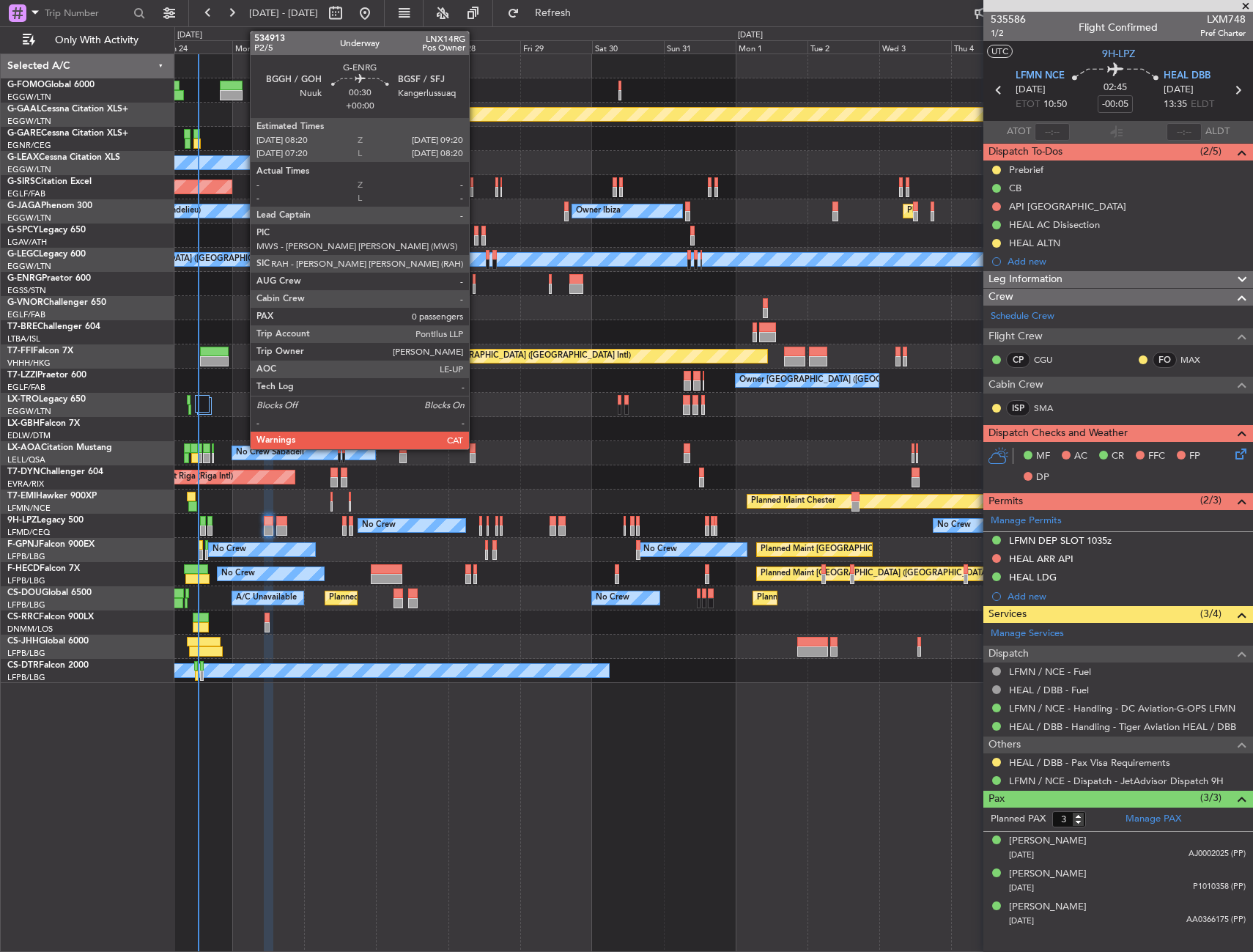
click at [476, 280] on div at bounding box center [474, 279] width 3 height 10
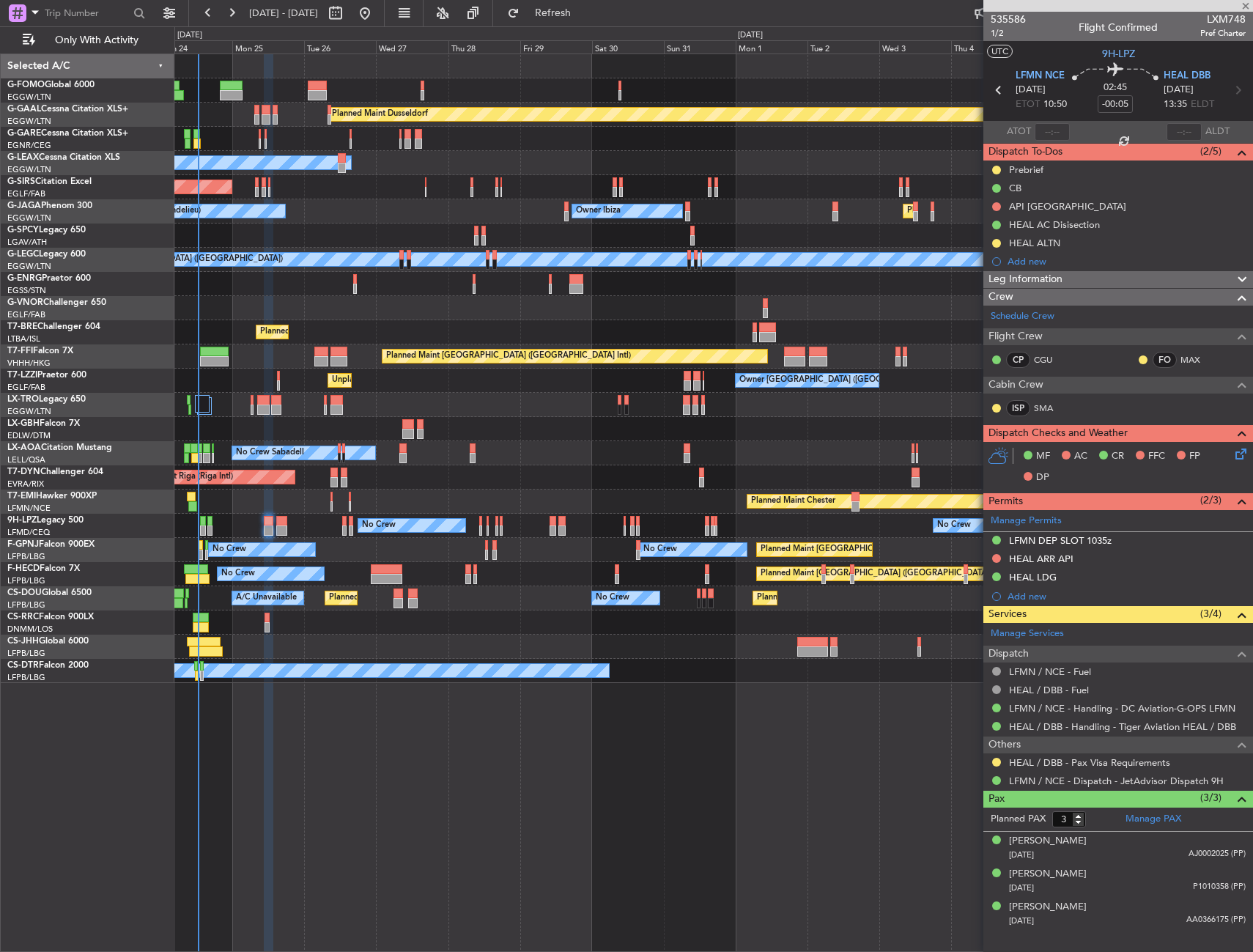
type input "0"
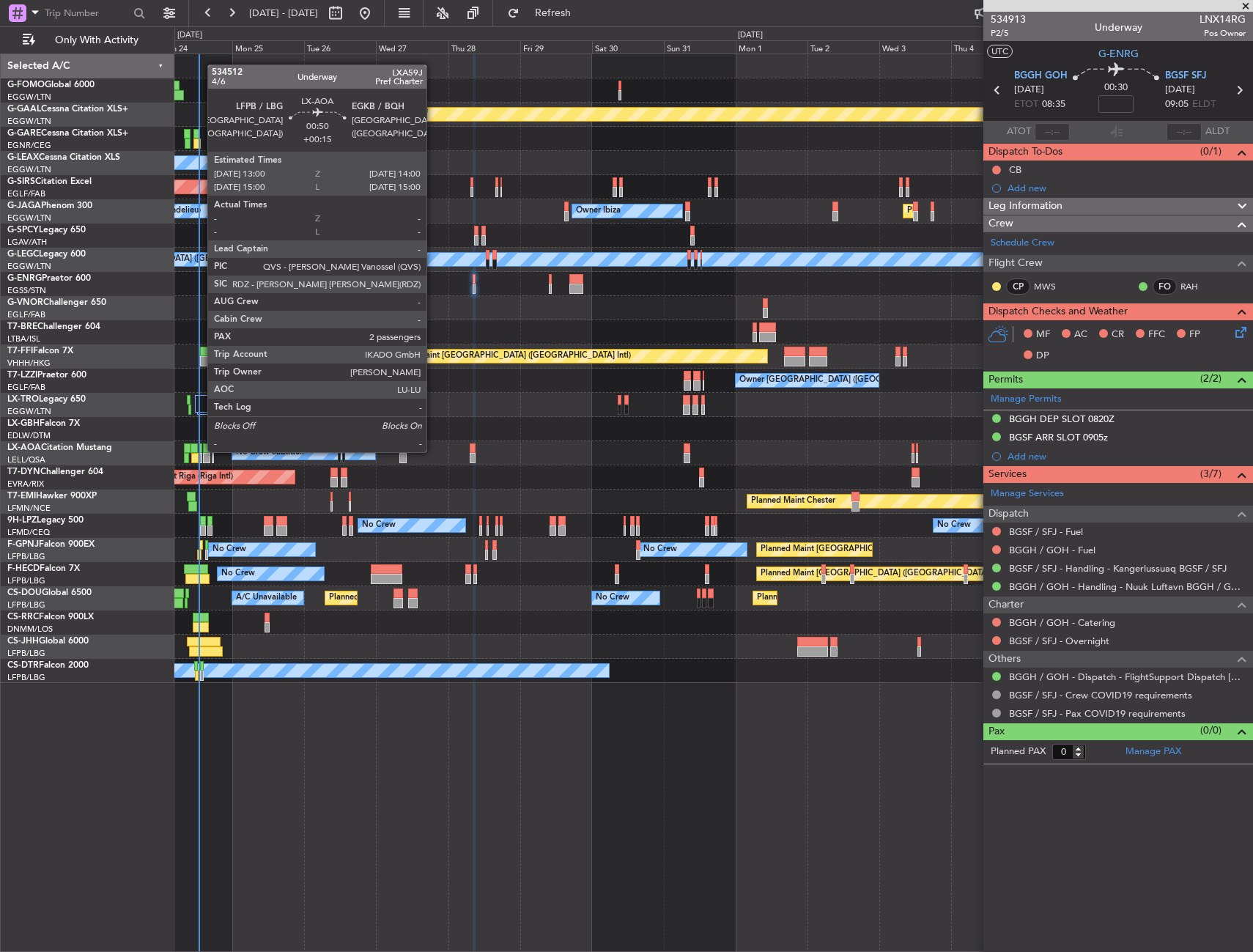
click at [200, 451] on div at bounding box center [200, 448] width 3 height 10
type input "+00:15"
type input "2"
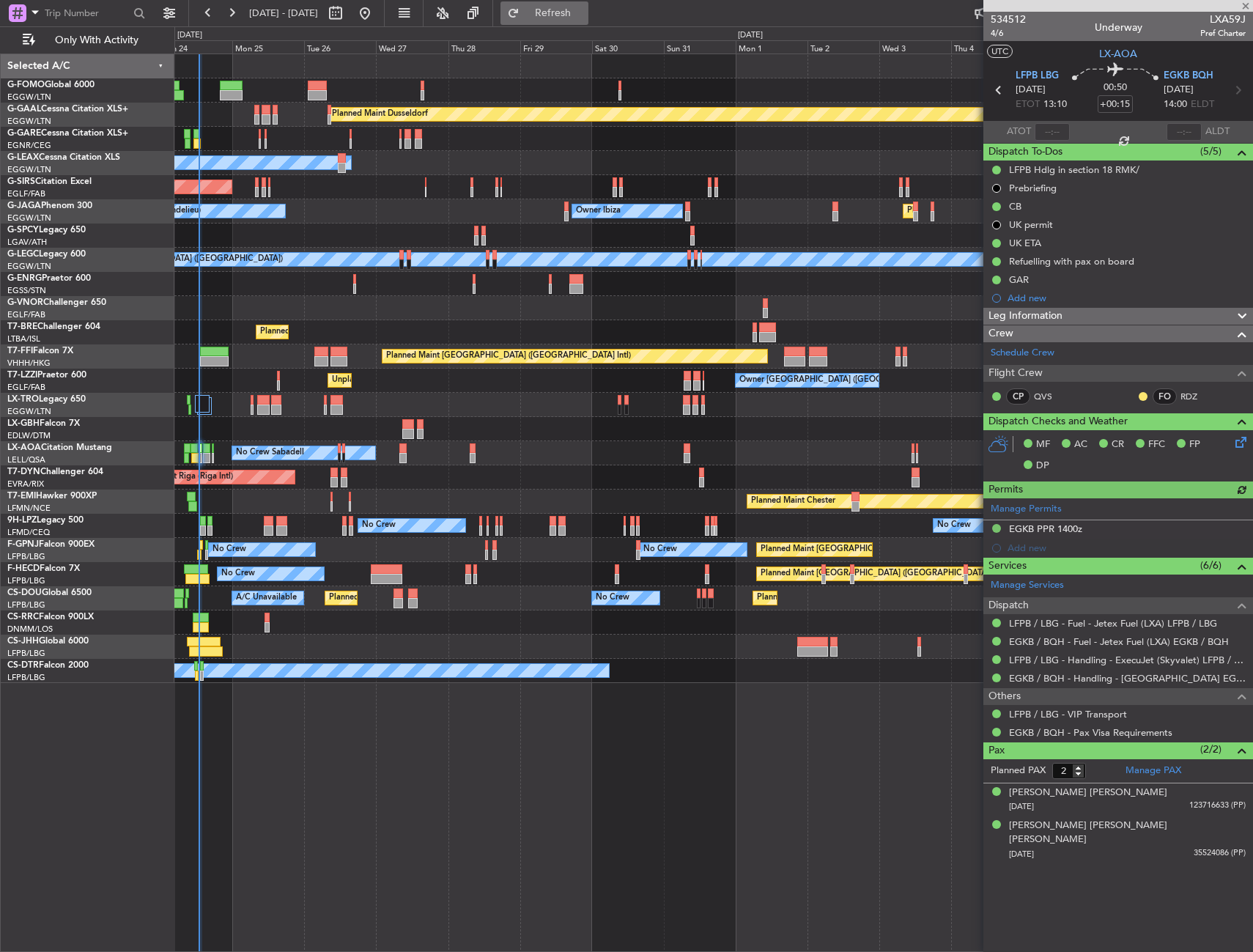
click at [584, 8] on span "Refresh" at bounding box center [553, 13] width 62 height 10
click at [1104, 825] on div "[PERSON_NAME] [PERSON_NAME] [PERSON_NAME]" at bounding box center [1127, 832] width 237 height 29
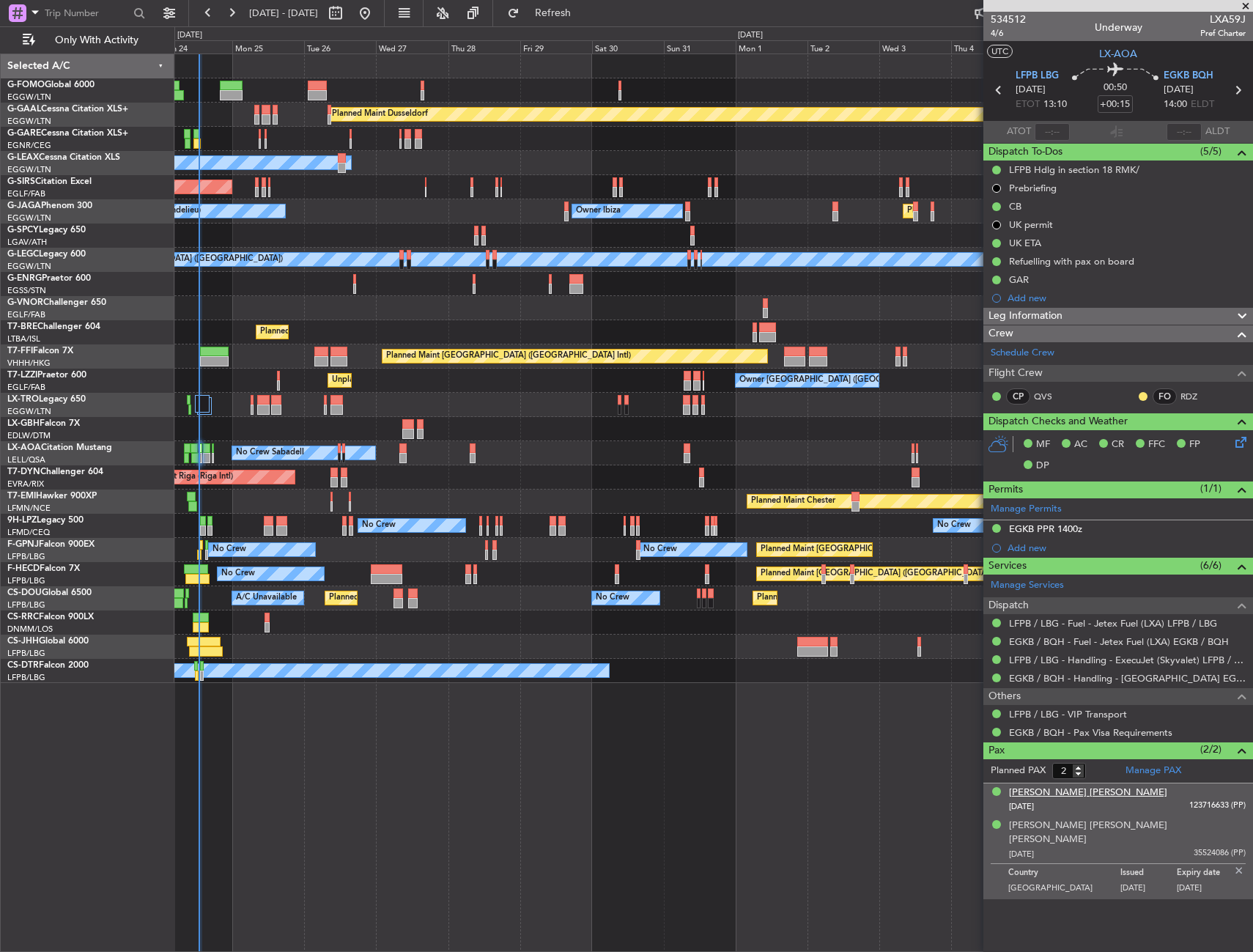
click at [1053, 793] on div "[PERSON_NAME] [PERSON_NAME]" at bounding box center [1088, 793] width 158 height 15
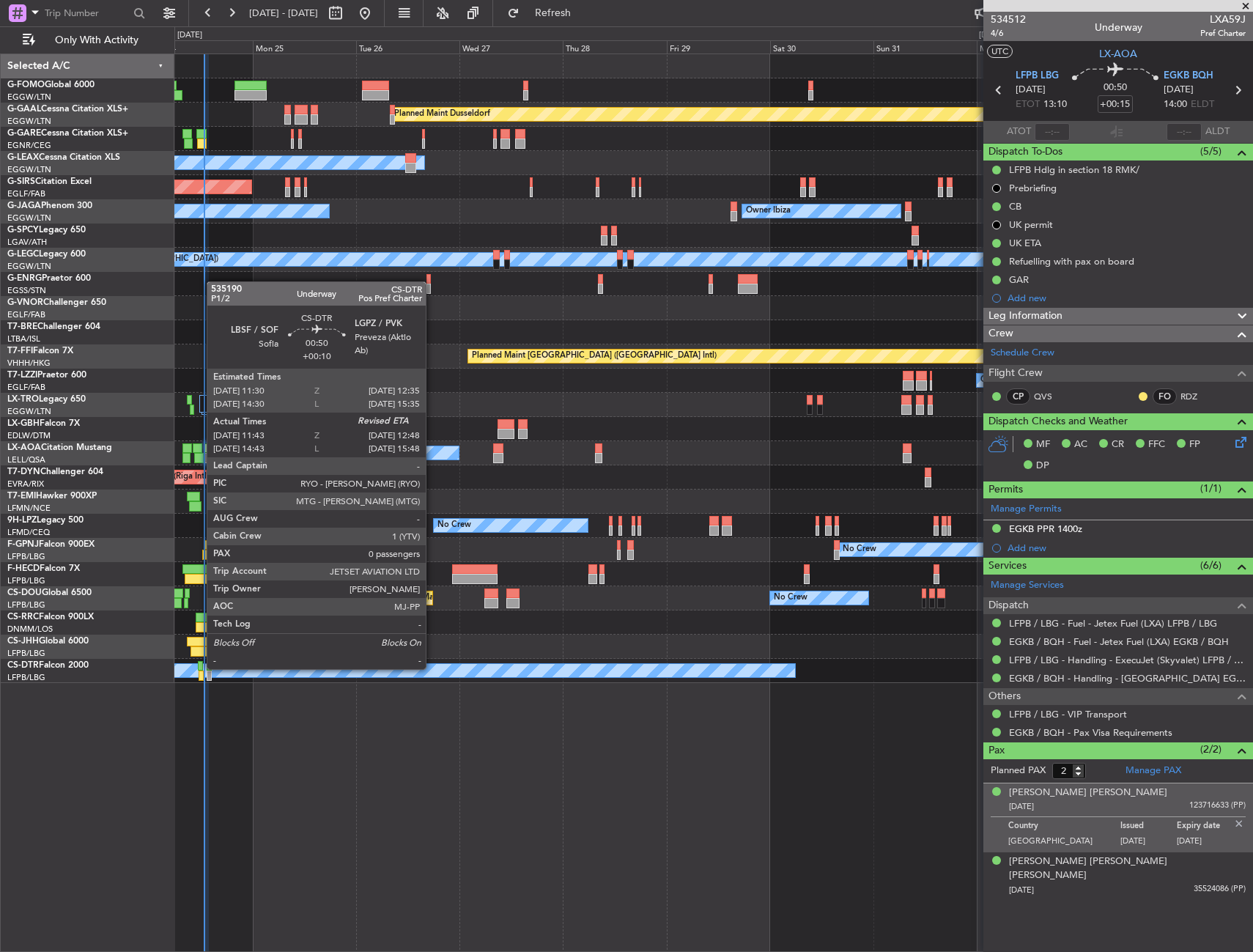
click at [199, 668] on div at bounding box center [200, 666] width 5 height 10
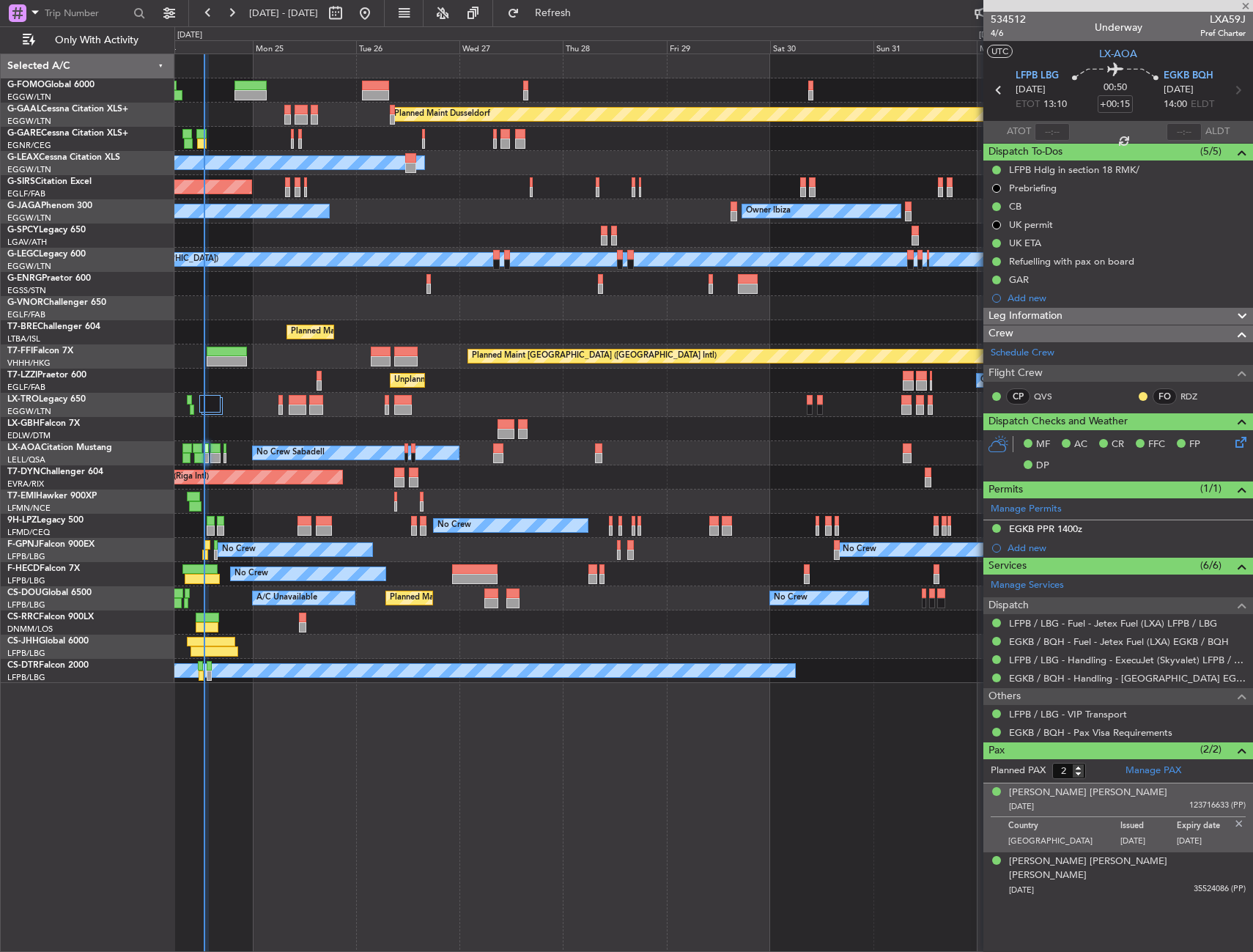
type input "+00:10"
type input "11:53"
type input "0"
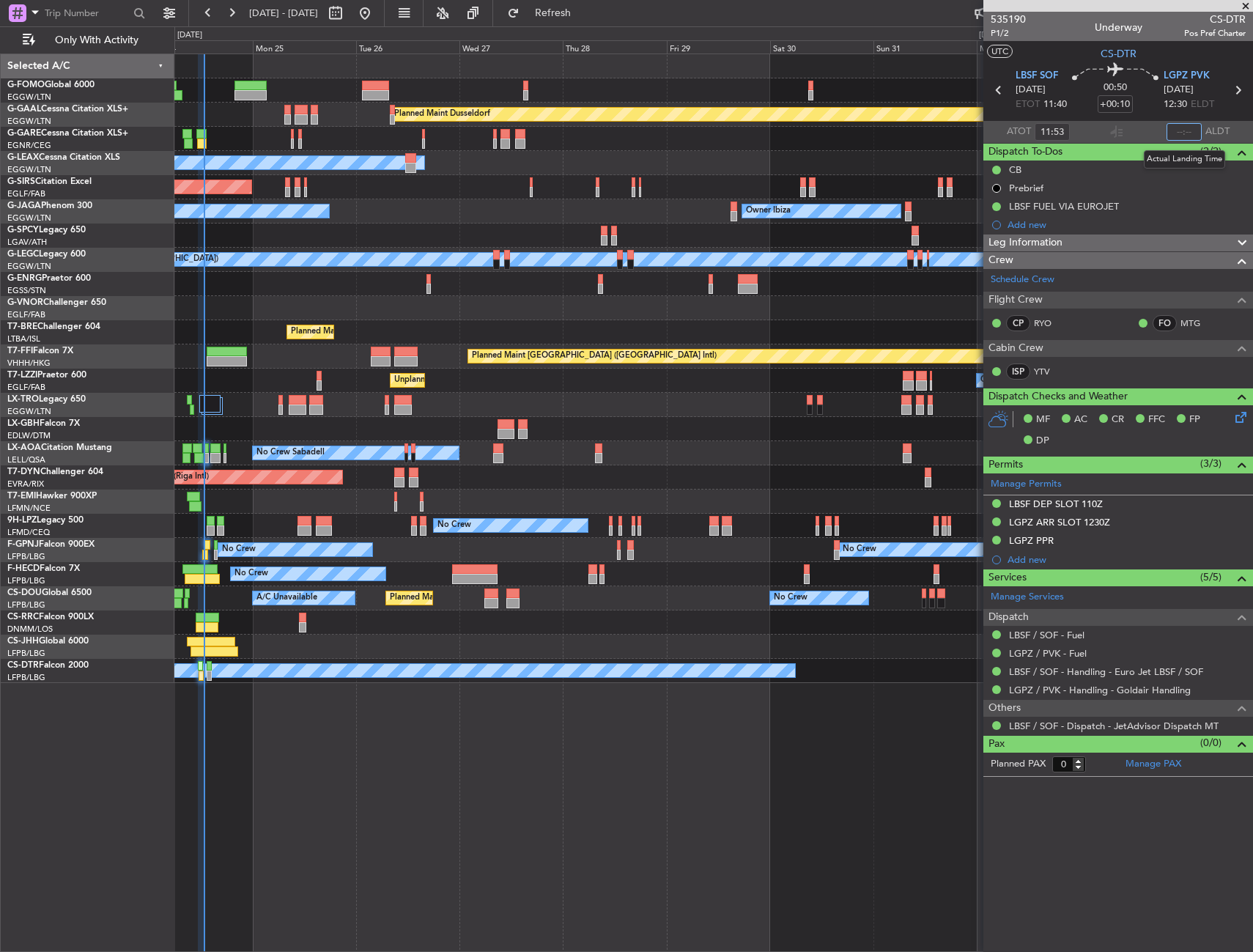
click at [1171, 133] on input "text" at bounding box center [1184, 131] width 35 height 17
click at [1185, 59] on mat-tooltip-component "Leg Type" at bounding box center [1212, 59] width 60 height 39
type input "12:43"
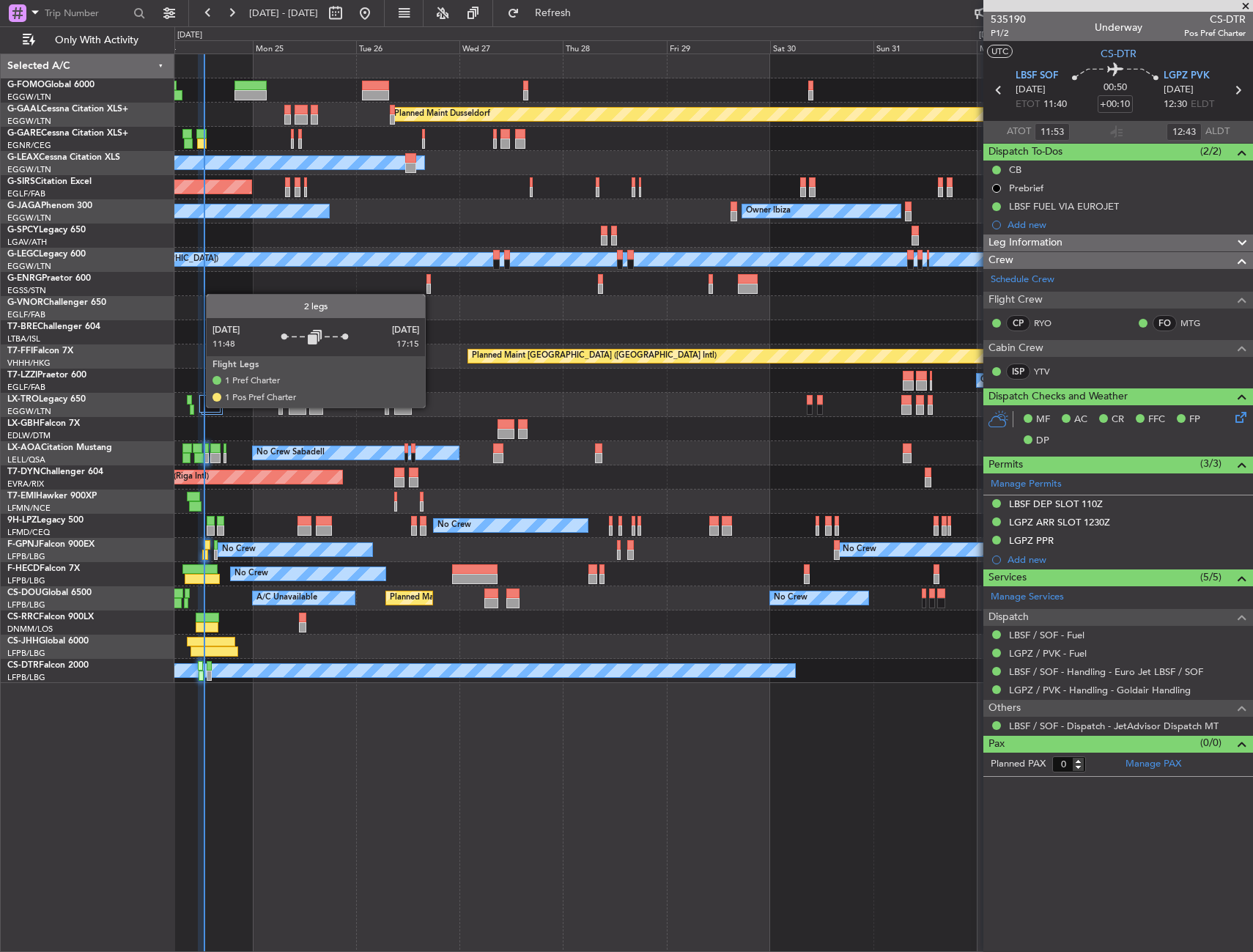
click at [205, 402] on div at bounding box center [210, 403] width 22 height 17
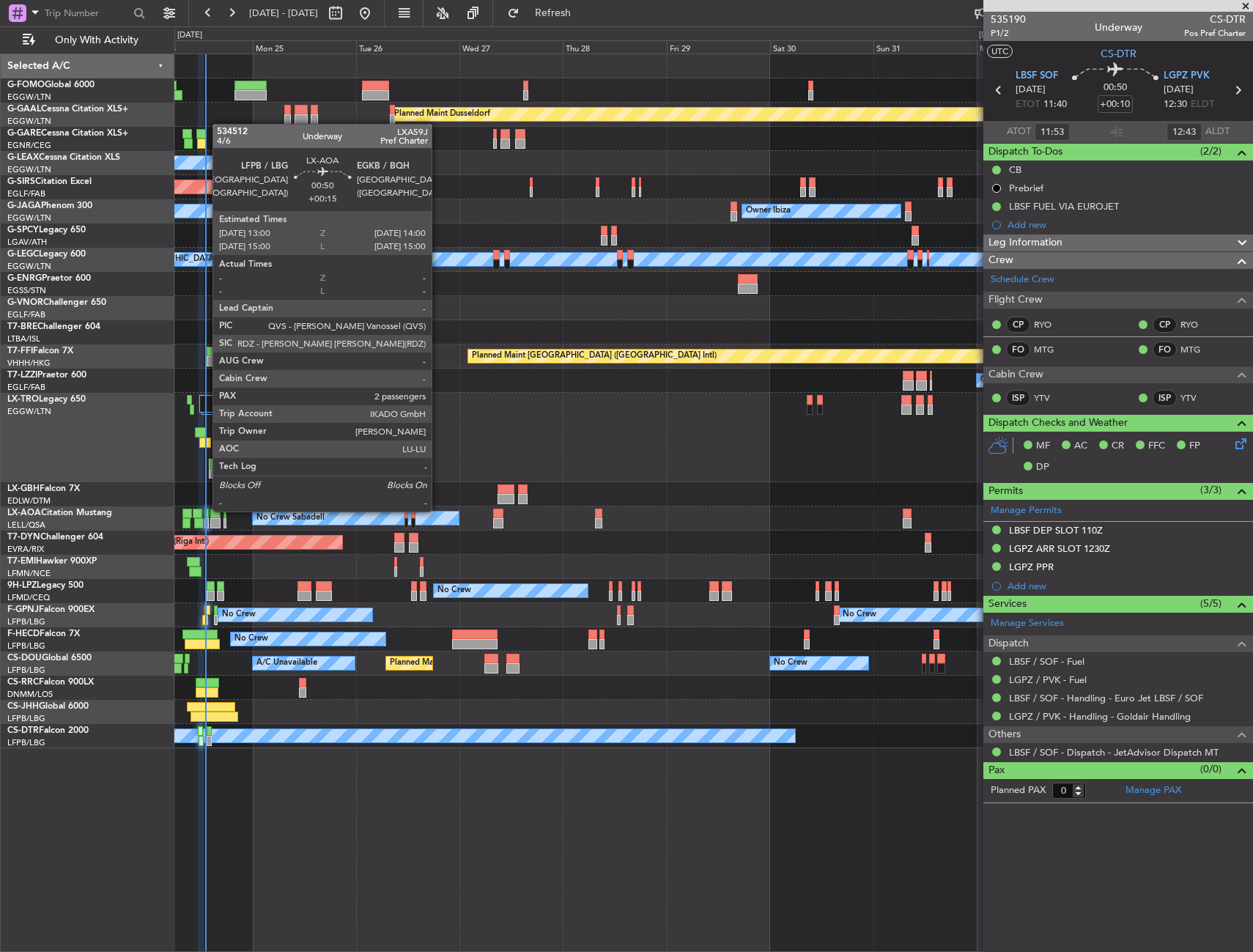
click at [205, 510] on div at bounding box center [206, 514] width 4 height 10
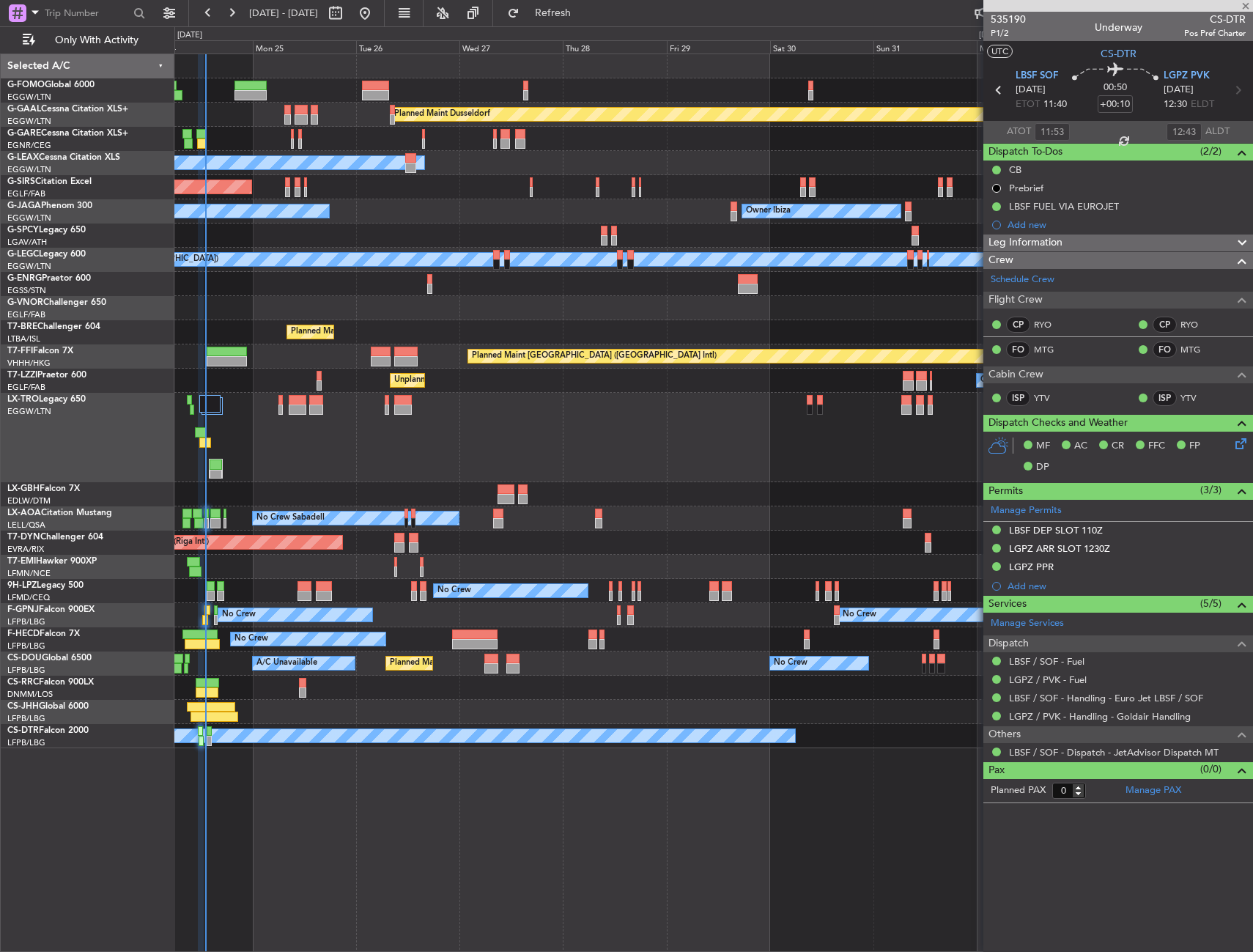
type input "+00:15"
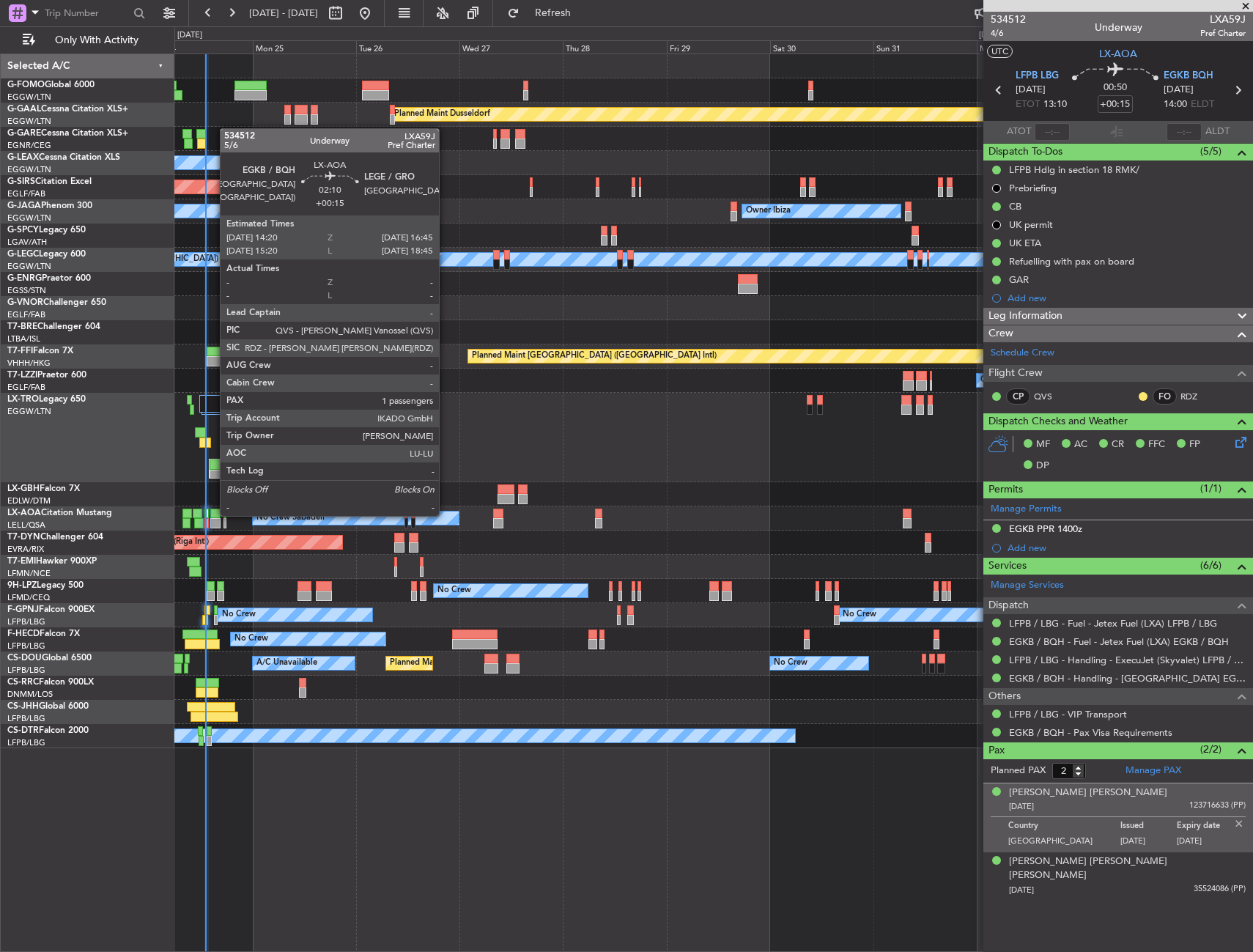
click at [213, 514] on div at bounding box center [215, 514] width 11 height 10
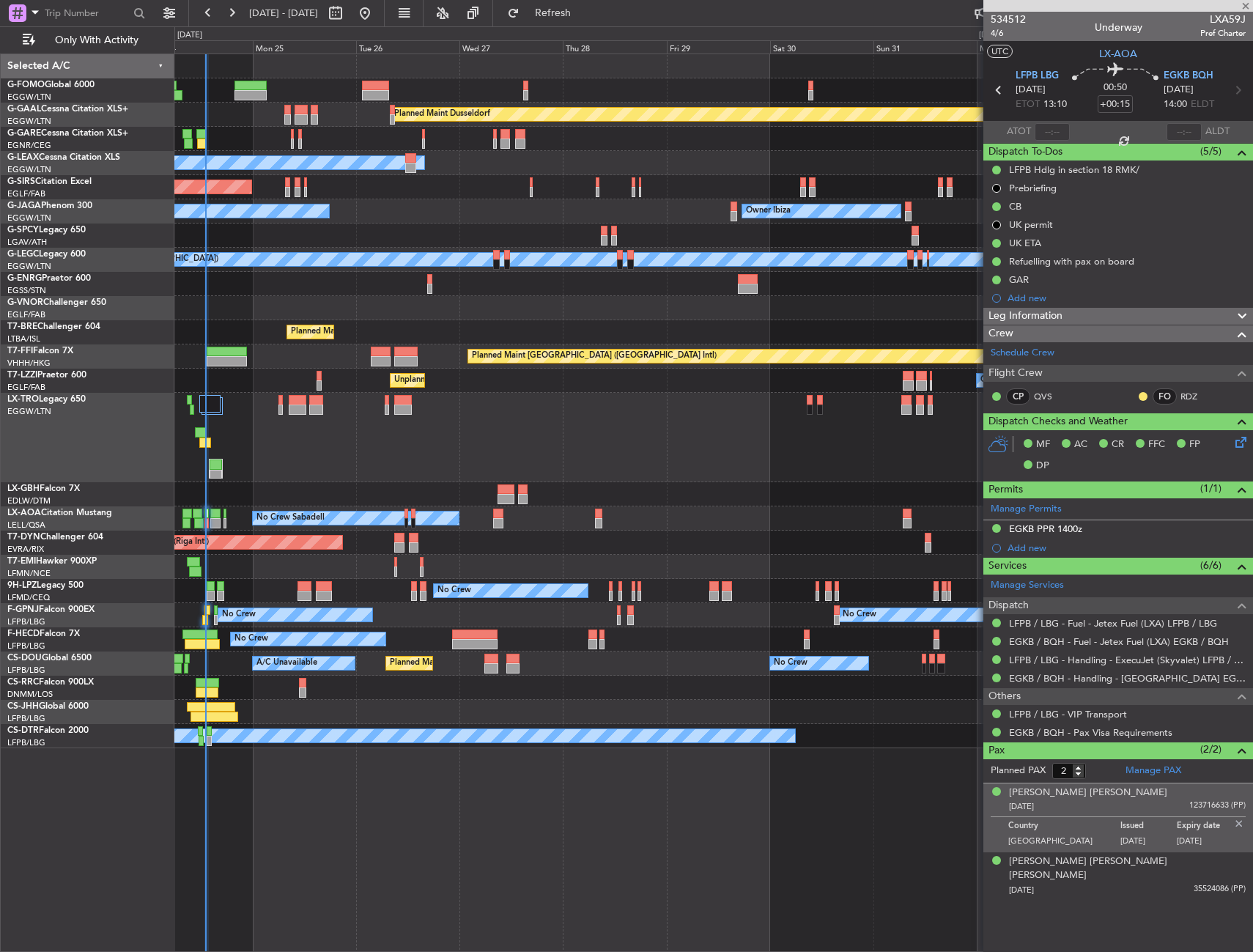
type input "1"
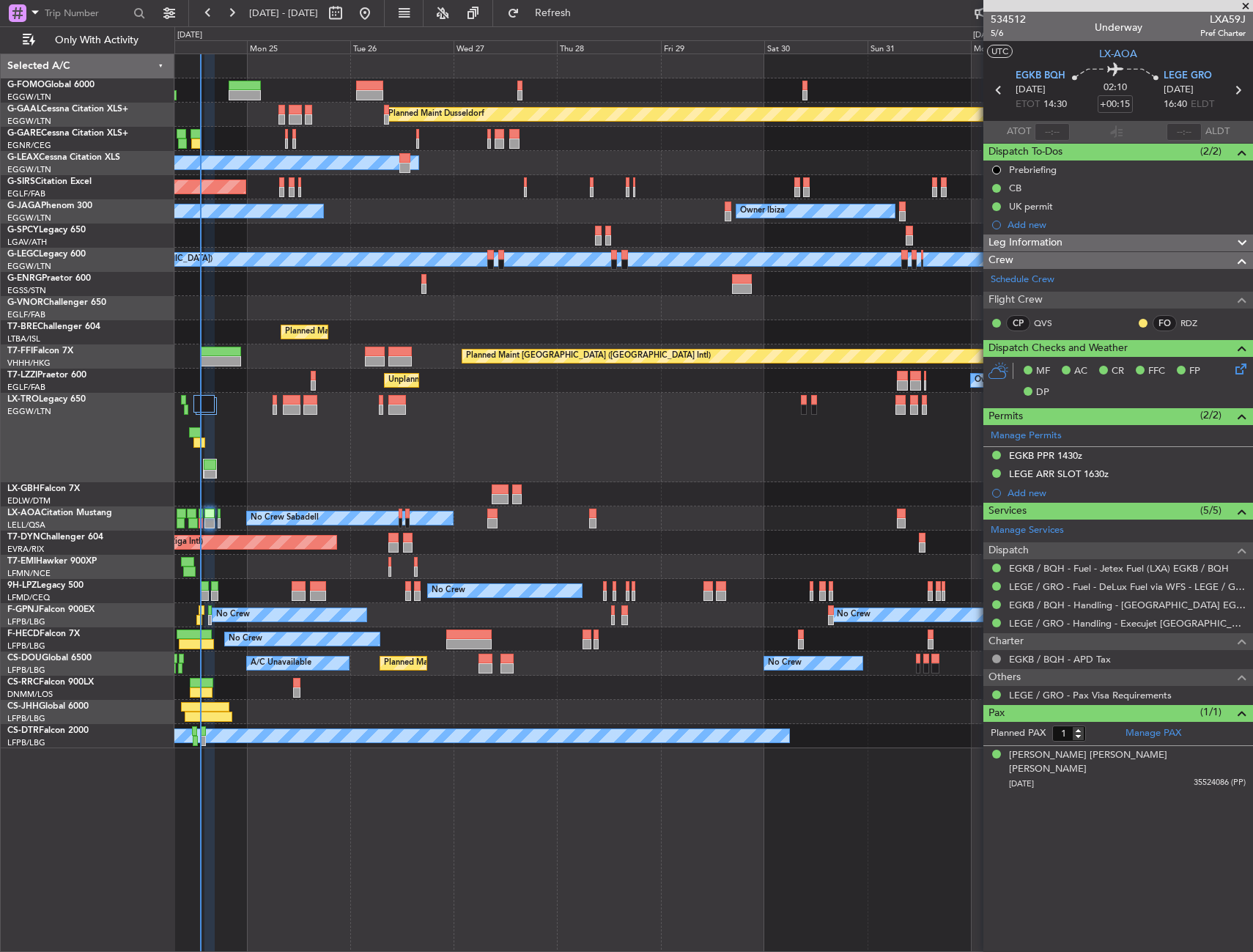
click at [268, 436] on div "Planned Maint [GEOGRAPHIC_DATA] ([GEOGRAPHIC_DATA])" at bounding box center [714, 437] width 1078 height 89
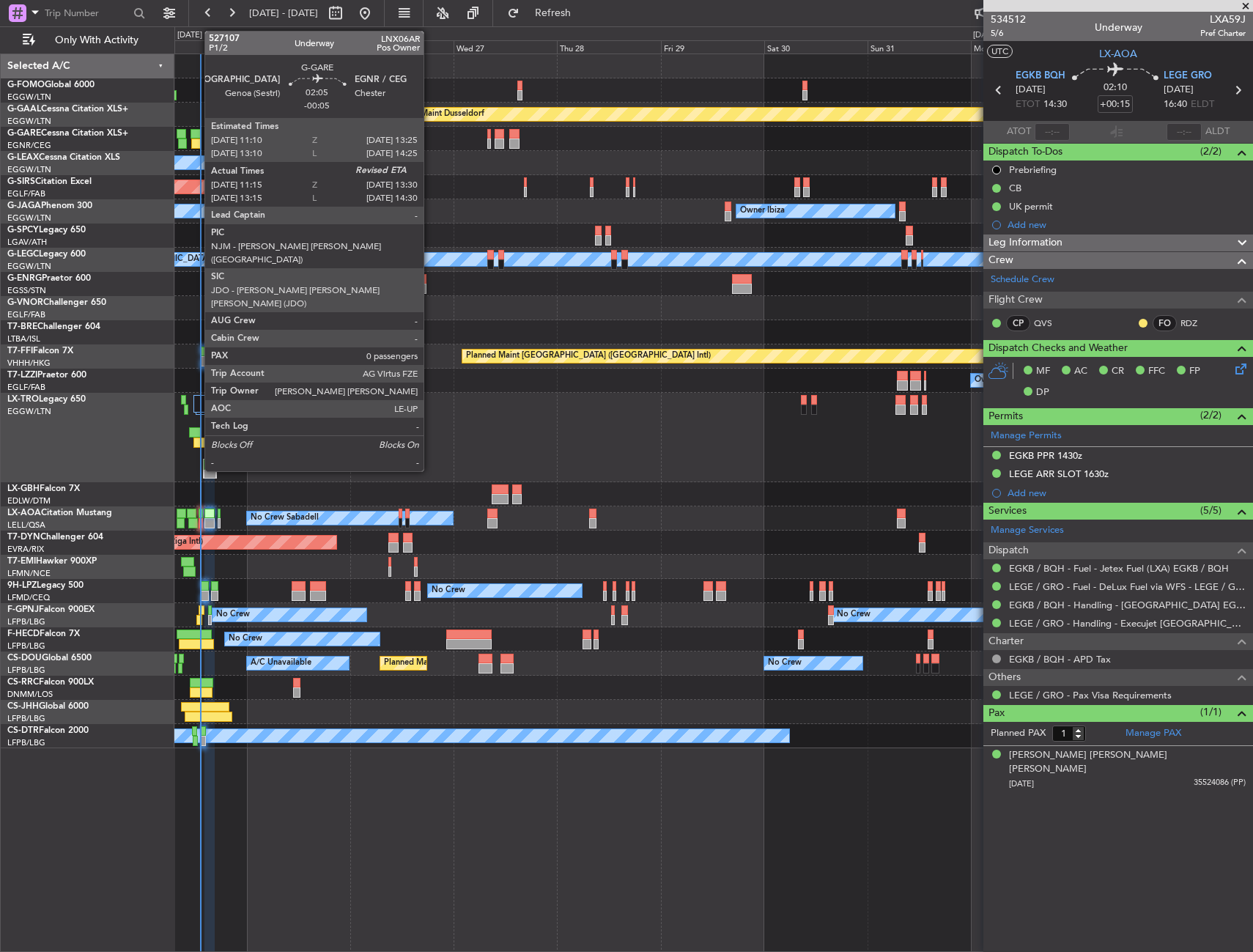
click at [197, 129] on div at bounding box center [195, 134] width 10 height 10
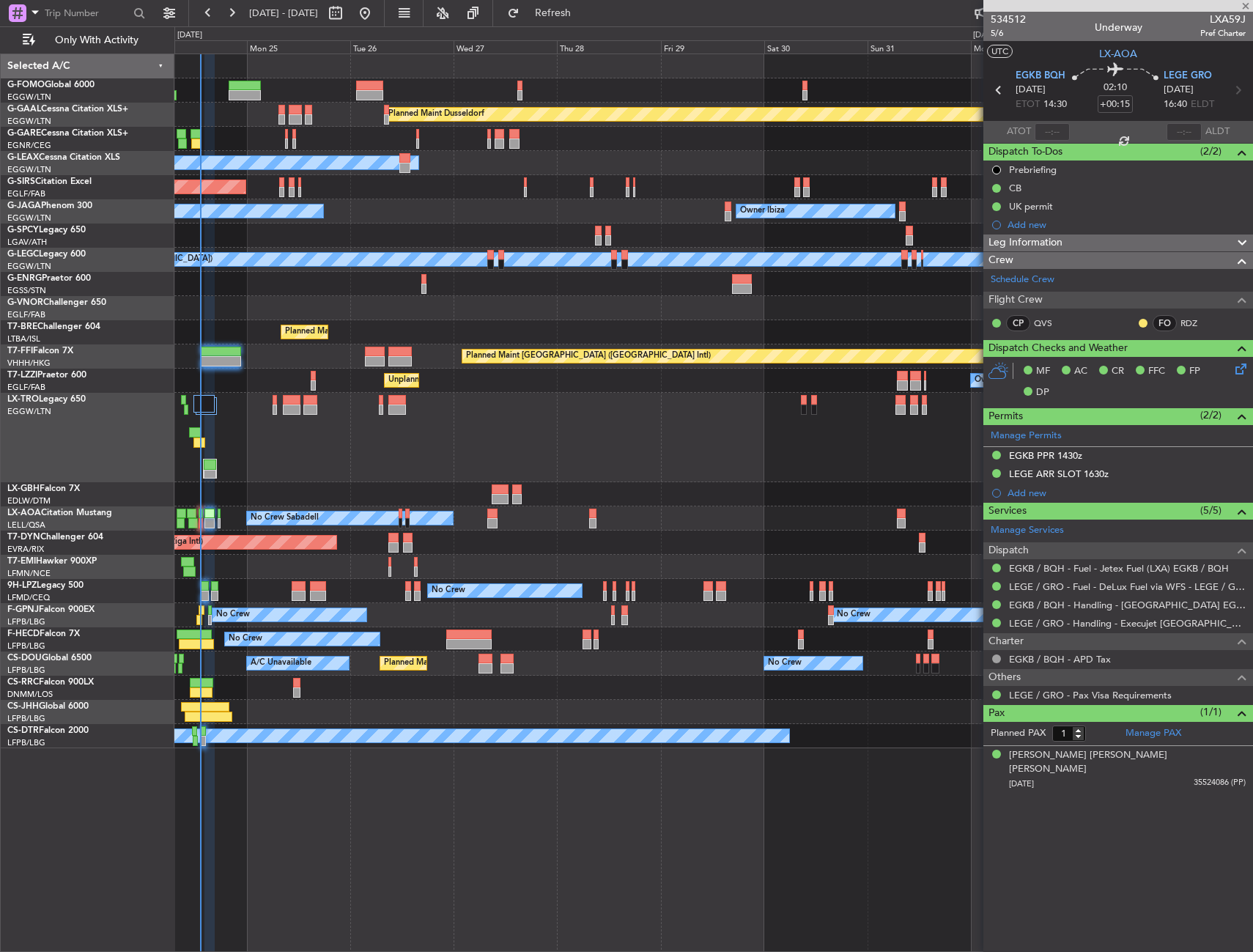
type input "-00:05"
type input "11:15"
type input "0"
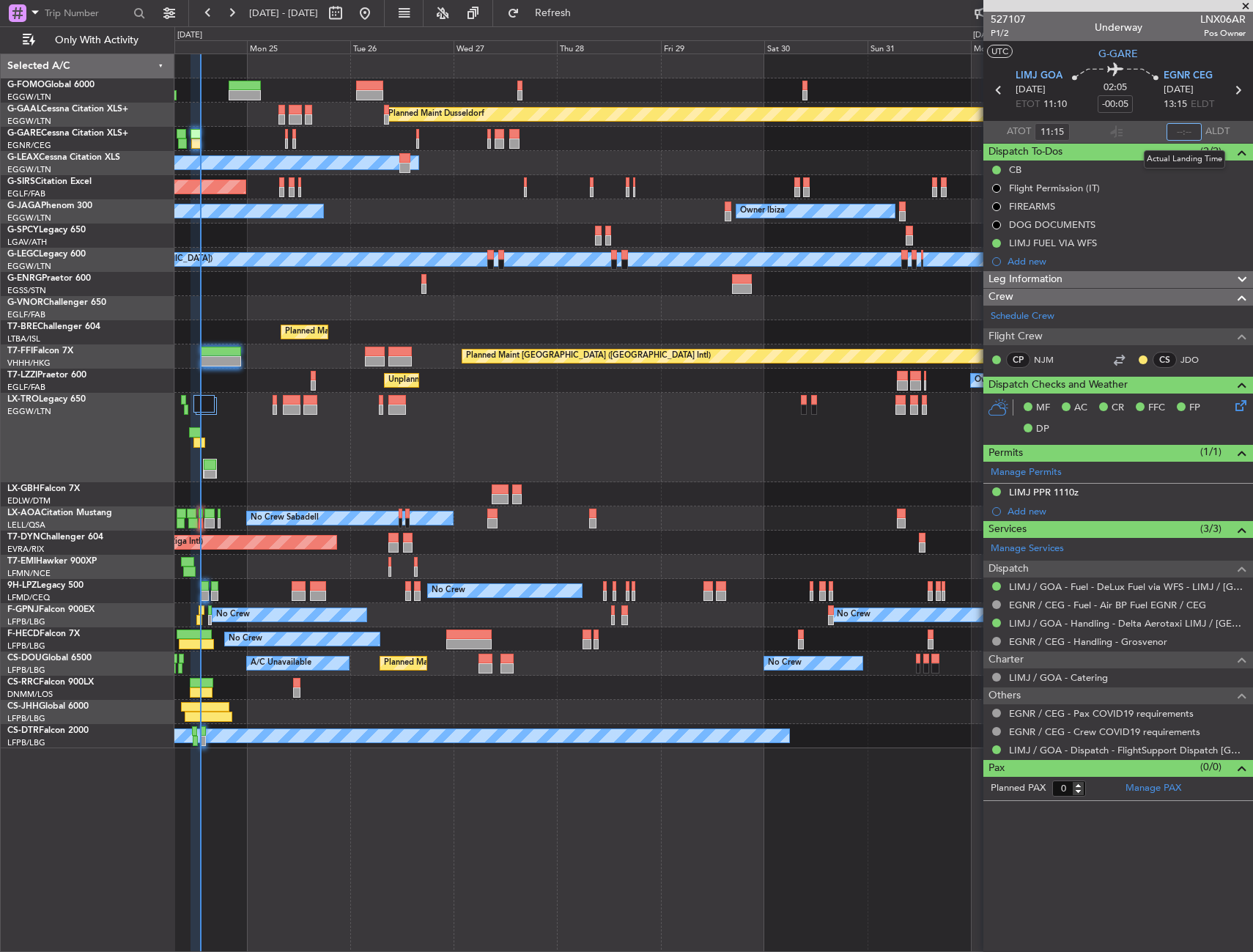
click at [1180, 135] on input "text" at bounding box center [1184, 131] width 35 height 17
click at [1163, 44] on section "UTC G-GARE" at bounding box center [1118, 52] width 270 height 22
type input "13:20"
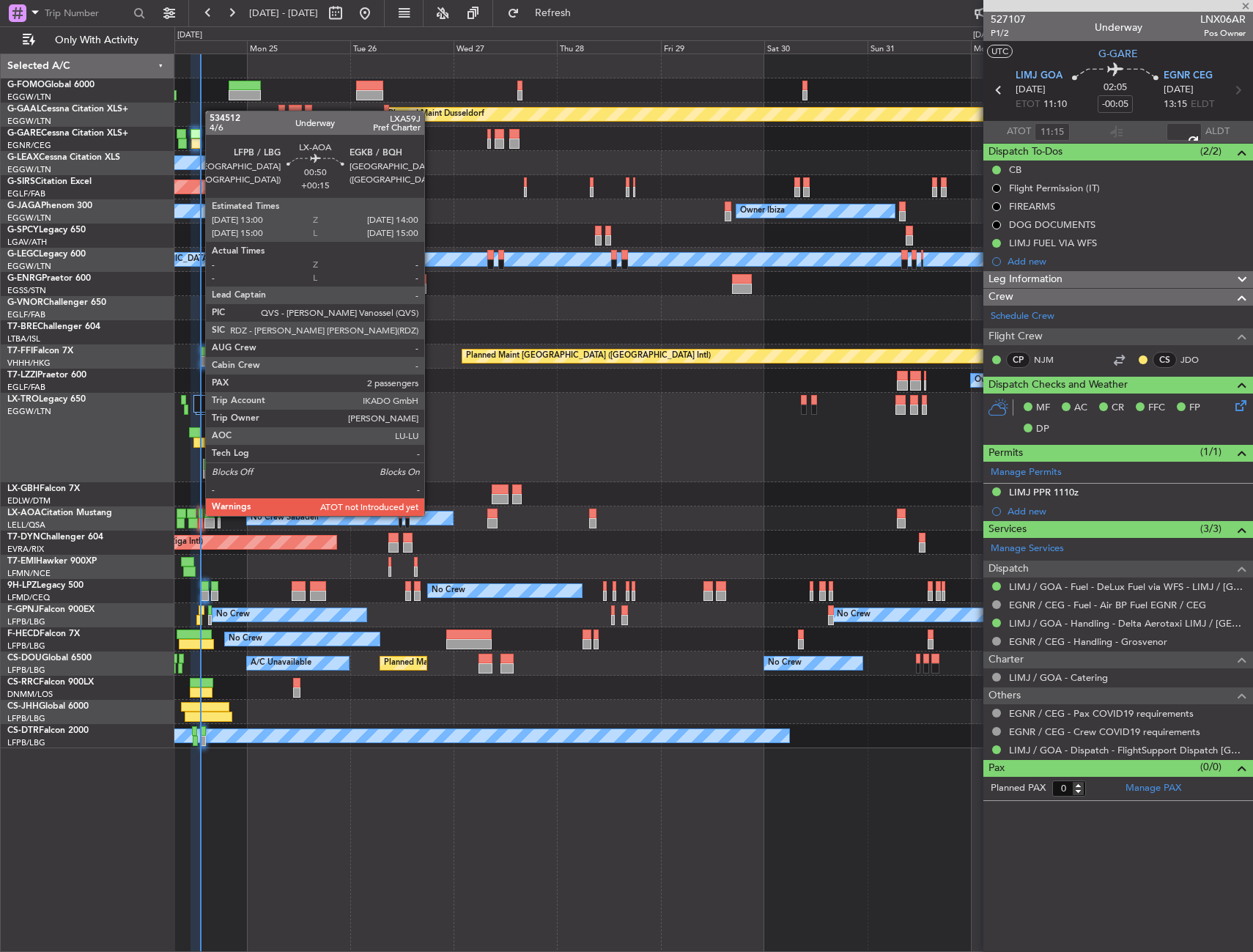
click at [199, 514] on div at bounding box center [200, 514] width 4 height 10
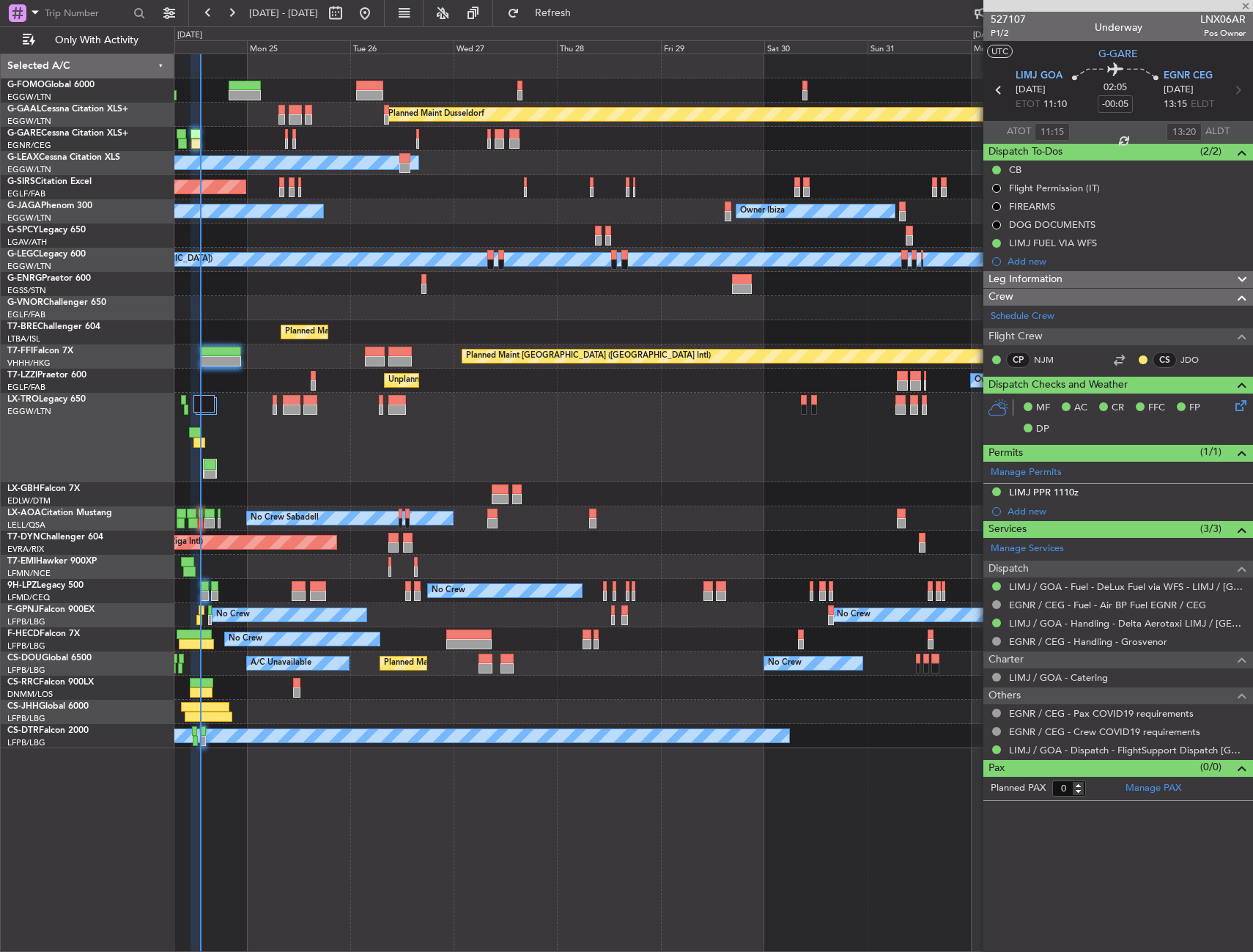
type input "+00:15"
type input "2"
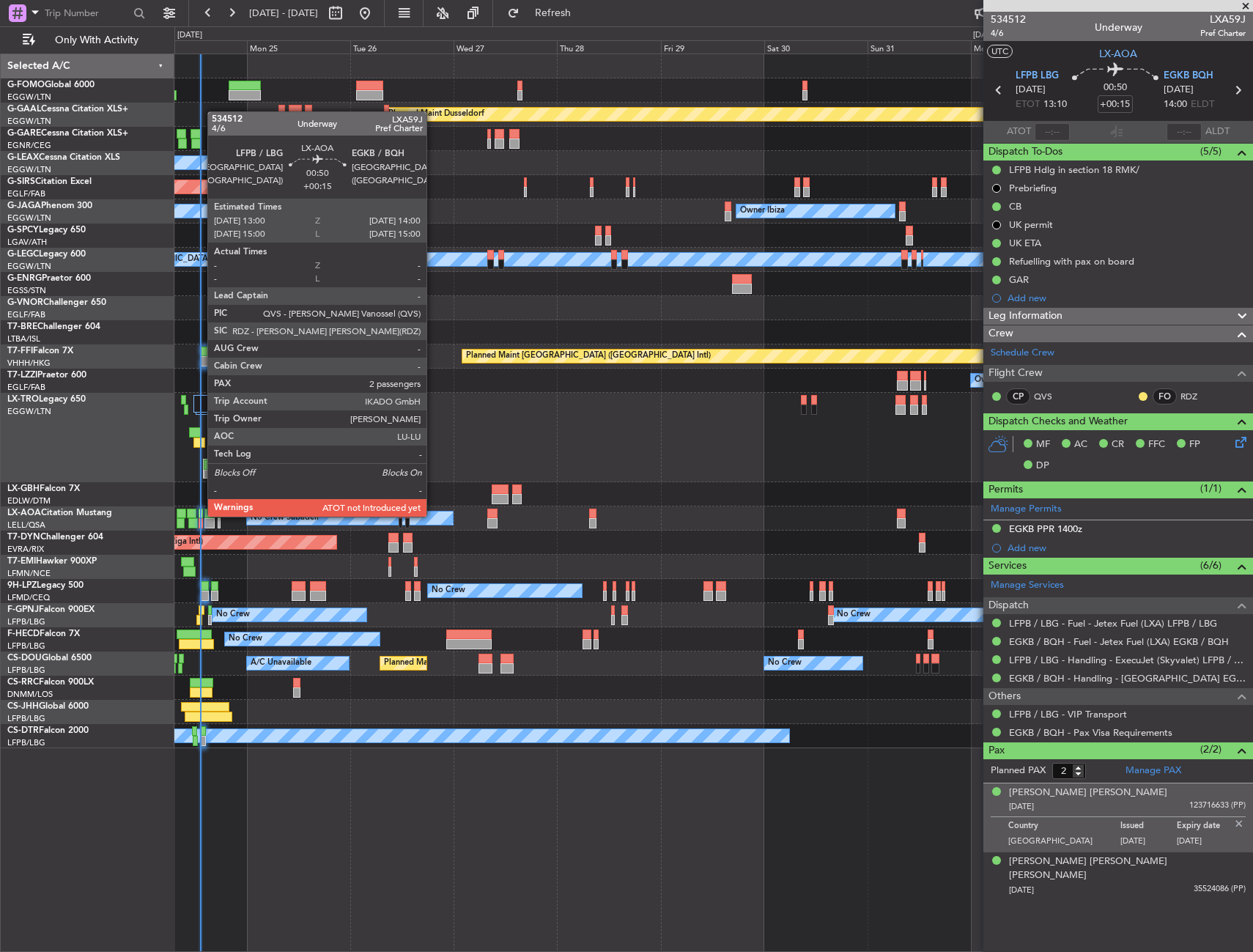
click at [200, 515] on div at bounding box center [200, 514] width 4 height 10
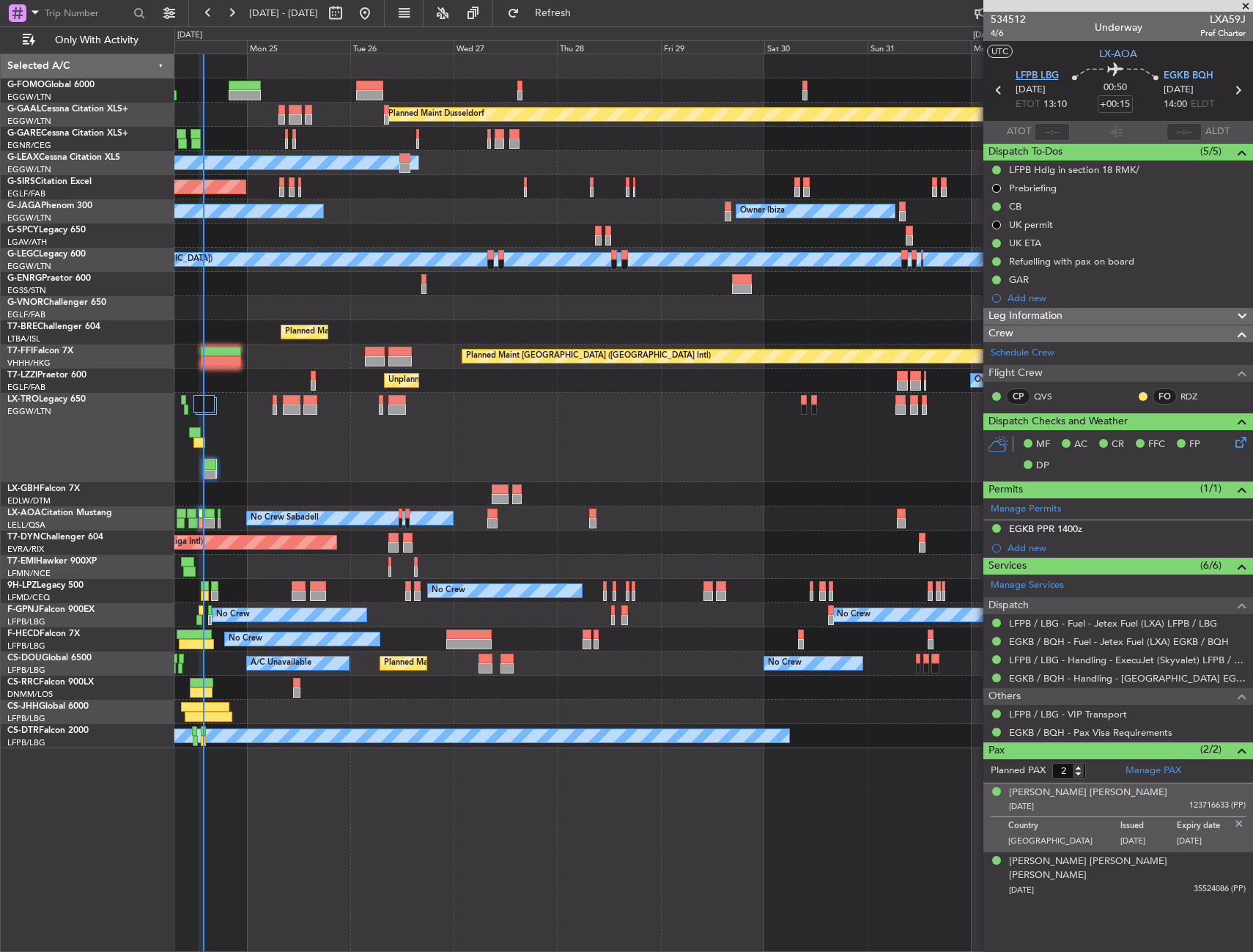
click at [1044, 78] on span "LFPB LBG" at bounding box center [1037, 77] width 43 height 15
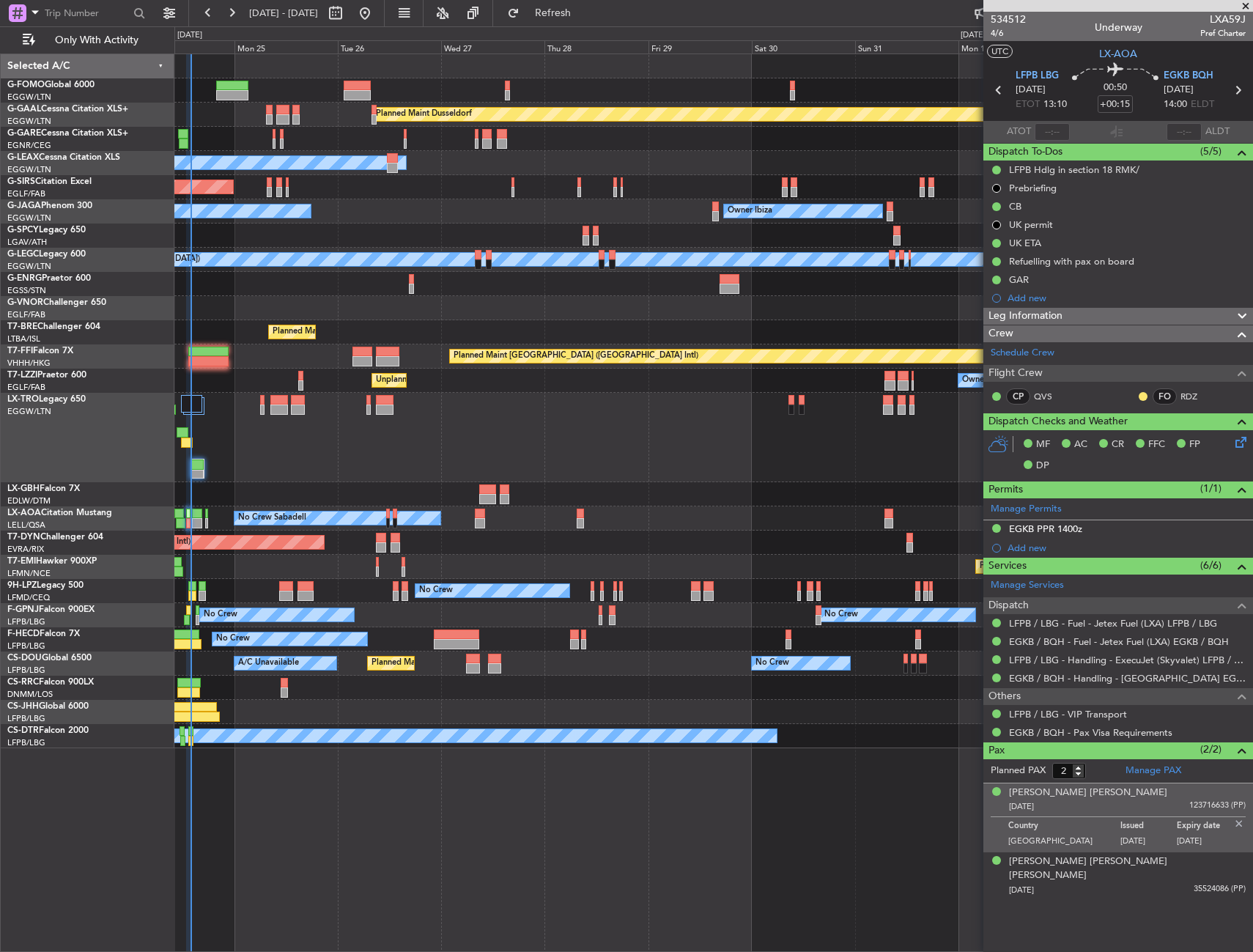
click at [509, 429] on div "Planned Maint [GEOGRAPHIC_DATA] ([GEOGRAPHIC_DATA])" at bounding box center [714, 437] width 1078 height 89
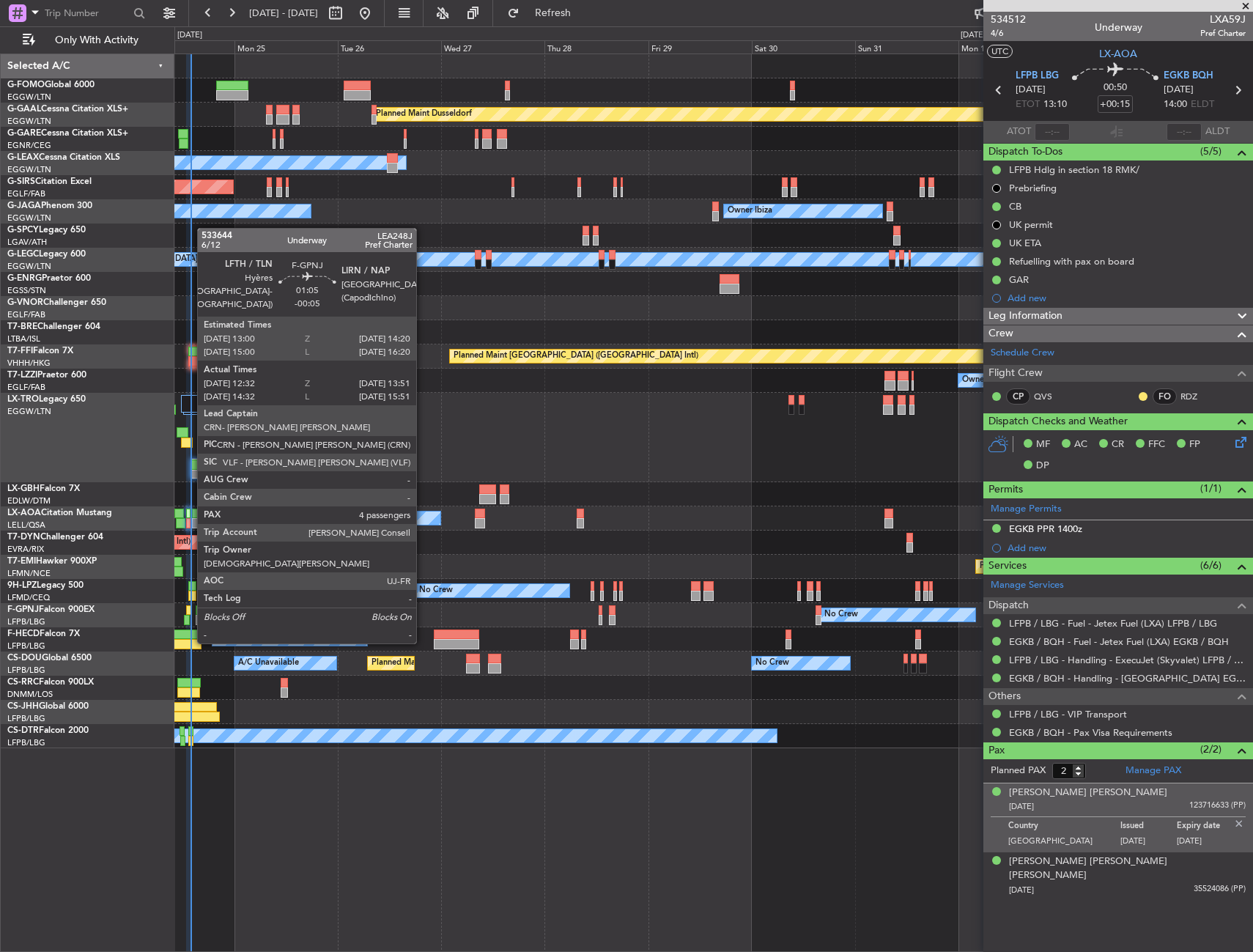
click at [190, 614] on div at bounding box center [189, 610] width 6 height 10
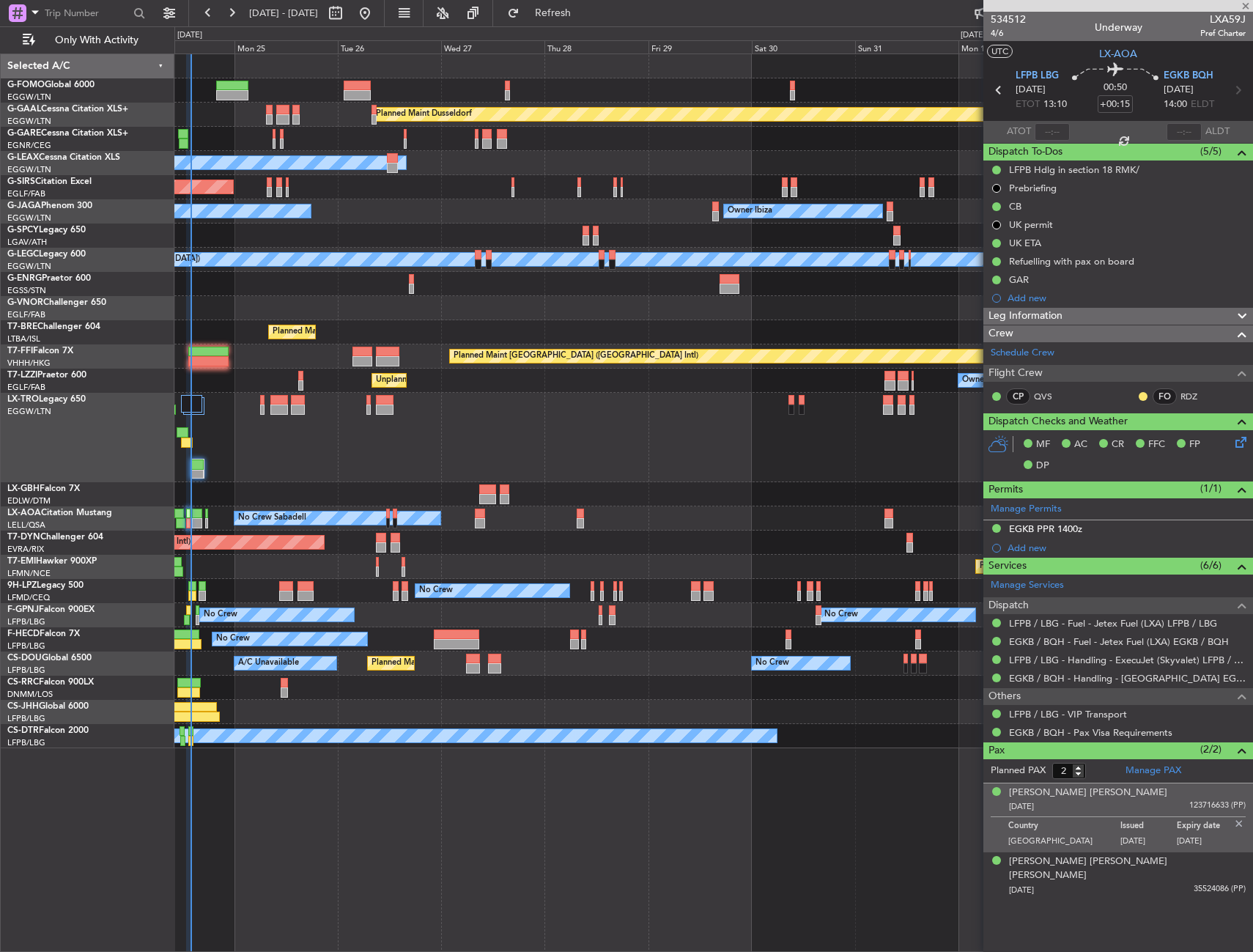
type input "-00:05"
type input "12:42"
type input "13:46"
type input "4"
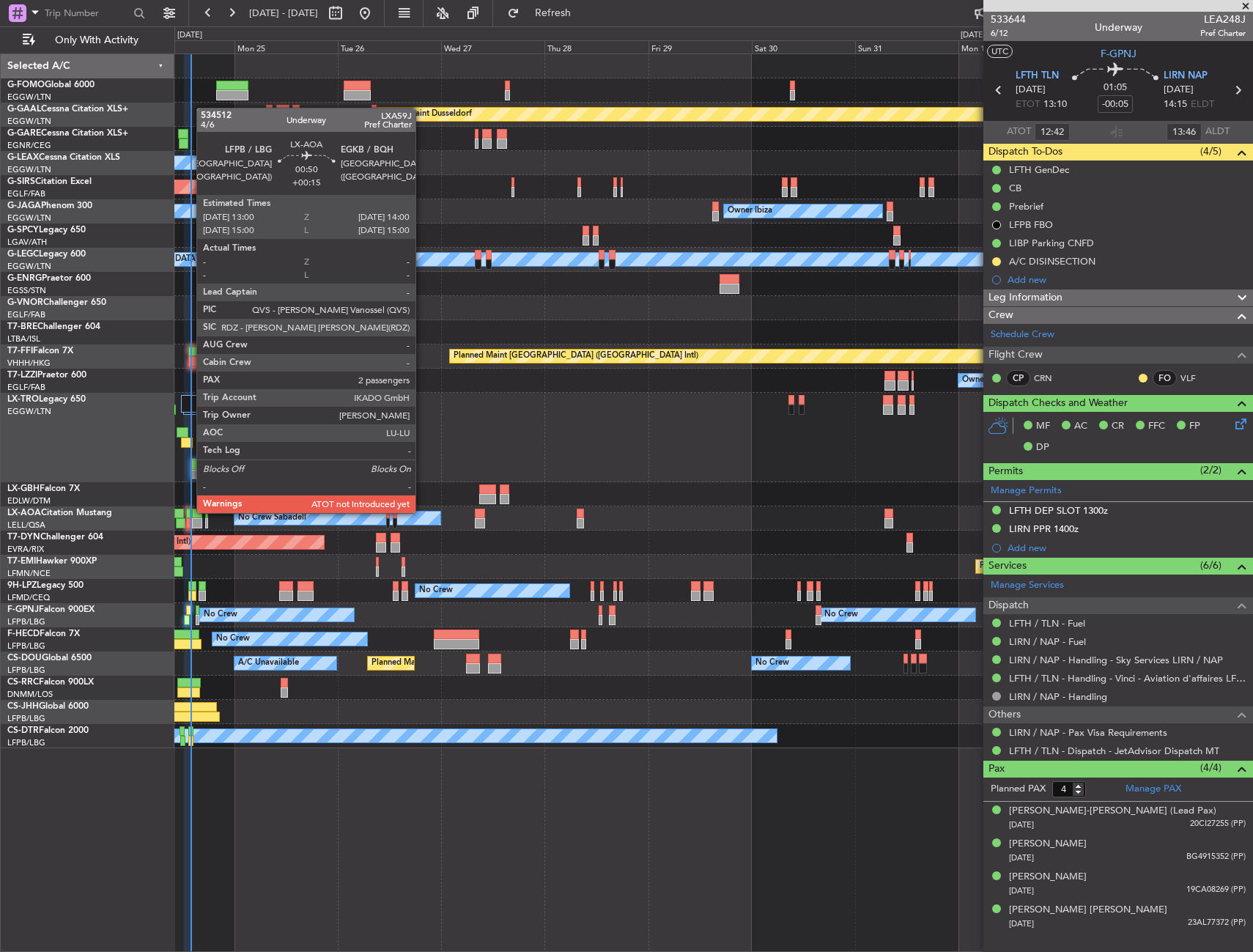
click at [189, 511] on div at bounding box center [188, 514] width 4 height 10
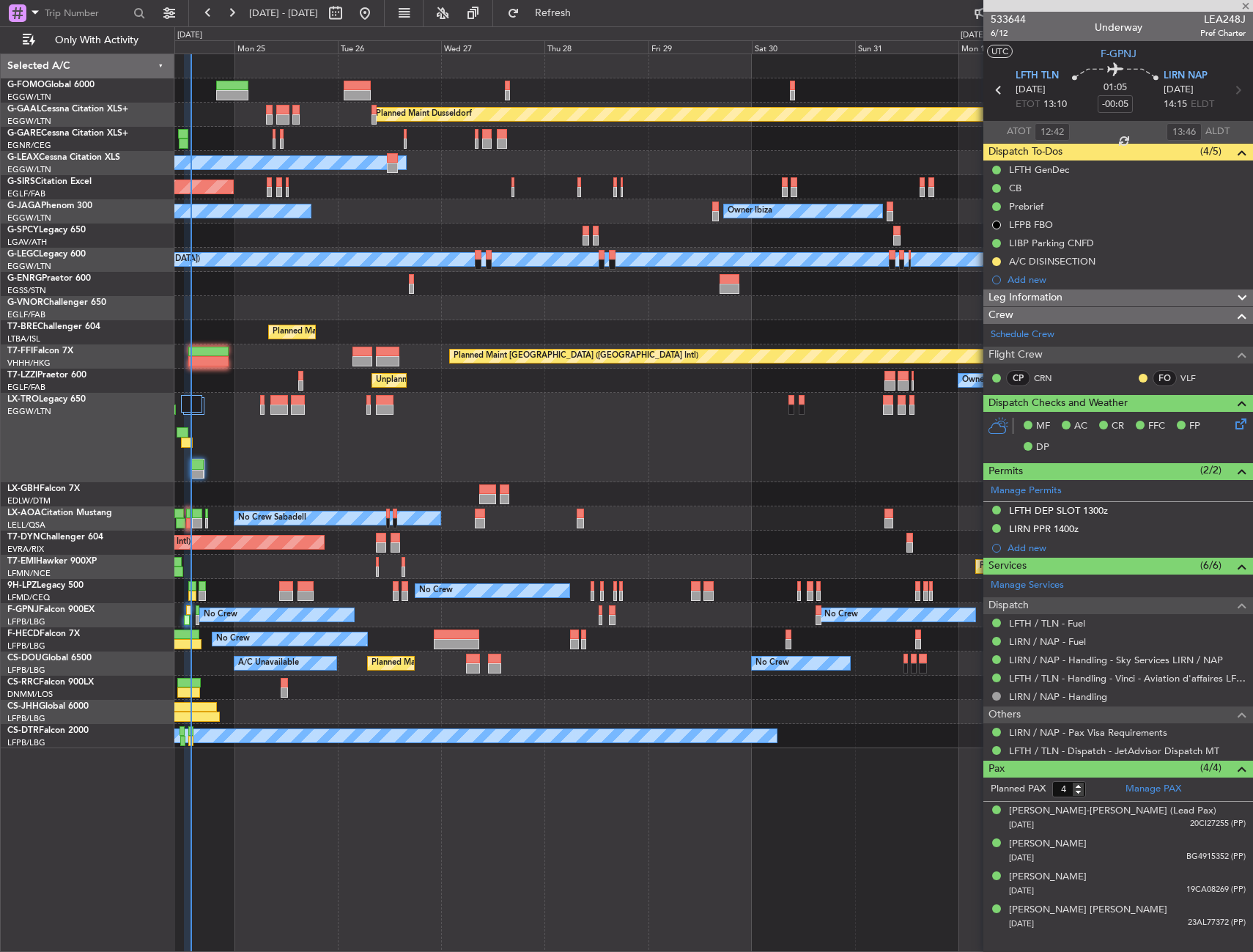
type input "+00:15"
type input "2"
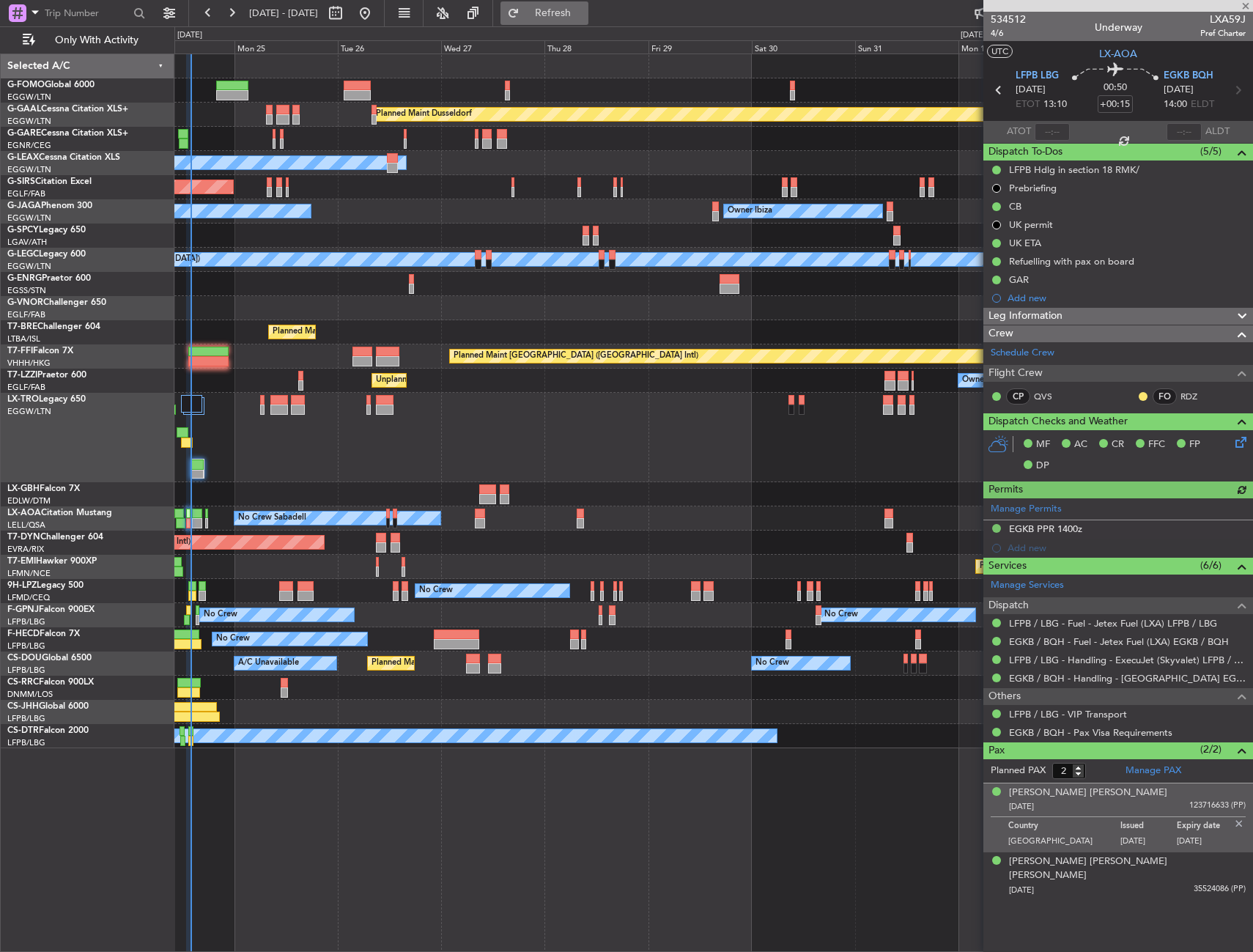
click at [585, 2] on button "Refresh" at bounding box center [544, 13] width 88 height 23
type input "13:57"
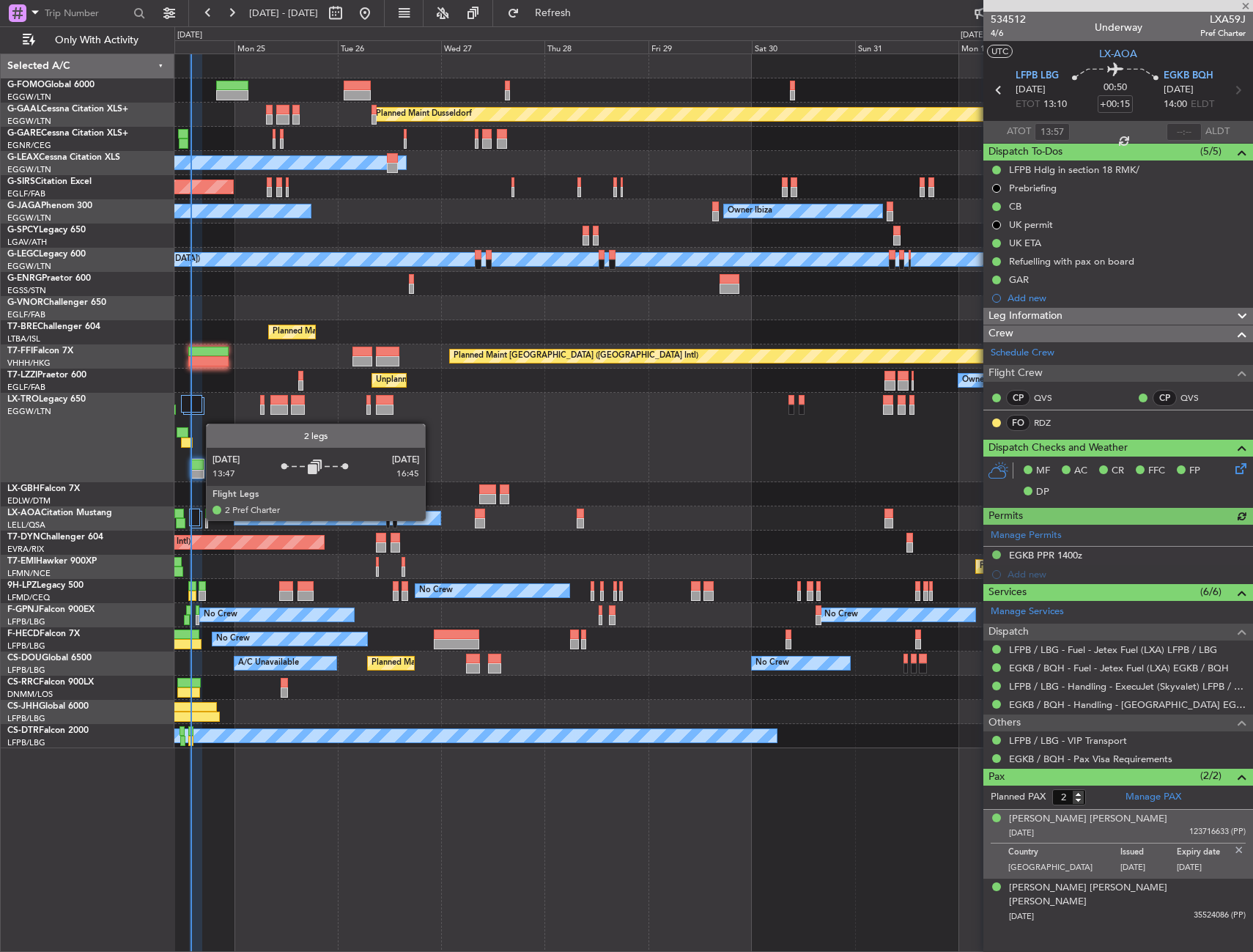
click at [199, 519] on div at bounding box center [194, 517] width 11 height 17
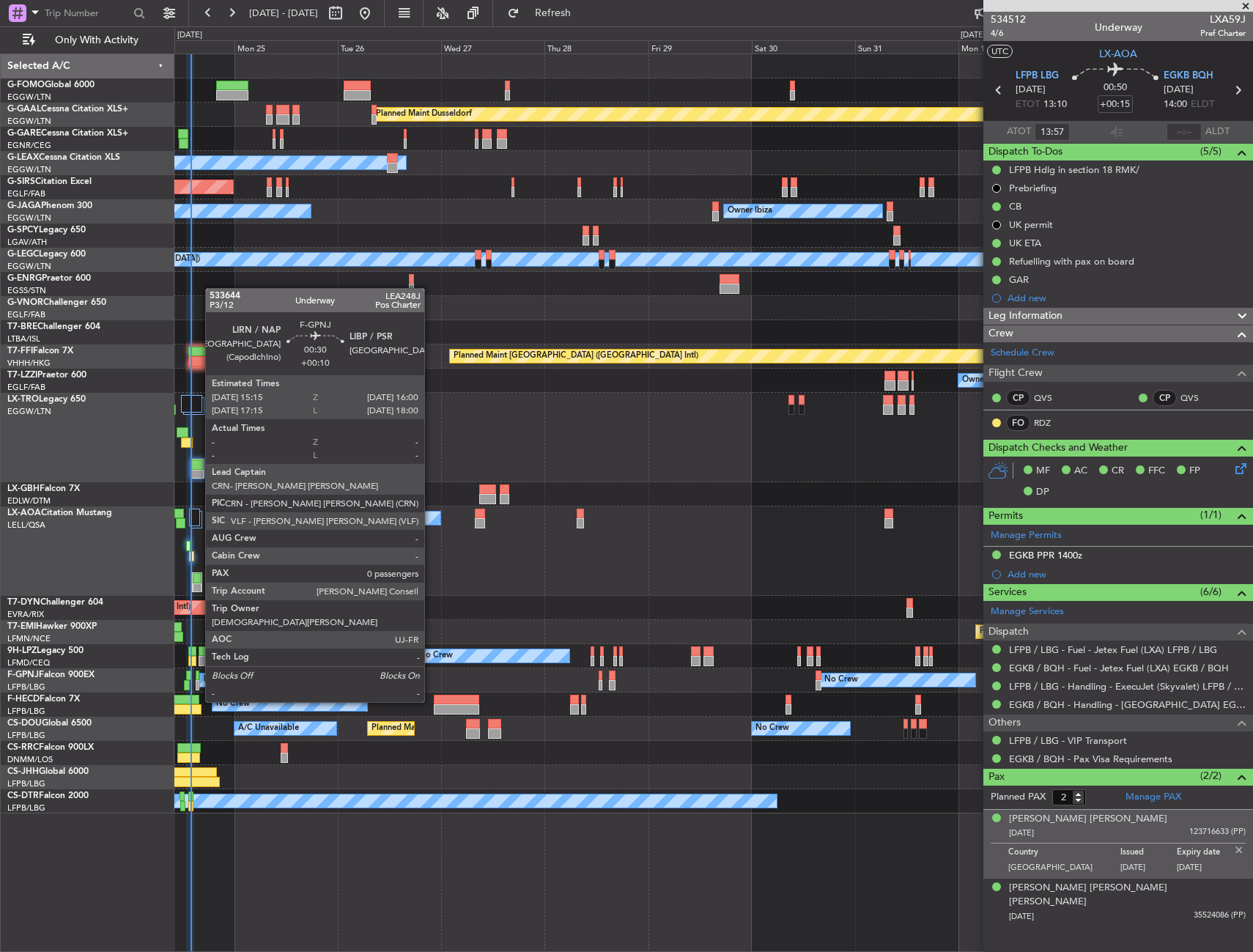
click at [198, 674] on div at bounding box center [197, 675] width 3 height 10
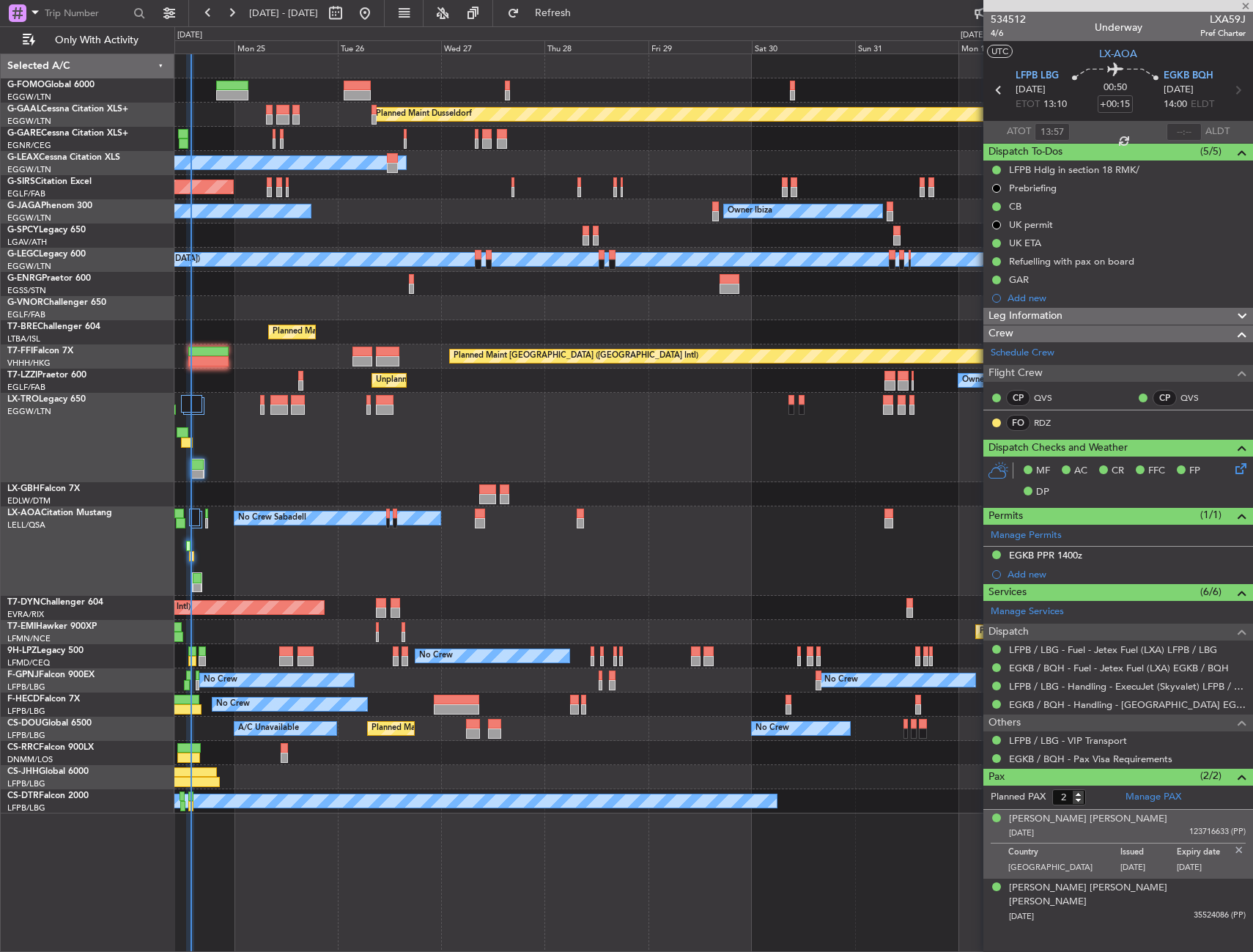
type input "+00:10"
type input "0"
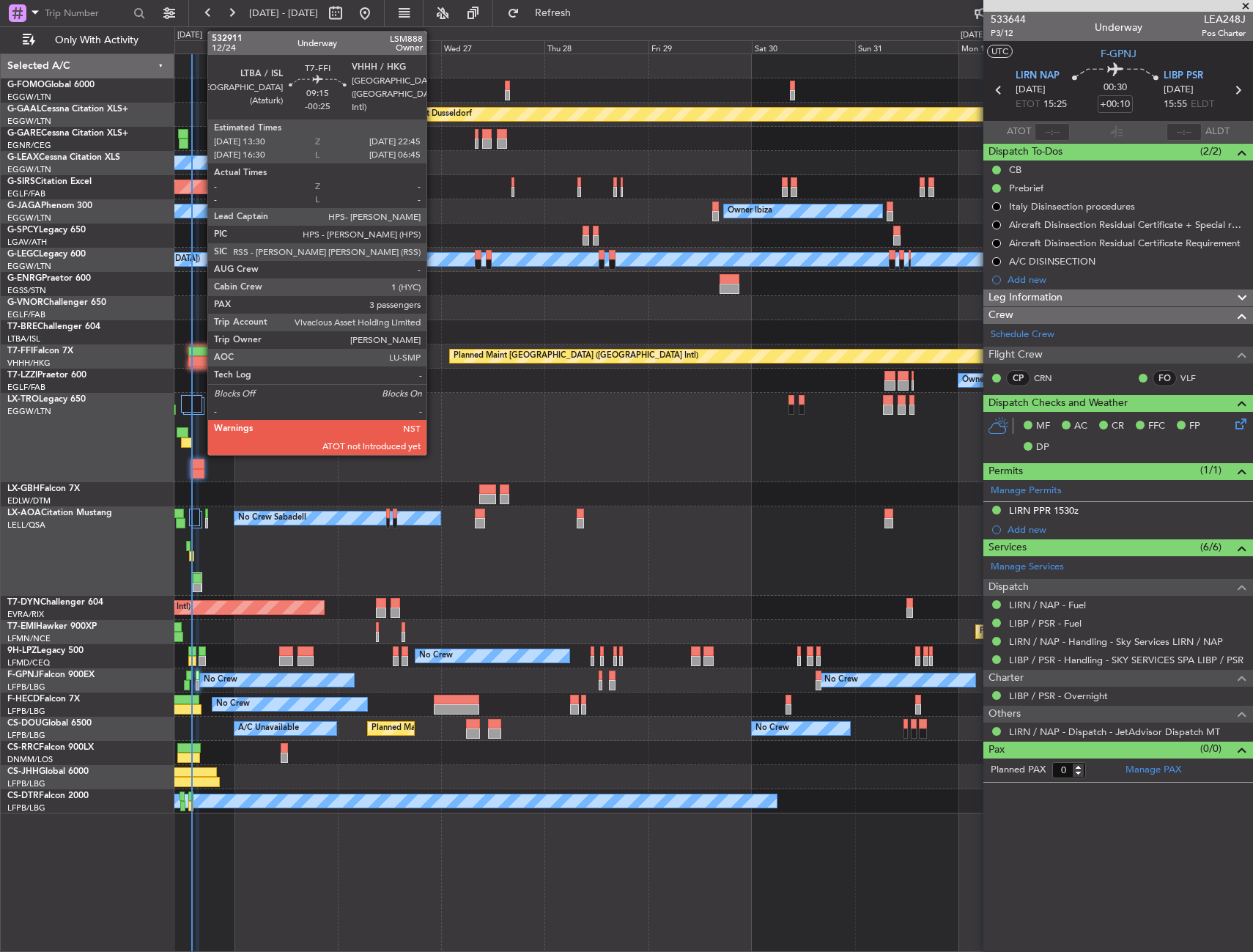
click at [201, 354] on div at bounding box center [208, 351] width 40 height 10
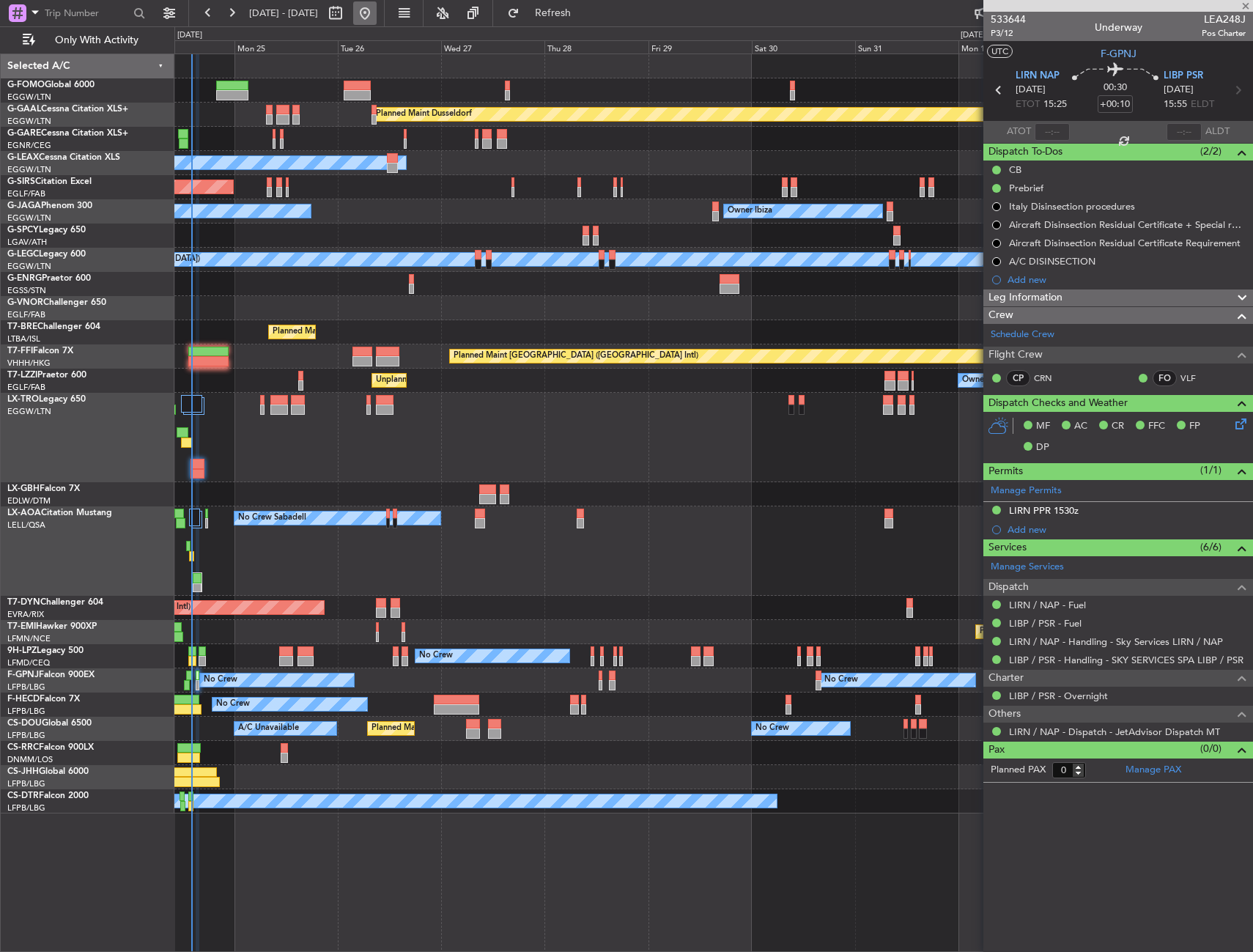
type input "-00:25"
type input "3"
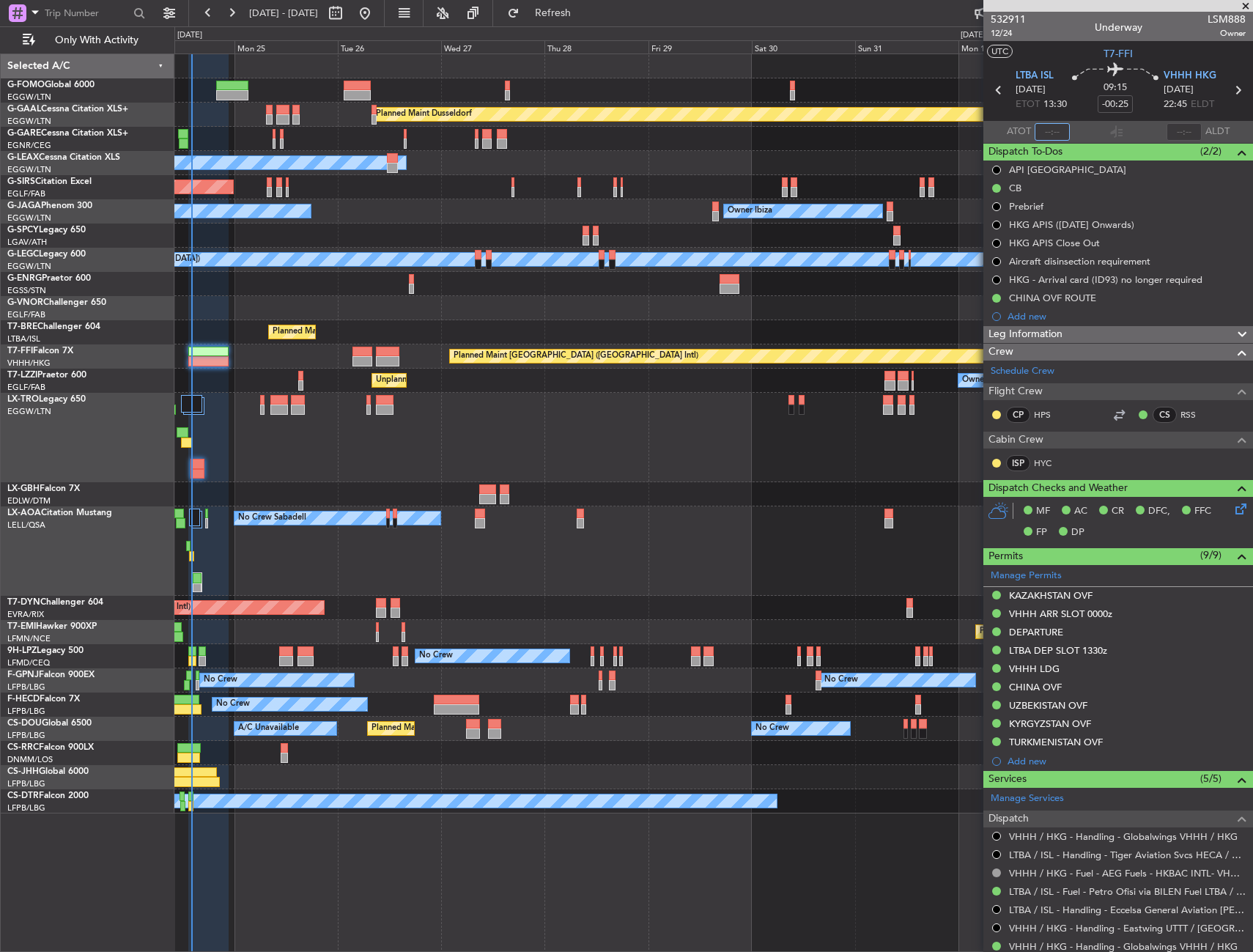
click at [1053, 134] on input "text" at bounding box center [1052, 131] width 35 height 17
click at [1065, 54] on section "UTC T7-FFI" at bounding box center [1118, 52] width 270 height 22
type input "14:00"
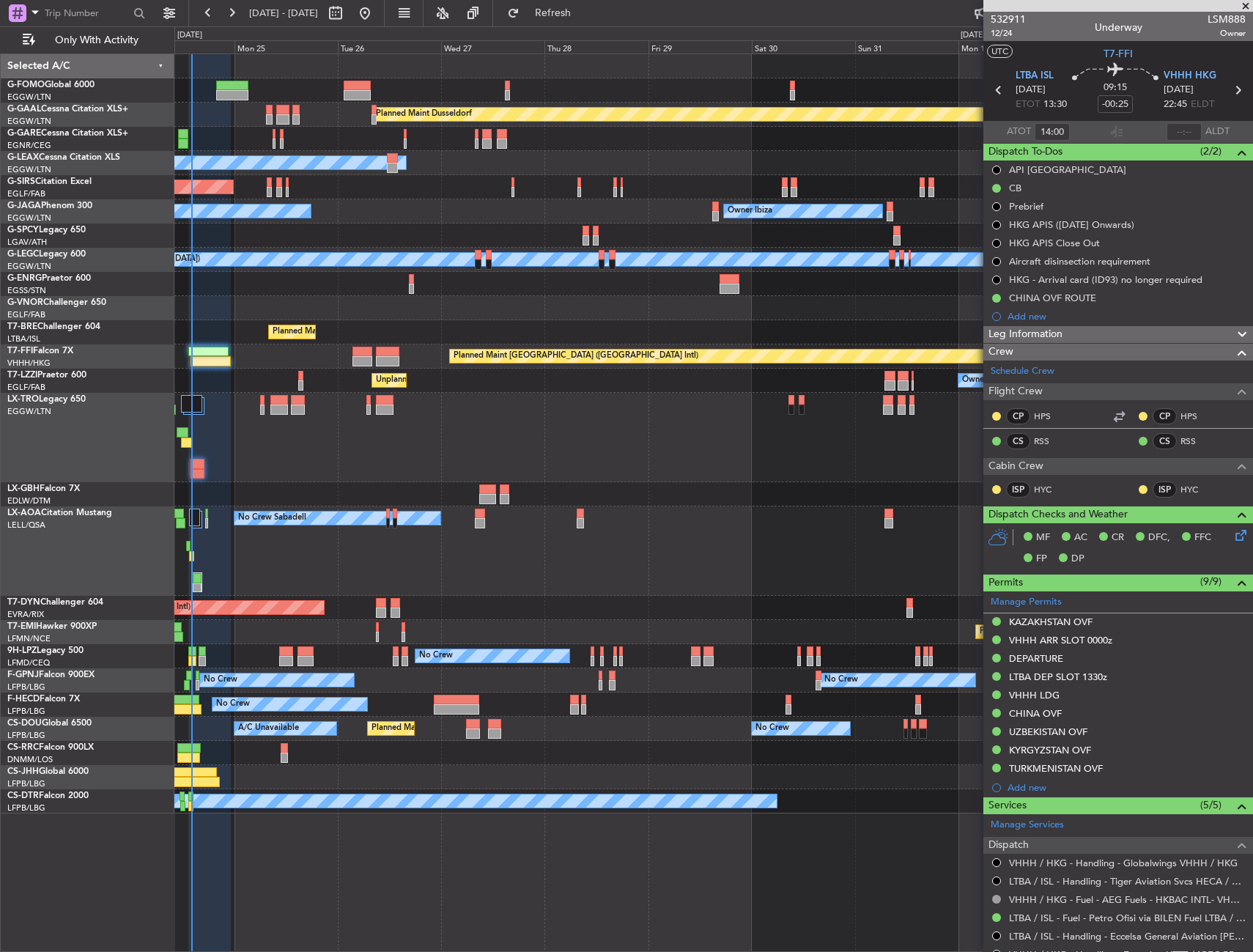
click at [296, 307] on div at bounding box center [714, 307] width 1078 height 24
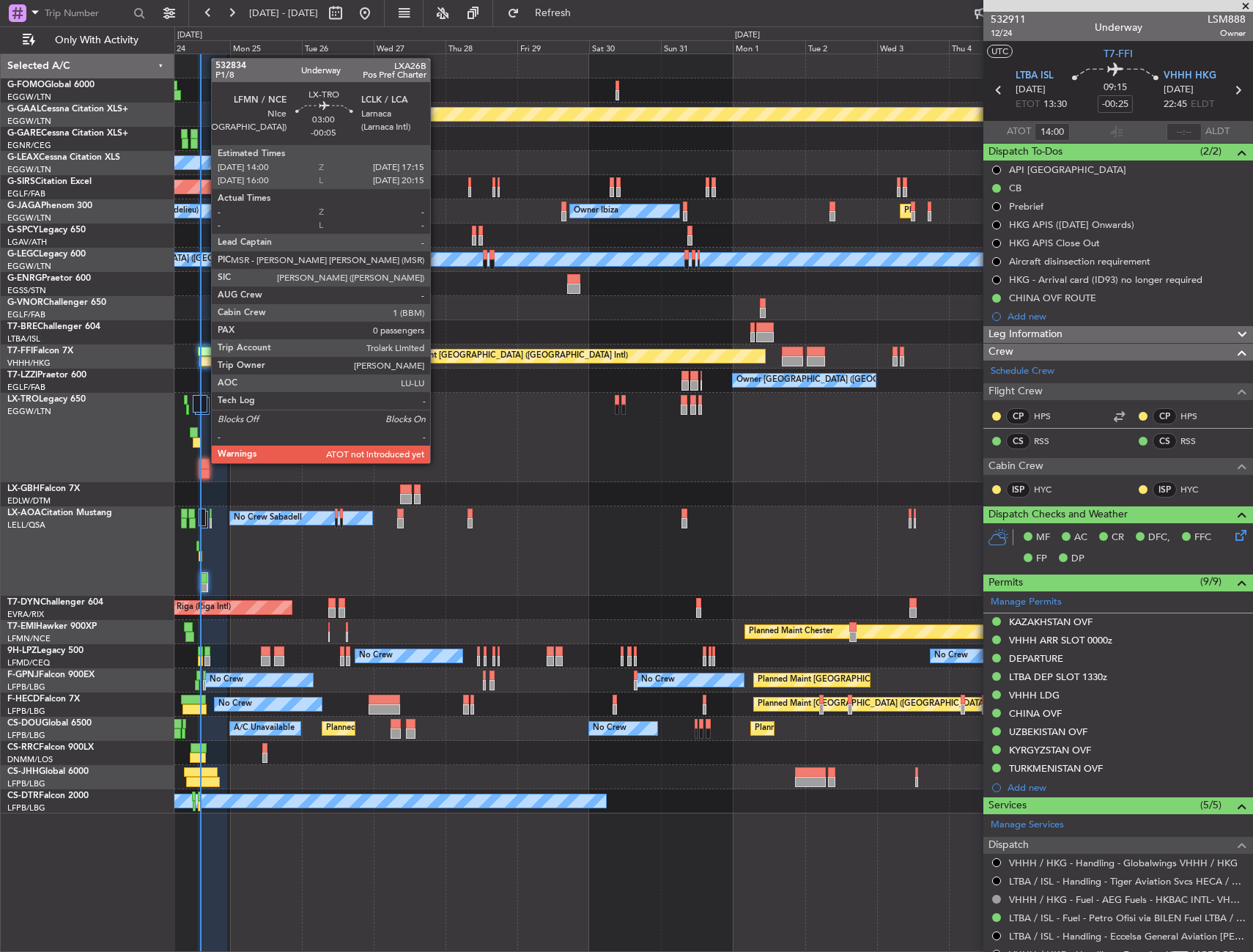
click at [204, 462] on div at bounding box center [204, 463] width 10 height 10
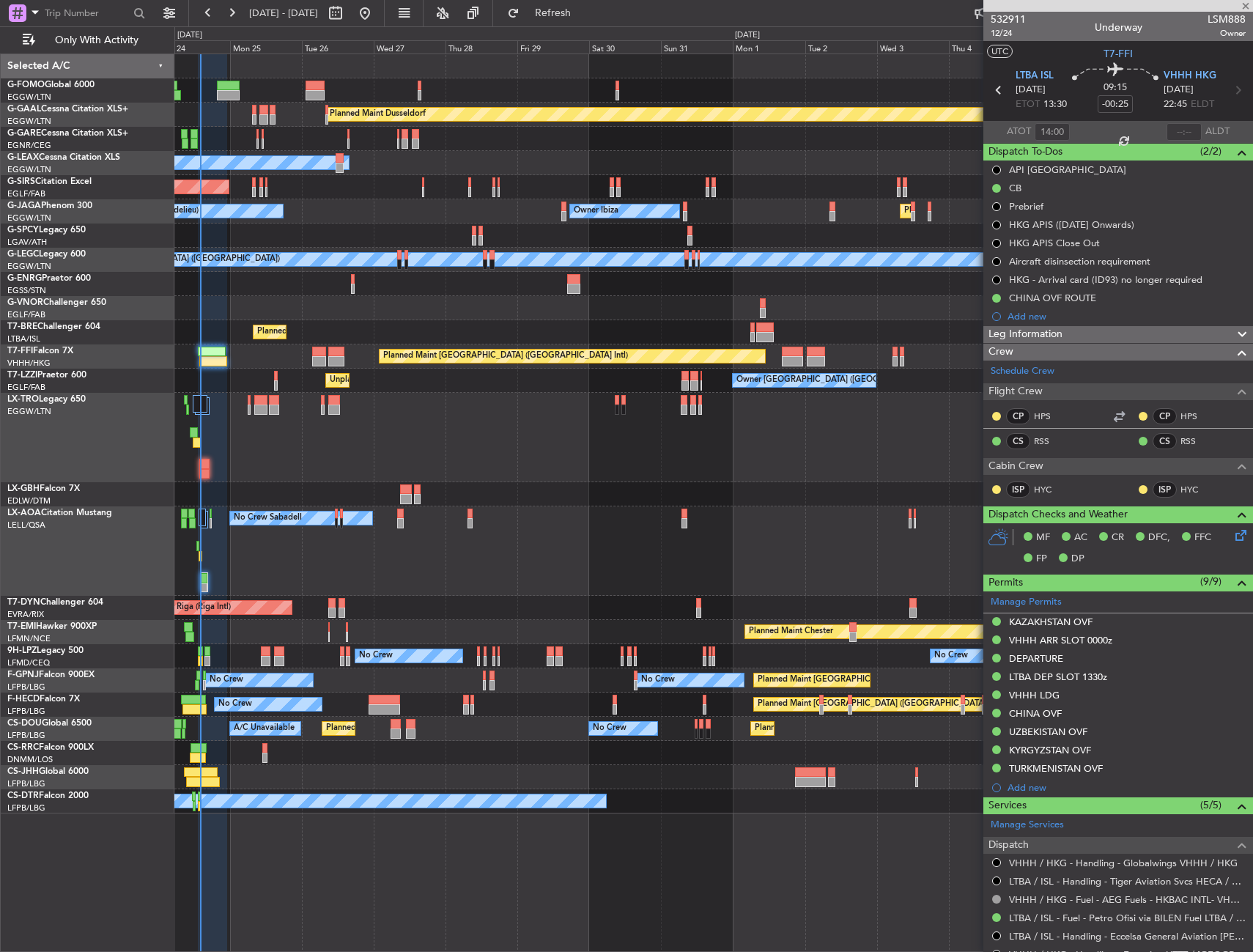
type input "-00:05"
type input "0"
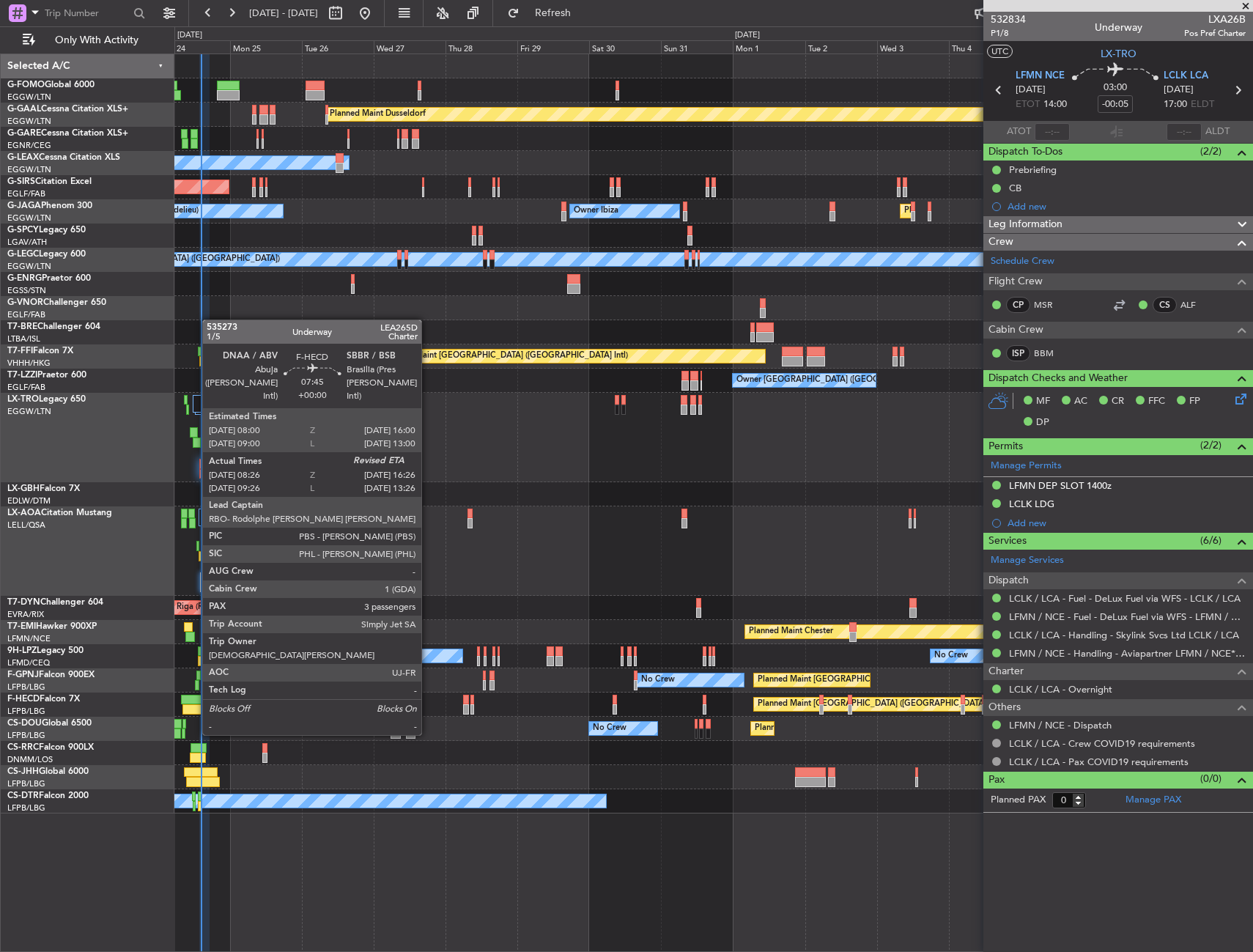
click at [195, 707] on div at bounding box center [194, 709] width 24 height 10
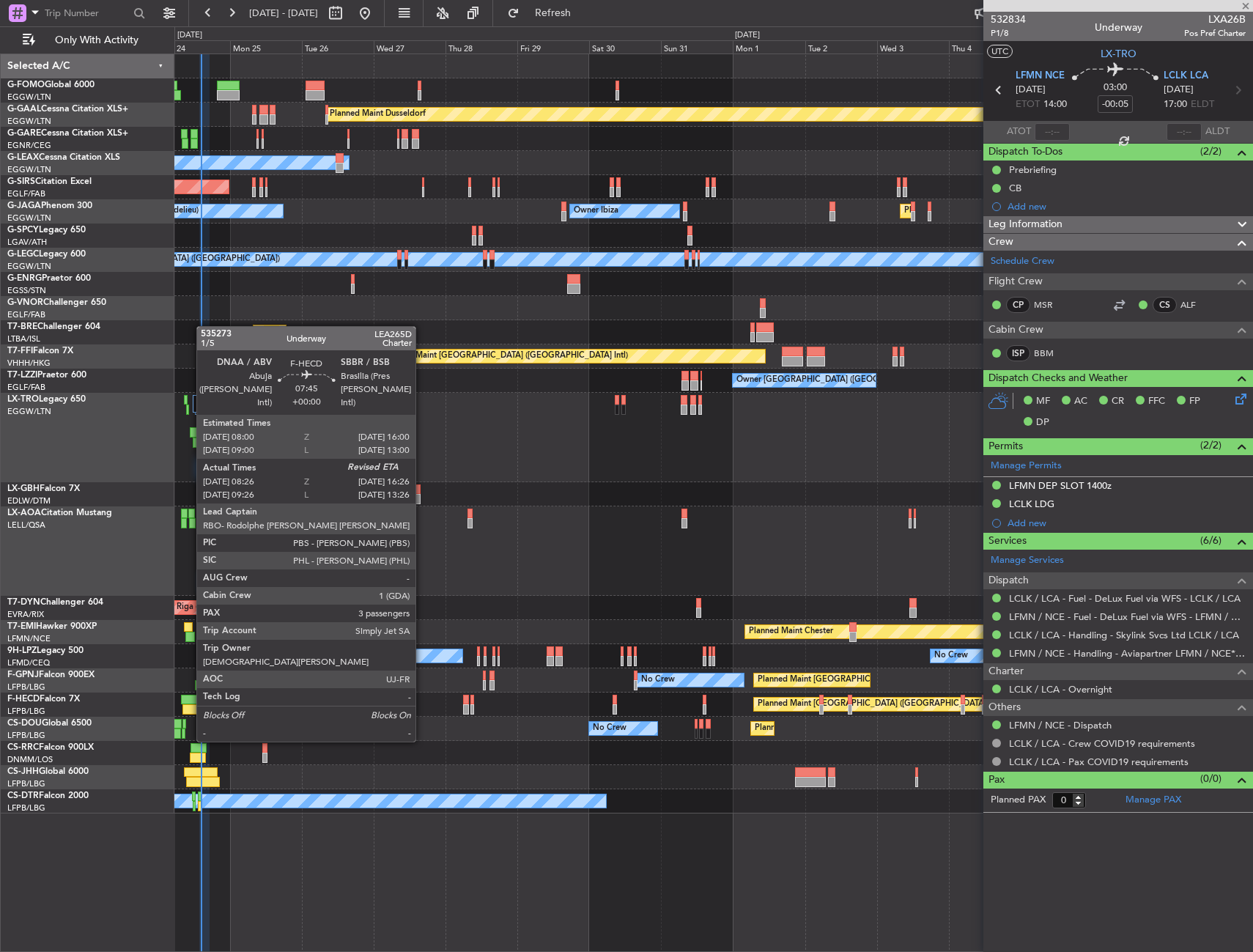
type input "08:36"
type input "3"
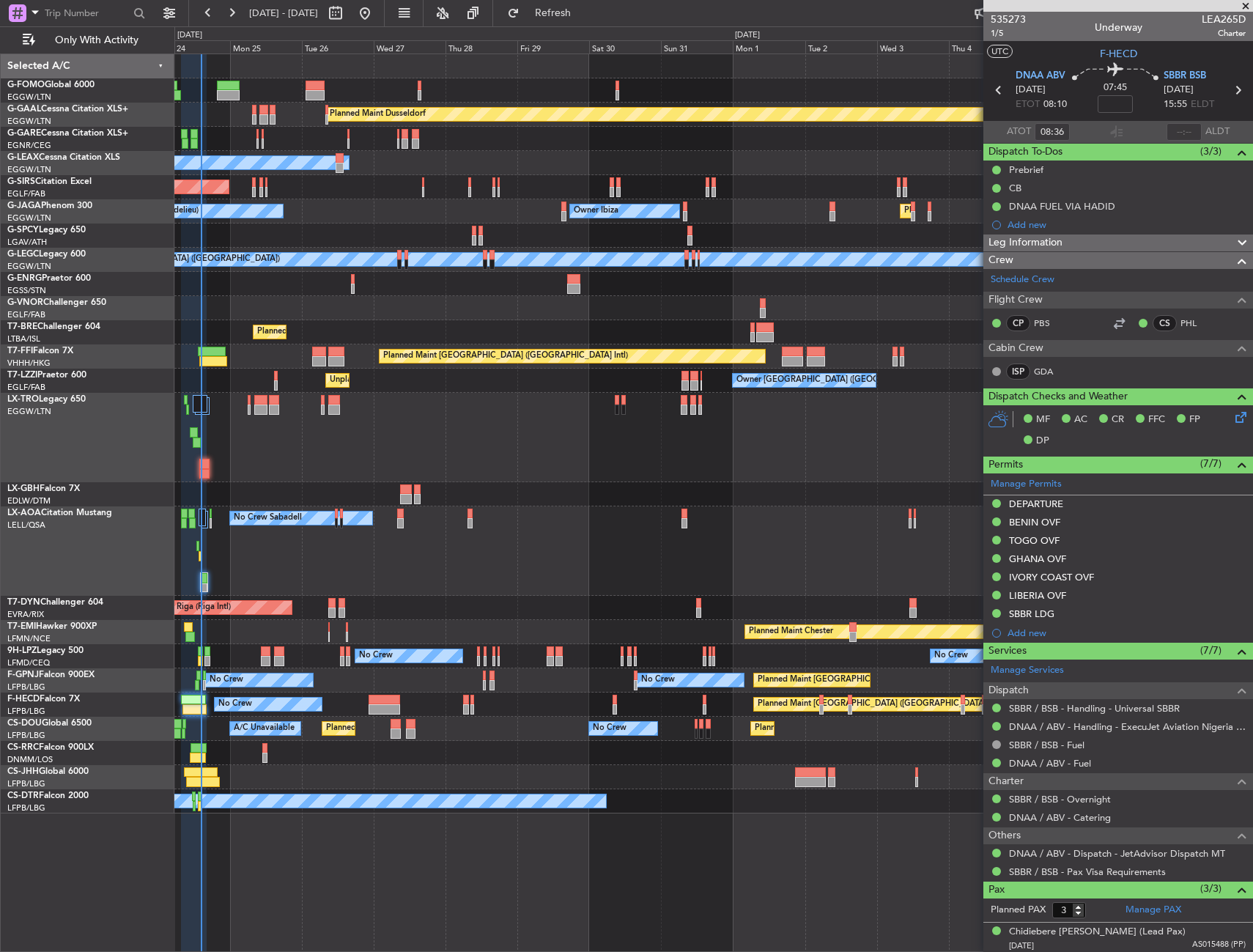
scroll to position [69, 0]
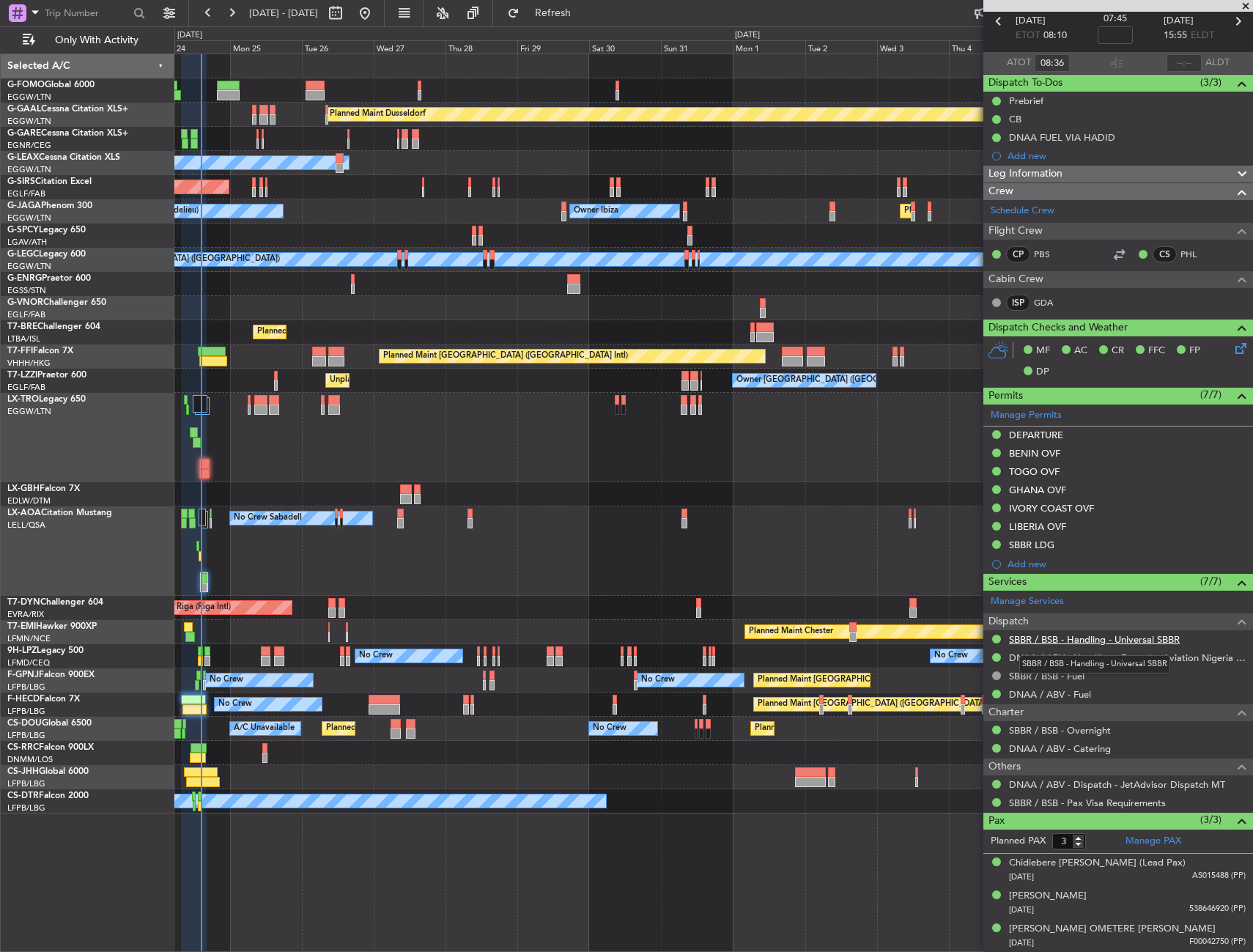
click at [1033, 636] on link "SBBR / BSB - Handling - Universal SBBR" at bounding box center [1094, 639] width 171 height 12
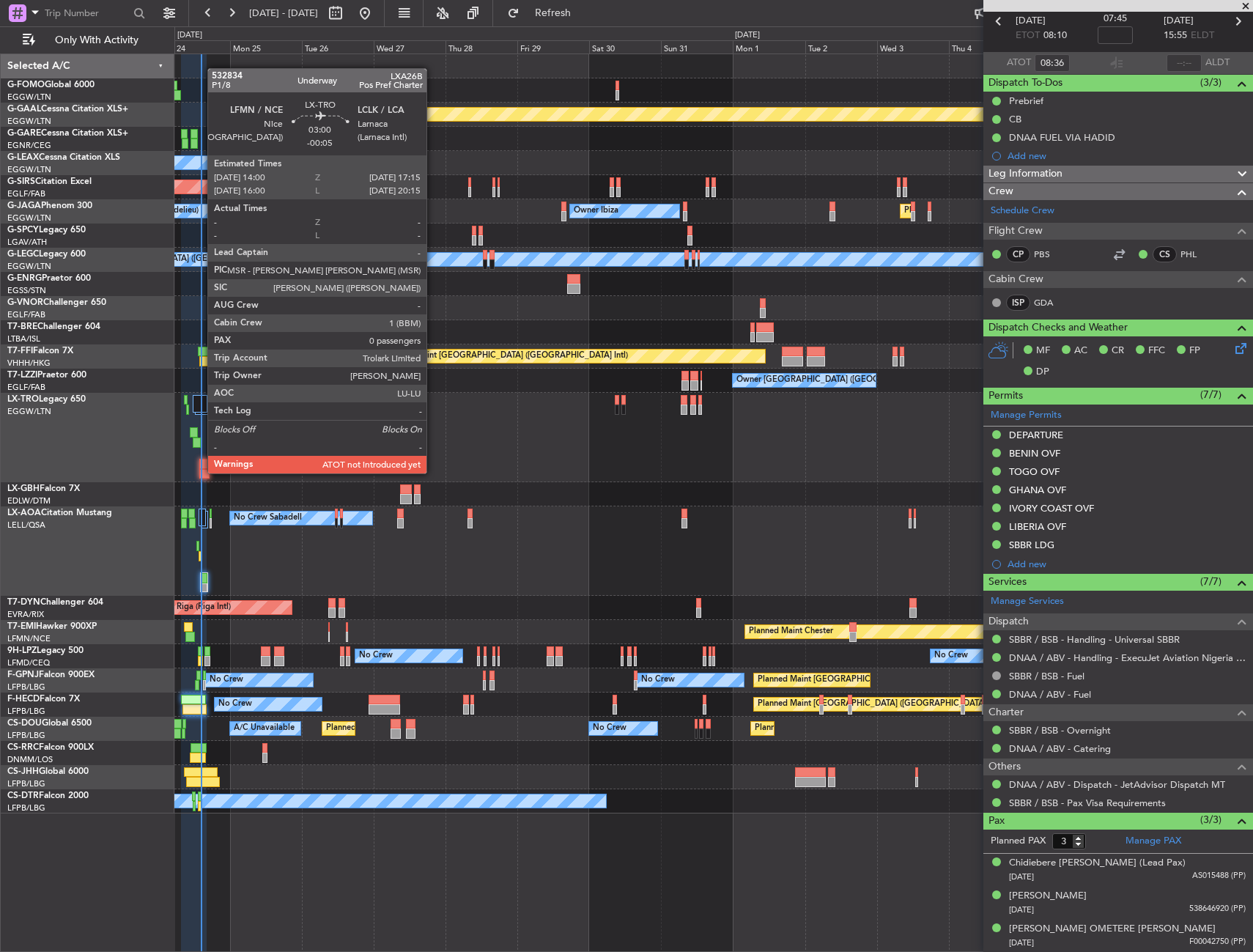
click at [200, 471] on div at bounding box center [204, 474] width 10 height 10
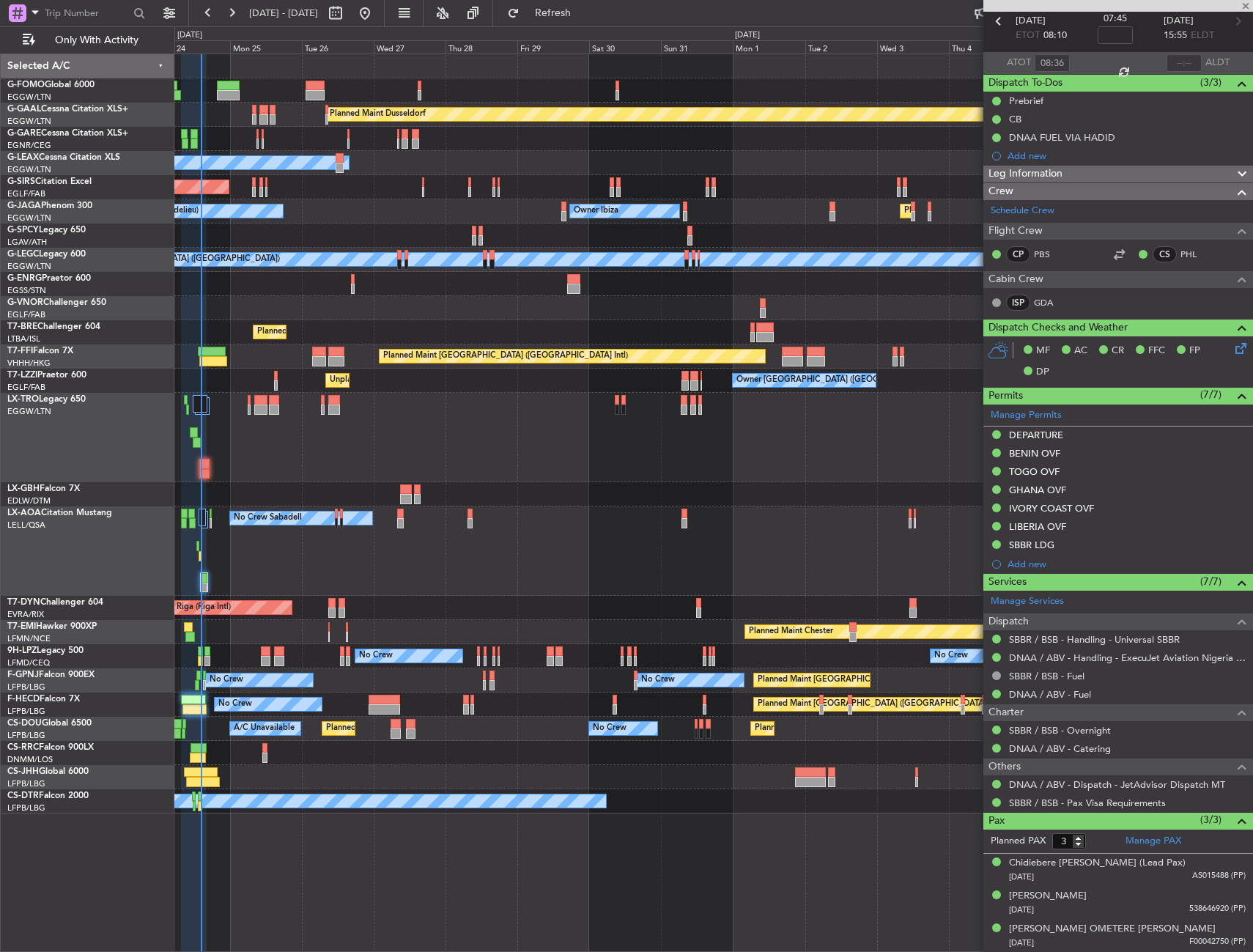
type input "-00:05"
type input "0"
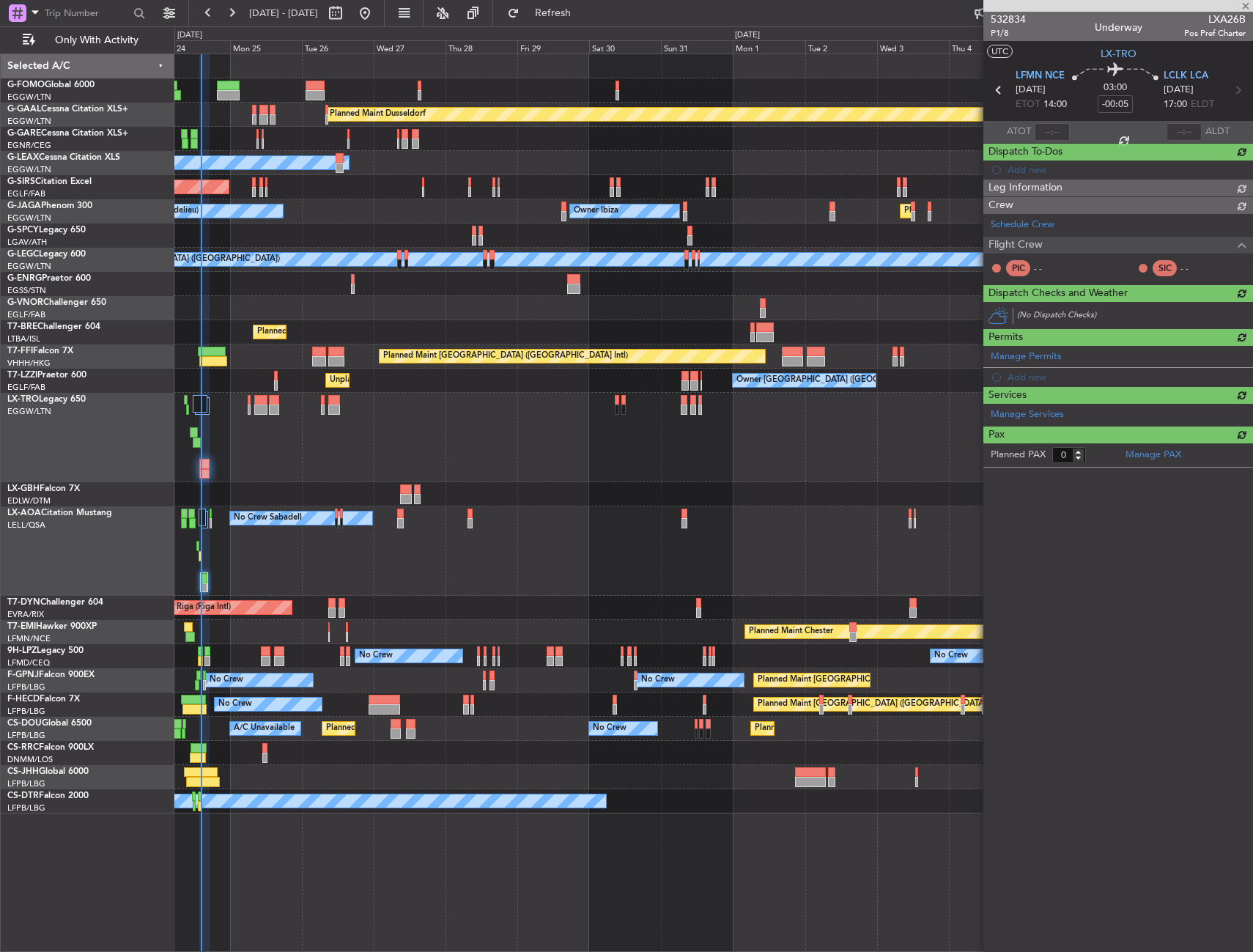
scroll to position [0, 0]
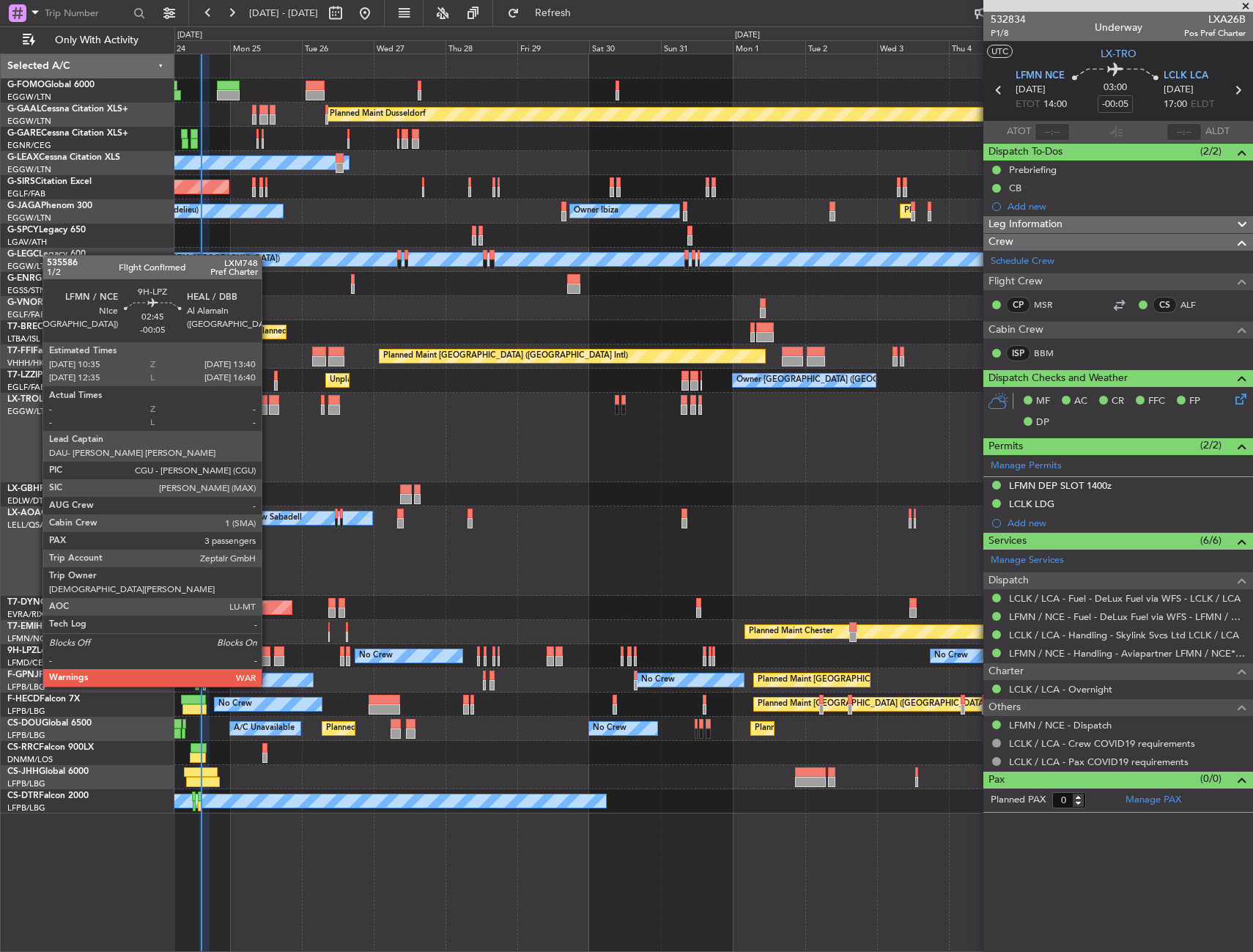
click at [268, 659] on div at bounding box center [265, 661] width 10 height 10
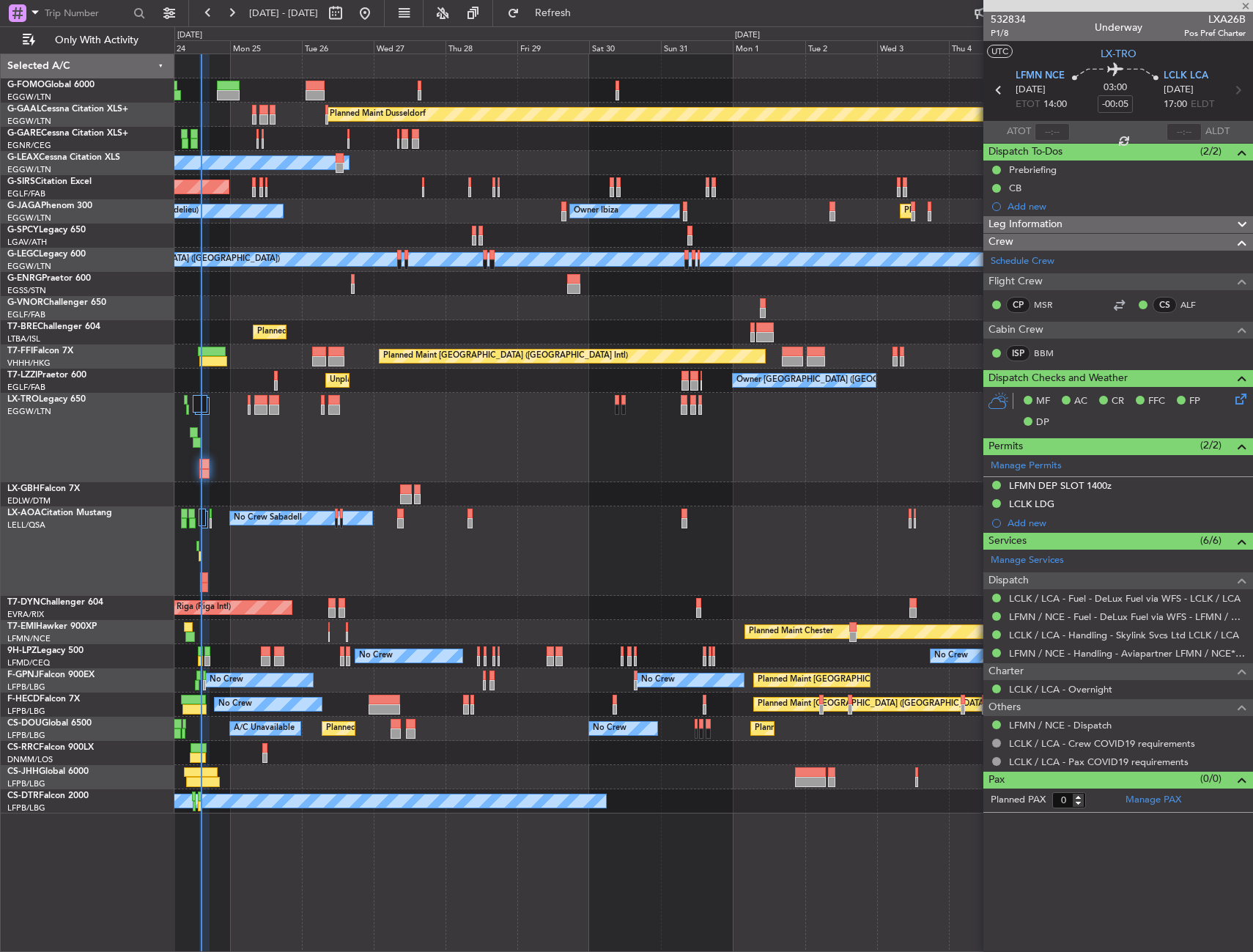
type input "3"
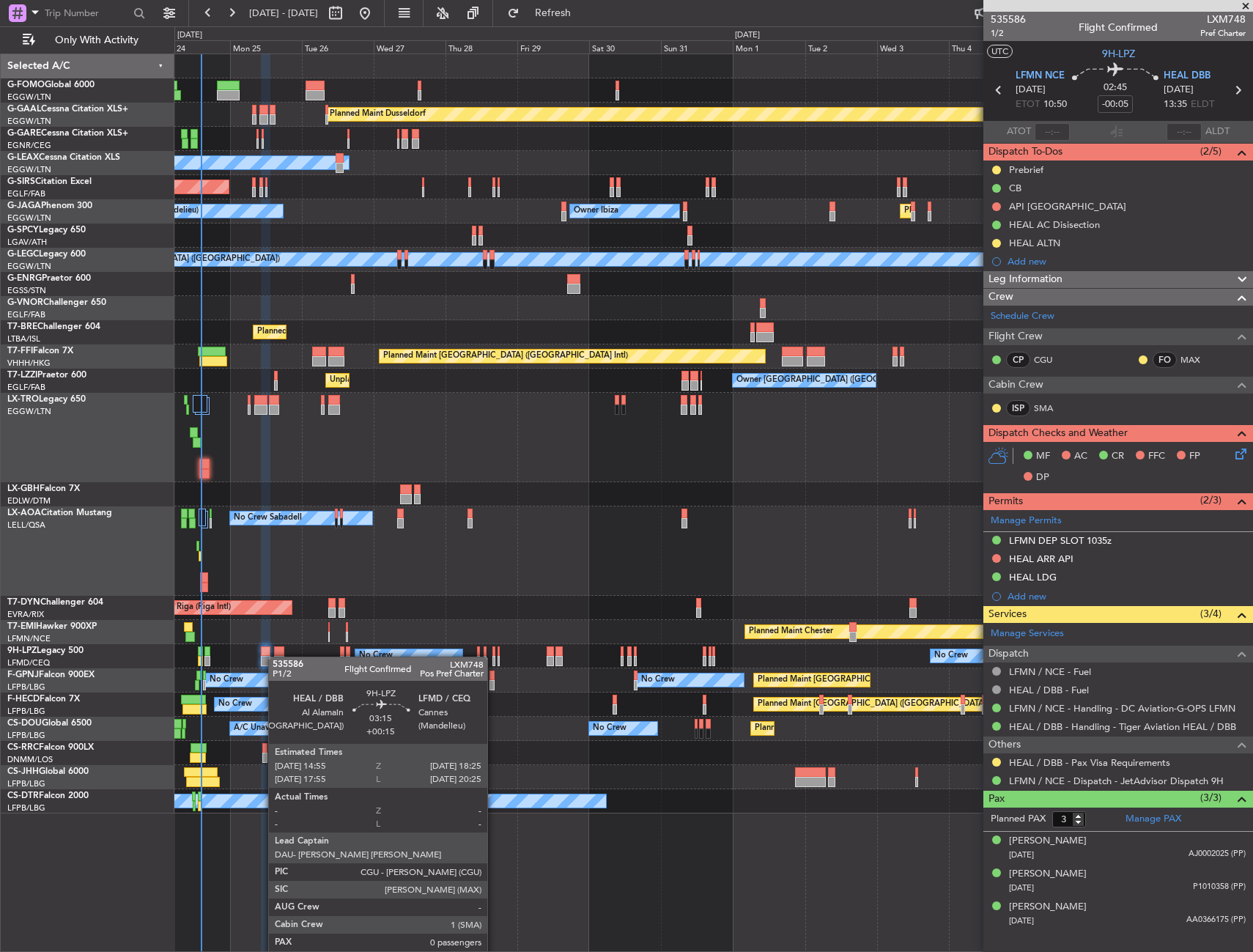
click at [275, 656] on div at bounding box center [279, 661] width 11 height 10
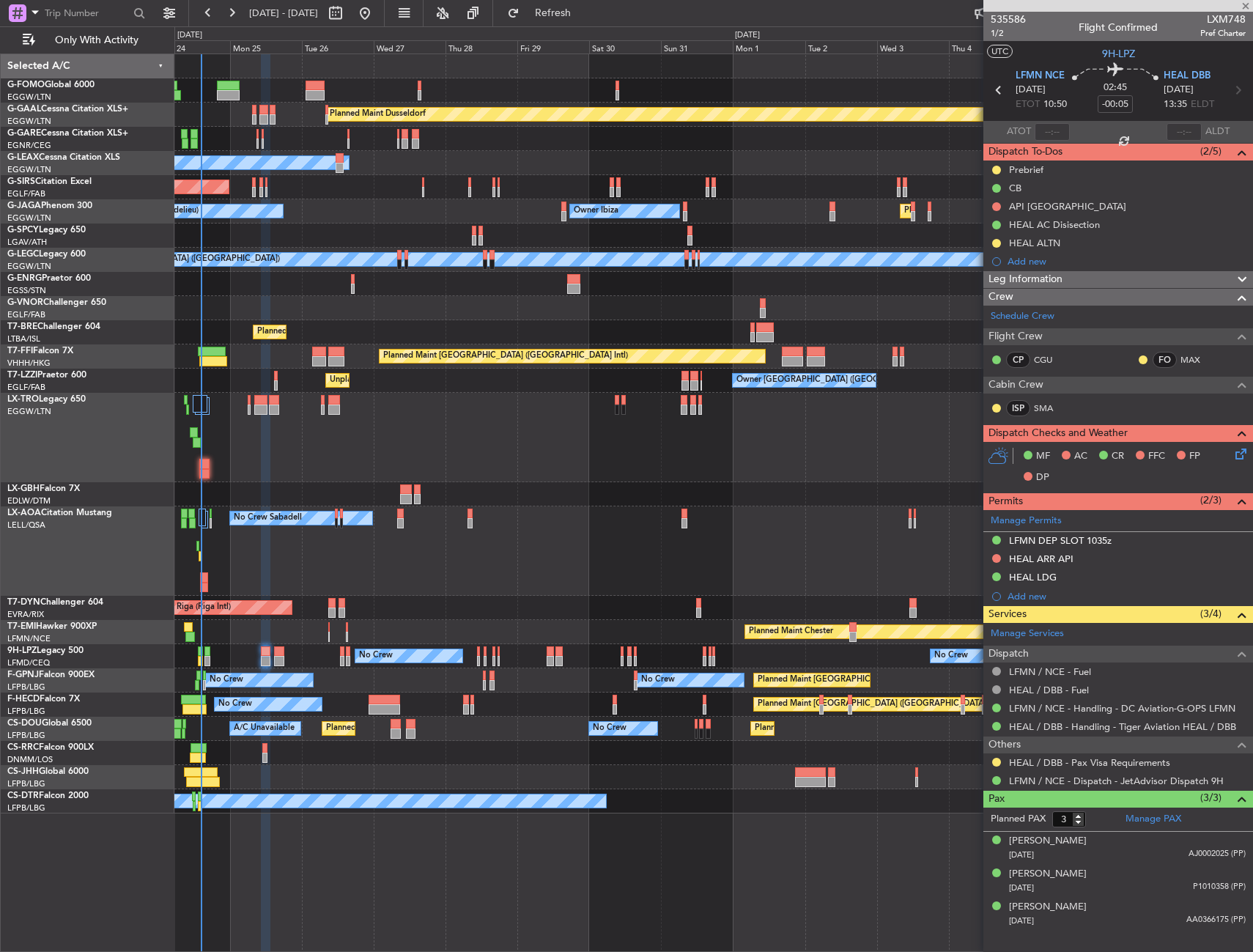
type input "+00:15"
type input "0"
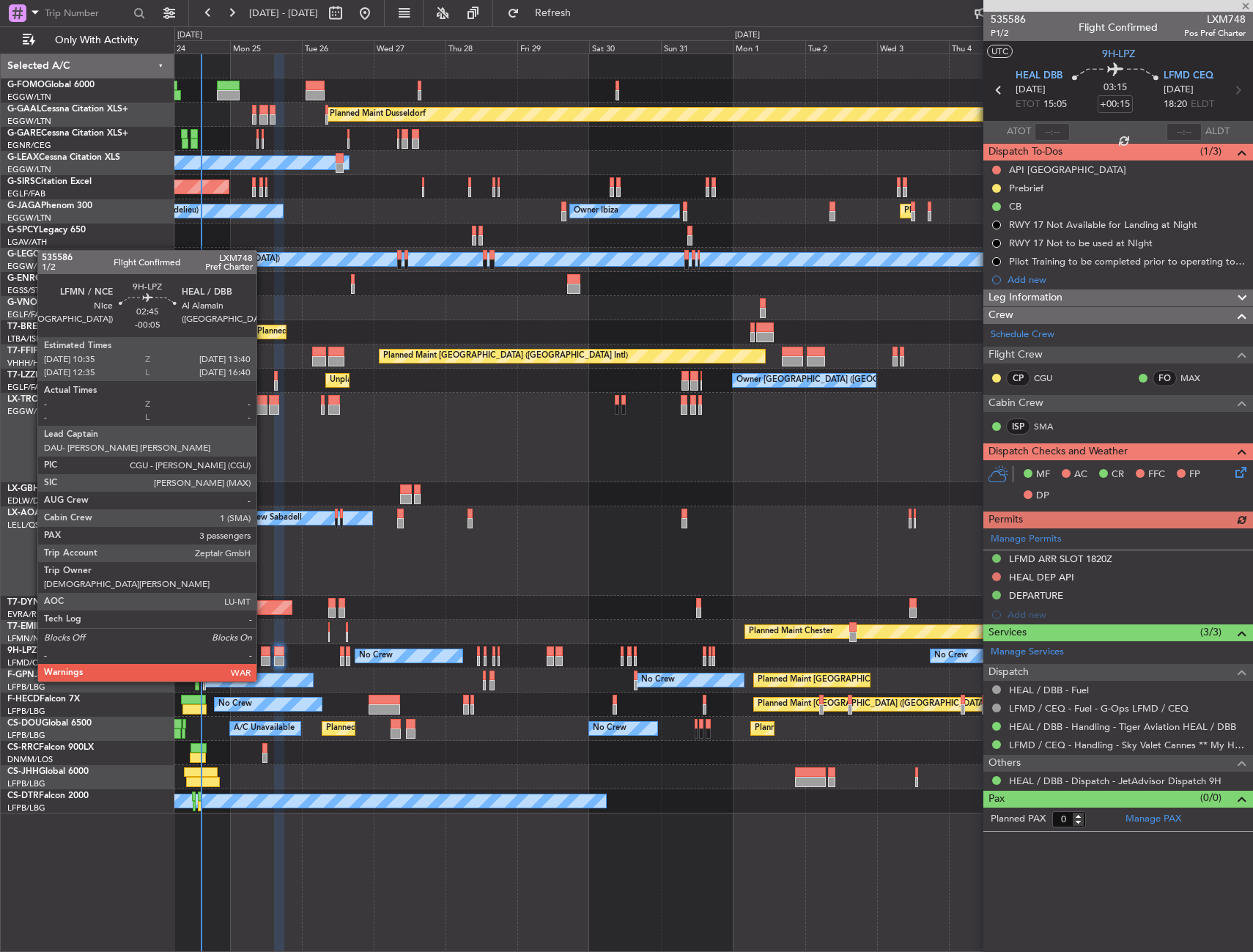
click at [263, 654] on div at bounding box center [265, 651] width 10 height 10
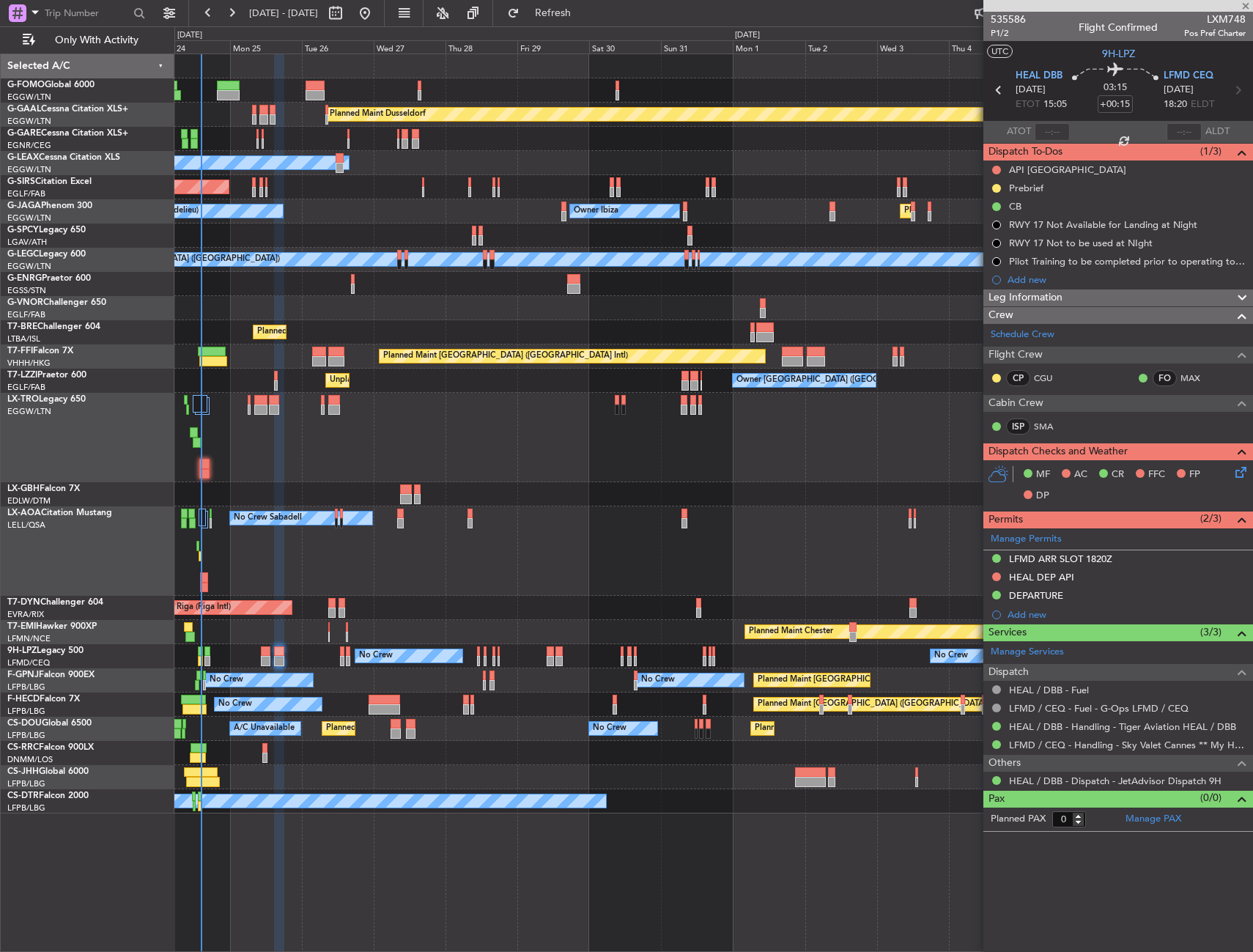
type input "-00:05"
type input "3"
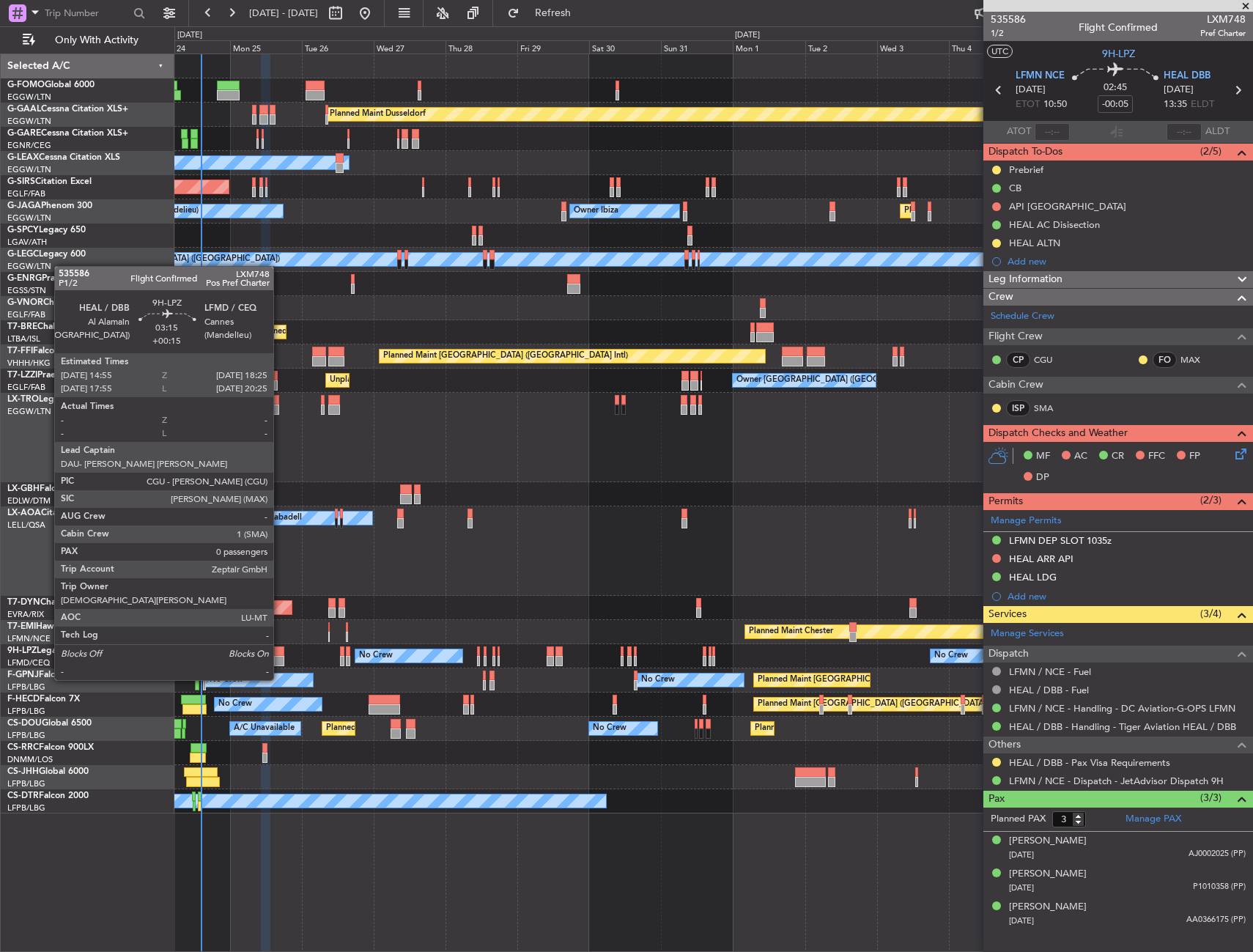
click at [280, 652] on div at bounding box center [279, 651] width 11 height 10
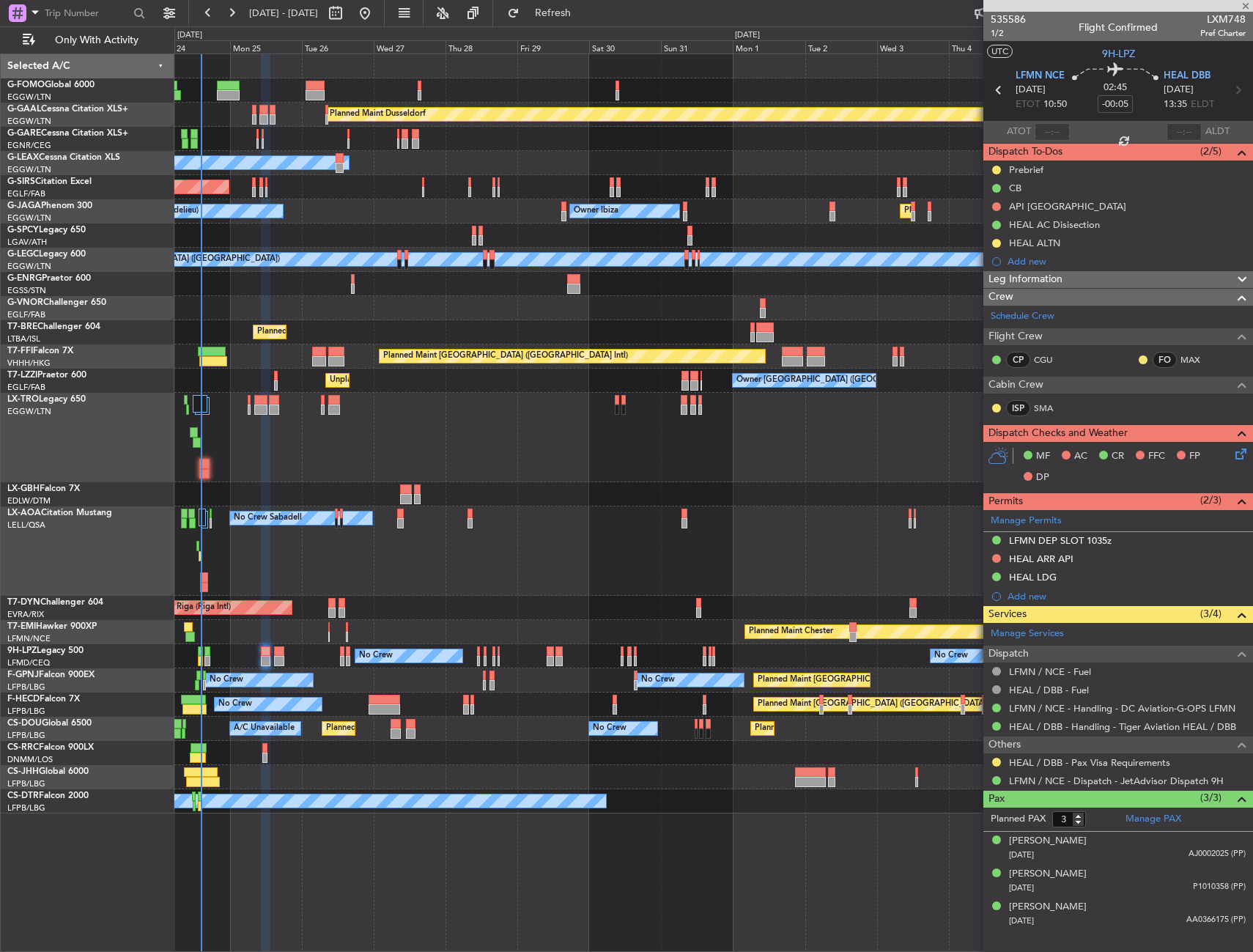
type input "+00:15"
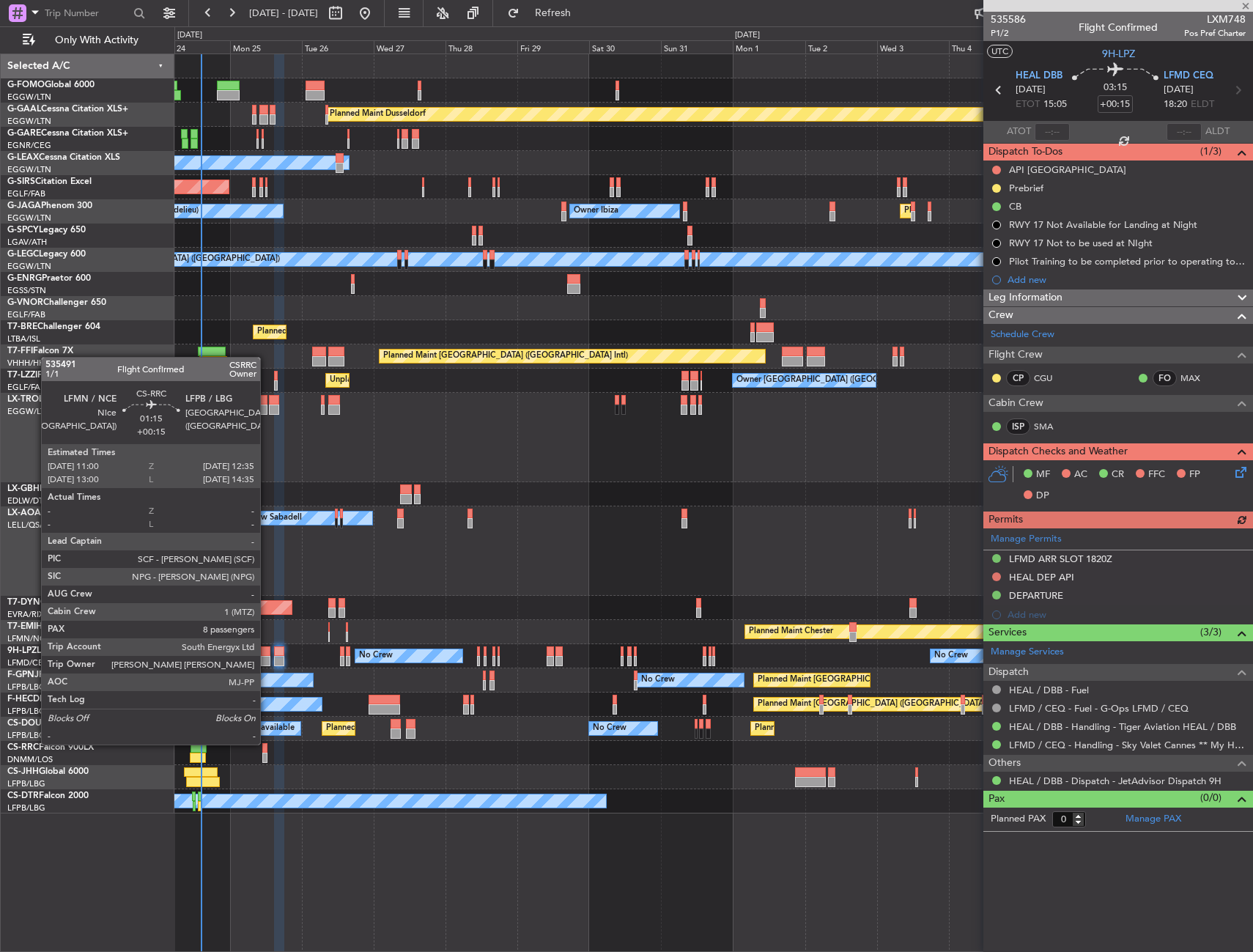
click at [267, 743] on div at bounding box center [265, 748] width 5 height 10
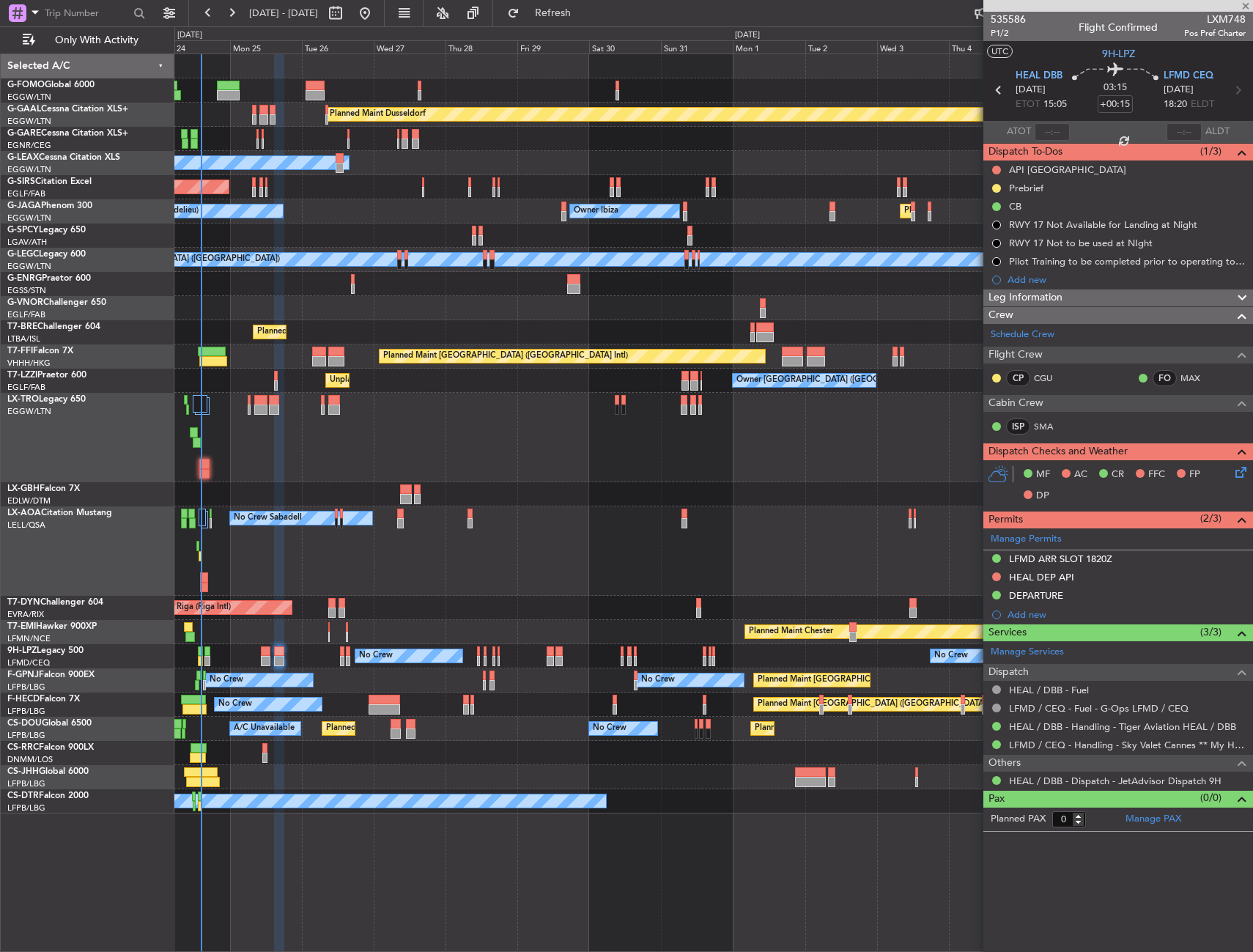
type input "8"
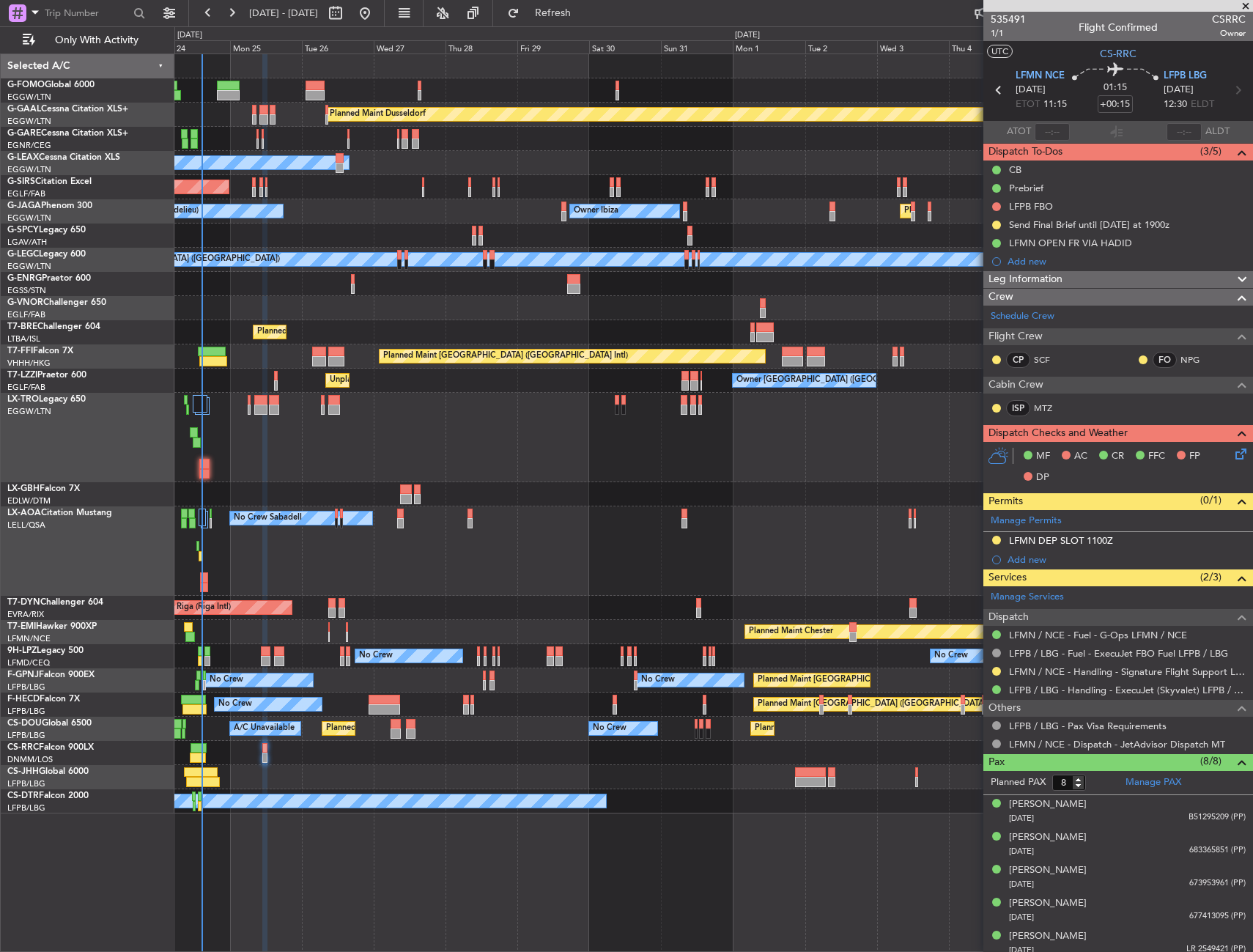
click at [1026, 670] on mat-tooltip-component "LFMN / NCE - Fuel - G-Ops LFMN / NCE" at bounding box center [1098, 659] width 176 height 39
click at [1035, 673] on link "LFMN / NCE - Handling - Signature Flight Support LFMN / NCE" at bounding box center [1127, 671] width 237 height 12
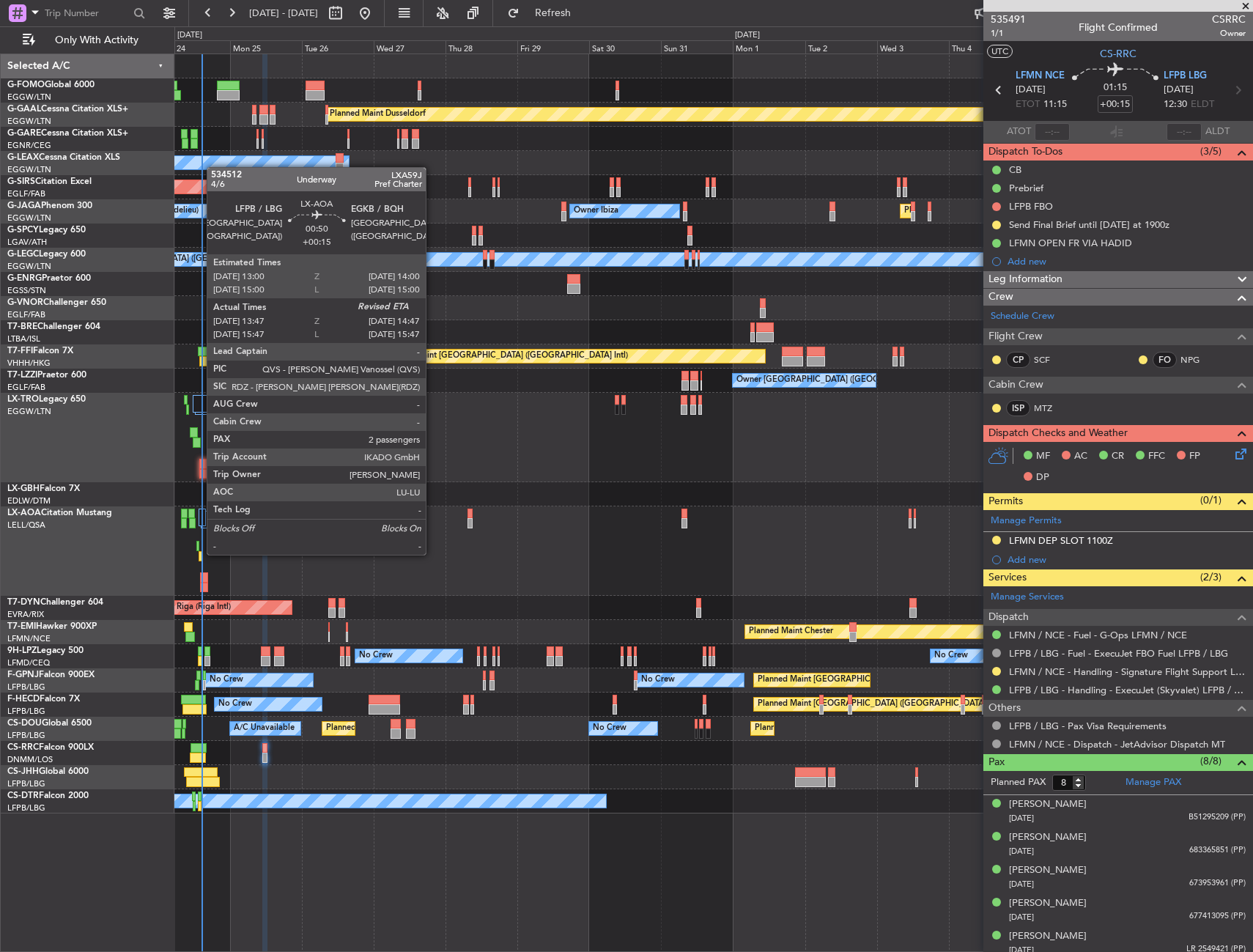
click at [199, 553] on div at bounding box center [200, 556] width 3 height 10
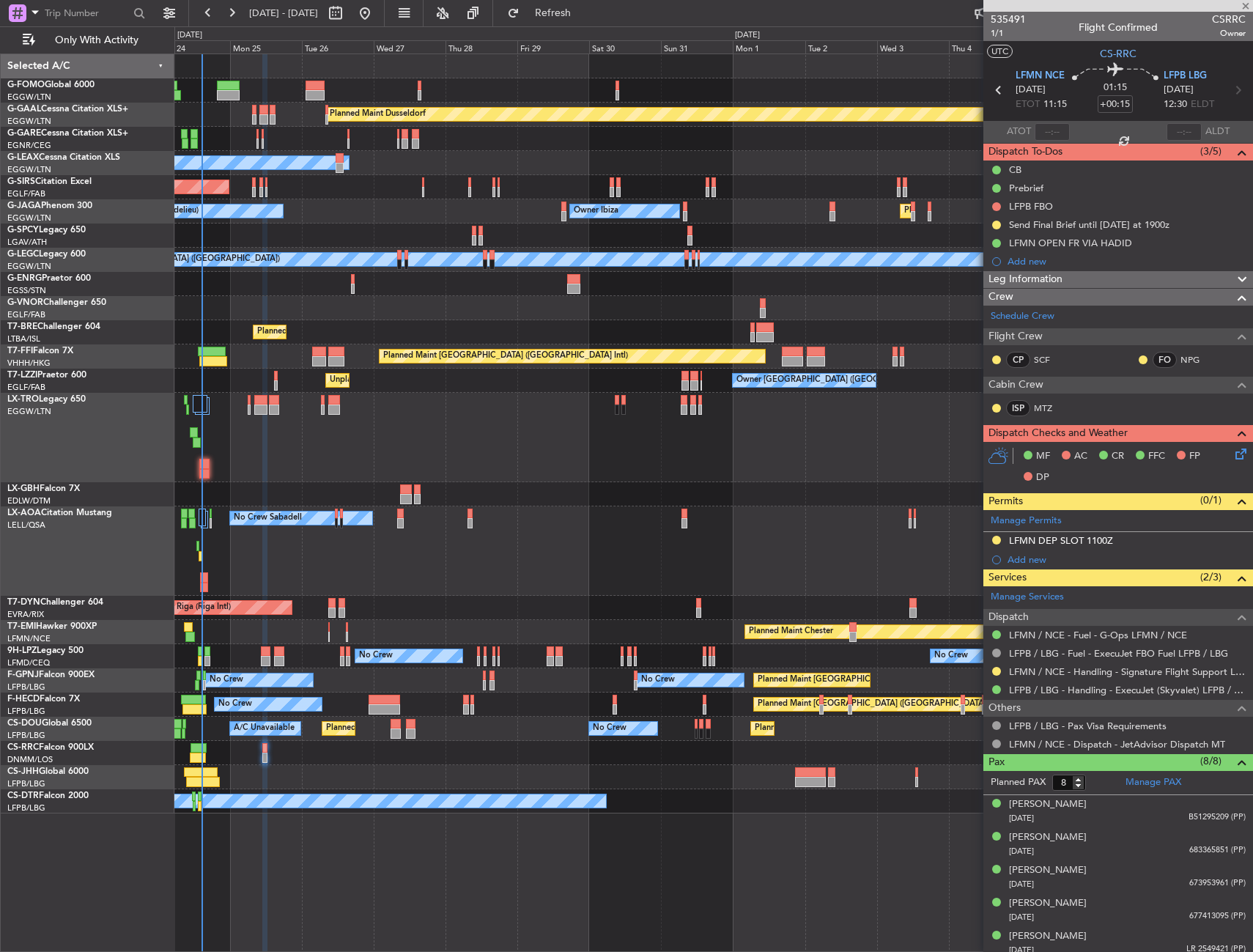
type input "13:57"
type input "2"
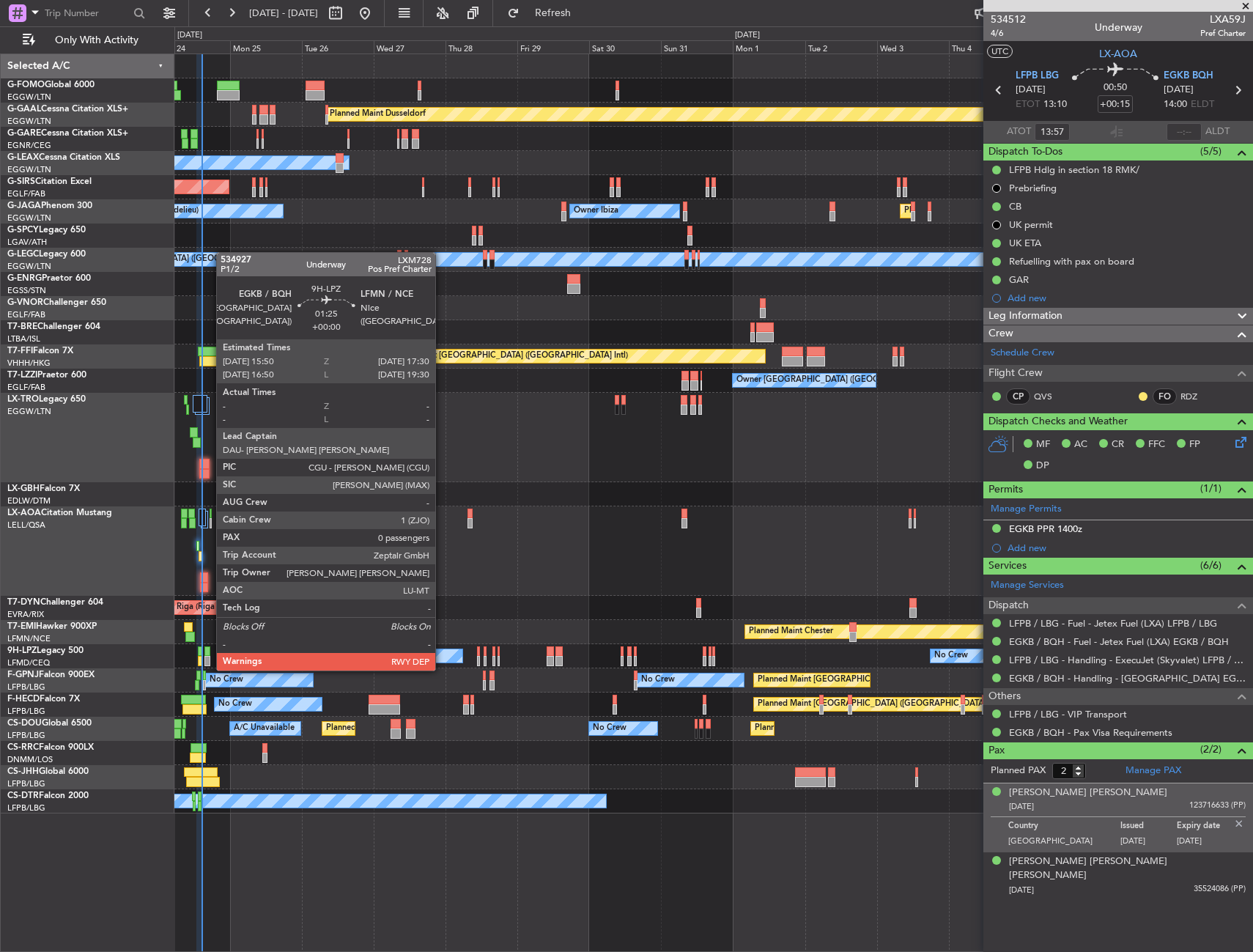
click at [209, 656] on div at bounding box center [207, 661] width 5 height 10
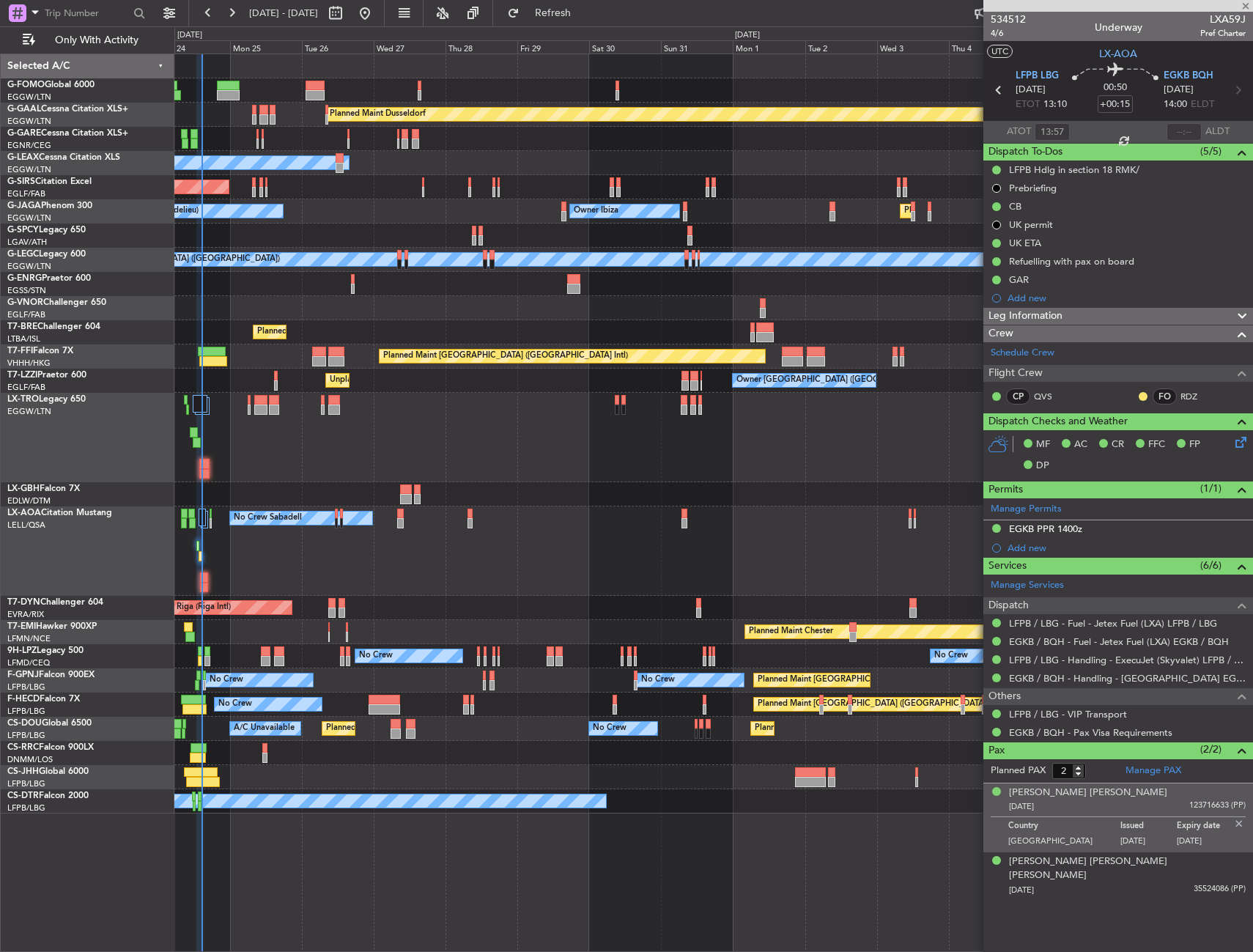
type input "0"
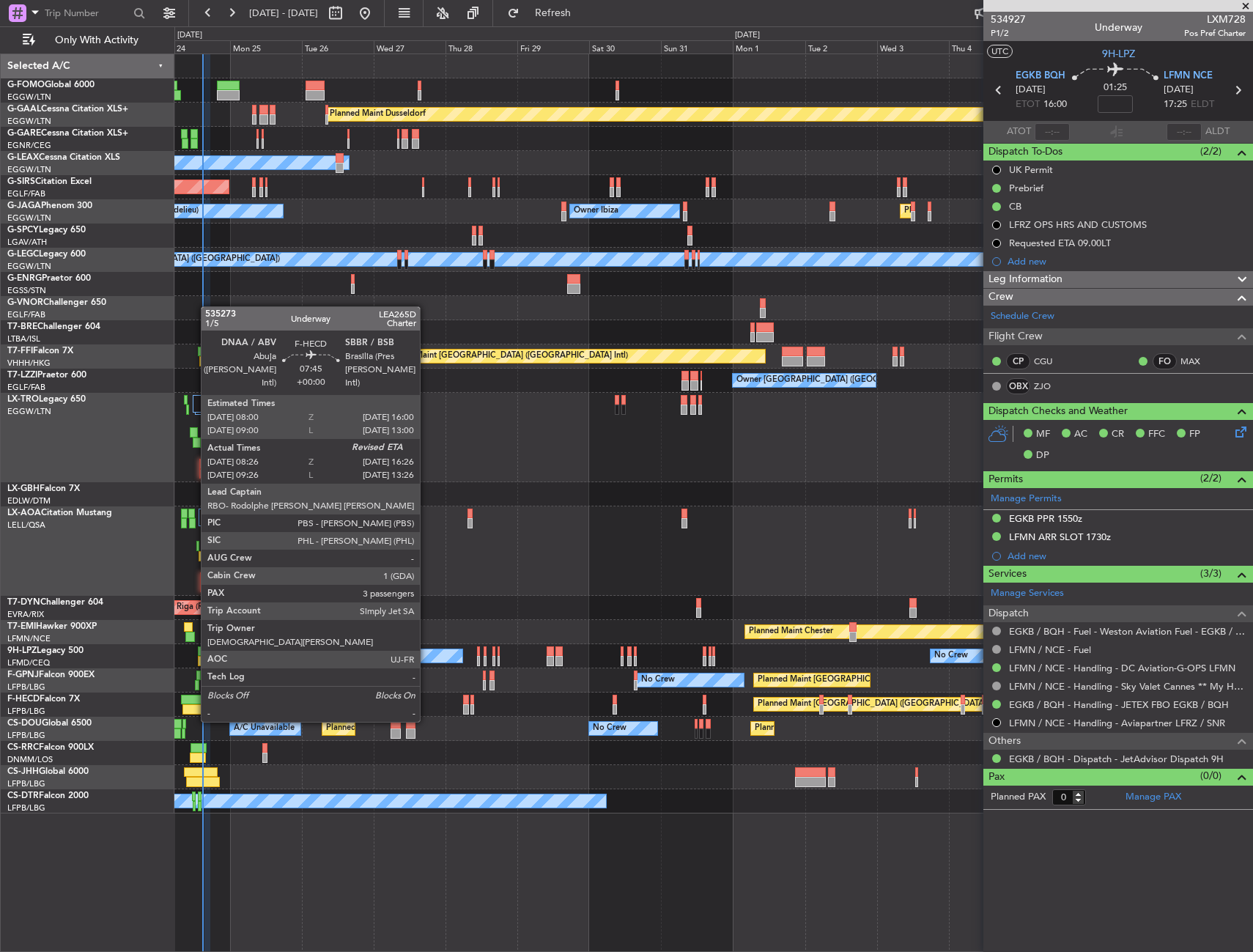
click at [194, 695] on div at bounding box center [193, 700] width 24 height 10
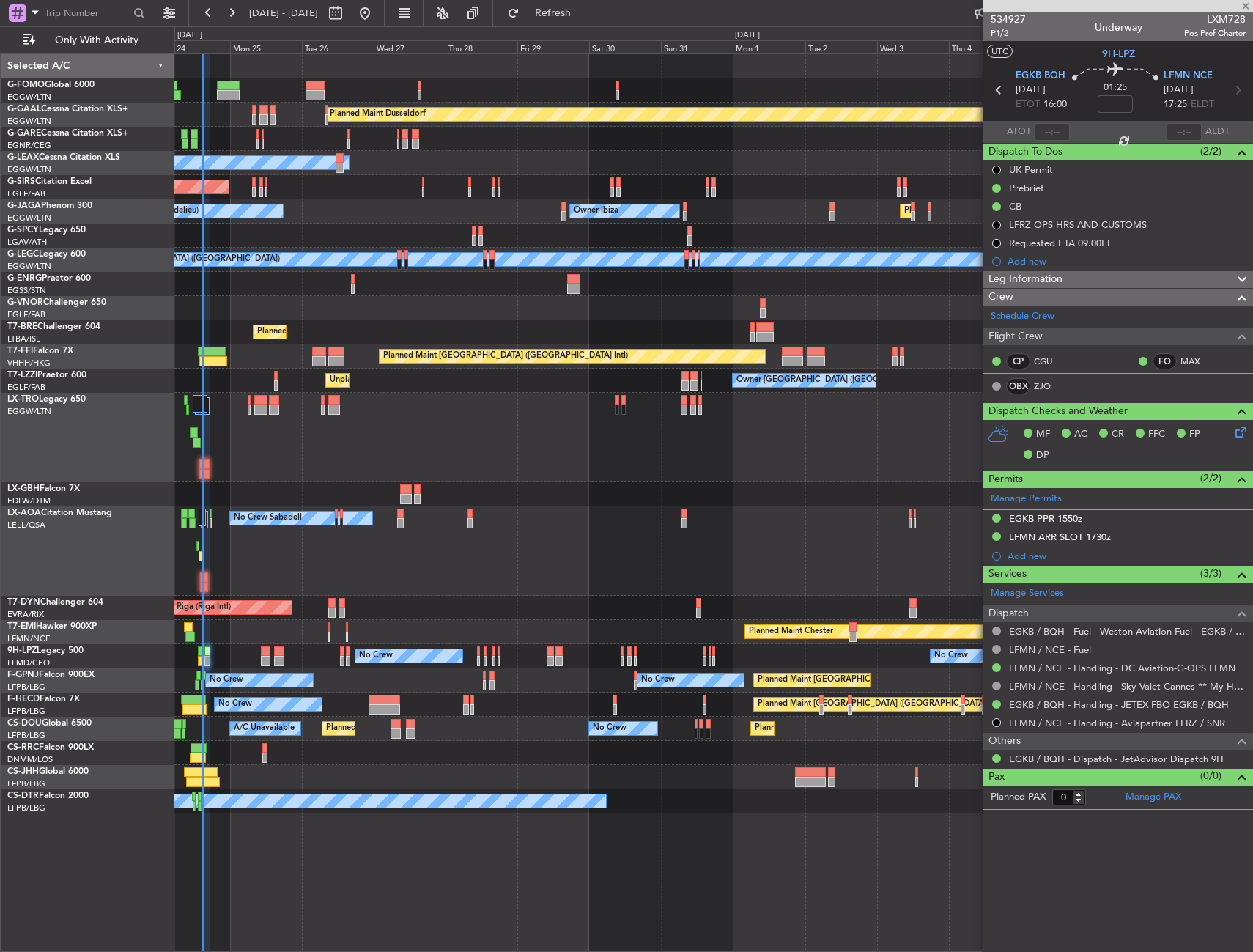
type input "08:36"
type input "3"
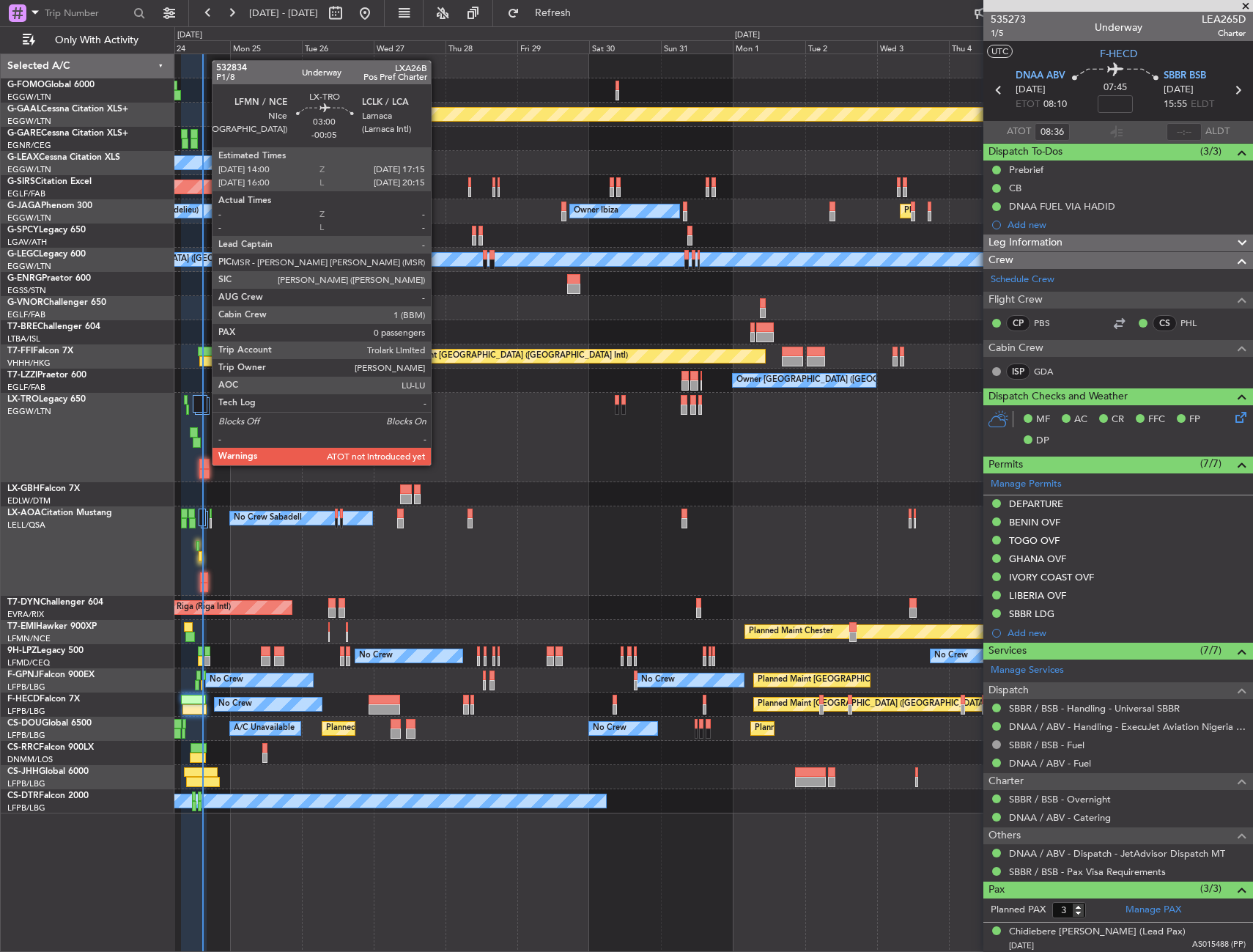
click at [204, 465] on div at bounding box center [204, 463] width 10 height 10
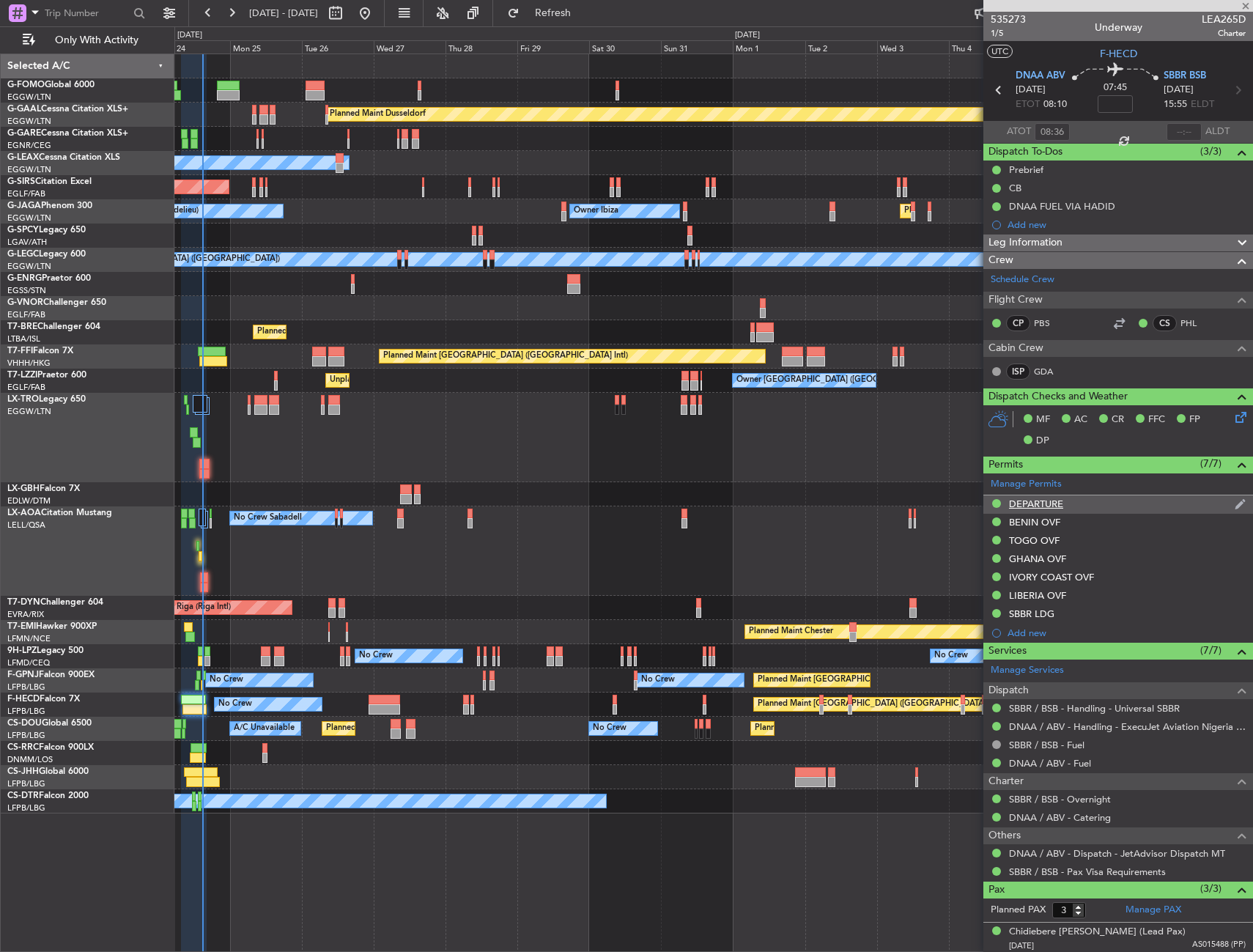
type input "-00:05"
type input "0"
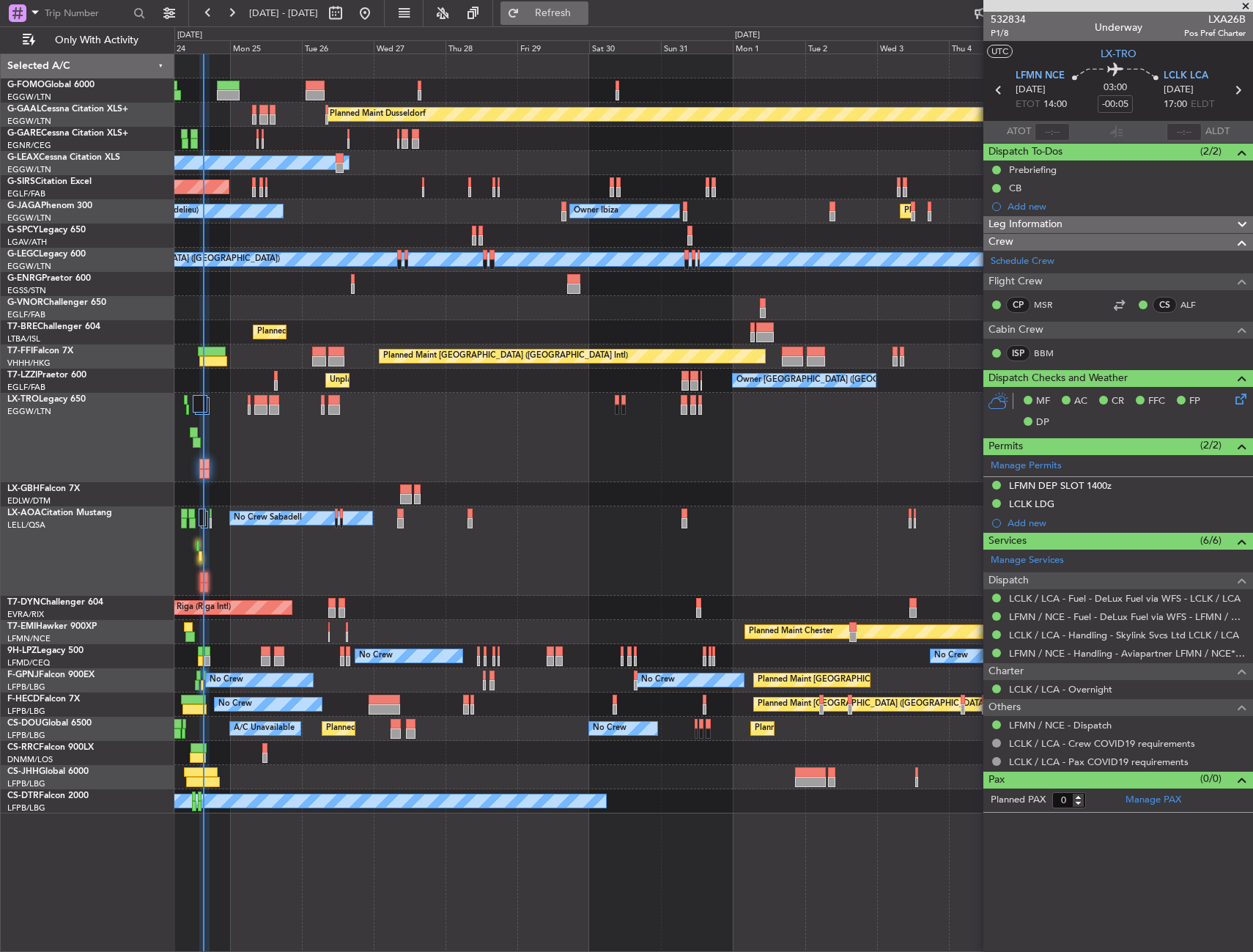
click at [567, 23] on button "Refresh" at bounding box center [544, 13] width 88 height 23
